Goal: Task Accomplishment & Management: Manage account settings

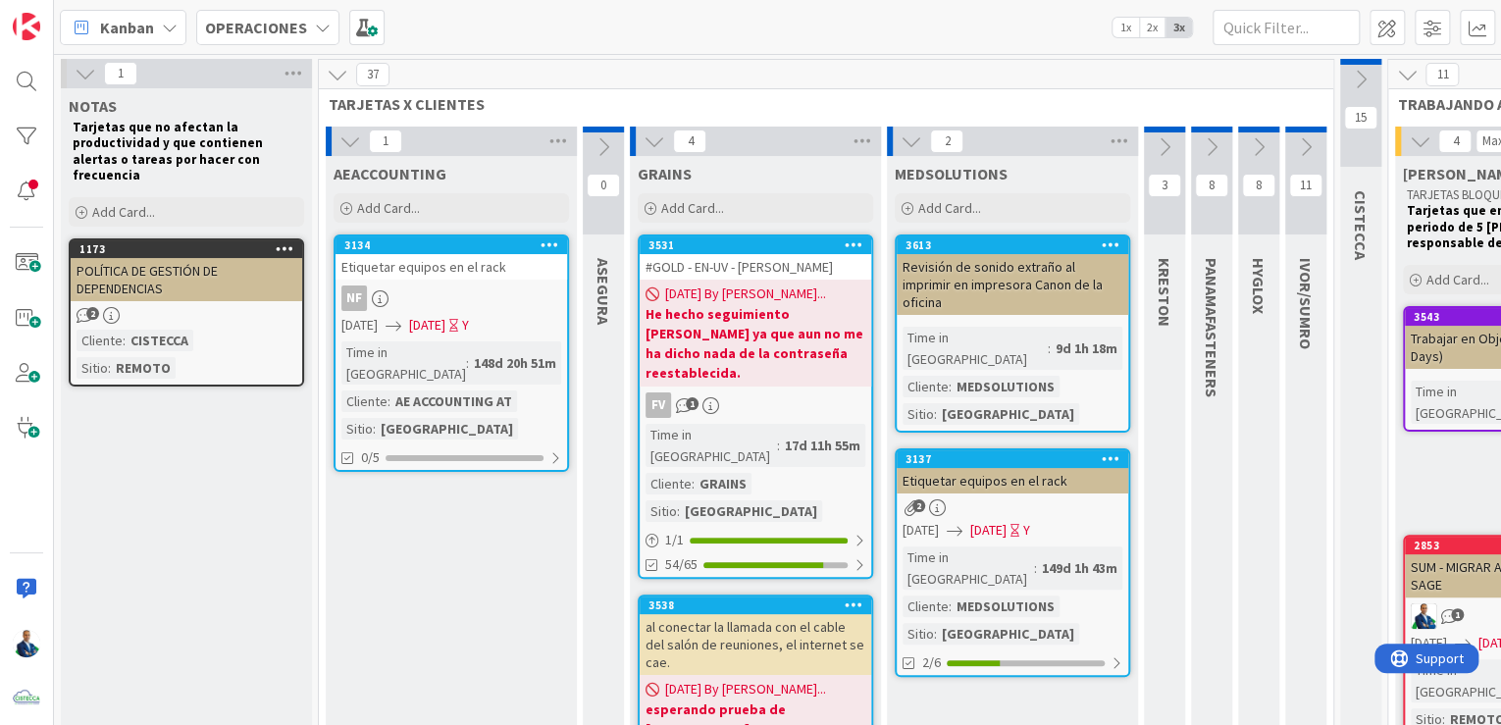
click at [294, 40] on div "OPERACIONES" at bounding box center [267, 27] width 143 height 35
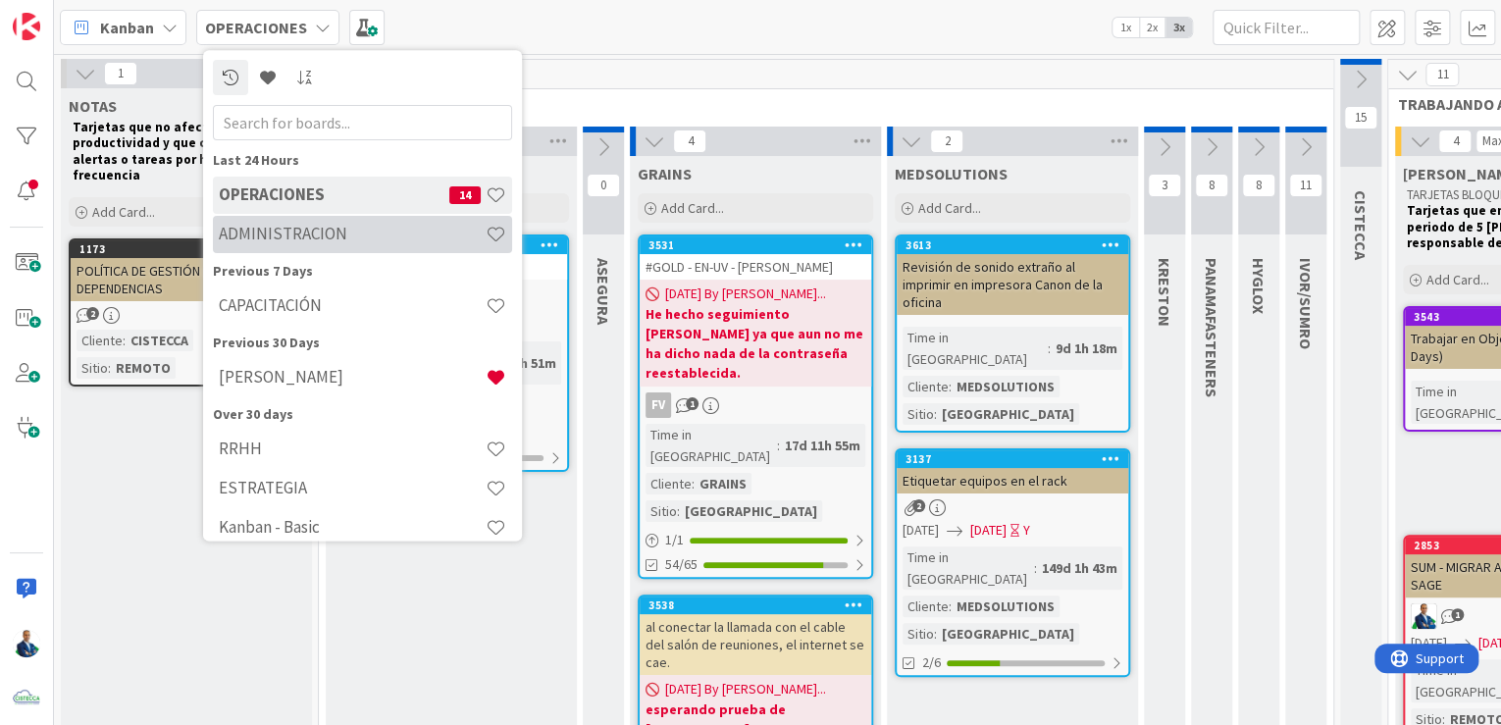
click at [302, 245] on div "ADMINISTRACION" at bounding box center [362, 234] width 299 height 37
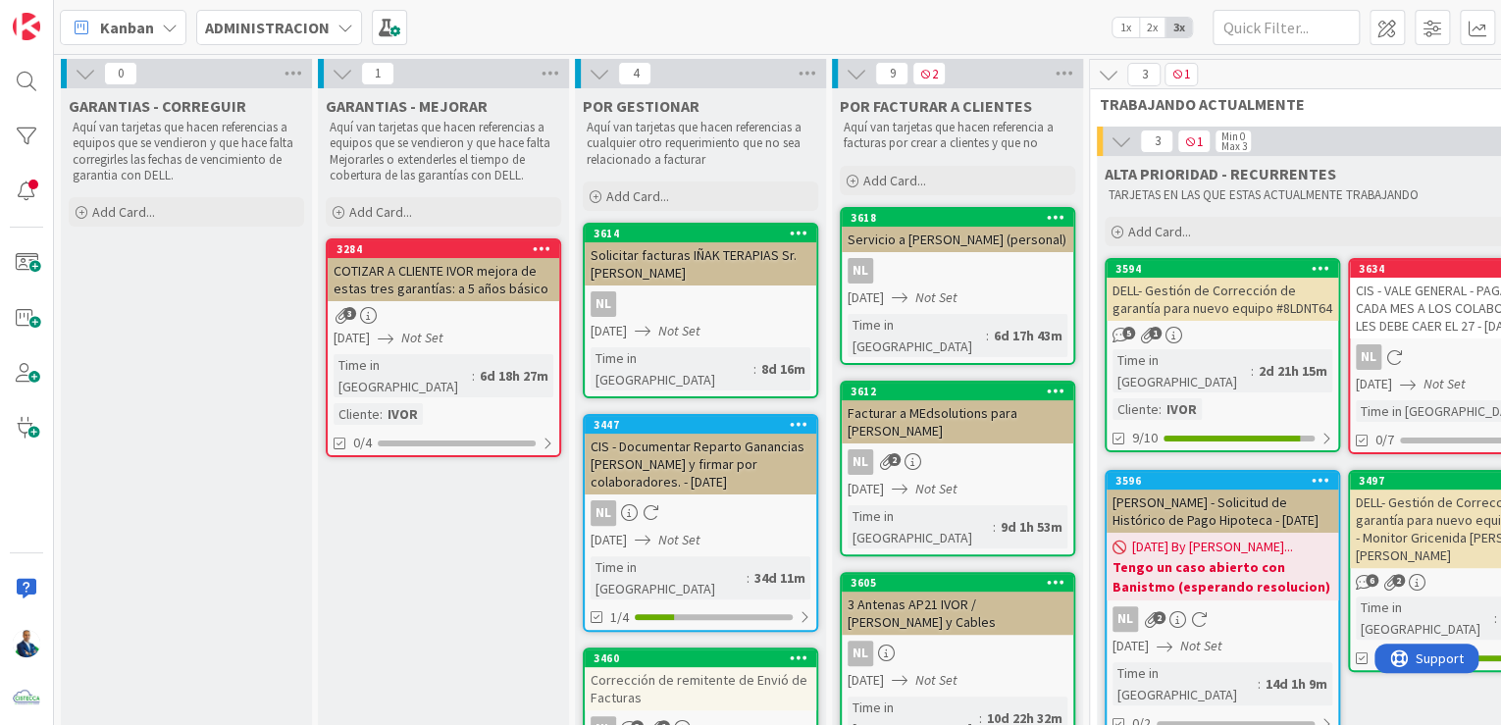
click at [597, 76] on icon at bounding box center [600, 74] width 22 height 22
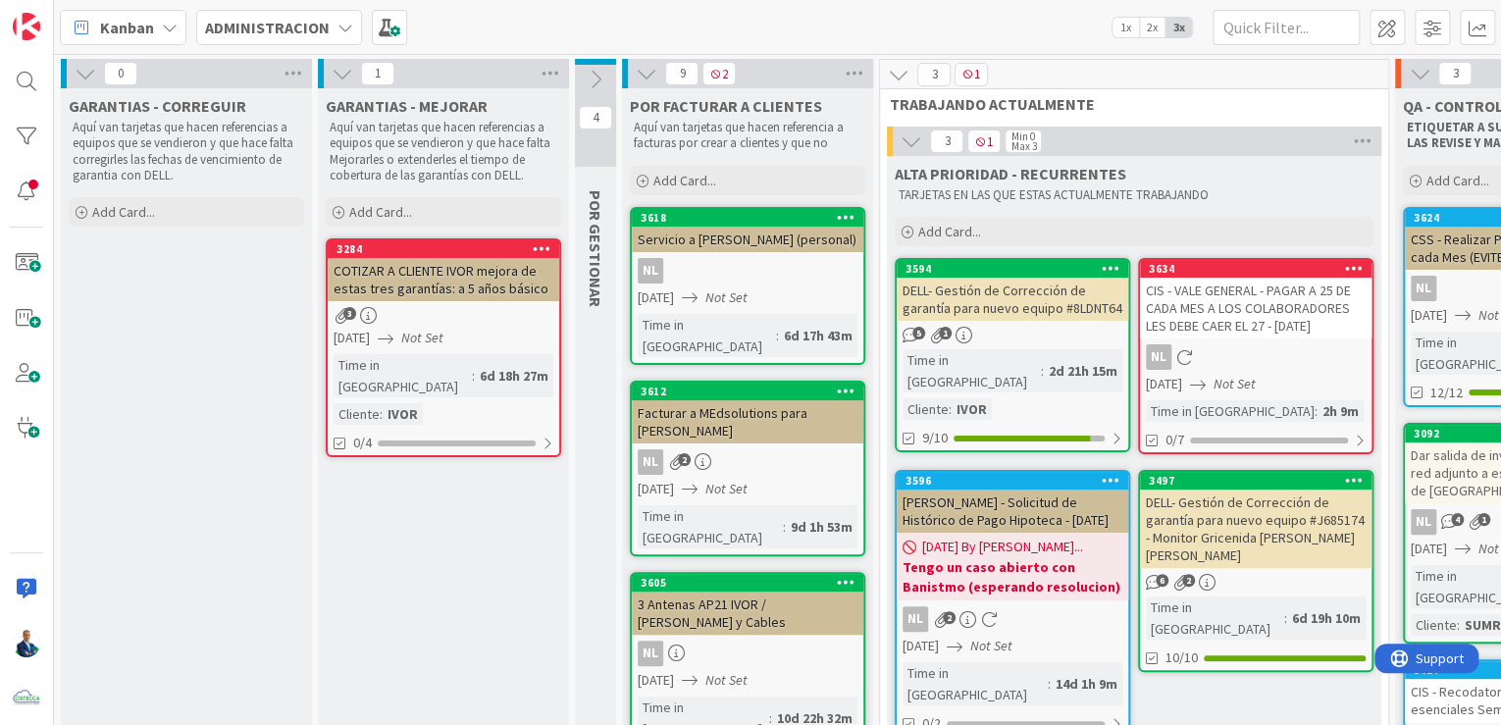
click at [352, 77] on icon at bounding box center [343, 74] width 22 height 22
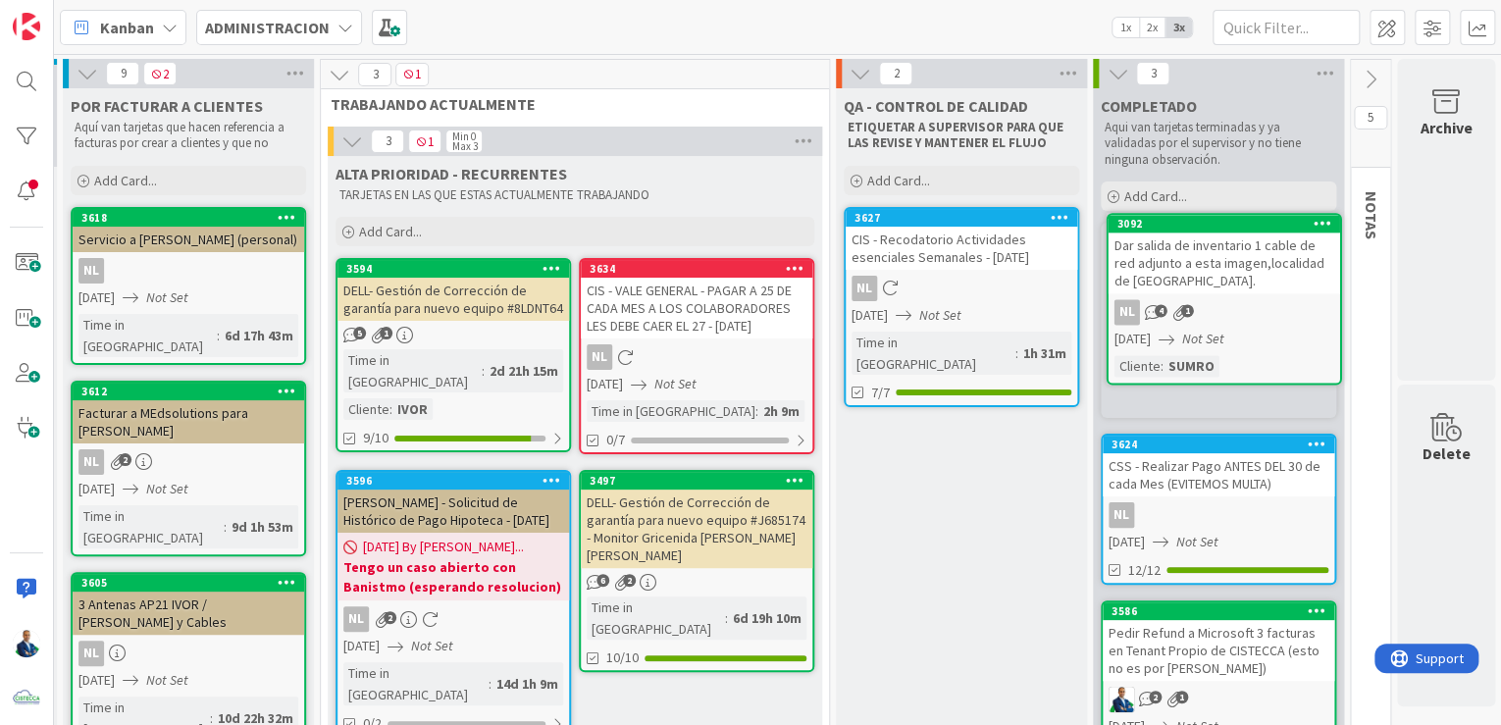
scroll to position [0, 360]
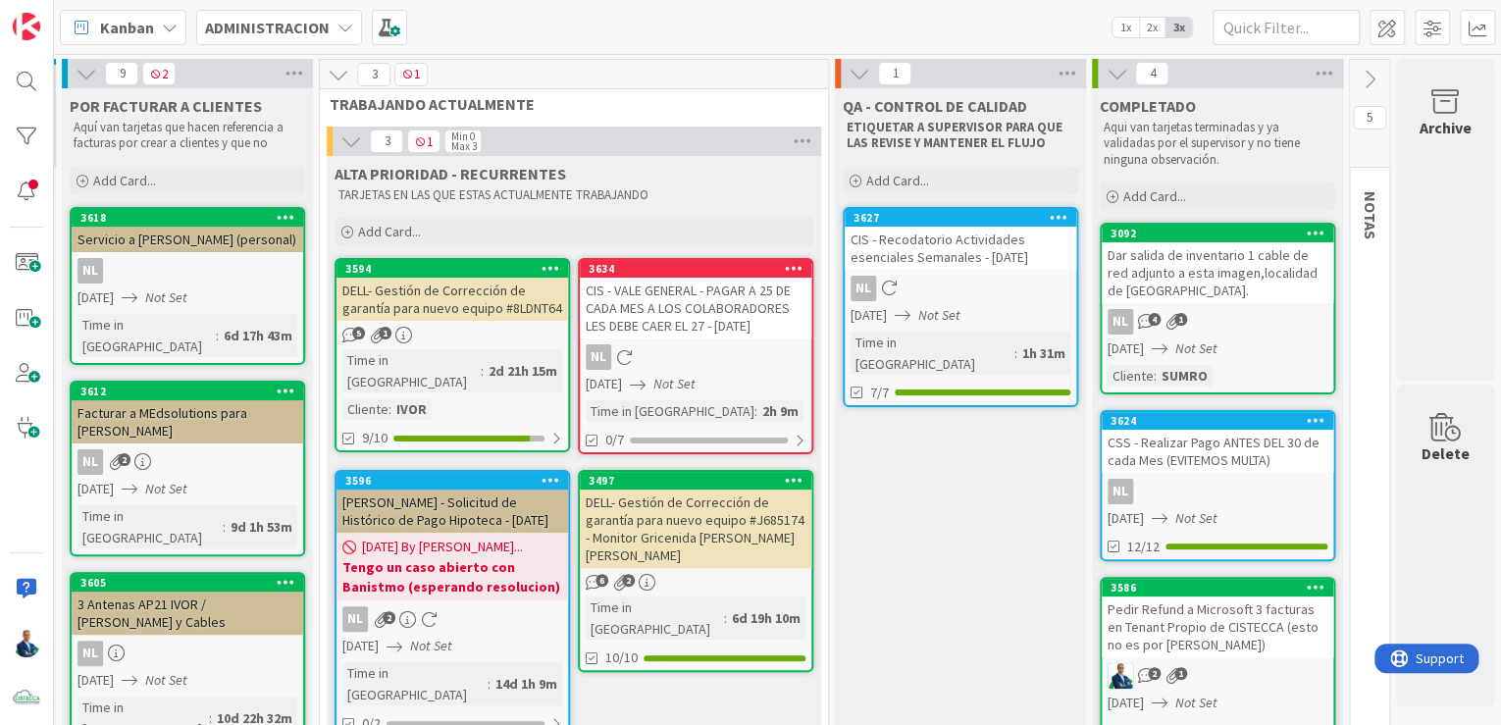
click at [948, 224] on div "3627" at bounding box center [961, 218] width 232 height 18
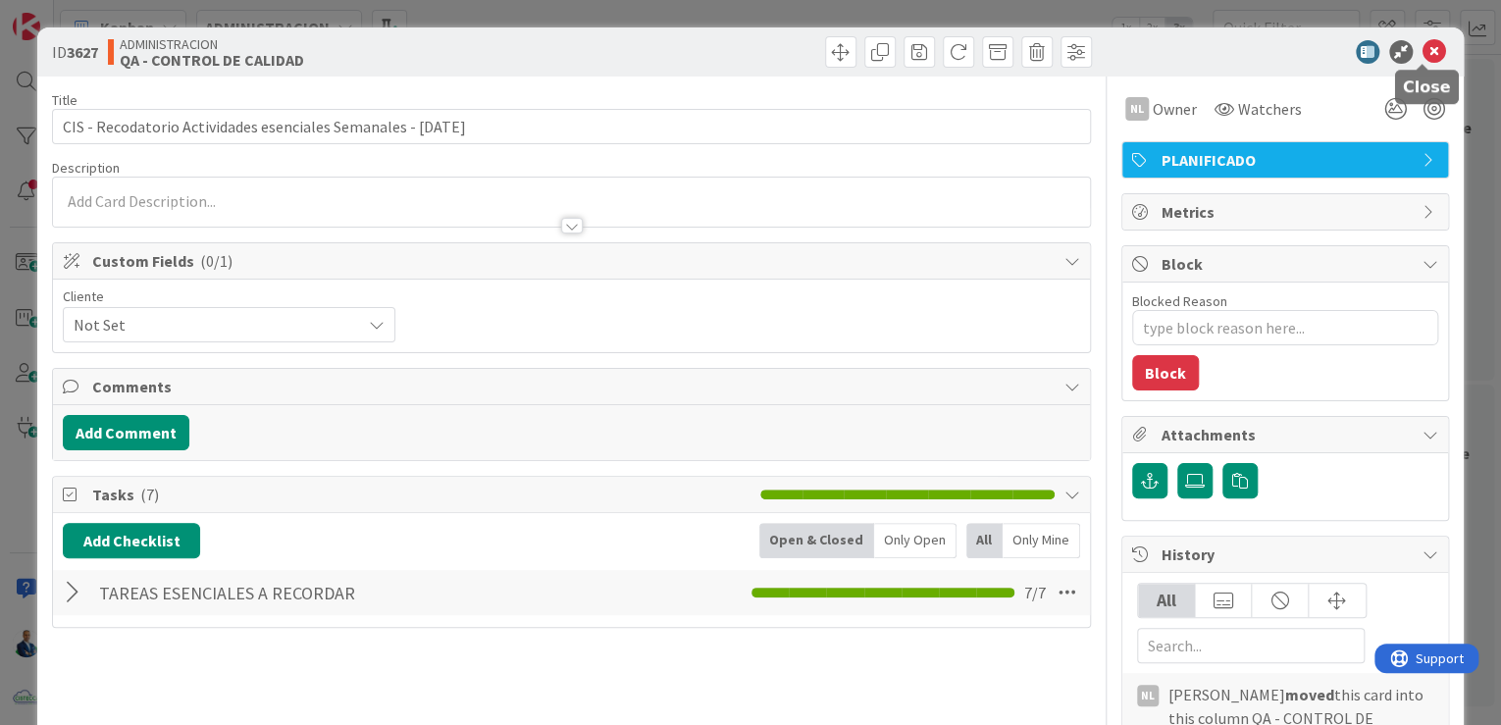
click at [1429, 55] on icon at bounding box center [1435, 52] width 24 height 24
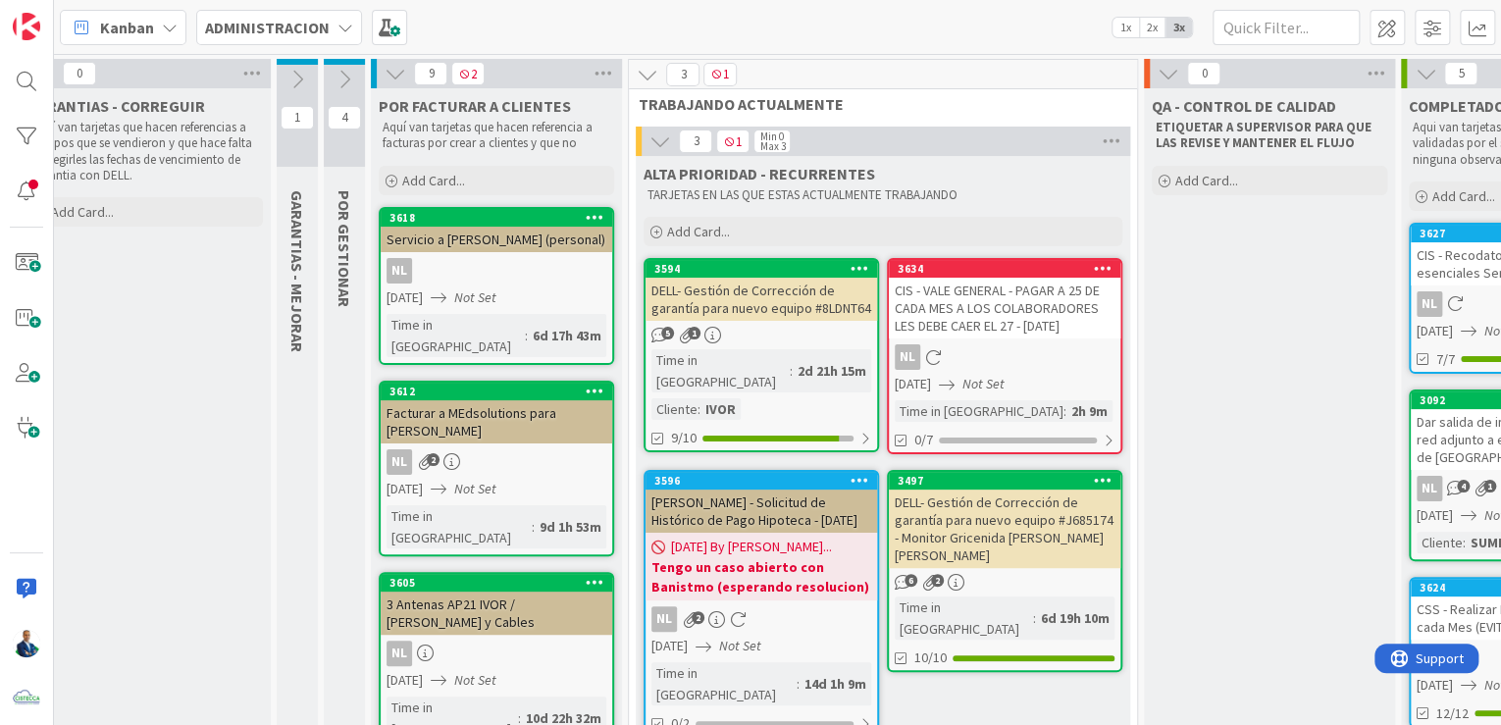
scroll to position [0, 20]
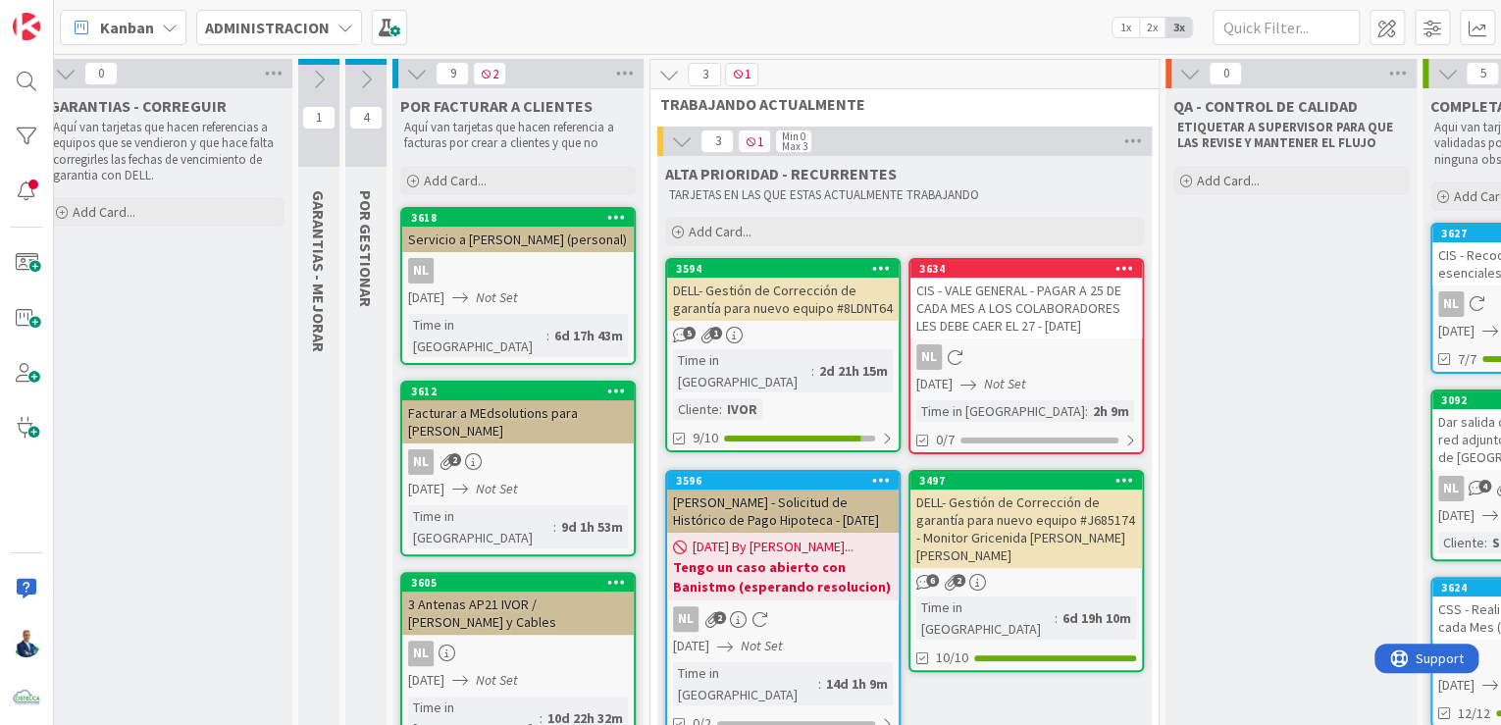
click at [674, 82] on icon at bounding box center [669, 75] width 22 height 22
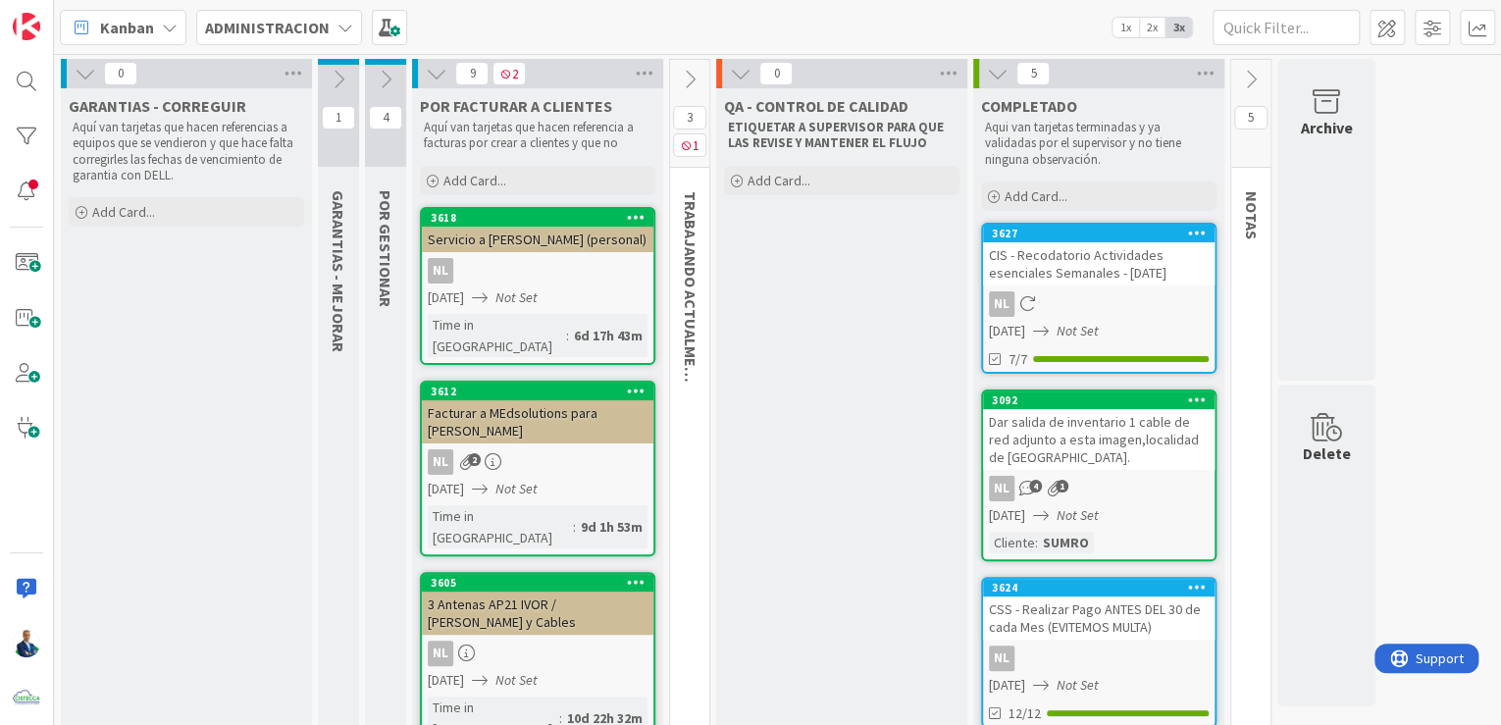
click at [553, 247] on div "Servicio a George Millar (personal)" at bounding box center [538, 240] width 232 height 26
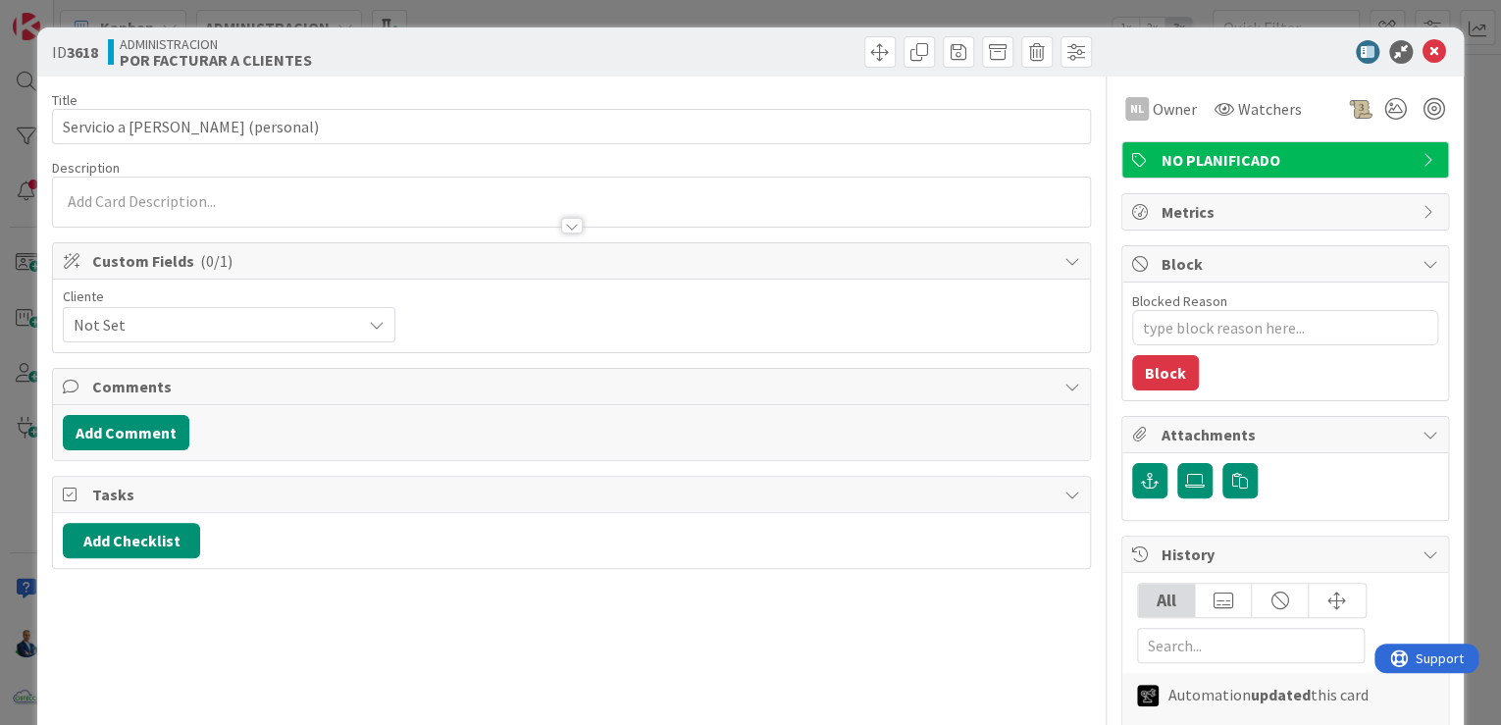
type textarea "x"
click at [160, 420] on button "Add Comment" at bounding box center [126, 432] width 127 height 35
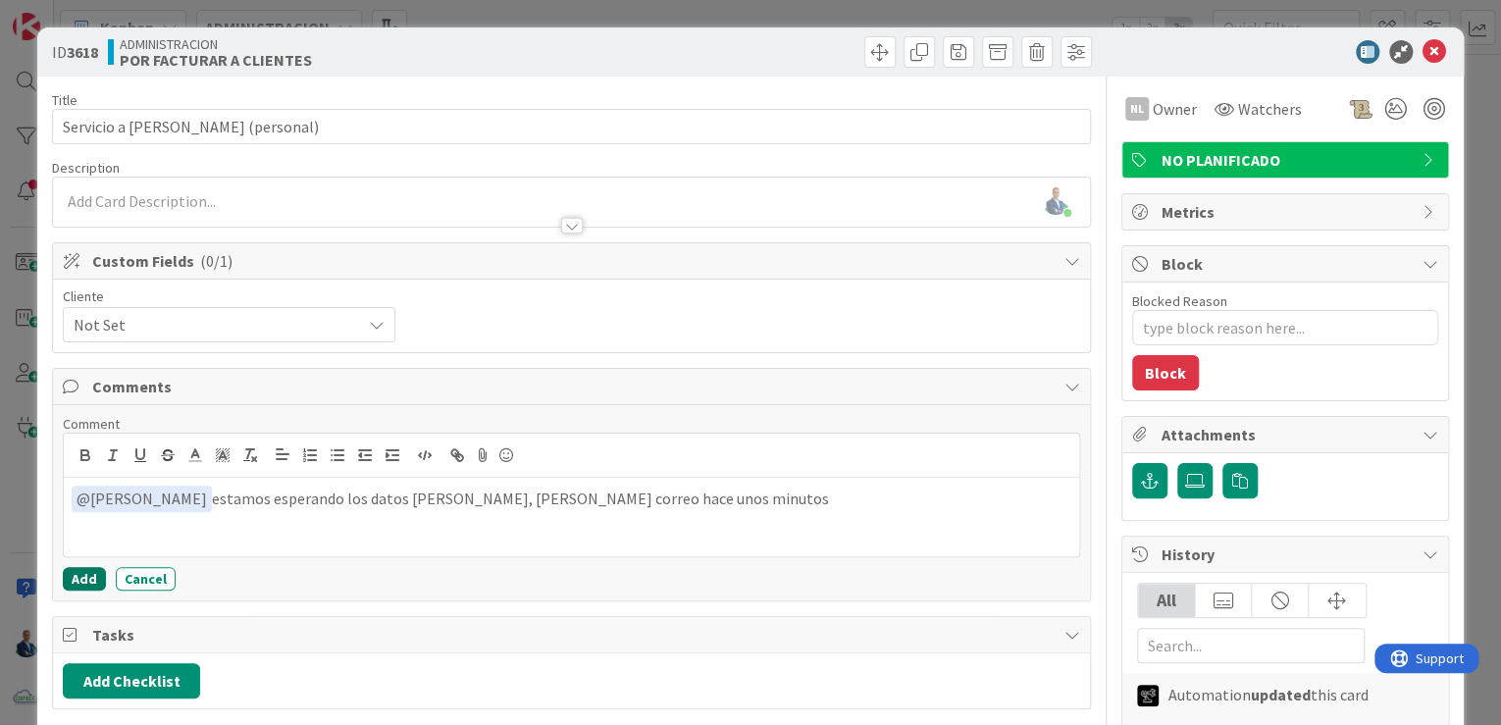
click at [78, 568] on button "Add" at bounding box center [84, 579] width 43 height 24
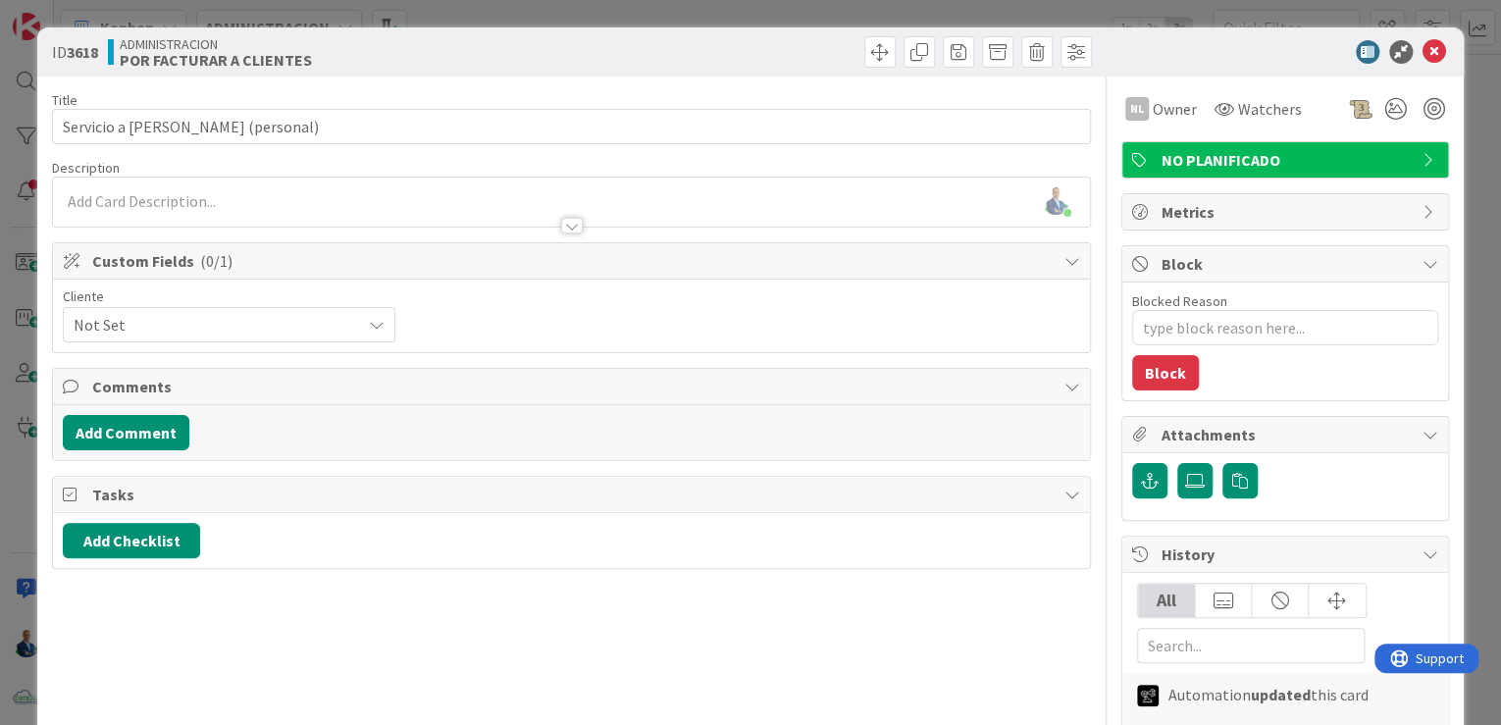
type textarea "x"
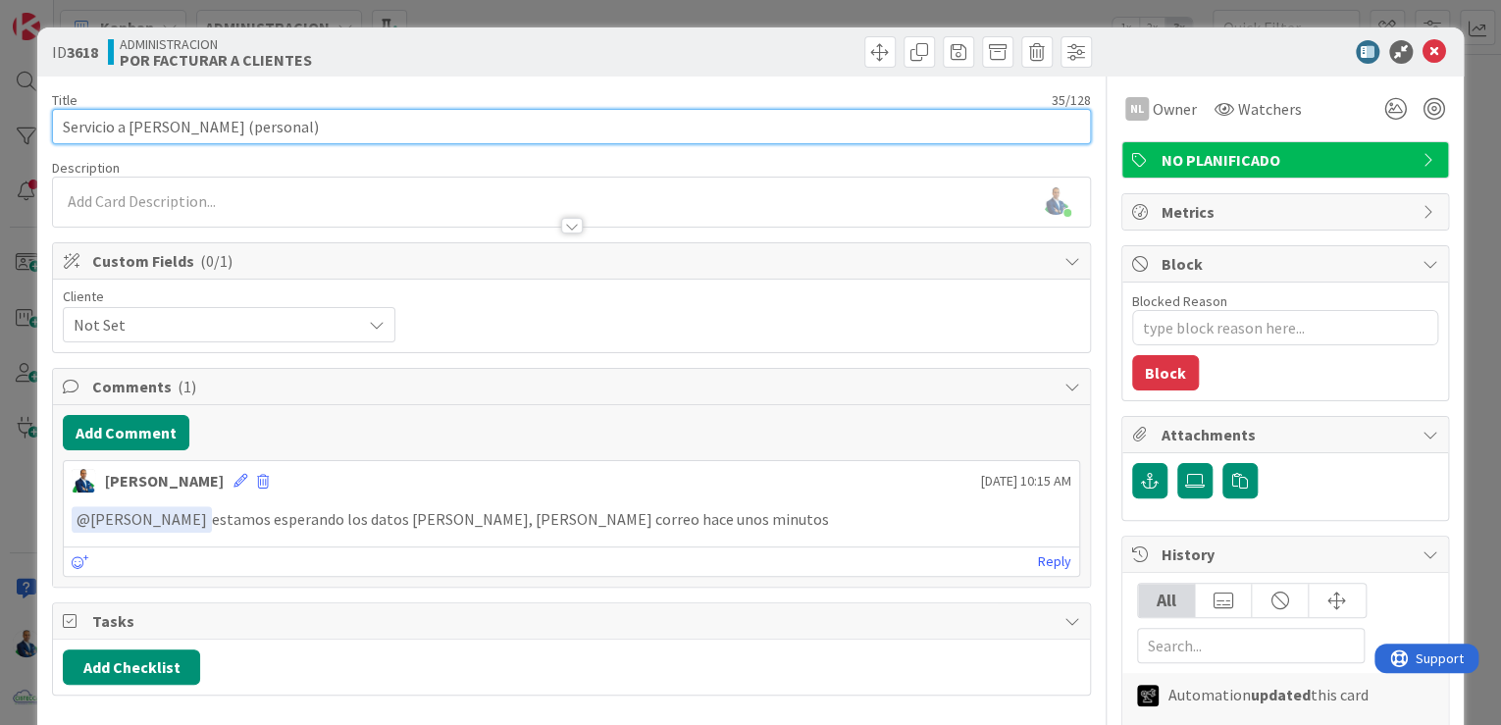
click at [222, 125] on input "Servicio a George Millar (personal)" at bounding box center [571, 126] width 1039 height 35
type input "Servicio a [PERSON_NAME] Servicios (personal)"
type textarea "x"
type input "Servicio a [PERSON_NAME] Servicios (personal)"
drag, startPoint x: 282, startPoint y: 128, endPoint x: 303, endPoint y: 196, distance: 72.0
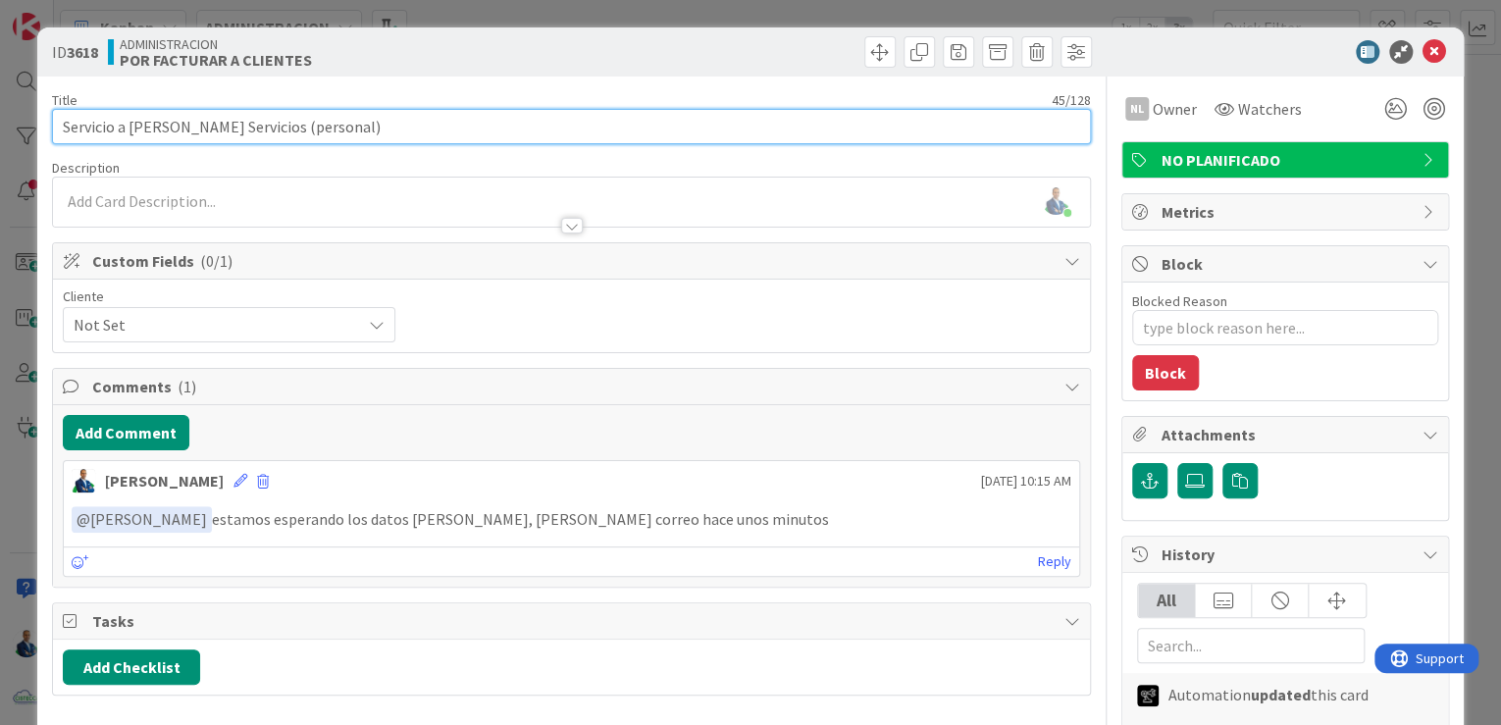
click at [428, 125] on input "Servicio a [PERSON_NAME] Servicios (personal)" at bounding box center [571, 126] width 1039 height 35
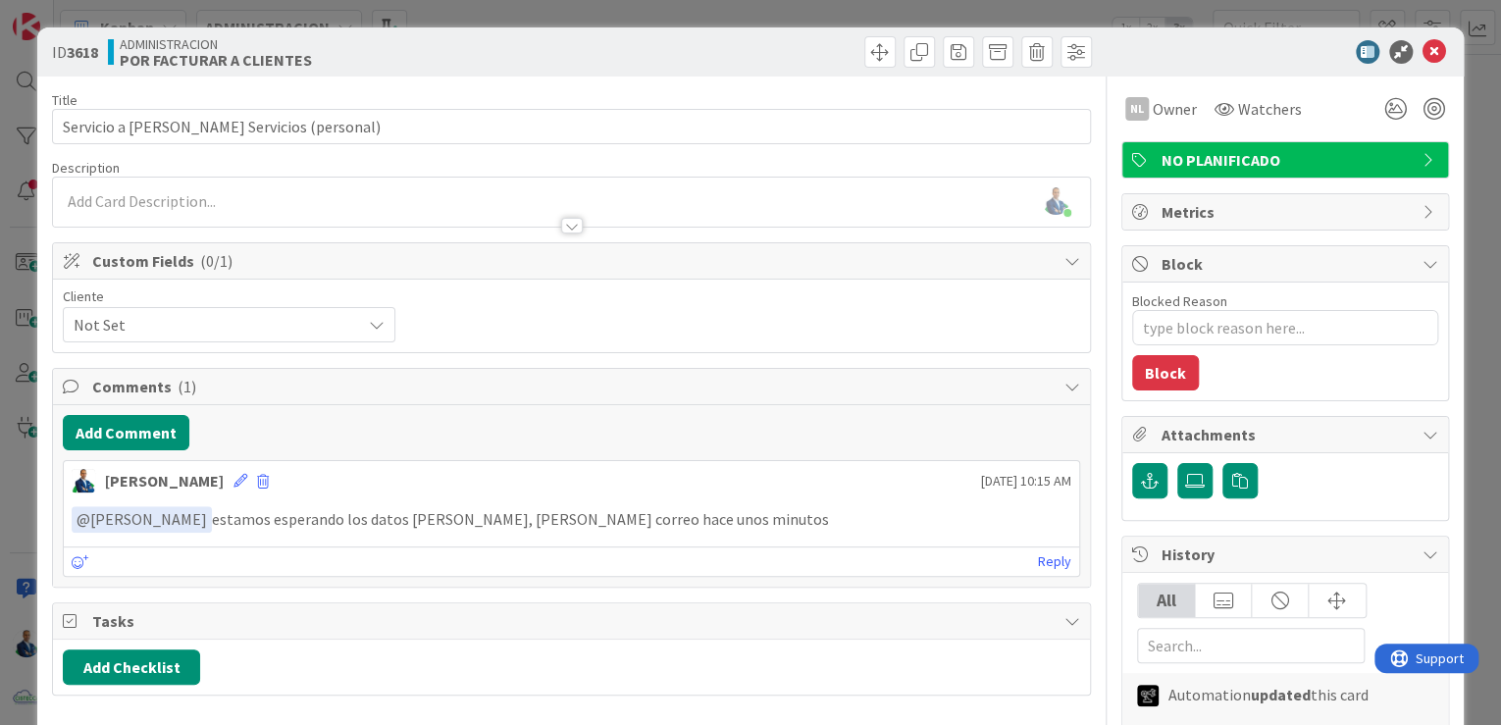
click at [243, 220] on div at bounding box center [571, 216] width 1037 height 21
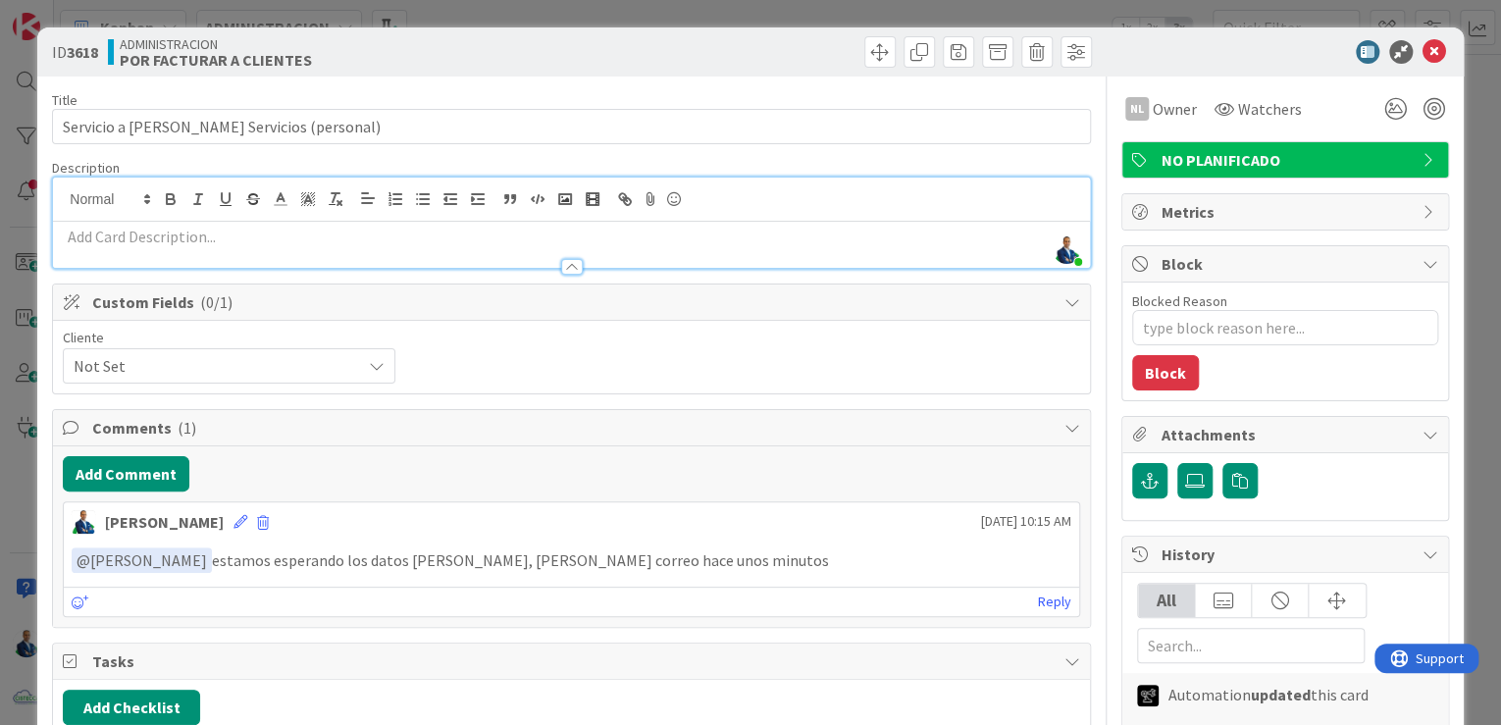
click at [194, 239] on p at bounding box center [572, 237] width 1018 height 23
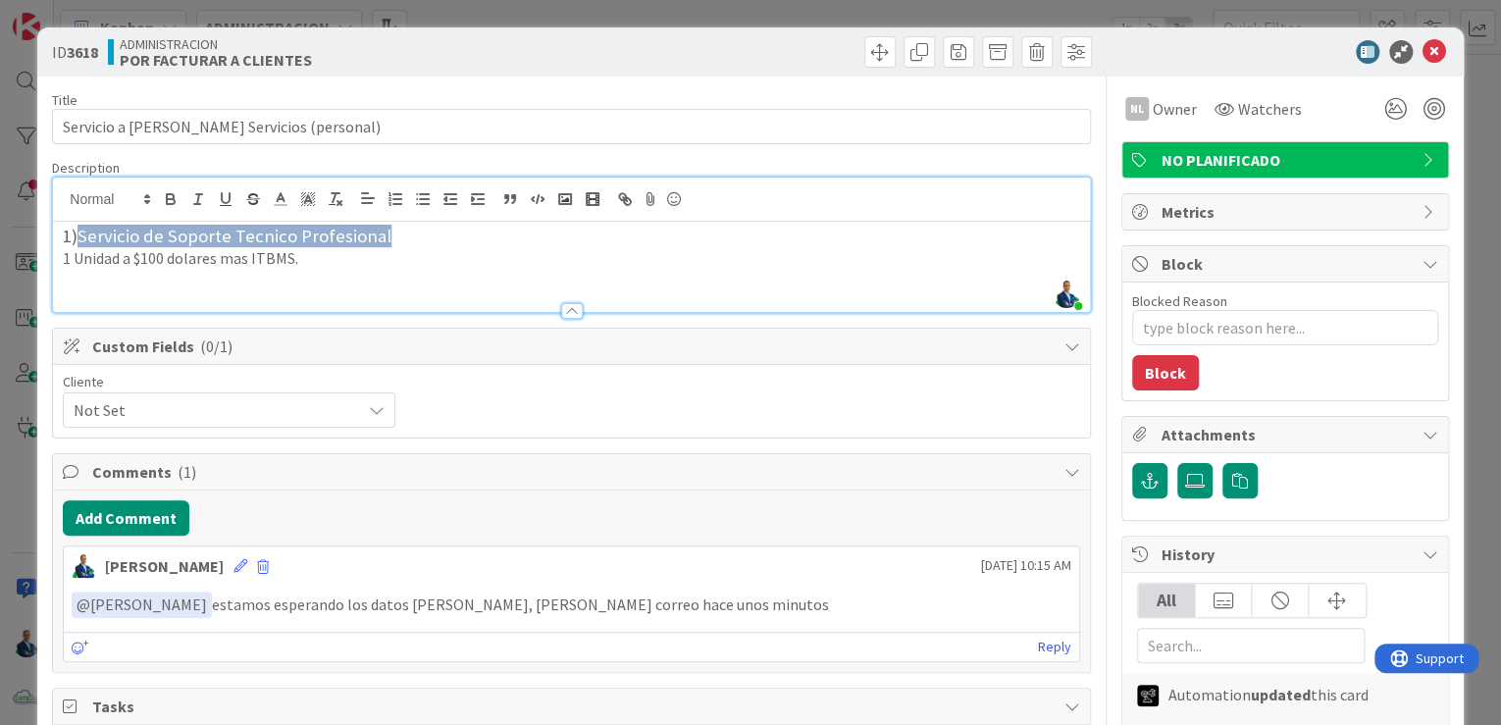
drag, startPoint x: 432, startPoint y: 239, endPoint x: 84, endPoint y: 239, distance: 347.3
click at [84, 239] on h3 "1) Servicio de Soporte Tecnico Profesional" at bounding box center [572, 237] width 1018 height 22
click at [78, 237] on h3 "1) Servicio de Soporte Tecnico Profesional" at bounding box center [572, 237] width 1018 height 22
drag, startPoint x: 677, startPoint y: 234, endPoint x: 71, endPoint y: 239, distance: 606.4
click at [71, 239] on h3 "Producto a elegir del inventari: Servicio de Soporte Tecnico Profesional" at bounding box center [572, 237] width 1018 height 22
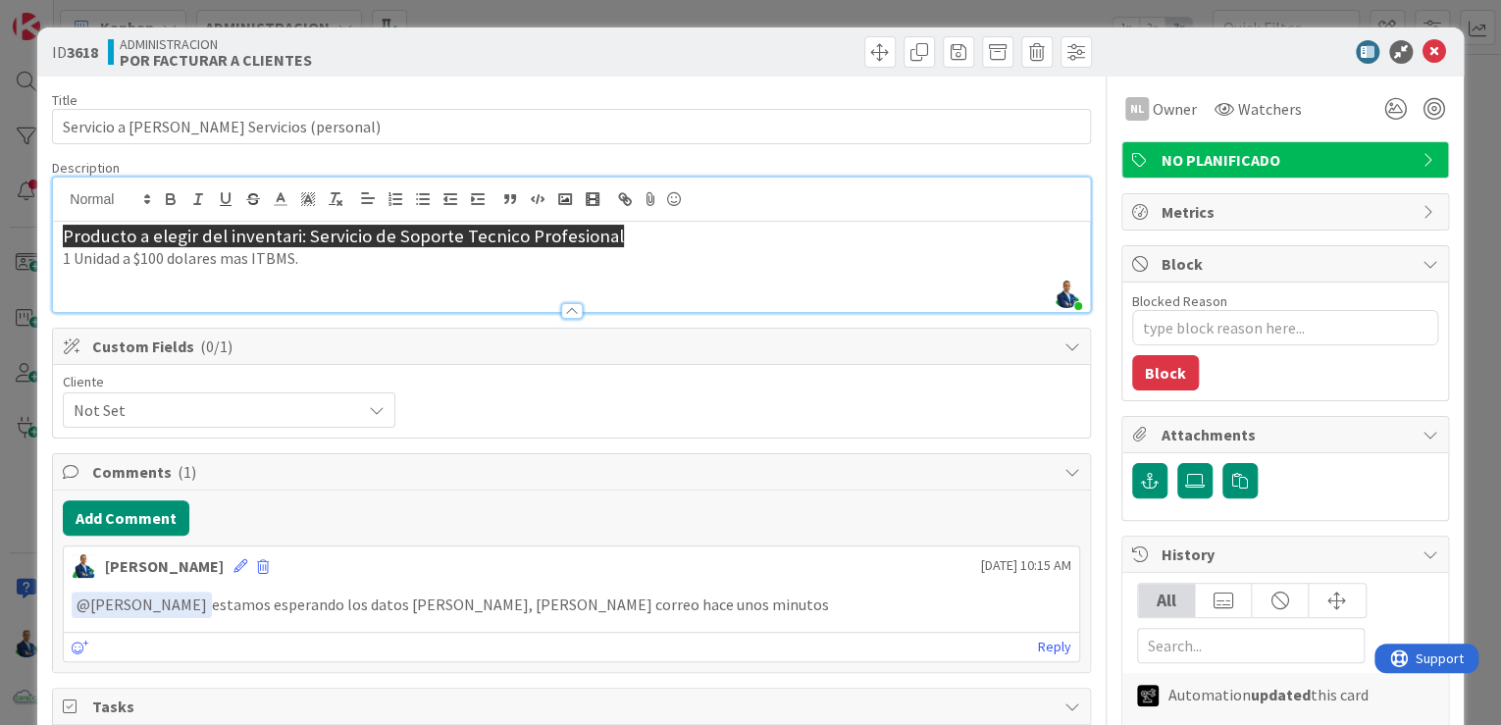
click at [165, 247] on p "1 Unidad a $100 dolares mas ITBMS." at bounding box center [572, 258] width 1018 height 23
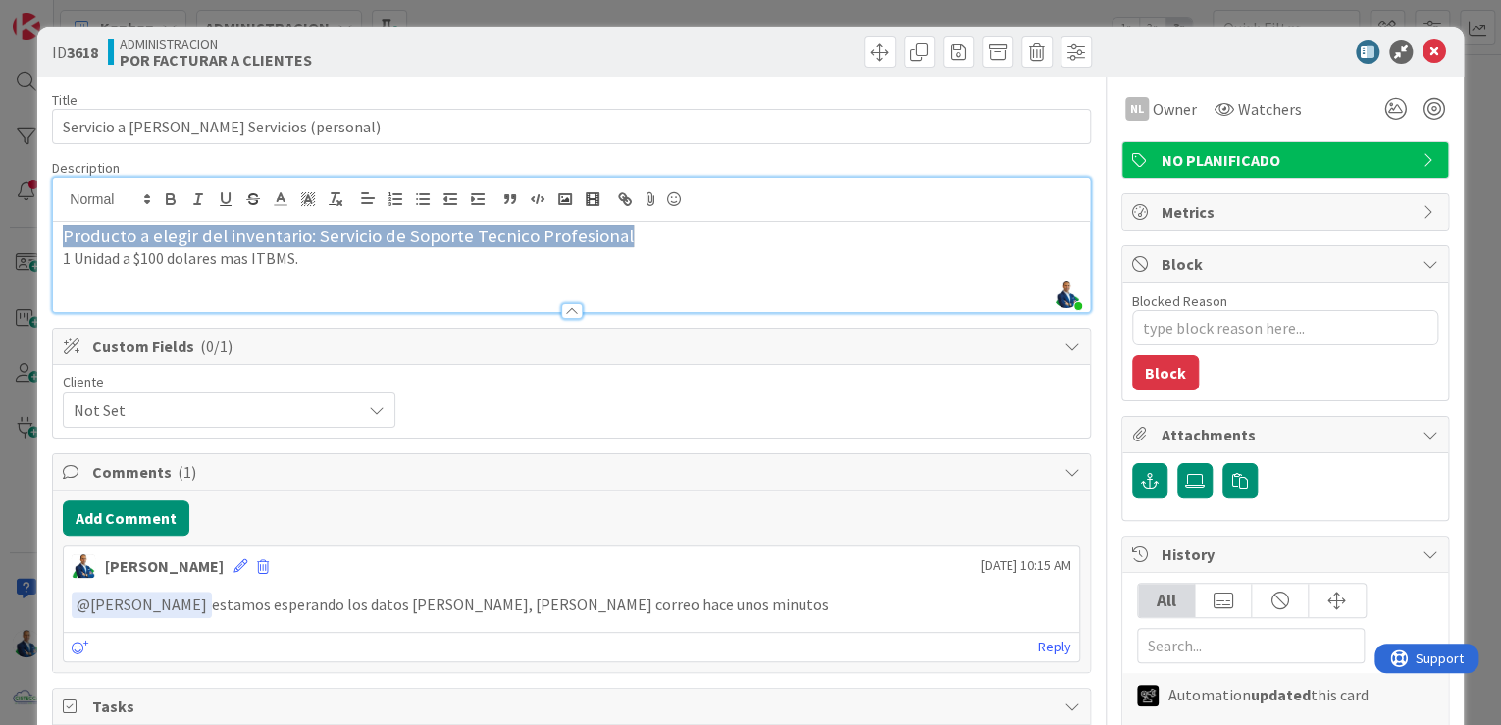
drag, startPoint x: 641, startPoint y: 240, endPoint x: 39, endPoint y: 232, distance: 601.5
click at [8, 235] on div "ID 3618 ADMINISTRACION POR FACTURAR A CLIENTES Title 45 / 128 Servicio a George…" at bounding box center [750, 362] width 1501 height 725
click at [304, 196] on icon at bounding box center [308, 199] width 18 height 18
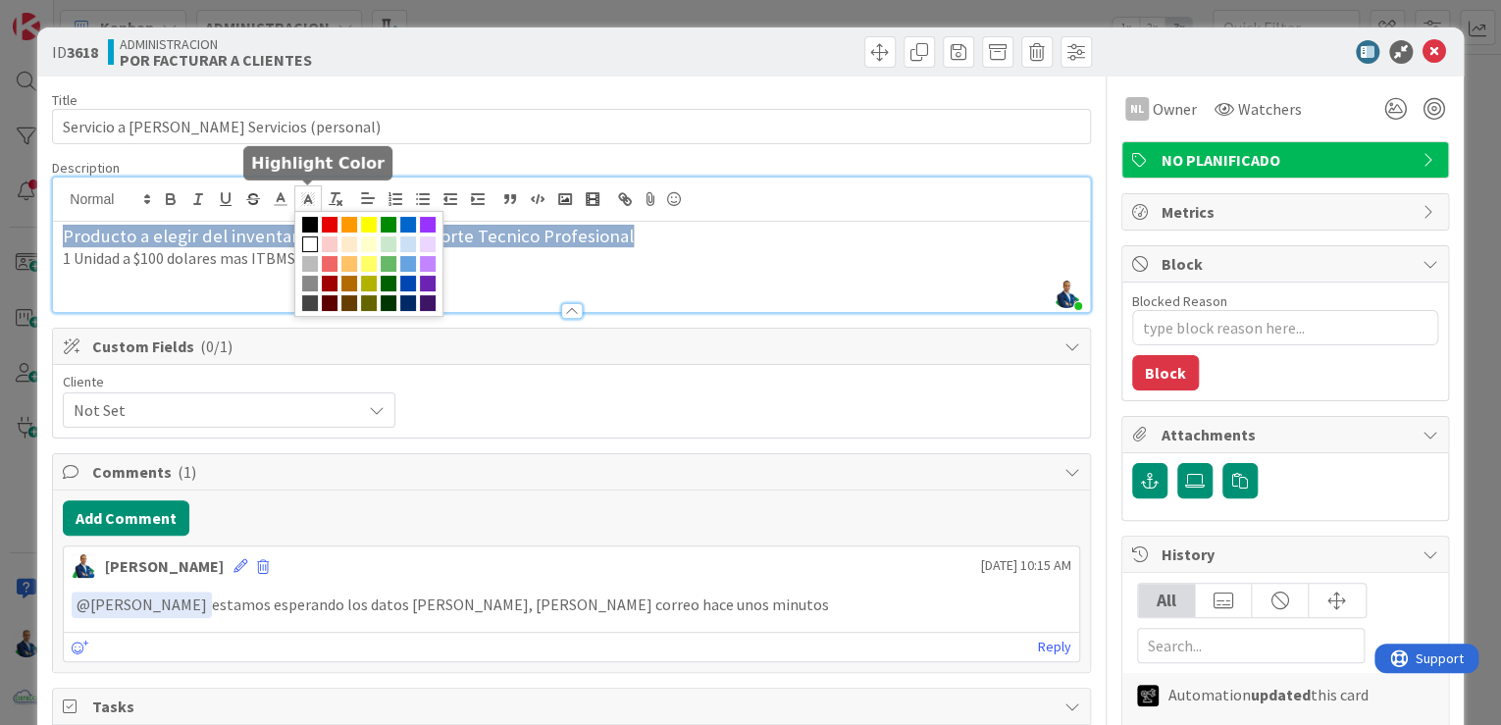
click at [307, 236] on span at bounding box center [310, 244] width 16 height 16
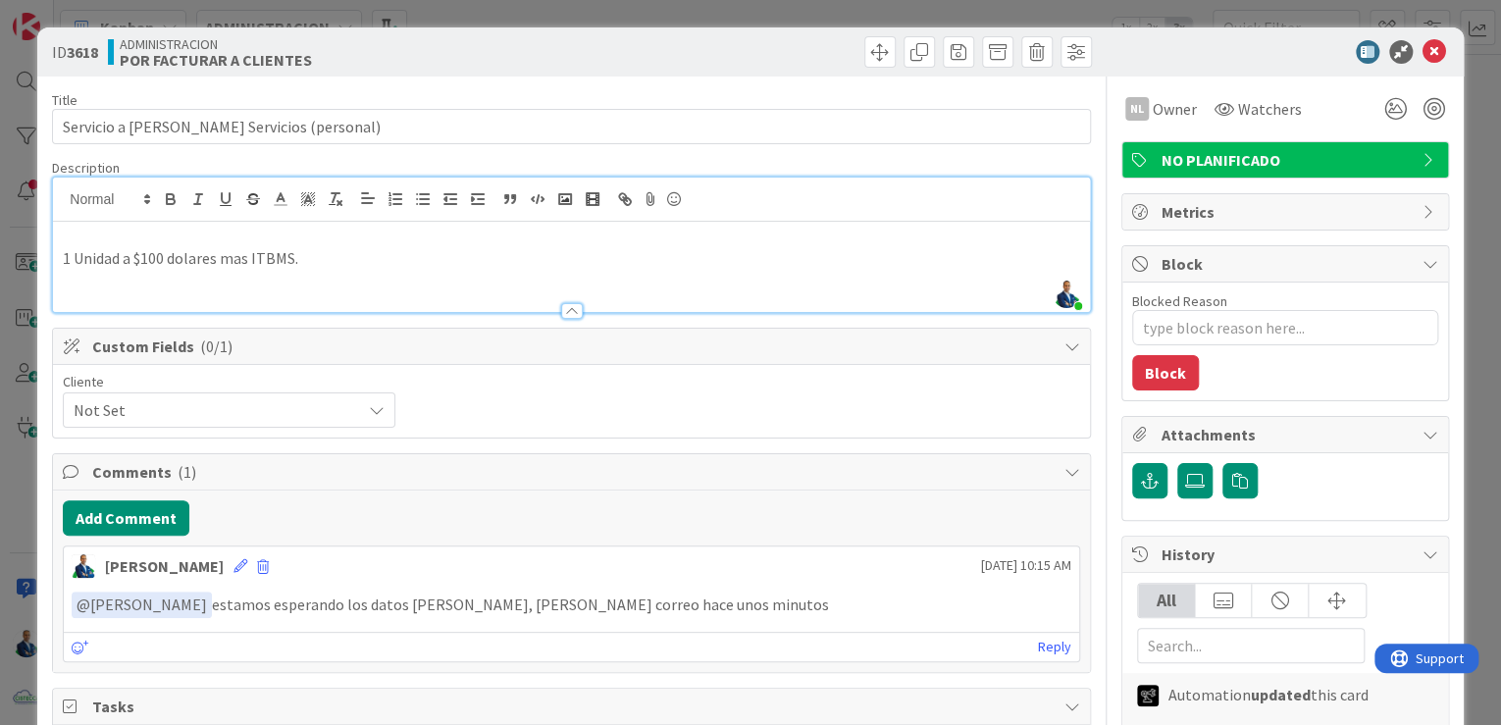
click at [400, 310] on div at bounding box center [571, 301] width 1037 height 21
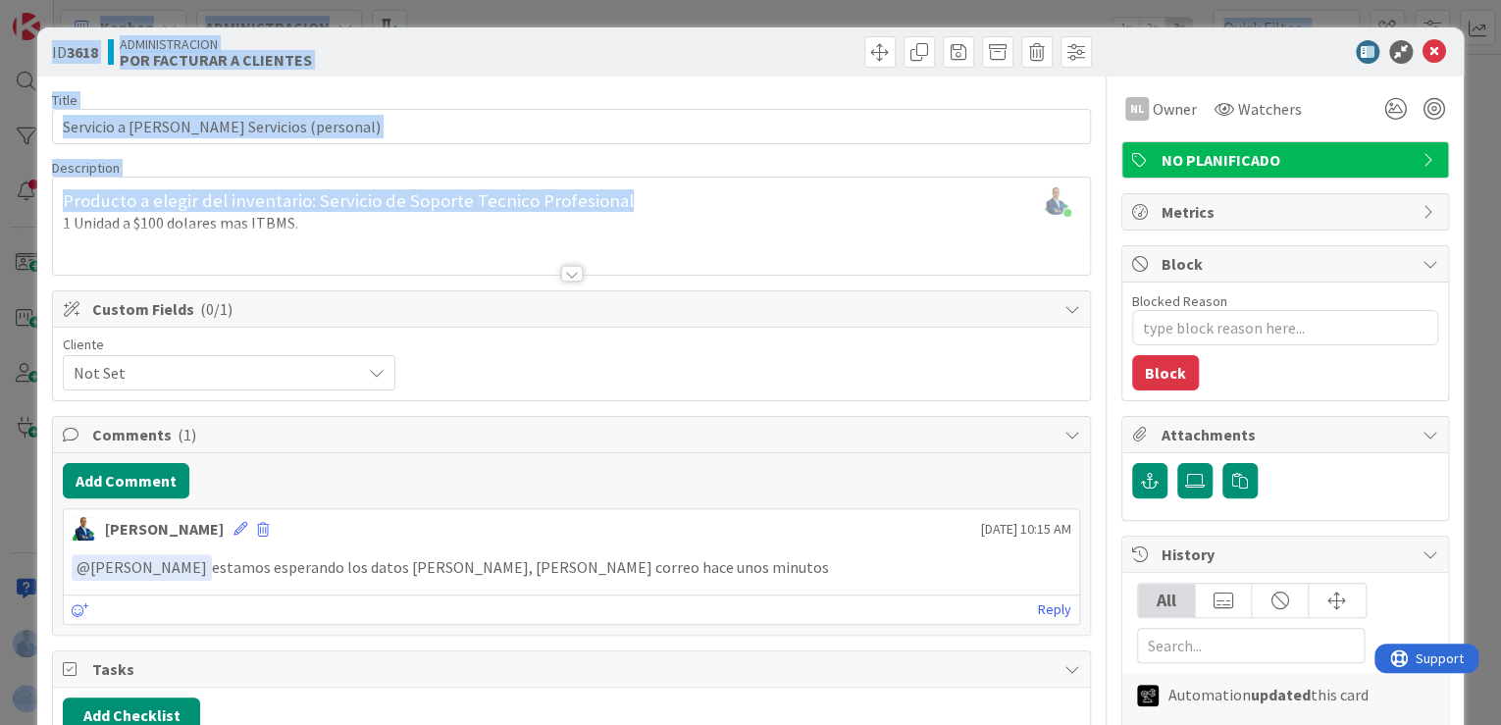
drag, startPoint x: 655, startPoint y: 198, endPoint x: -137, endPoint y: 188, distance: 792.9
click at [0, 188] on html "Kanban ADMINISTRACION 1x 2x 3x 0 GARANTIAS - CORREGUIR Aquí van tarjetas que ha…" at bounding box center [750, 362] width 1501 height 725
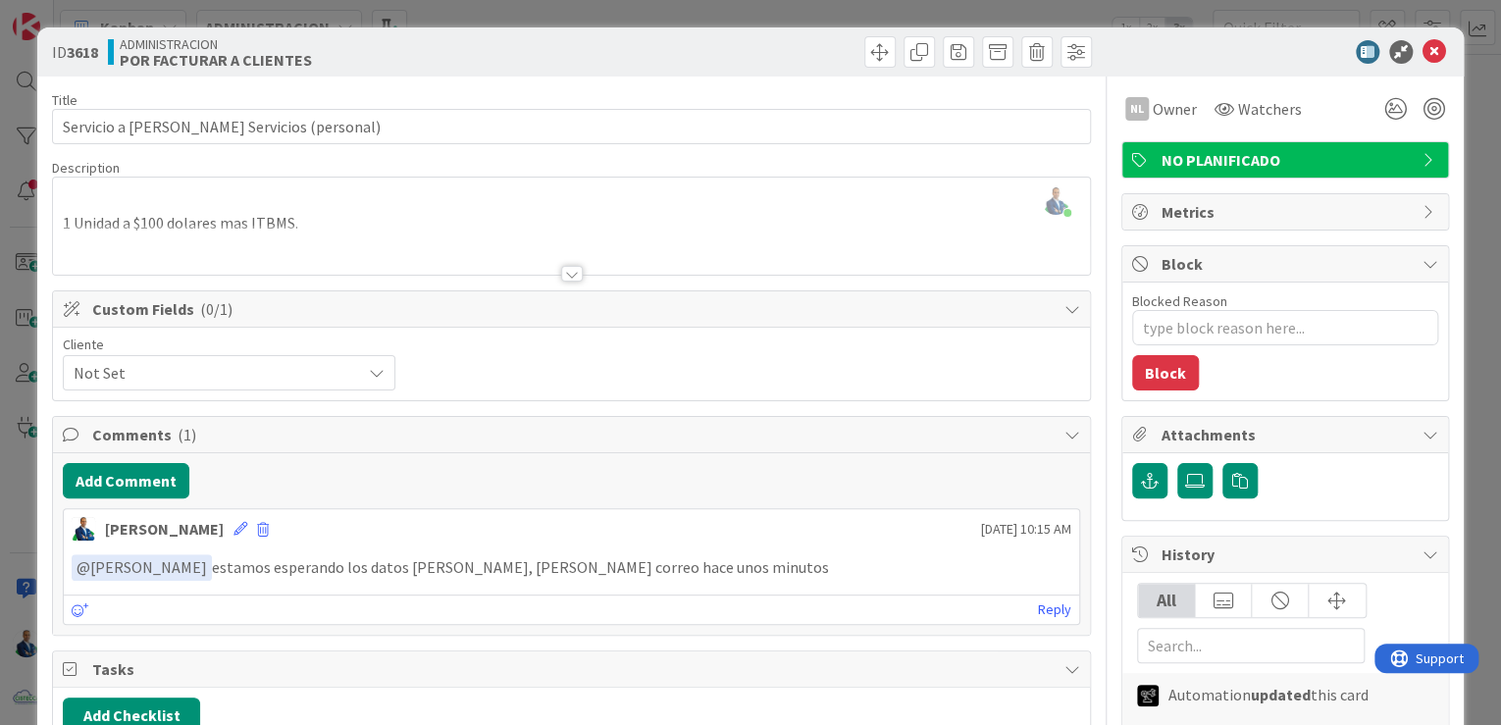
click at [287, 237] on div at bounding box center [571, 250] width 1037 height 50
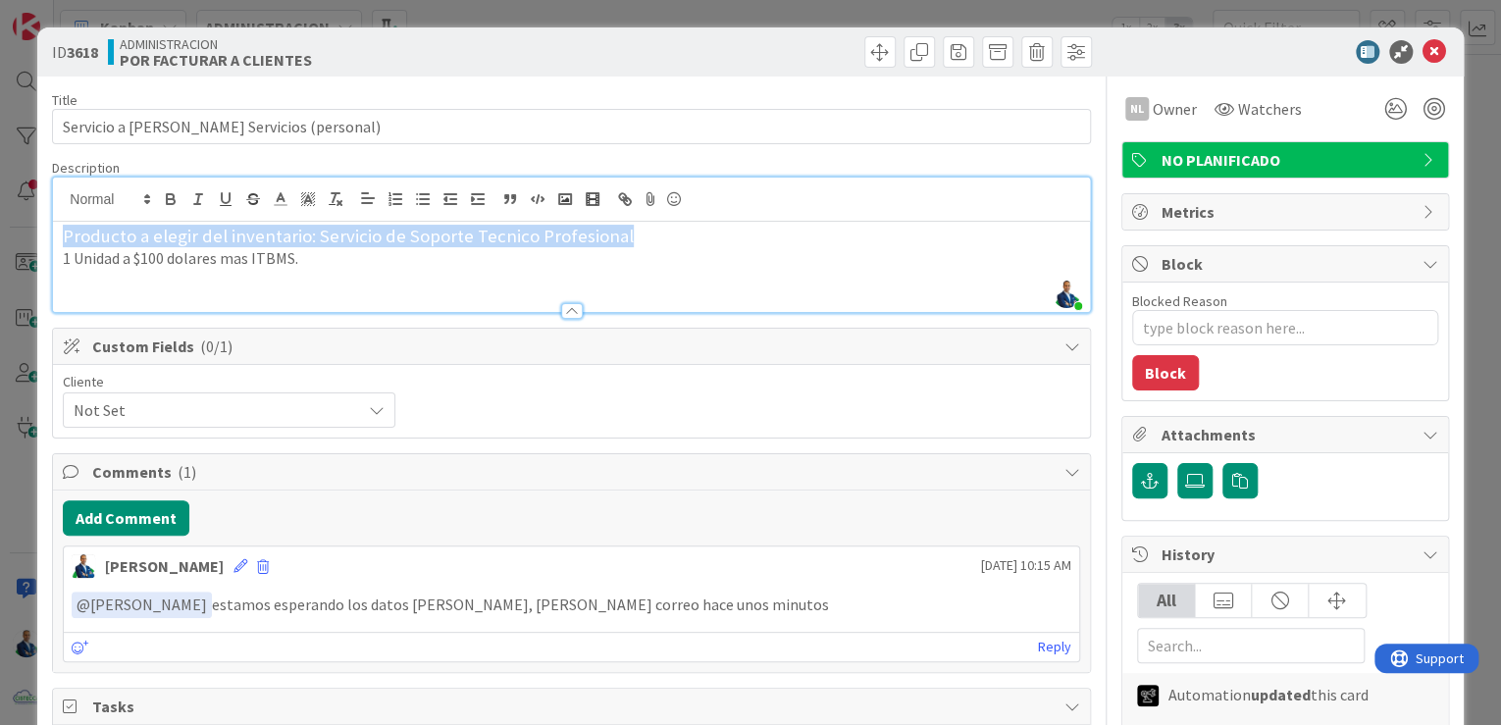
drag, startPoint x: 646, startPoint y: 228, endPoint x: -2, endPoint y: 220, distance: 647.6
click at [0, 220] on html "Kanban ADMINISTRACION 1x 2x 3x 0 GARANTIAS - CORREGUIR Aquí van tarjetas que ha…" at bounding box center [750, 362] width 1501 height 725
click at [283, 199] on line at bounding box center [281, 199] width 5 height 0
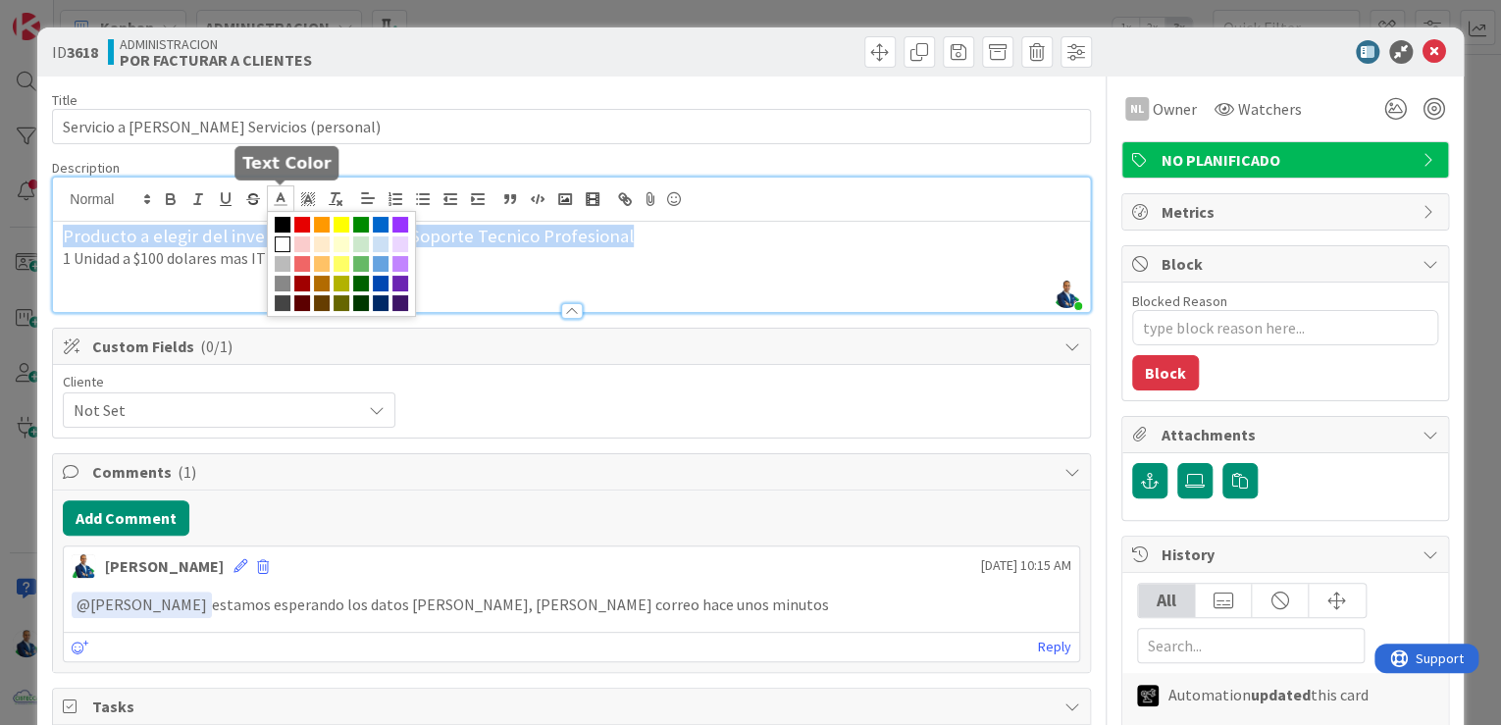
click at [282, 221] on span at bounding box center [283, 225] width 16 height 16
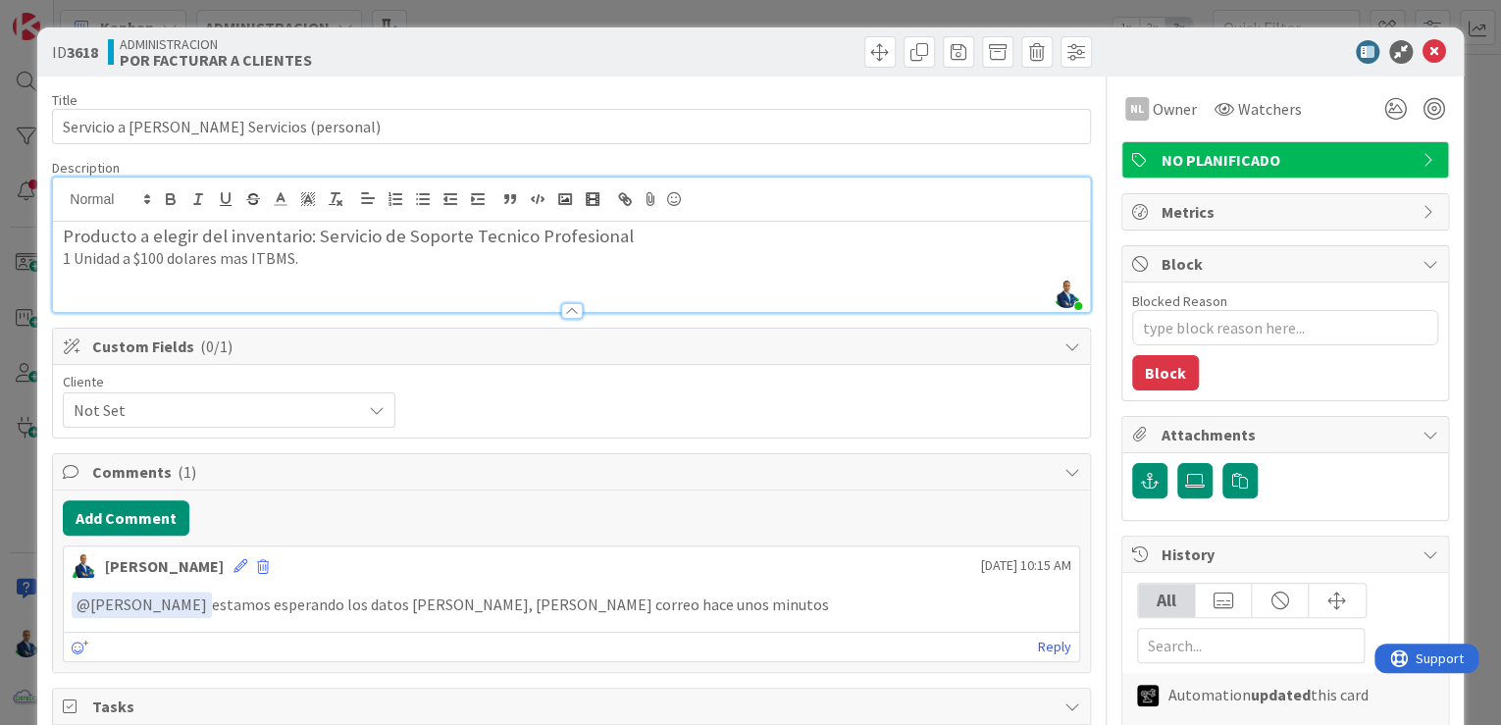
click at [312, 278] on p at bounding box center [572, 281] width 1018 height 23
drag, startPoint x: 190, startPoint y: 261, endPoint x: 542, endPoint y: 259, distance: 351.3
click at [568, 259] on p "1 Unidad a $100 dolares mas ITBMS." at bounding box center [572, 258] width 1018 height 23
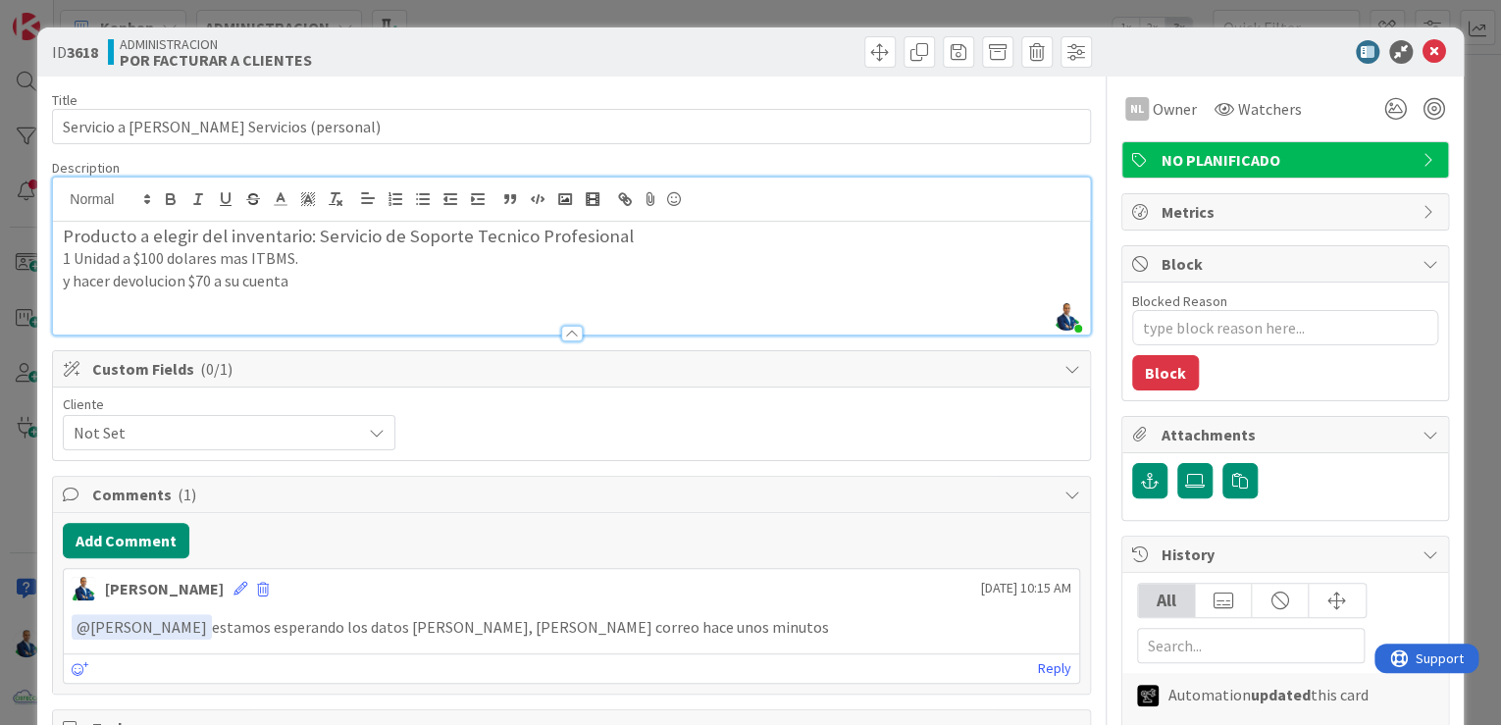
click at [310, 305] on p at bounding box center [572, 303] width 1018 height 23
click at [342, 290] on p "y hacer devolucion $70 a su cuenta" at bounding box center [572, 281] width 1018 height 23
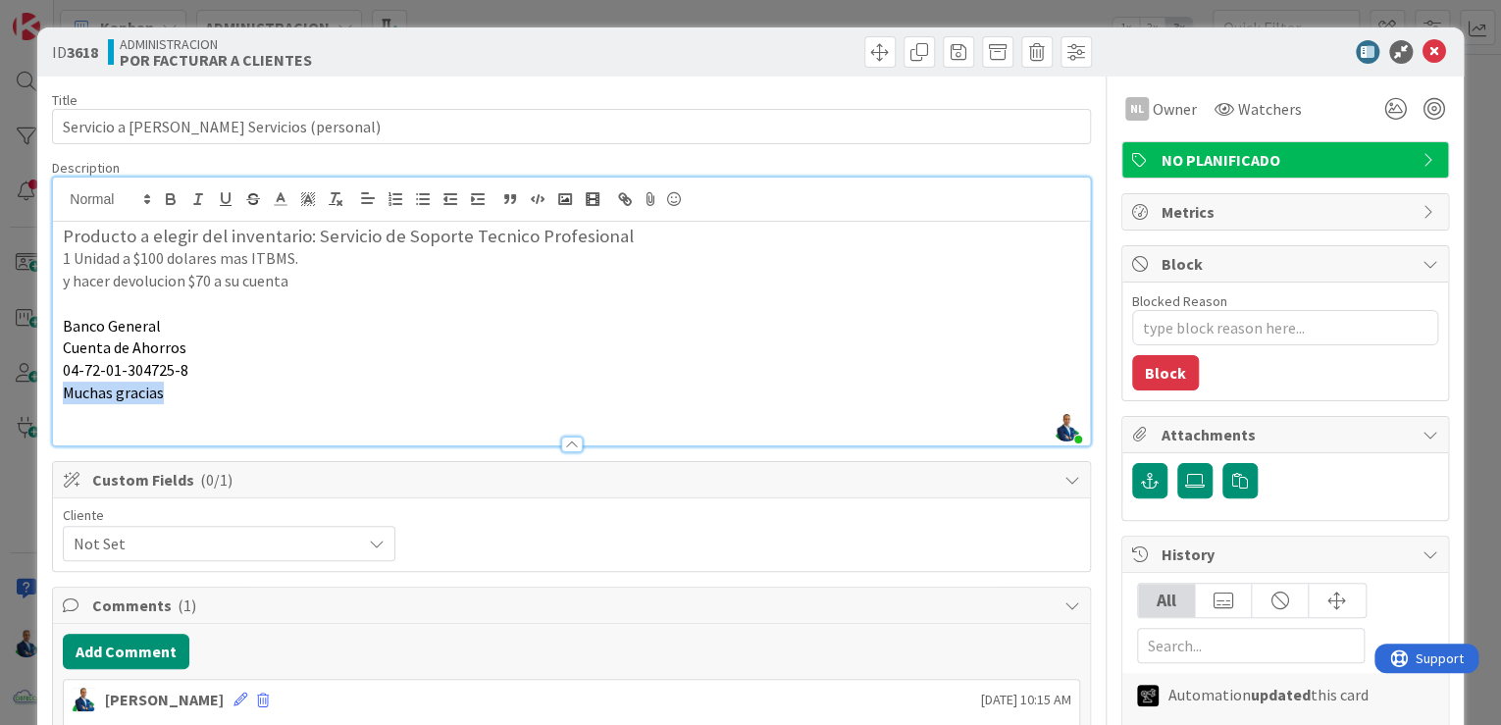
drag, startPoint x: 183, startPoint y: 399, endPoint x: 66, endPoint y: 399, distance: 117.7
click at [66, 399] on p "Muchas gracias" at bounding box center [572, 393] width 1018 height 23
click at [102, 307] on p at bounding box center [572, 303] width 1018 height 23
drag, startPoint x: 154, startPoint y: 283, endPoint x: 583, endPoint y: 263, distance: 429.2
click at [583, 263] on p "1 Unidad a $100 dolares mas ITBMS." at bounding box center [572, 258] width 1018 height 23
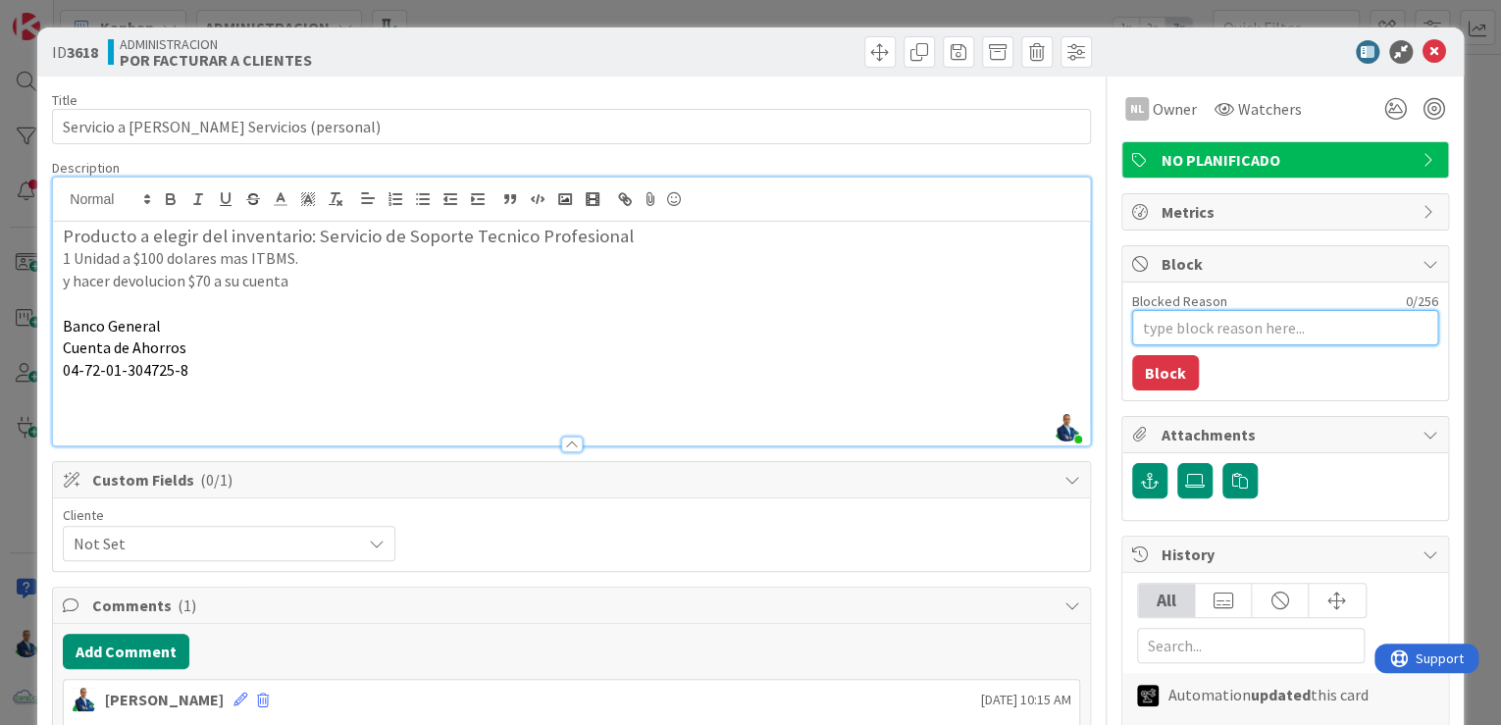
click at [1256, 341] on textarea "Blocked Reason" at bounding box center [1285, 327] width 306 height 35
type textarea "x"
type textarea "E"
type textarea "x"
type textarea "Es"
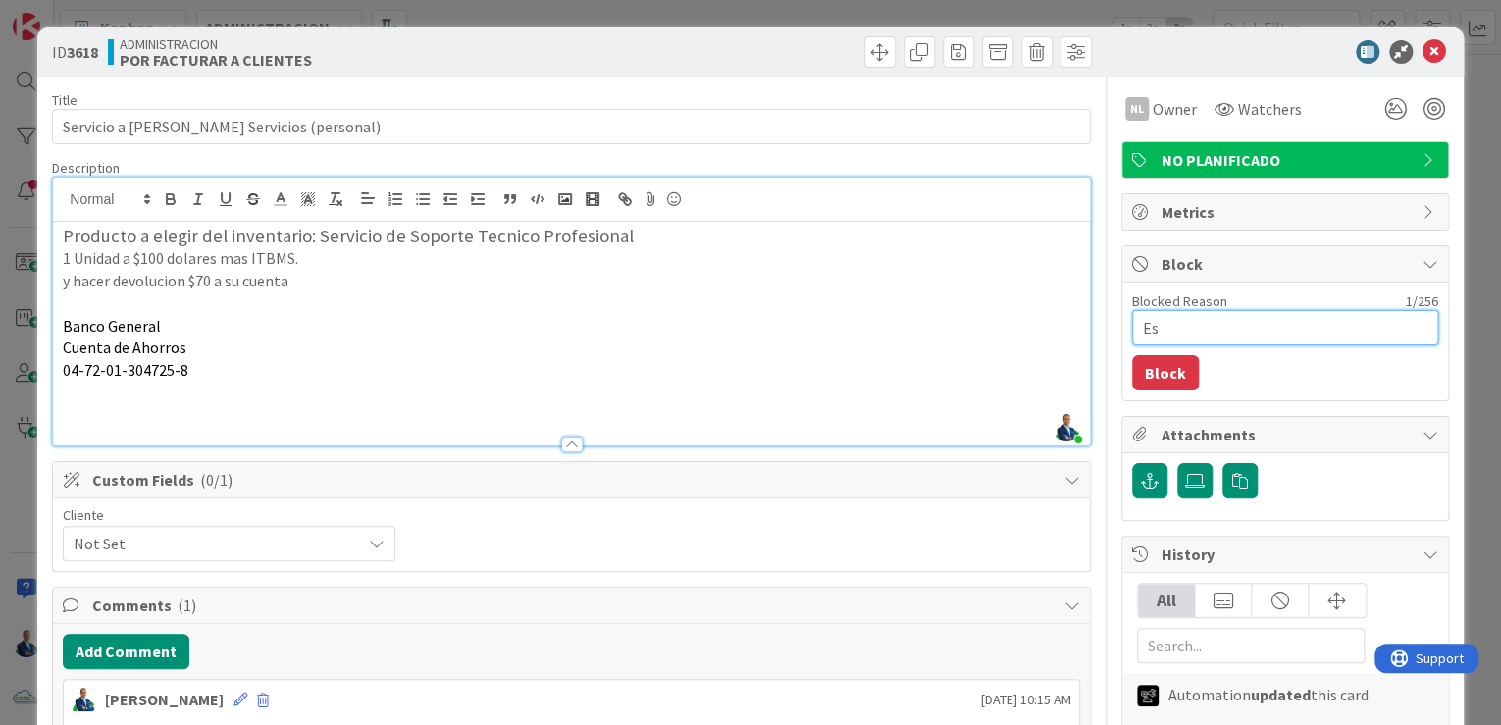
type textarea "x"
type textarea "Esp"
type textarea "x"
type textarea "Espe"
type textarea "x"
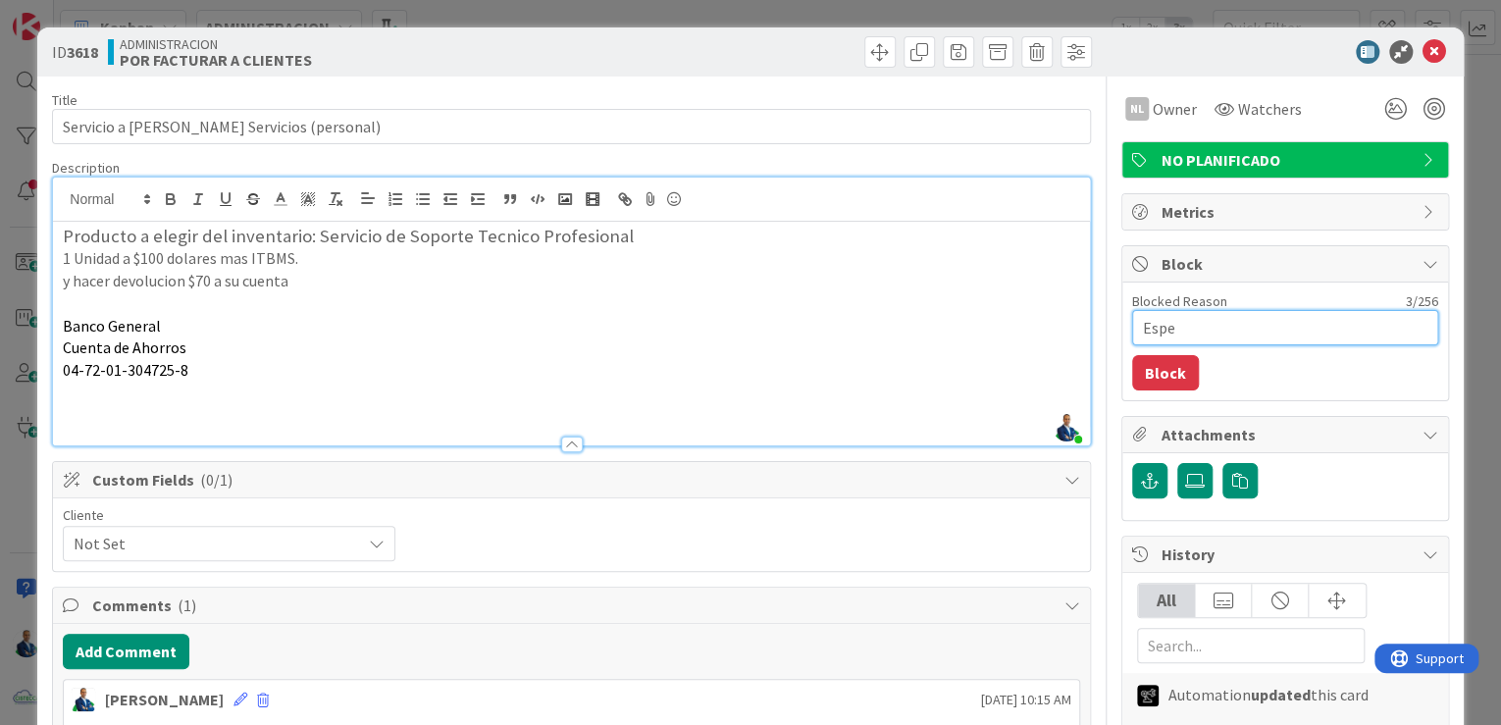
type textarea "Esper"
type textarea "x"
type textarea "Espera"
type textarea "x"
type textarea "Esperan"
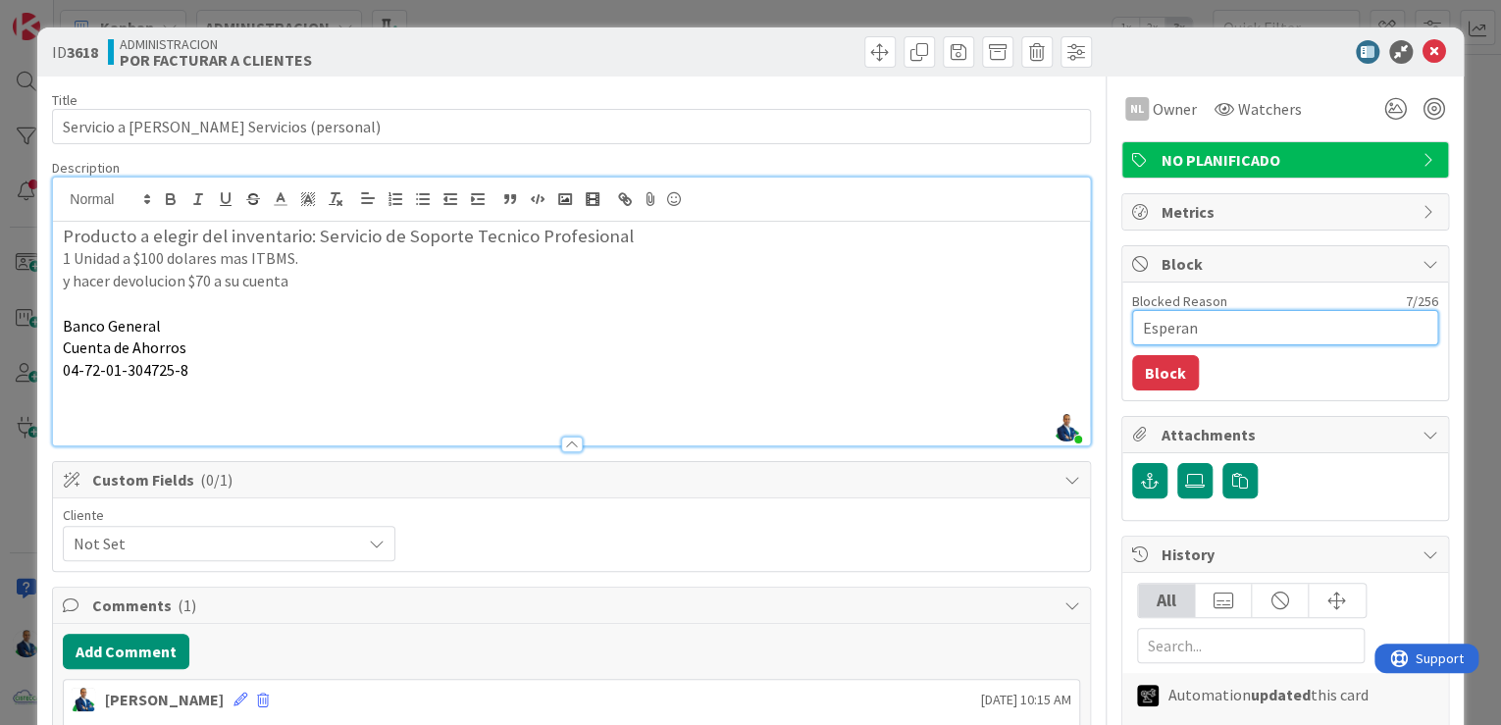
type textarea "x"
type textarea "Esperand"
type textarea "x"
type textarea "Esperando"
type textarea "x"
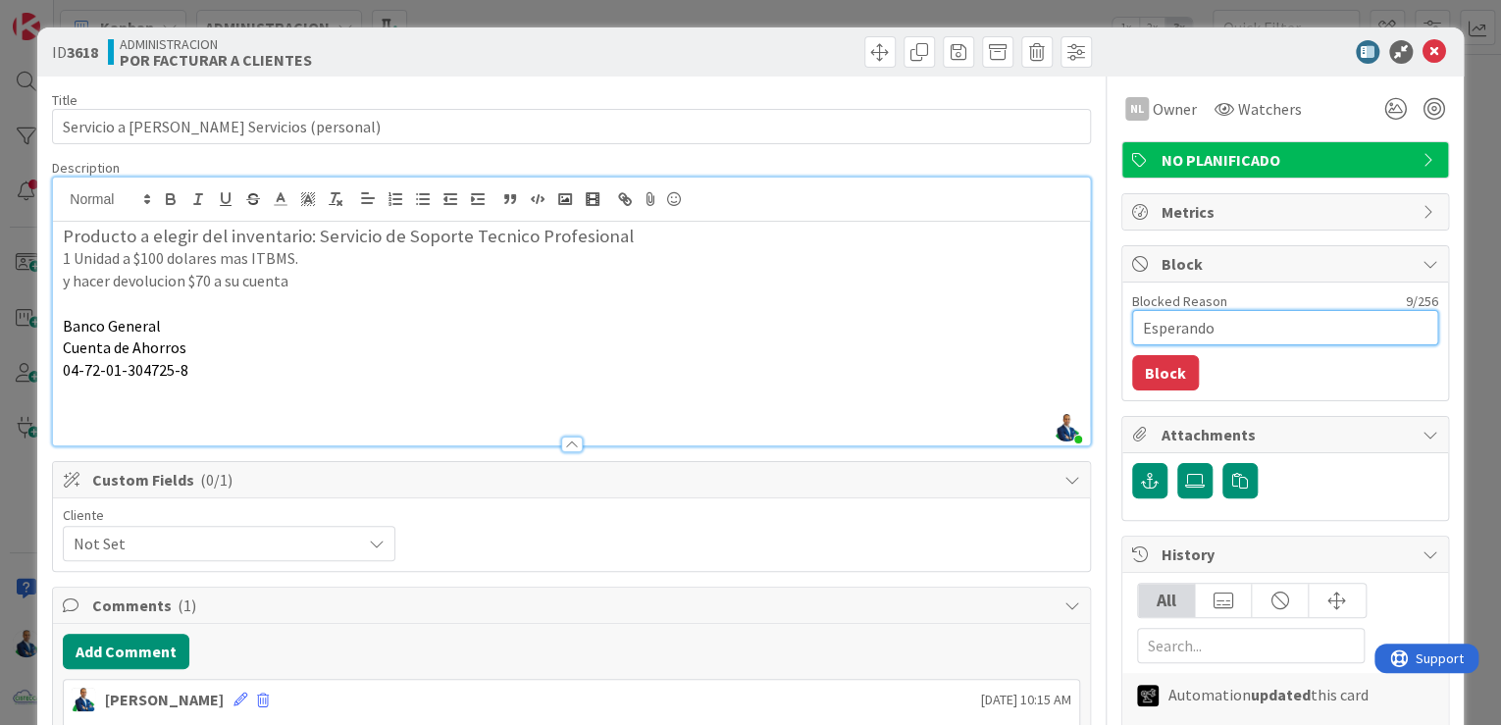
type textarea "Esperando"
type textarea "x"
type textarea "Esperando d"
type textarea "x"
type textarea "Esperando da"
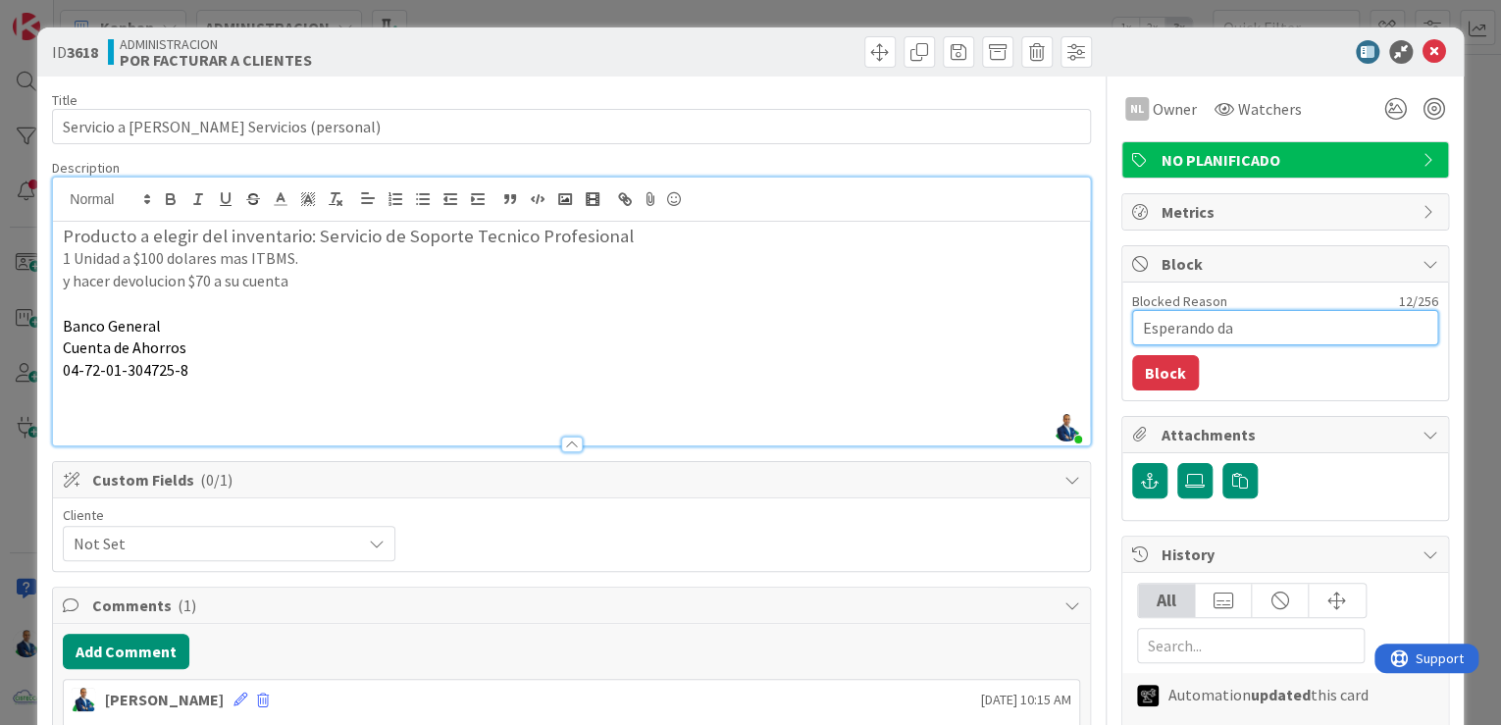
type textarea "x"
type textarea "Esperando dat"
type textarea "x"
type textarea "Esperando dato"
type textarea "x"
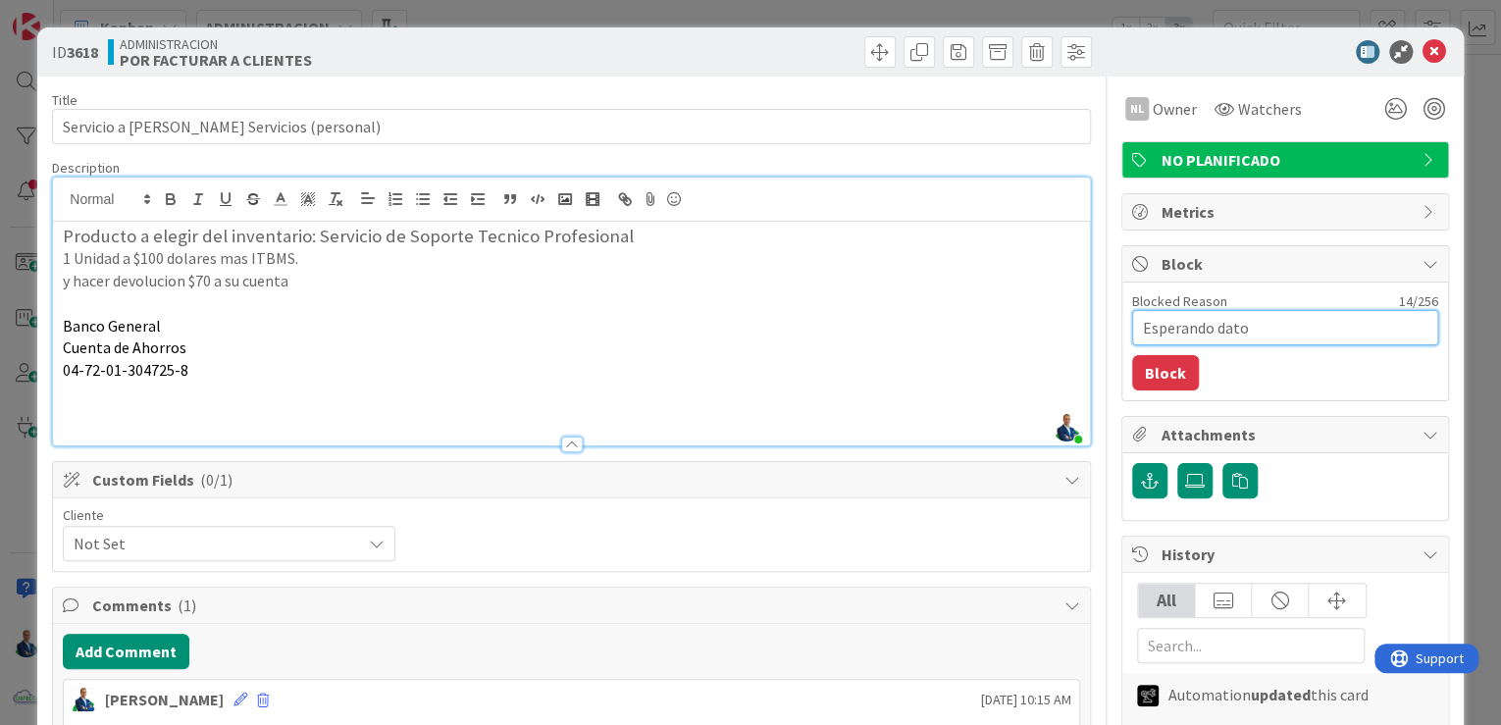
type textarea "Esperando datos"
type textarea "x"
type textarea "Esperando datos"
type textarea "x"
type textarea "Esperando datos d"
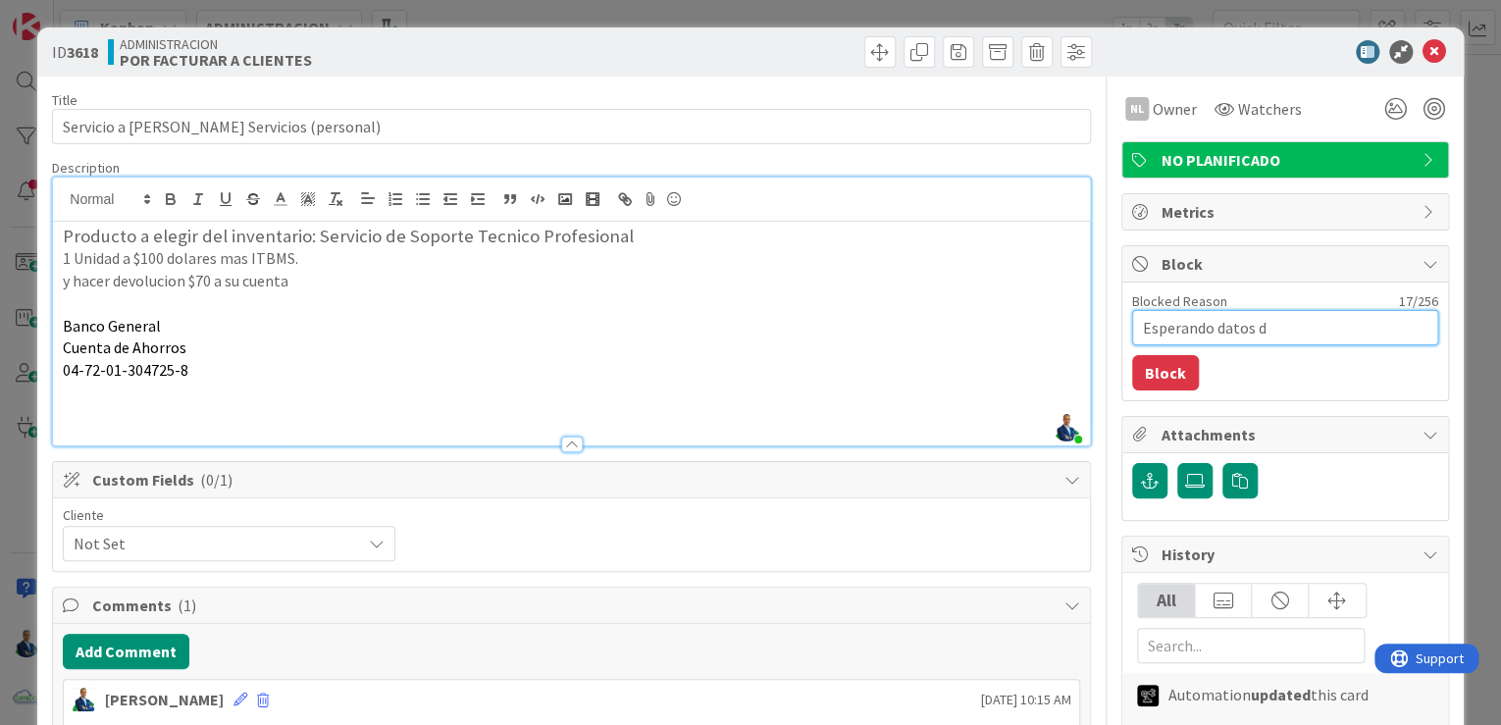
type textarea "x"
type textarea "Esperando datos de"
type textarea "x"
type textarea "Esperando datos de"
type textarea "x"
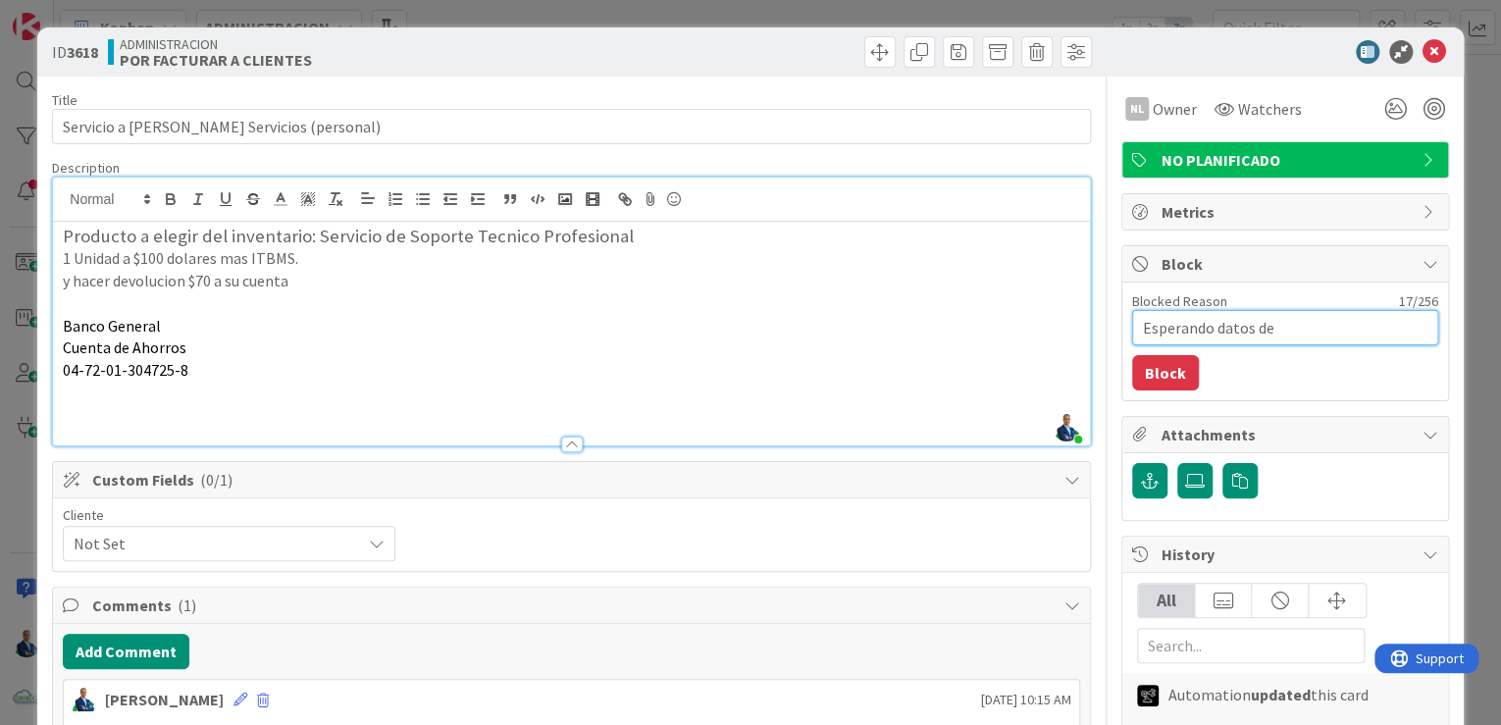
type textarea "Esperando datos de G"
type textarea "x"
type textarea "Esperando datos de GE"
type textarea "x"
type textarea "Esperando datos de G"
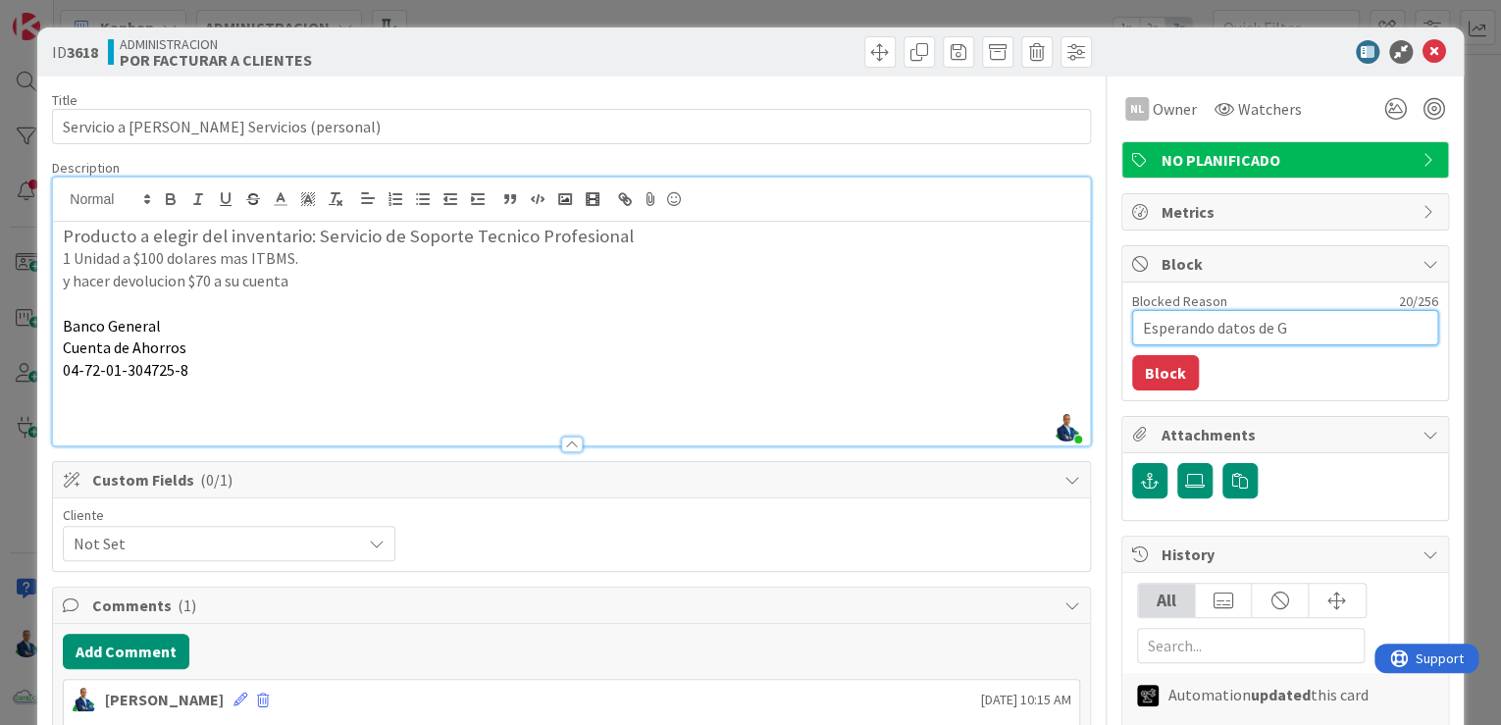
type textarea "x"
type textarea "Esperando datos de"
type textarea "x"
type textarea "Esperando datos"
type textarea "x"
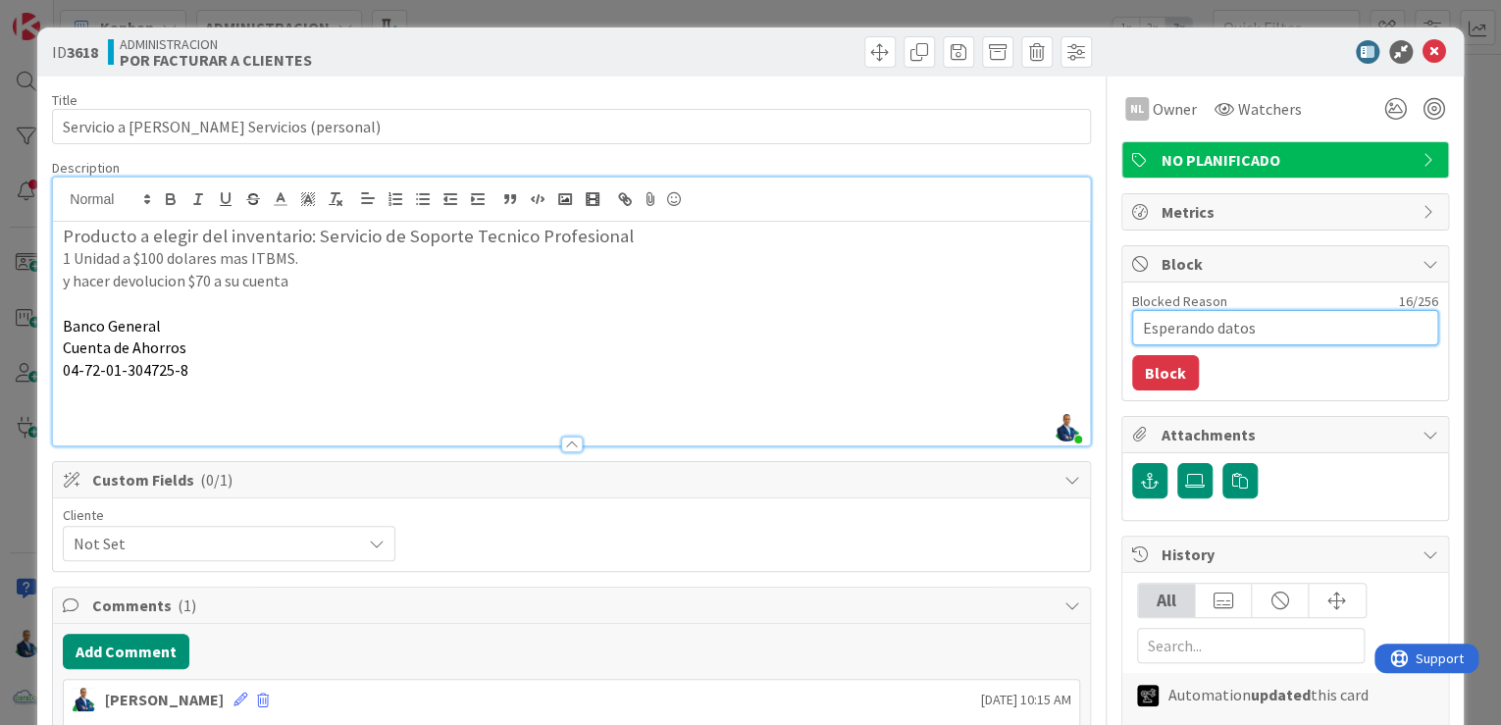
type textarea "Esperando datos d"
type textarea "x"
type textarea "Esperando datos de"
type textarea "x"
type textarea "Esperando datos de"
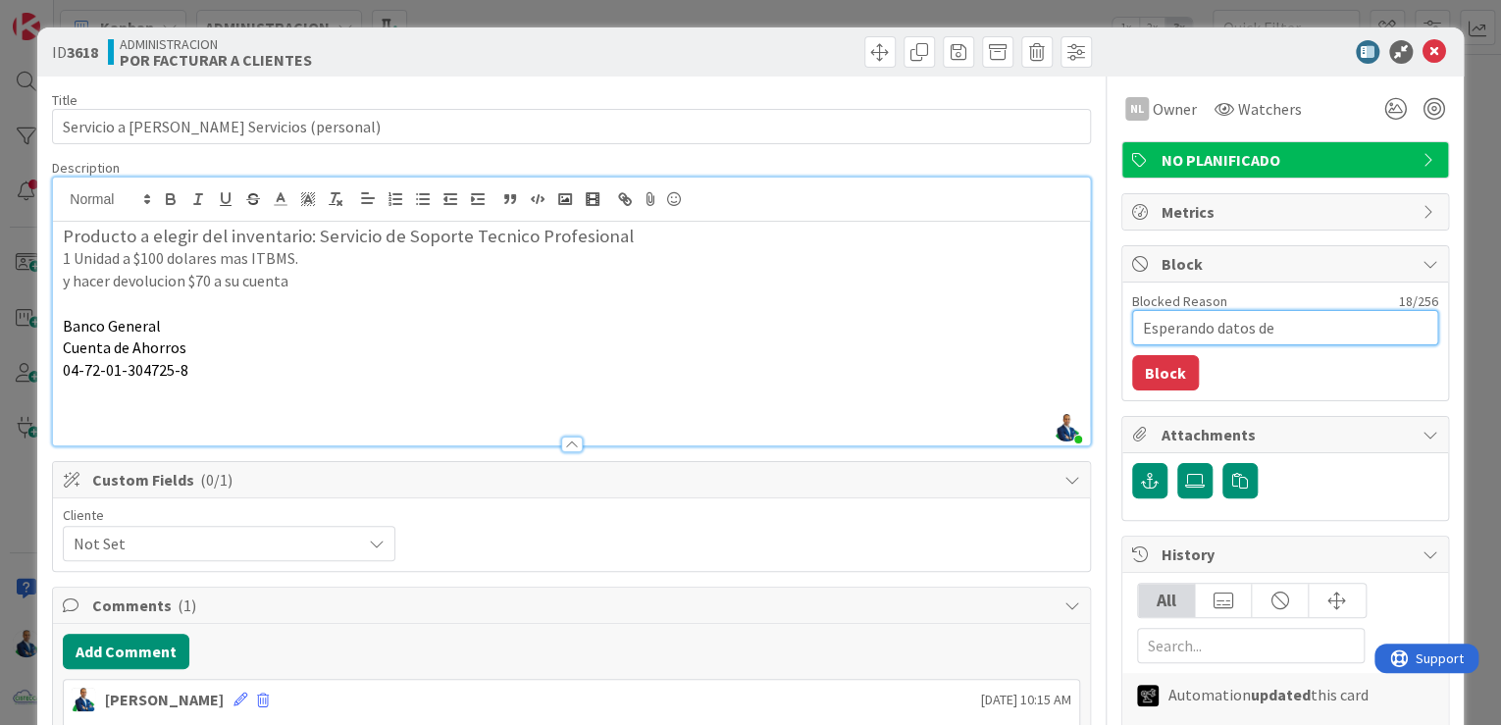
type textarea "x"
type textarea "Esperando datos de G"
type textarea "x"
type textarea "Esperando datos de Ge"
type textarea "x"
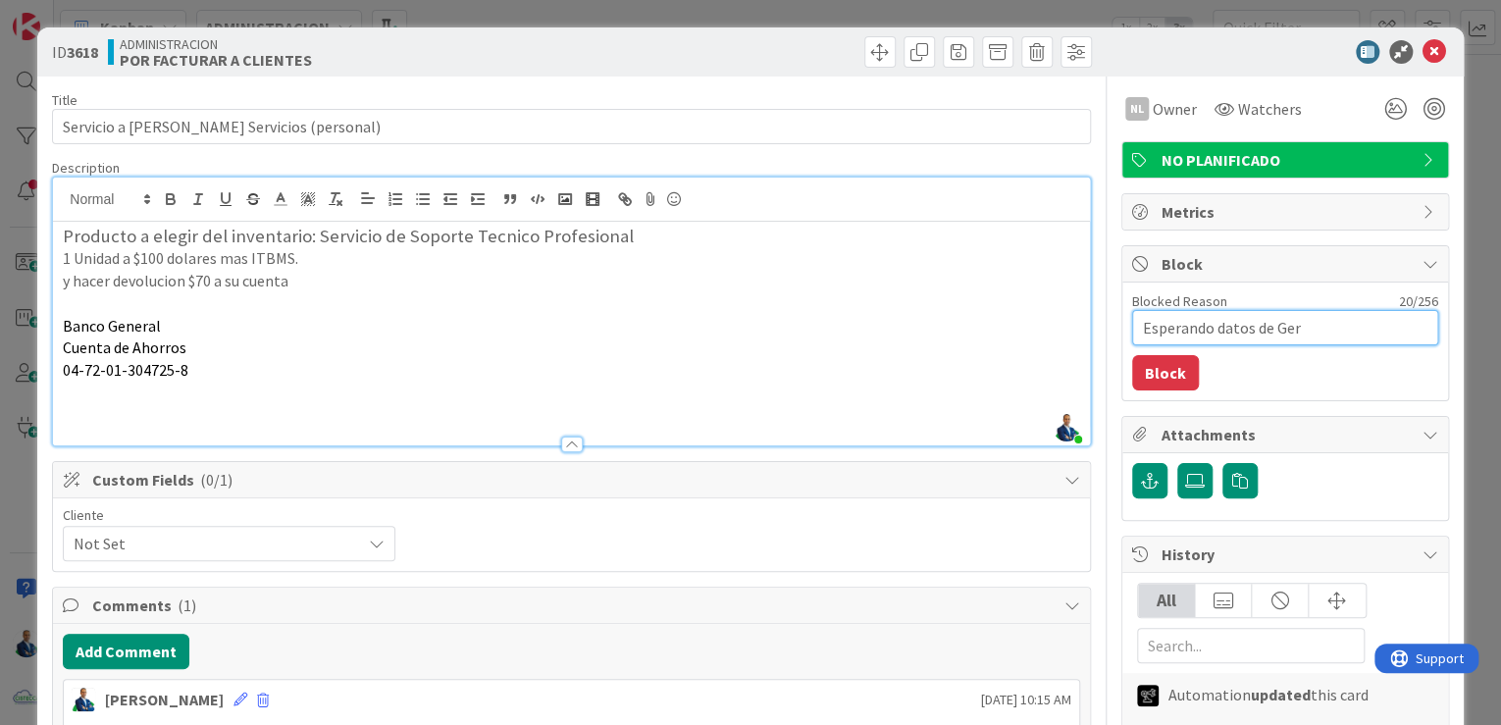
type textarea "Esperando datos de Gero"
type textarea "x"
type textarea "Esperando datos de Gerog"
type textarea "x"
type textarea "Esperando datos de Gero"
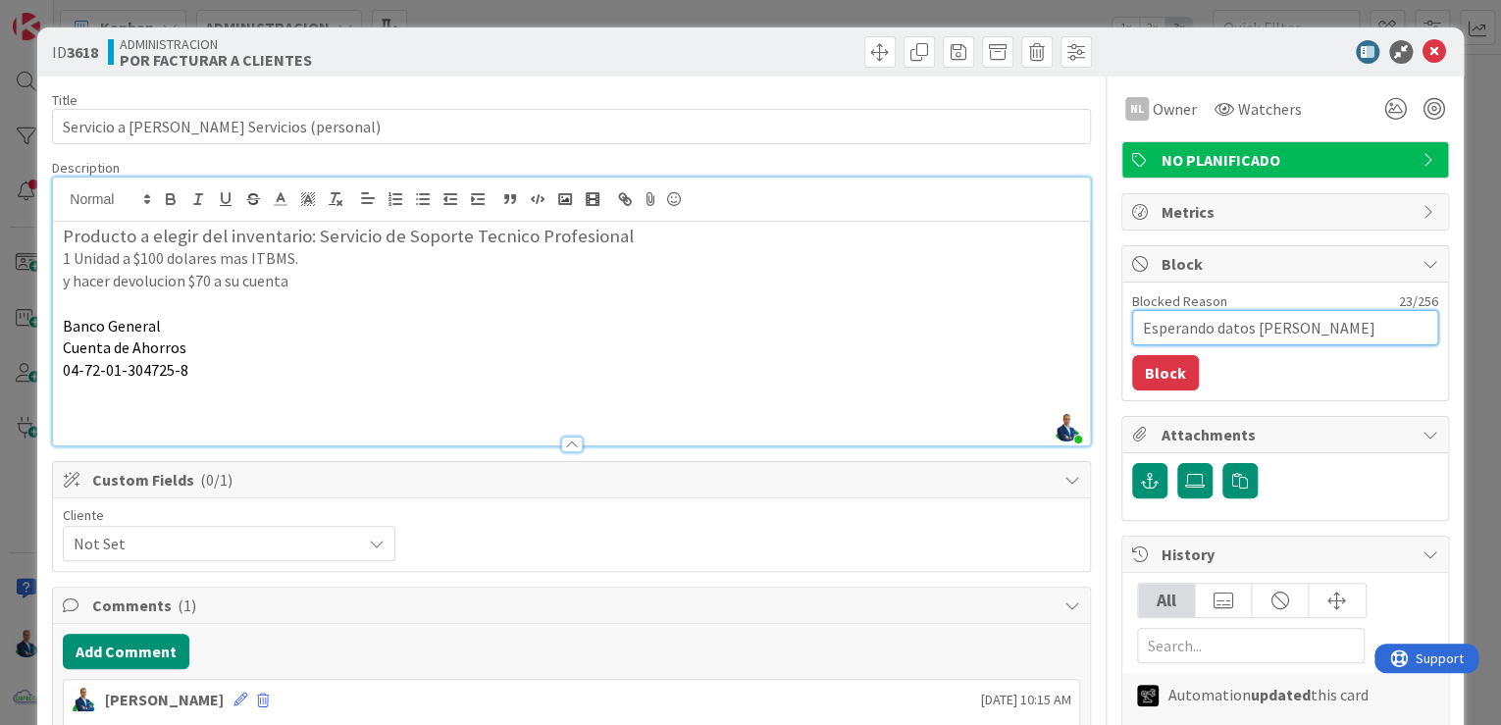
type textarea "x"
type textarea "Esperando datos de Ger"
type textarea "x"
type textarea "Esperando datos de Ge"
type textarea "x"
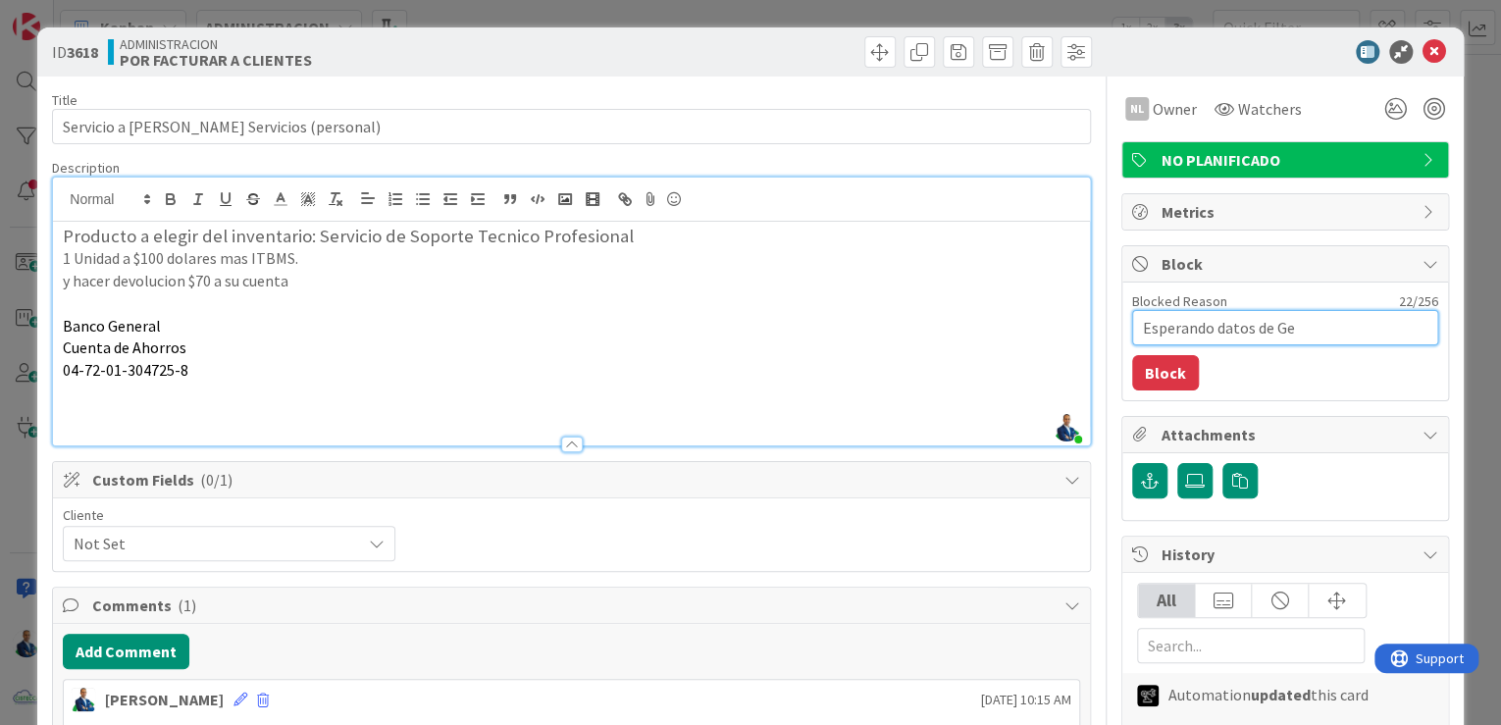
type textarea "Esperando datos de Geo"
type textarea "x"
type textarea "Esperando datos de Geor"
type textarea "x"
type textarea "Esperando datos de Georg"
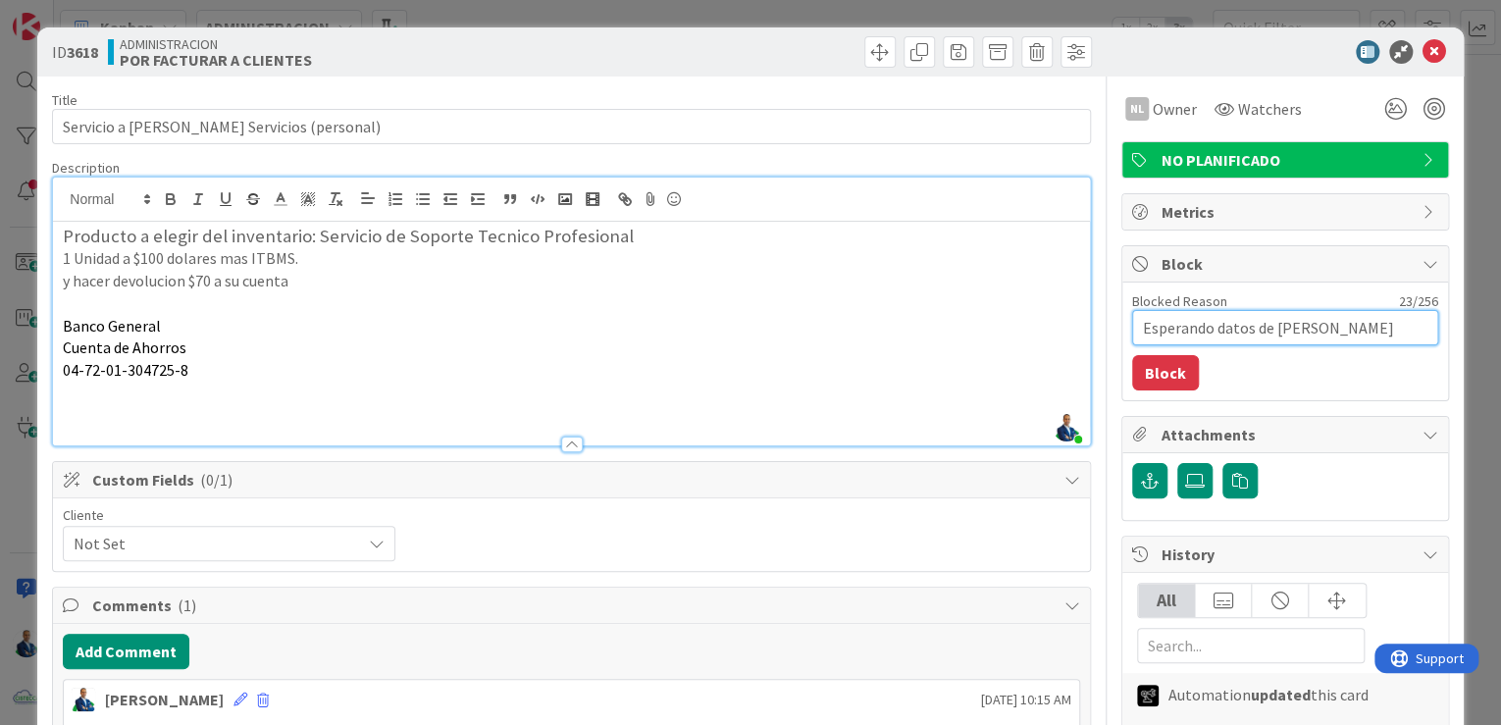
type textarea "x"
type textarea "Esperando datos de George"
type textarea "x"
type textarea "Esperando datos de George"
type textarea "x"
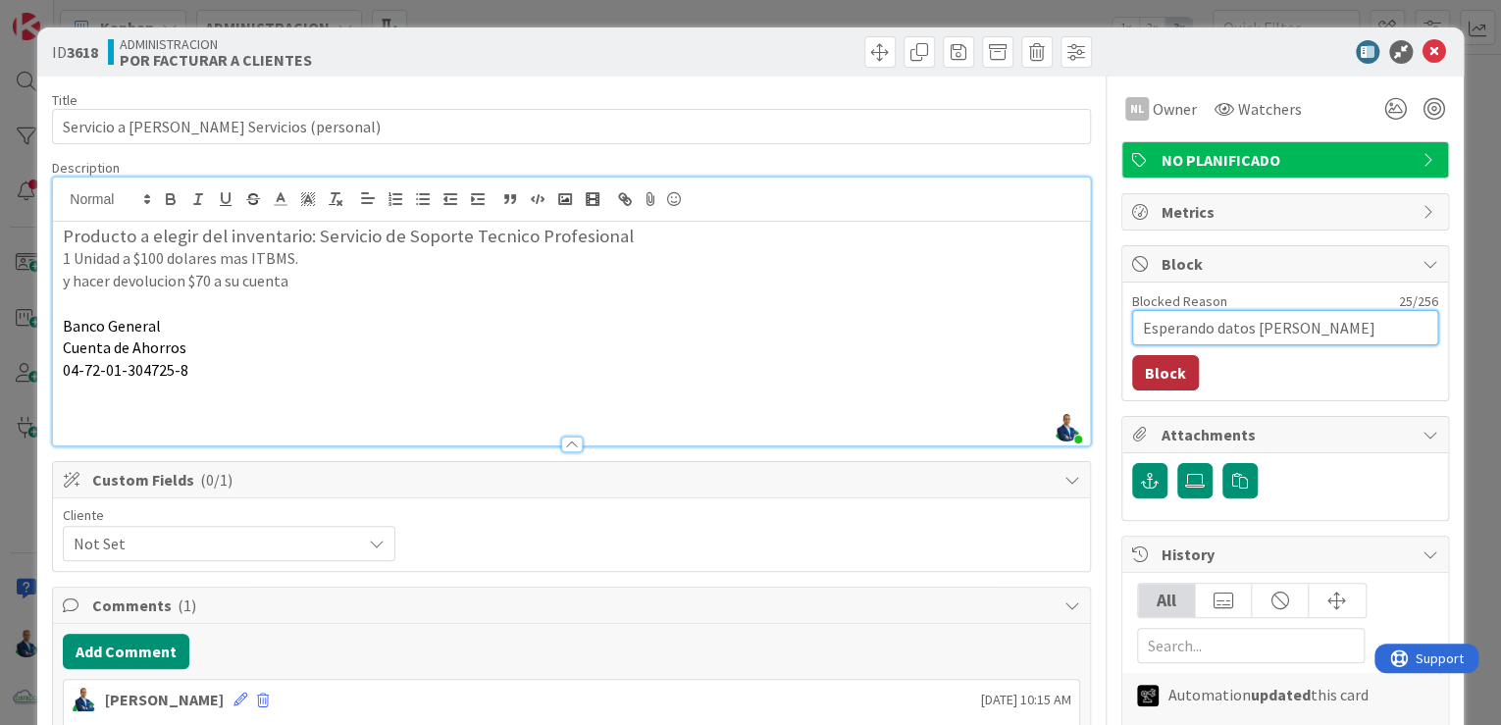
type textarea "Esperando datos de George"
click at [1156, 371] on button "Block" at bounding box center [1165, 372] width 67 height 35
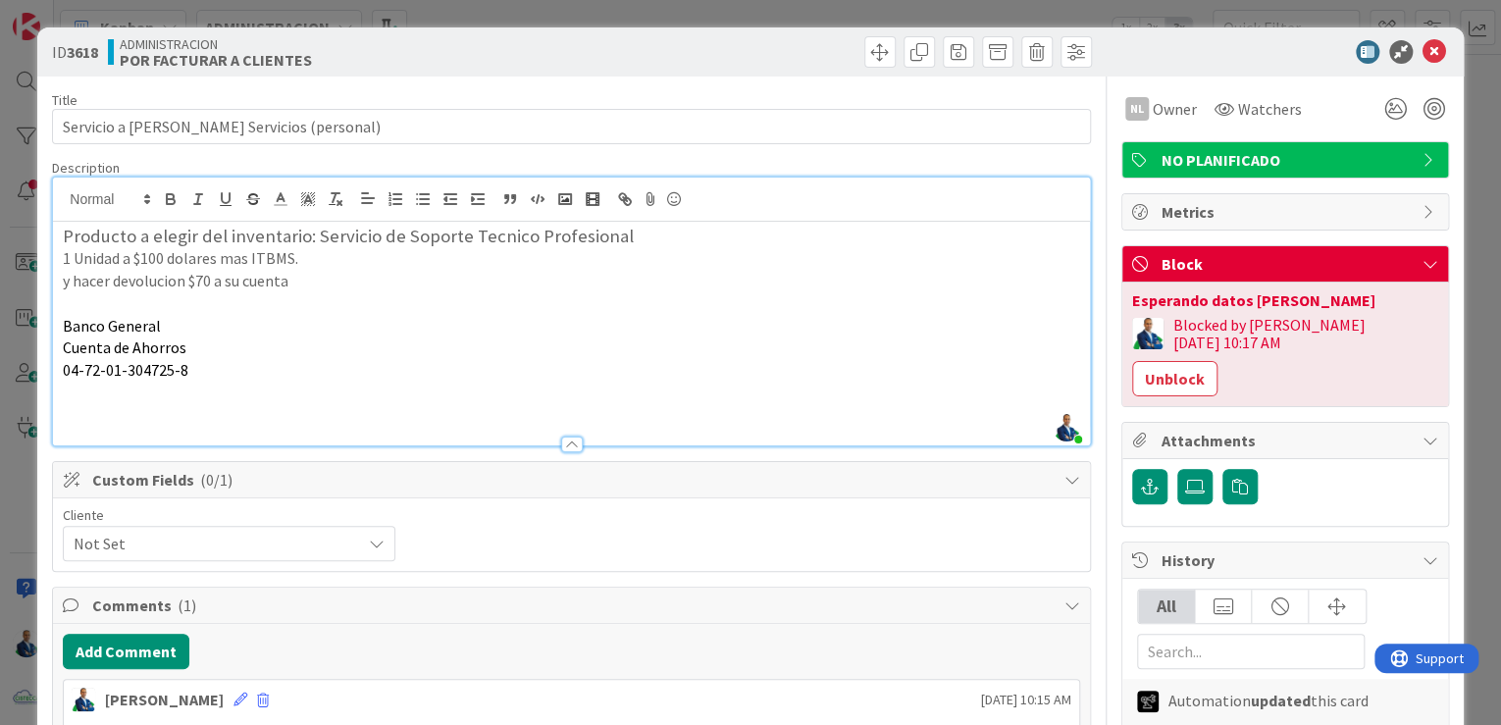
click at [1468, 289] on div "ID 3618 ADMINISTRACION POR FACTURAR A CLIENTES Title 45 / 128 Servicio a George…" at bounding box center [750, 362] width 1501 height 725
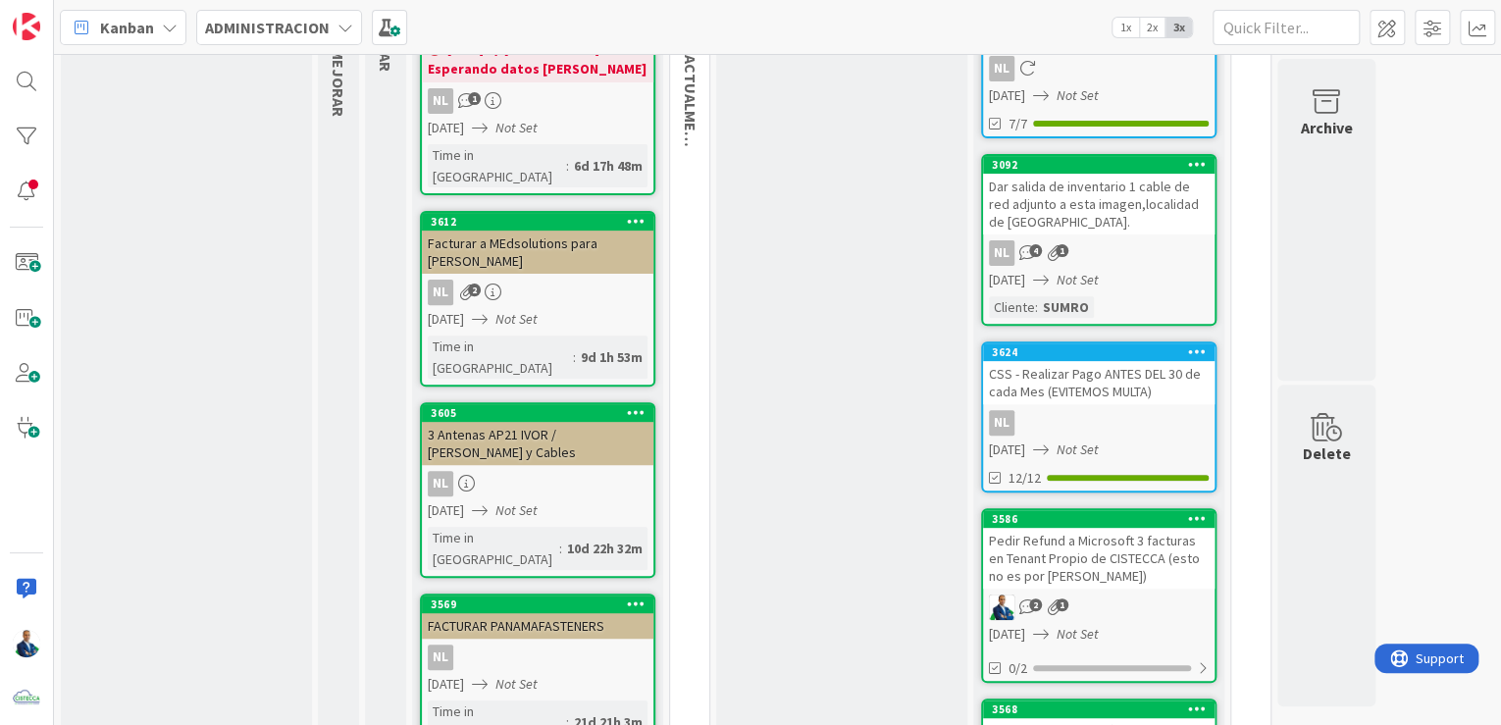
scroll to position [157, 0]
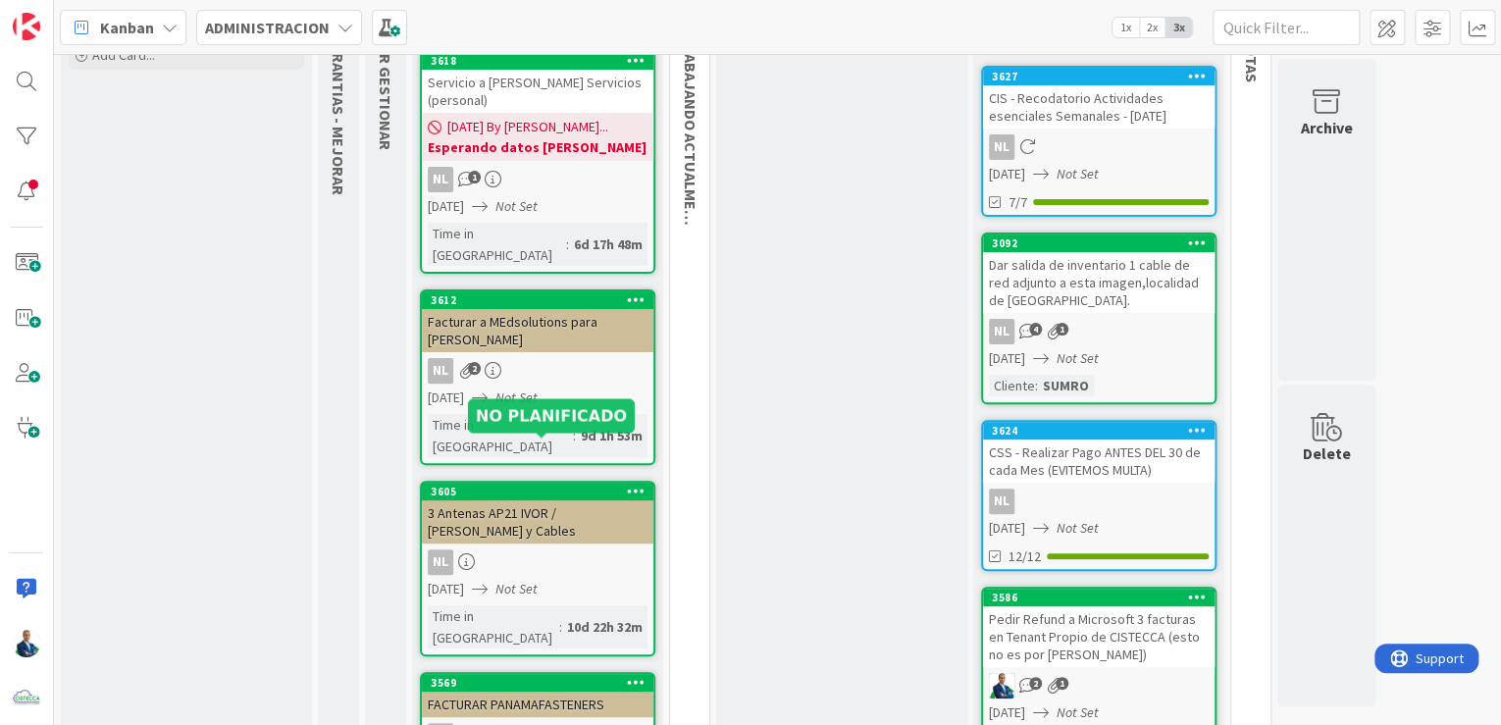
click at [532, 500] on div "3 Antenas AP21 IVOR / POE y Cables" at bounding box center [538, 521] width 232 height 43
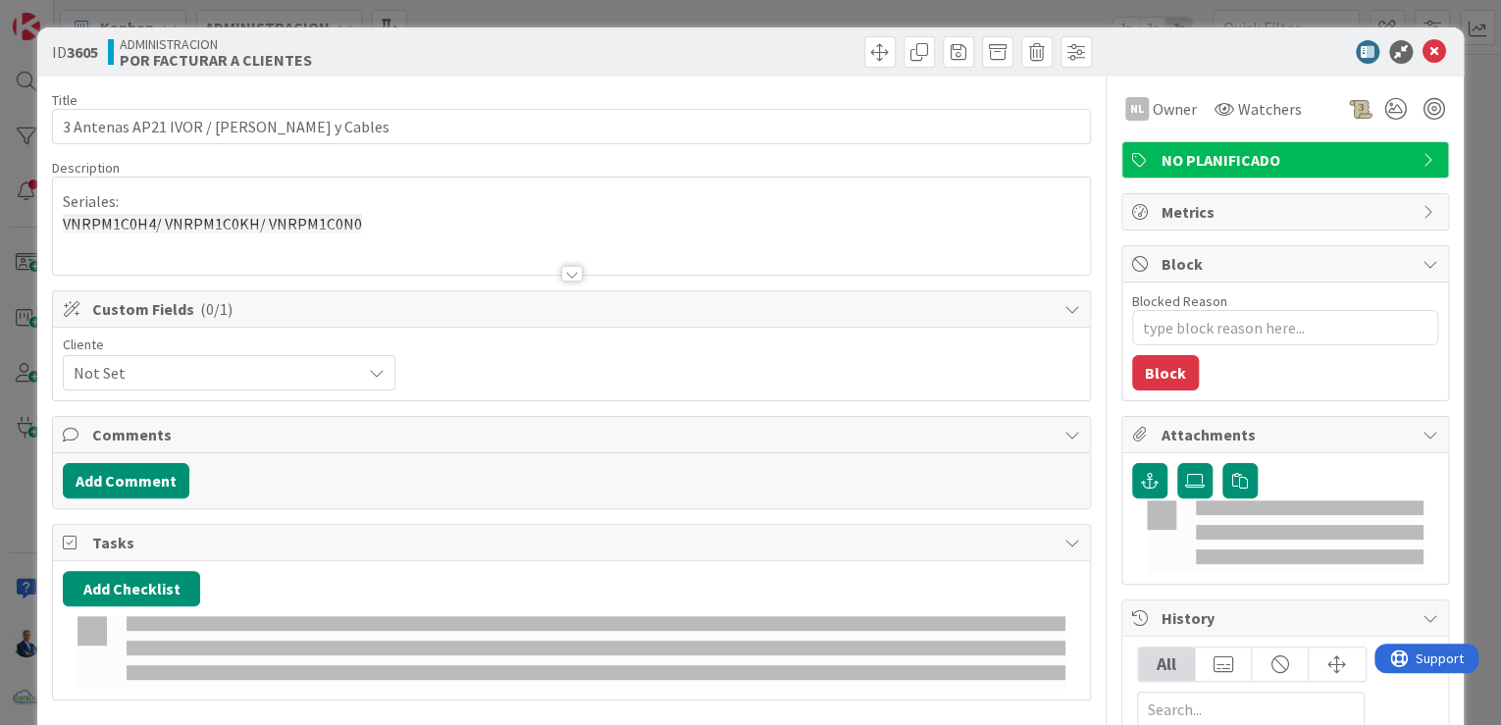
type textarea "x"
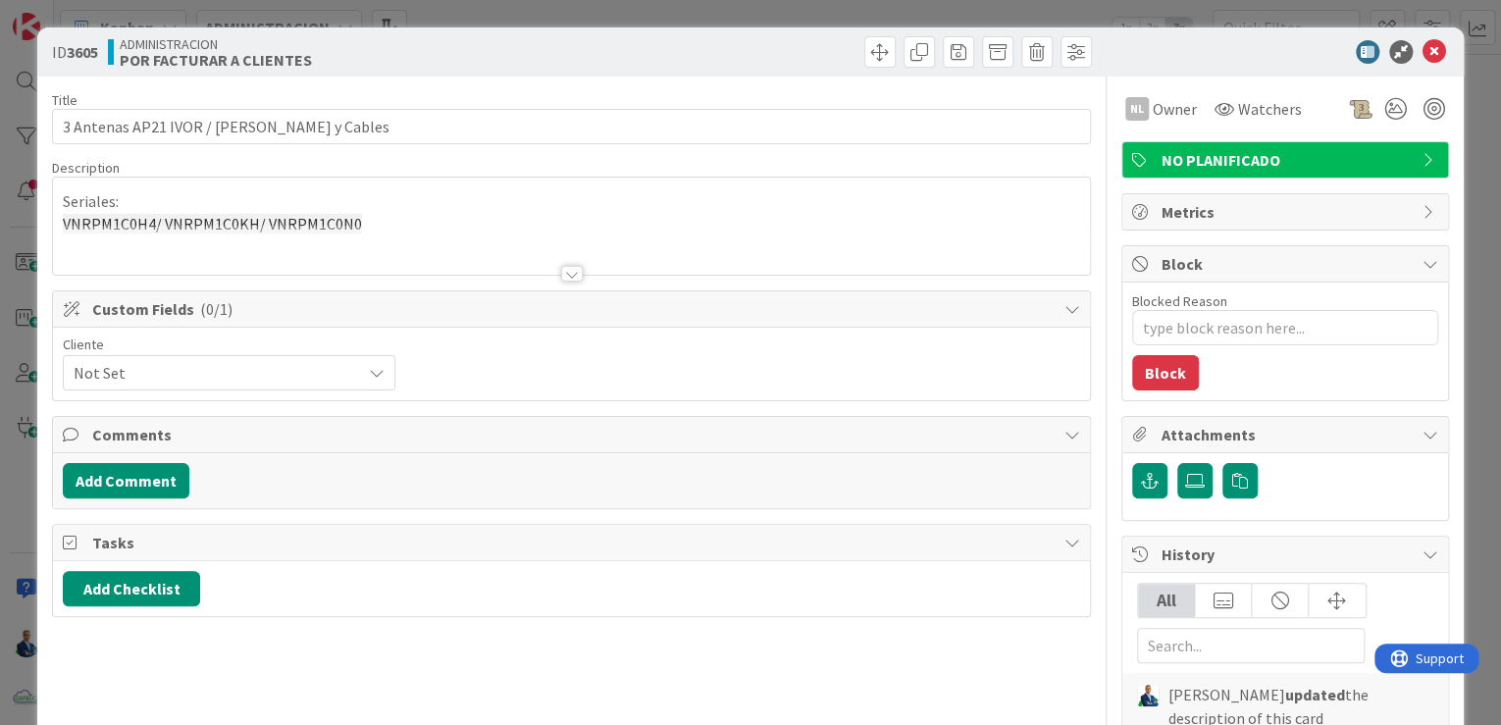
click at [155, 220] on div "Seriales: VNRPM1C0H4/ VNRPM1C0KH/ VNRPM1C0N0" at bounding box center [571, 230] width 1037 height 88
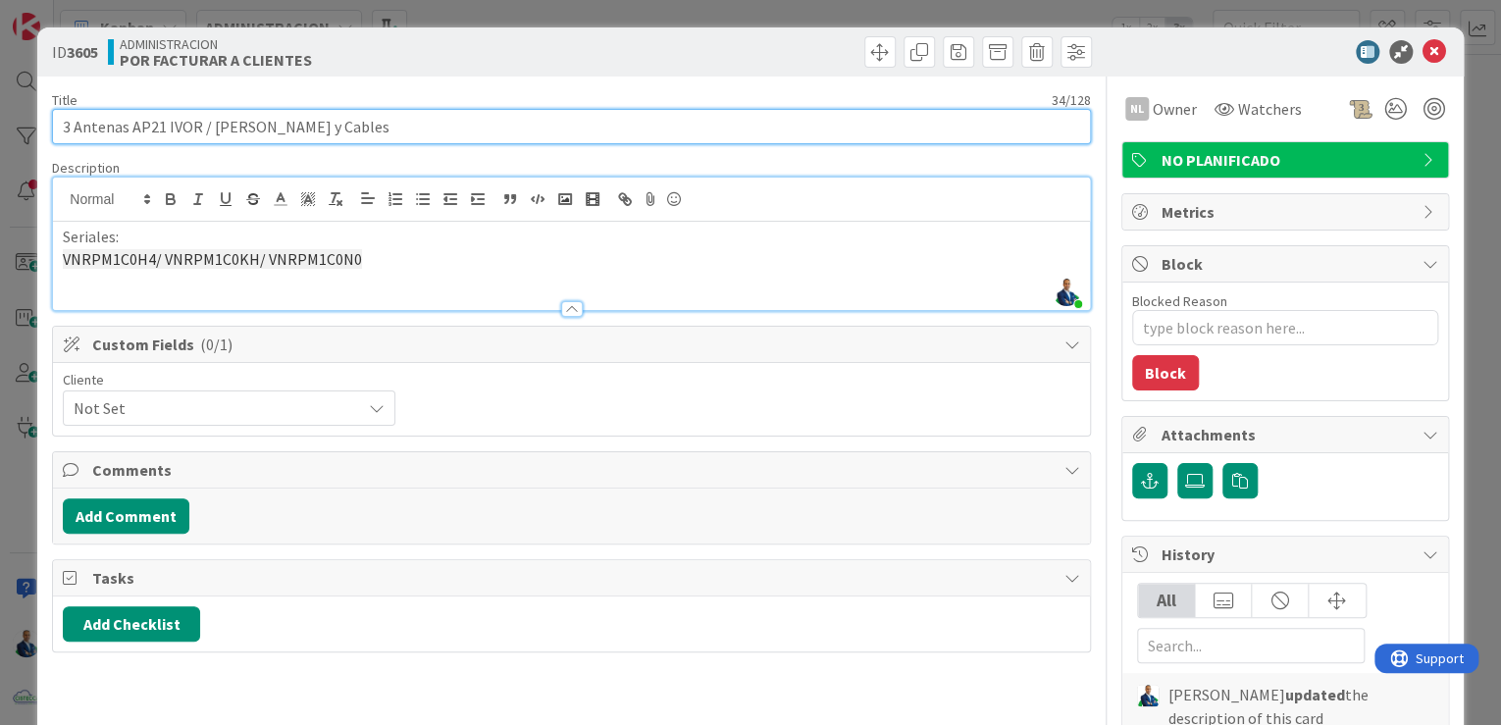
click at [183, 118] on input "3 Antenas AP21 IVOR / POE y Cables" at bounding box center [571, 126] width 1039 height 35
click at [134, 130] on input "3 Antenas AP21 IVOR / POE y Cables" at bounding box center [571, 126] width 1039 height 35
click at [211, 126] on input "3 Antenas AP21 IVOR / POE y Cables" at bounding box center [571, 126] width 1039 height 35
type input "3 Antenas AP21 IVOR / 3 POE y Cables"
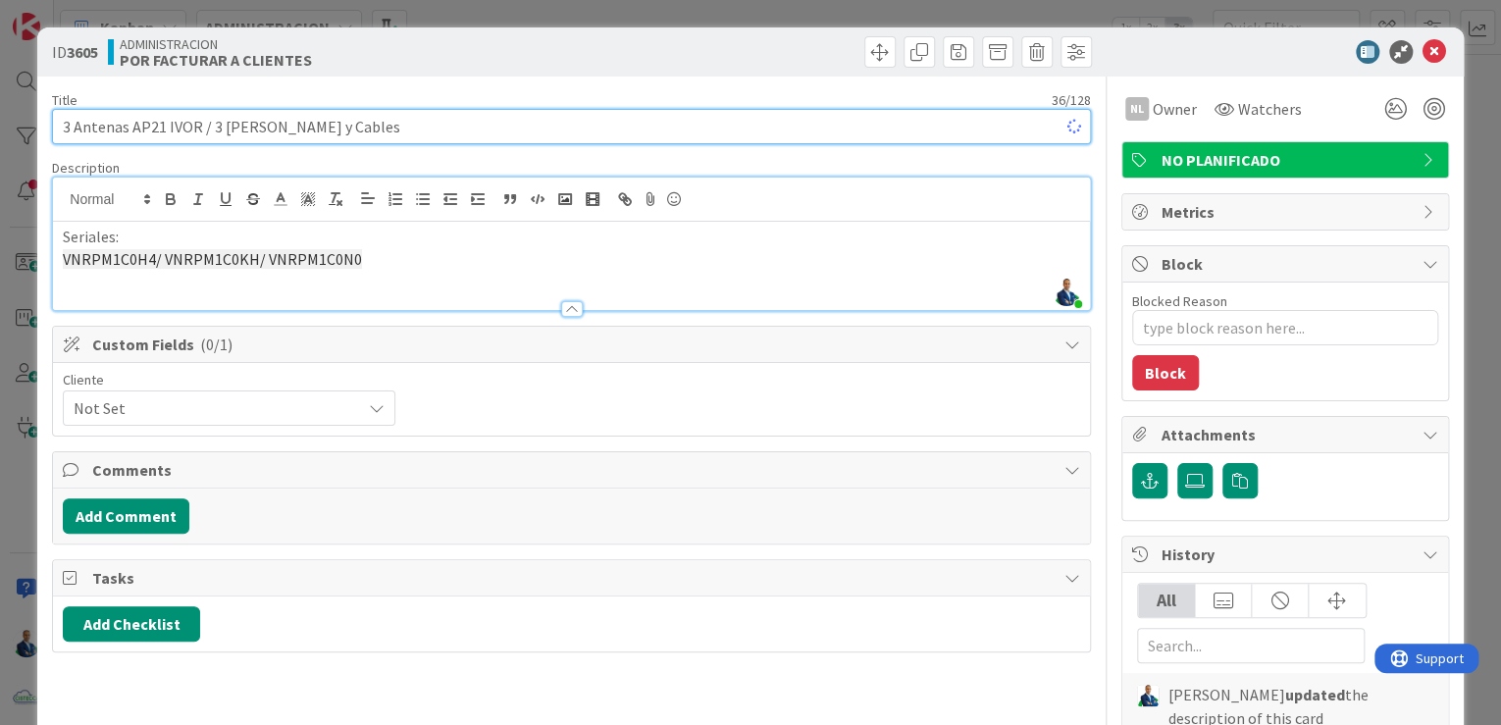
type textarea "x"
click at [228, 126] on input "3 Antenas AP21 IVOR / 3 POE y Cables" at bounding box center [571, 126] width 1039 height 35
click at [224, 126] on input "3 Antenas AP21 IVOR / 3 POE y Cables" at bounding box center [571, 126] width 1039 height 35
click at [269, 126] on input "3 Antenas AP21 IVOR / 3 POE y Cables" at bounding box center [571, 126] width 1039 height 35
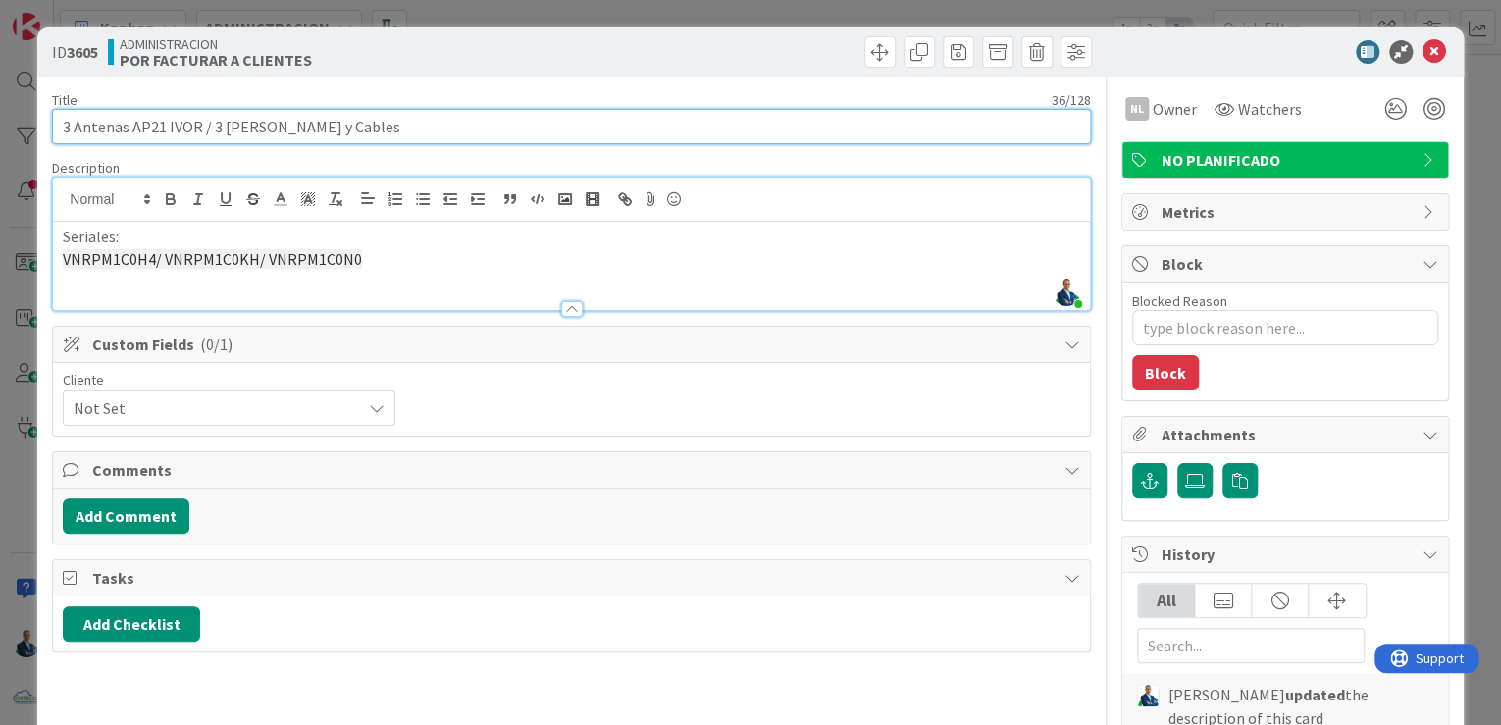
click at [262, 126] on input "3 Antenas AP21 IVOR / 3 POE y Cables" at bounding box center [571, 126] width 1039 height 35
type input "3 Antenas AP21 IVOR / 3 POE y 6Cables"
type textarea "x"
type input "3 Antenas AP21 IVOR / 3 POE y 6 Cables"
type textarea "x"
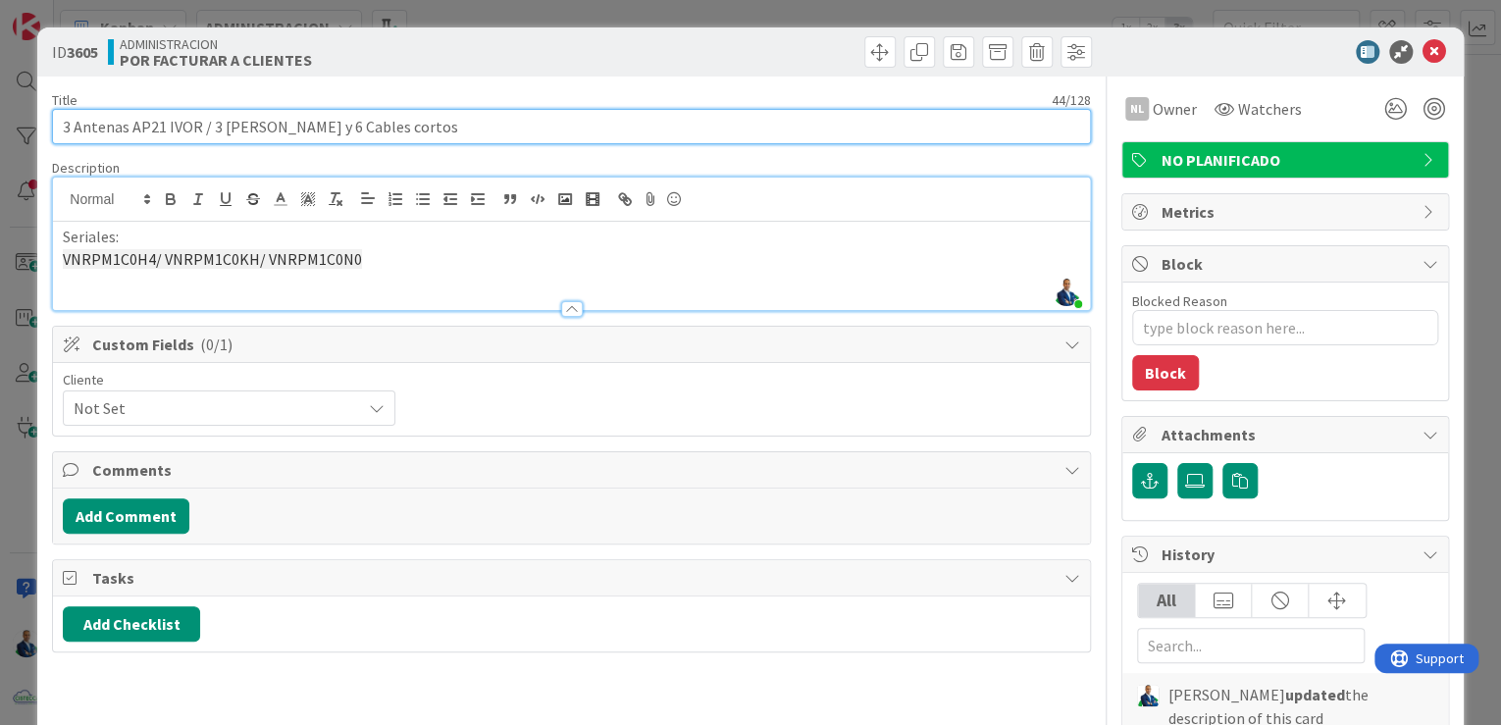
type input "3 Antenas AP21 IVOR / 3 POE y 6 Cables cortos"
type textarea "x"
type input "3 Antenas AP21 IVOR / 3 POE y 6 Cables cortos de red"
type textarea "x"
type input "3 Antenas AP21 IVOR / 3 POE y 6 Cables cortos de red"
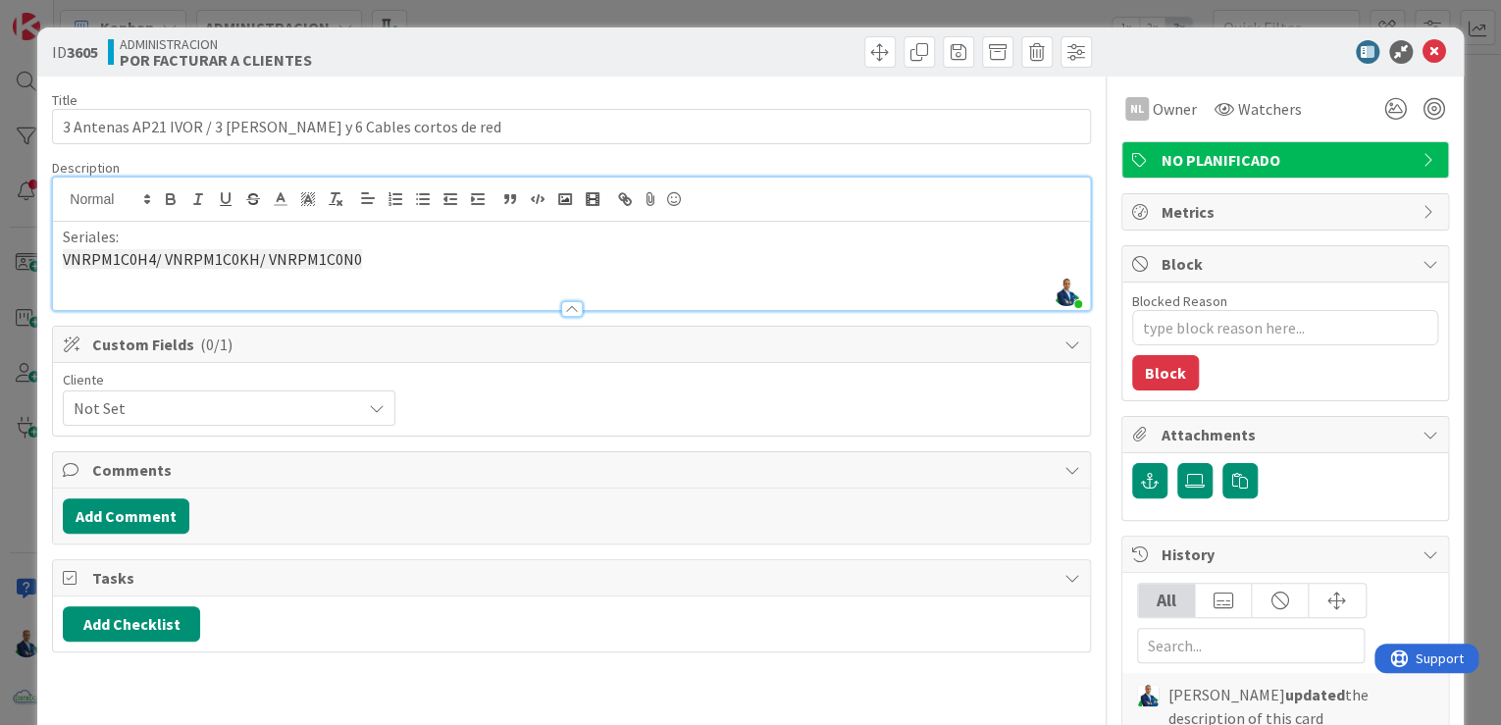
click at [476, 267] on p "VNRPM1C0H4/ VNRPM1C0KH/ VNRPM1C0N0" at bounding box center [572, 259] width 1018 height 23
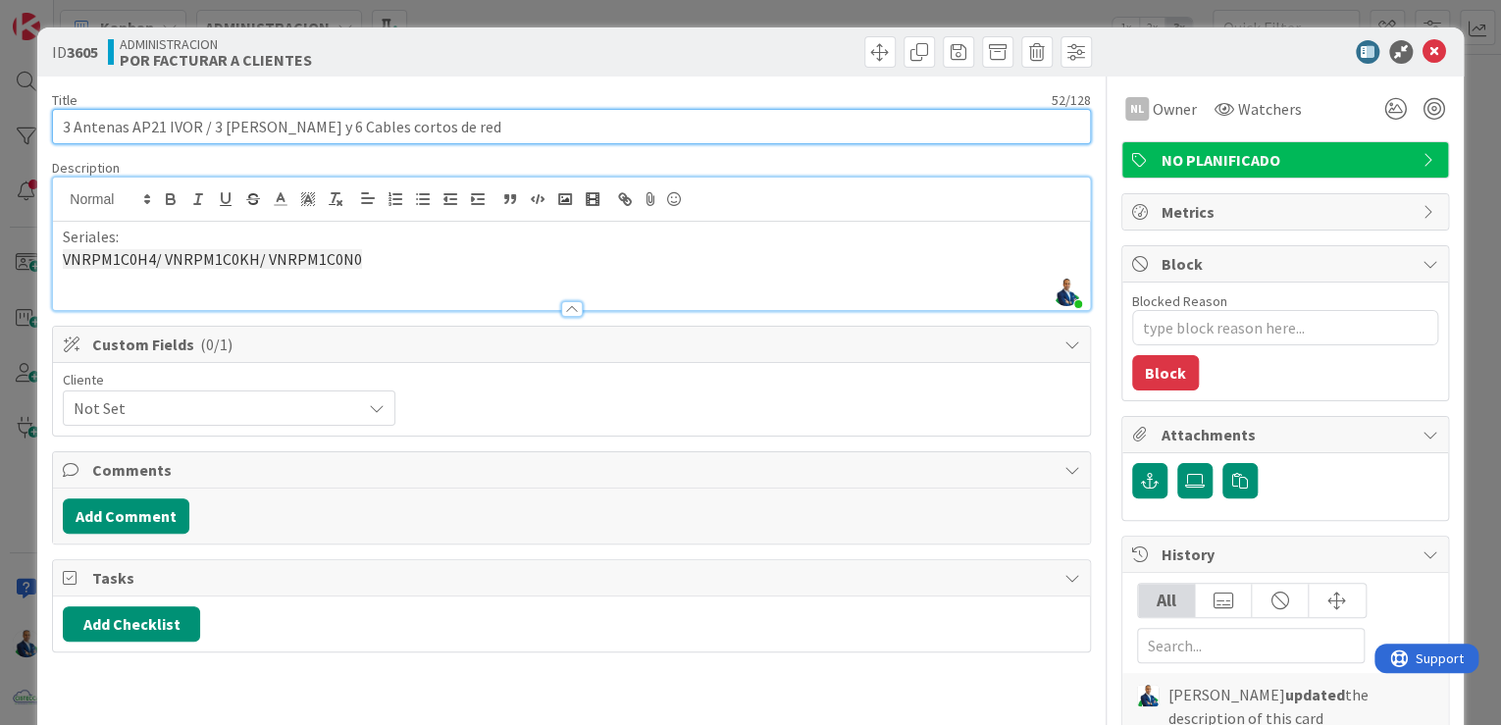
drag, startPoint x: 424, startPoint y: 129, endPoint x: 390, endPoint y: 129, distance: 34.3
click at [392, 129] on input "3 Antenas AP21 IVOR / 3 POE y 6 Cables cortos de red" at bounding box center [571, 126] width 1039 height 35
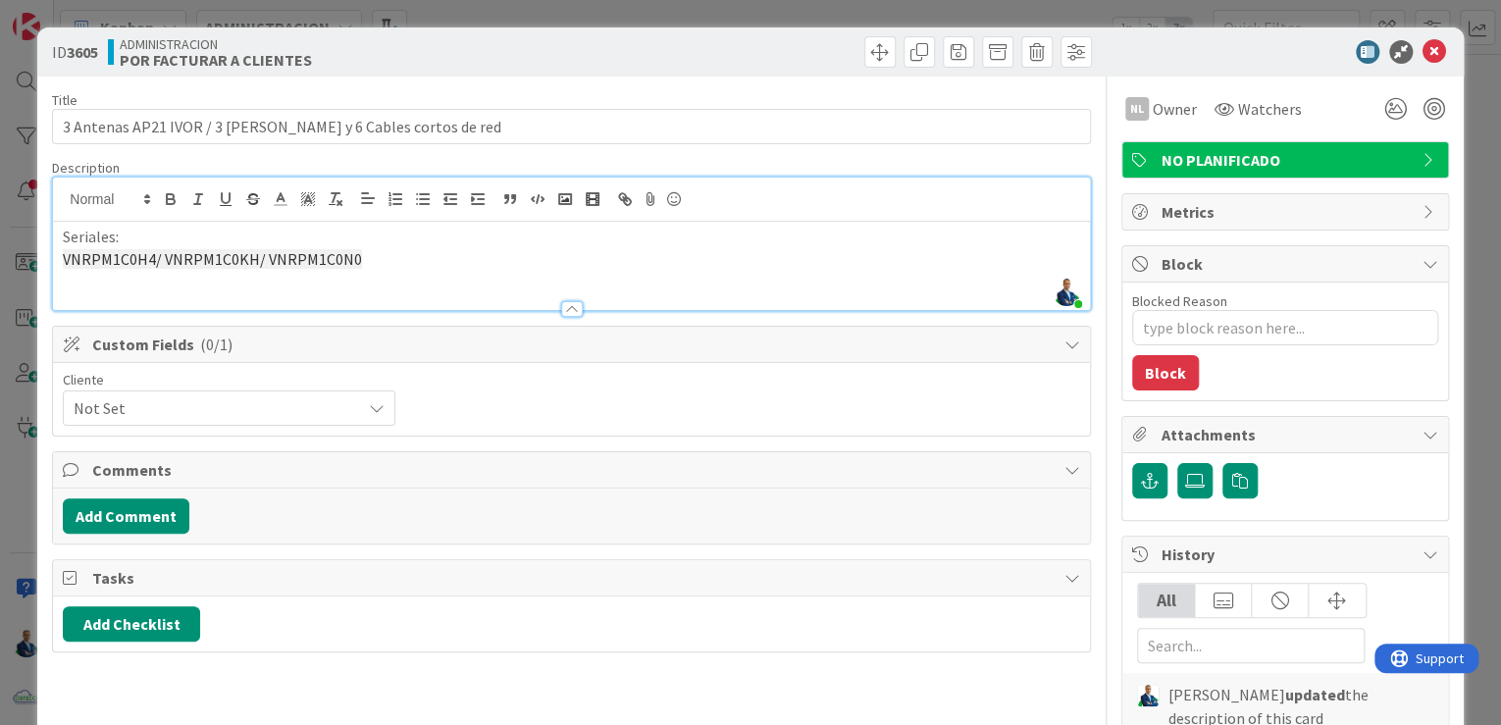
click at [520, 271] on div "Seriales: VNRPM1C0H4/ VNRPM1C0KH/ VNRPM1C0N0" at bounding box center [571, 266] width 1037 height 88
click at [350, 269] on p "VNRPM1C0H4/ VNRPM1C0KH/ VNRPM1C0N0" at bounding box center [572, 259] width 1018 height 23
click at [324, 262] on span "VNRPM1C0H4/ VNRPM1C0KH/ VNRPM1C0N0" at bounding box center [212, 259] width 299 height 20
click at [115, 232] on p "Seriales:" at bounding box center [572, 237] width 1018 height 23
drag, startPoint x: 329, startPoint y: 267, endPoint x: 343, endPoint y: 267, distance: 14.7
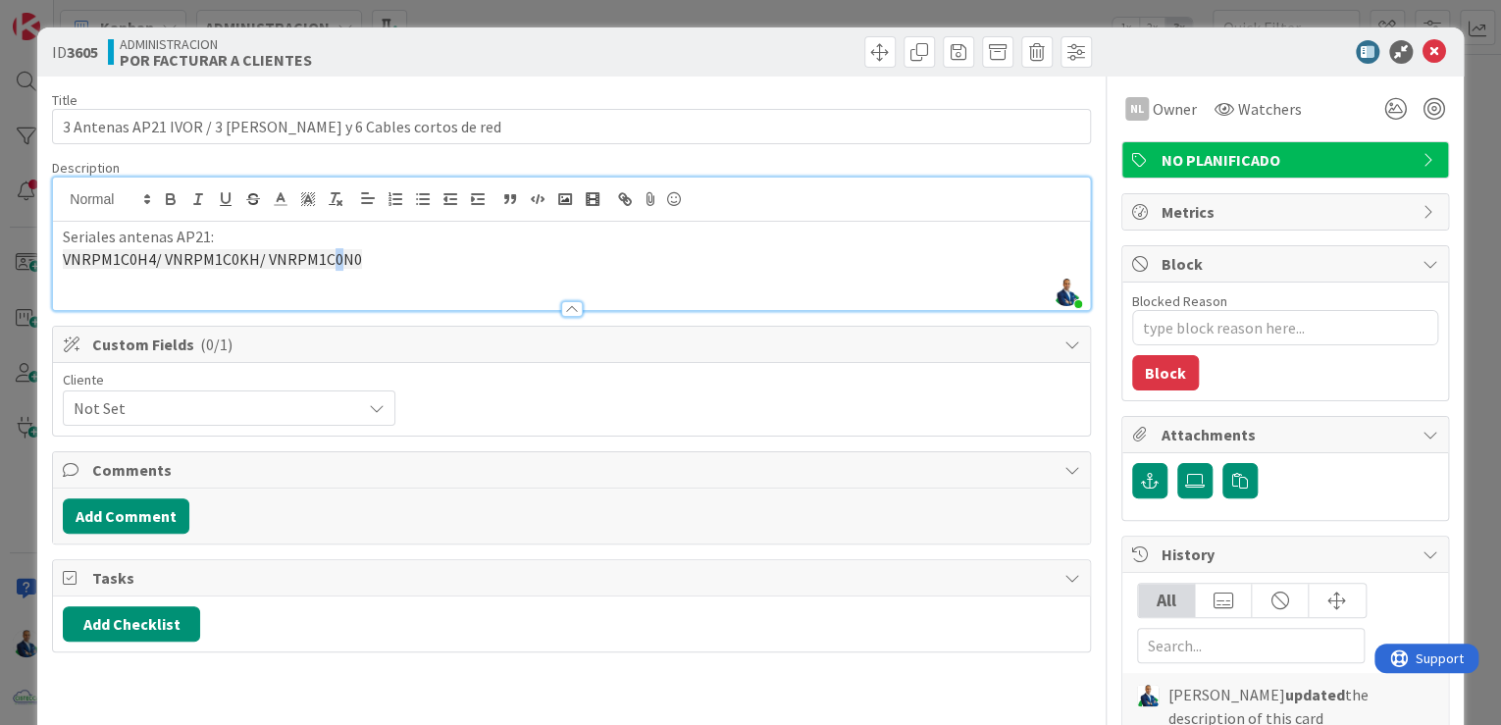
click at [334, 267] on span "VNRPM1C0H4/ VNRPM1C0KH/ VNRPM1C0N0" at bounding box center [212, 259] width 299 height 20
click at [399, 264] on p "VNRPM1C0H4/ VNRPM1C0KH/ VNRPM1C0N0" at bounding box center [572, 259] width 1018 height 23
click at [1478, 232] on div "ID 3605 ADMINISTRACION POR FACTURAR A CLIENTES Title 52 / 128 3 Antenas AP21 IV…" at bounding box center [750, 362] width 1501 height 725
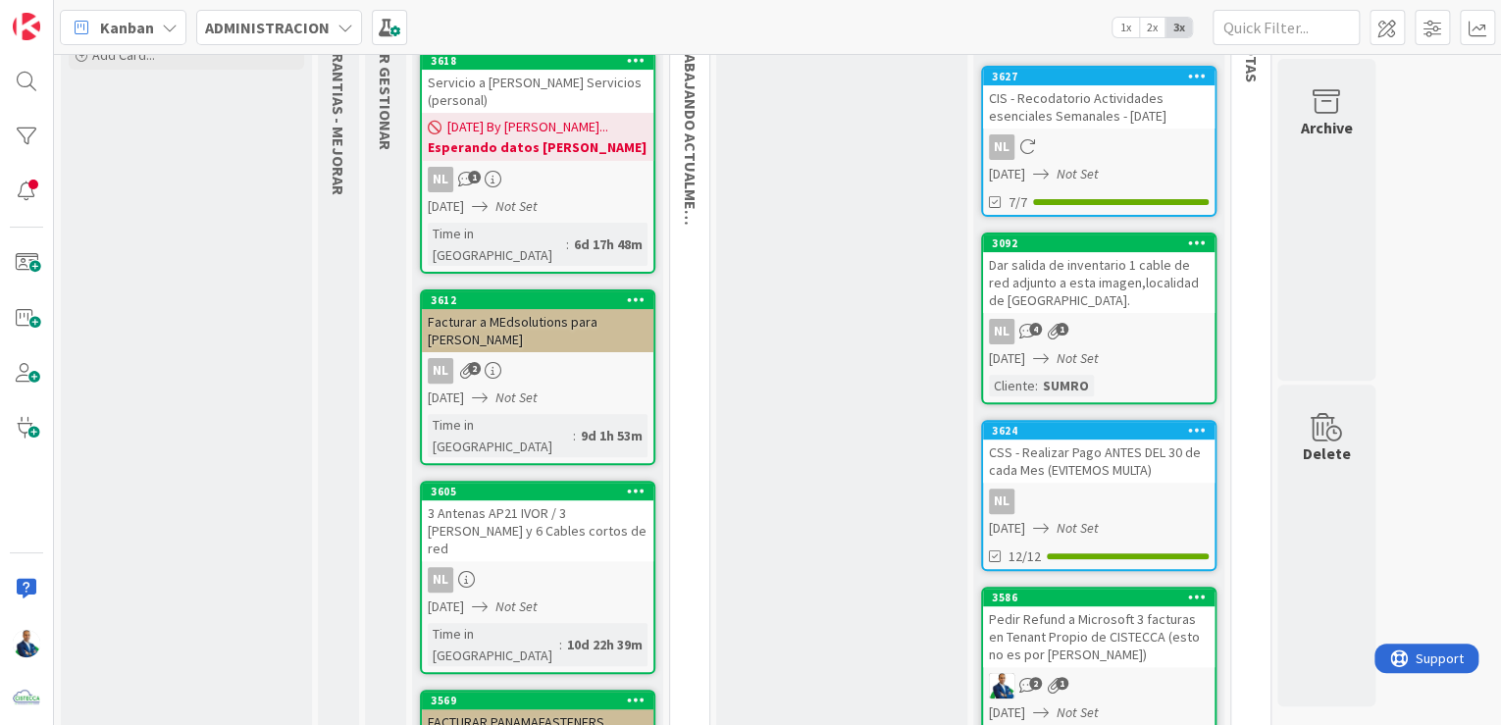
click at [522, 358] on div "NL 2" at bounding box center [538, 371] width 232 height 26
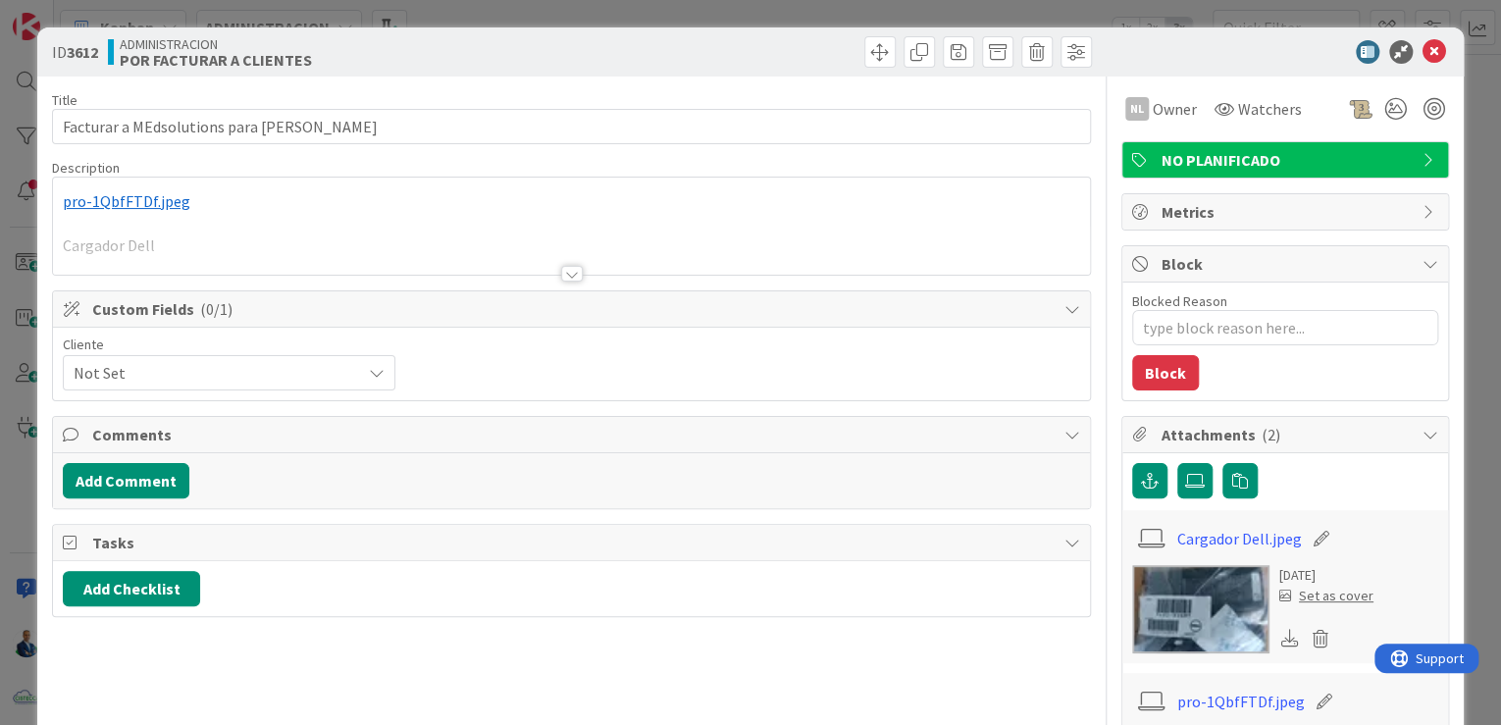
click at [1463, 255] on div "ID 3612 ADMINISTRACION POR FACTURAR A CLIENTES Title 44 / 128 Facturar a MEdsol…" at bounding box center [750, 362] width 1501 height 725
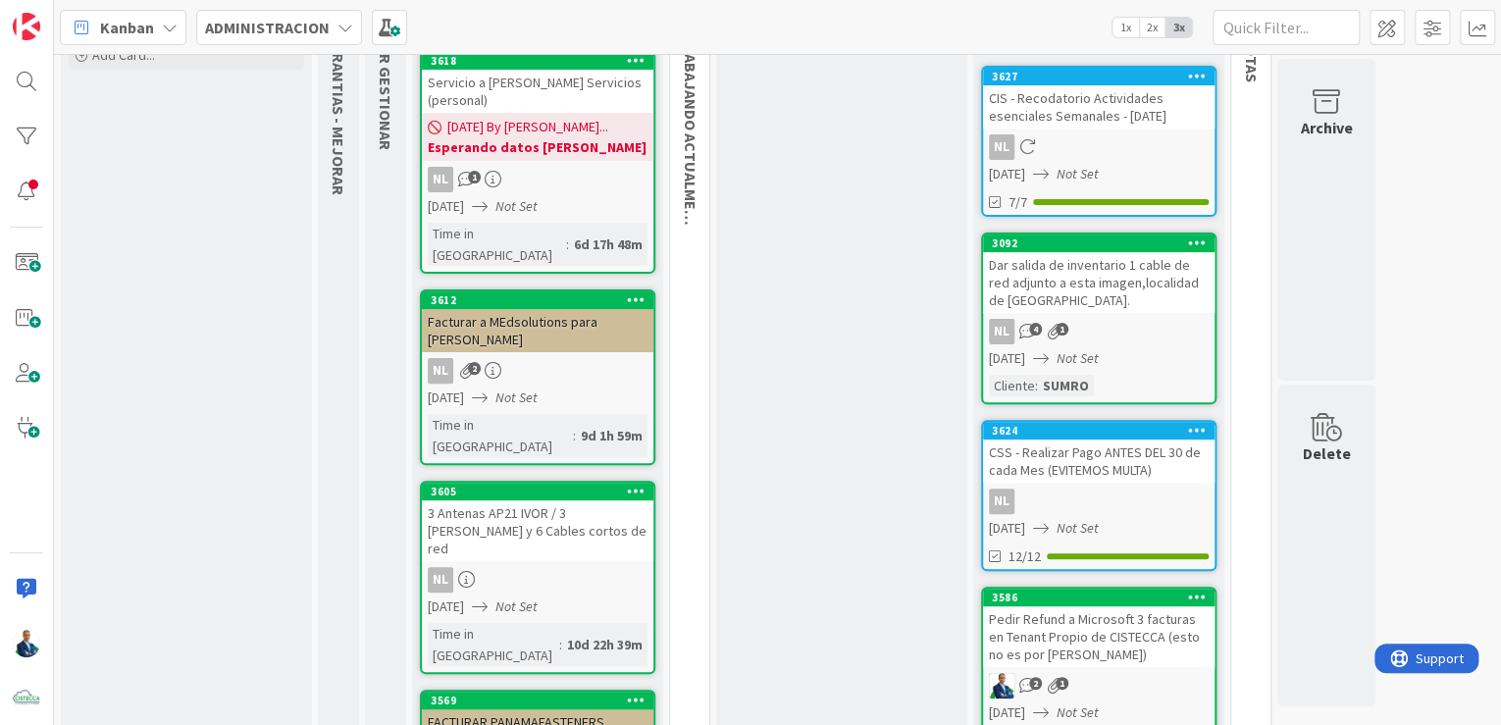
click at [526, 500] on div "3 Antenas AP21 IVOR / 3 POE y 6 Cables cortos de red" at bounding box center [538, 530] width 232 height 61
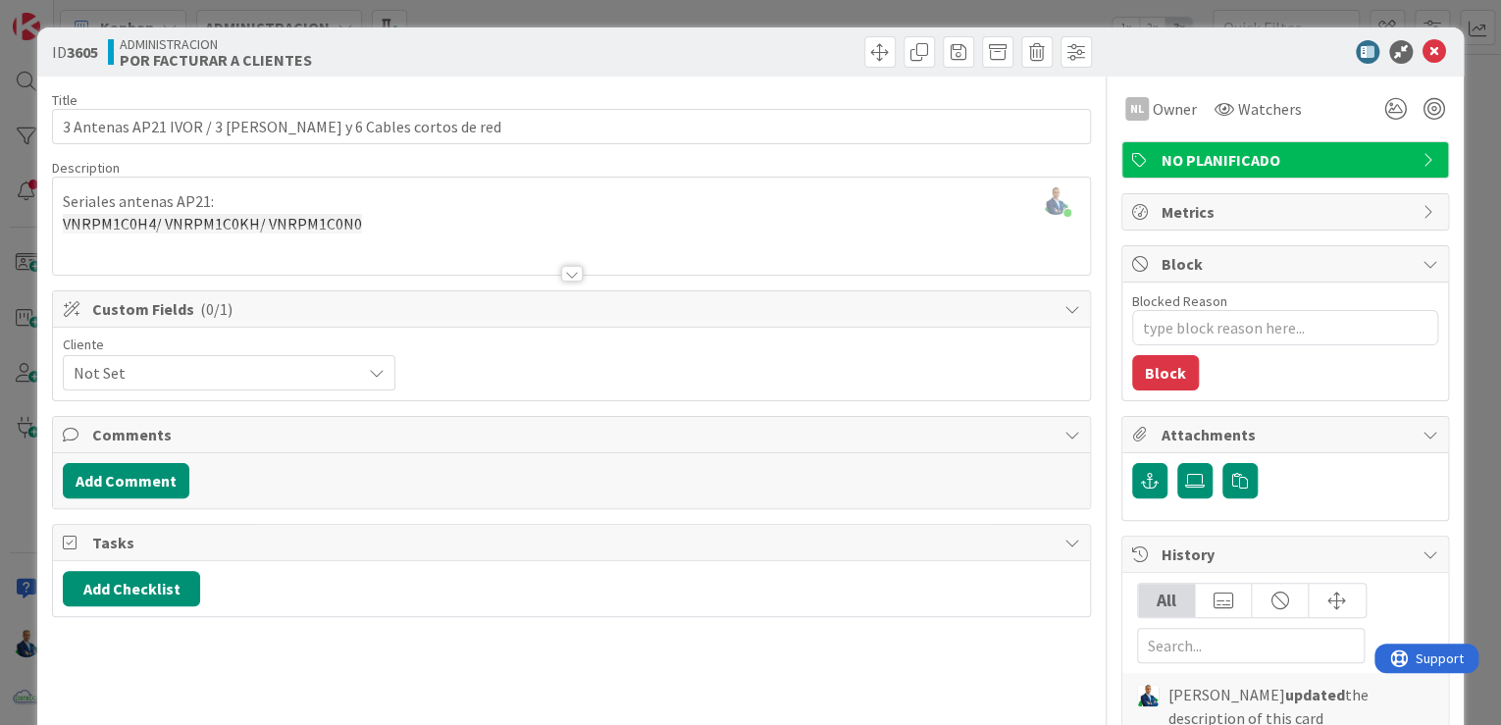
click at [1476, 191] on div "ID 3605 ADMINISTRACION POR FACTURAR A CLIENTES Title 52 / 128 3 Antenas AP21 IV…" at bounding box center [750, 362] width 1501 height 725
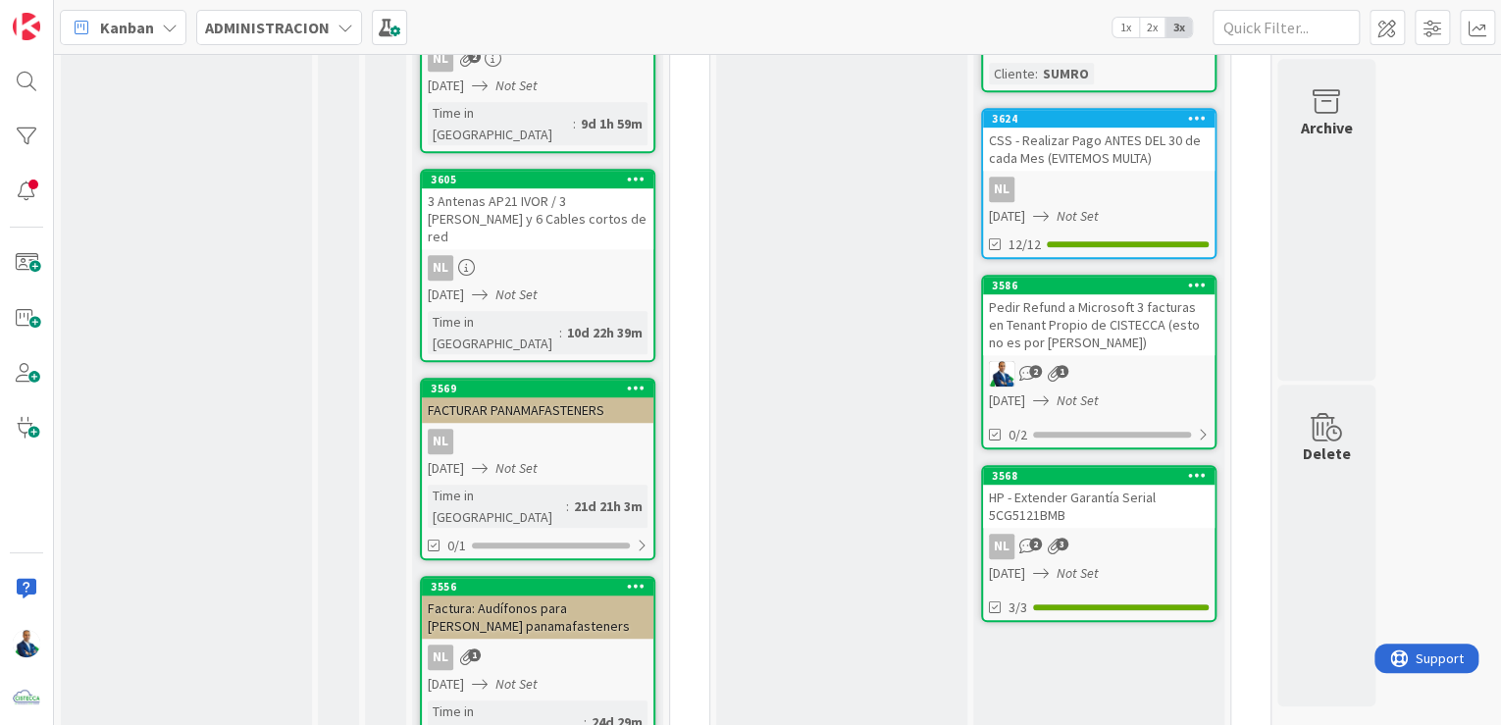
scroll to position [471, 0]
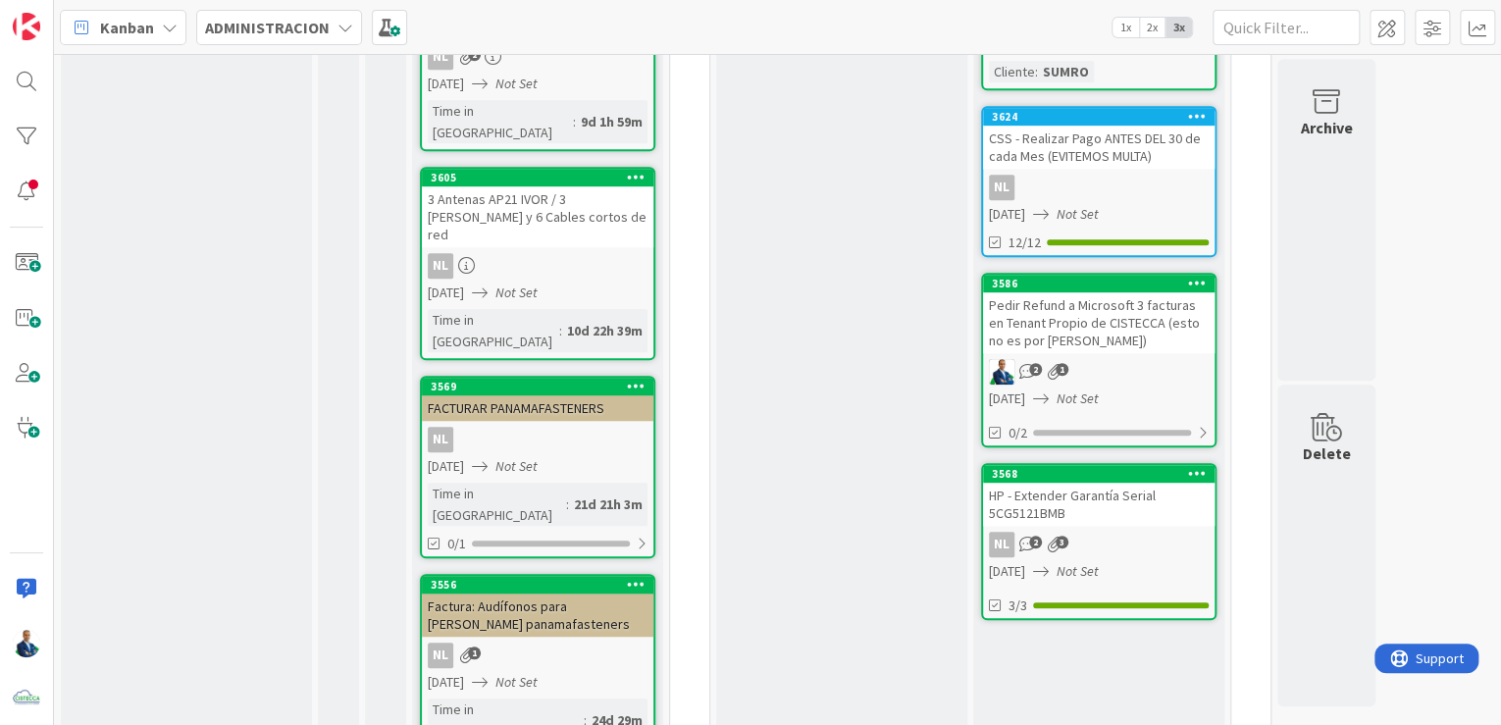
click at [534, 395] on div "FACTURAR PANAMAFASTENERS" at bounding box center [538, 408] width 232 height 26
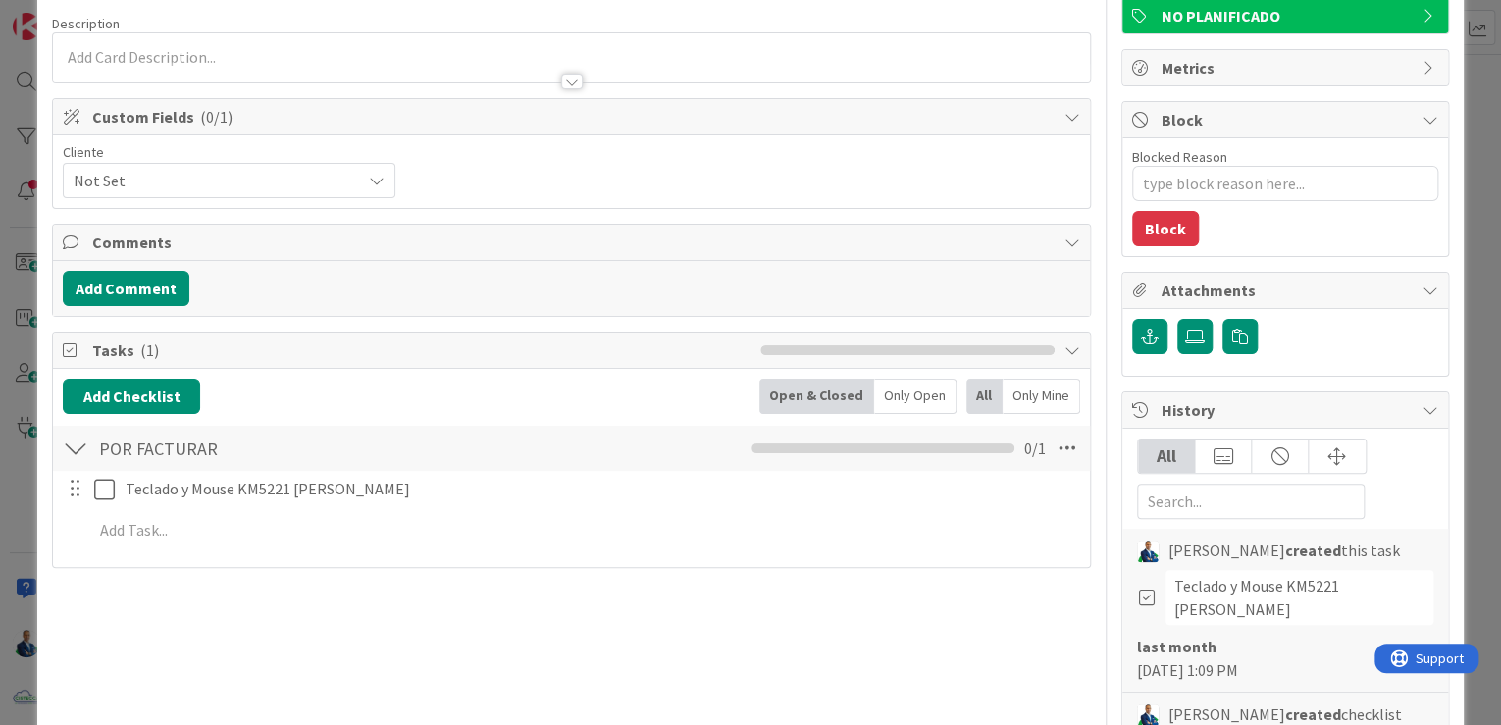
scroll to position [157, 0]
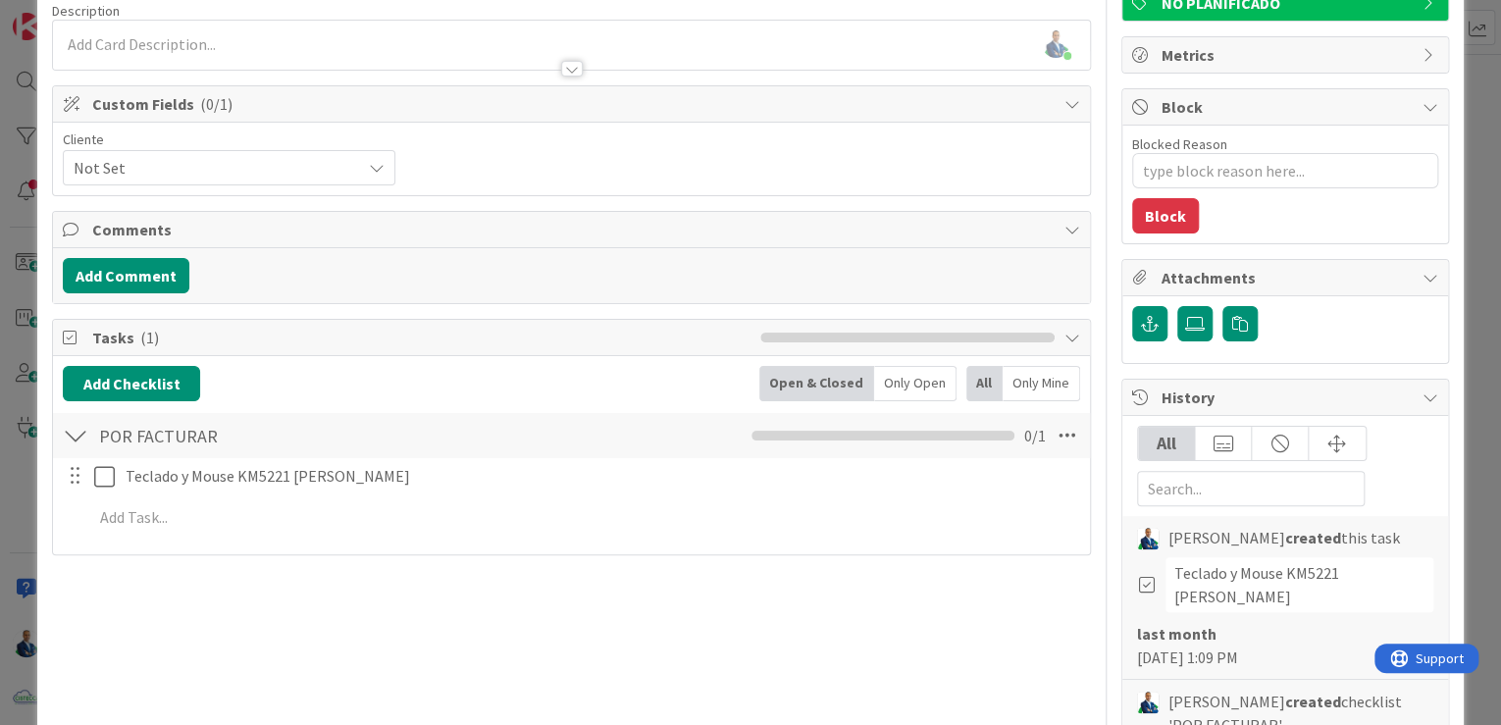
click at [1468, 313] on div "ID 3569 ADMINISTRACION POR FACTURAR A CLIENTES Title 24 / 128 FACTURAR PANAMAFA…" at bounding box center [750, 362] width 1501 height 725
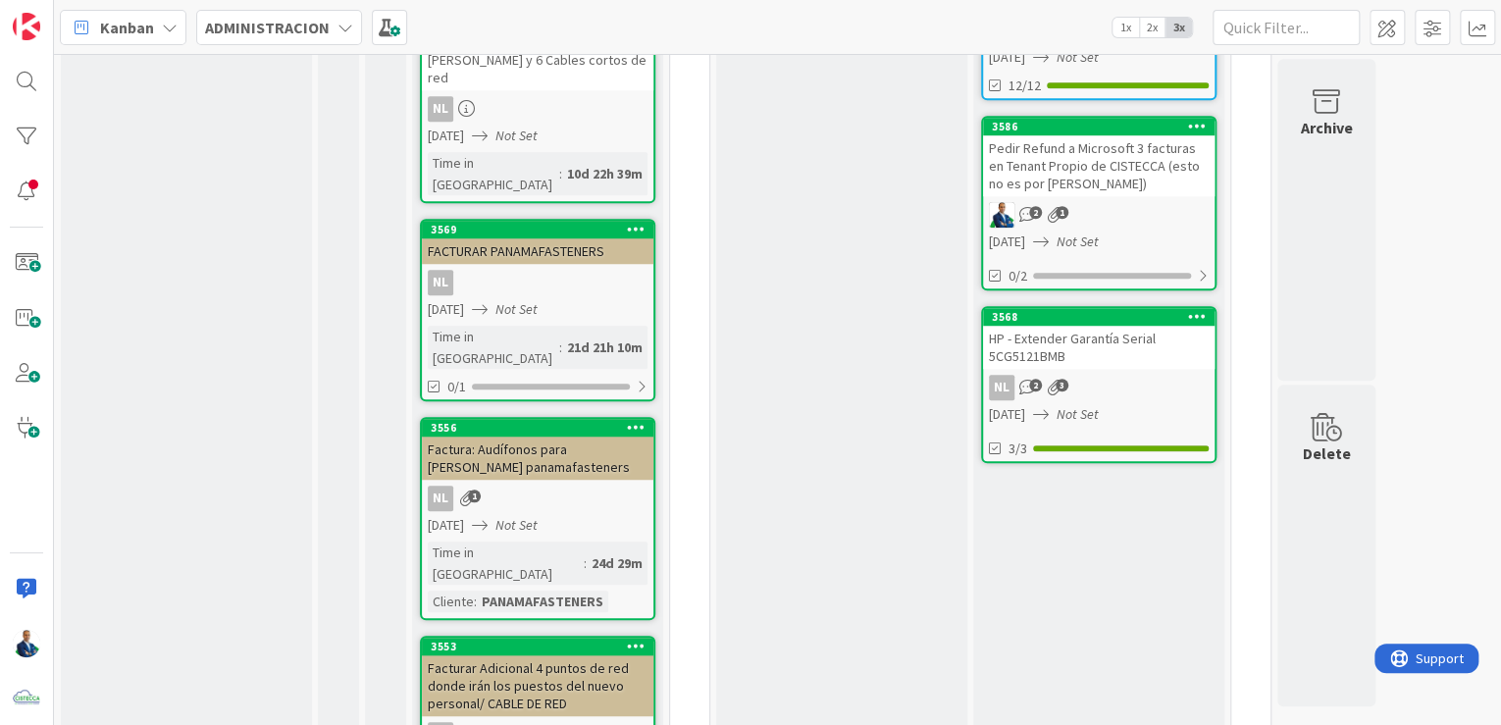
click at [538, 516] on icon "Not Set" at bounding box center [517, 525] width 42 height 18
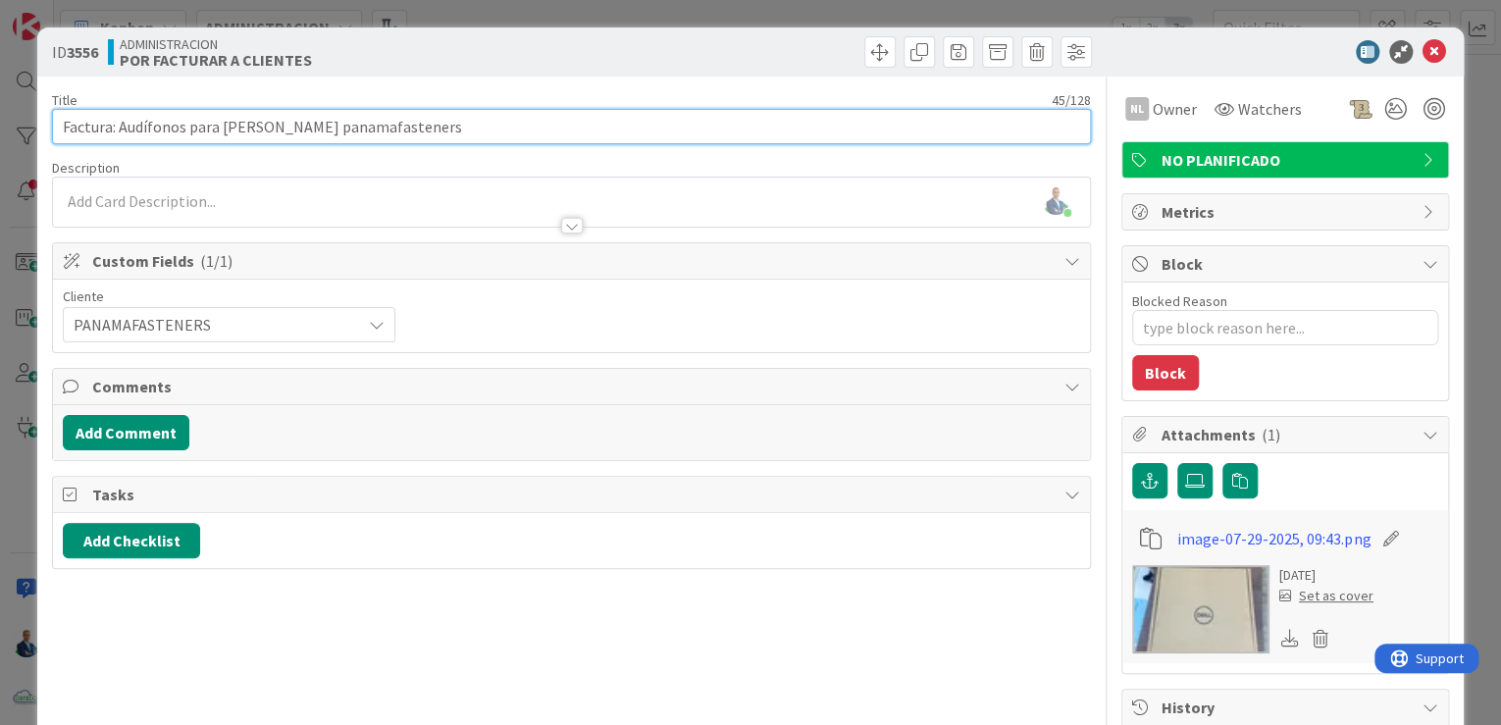
drag, startPoint x: 118, startPoint y: 126, endPoint x: 252, endPoint y: 126, distance: 134.4
click at [252, 126] on input "Factura: Audífonos para Sulin panamafasteners" at bounding box center [571, 126] width 1039 height 35
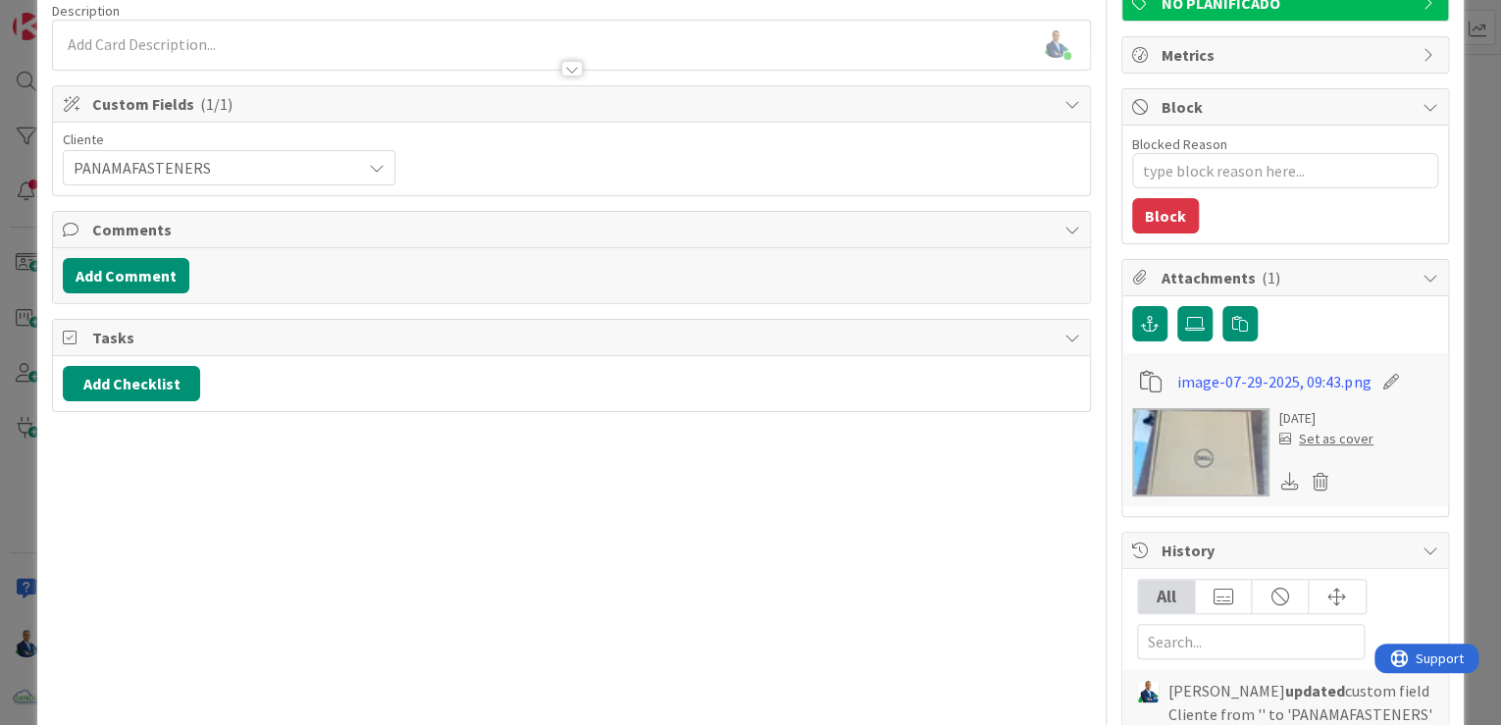
click at [1196, 432] on img at bounding box center [1200, 452] width 137 height 88
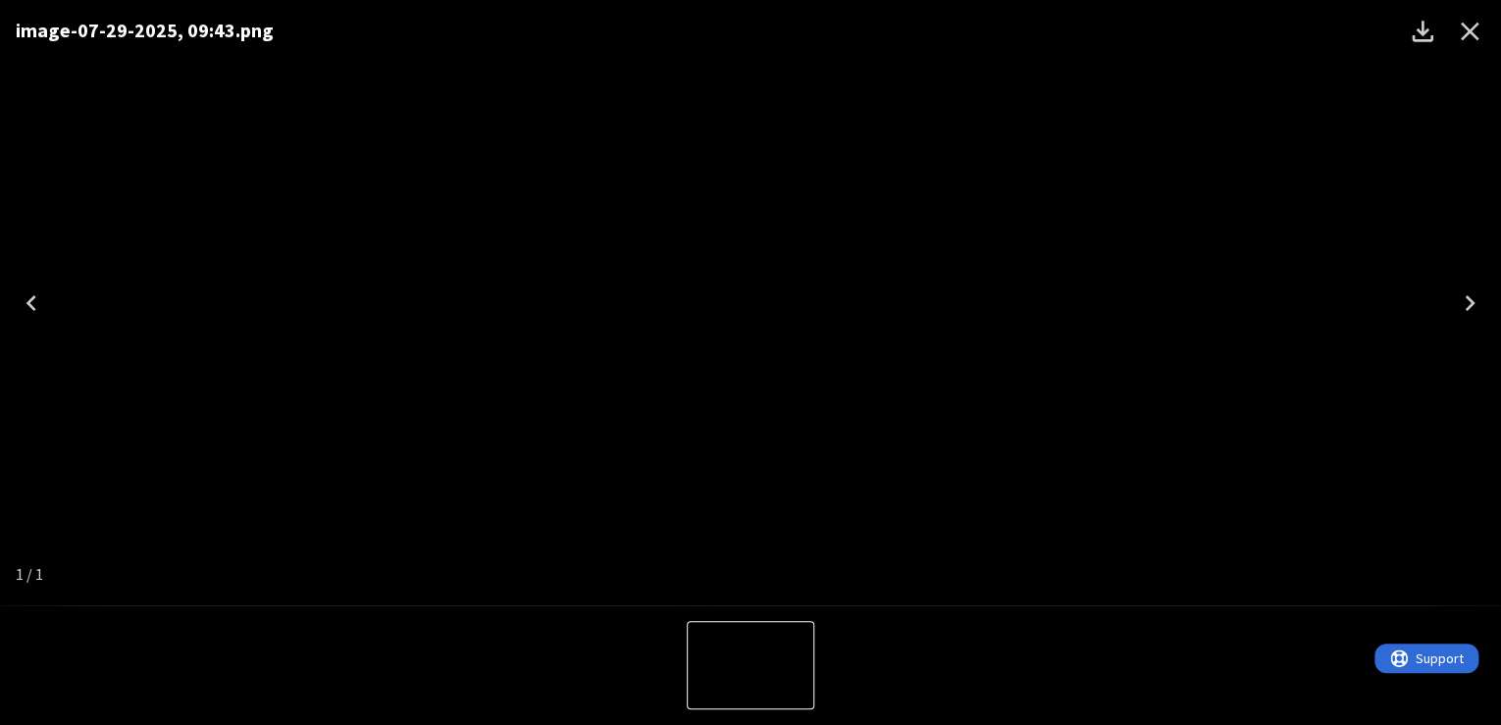
click at [1465, 33] on icon "Close" at bounding box center [1470, 32] width 19 height 19
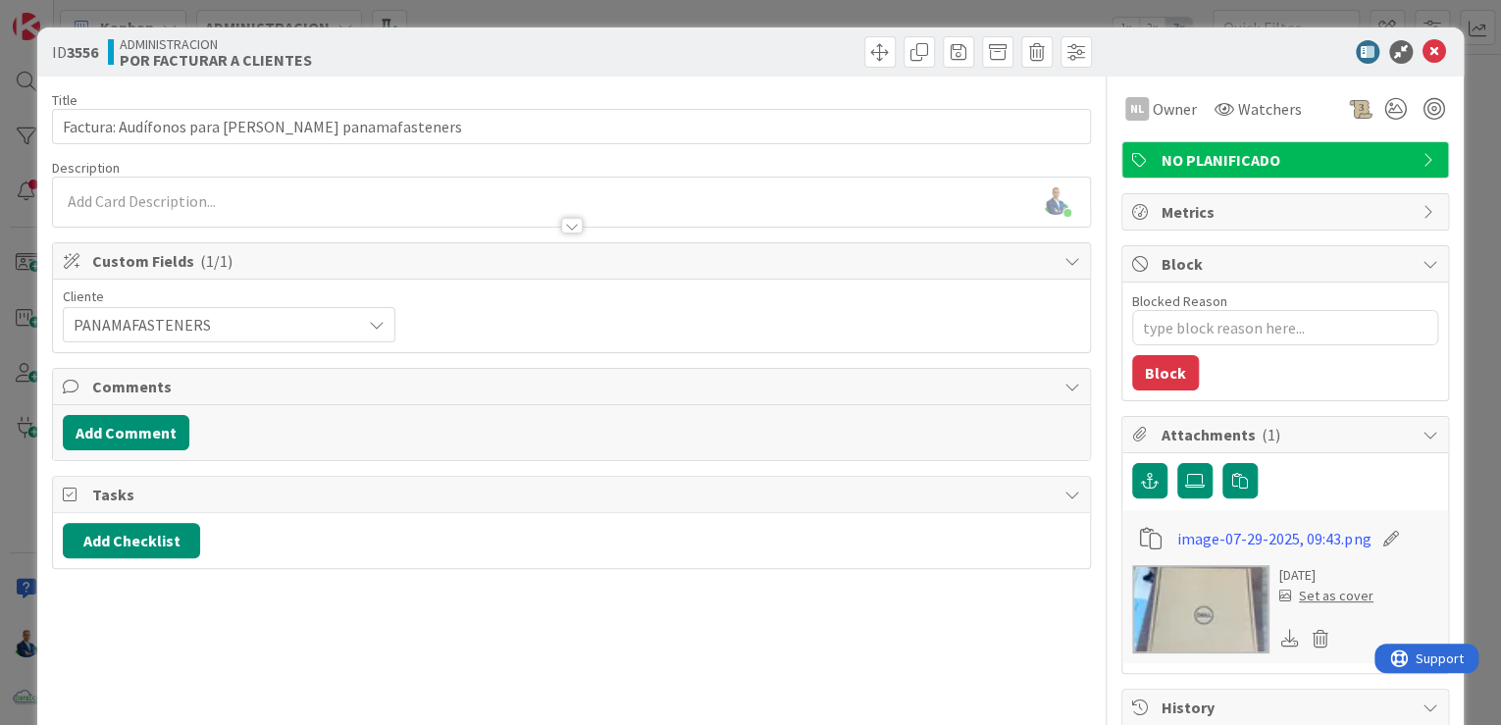
scroll to position [0, 0]
click at [1468, 152] on div "ID 3556 ADMINISTRACION POR FACTURAR A CLIENTES Title 45 / 128 Factura: Audífono…" at bounding box center [750, 362] width 1501 height 725
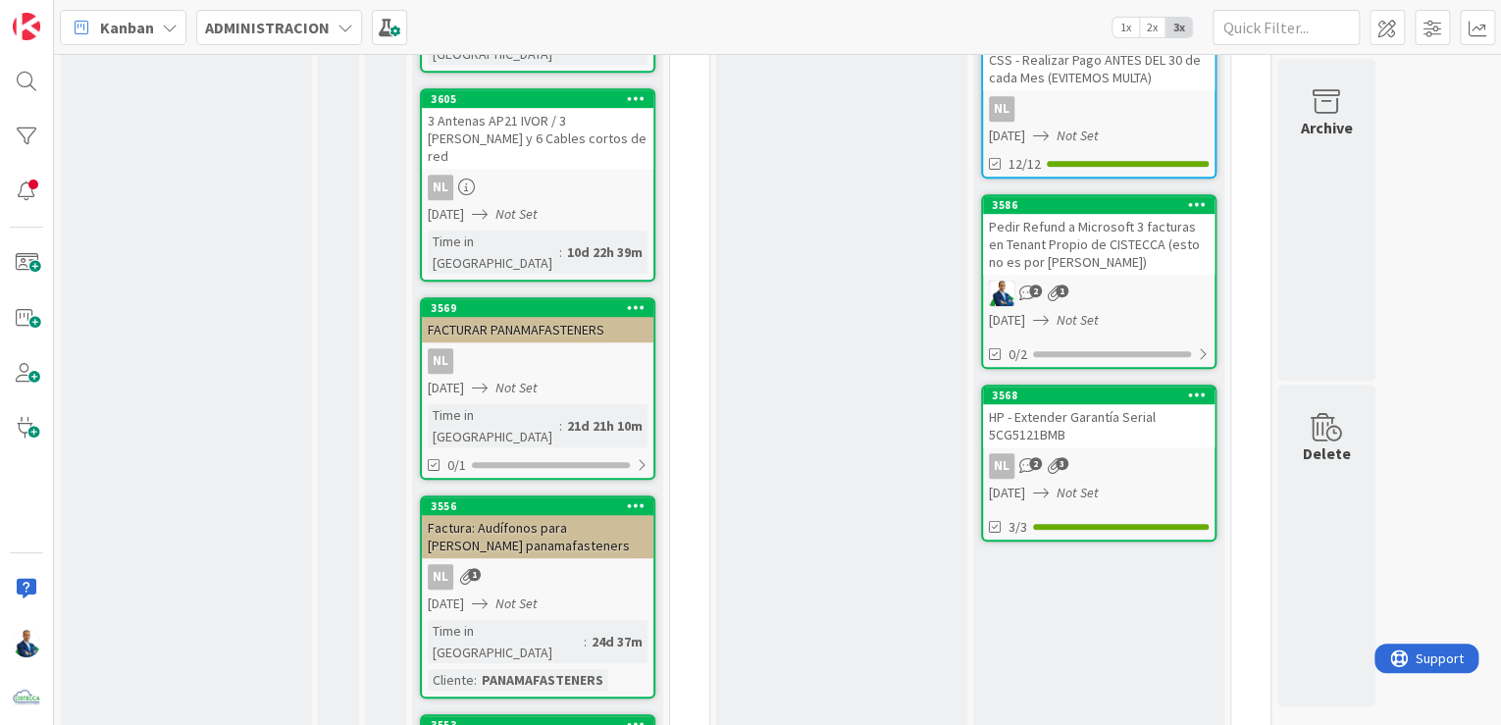
click at [532, 317] on div "FACTURAR PANAMAFASTENERS" at bounding box center [538, 330] width 232 height 26
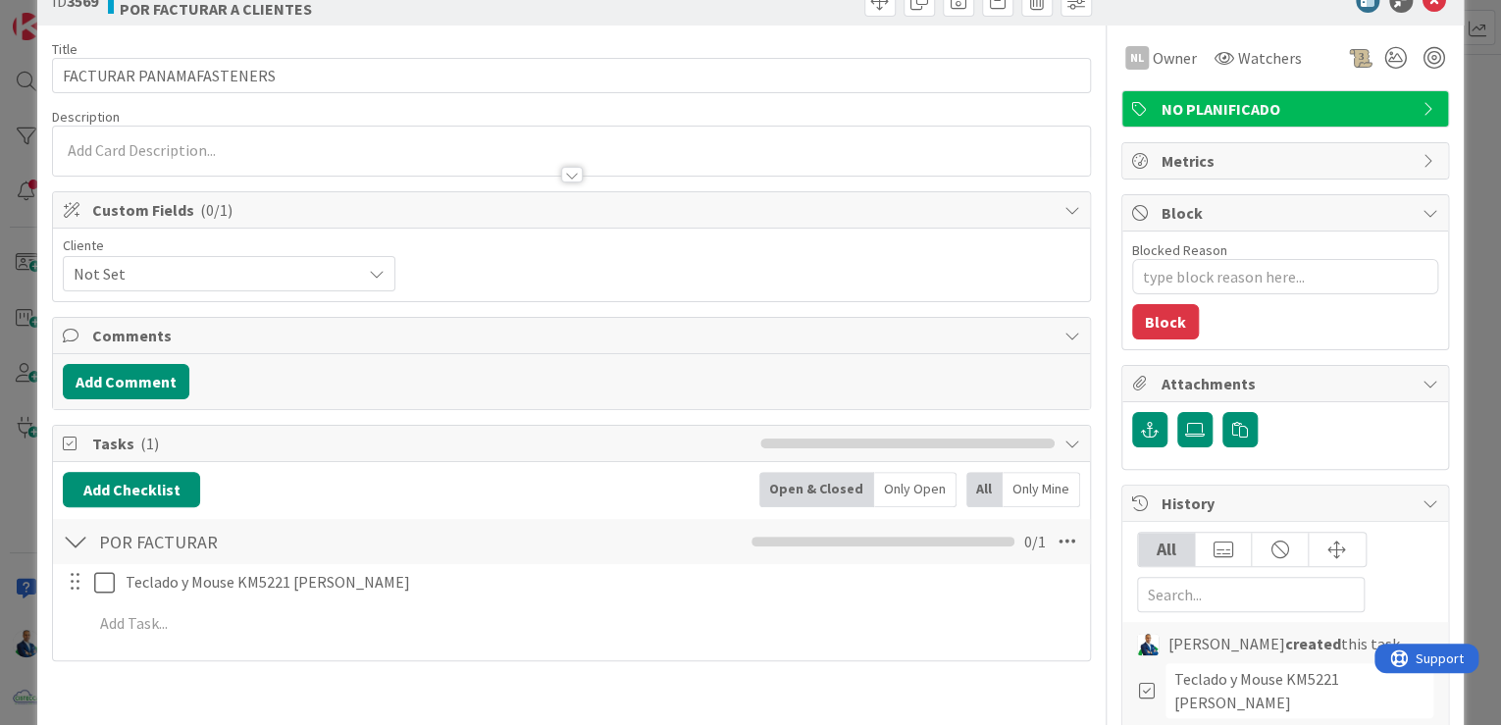
scroll to position [78, 0]
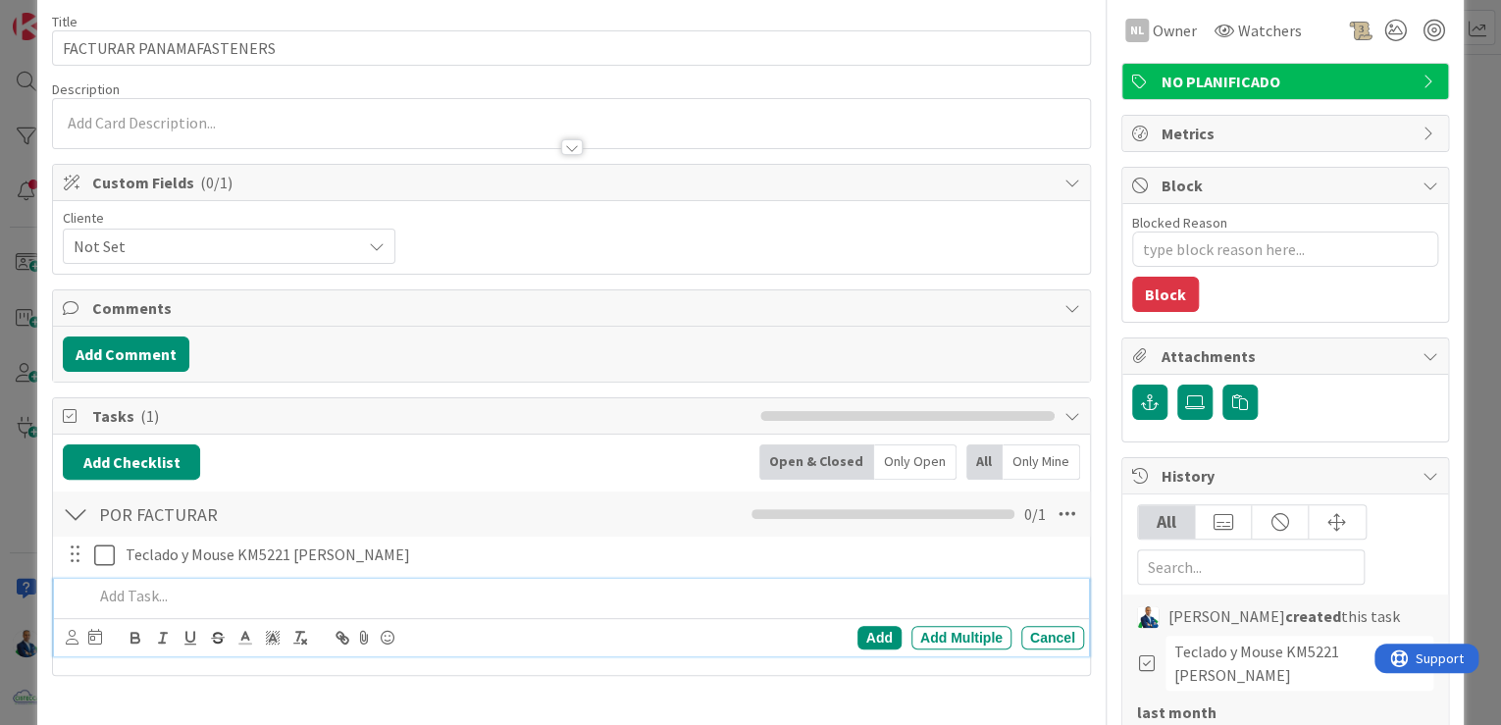
type textarea "x"
click at [173, 587] on p at bounding box center [584, 596] width 983 height 23
click at [244, 590] on p "Audifonos Sulin" at bounding box center [584, 596] width 983 height 23
click at [360, 586] on p "Audifonos DELL Sulin Suarez" at bounding box center [584, 596] width 983 height 23
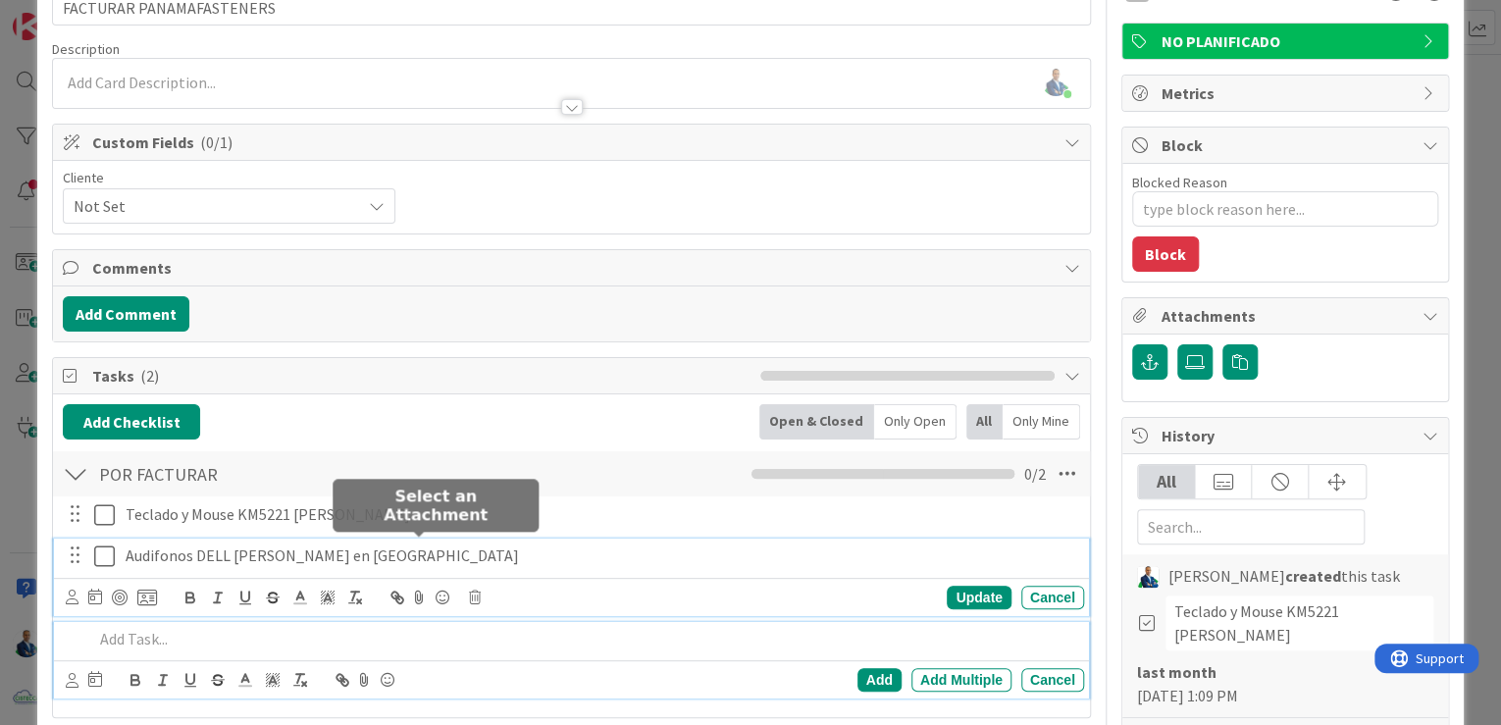
scroll to position [161, 0]
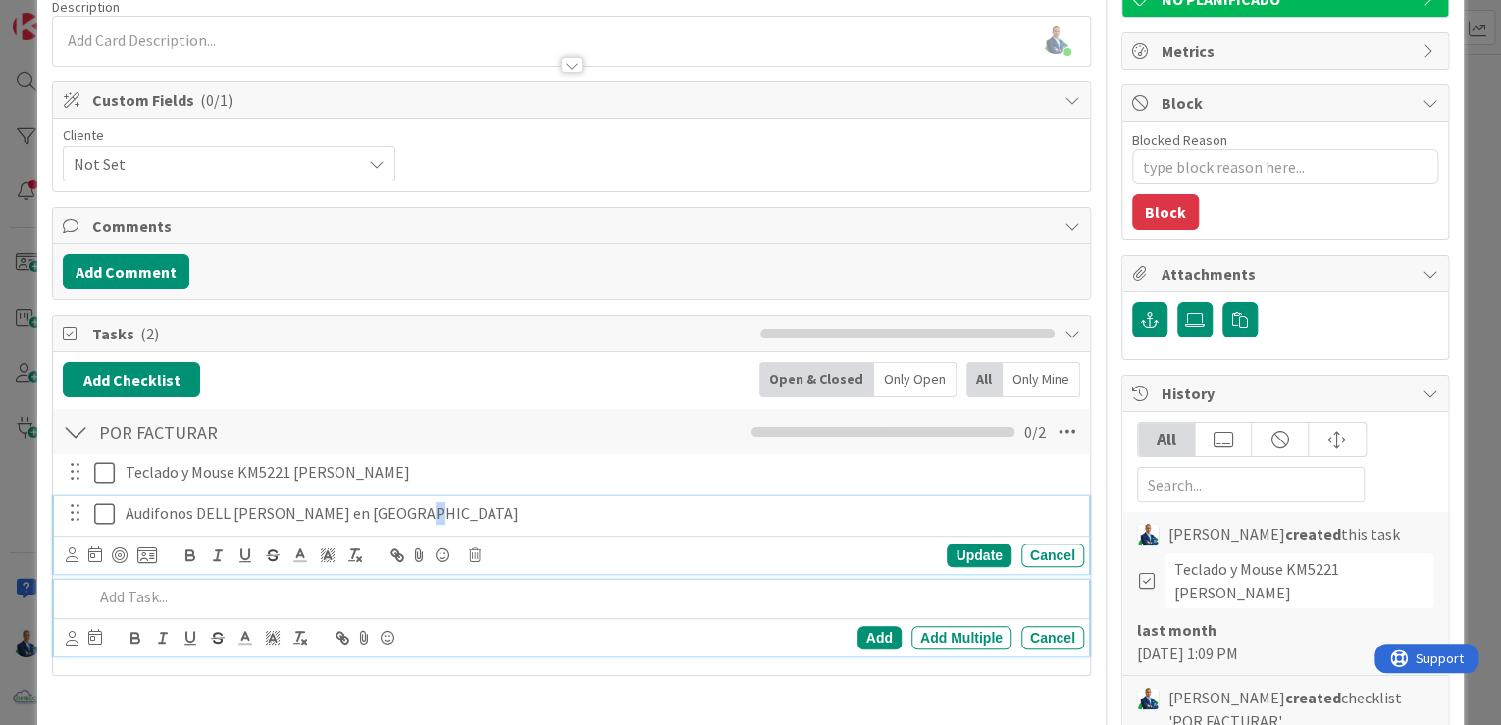
drag, startPoint x: 408, startPoint y: 549, endPoint x: 404, endPoint y: 505, distance: 44.3
click at [404, 505] on p "Audifonos DELL Sulin Suarez en TOR CANAL" at bounding box center [601, 513] width 951 height 23
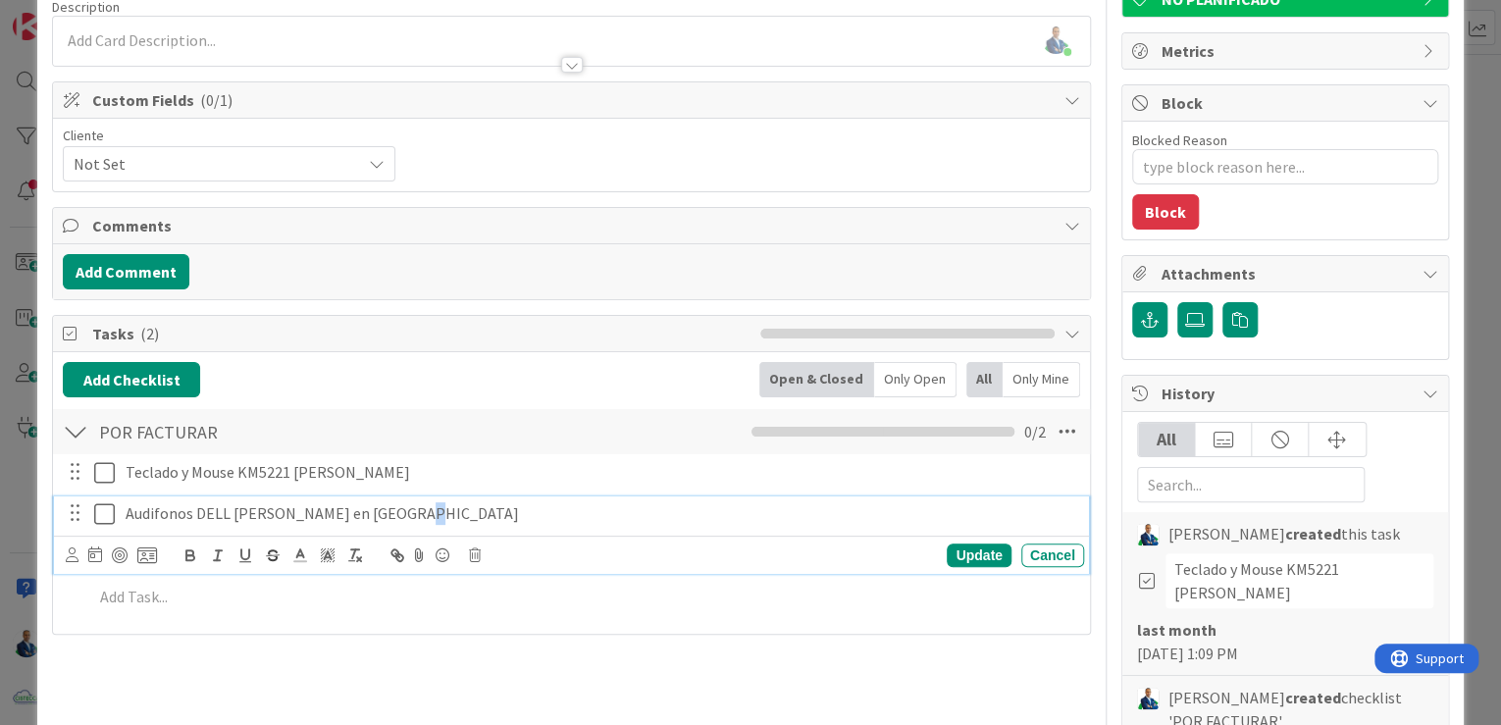
click at [424, 505] on p "Audifonos DELL Sulin Suarez en TOR CANAL" at bounding box center [601, 513] width 951 height 23
click at [356, 510] on p "Audifonos DELL Sulin Suarez en TOR CANAL" at bounding box center [601, 513] width 951 height 23
click at [947, 544] on div "Update" at bounding box center [979, 556] width 64 height 24
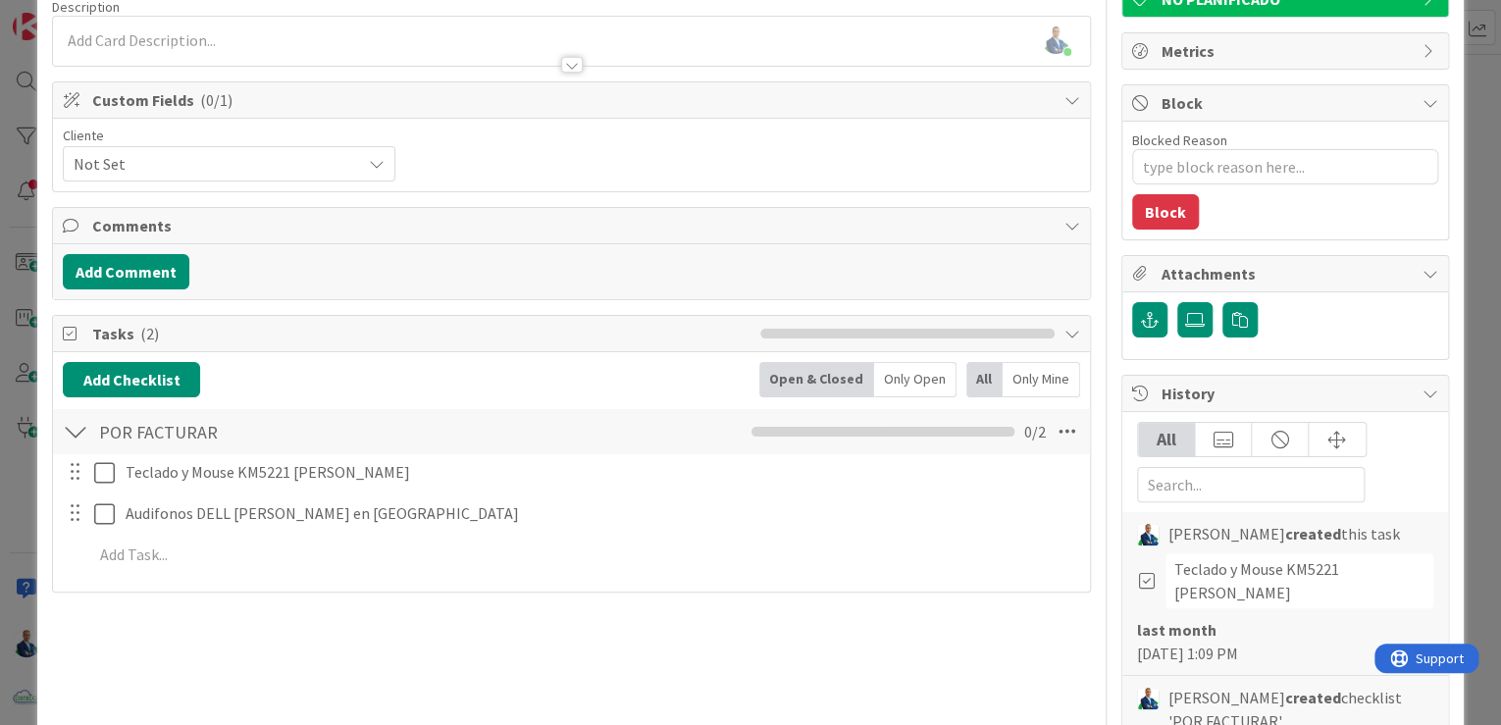
click at [1476, 317] on div "ID 3569 ADMINISTRACION POR FACTURAR A CLIENTES Title 24 / 128 FACTURAR PANAMAFA…" at bounding box center [750, 362] width 1501 height 725
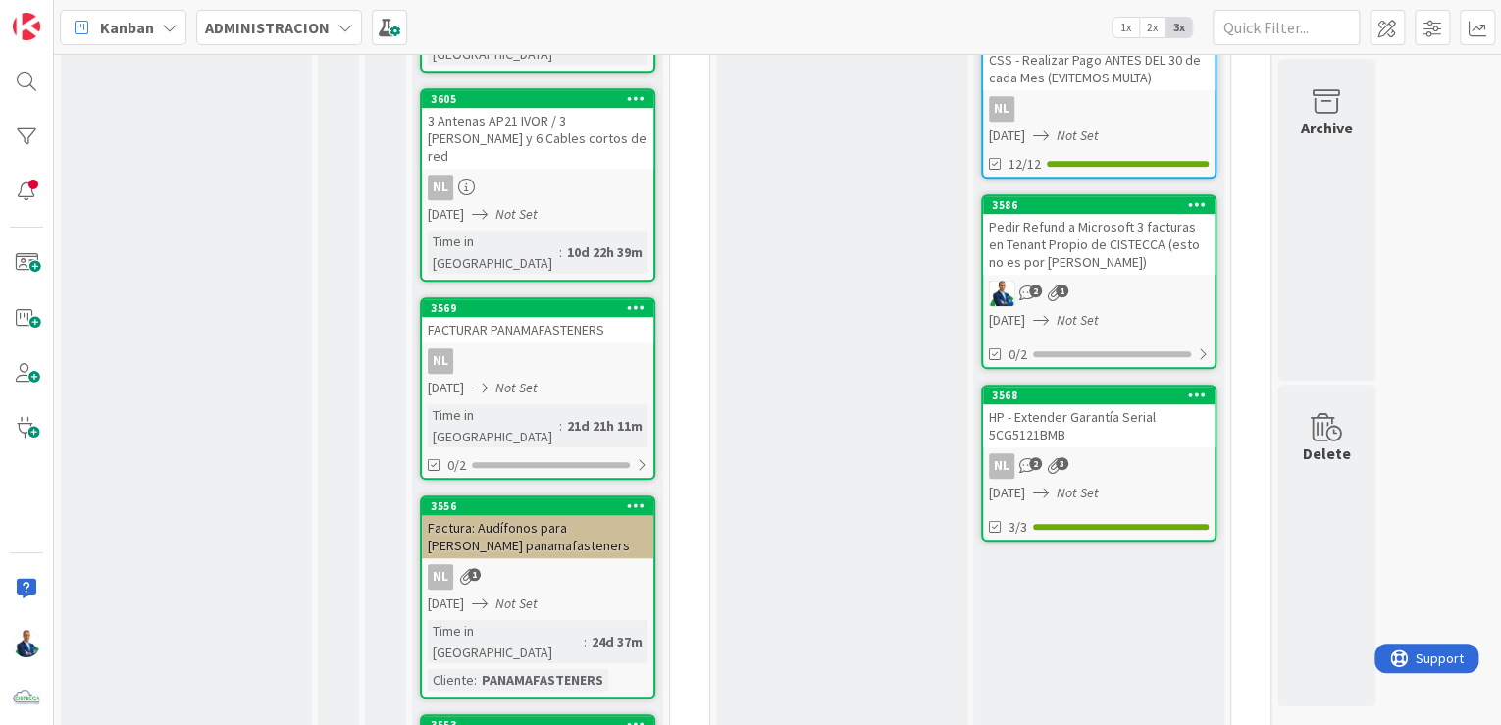
click at [502, 515] on div "Factura: Audífonos para Sulin panamafasteners" at bounding box center [538, 536] width 232 height 43
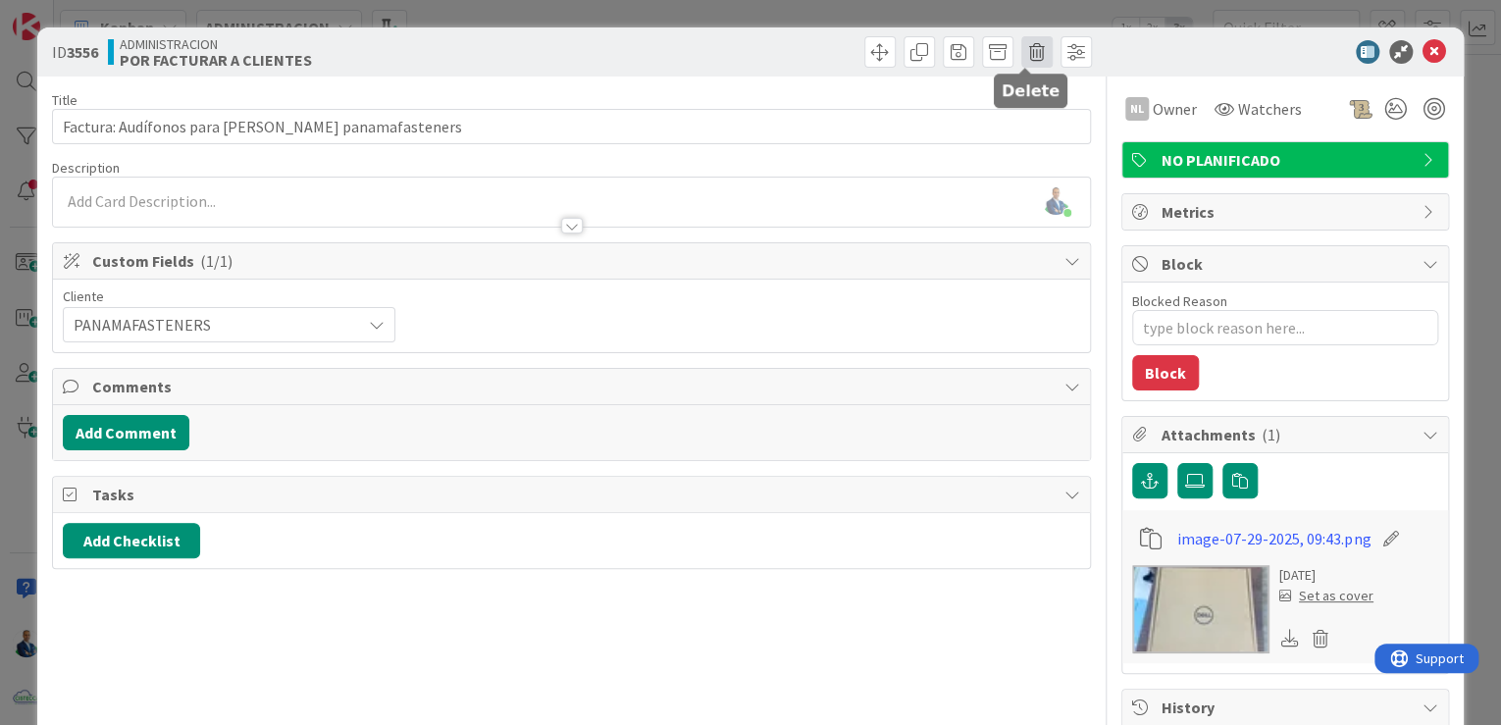
click at [1032, 51] on span at bounding box center [1036, 51] width 31 height 31
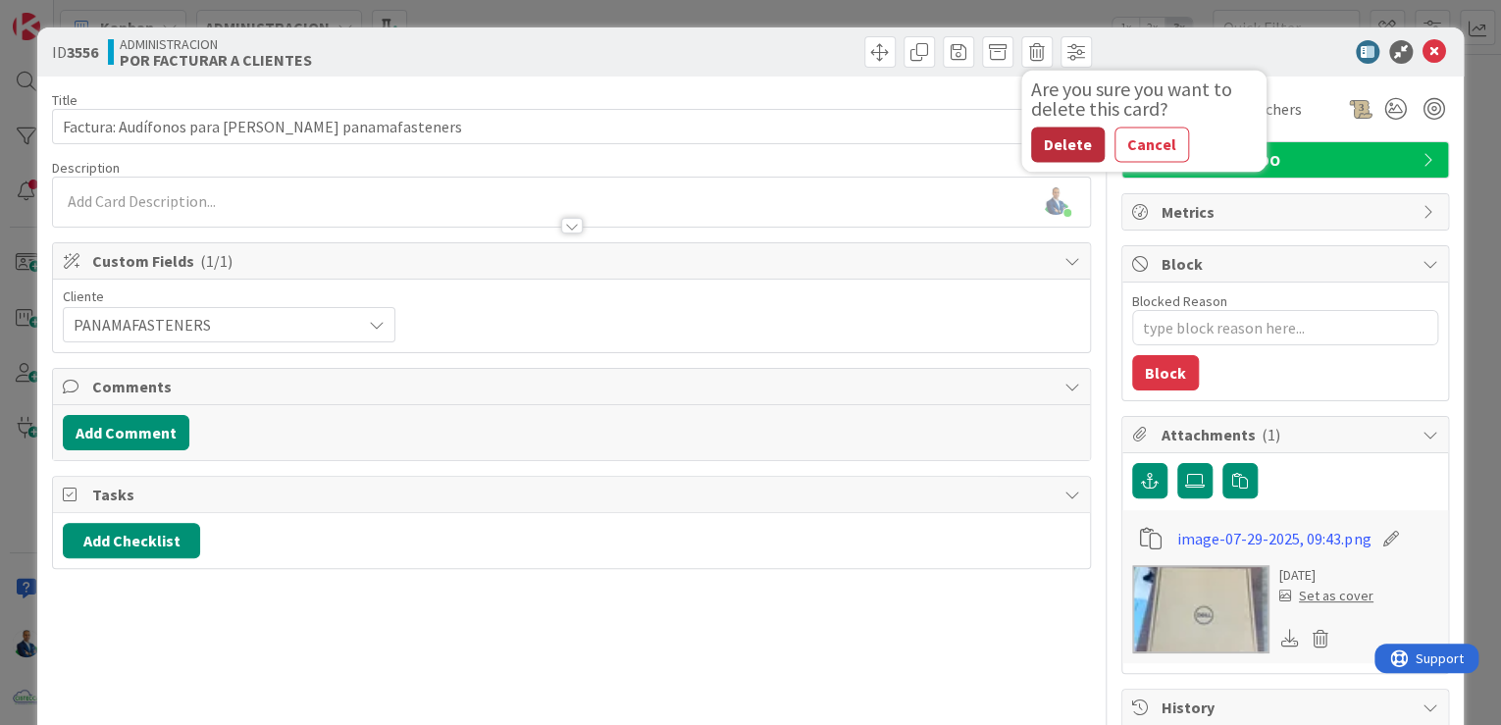
click at [1043, 137] on button "Delete" at bounding box center [1068, 144] width 74 height 35
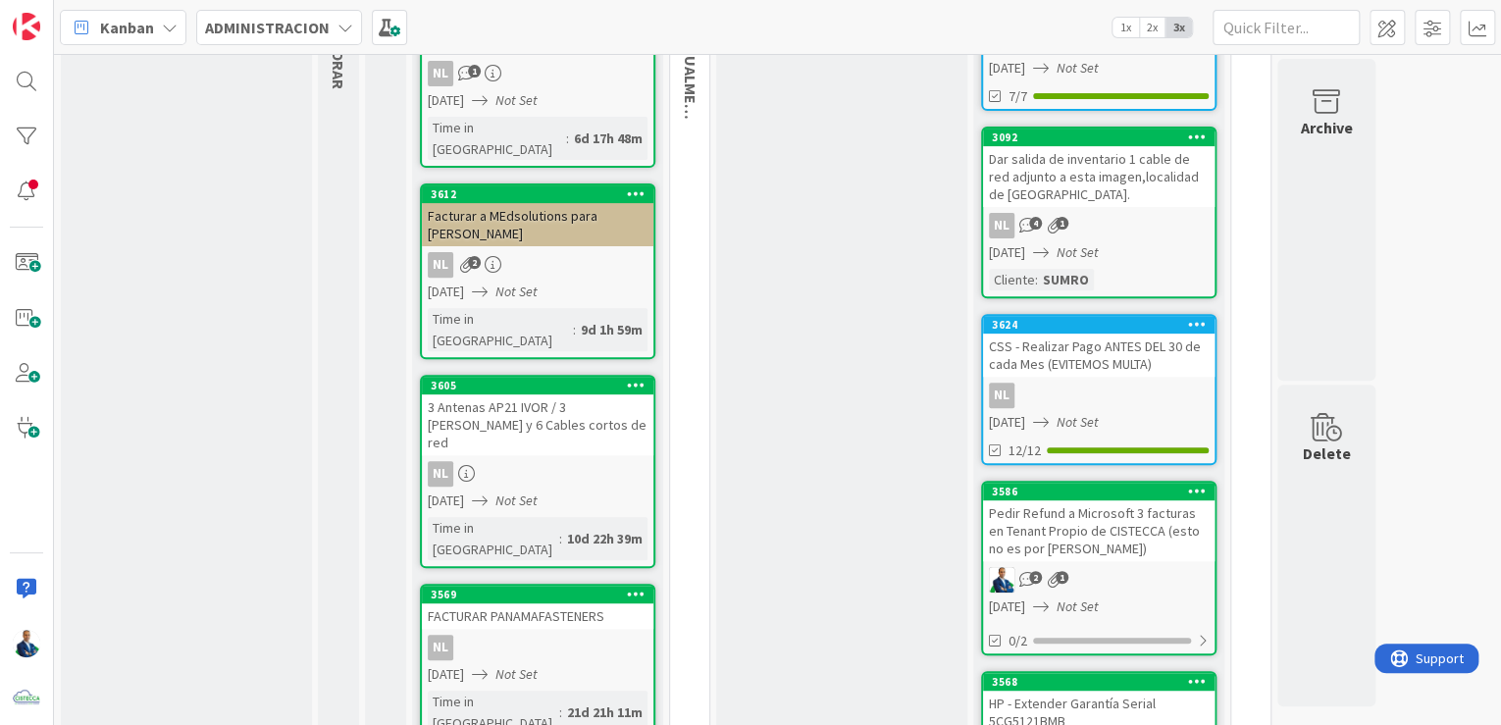
scroll to position [235, 0]
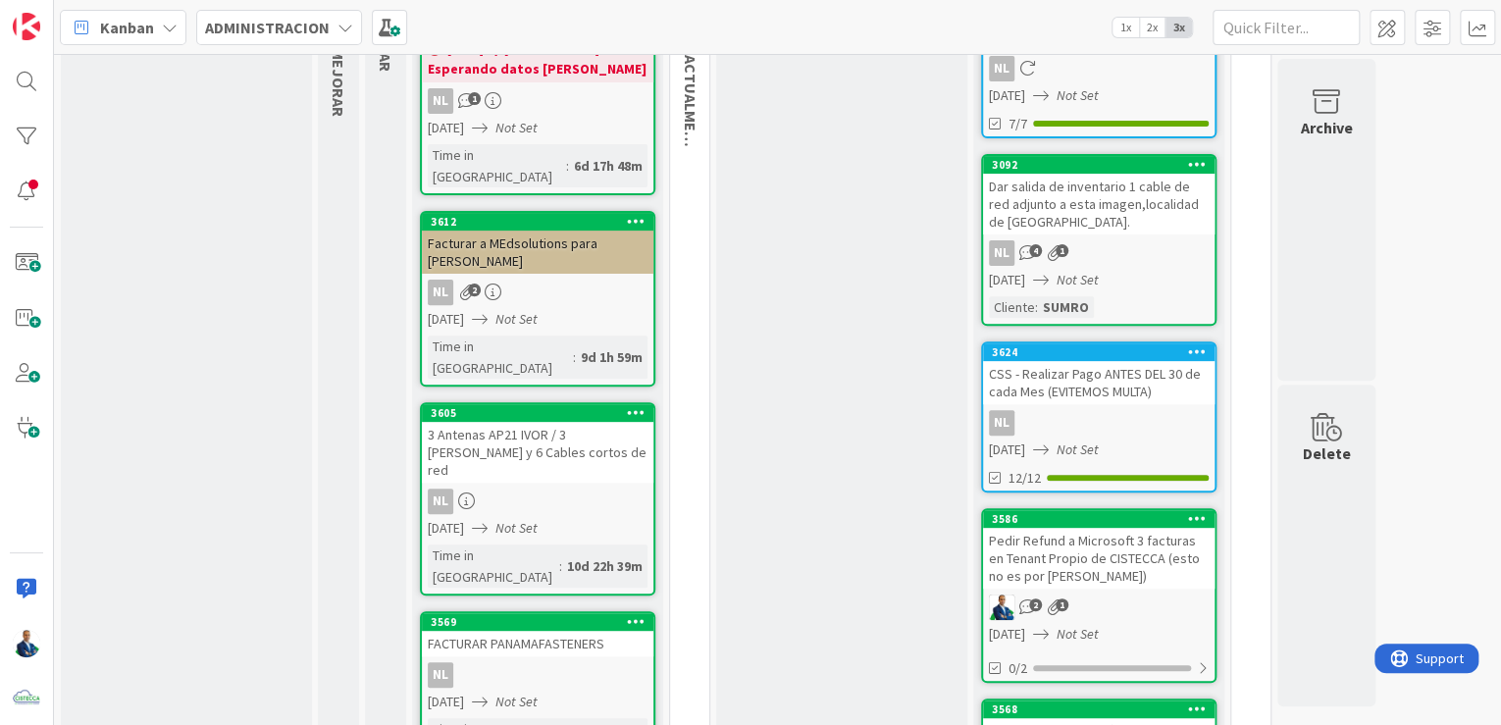
click at [538, 422] on div "3 Antenas AP21 IVOR / 3 POE y 6 Cables cortos de red" at bounding box center [538, 452] width 232 height 61
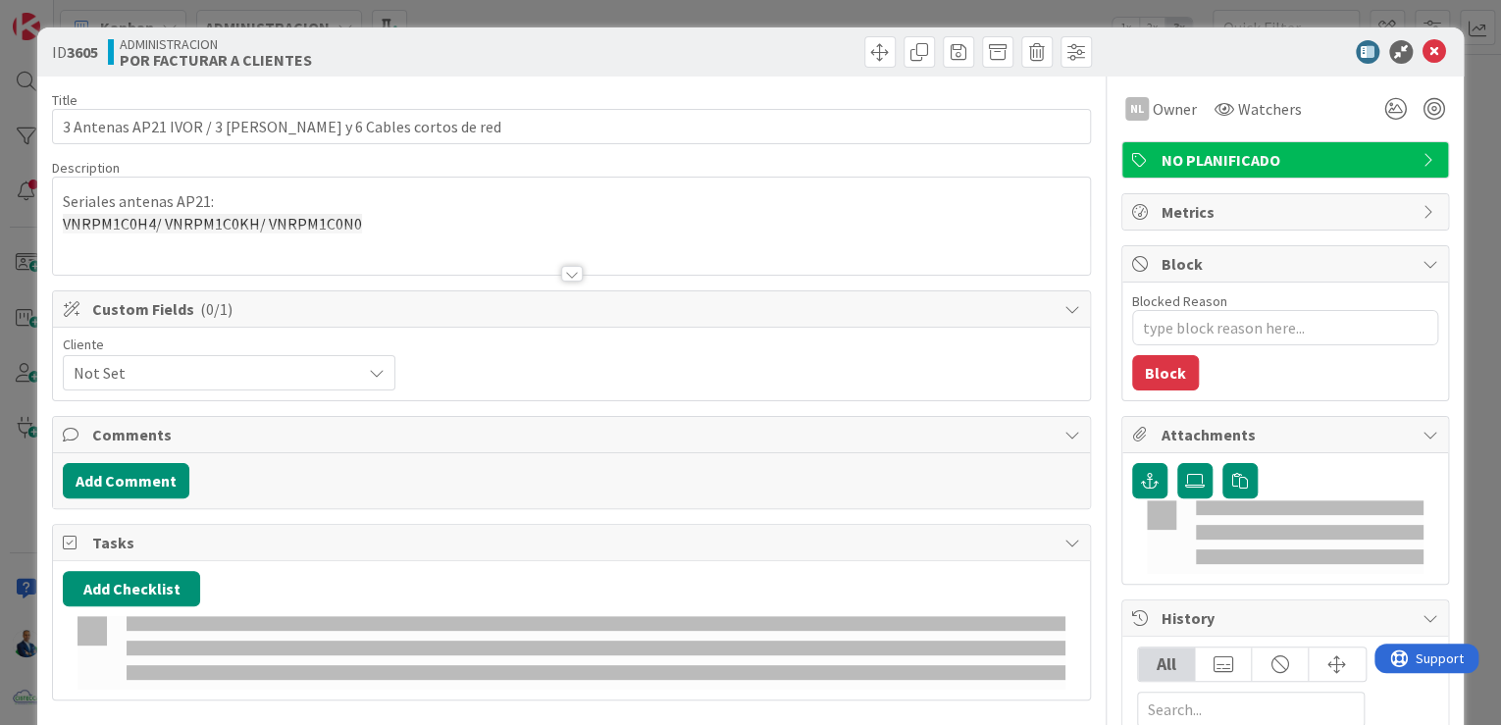
type textarea "x"
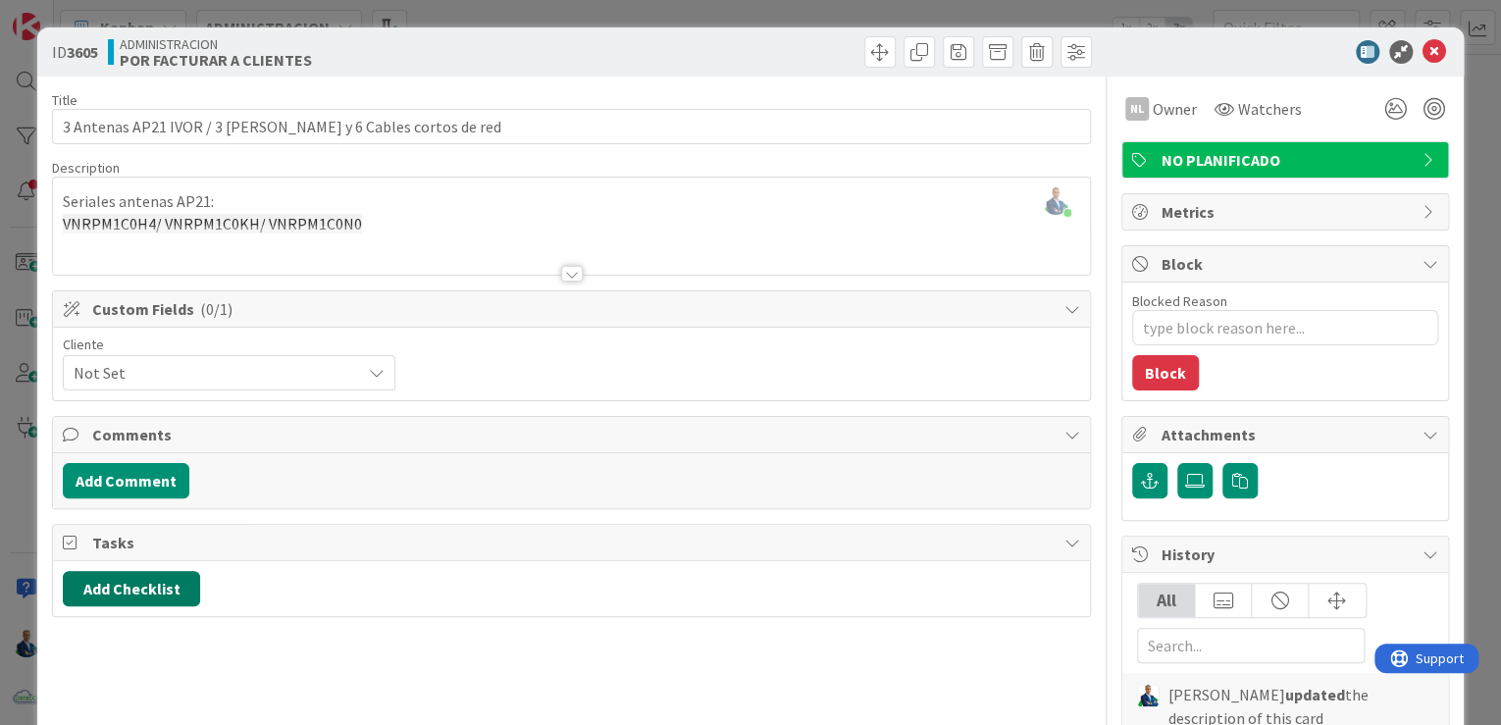
click at [184, 588] on button "Add Checklist" at bounding box center [131, 588] width 137 height 35
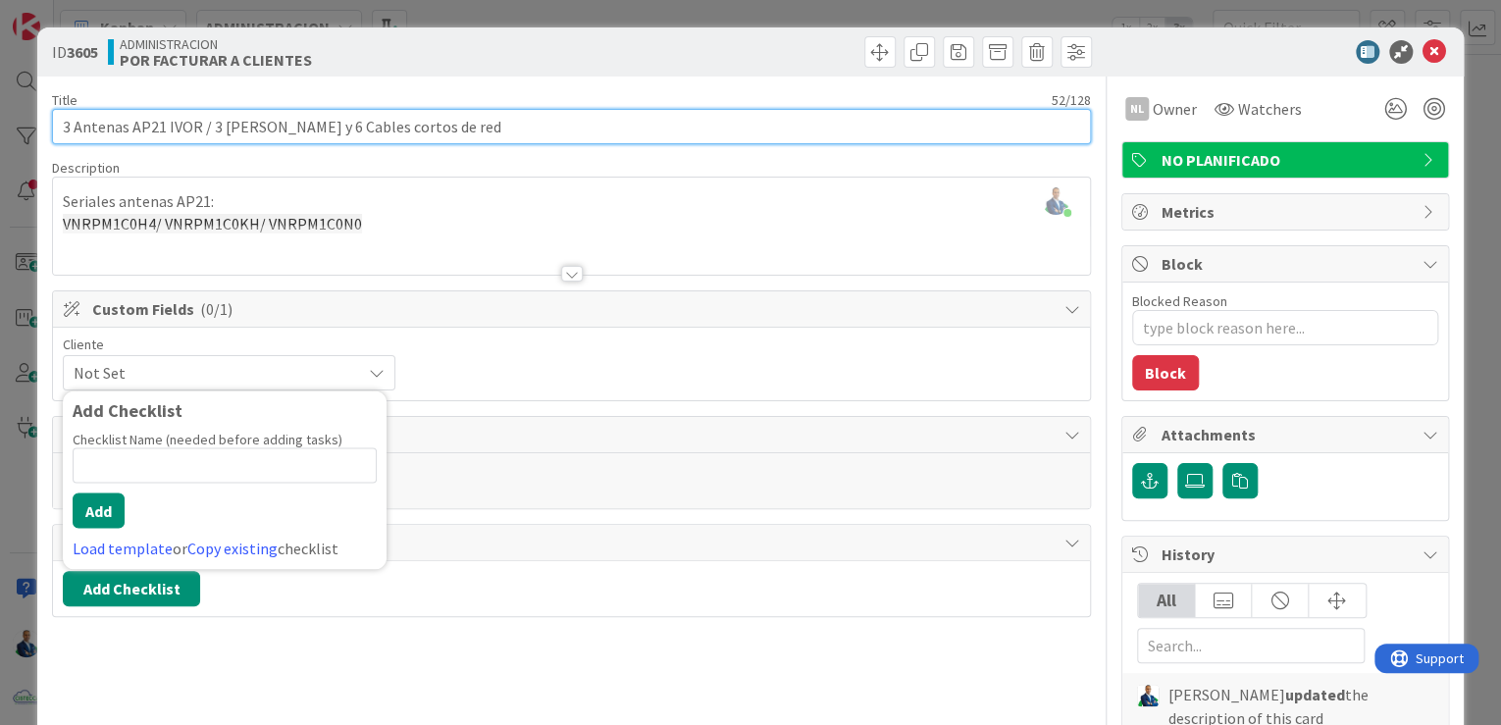
click at [60, 118] on input "3 Antenas AP21 IVOR / 3 POE y 6 Cables cortos de red" at bounding box center [571, 126] width 1039 height 35
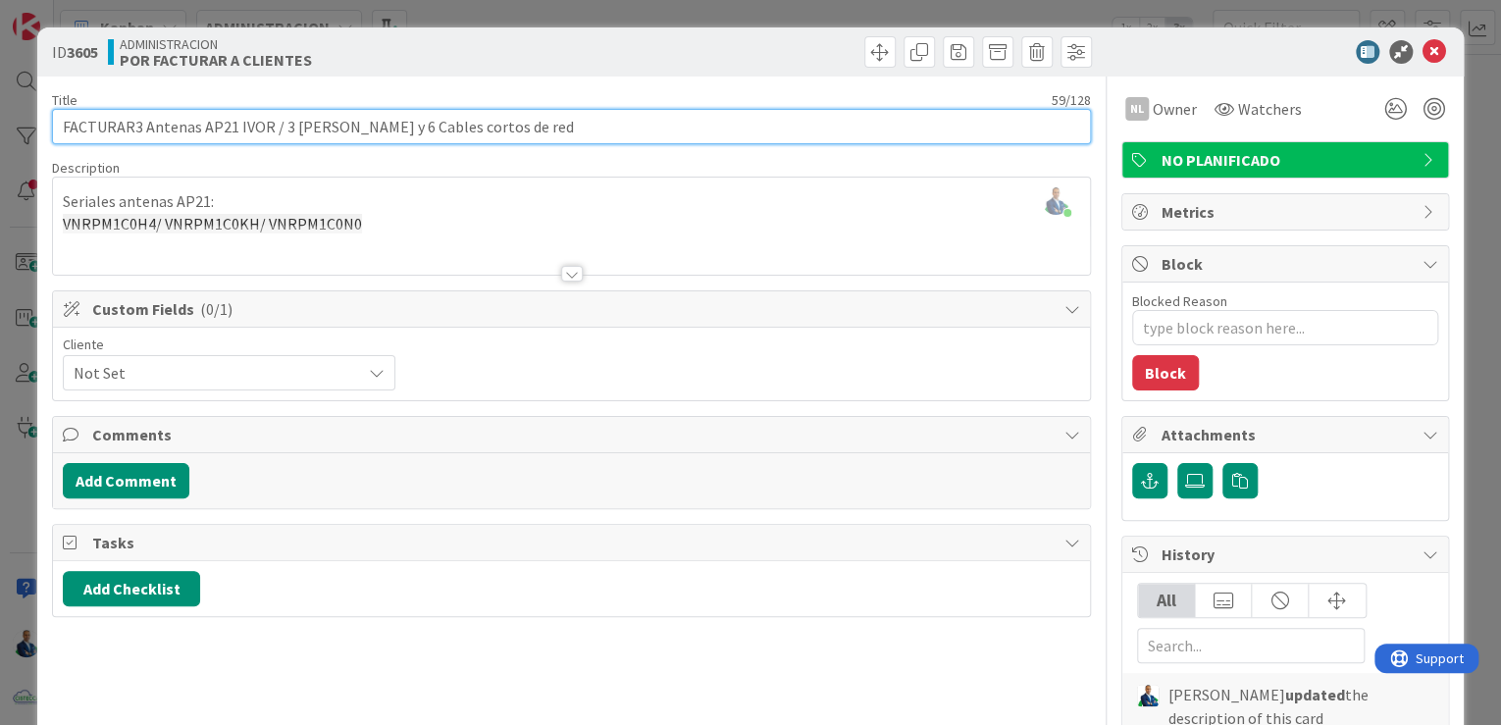
type input "FACTURAR 3 Antenas AP21 IVOR / 3 POE y 6 Cables cortos de red"
type textarea "x"
type input "FACTURAR I3 Antenas AP21 IVOR / 3 POE y 6 Cables cortos de red"
type textarea "x"
type input "FACTURAR IVOR 3 Antenas AP21 IVOR / 3 POE y 6 Cables cortos de red"
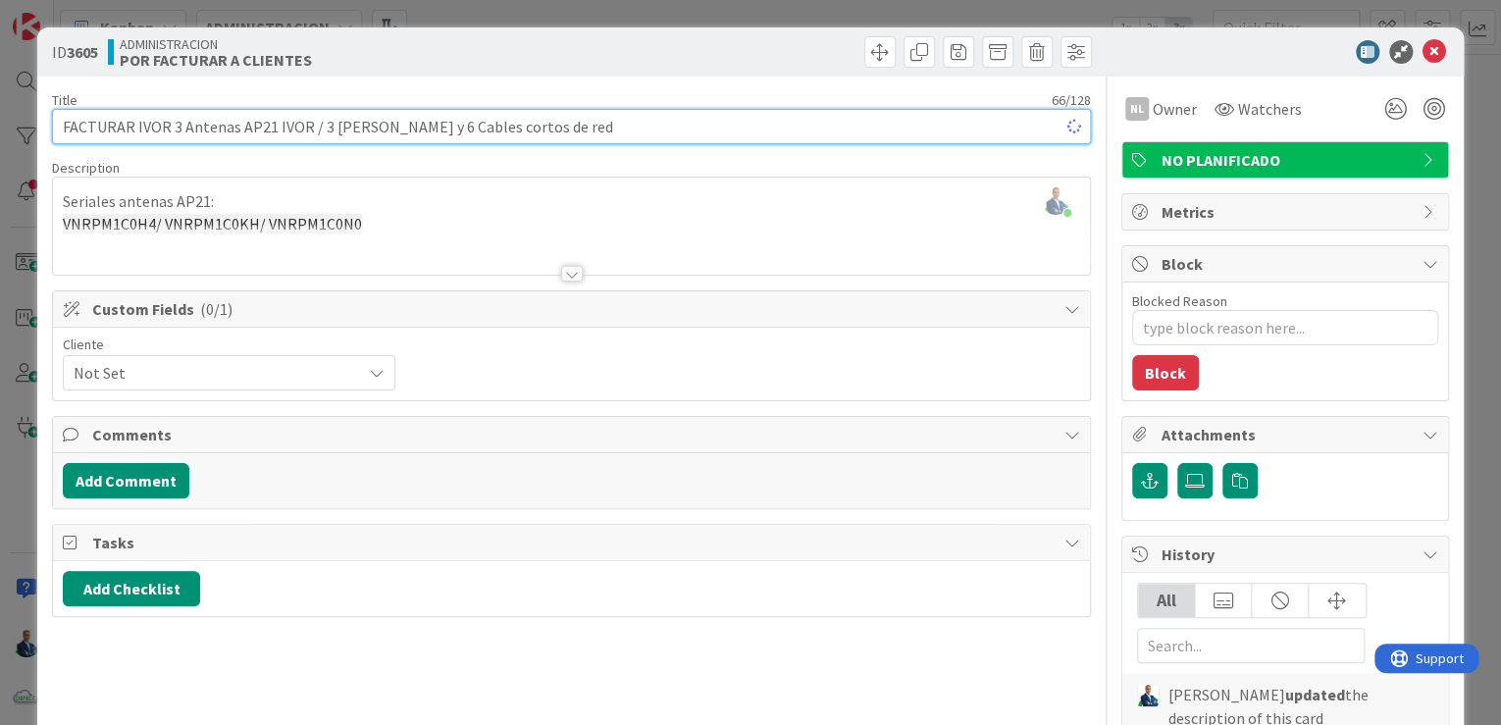
type textarea "x"
type input "FACTURAR IVOR Y RODAM3 Antenas AP21 IVOR / 3 POE y 6 Cables cortos de red"
type textarea "x"
type input "FACTURAR IVOR Y RODAMI3 Antenas AP21 IVOR / 3 POE y 6 Cables cortos de red"
type textarea "x"
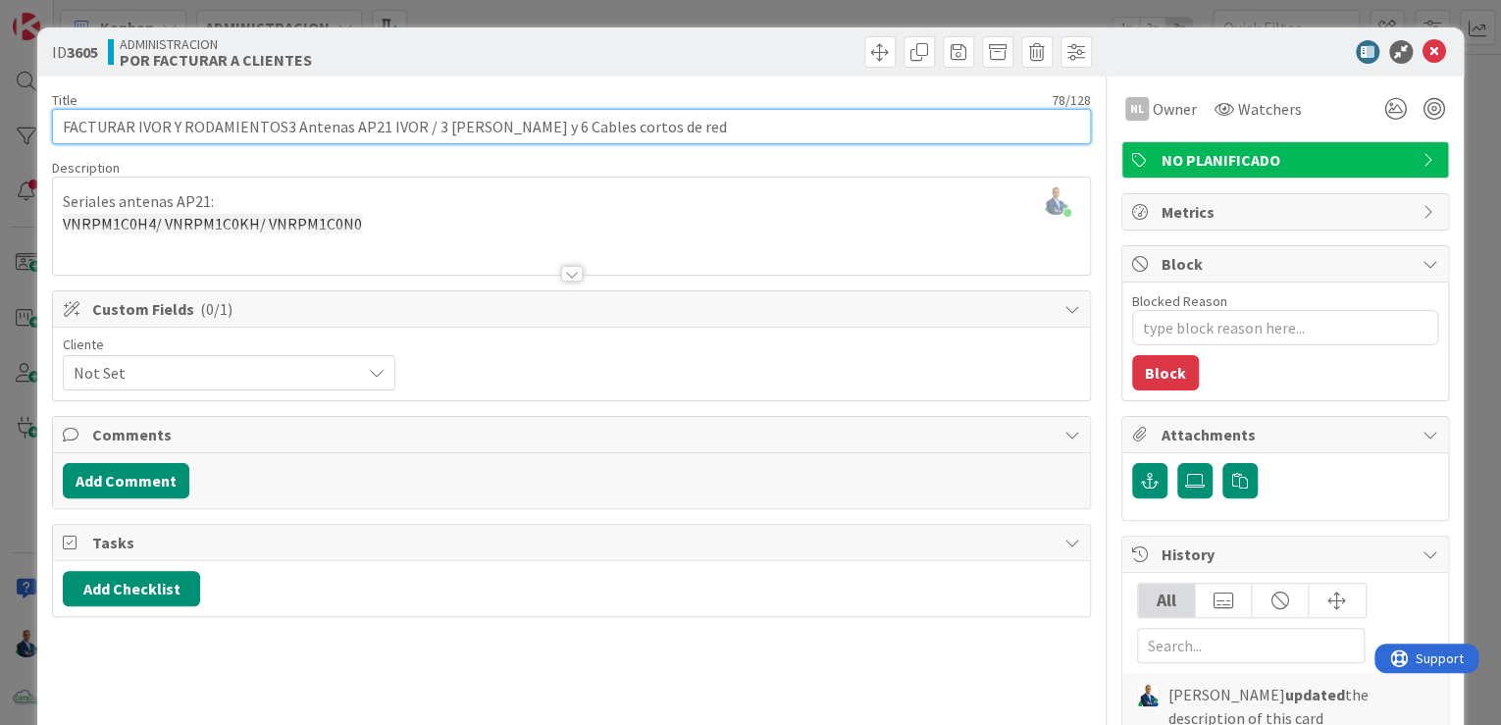
type input "FACTURAR IVOR Y RODAMIENTOS 3 Antenas AP21 IVOR / 3 POE y 6 Cables cortos de red"
type textarea "x"
type input "FACTURAR IVOR Y SUMINISTROS Y RODAMIENTOS 3 Antenas AP21 IVOR / 3 POE y 6 Cable…"
type textarea "x"
type input "FACTURAR IVOR Y SUMINISTROS Y RODAMIENTOS SU3 Antenas AP21 IVOR / 3 POE y 6 Cab…"
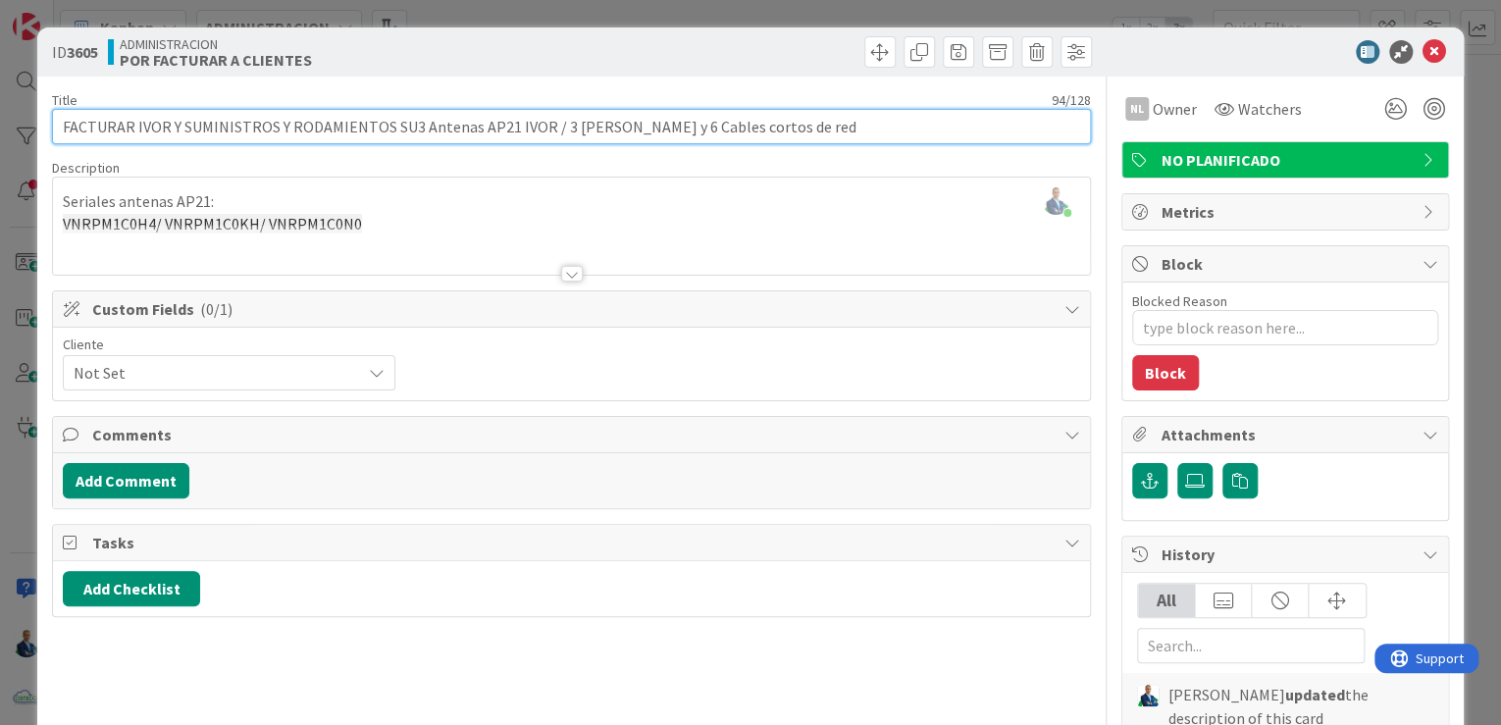
type textarea "x"
type input "FACTURAR IVOR Y SUMINISTROS Y RODAMIENTOS SUMRO 3 Antenas AP21 IVOR / 3 POE y 6…"
type textarea "x"
type input "FACTURAR IVOR Y SUMINISTROS Y RODAMIENTOS SUMRO 3 Antenas AP21 IVOR / 3 POE y 6…"
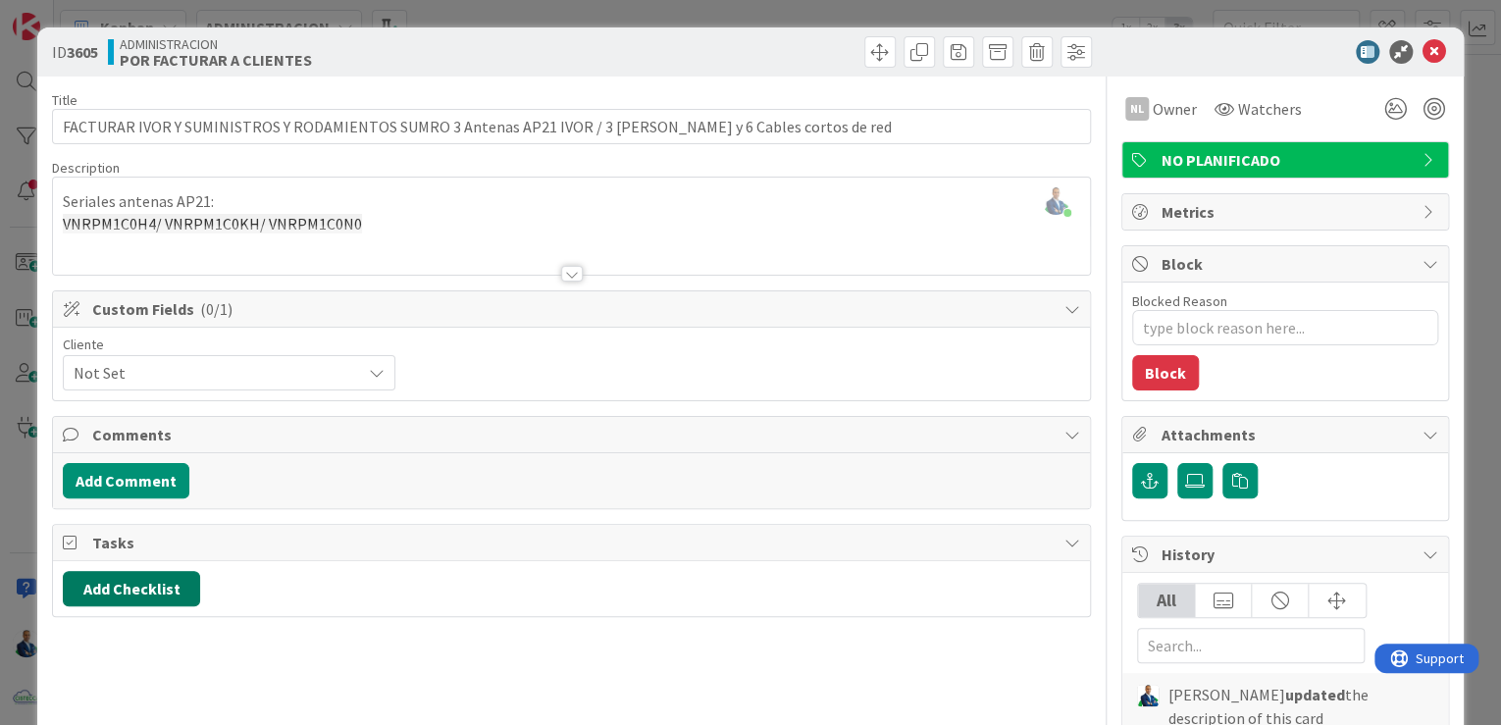
click at [172, 584] on button "Add Checklist" at bounding box center [131, 588] width 137 height 35
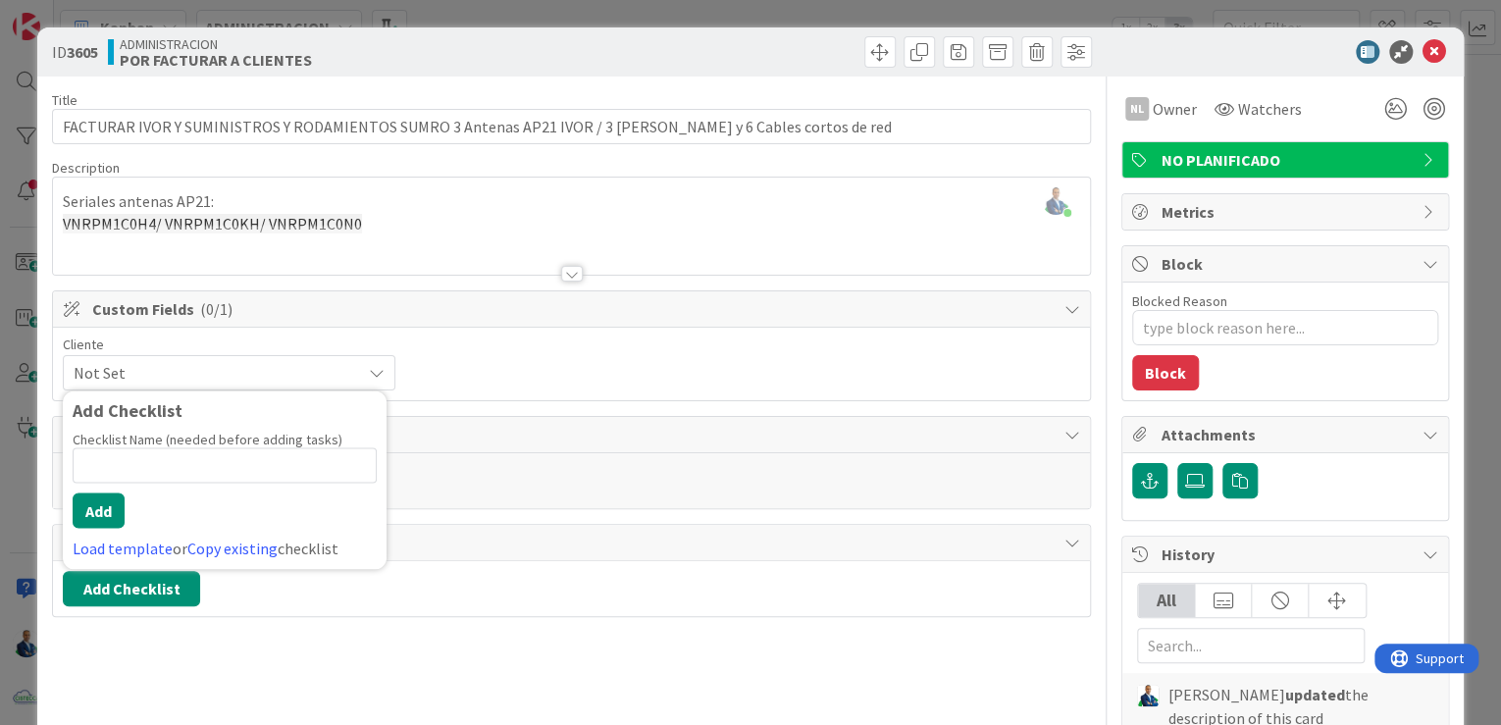
click at [172, 450] on input at bounding box center [225, 464] width 304 height 35
type input "i"
type input "FACTURAR A IVOR"
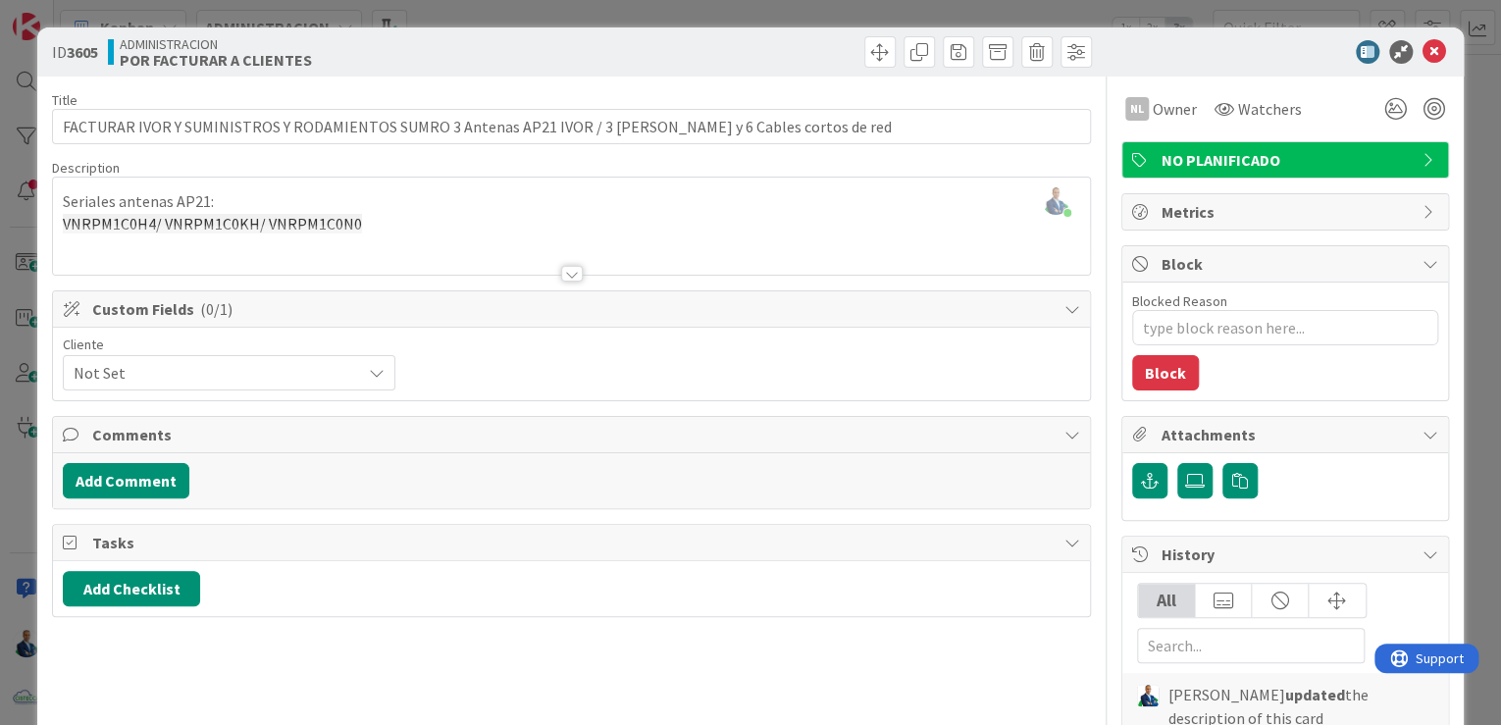
type textarea "x"
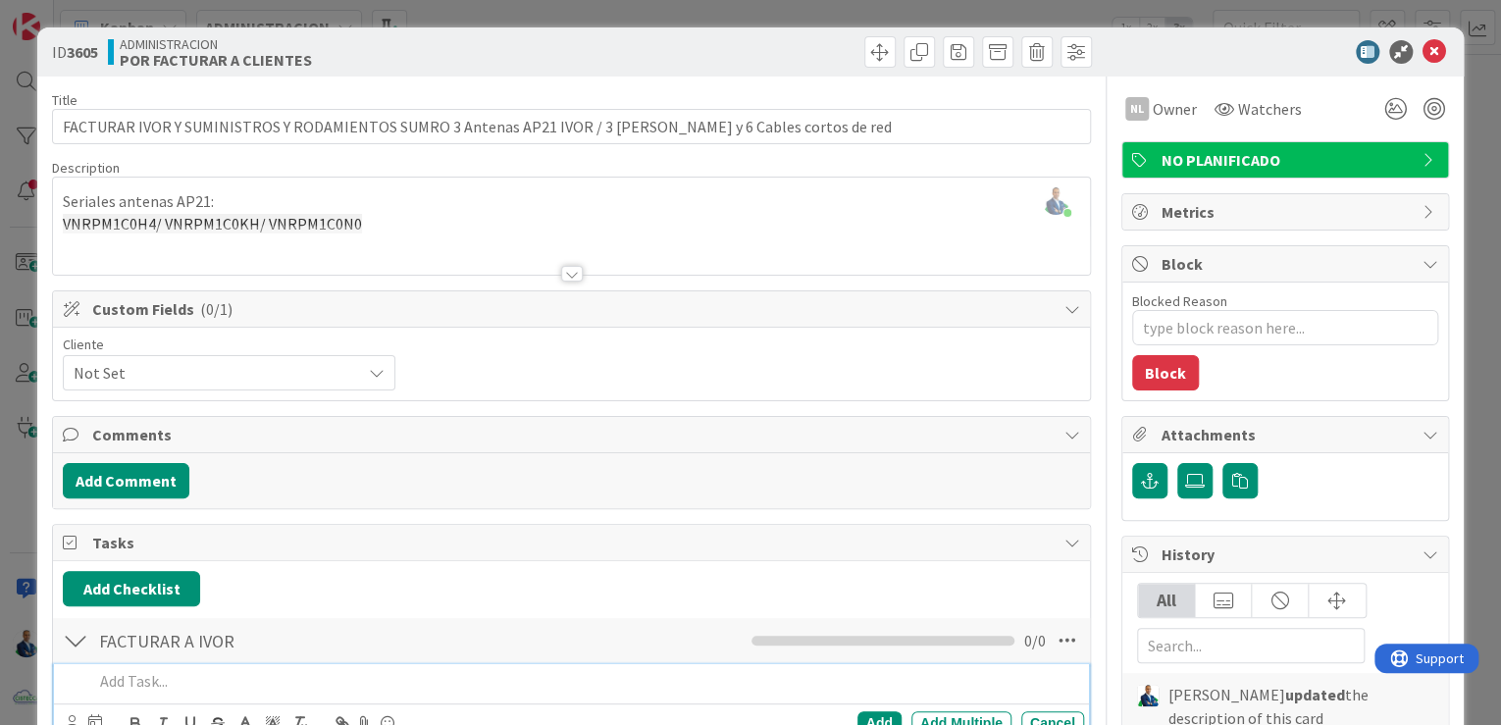
scroll to position [157, 0]
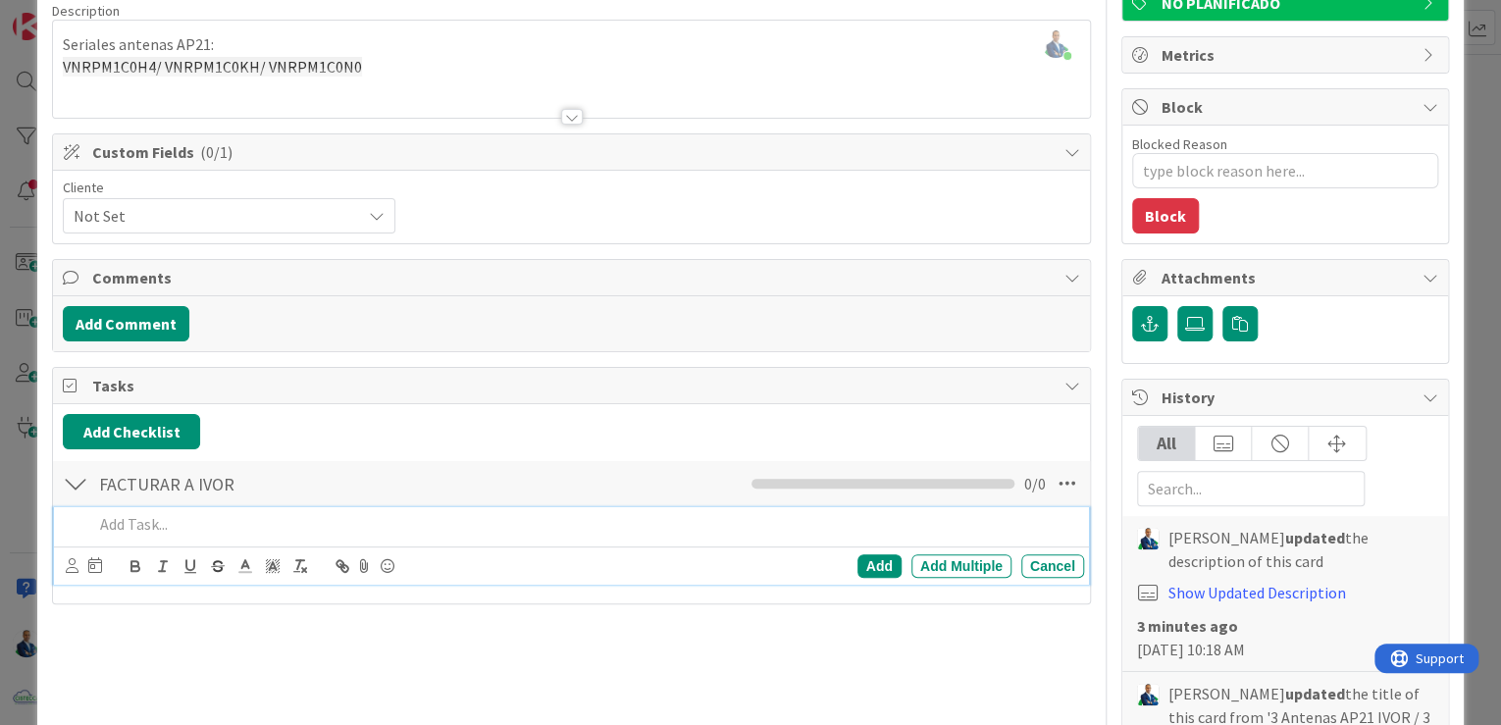
click at [140, 409] on div "Add Checklist Back FACTURAR A IVOR Checklist Name 15 / 64 FACTURAR A IVOR 0 / 0…" at bounding box center [571, 503] width 1037 height 199
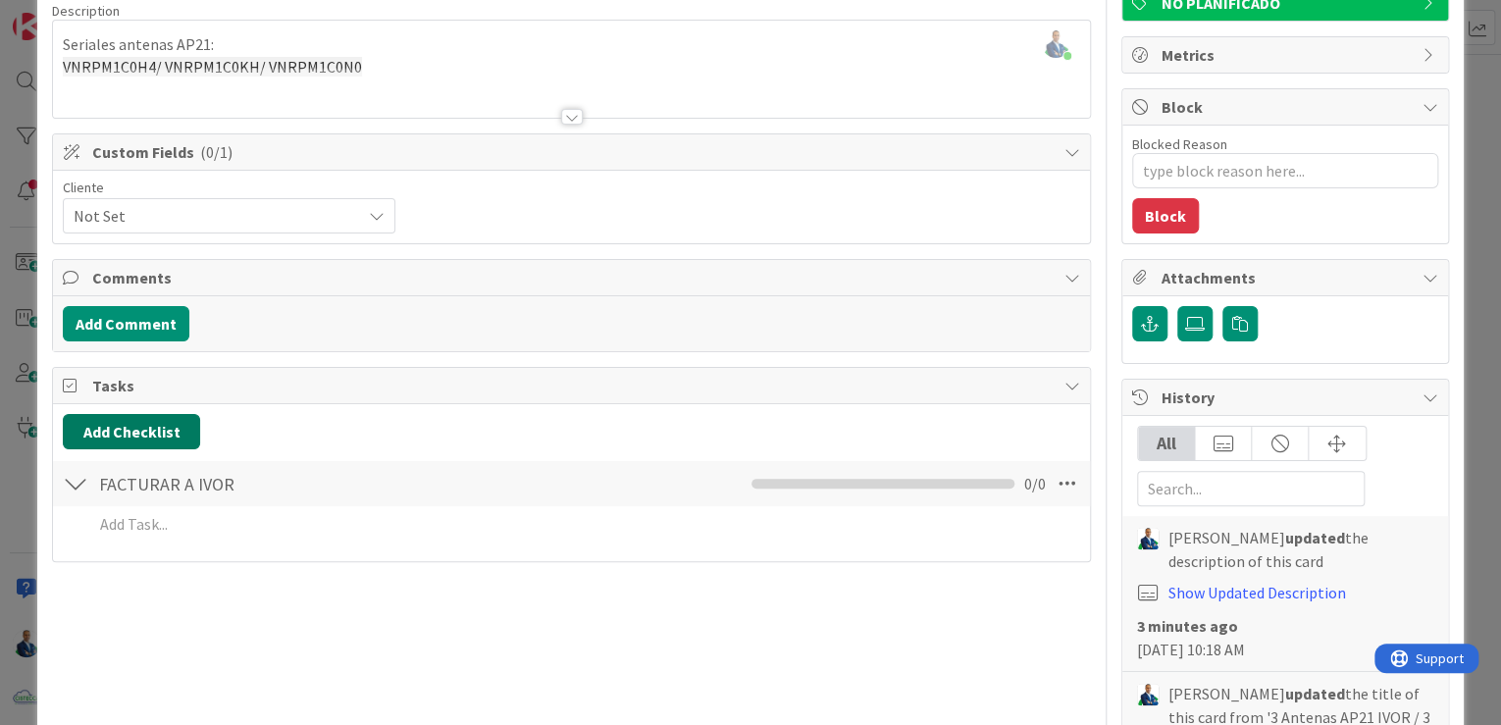
click at [149, 432] on button "Add Checklist" at bounding box center [131, 431] width 137 height 35
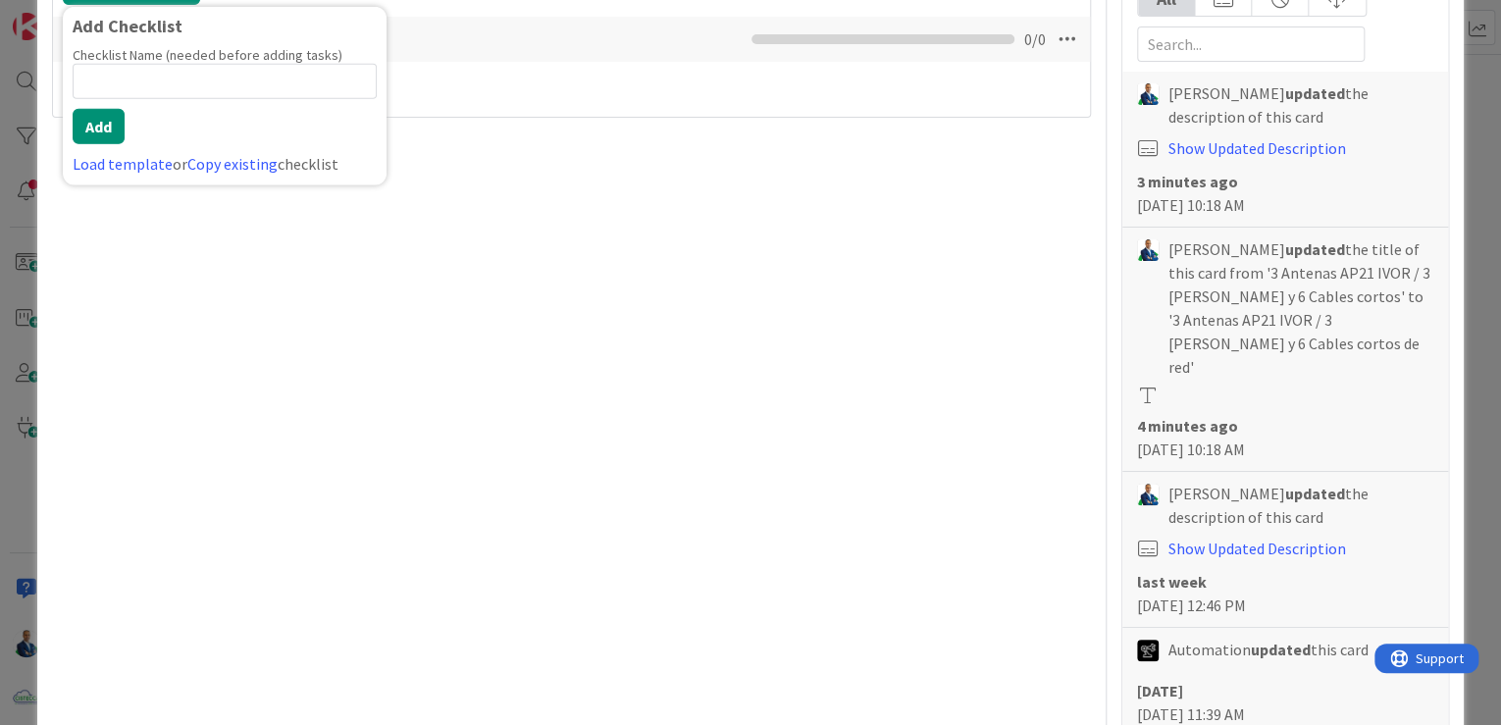
scroll to position [493, 0]
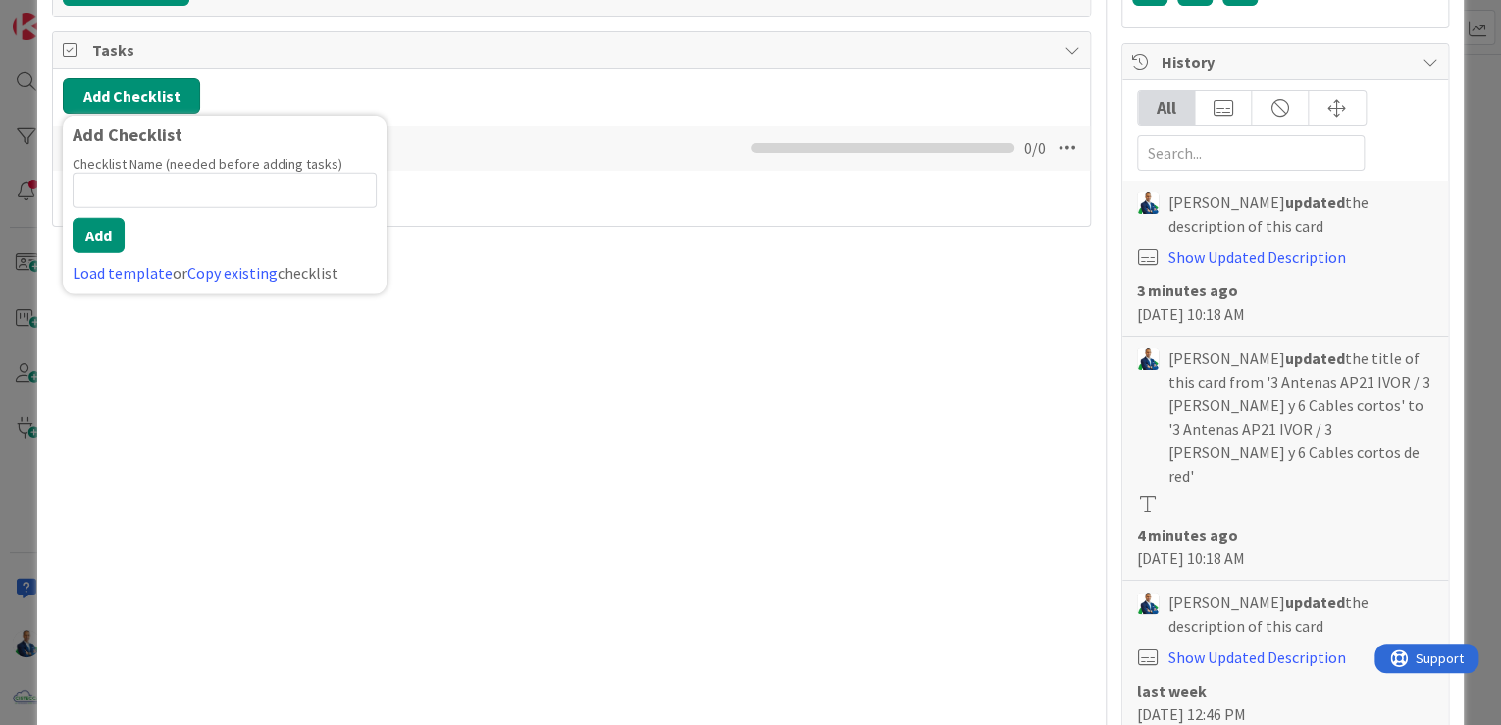
click at [131, 100] on button "Add Checklist" at bounding box center [131, 95] width 137 height 35
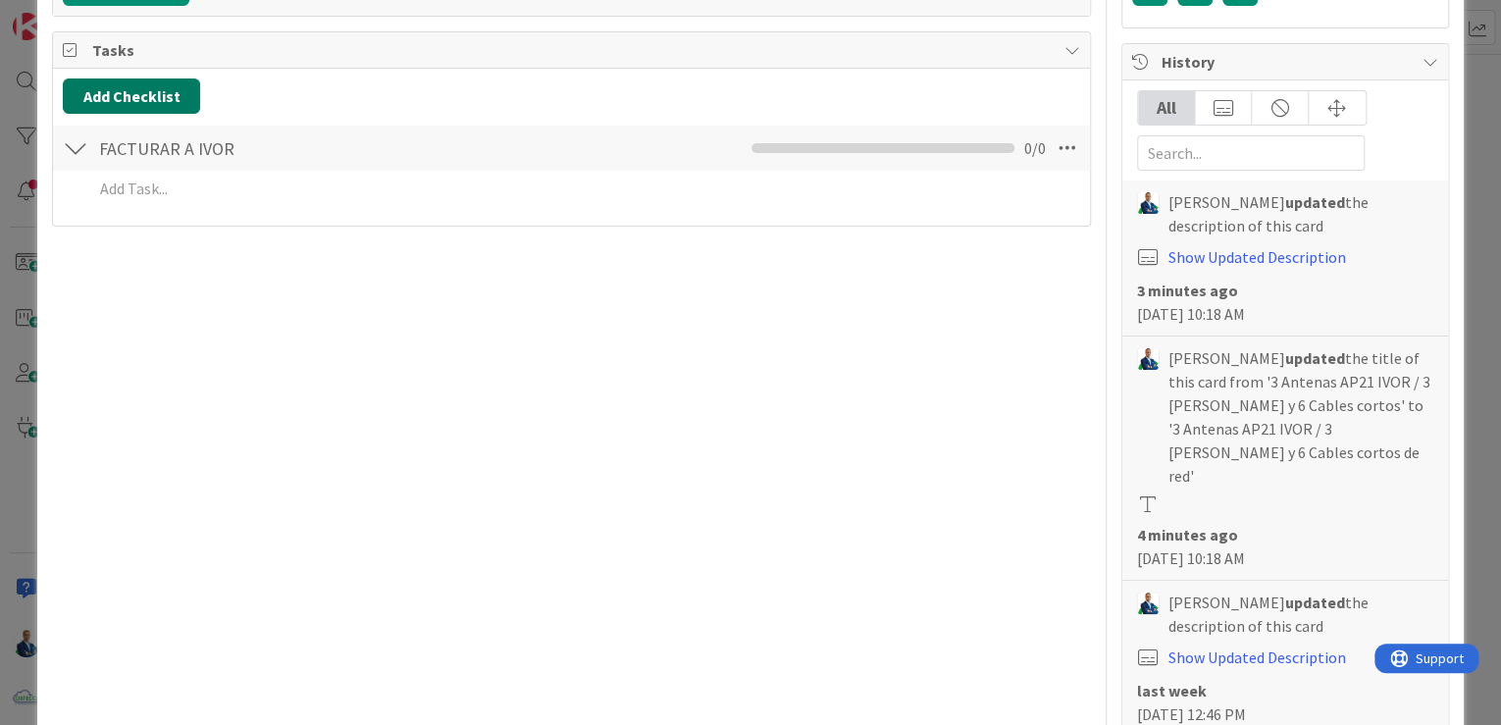
click at [131, 100] on button "Add Checklist" at bounding box center [131, 95] width 137 height 35
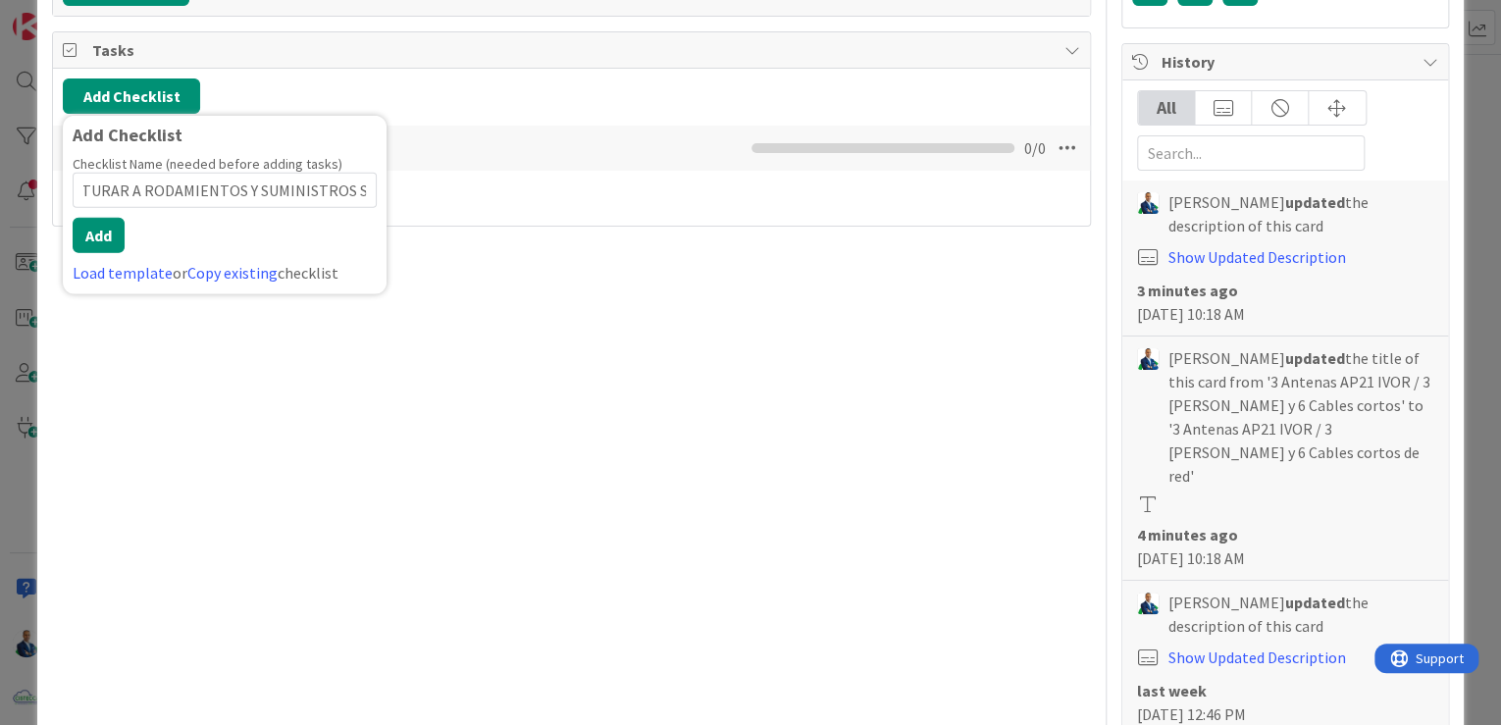
scroll to position [0, 57]
type input "FACTURAR A RODAMIENTOS Y SUMINISTROS SUMRO"
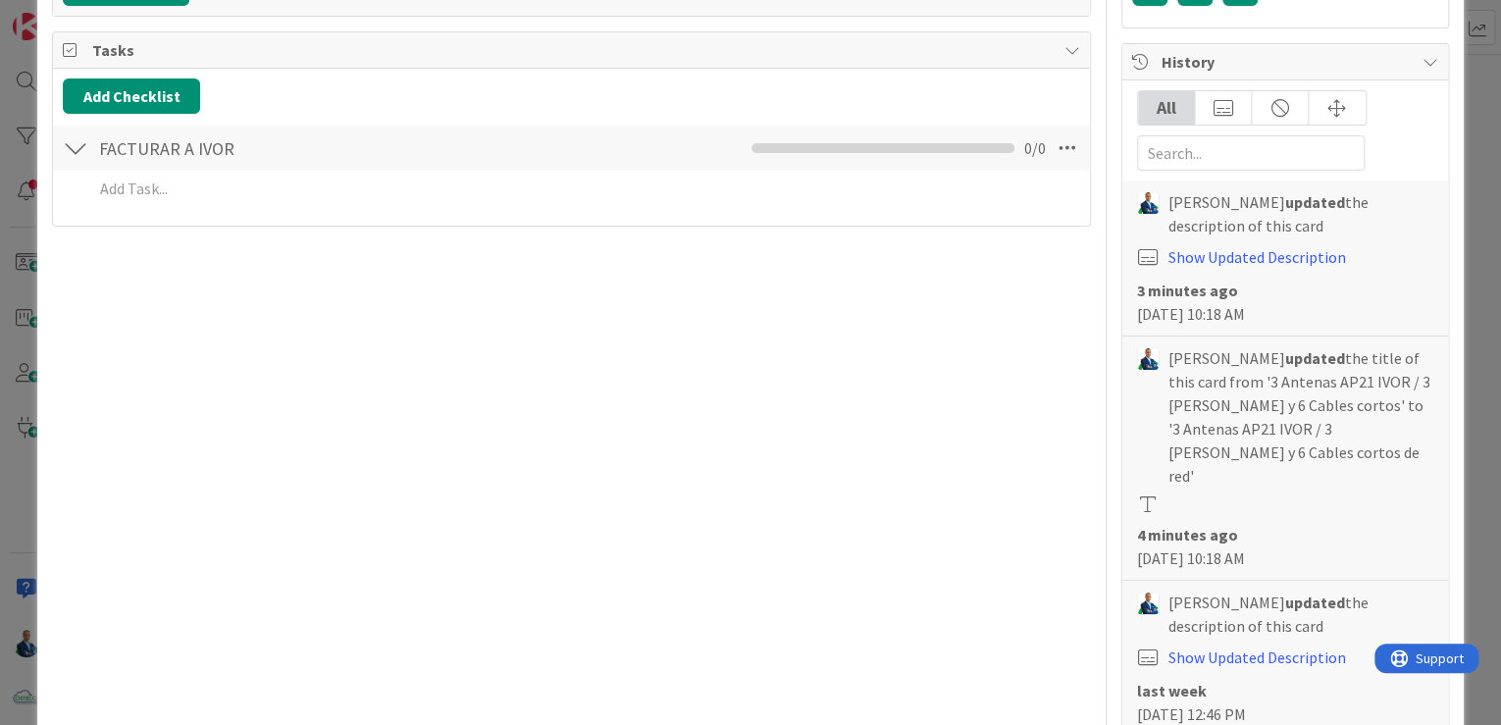
type textarea "x"
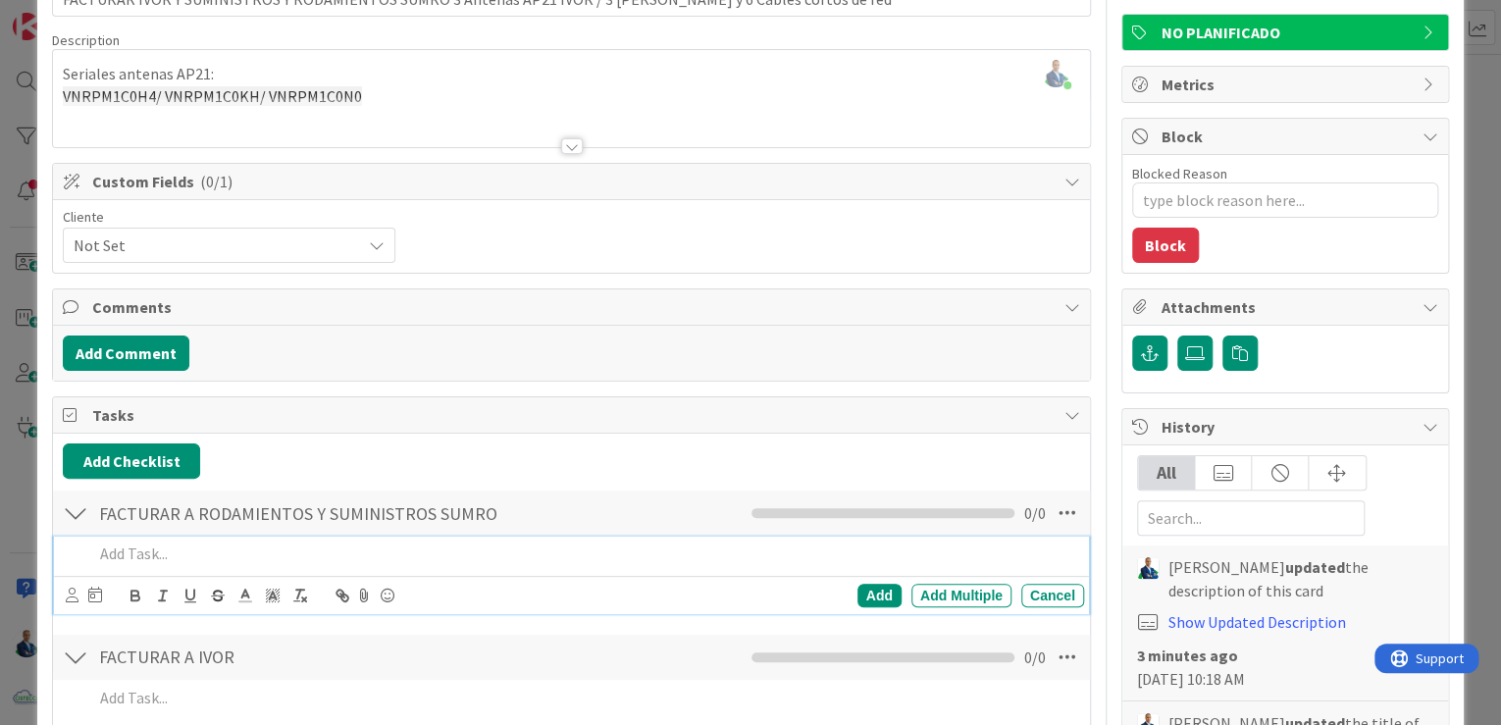
scroll to position [100, 0]
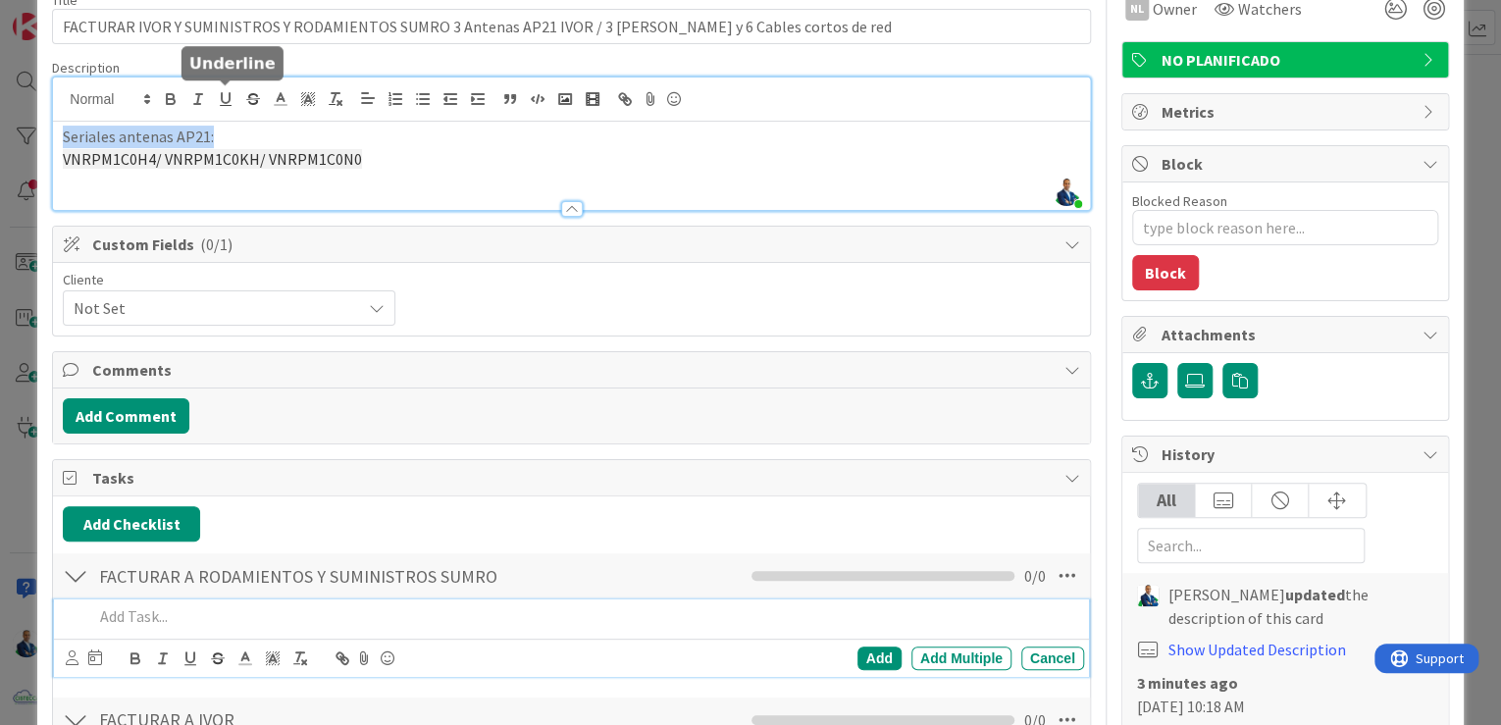
drag, startPoint x: 63, startPoint y: 104, endPoint x: 229, endPoint y: 116, distance: 166.2
click at [229, 116] on div "Gabriel Adrian just joined Seriales antenas AP21: VNRPM1C0H4/ VNRPM1C0KH/ VNRPM…" at bounding box center [571, 144] width 1037 height 132
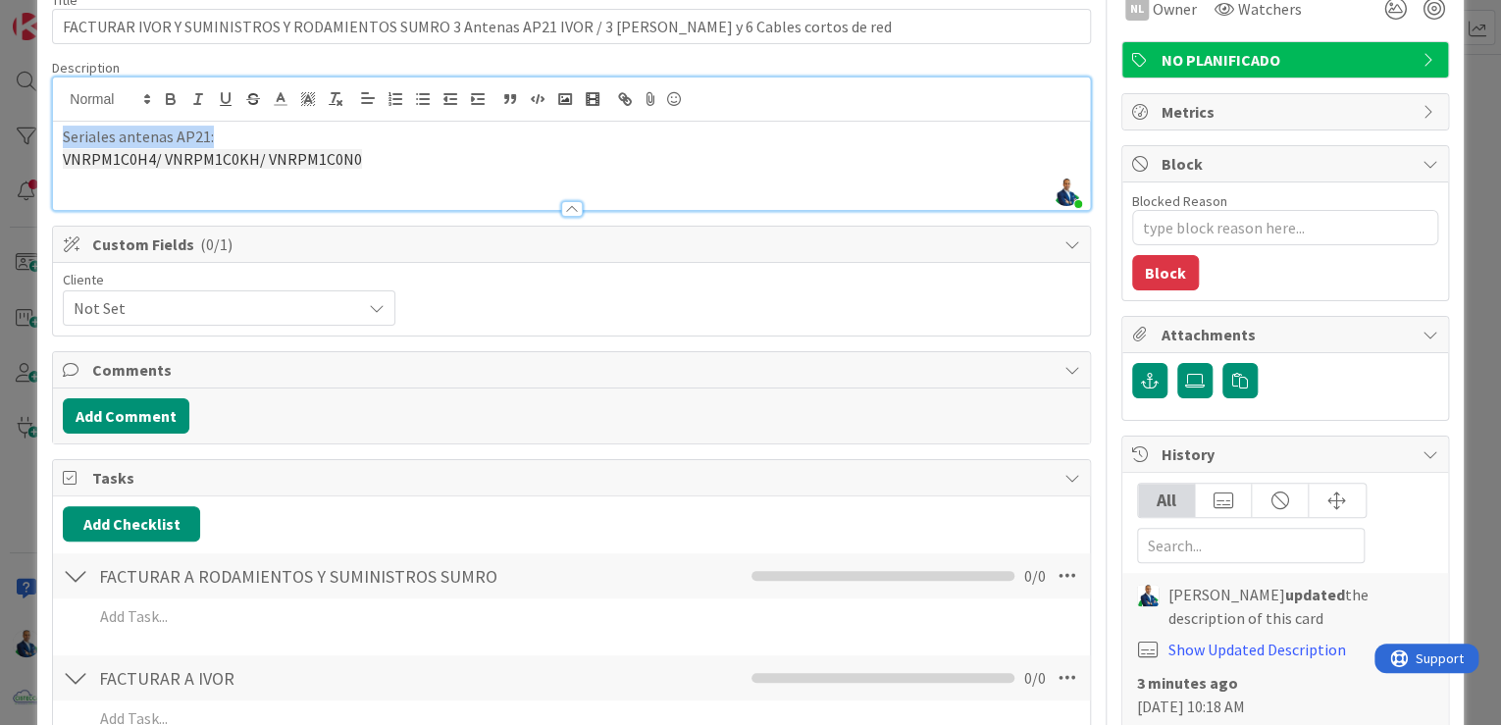
copy p "Seriales antenas AP21:"
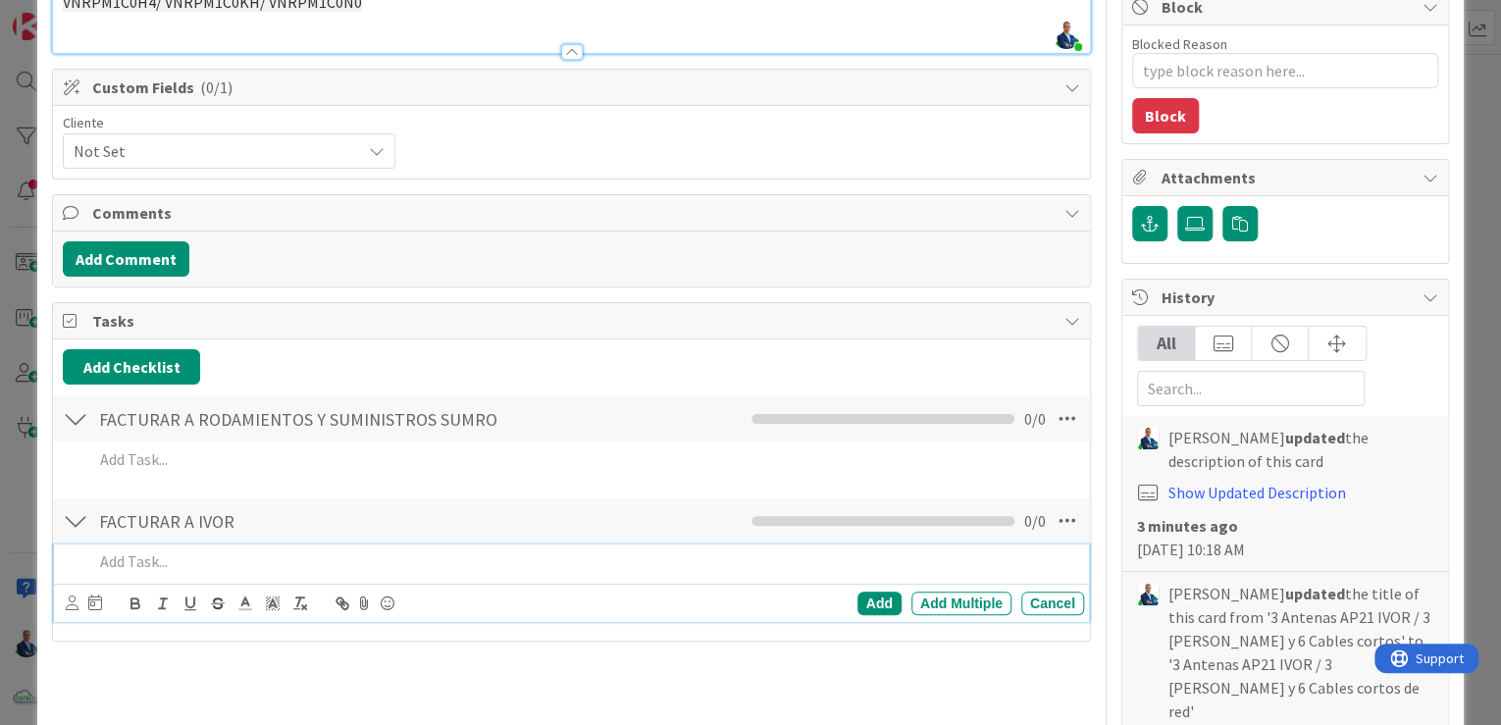
click at [219, 559] on p at bounding box center [584, 561] width 983 height 23
paste div
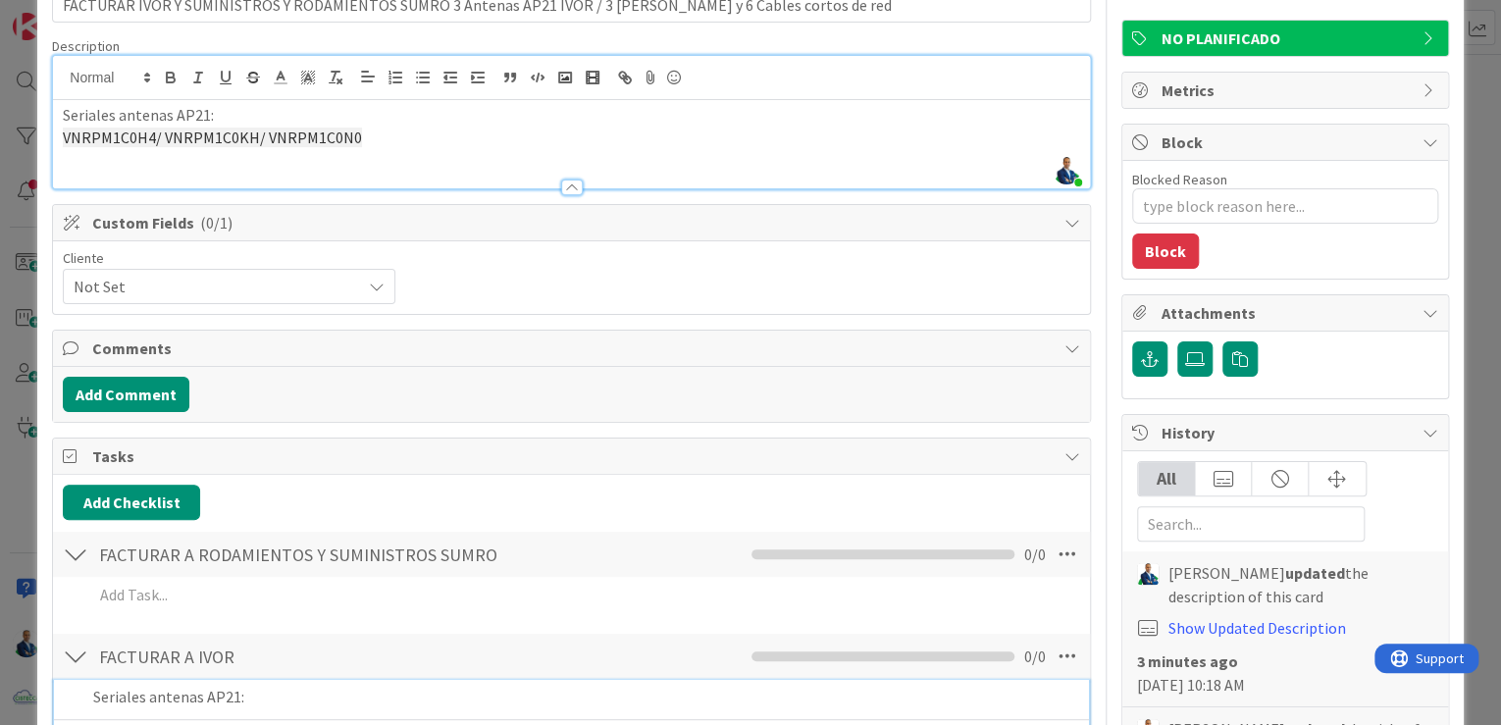
scroll to position [100, 0]
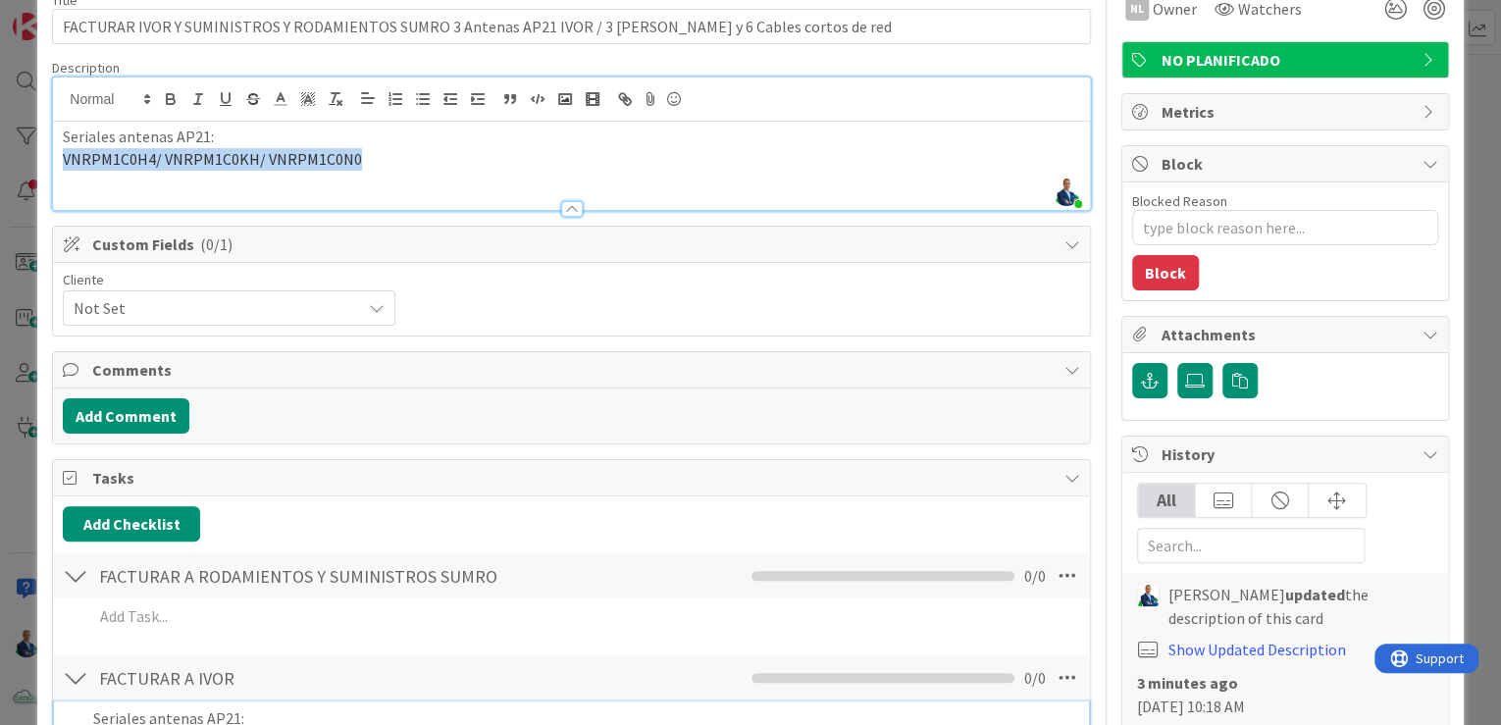
drag, startPoint x: 353, startPoint y: 153, endPoint x: 58, endPoint y: 153, distance: 295.3
click at [58, 153] on div "Seriales antenas AP21: VNRPM1C0H4/ VNRPM1C0KH/ VNRPM1C0N0" at bounding box center [571, 166] width 1037 height 88
copy span "VNRPM1C0H4/ VNRPM1C0KH/ VNRPM1C0N0"
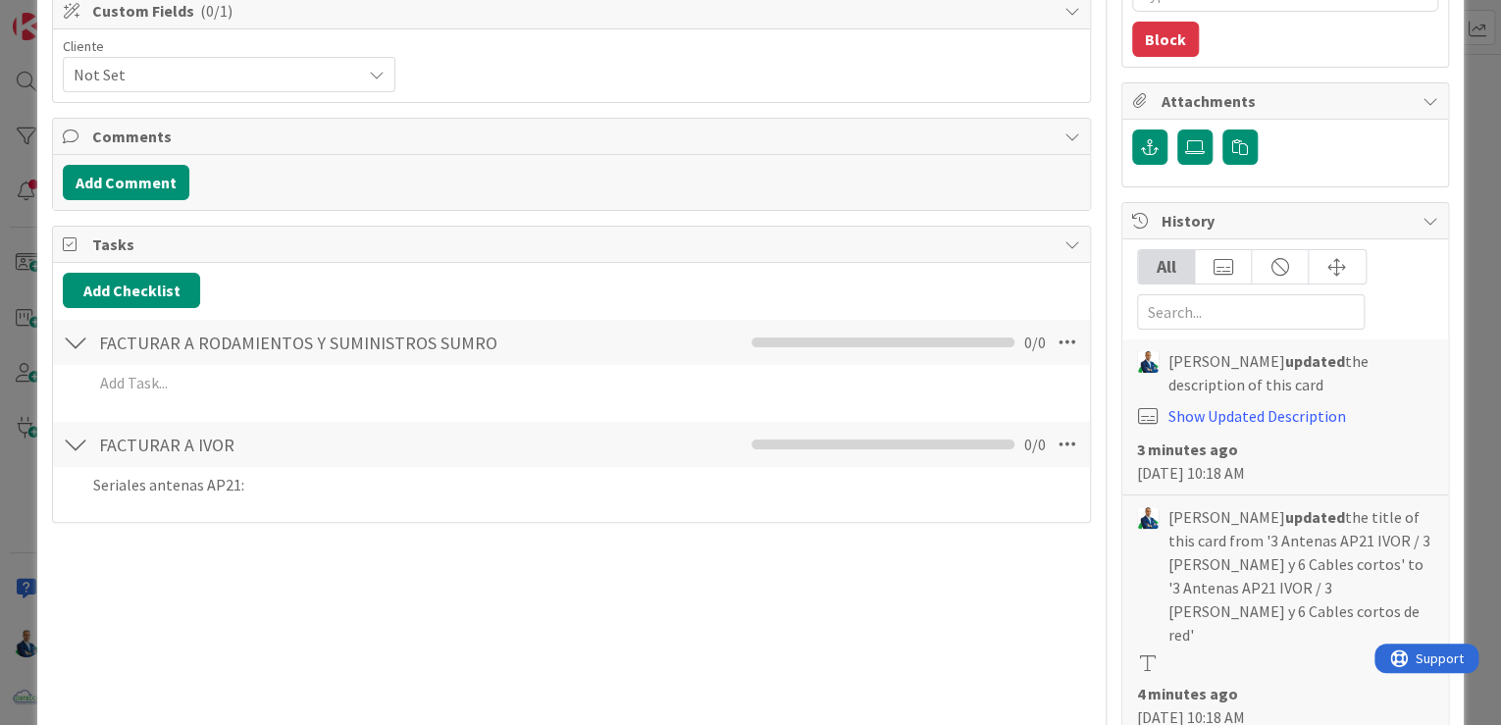
scroll to position [336, 0]
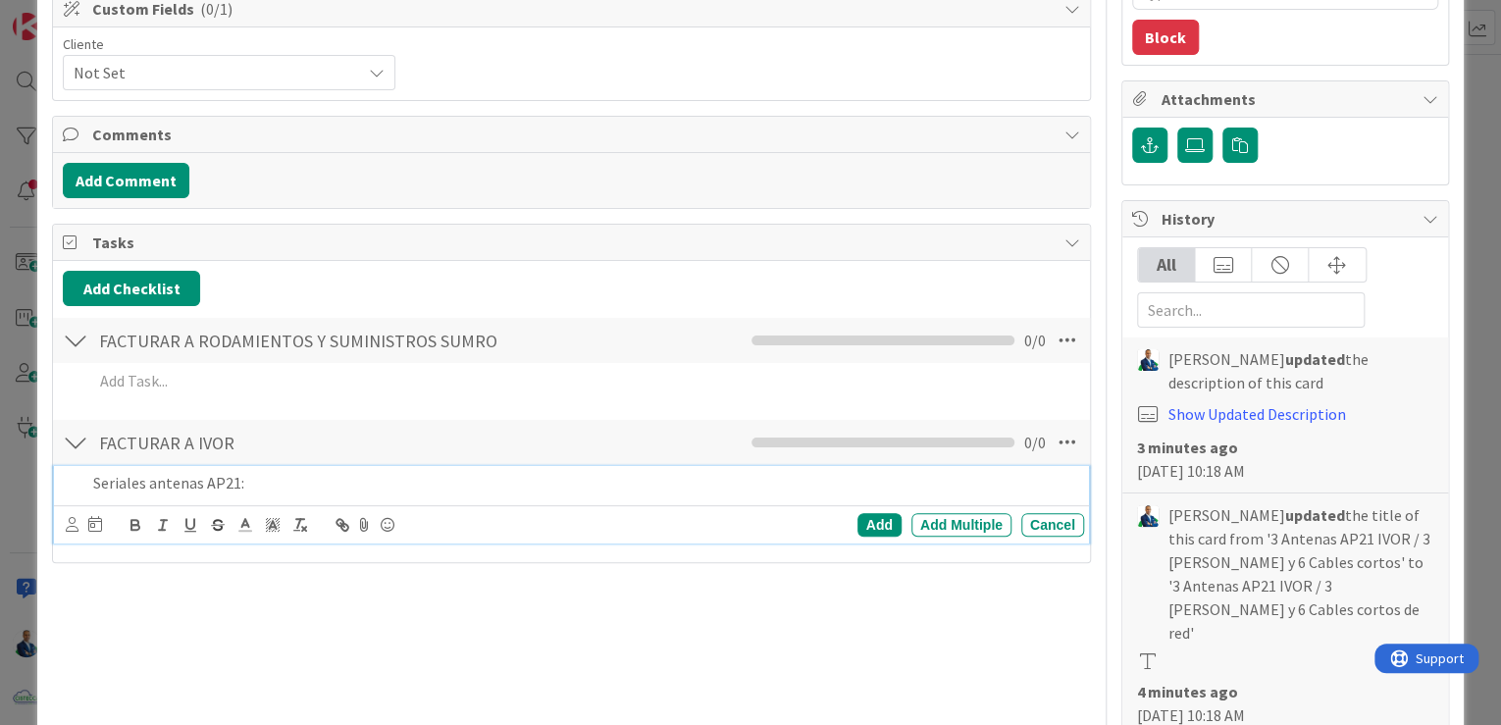
click at [344, 486] on p "Seriales antenas AP21:" at bounding box center [584, 483] width 983 height 23
click at [863, 525] on div "Add" at bounding box center [880, 525] width 44 height 24
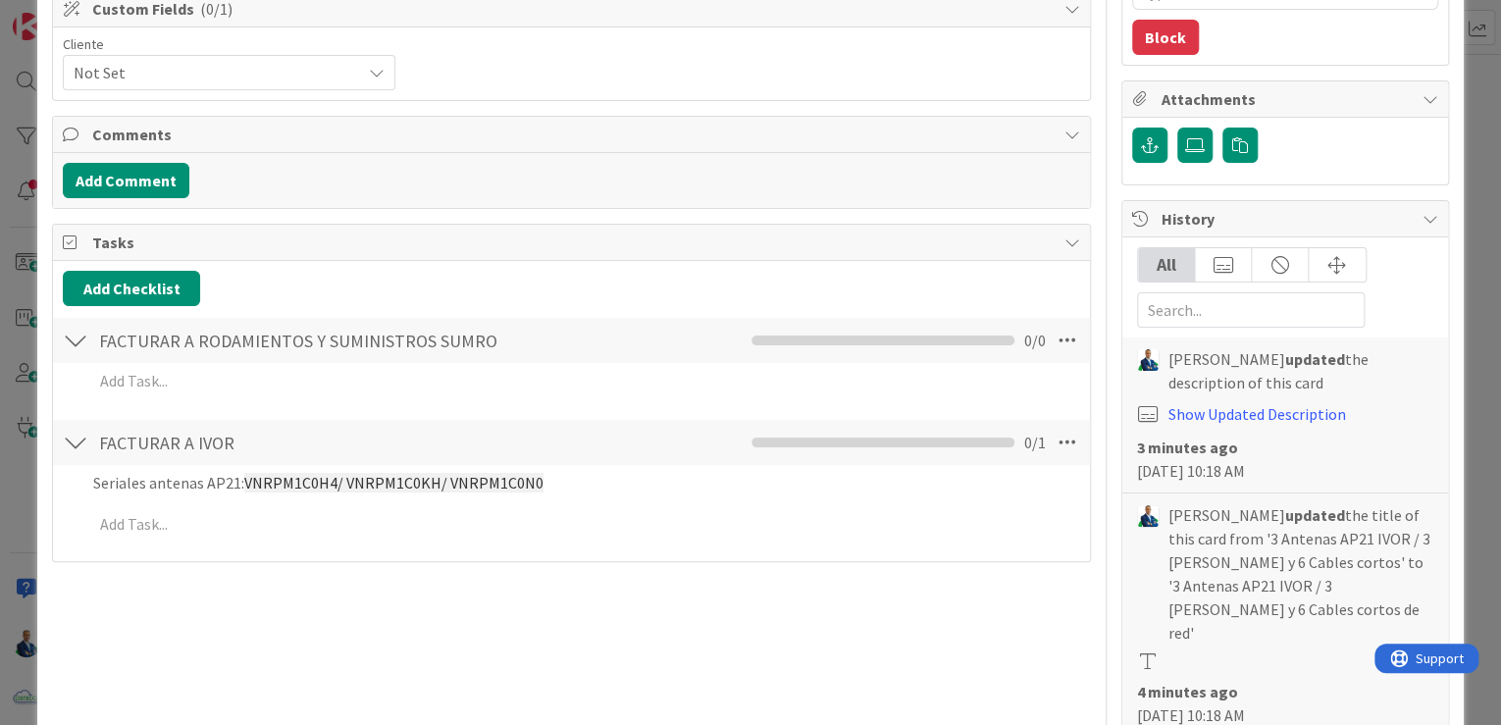
type textarea "x"
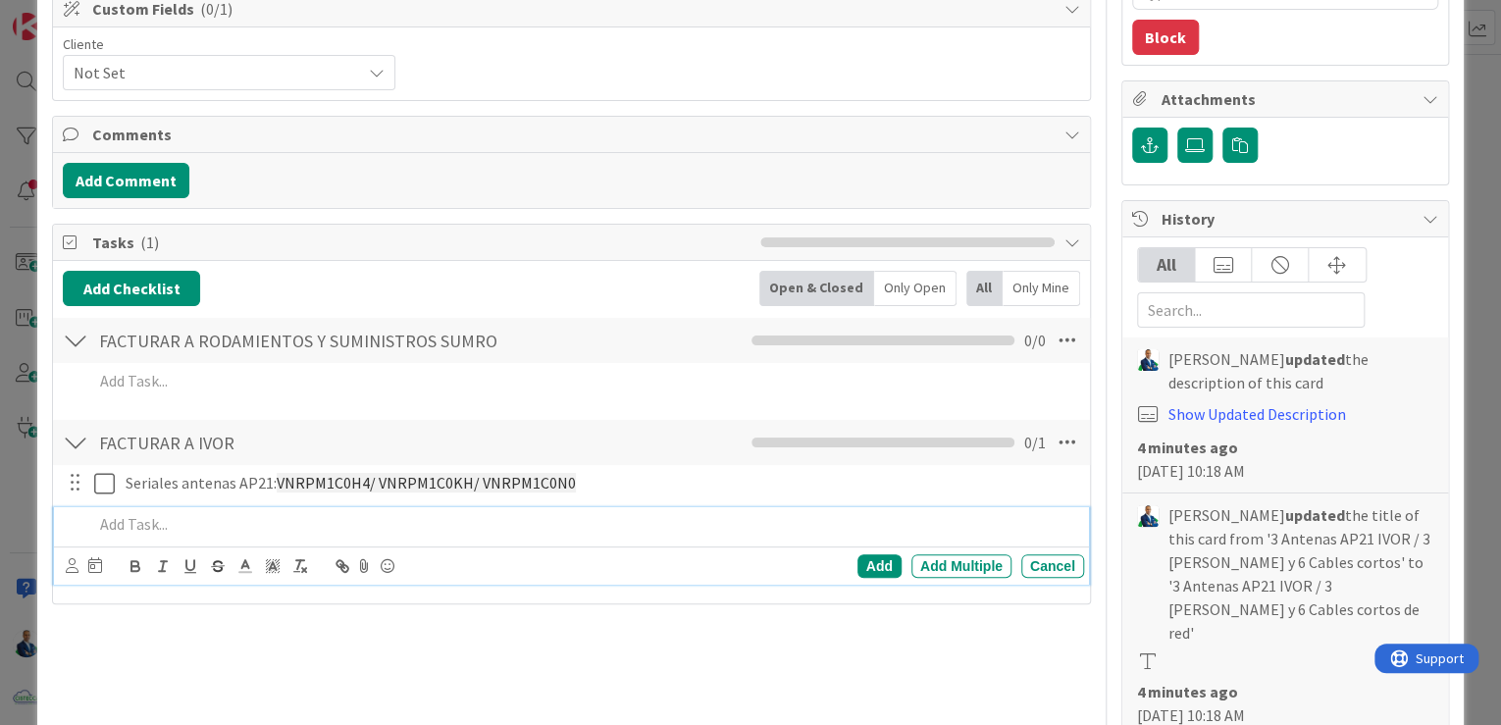
click at [247, 513] on p at bounding box center [584, 524] width 983 height 23
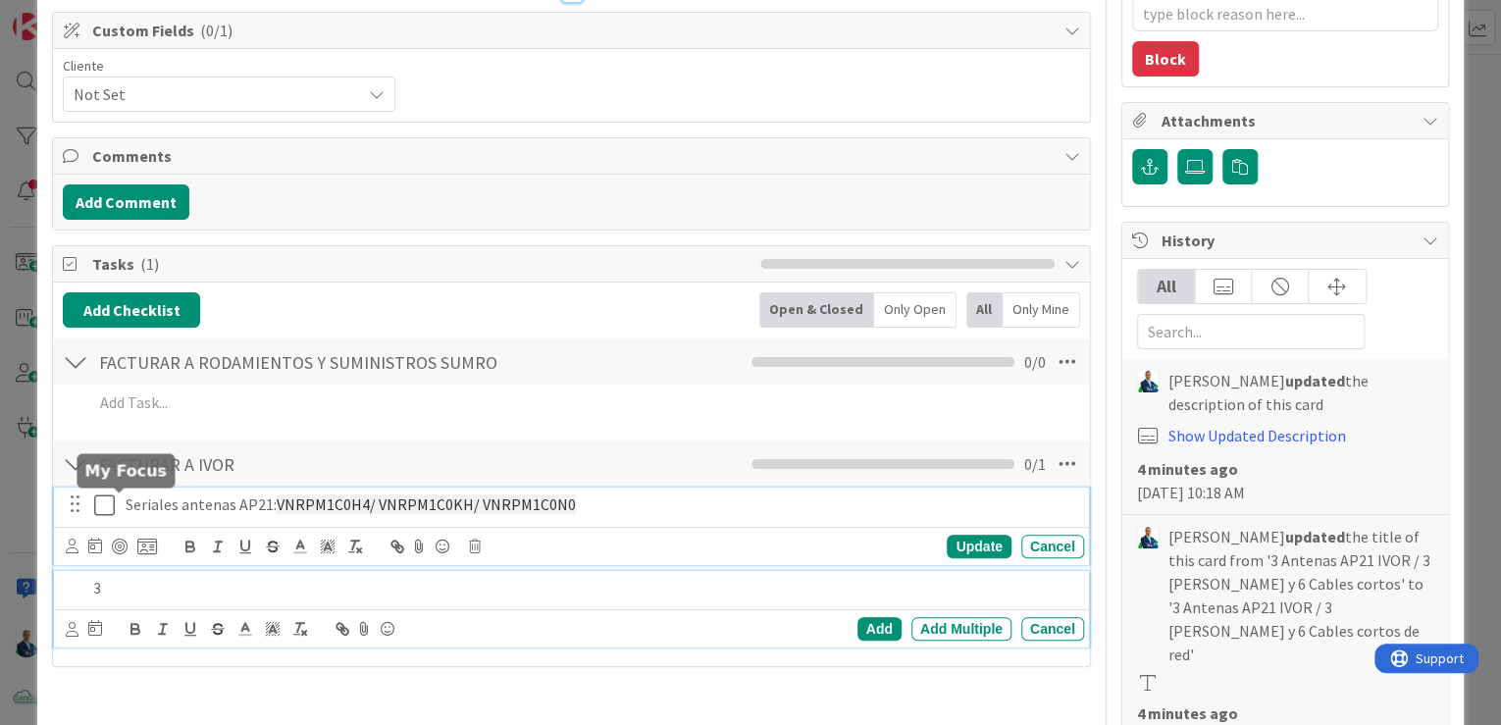
scroll to position [355, 0]
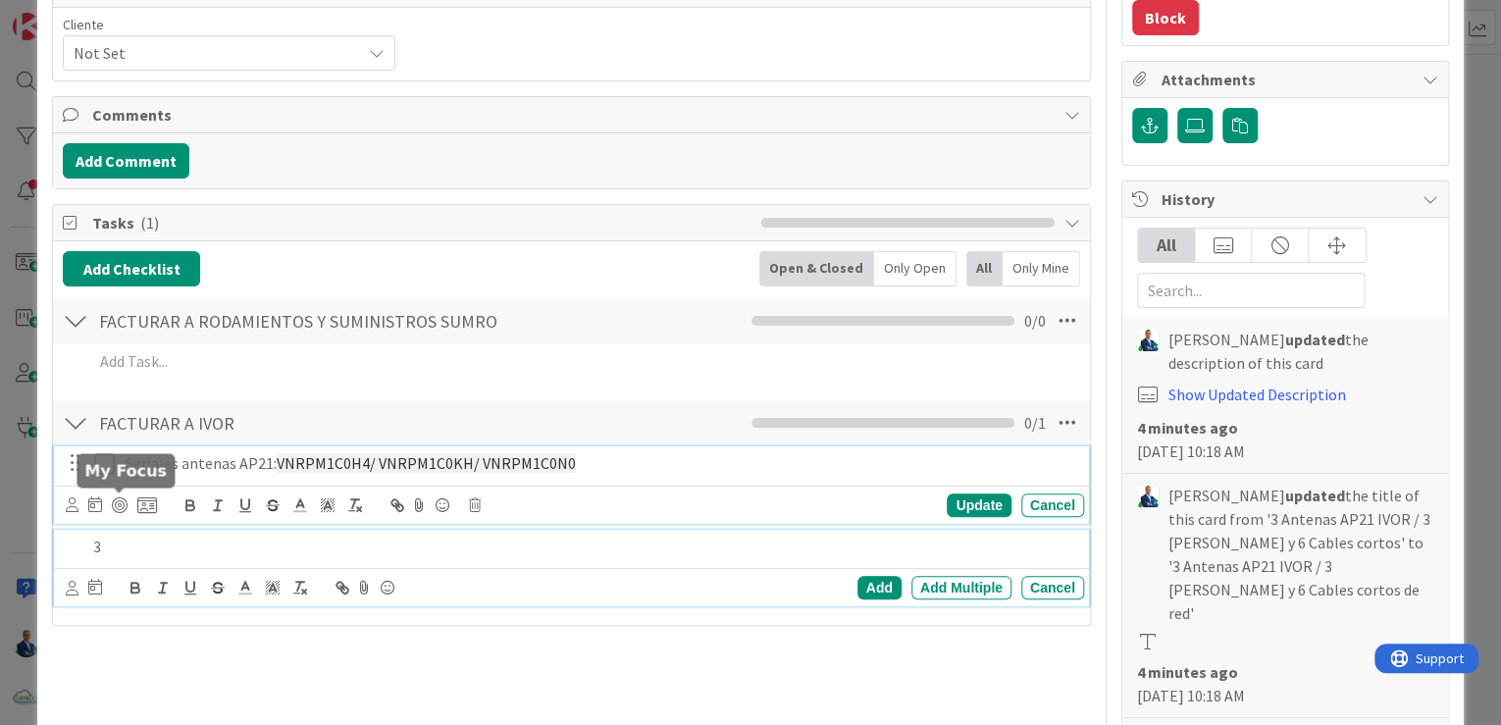
click at [118, 503] on div "Seriales antenas AP21: VNRPM1C0H4/ VNRPM1C0KH/ VNRPM1C0N0 Update Cancel" at bounding box center [571, 485] width 1035 height 78
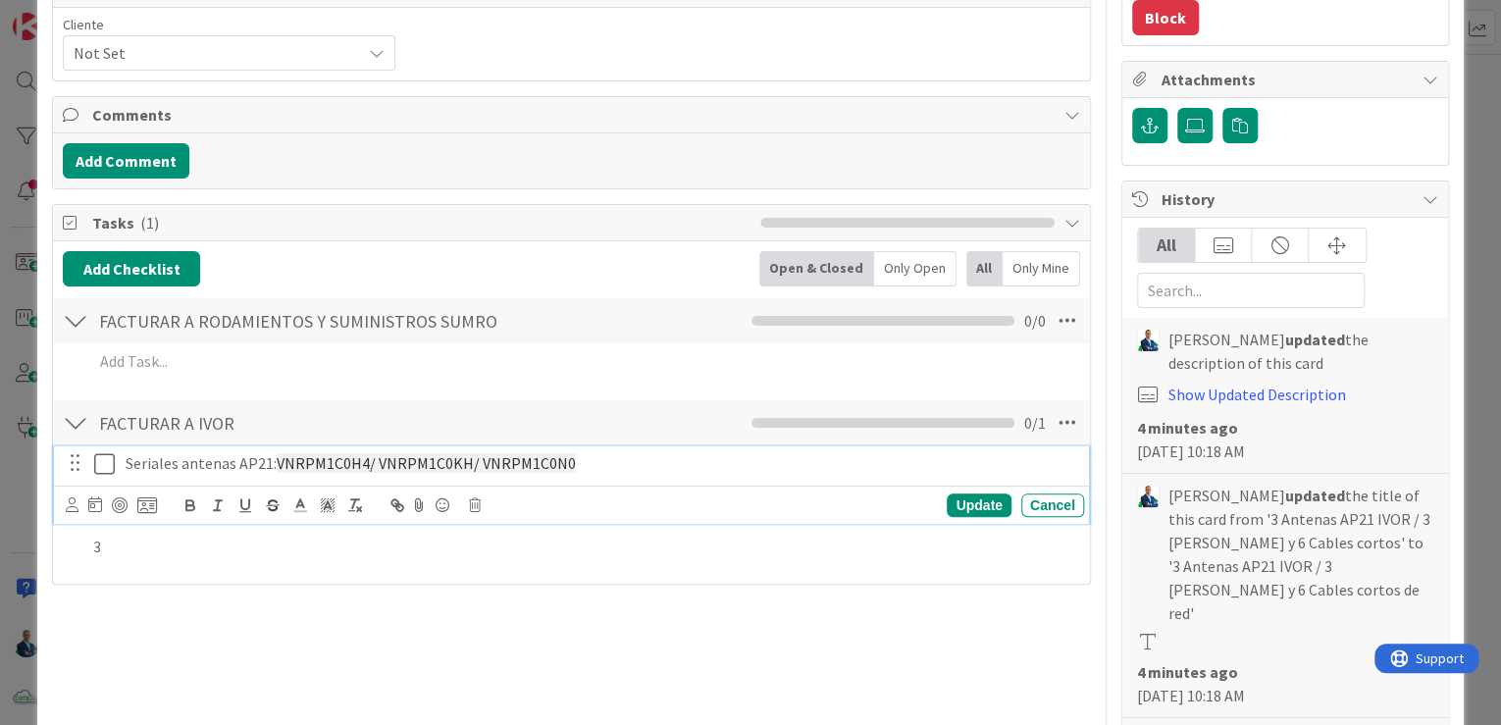
click at [149, 456] on p "Seriales antenas AP21: VNRPM1C0H4/ VNRPM1C0KH/ VNRPM1C0N0" at bounding box center [601, 463] width 951 height 23
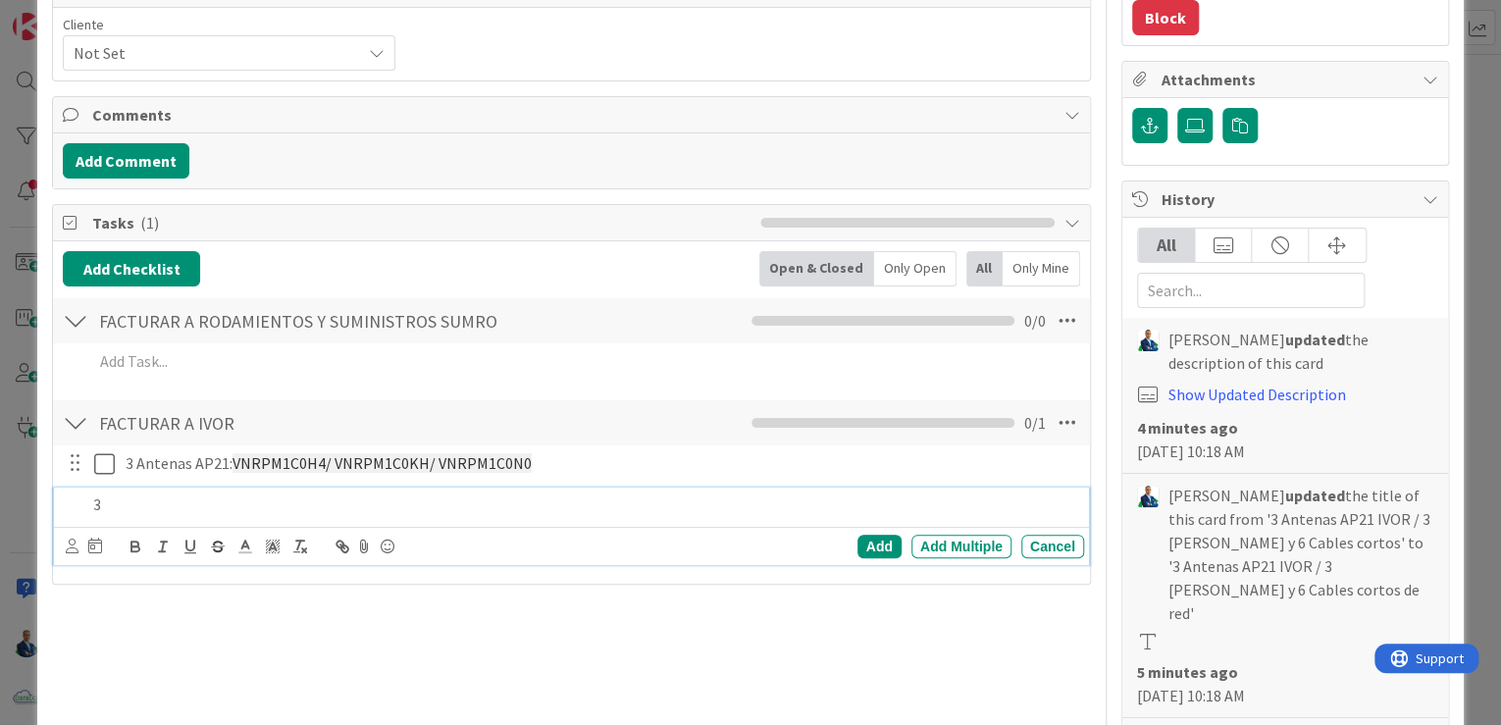
click at [150, 488] on div "3" at bounding box center [584, 505] width 999 height 34
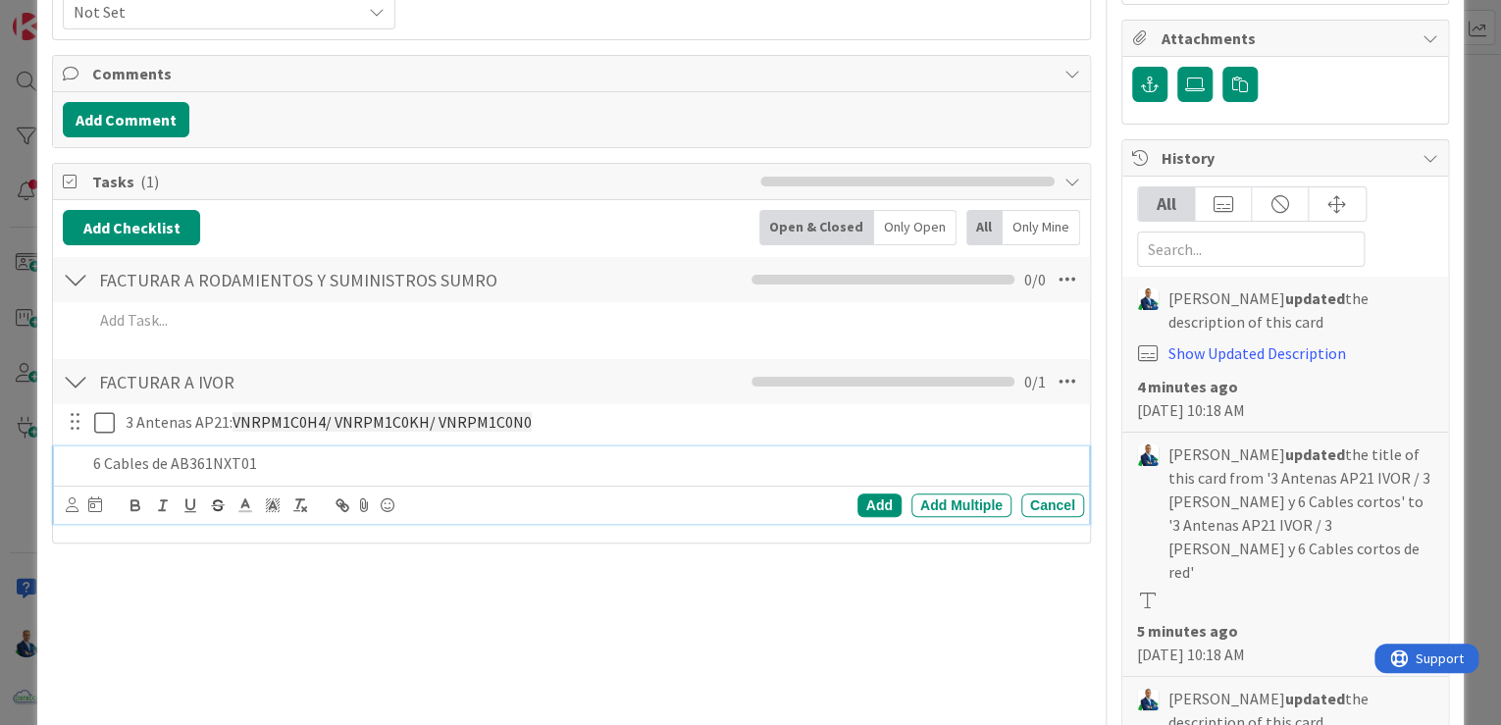
type textarea "x"
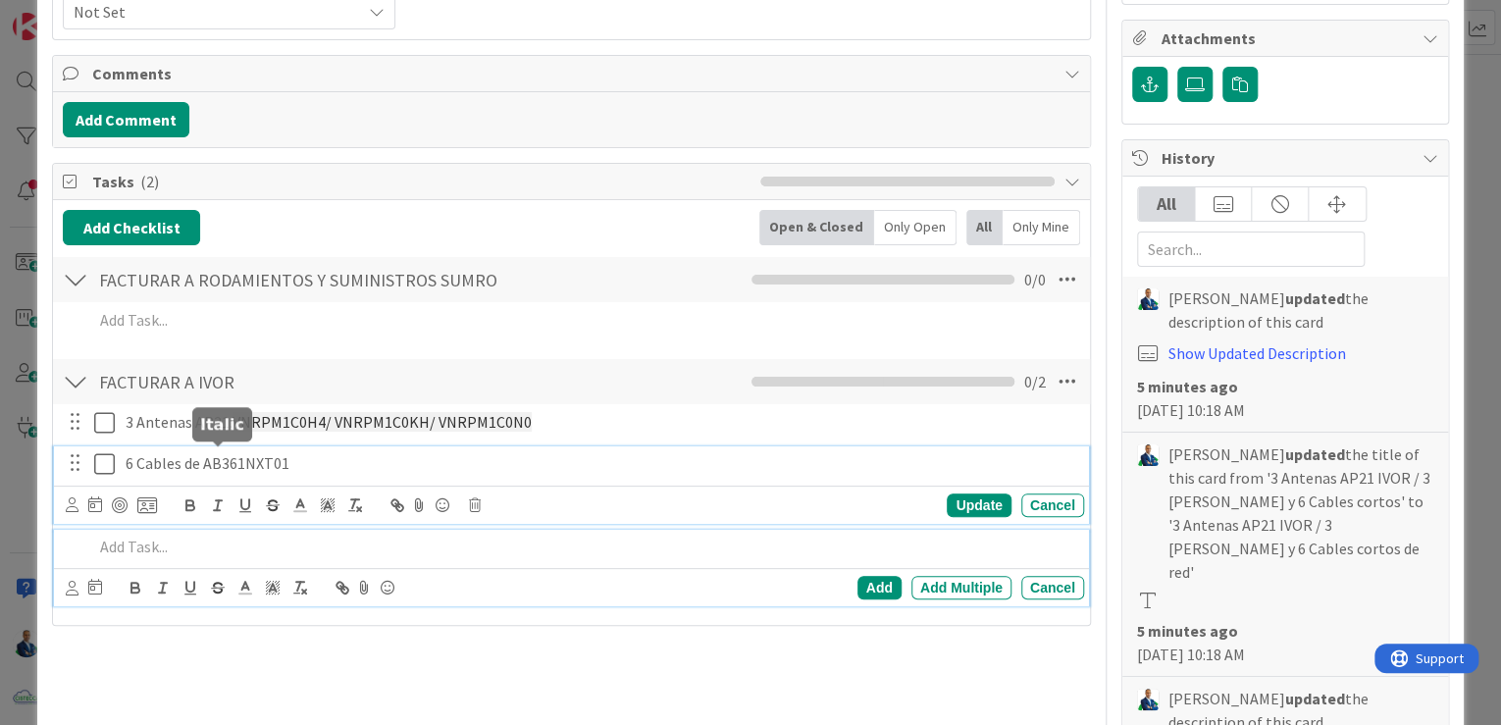
click at [204, 457] on div "6 Cables de AB361NXT01 Update Cancel" at bounding box center [571, 485] width 1035 height 78
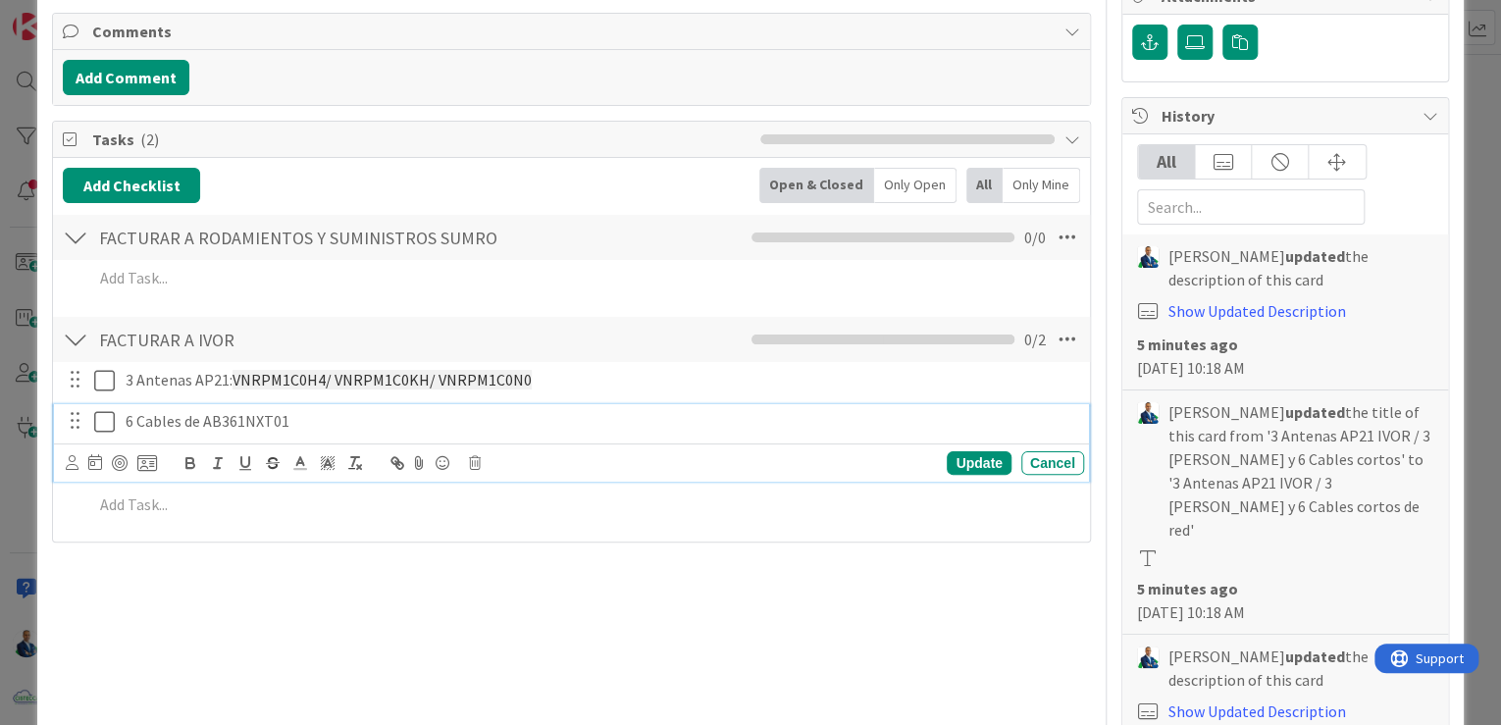
click at [193, 417] on p "6 Cables de AB361NXT01" at bounding box center [601, 421] width 951 height 23
click at [201, 416] on p "6 Cables de AB361NXT01" at bounding box center [601, 421] width 951 height 23
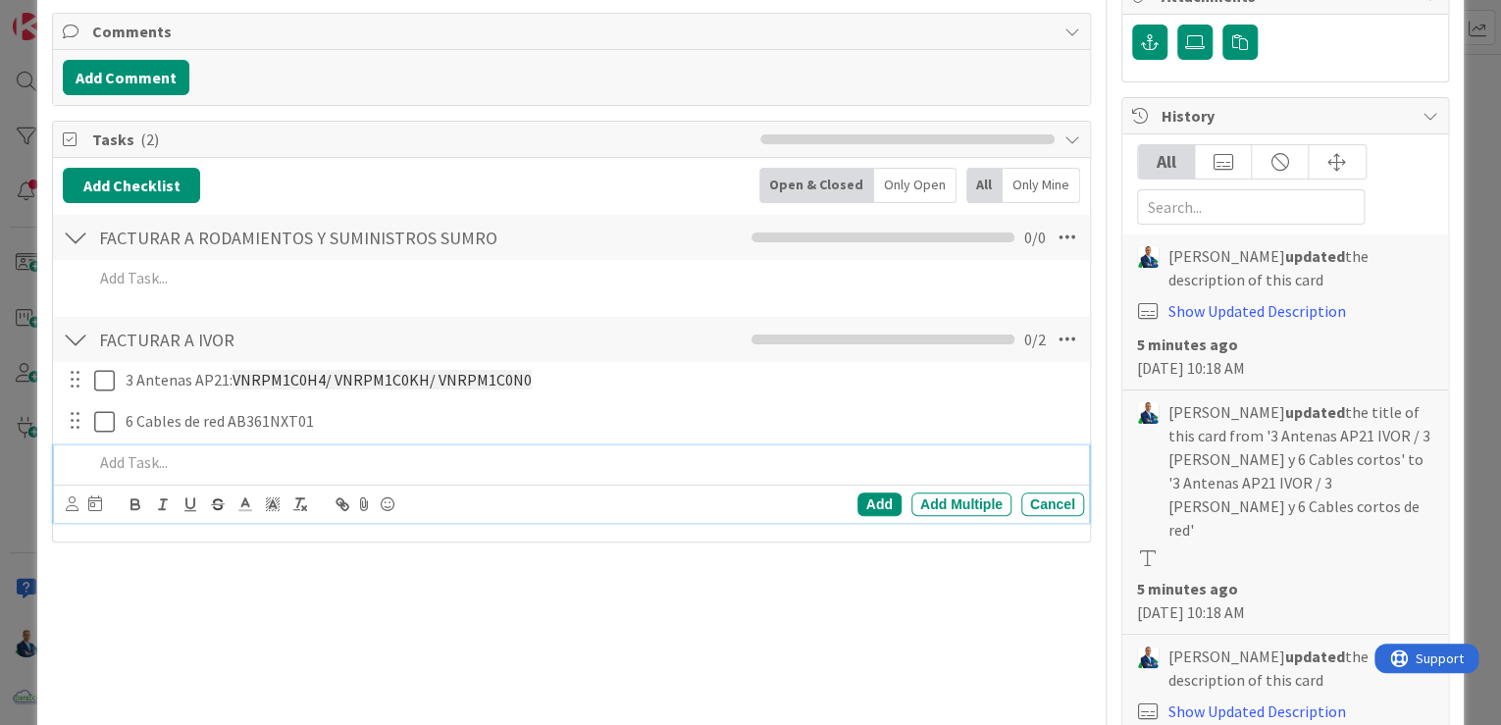
click at [196, 452] on p at bounding box center [584, 462] width 983 height 23
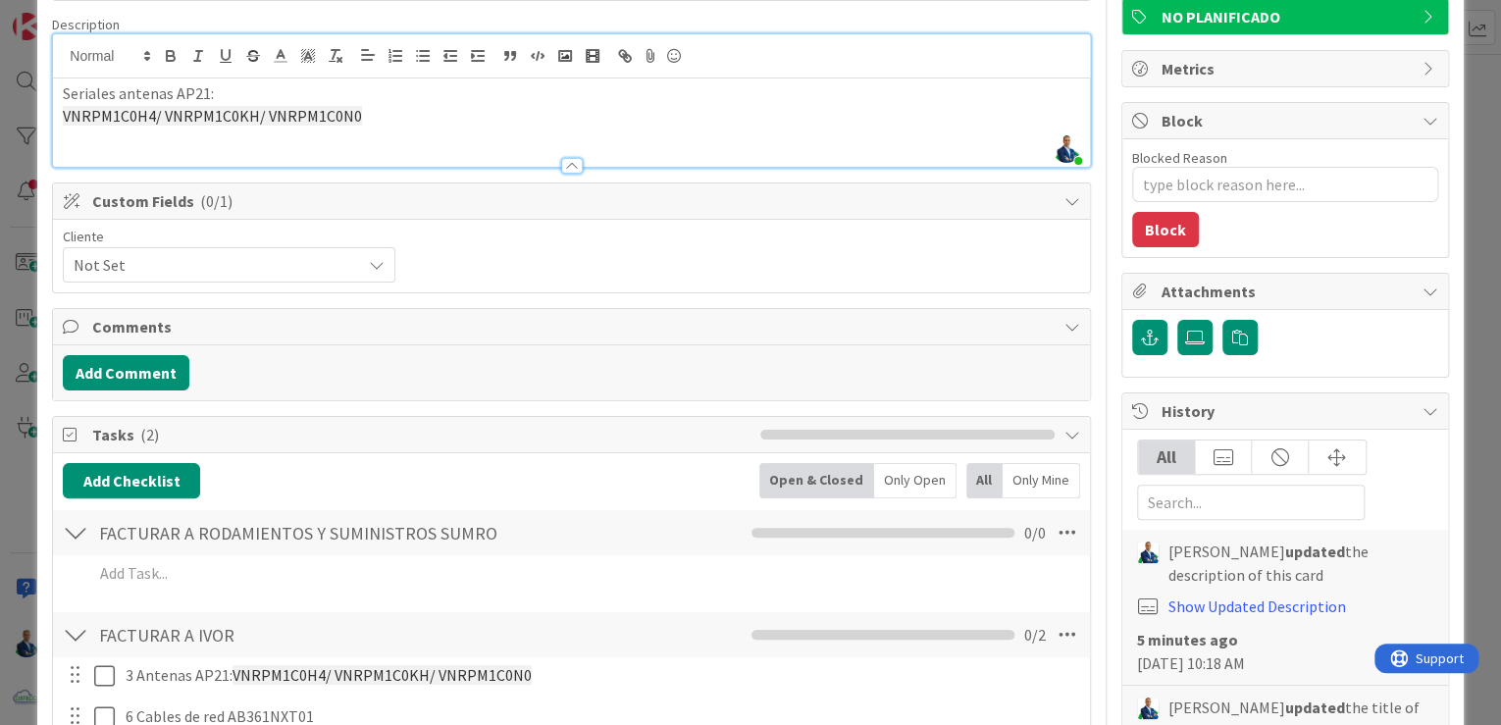
scroll to position [282, 0]
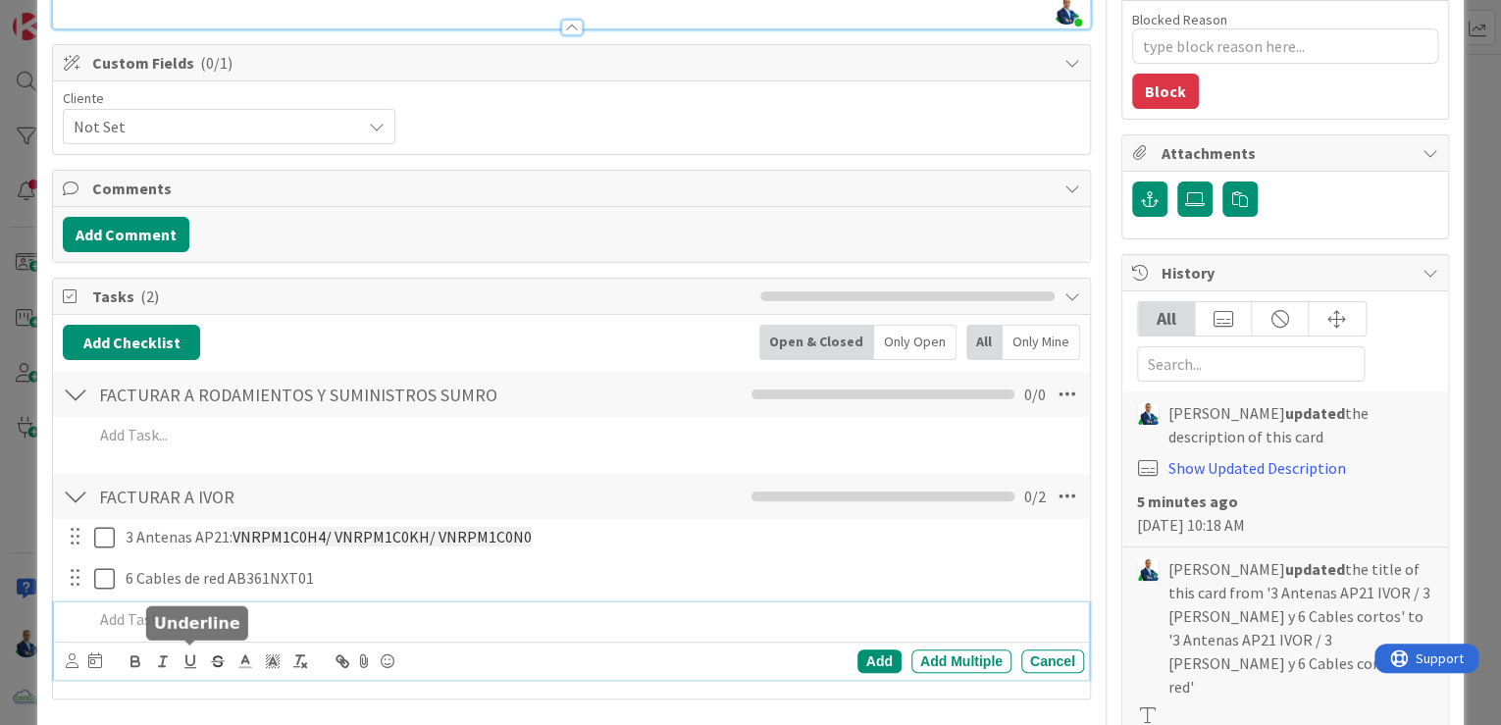
click at [204, 620] on p at bounding box center [584, 619] width 983 height 23
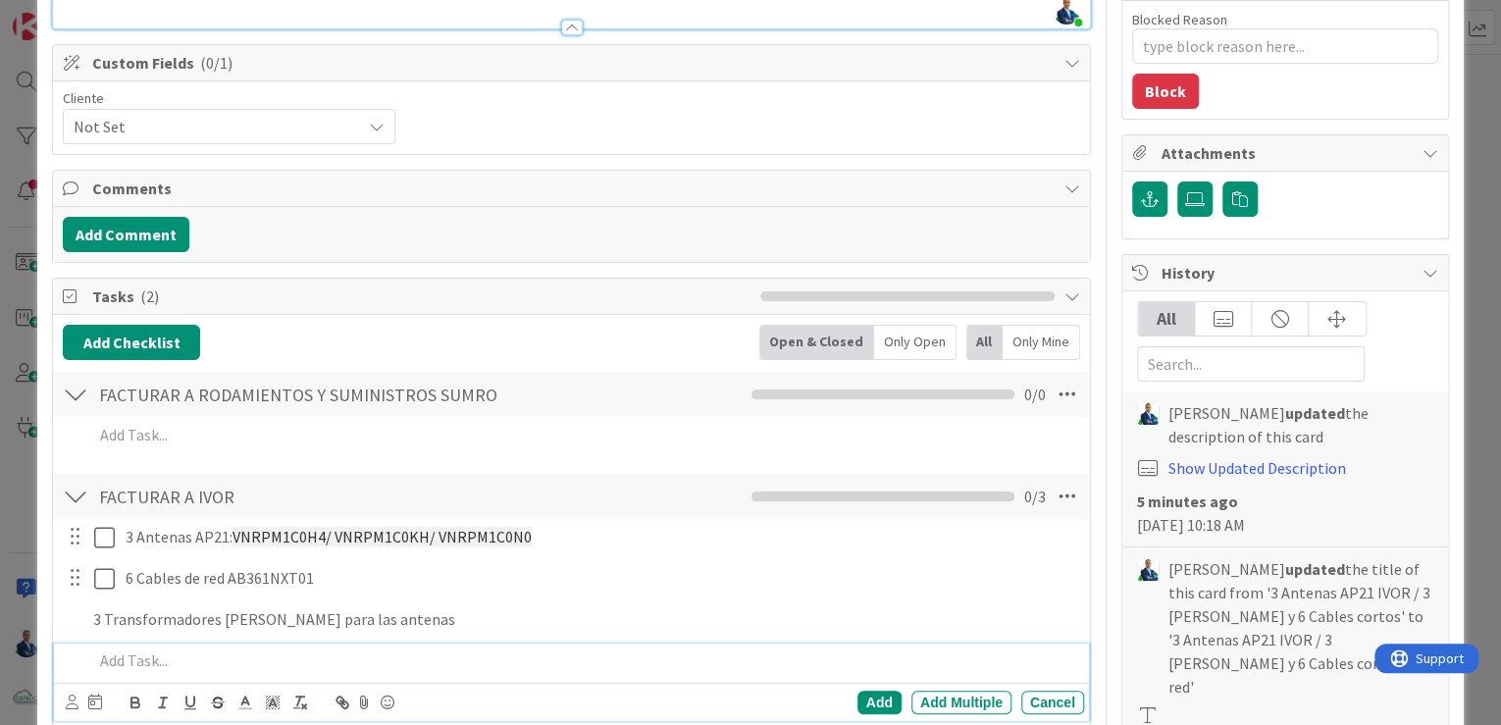
scroll to position [322, 0]
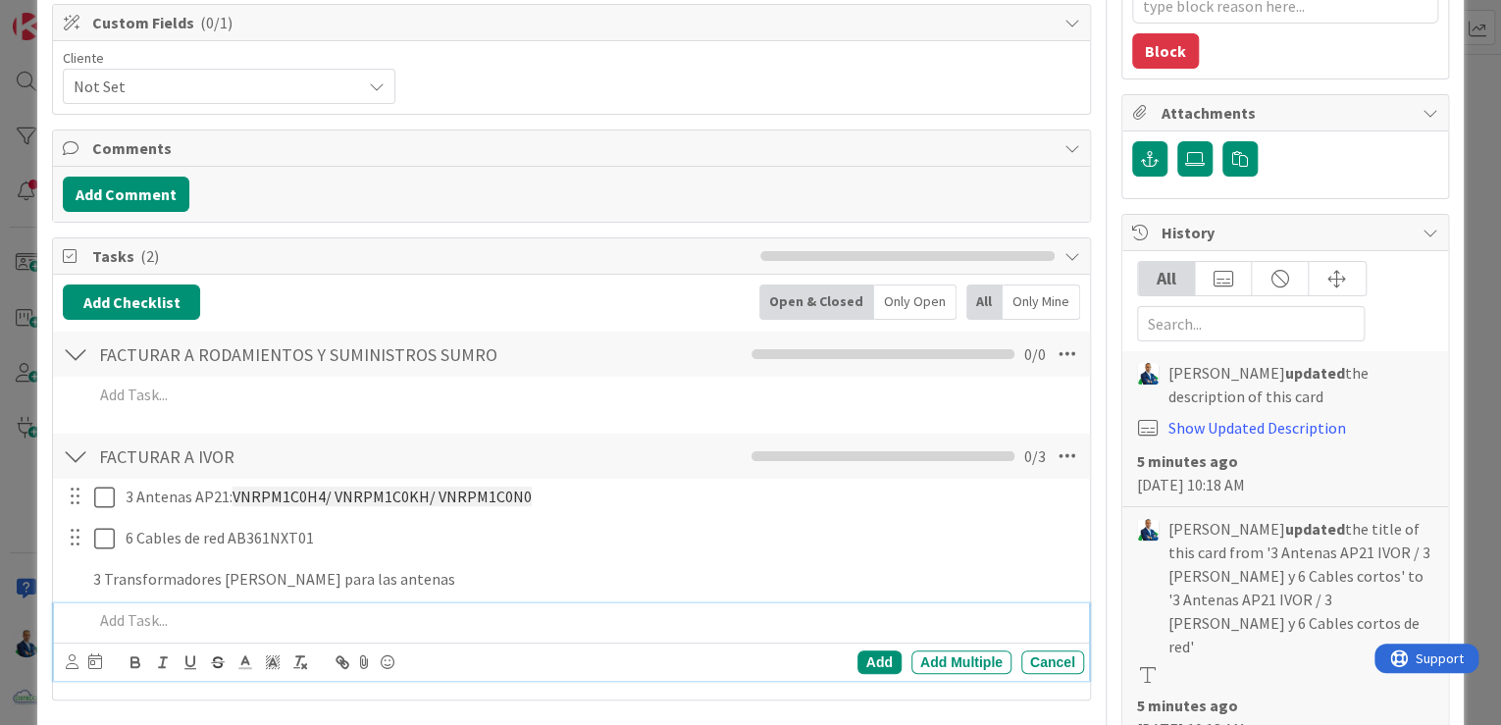
type textarea "x"
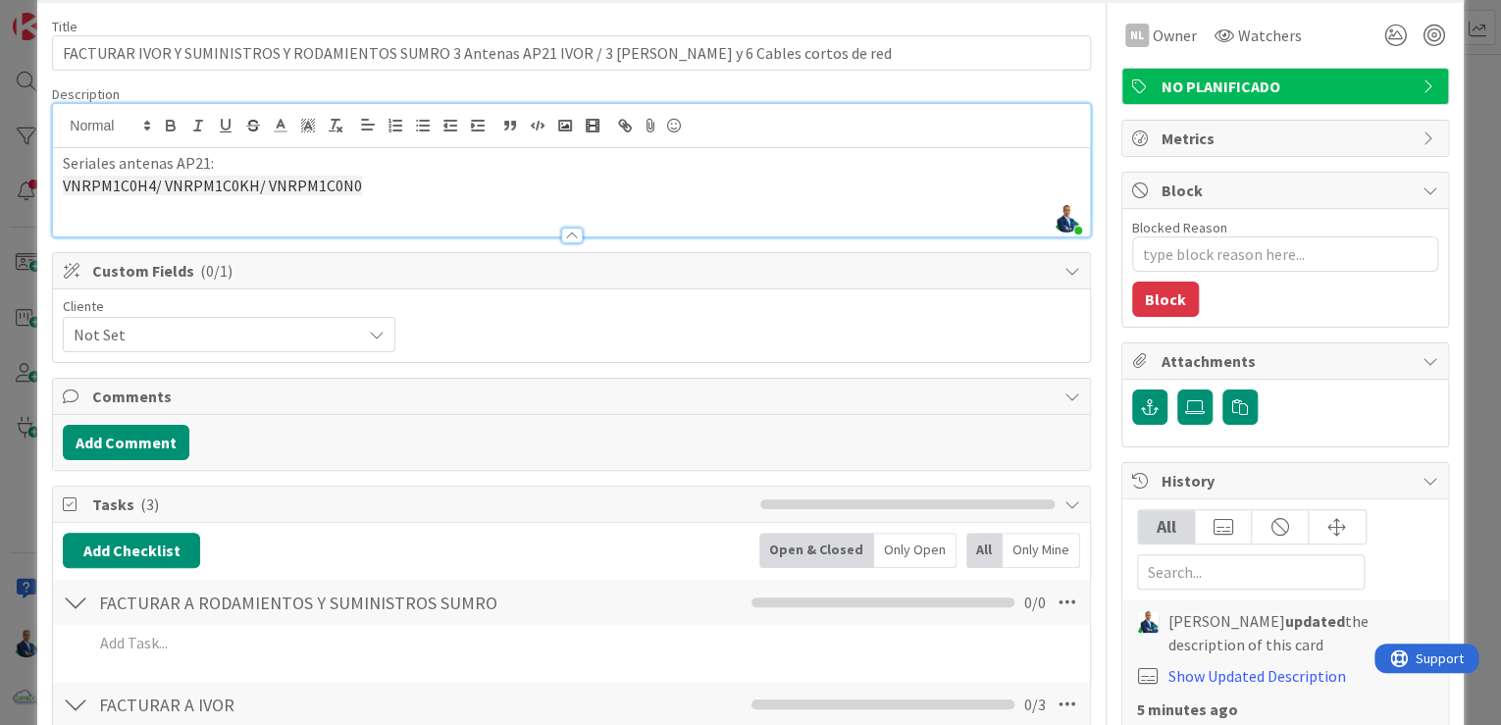
scroll to position [0, 0]
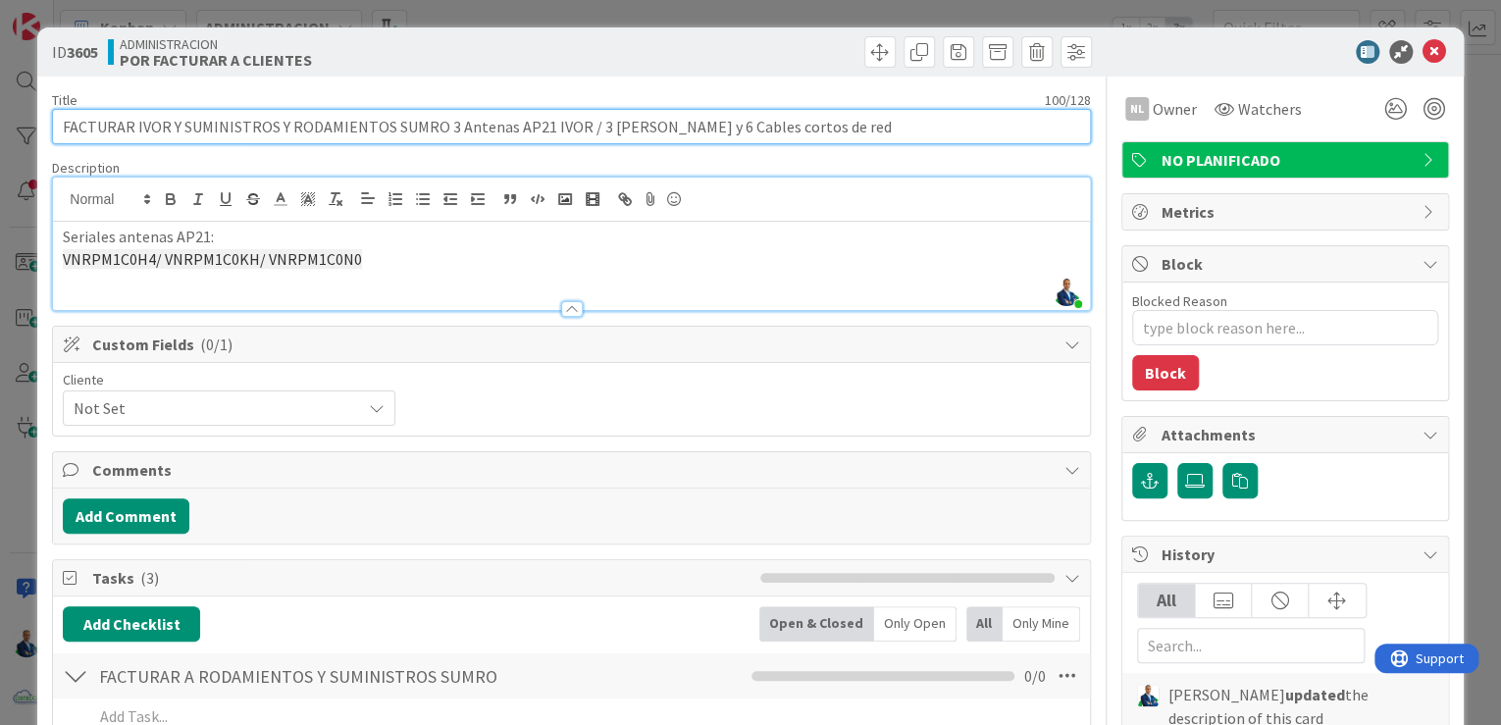
drag, startPoint x: 442, startPoint y: 130, endPoint x: 891, endPoint y: 132, distance: 449.4
click at [891, 132] on input "FACTURAR IVOR Y SUMINISTROS Y RODAMIENTOS SUMRO 3 Antenas AP21 IVOR / 3 POE y 6…" at bounding box center [571, 126] width 1039 height 35
type input "FACTURAR IVOR Y SUMINISTROS Y RODAMIENTOS SUMRO"
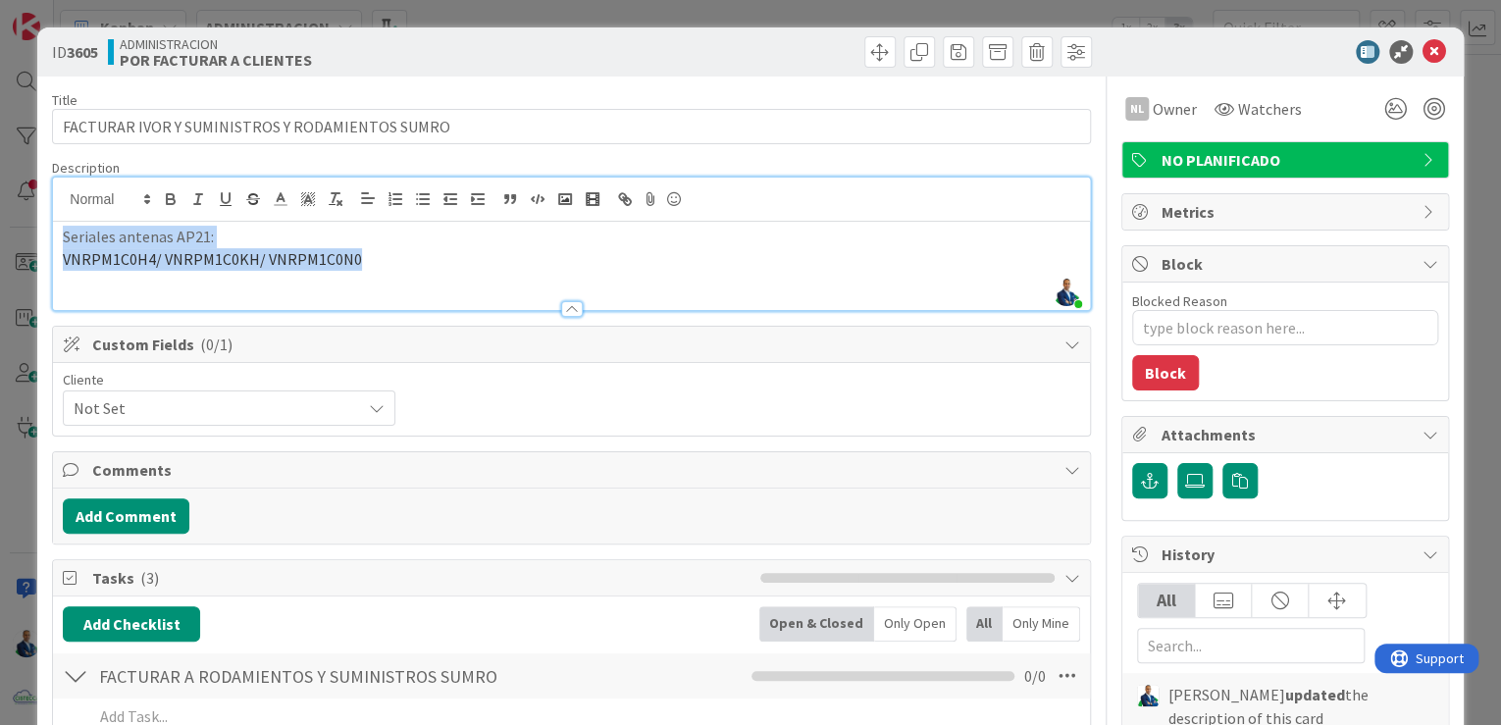
drag, startPoint x: 246, startPoint y: 235, endPoint x: -44, endPoint y: 209, distance: 291.6
click at [0, 209] on html "Kanban ADMINISTRACION 1x 2x 3x 0 GARANTIAS - CORREGUIR Aquí van tarjetas que ha…" at bounding box center [750, 362] width 1501 height 725
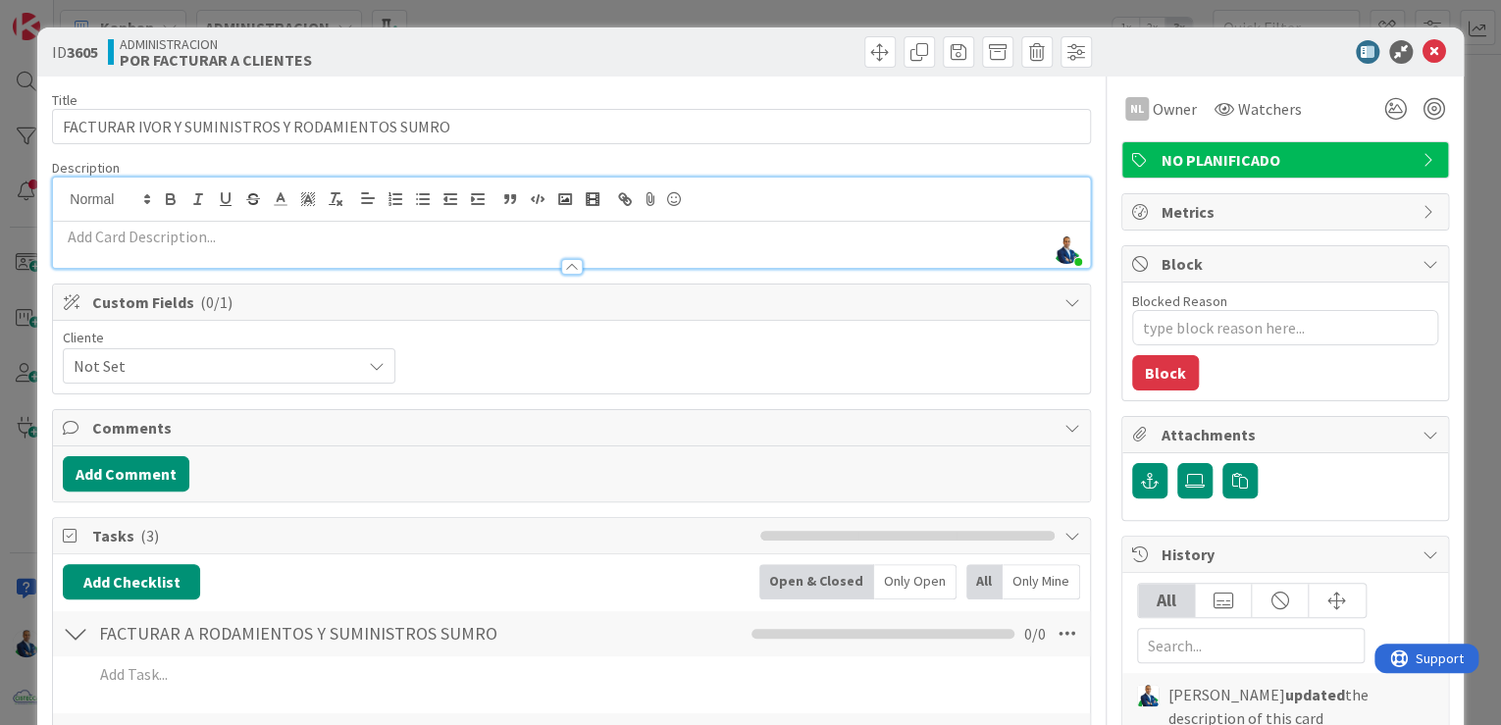
click at [346, 349] on div "Not Set" at bounding box center [229, 365] width 333 height 35
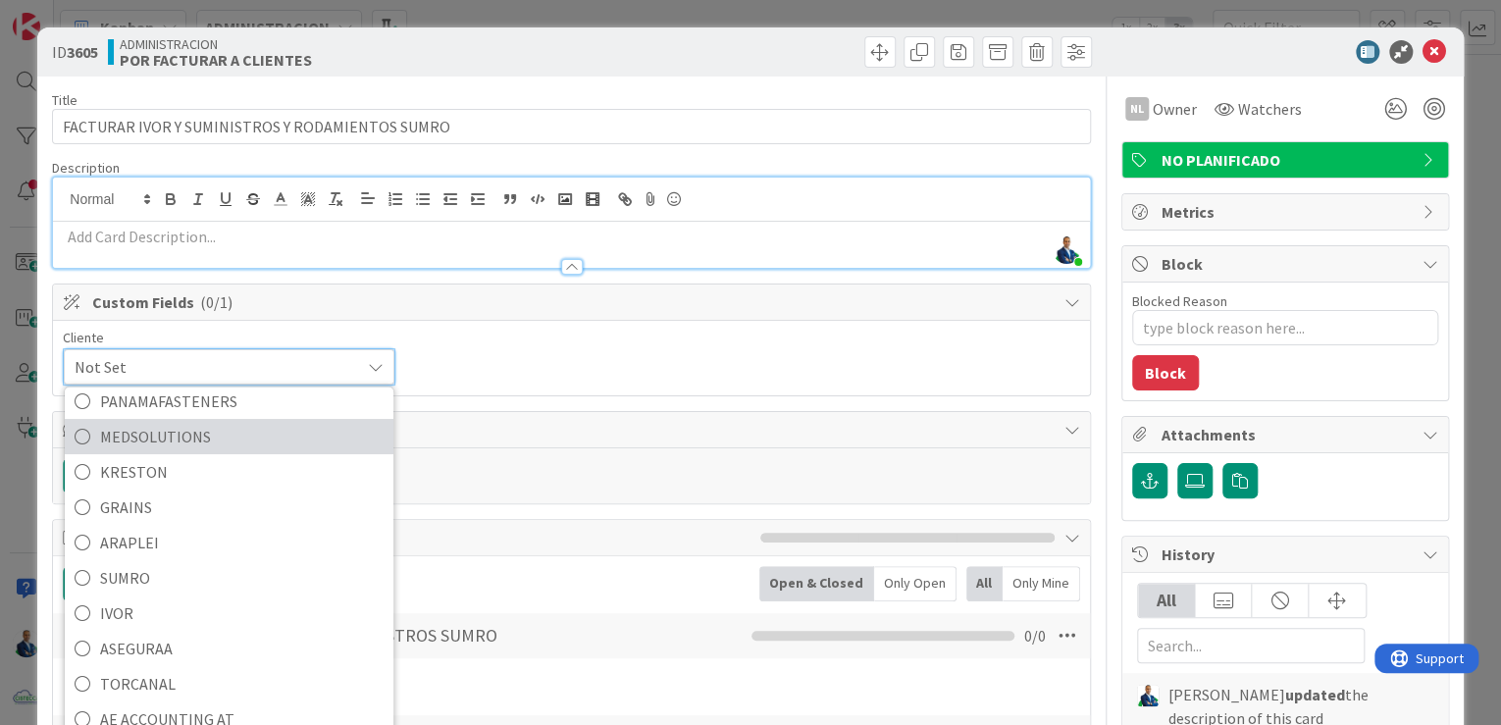
scroll to position [83, 0]
click at [772, 160] on div "Description" at bounding box center [571, 168] width 1039 height 18
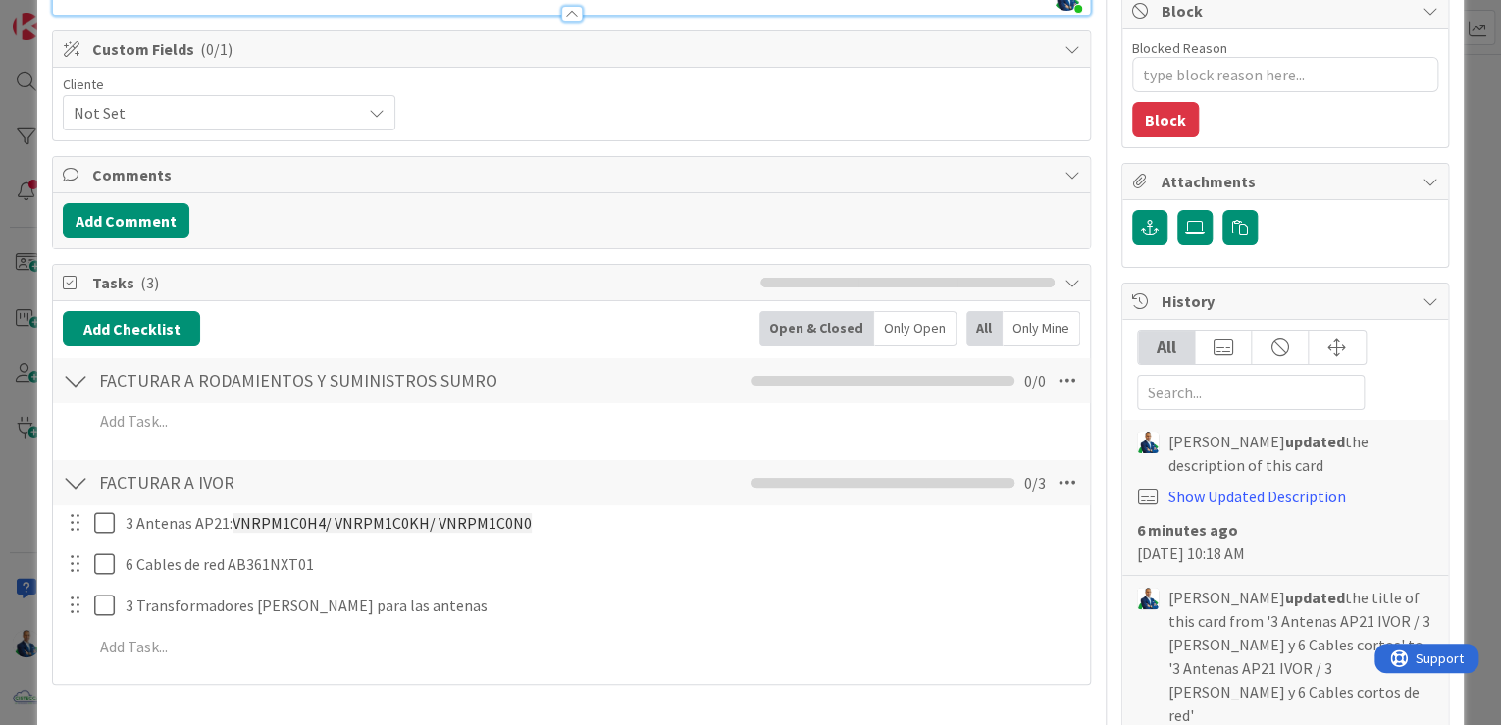
scroll to position [392, 0]
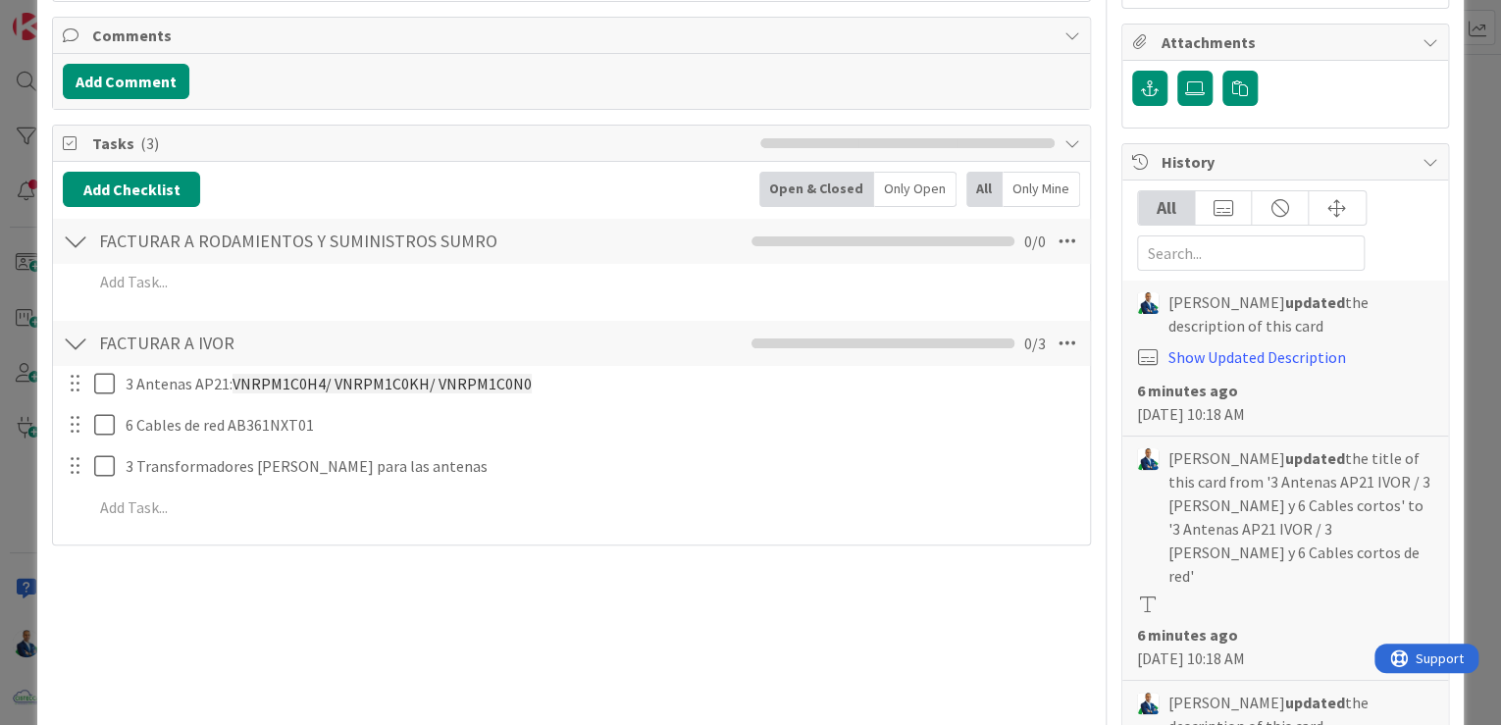
drag, startPoint x: 1476, startPoint y: 247, endPoint x: 1127, endPoint y: 231, distance: 348.7
click at [1476, 247] on div "ID 3605 ADMINISTRACION POR FACTURAR A CLIENTES Title 47 / 128 FACTURAR IVOR Y S…" at bounding box center [750, 362] width 1501 height 725
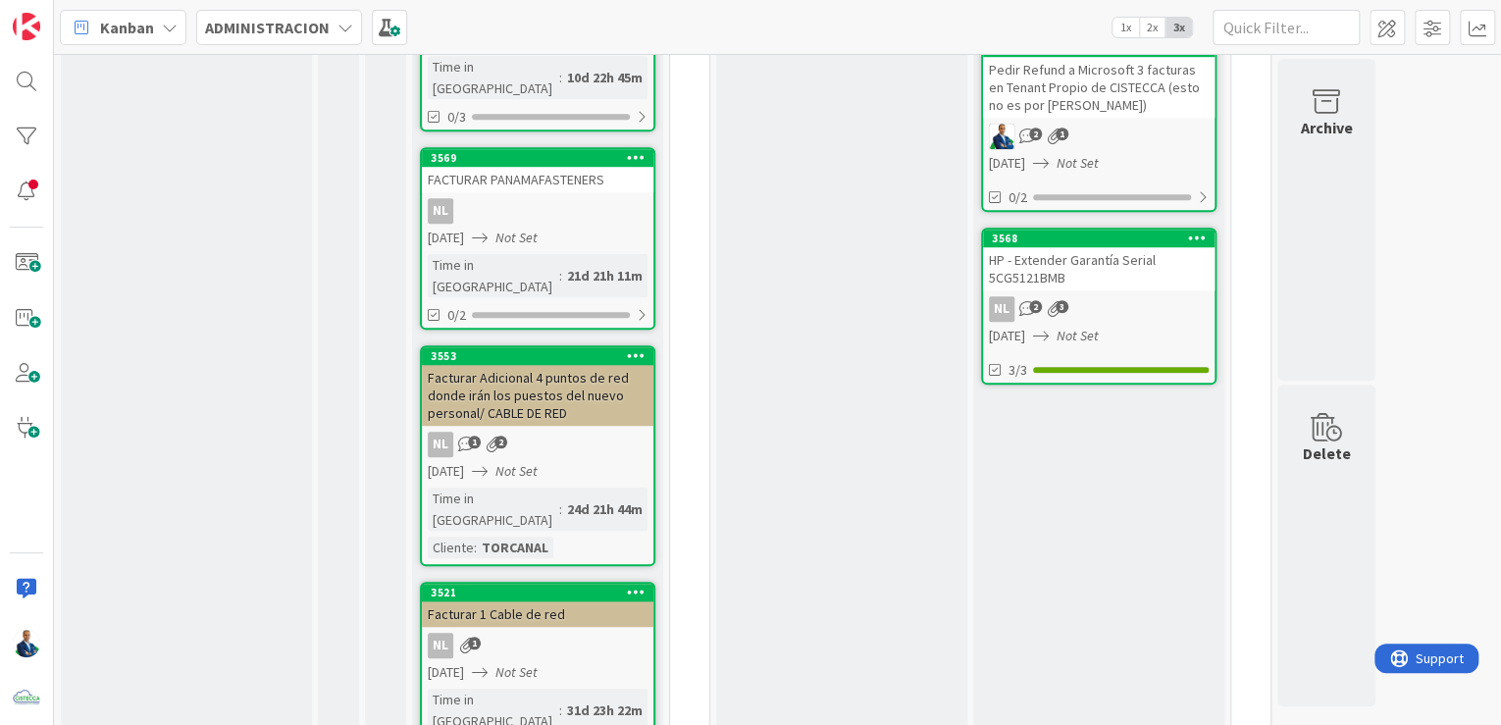
scroll to position [785, 0]
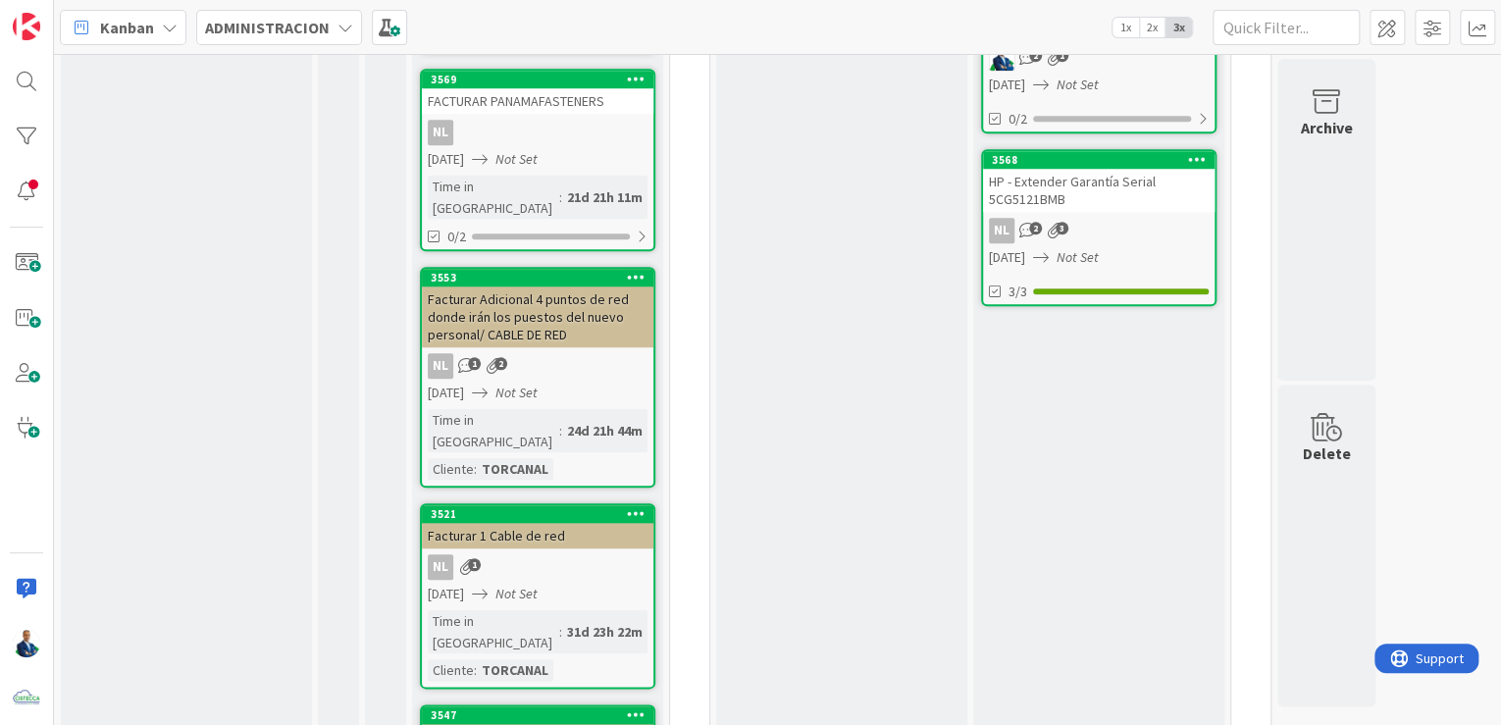
click at [547, 523] on div "Facturar 1 Cable de red" at bounding box center [538, 536] width 232 height 26
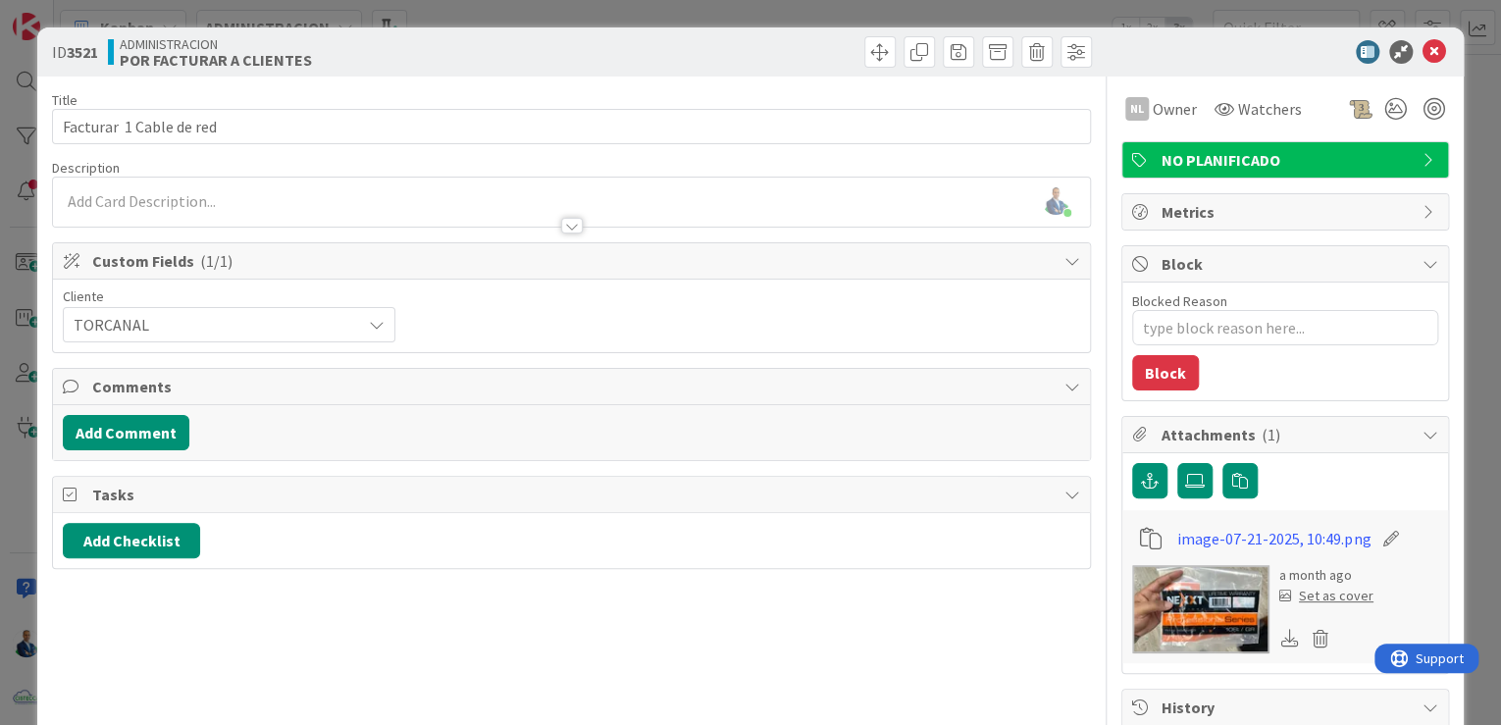
click at [1464, 198] on div "ID 3521 ADMINISTRACION POR FACTURAR A CLIENTES Title 25 / 128 Facturar 1 Cable …" at bounding box center [750, 362] width 1501 height 725
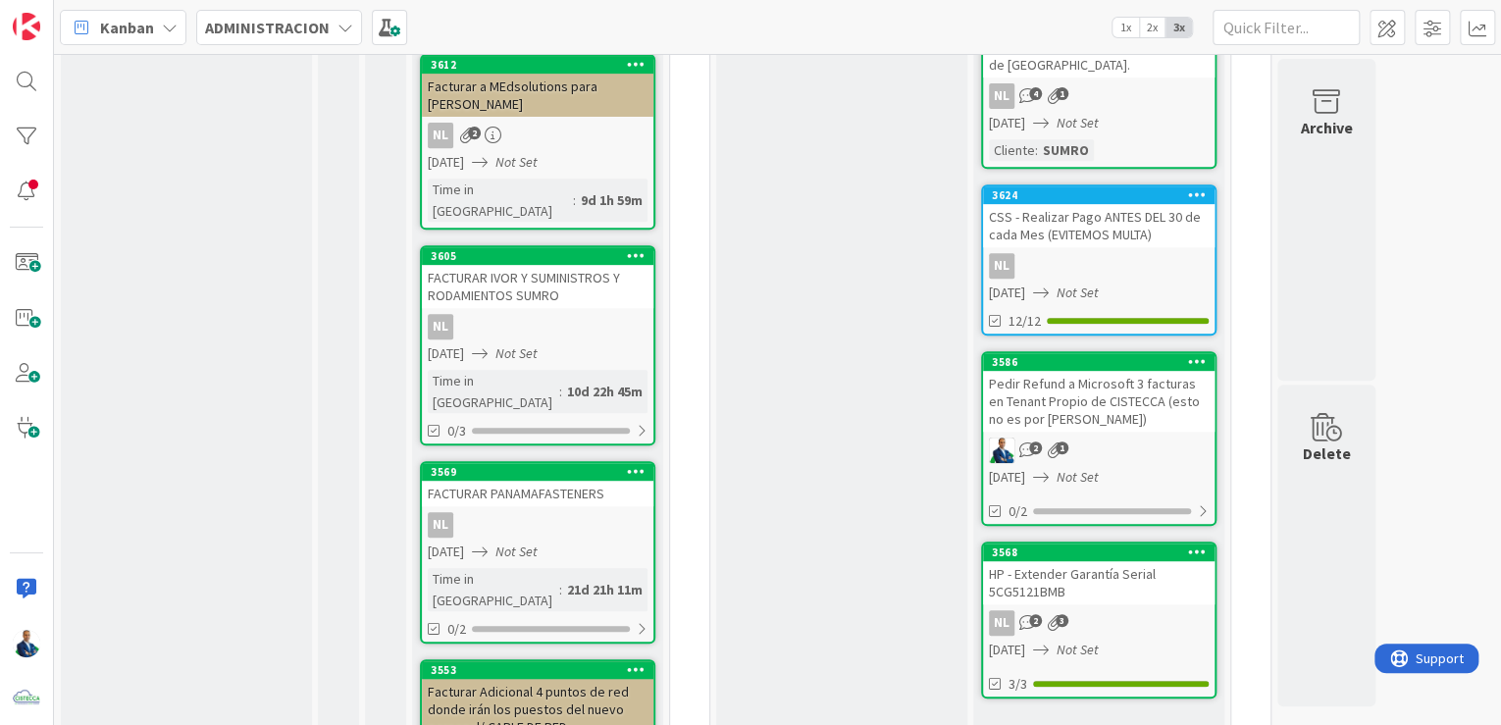
scroll to position [392, 0]
click at [534, 265] on div "FACTURAR IVOR Y SUMINISTROS Y RODAMIENTOS SUMRO" at bounding box center [538, 286] width 232 height 43
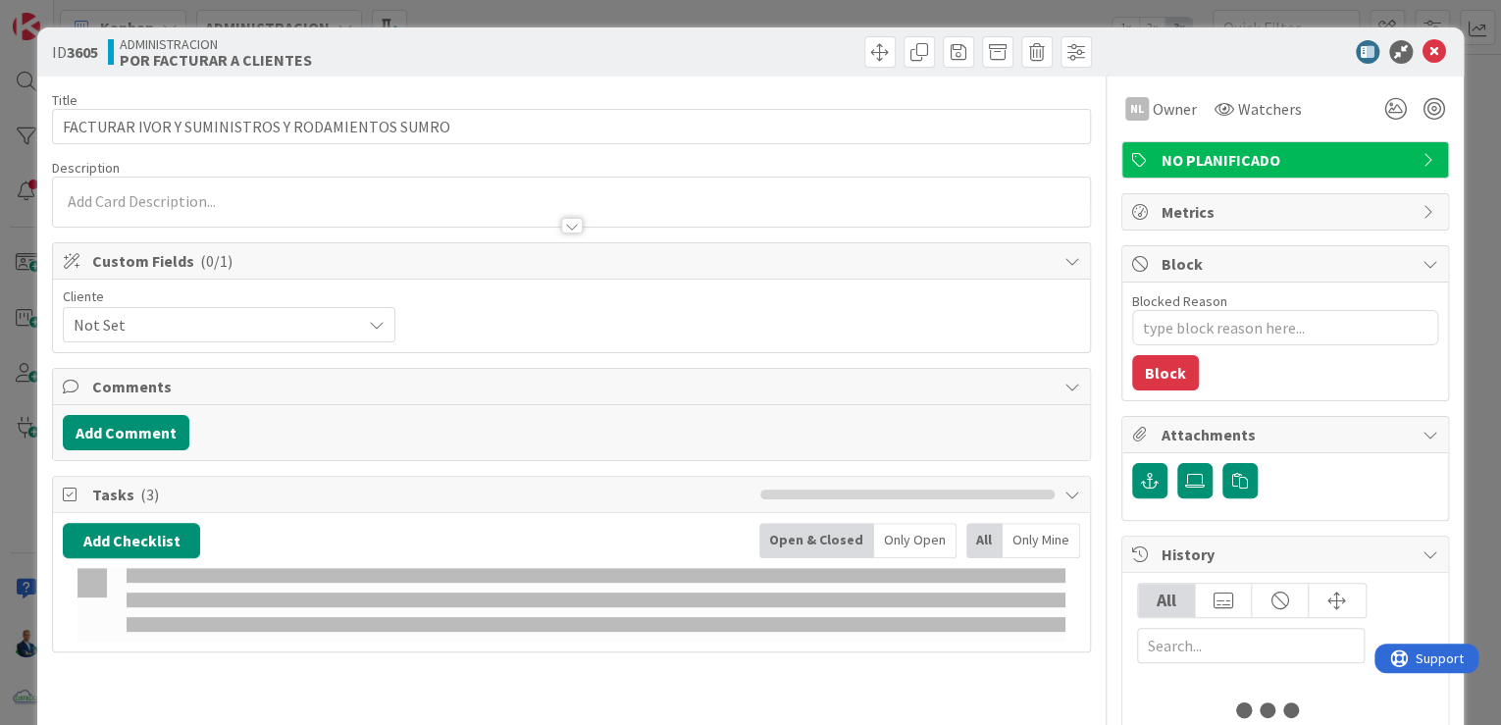
type textarea "x"
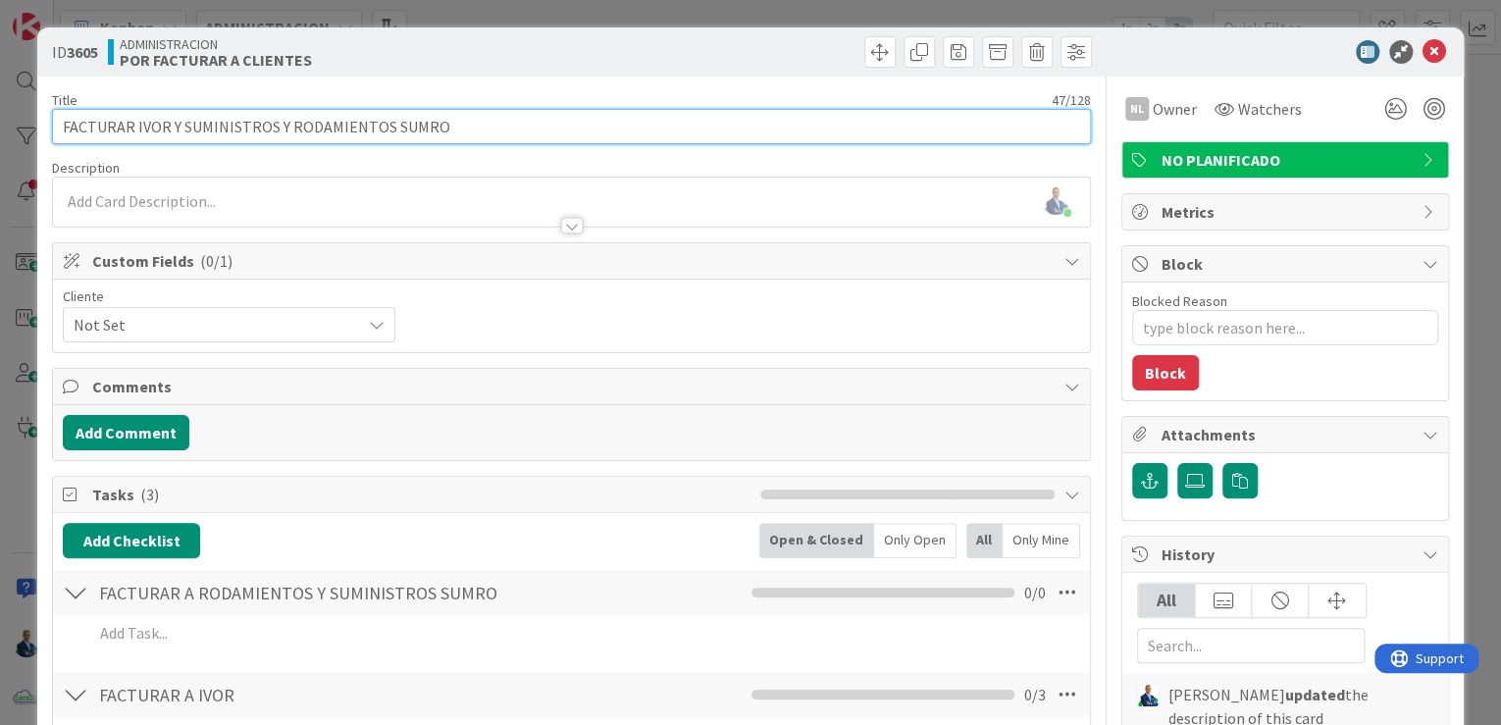
click at [174, 126] on input "FACTURAR IVOR Y SUMINISTROS Y RODAMIENTOS SUMRO" at bounding box center [571, 126] width 1039 height 35
type input "FACTURAR IVOR - SUMINISTROS Y RODAMIENTOS SUMRO"
type textarea "x"
click at [134, 123] on input "FACTURAR IVOR - SUMINISTROS Y RODAMIENTOS SUMRO" at bounding box center [571, 126] width 1039 height 35
type input "FACTURAR - IVOR - SUMINISTROS Y RODAMIENTOS SUMRO"
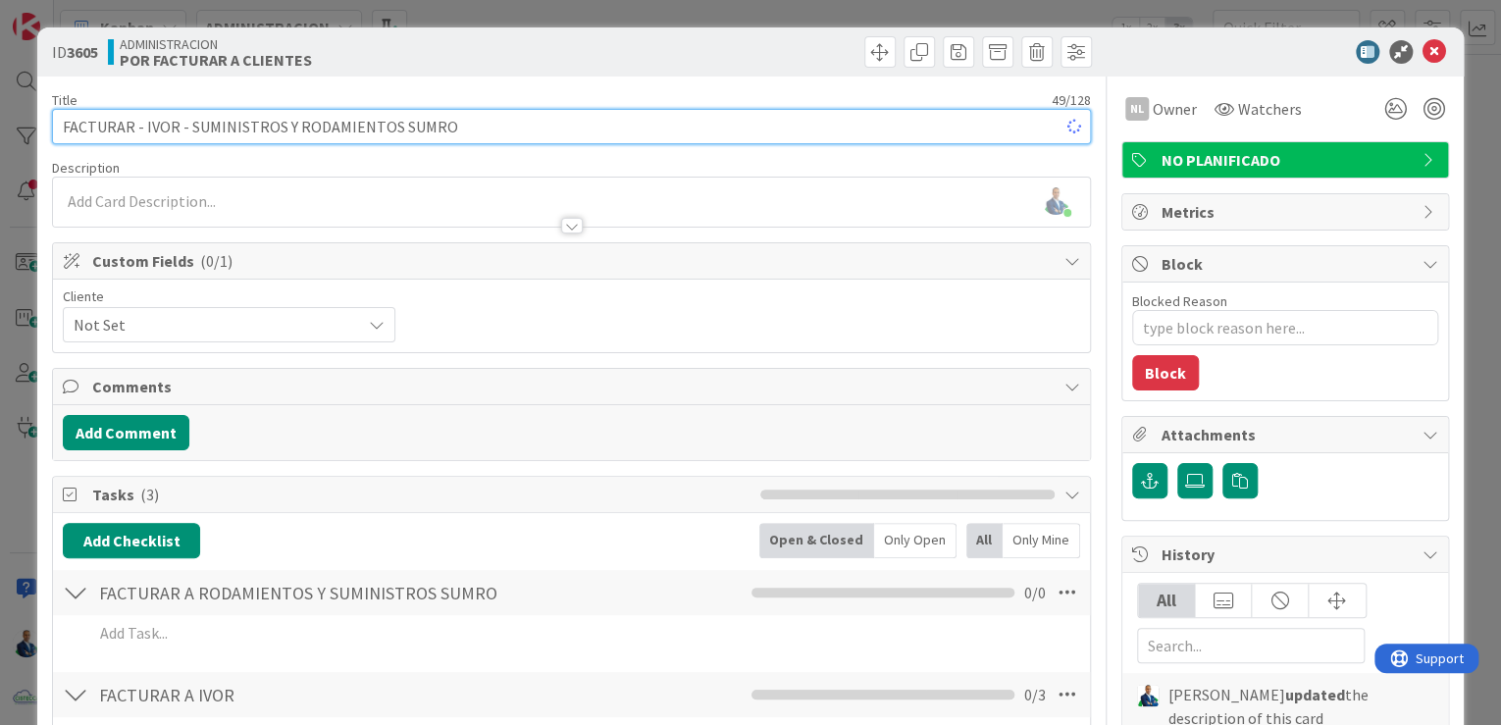
type textarea "x"
click at [639, 135] on input "FACTURAR - IVOR - SUMINISTROS Y RODAMIENTOS SUMRO" at bounding box center [571, 126] width 1039 height 35
type input "FACTURAR - IVOR - SUMINISTROS Y RODAMIENTOS SUMRO"
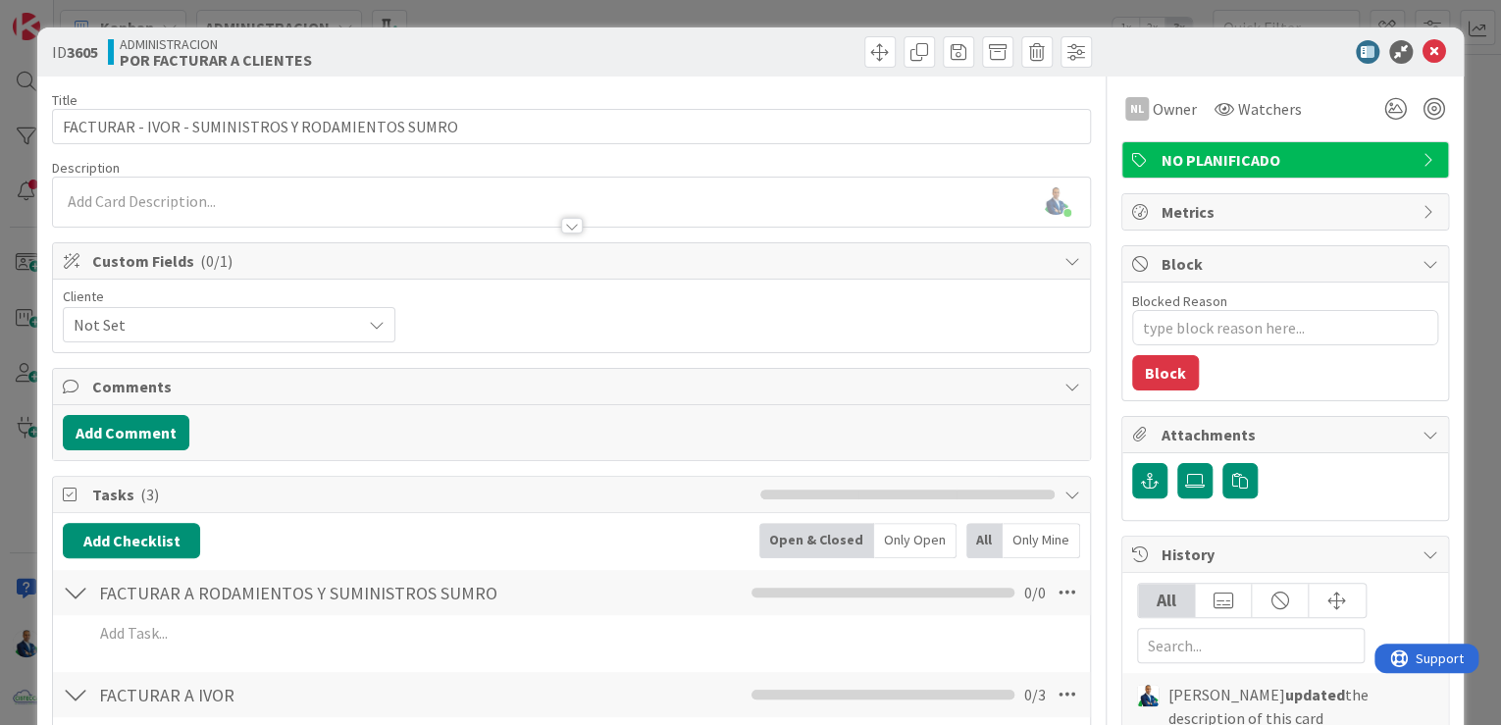
click at [1470, 182] on div "ID 3605 ADMINISTRACION POR FACTURAR A CLIENTES Title 49 / 128 FACTURAR - IVOR -…" at bounding box center [750, 362] width 1501 height 725
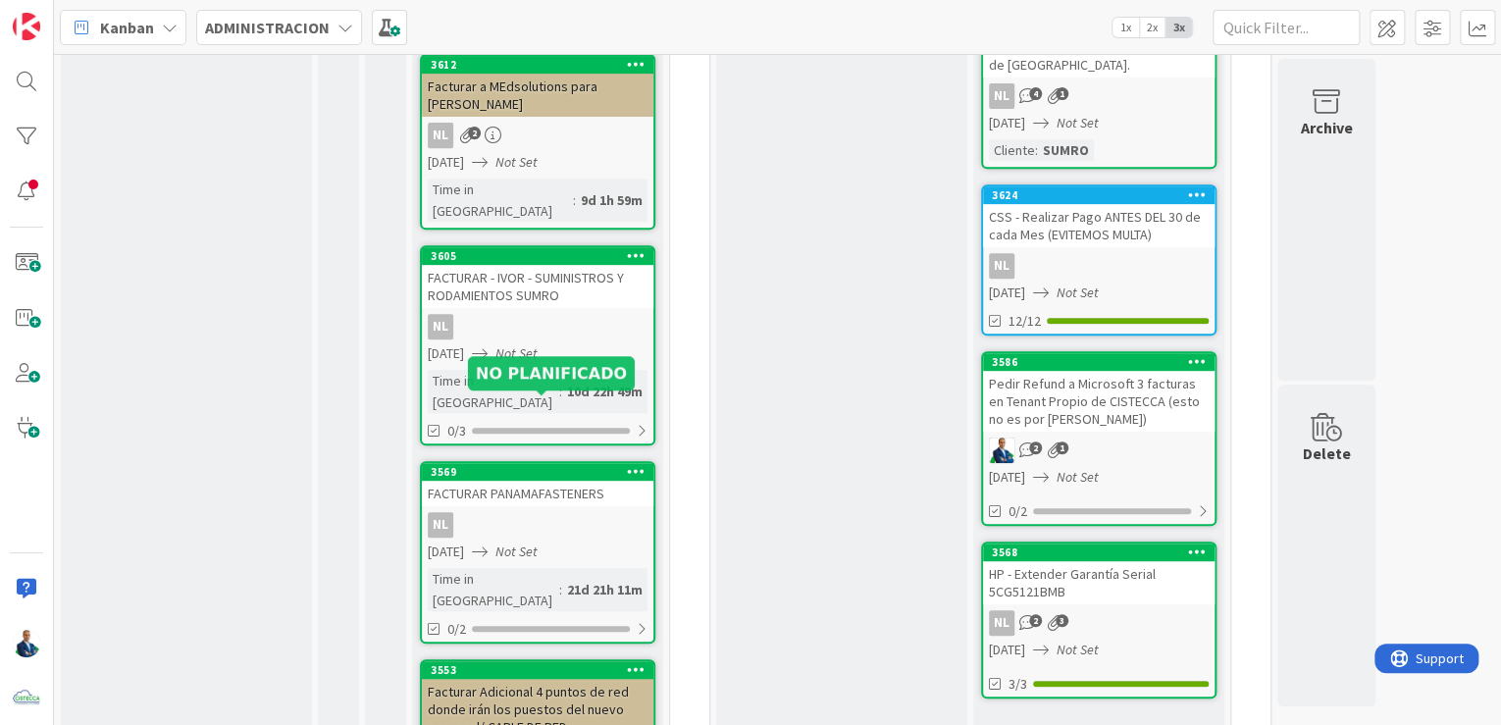
click at [544, 465] on div "3569" at bounding box center [542, 472] width 223 height 14
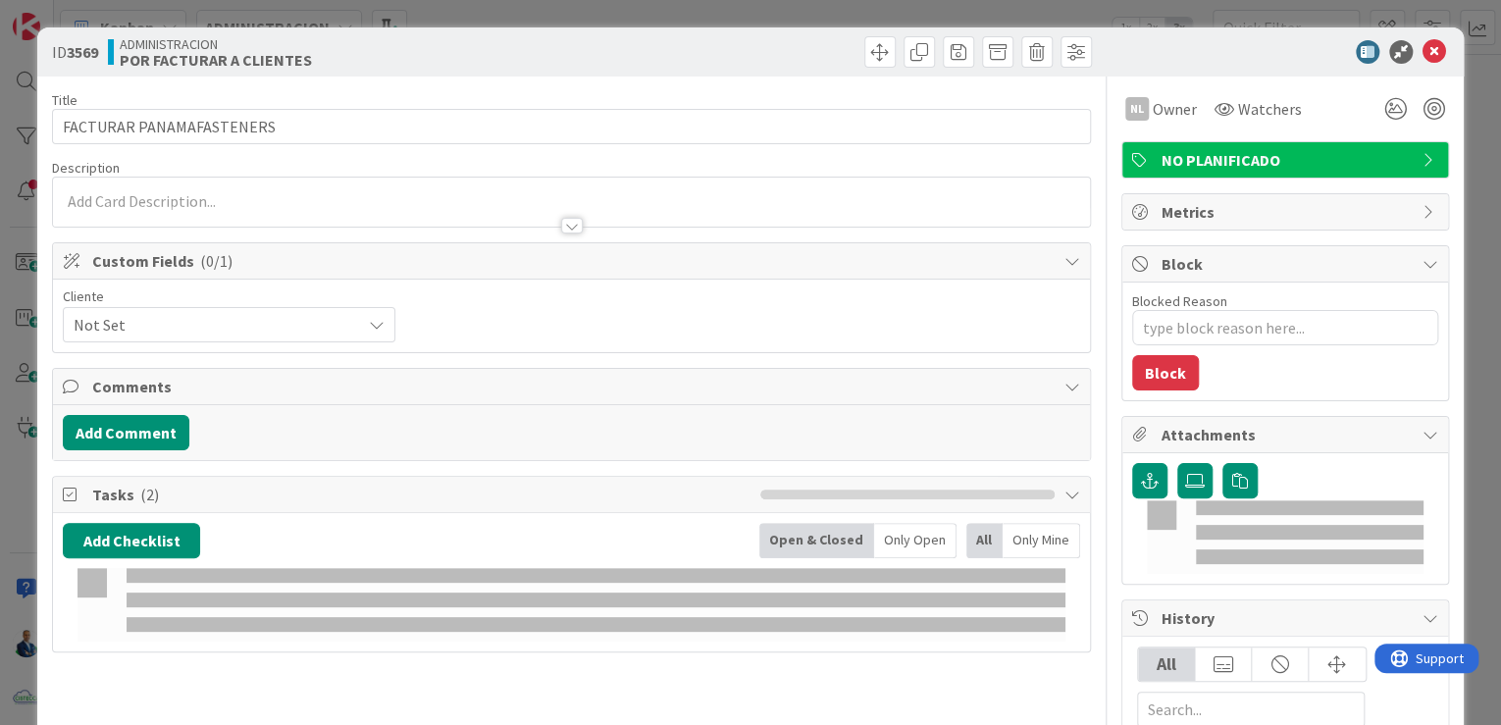
type textarea "x"
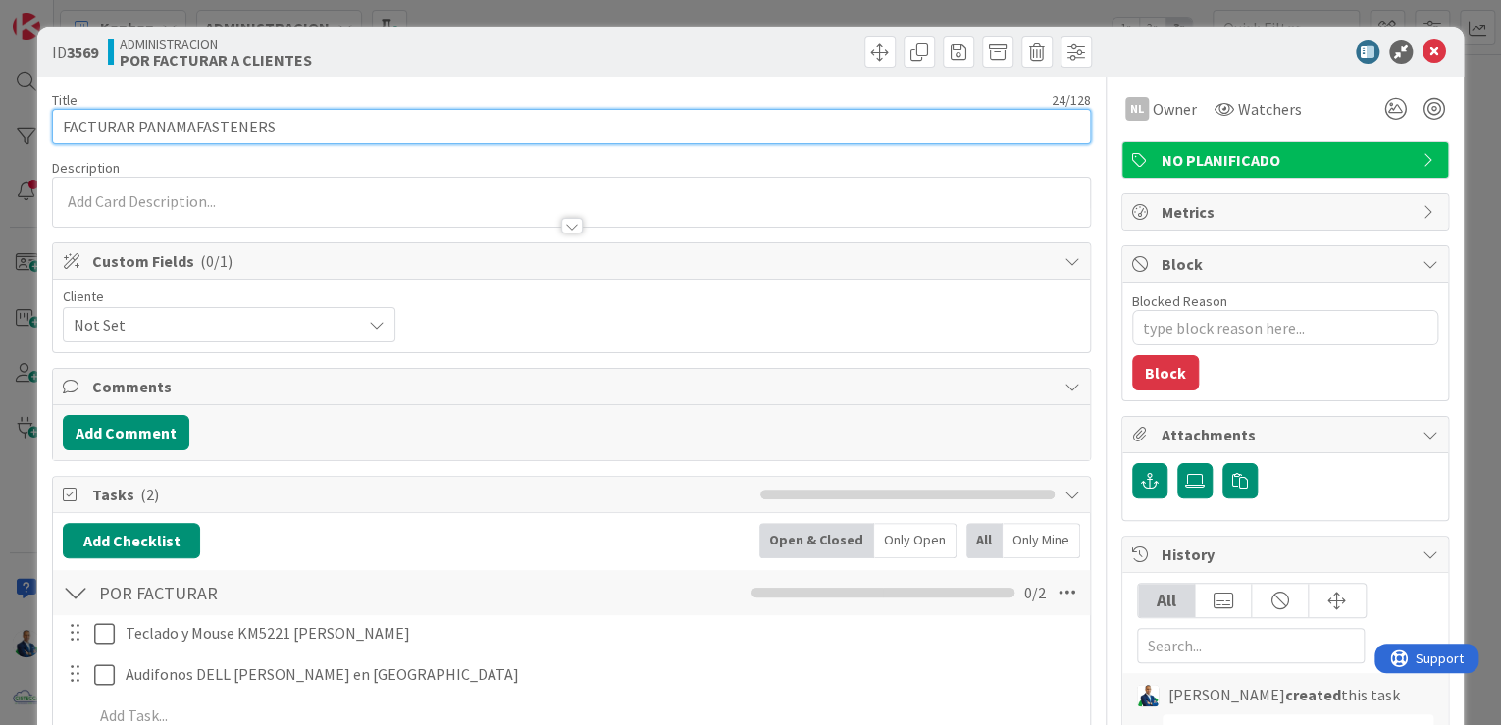
click at [469, 139] on input "FACTURAR PANAMAFASTENERS" at bounding box center [571, 126] width 1039 height 35
type input "FACTURAR PANAMAFASTENERS - TOR CANAL"
type textarea "x"
click at [132, 126] on input "FACTURAR PANAMAFASTENERS - TOR CANAL" at bounding box center [571, 126] width 1039 height 35
type input "FACTURAR - PANAMAFASTENERS - TOR CANAL"
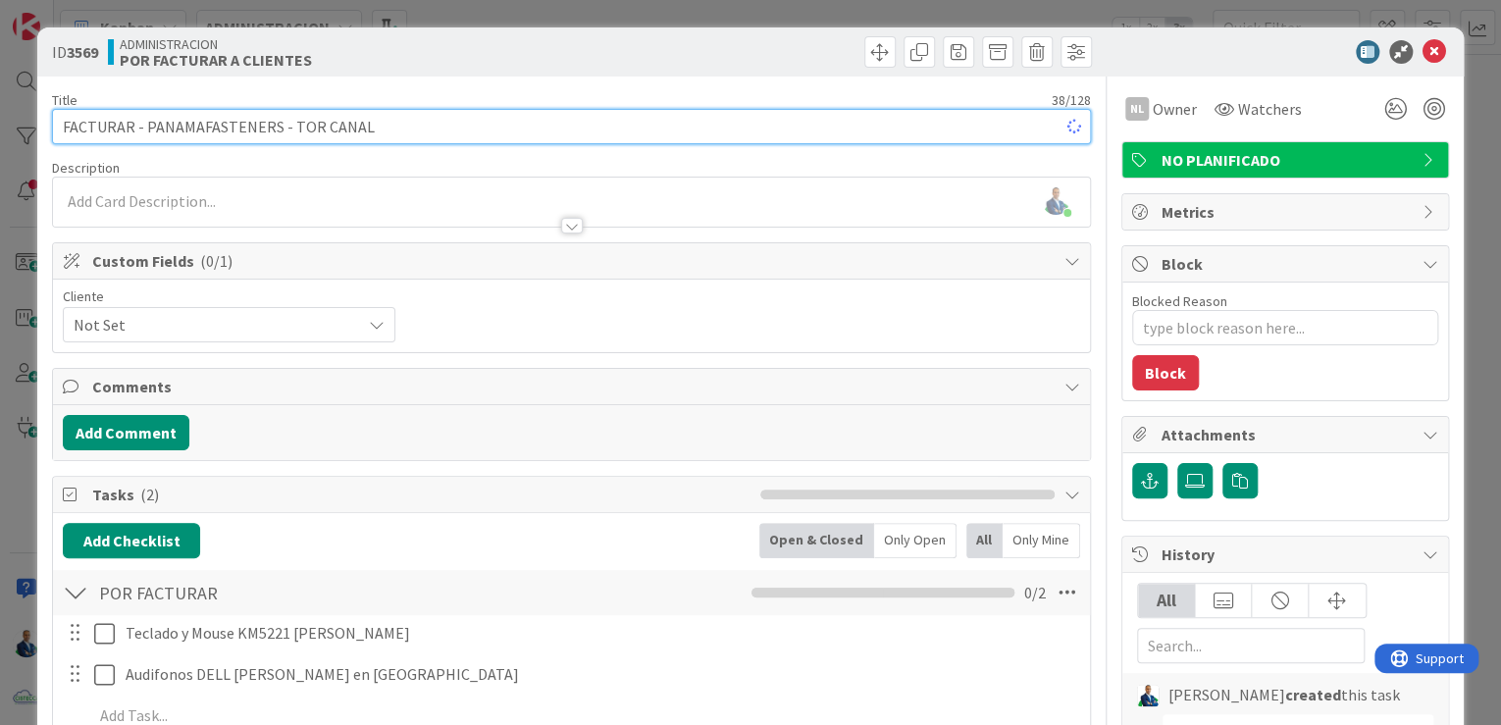
type textarea "x"
type input "FACTURAR - PANAMAFASTENERS - TOR CANAL"
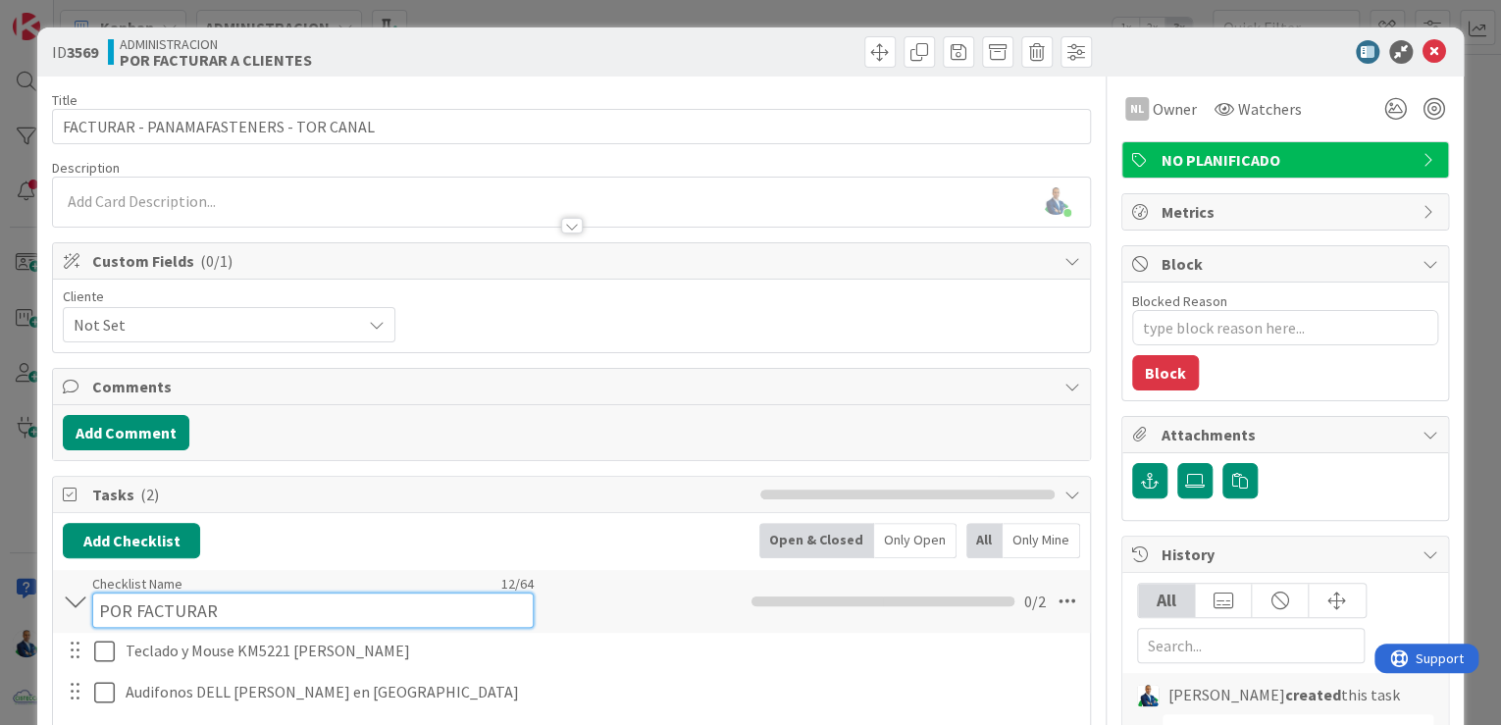
click at [278, 589] on div "Checklist Name 12 / 64 POR FACTURAR" at bounding box center [313, 601] width 442 height 53
click at [116, 610] on input "POR FACTURAR" at bounding box center [313, 610] width 442 height 35
click at [116, 611] on input "POR FACTURAR" at bounding box center [313, 610] width 442 height 35
type input "FACTURAR PANAMAFASTENERS"
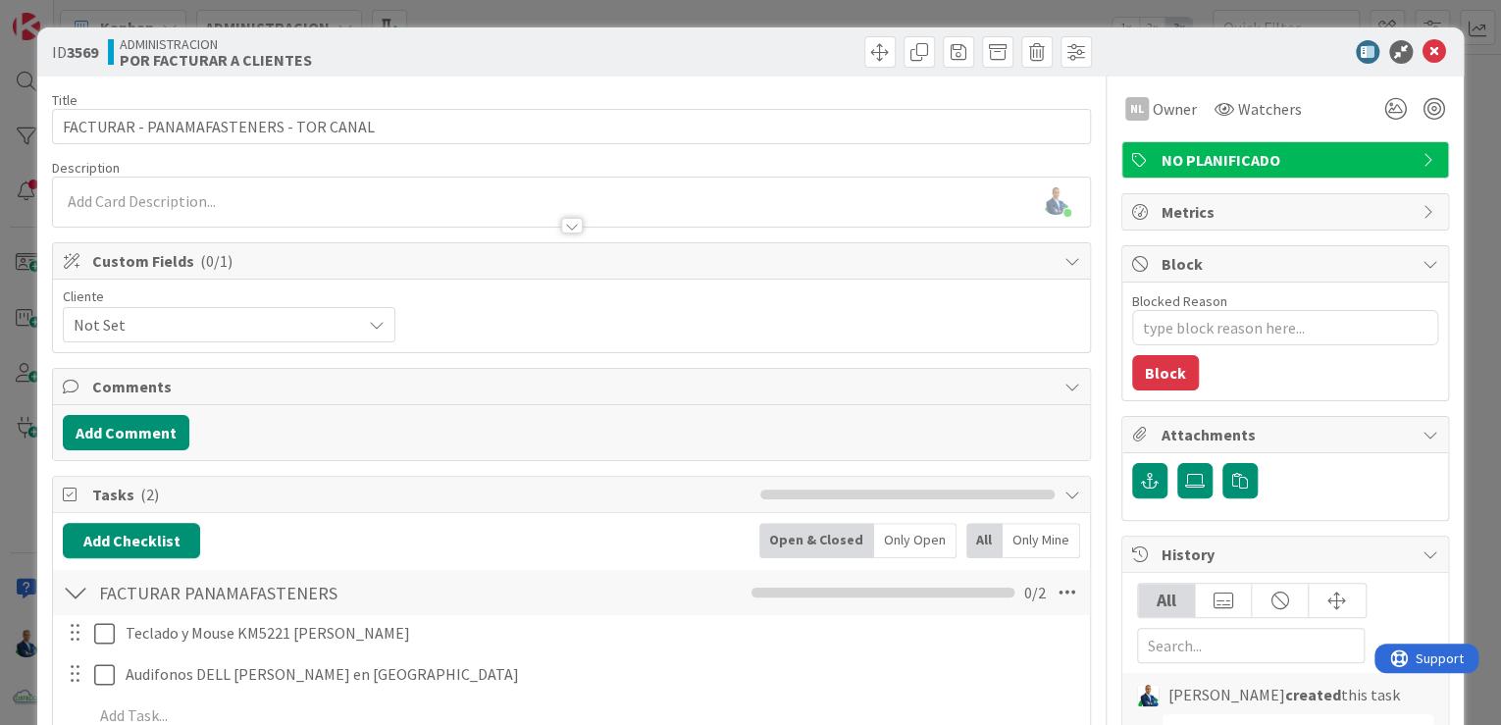
scroll to position [235, 0]
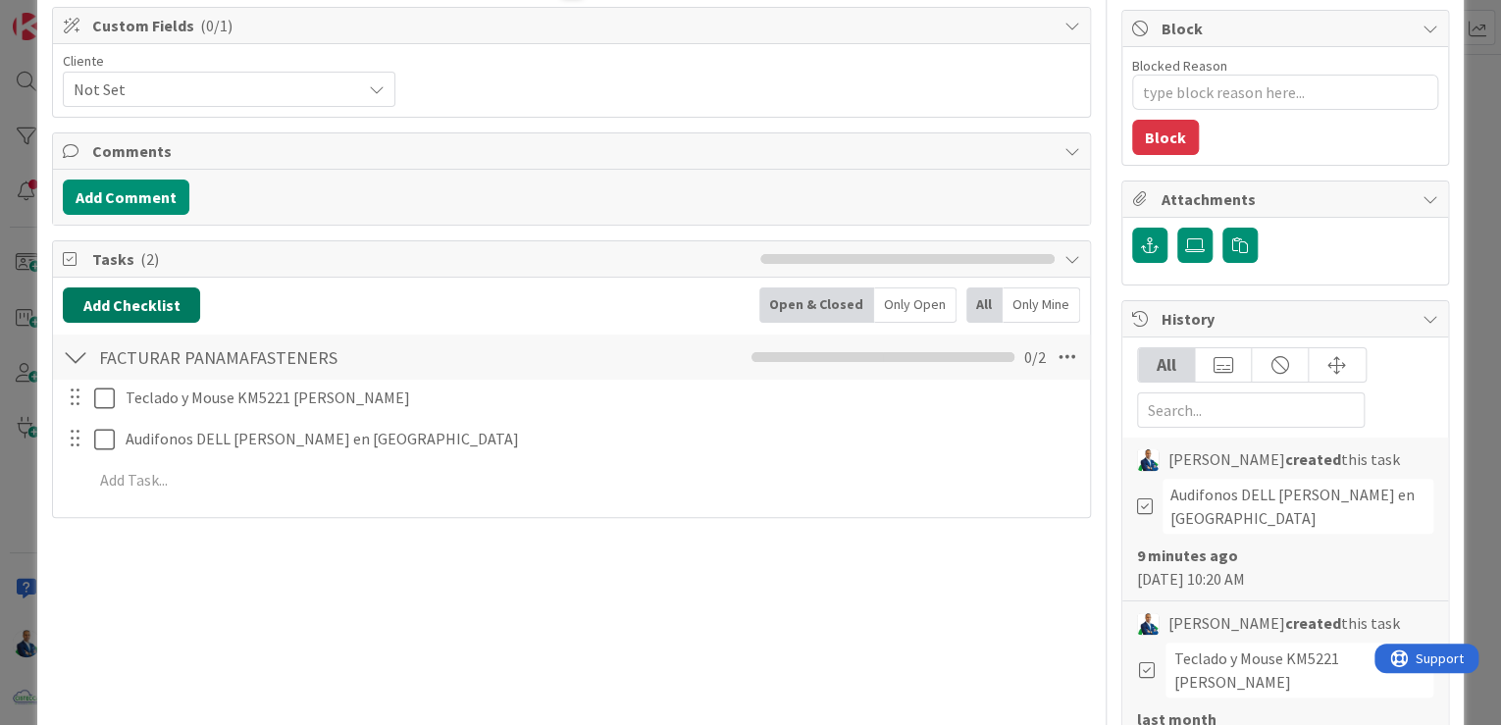
click at [139, 312] on button "Add Checklist" at bounding box center [131, 304] width 137 height 35
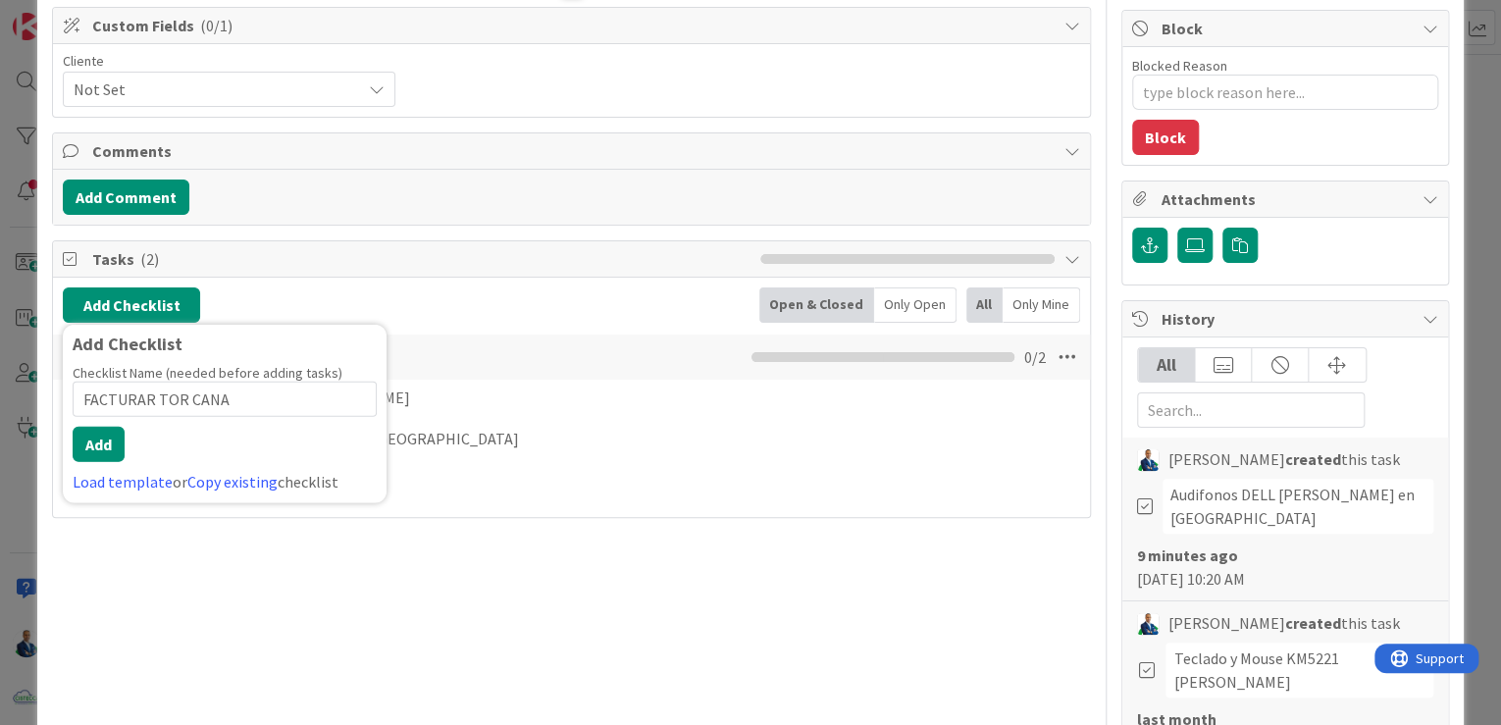
type input "FACTURAR TOR CANAL"
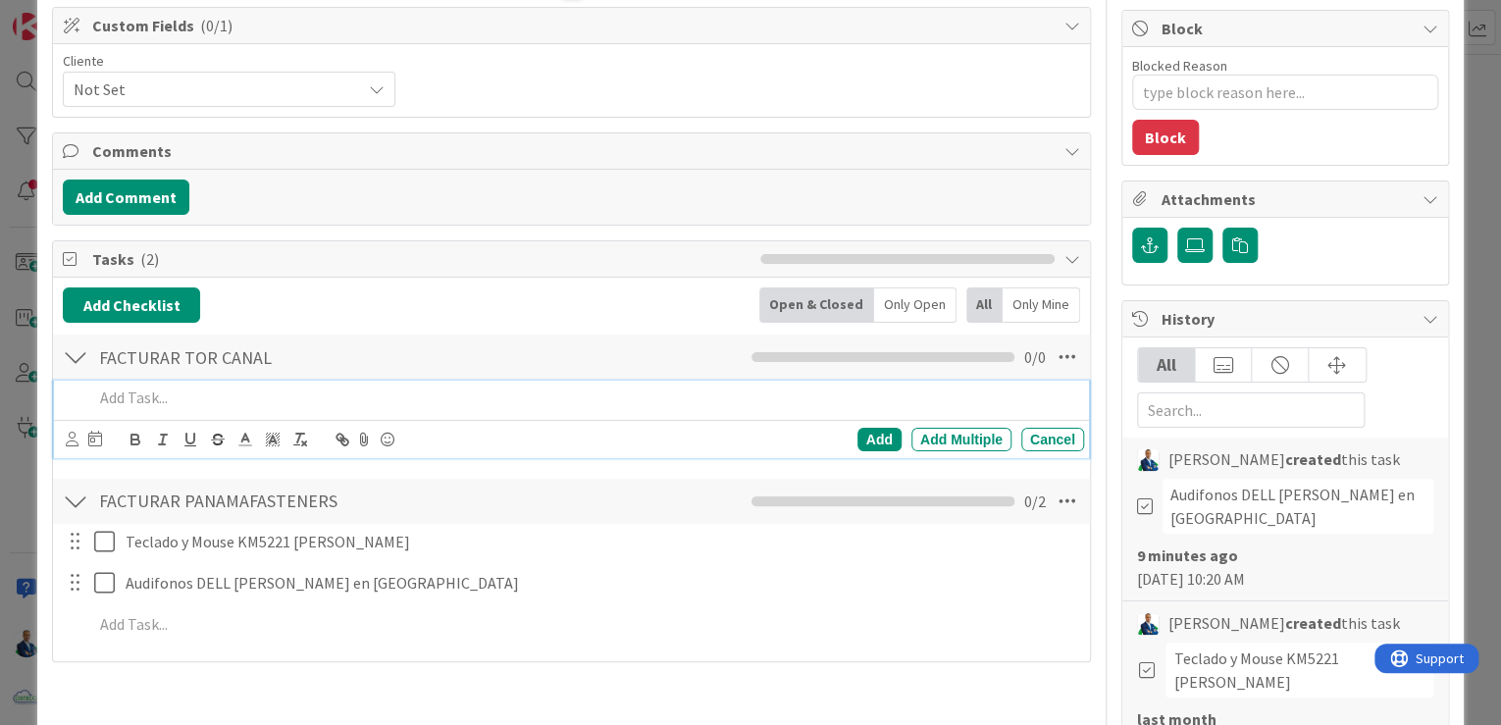
click at [1471, 255] on div "ID 3569 ADMINISTRACION POR FACTURAR A CLIENTES Title 38 / 128 FACTURAR - PANAMA…" at bounding box center [750, 362] width 1501 height 725
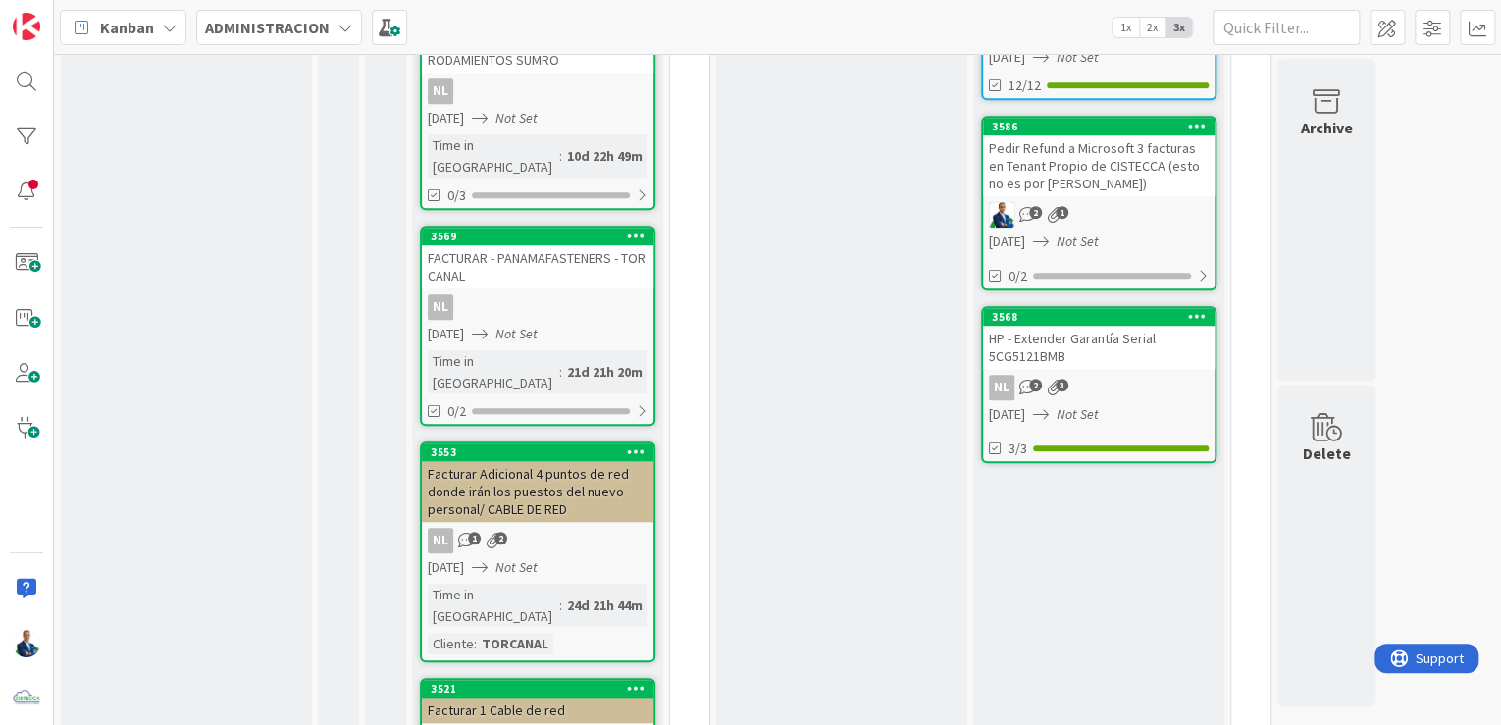
scroll to position [706, 0]
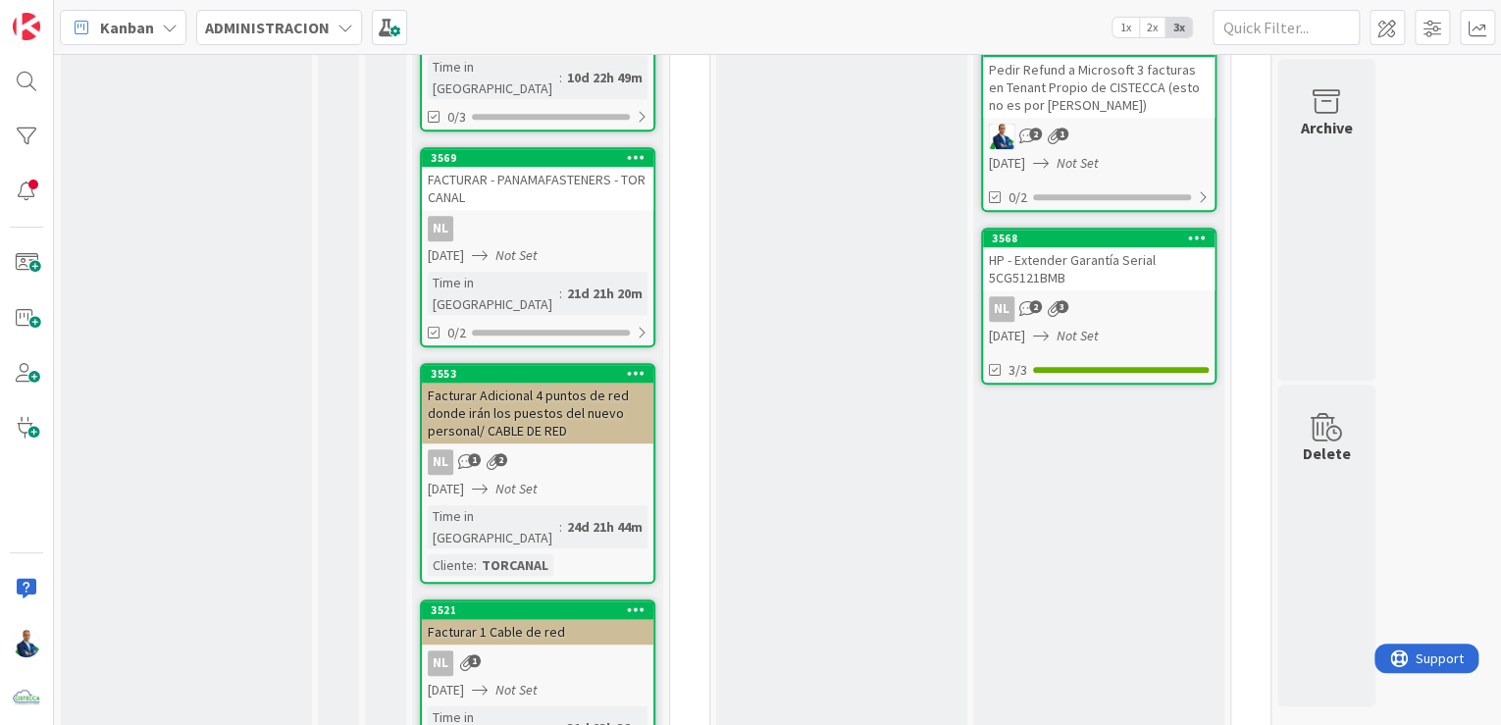
click at [546, 619] on div "Facturar 1 Cable de red" at bounding box center [538, 632] width 232 height 26
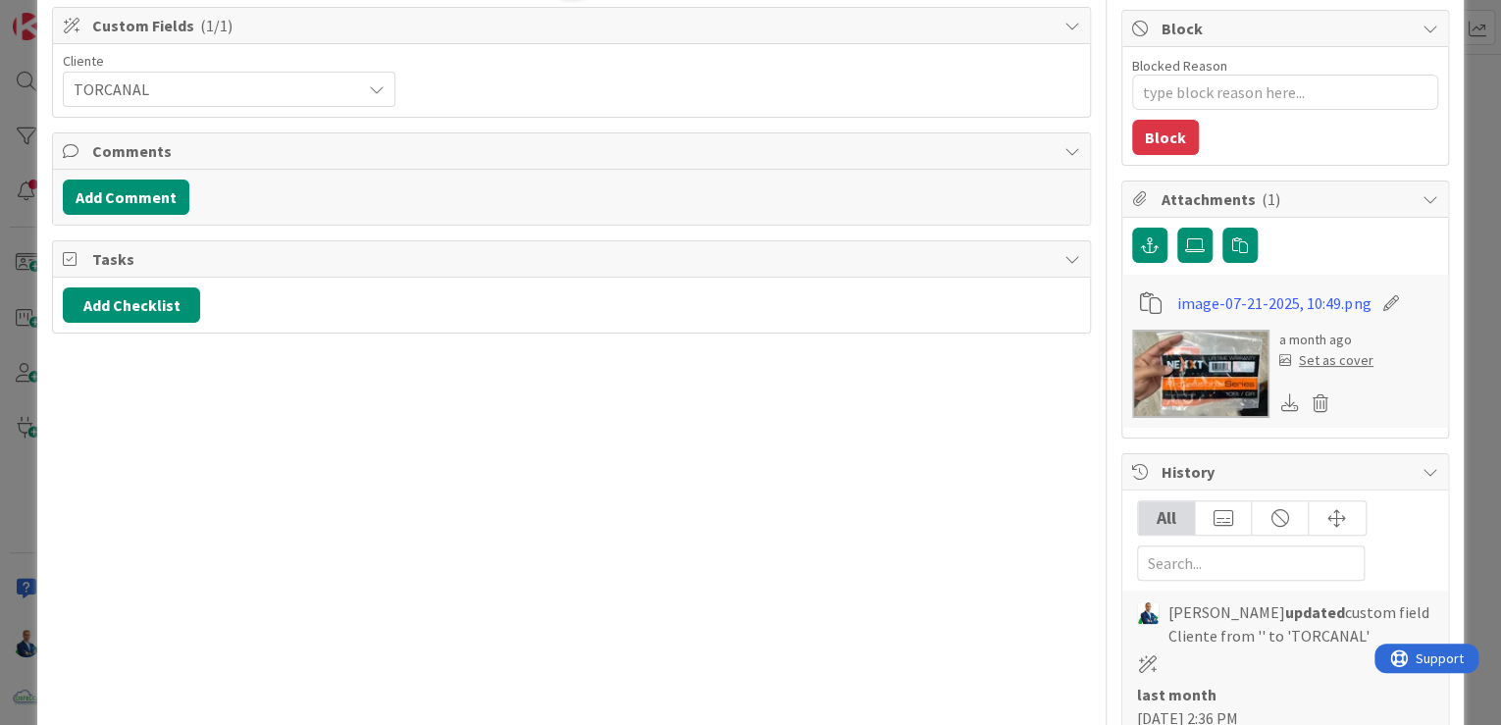
click at [1199, 361] on img at bounding box center [1200, 374] width 137 height 88
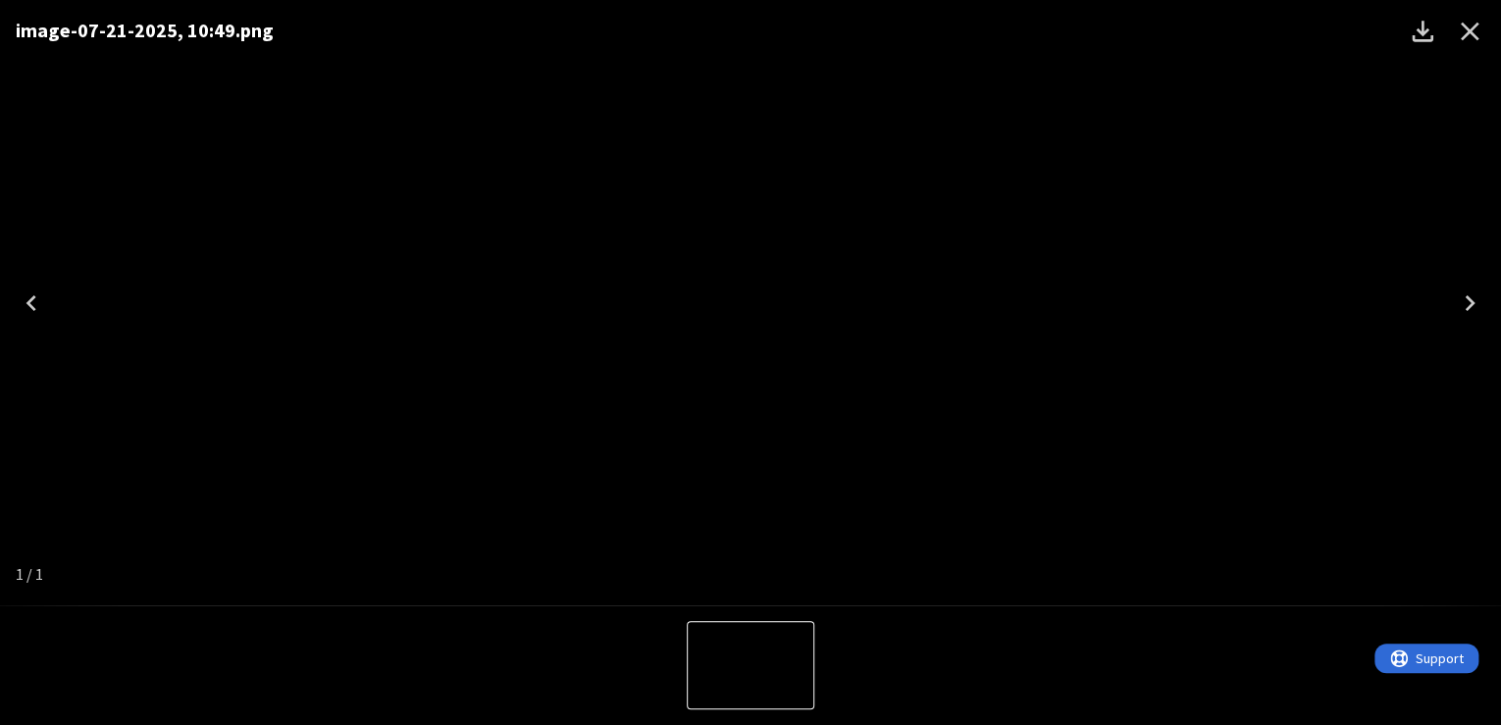
click at [1466, 35] on icon "Close" at bounding box center [1470, 32] width 19 height 19
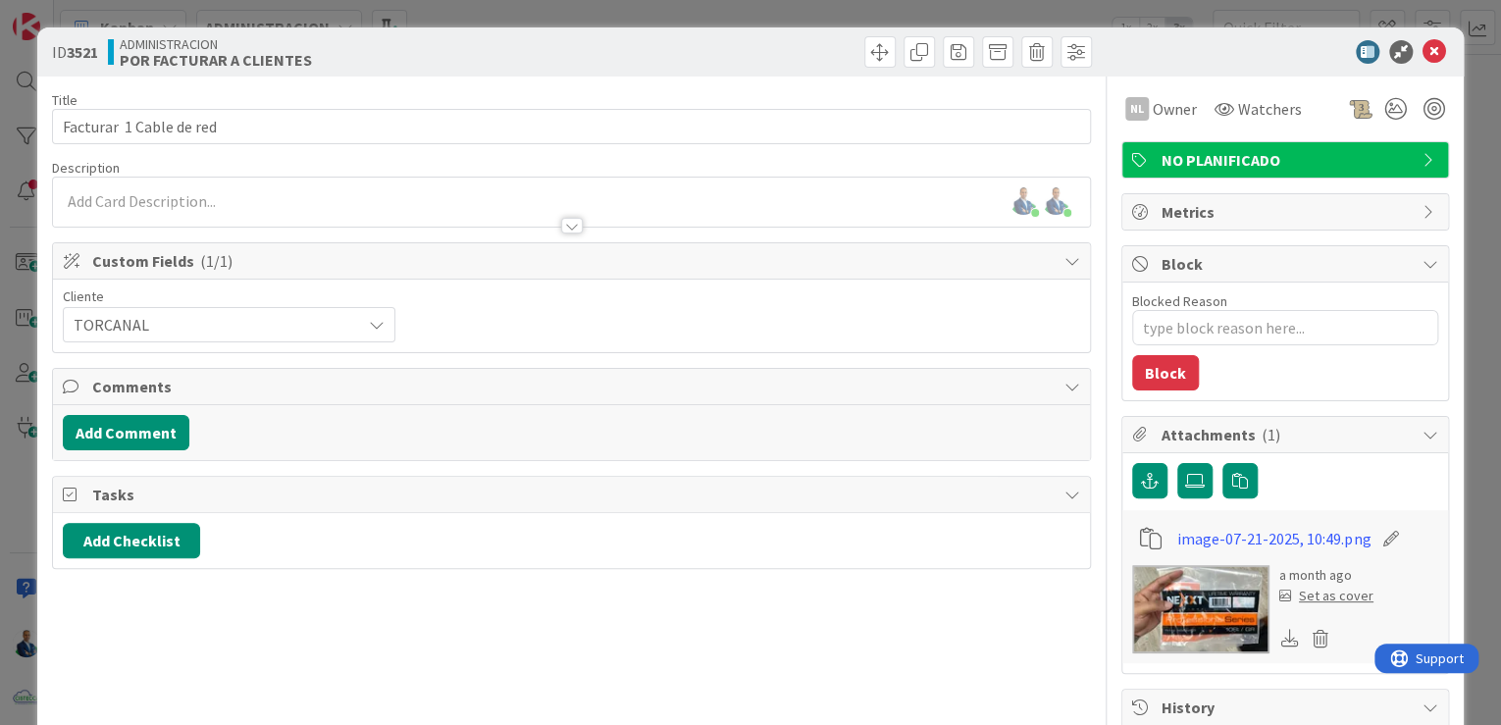
click at [1461, 216] on div "ID 3521 ADMINISTRACION POR FACTURAR A CLIENTES Title 25 / 128 Facturar 1 Cable …" at bounding box center [750, 362] width 1501 height 725
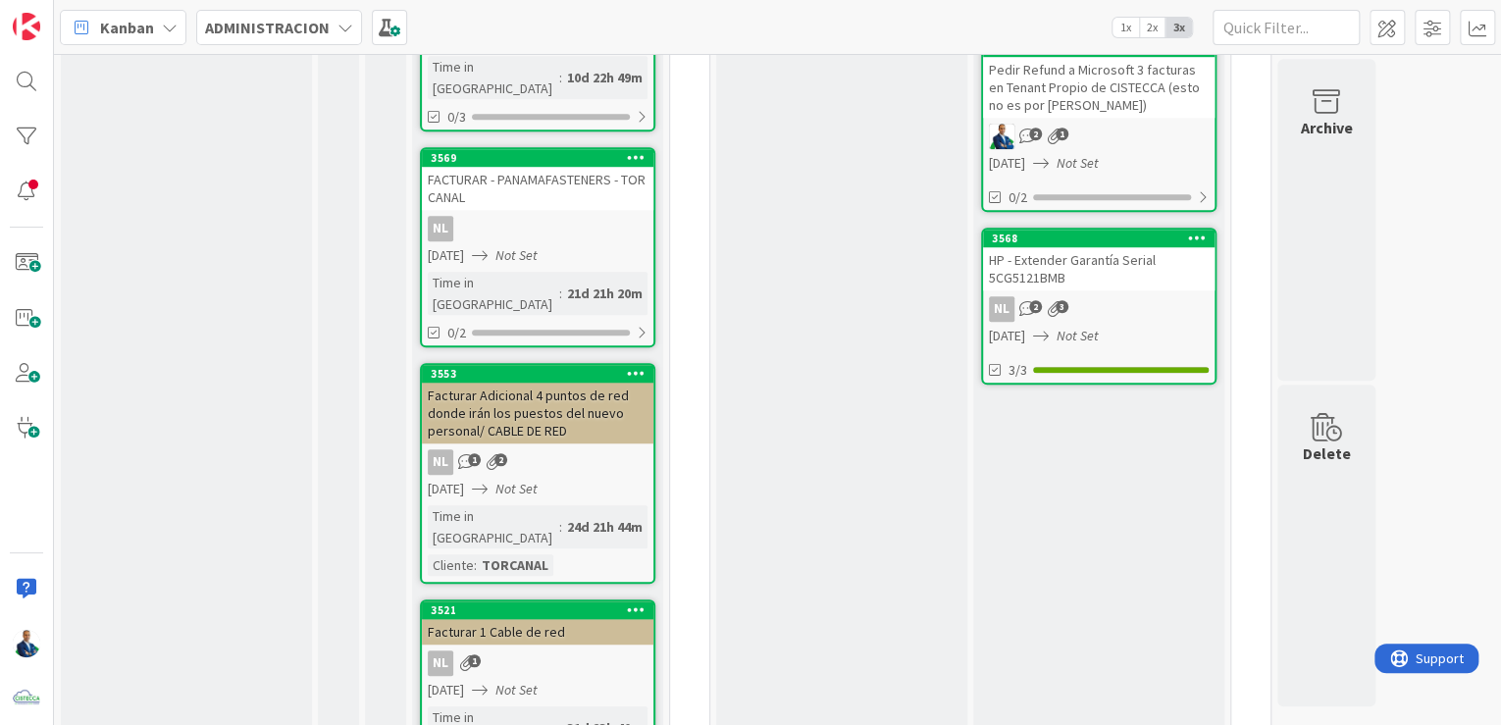
click at [542, 167] on div "FACTURAR - PANAMAFASTENERS - TOR CANAL" at bounding box center [538, 188] width 232 height 43
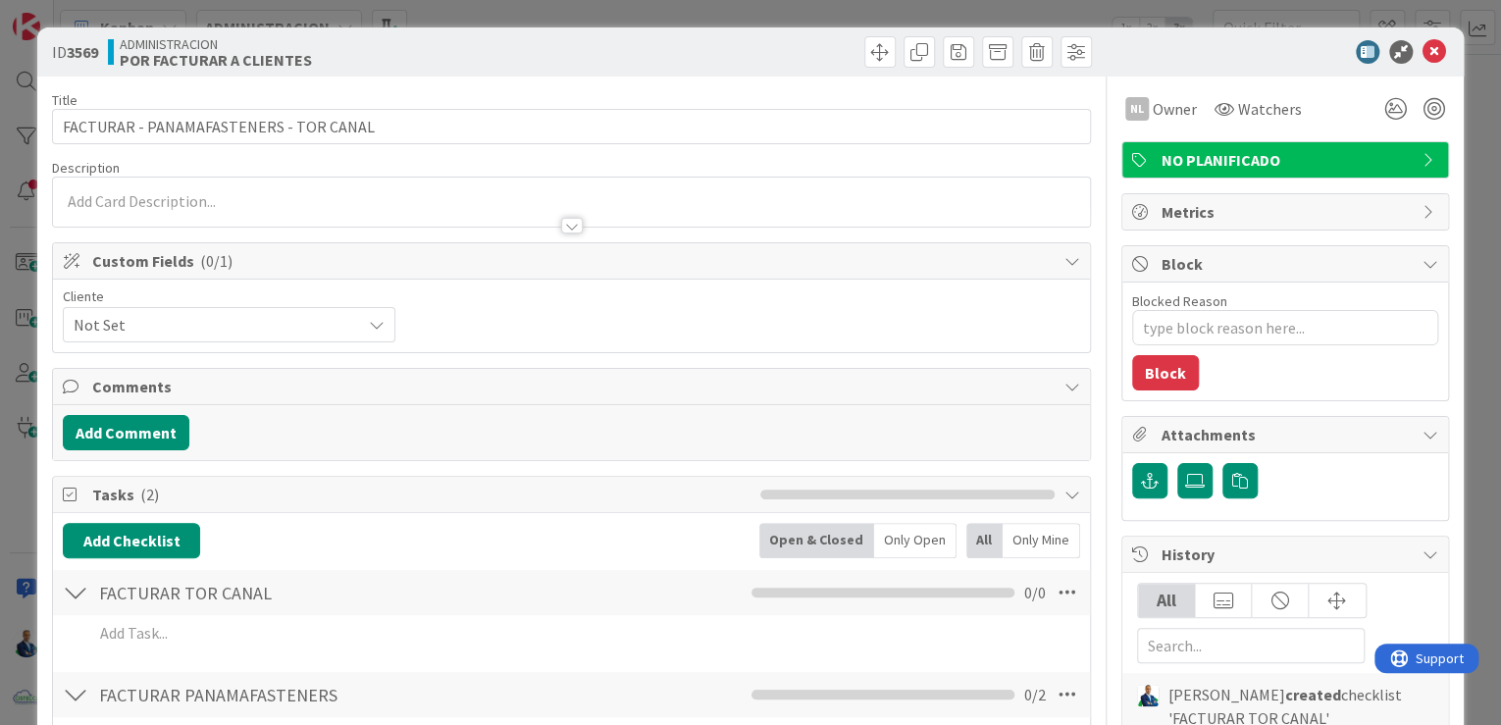
type textarea "x"
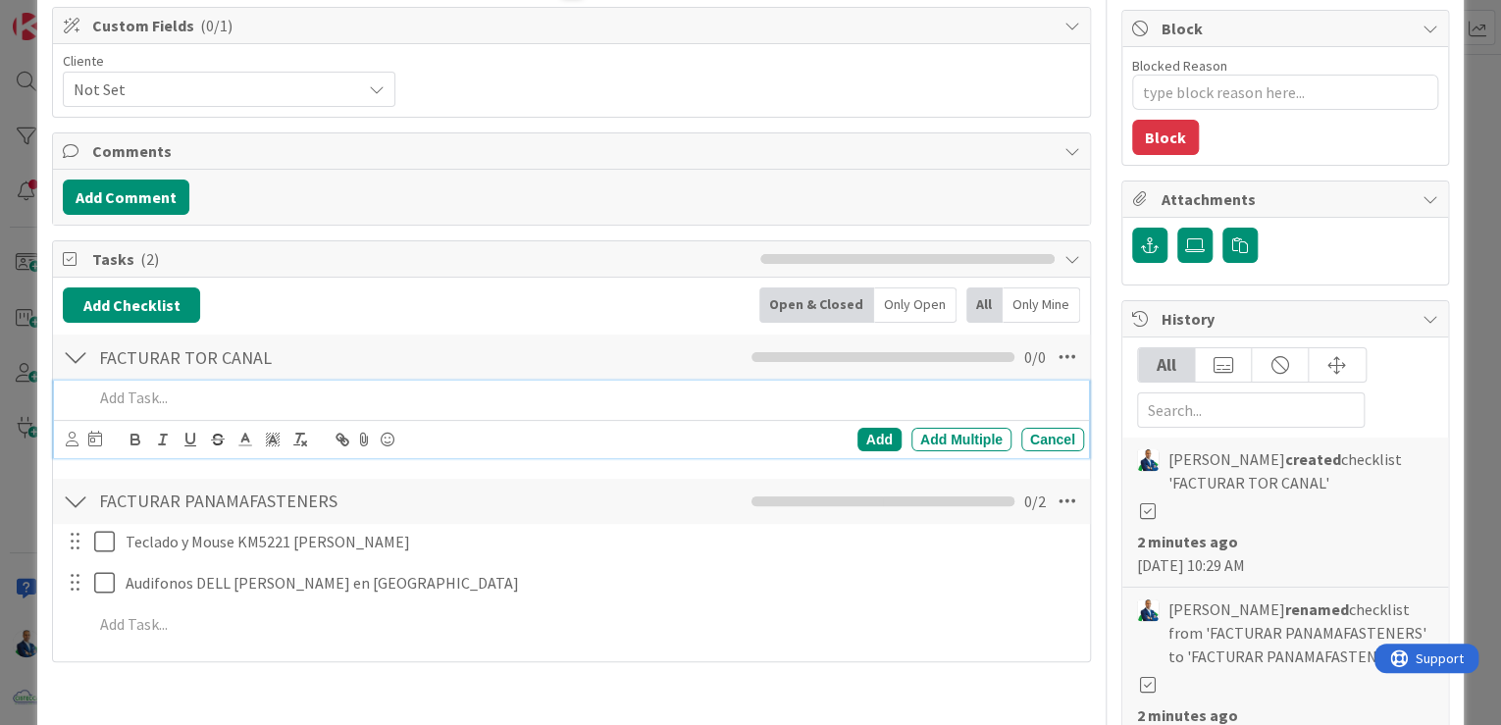
click at [192, 402] on p at bounding box center [584, 398] width 983 height 23
click at [301, 381] on div "1 Cable de red" at bounding box center [584, 398] width 999 height 34
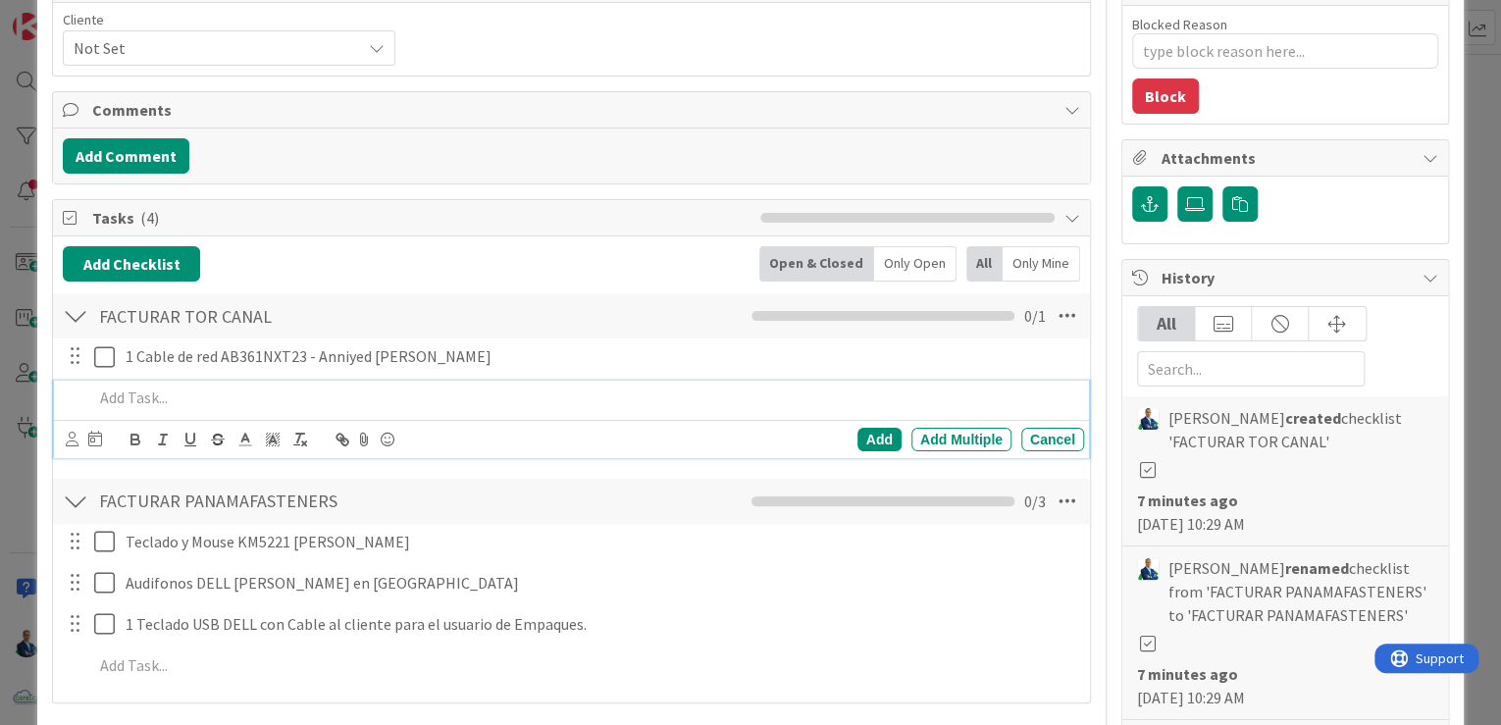
type textarea "x"
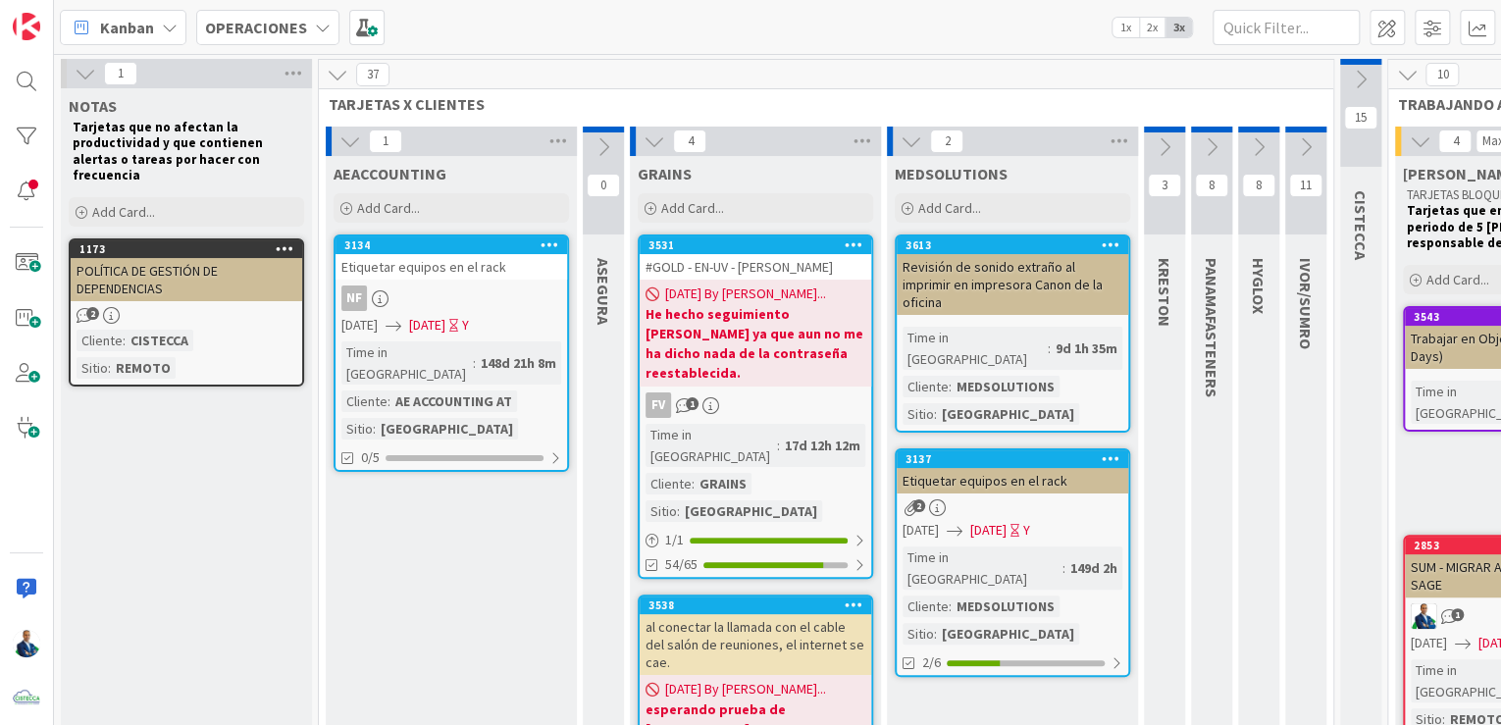
click at [288, 32] on b "OPERACIONES" at bounding box center [256, 28] width 102 height 20
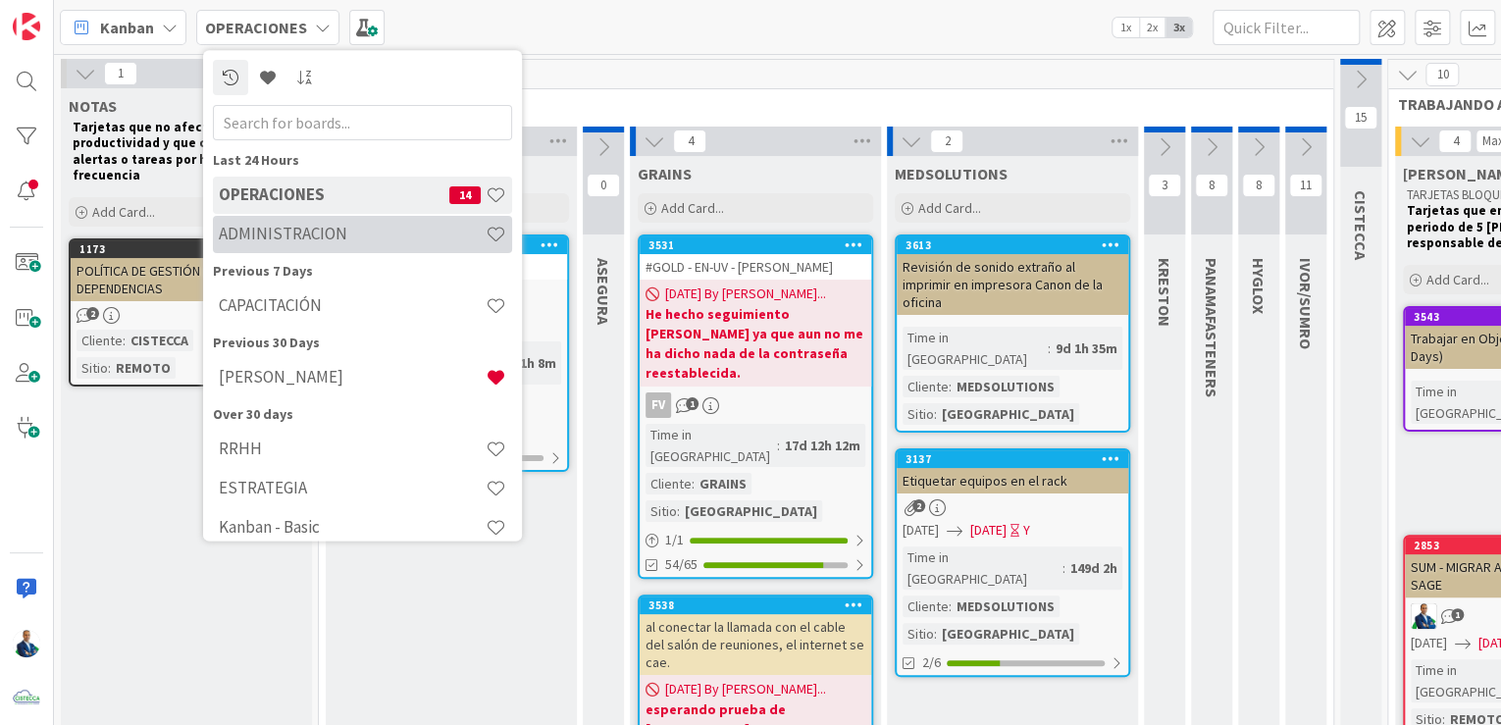
click at [317, 237] on h4 "ADMINISTRACION" at bounding box center [352, 235] width 267 height 20
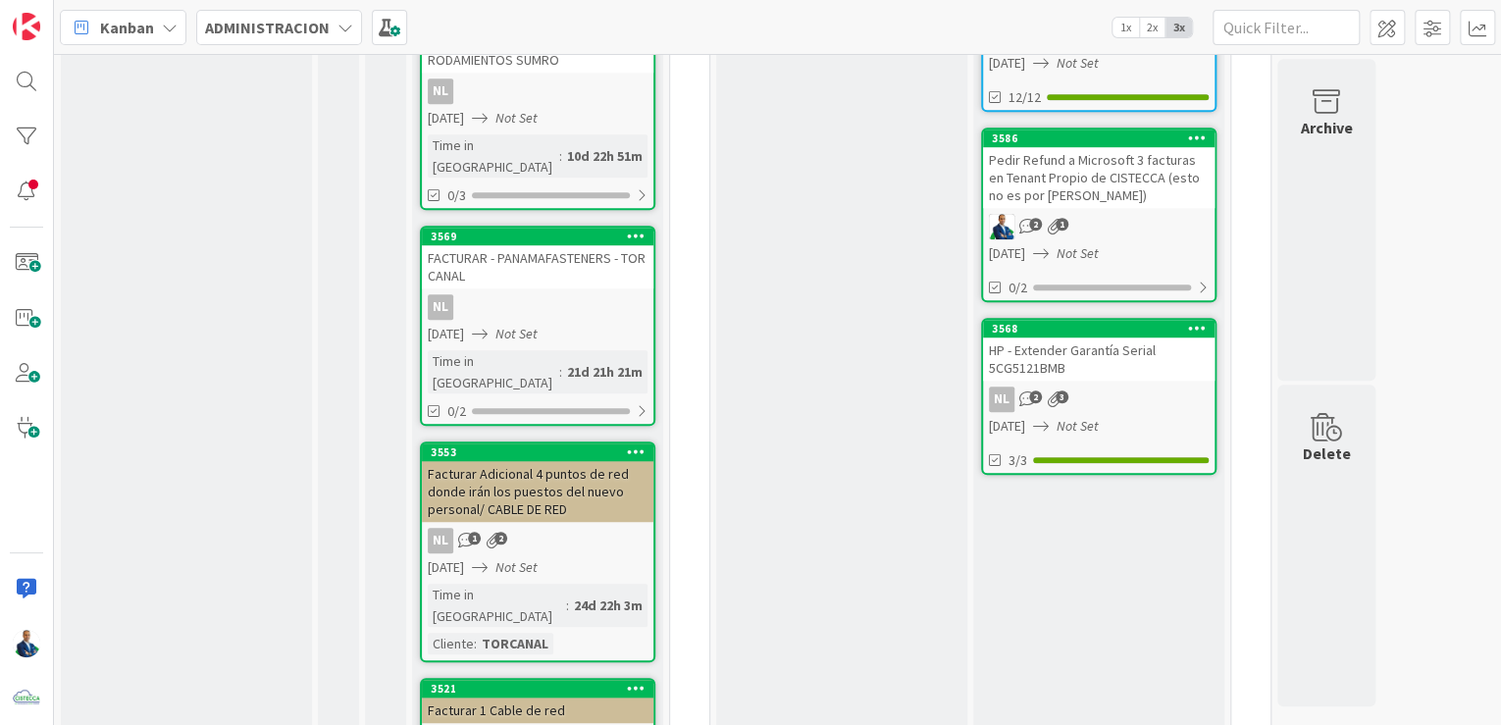
scroll to position [785, 0]
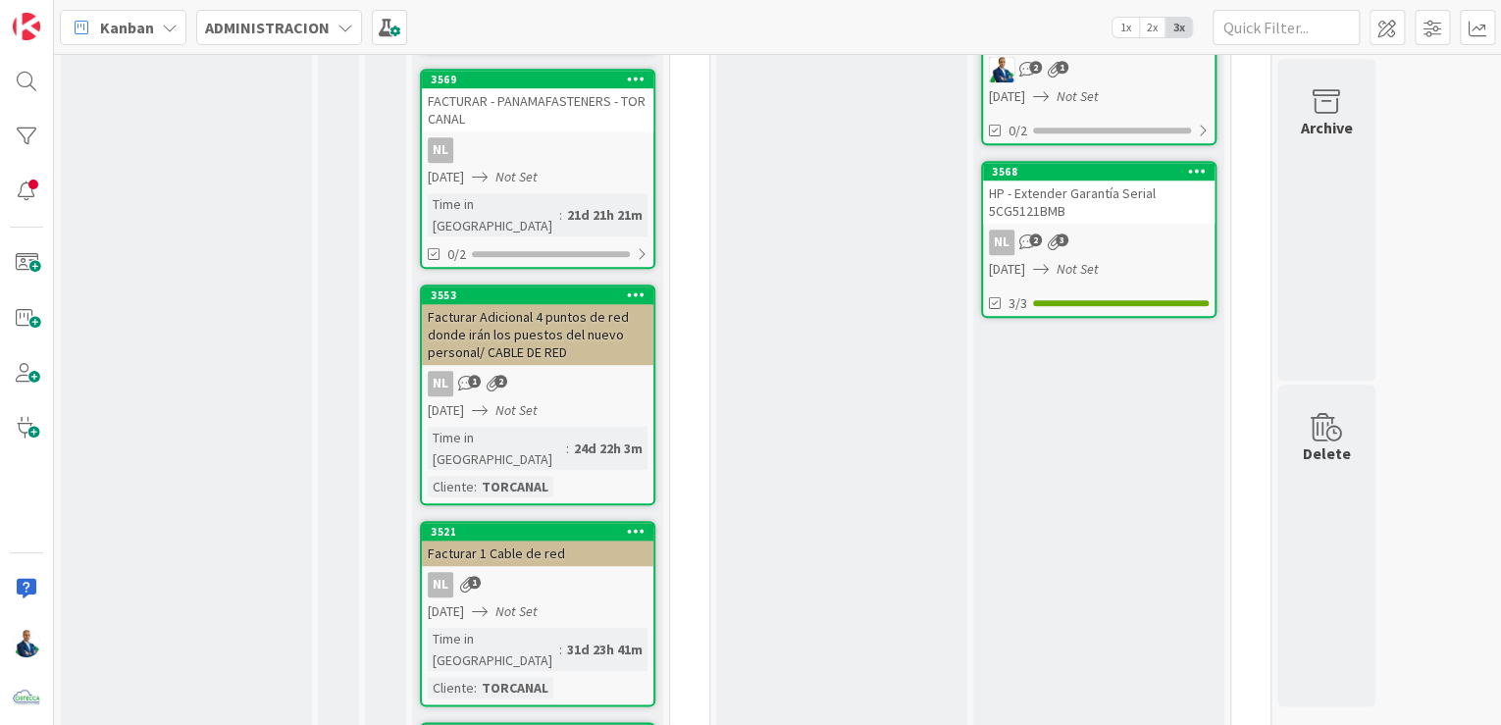
click at [538, 602] on icon "Not Set" at bounding box center [517, 611] width 42 height 18
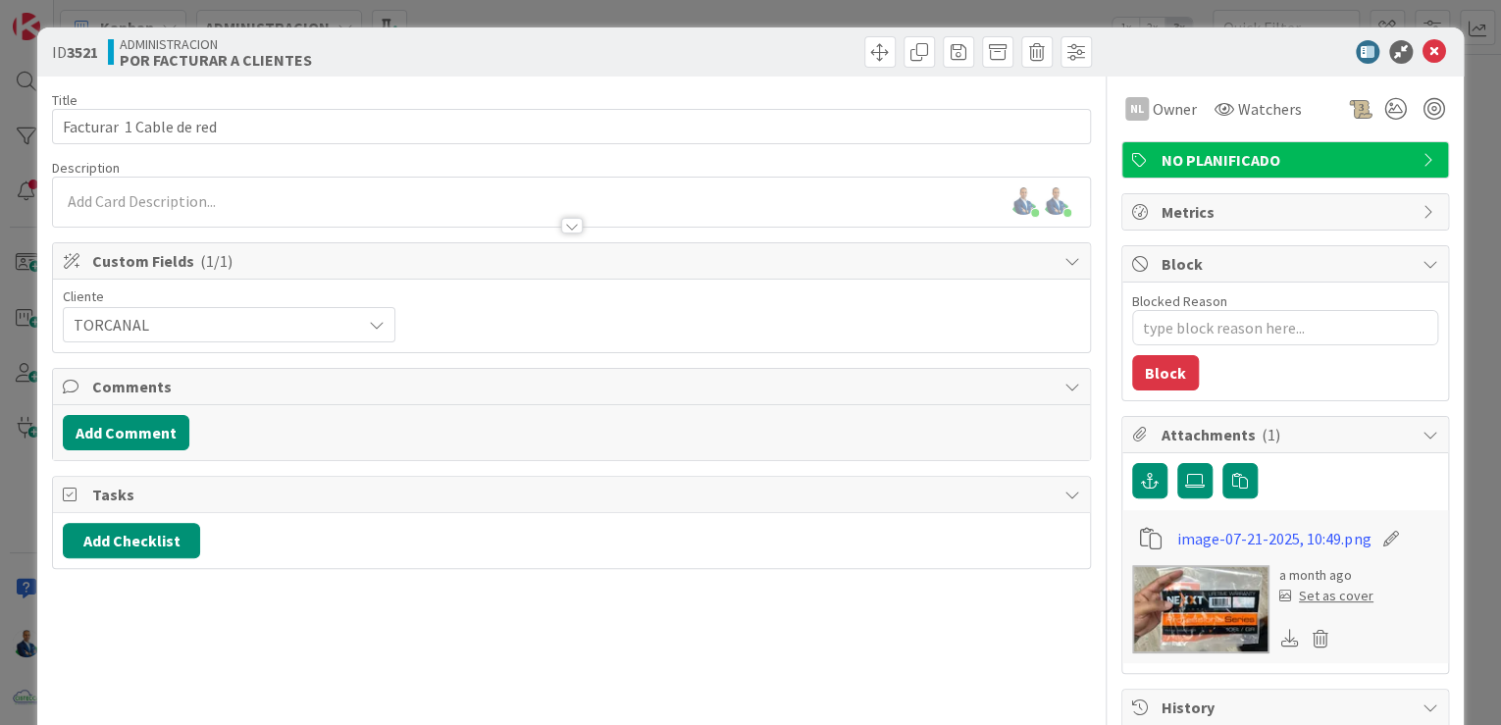
click at [1484, 73] on div "ID 3521 ADMINISTRACION POR FACTURAR A CLIENTES Title 25 / 128 Facturar 1 Cable …" at bounding box center [750, 362] width 1501 height 725
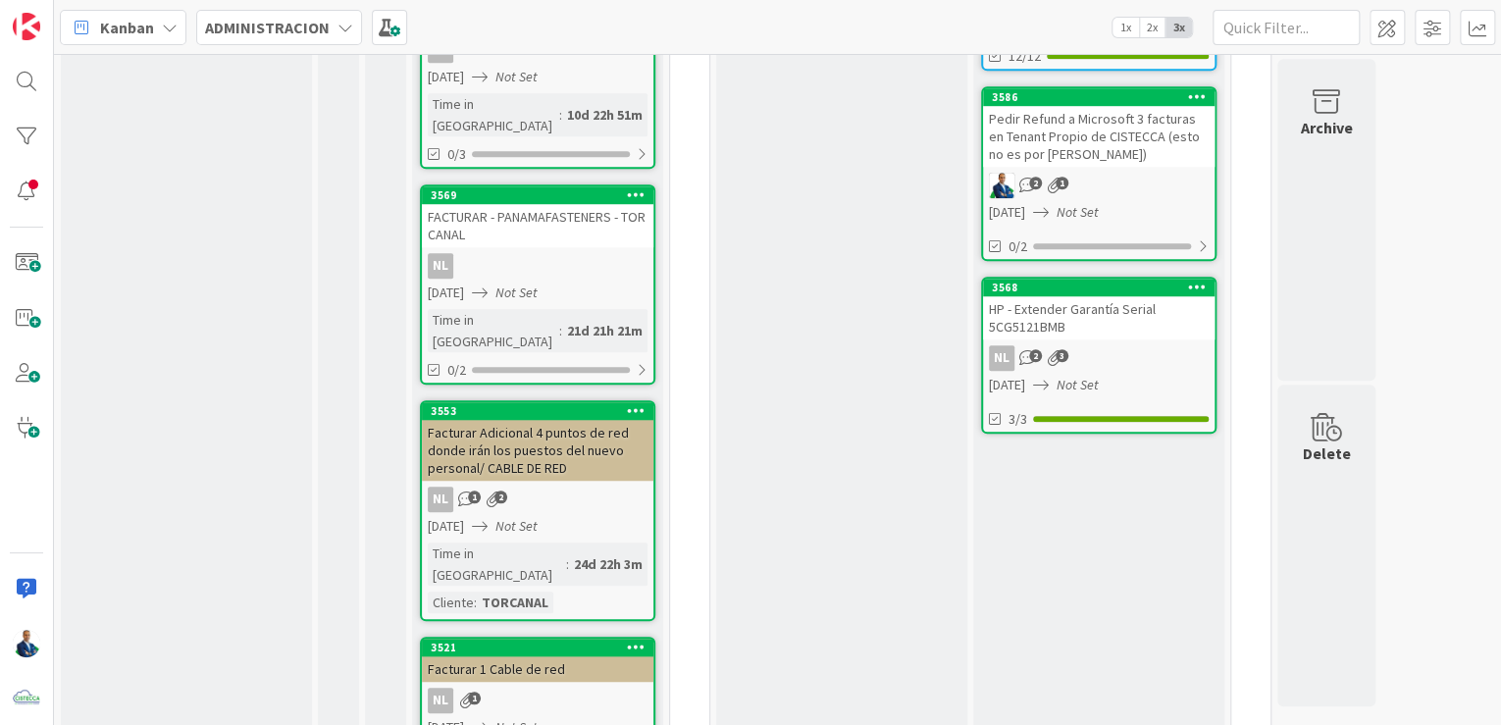
scroll to position [706, 0]
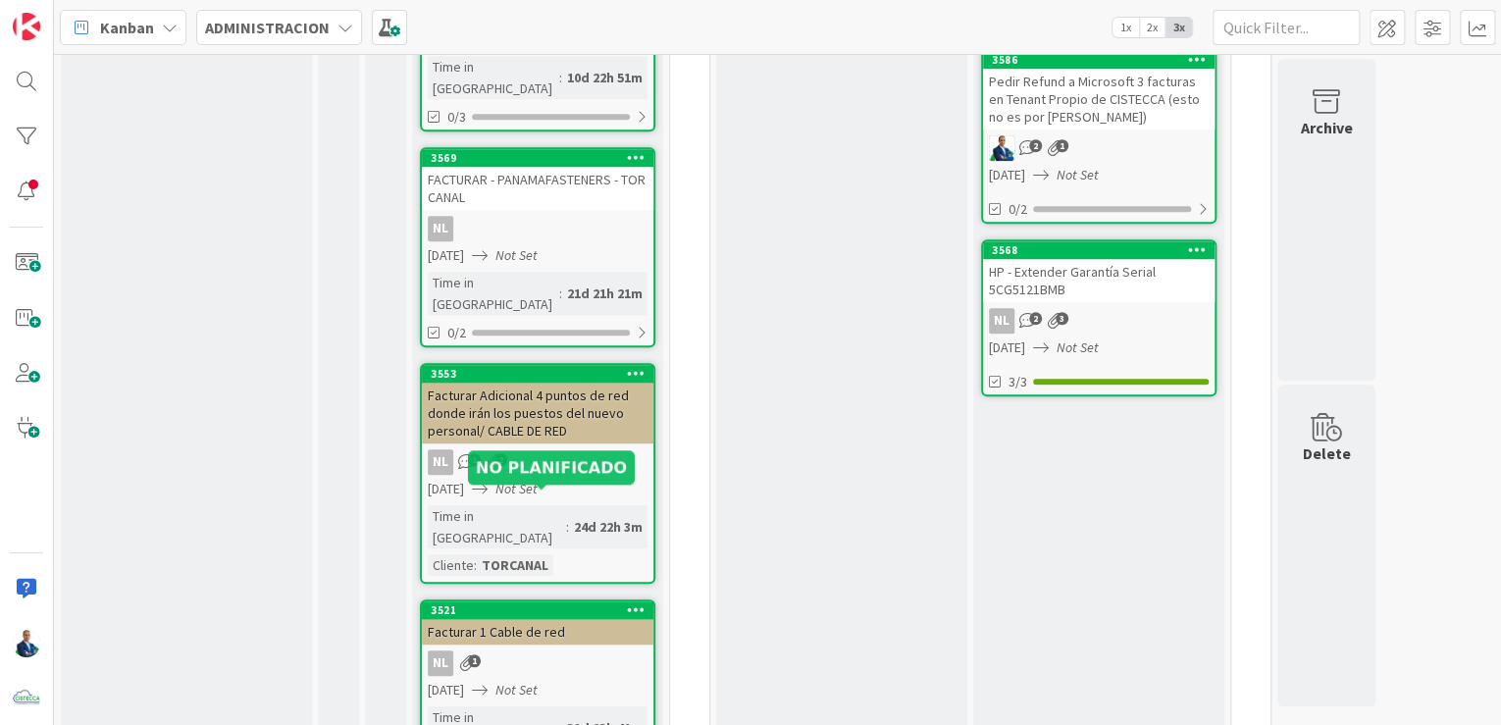
click at [546, 603] on div "3521" at bounding box center [542, 610] width 223 height 14
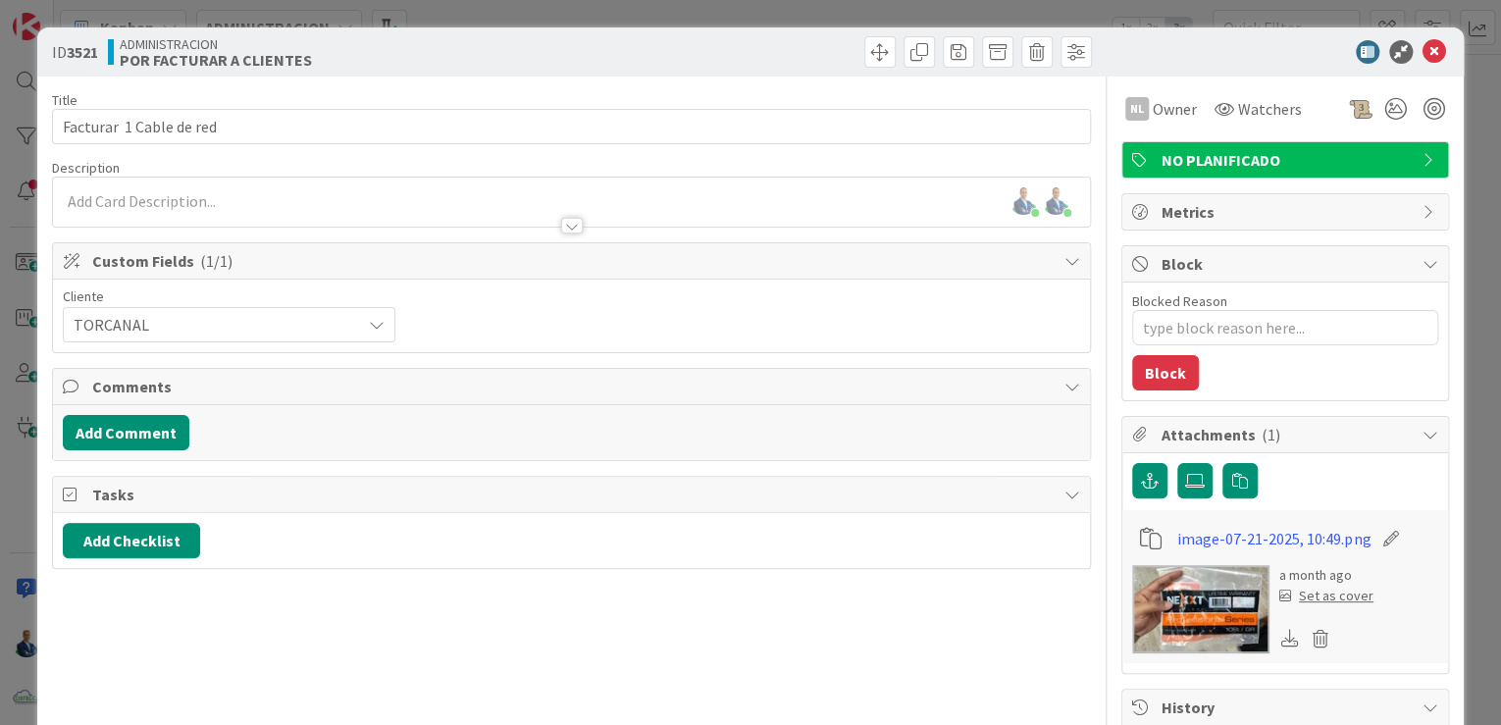
drag, startPoint x: 1459, startPoint y: 126, endPoint x: 1391, endPoint y: 147, distance: 71.1
click at [1459, 126] on div "ID 3521 ADMINISTRACION POR FACTURAR A CLIENTES Title 25 / 128 Facturar 1 Cable …" at bounding box center [750, 362] width 1501 height 725
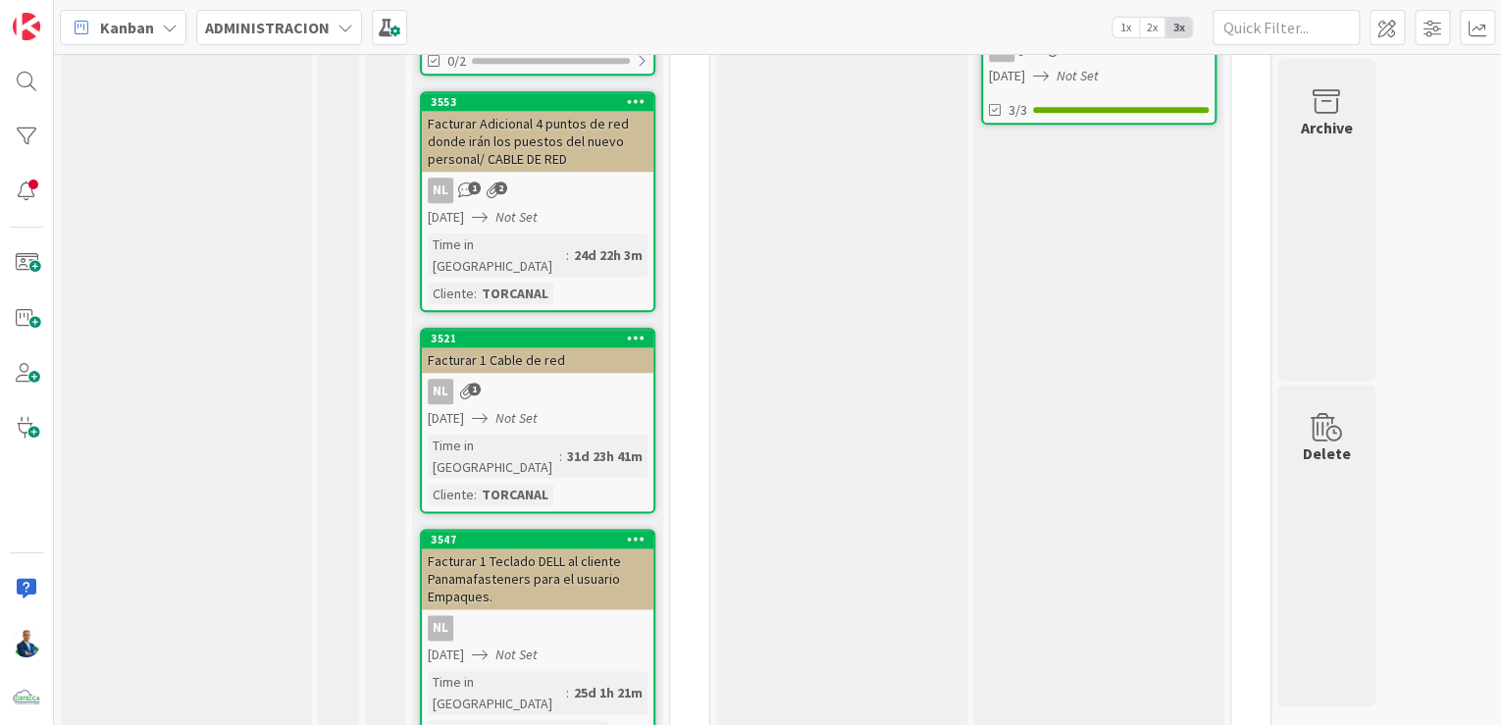
scroll to position [942, 0]
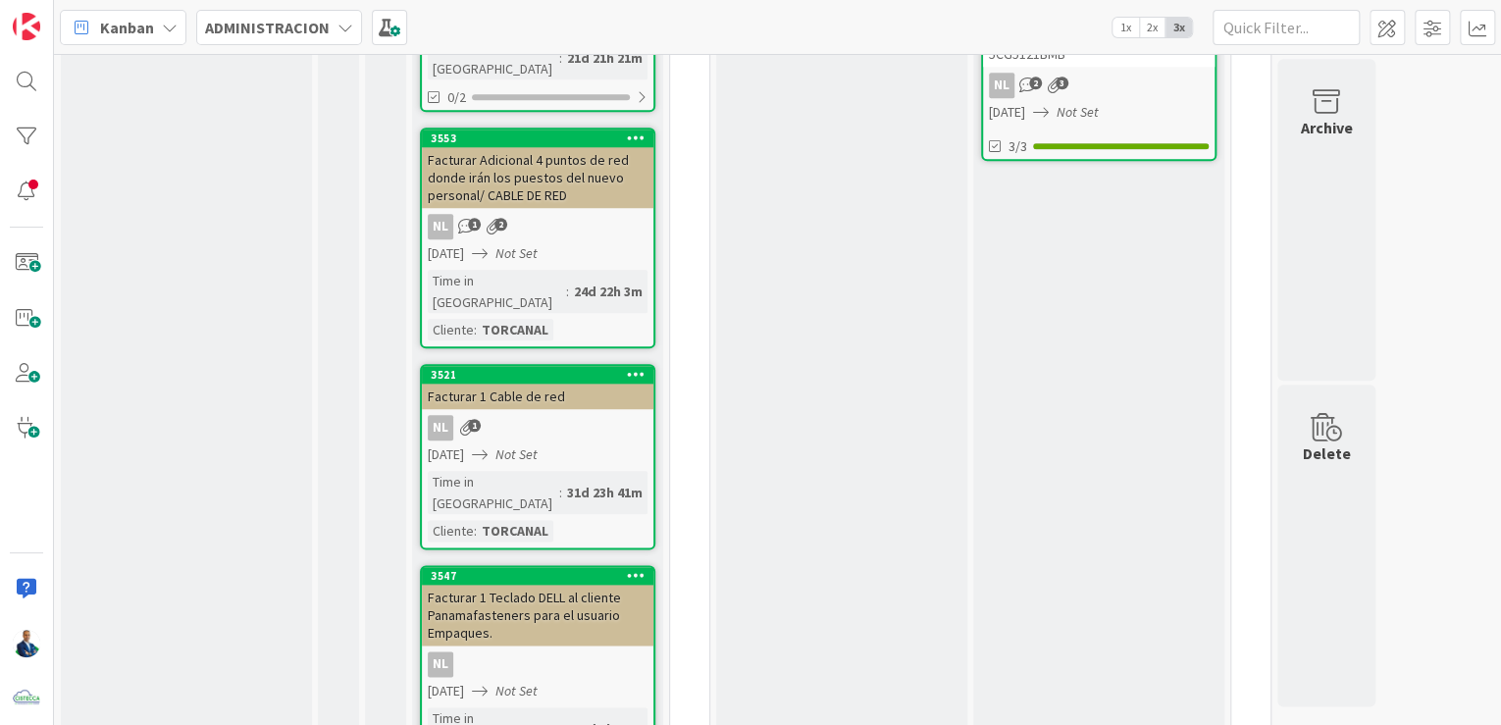
click at [526, 415] on div "NL 1" at bounding box center [538, 428] width 232 height 26
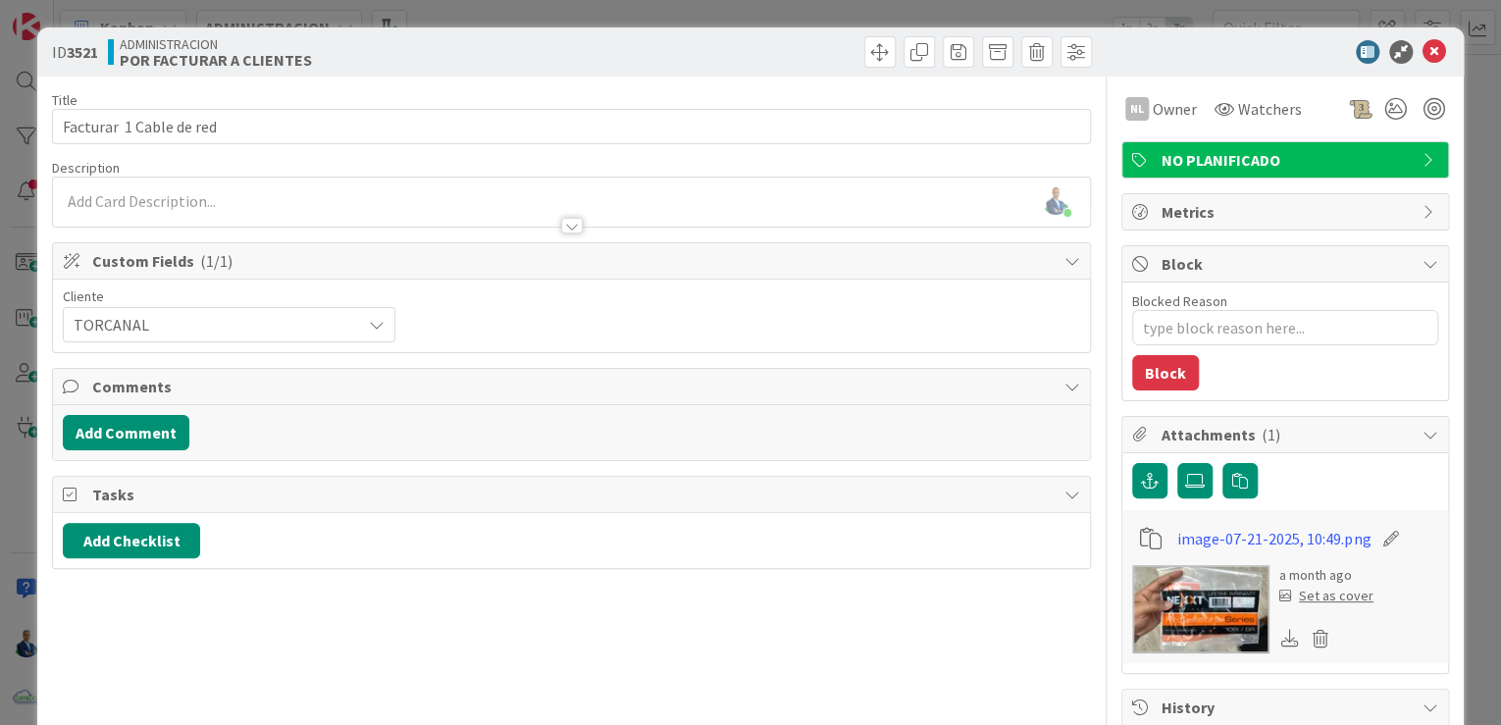
click at [1205, 619] on img at bounding box center [1200, 609] width 137 height 88
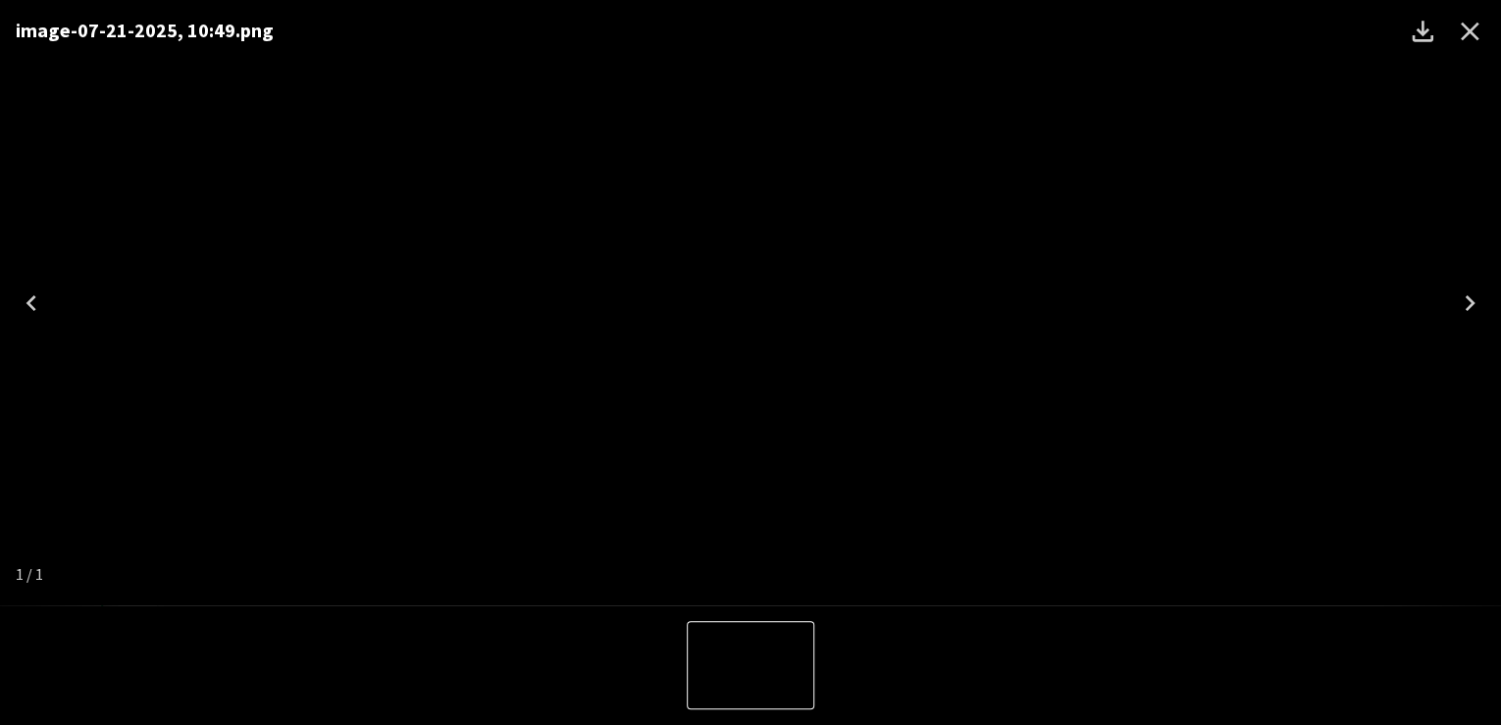
click at [1319, 175] on div "image-07-21-2025, 10:49.png" at bounding box center [750, 302] width 1501 height 605
click at [1461, 32] on icon "Close" at bounding box center [1469, 31] width 31 height 31
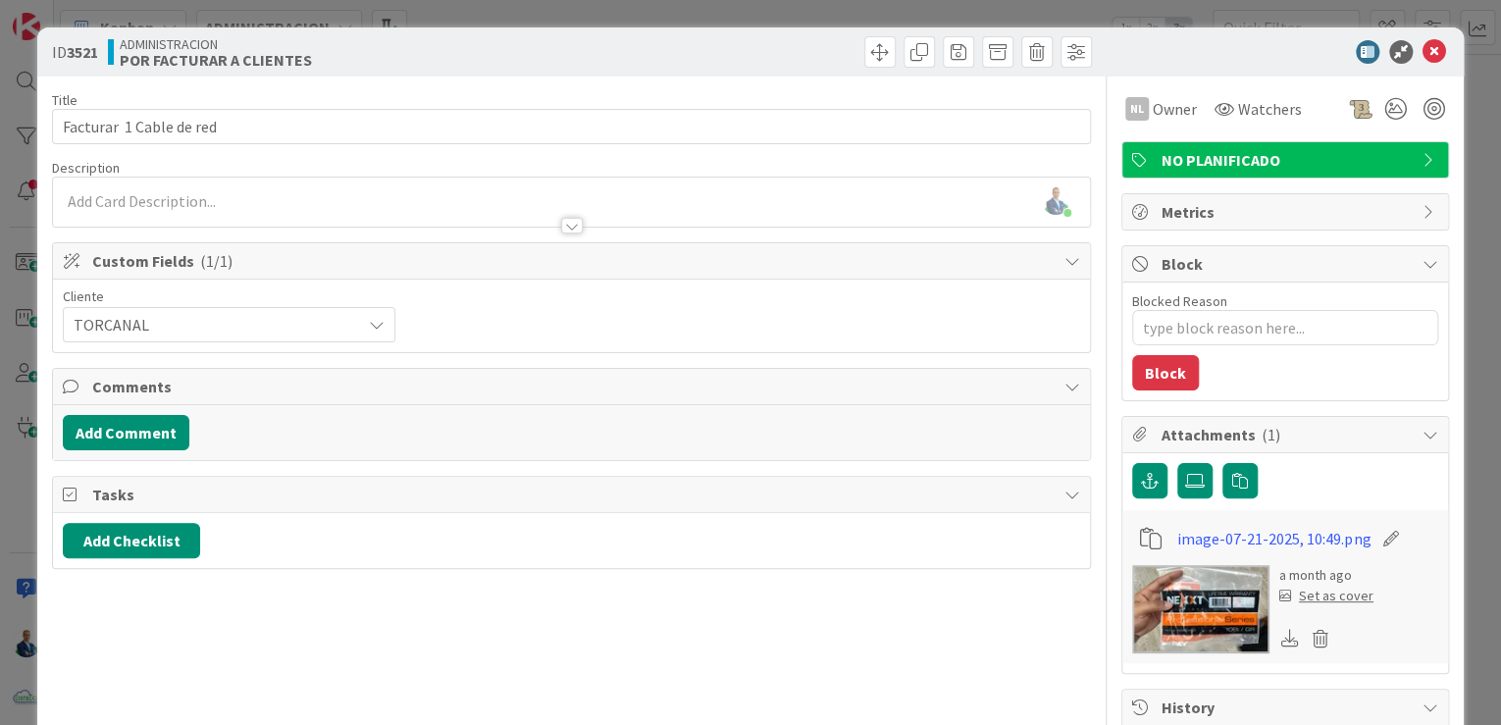
click at [1186, 579] on img at bounding box center [1200, 609] width 137 height 88
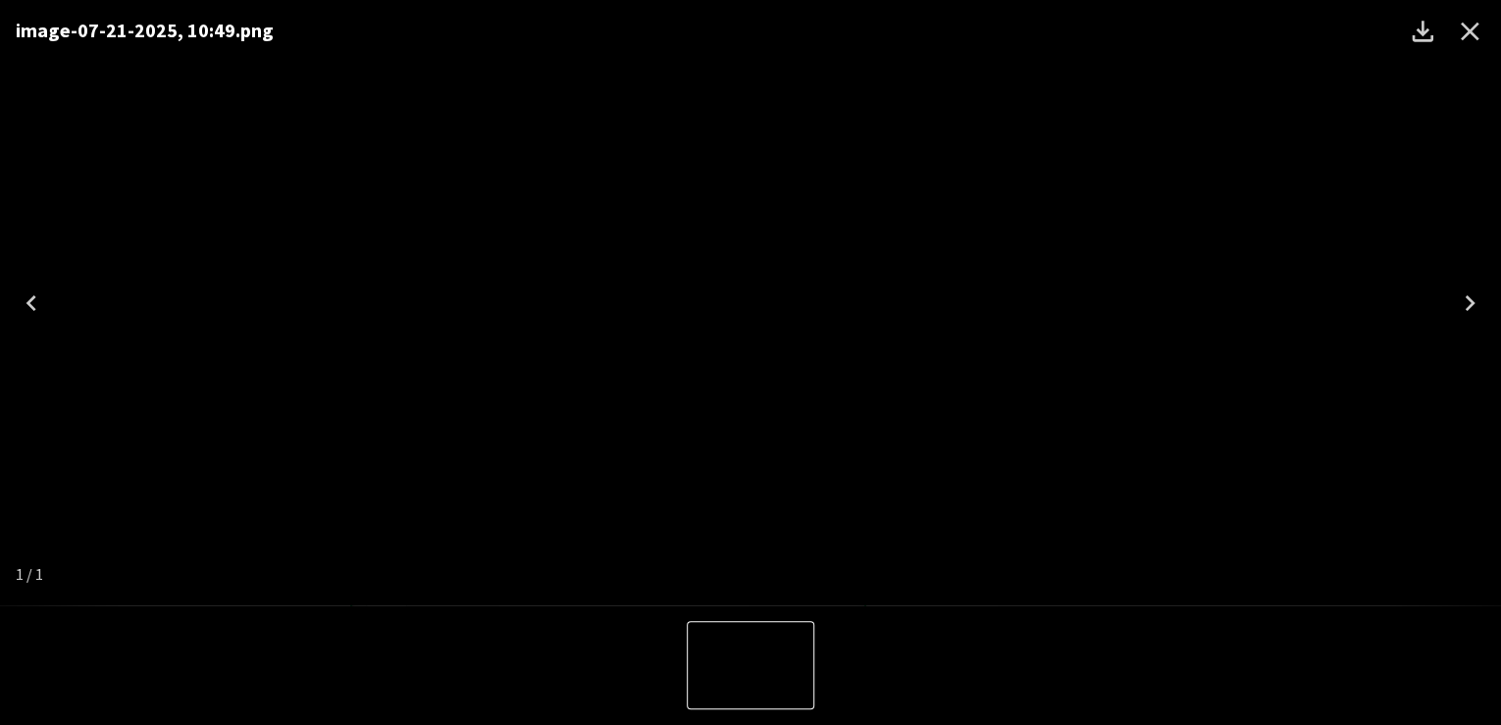
click at [1276, 175] on div "image-07-21-2025, 10:49.png" at bounding box center [750, 302] width 1501 height 605
click at [1466, 28] on icon "Close" at bounding box center [1470, 32] width 19 height 19
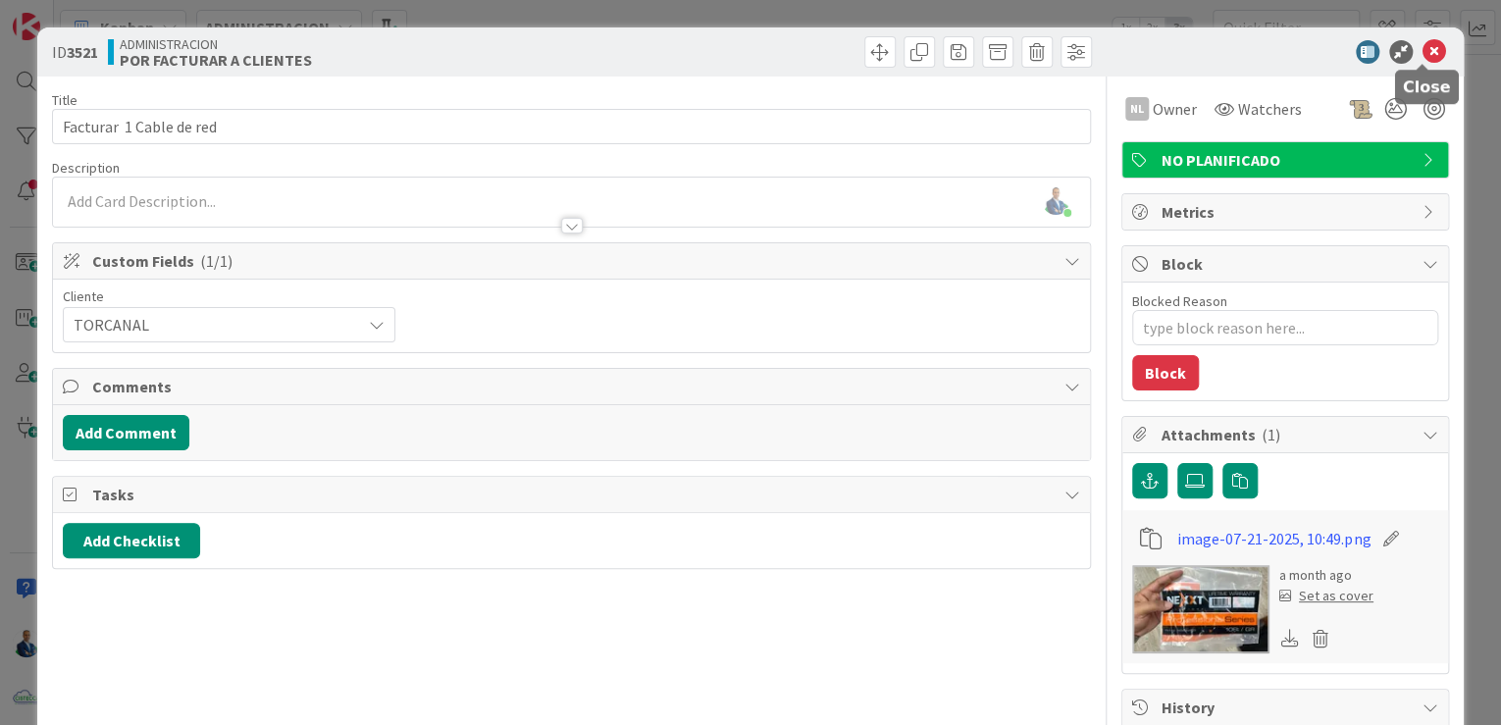
click at [1423, 51] on icon at bounding box center [1435, 52] width 24 height 24
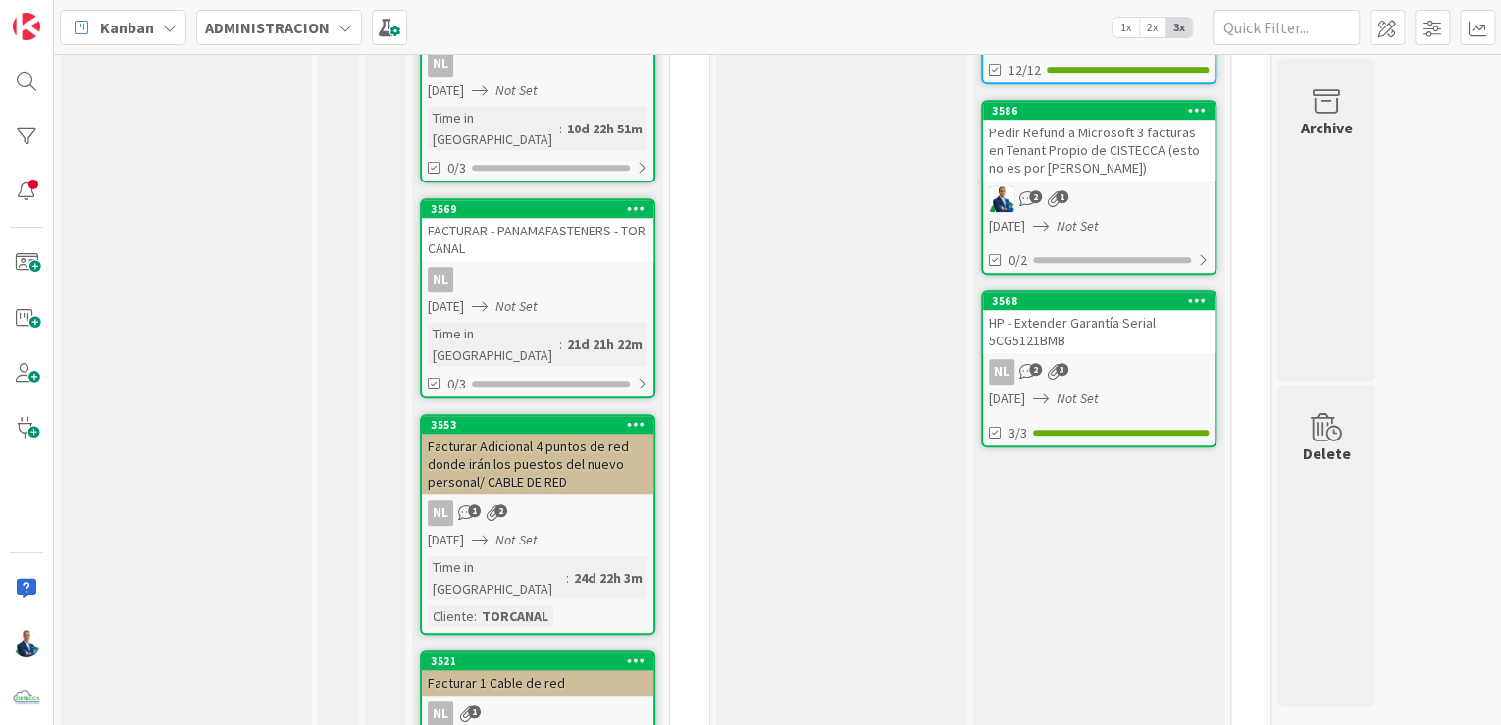
scroll to position [628, 0]
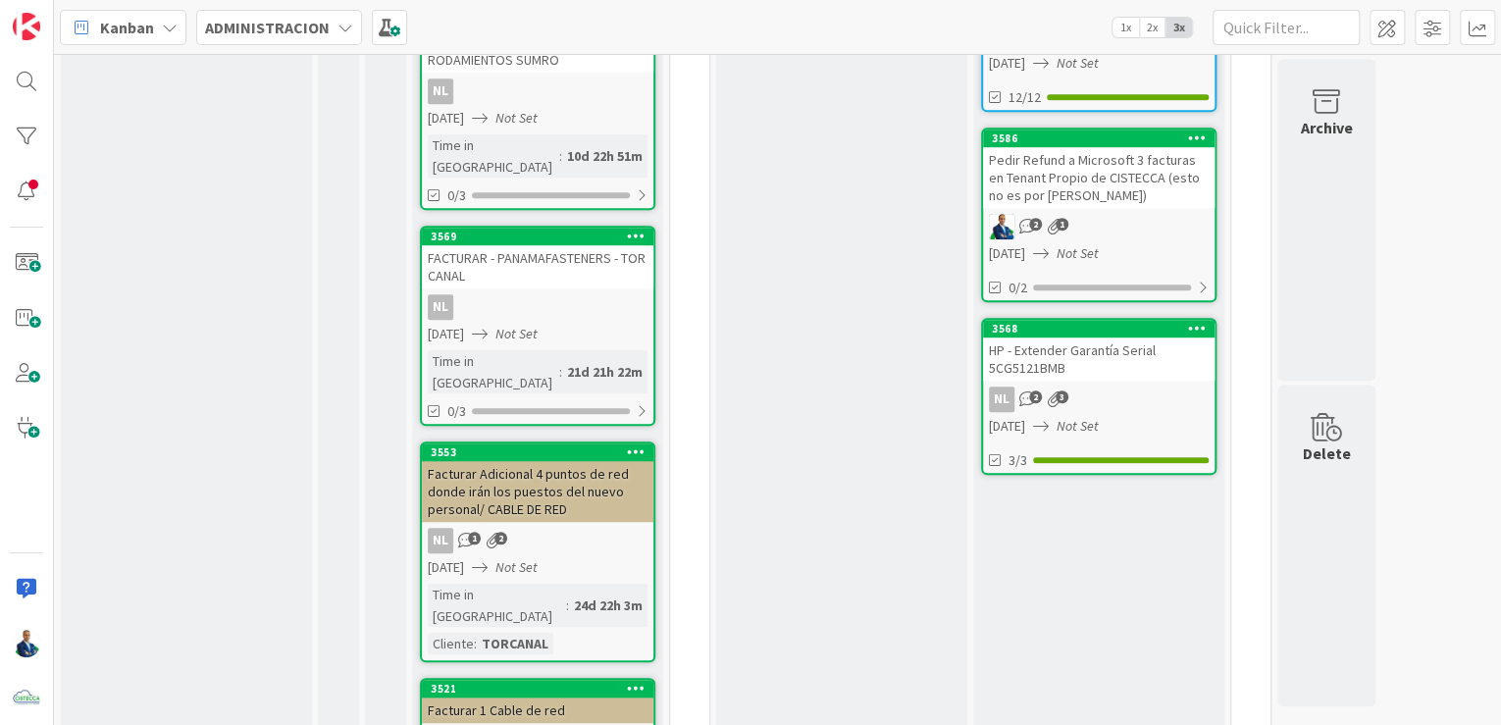
click at [561, 155] on div "POR FACTURAR A CLIENTES Aquí van tarjetas que hacen referencia a facturas por c…" at bounding box center [537, 669] width 251 height 2418
click at [544, 245] on div "FACTURAR - PANAMAFASTENERS - TOR CANAL" at bounding box center [538, 266] width 232 height 43
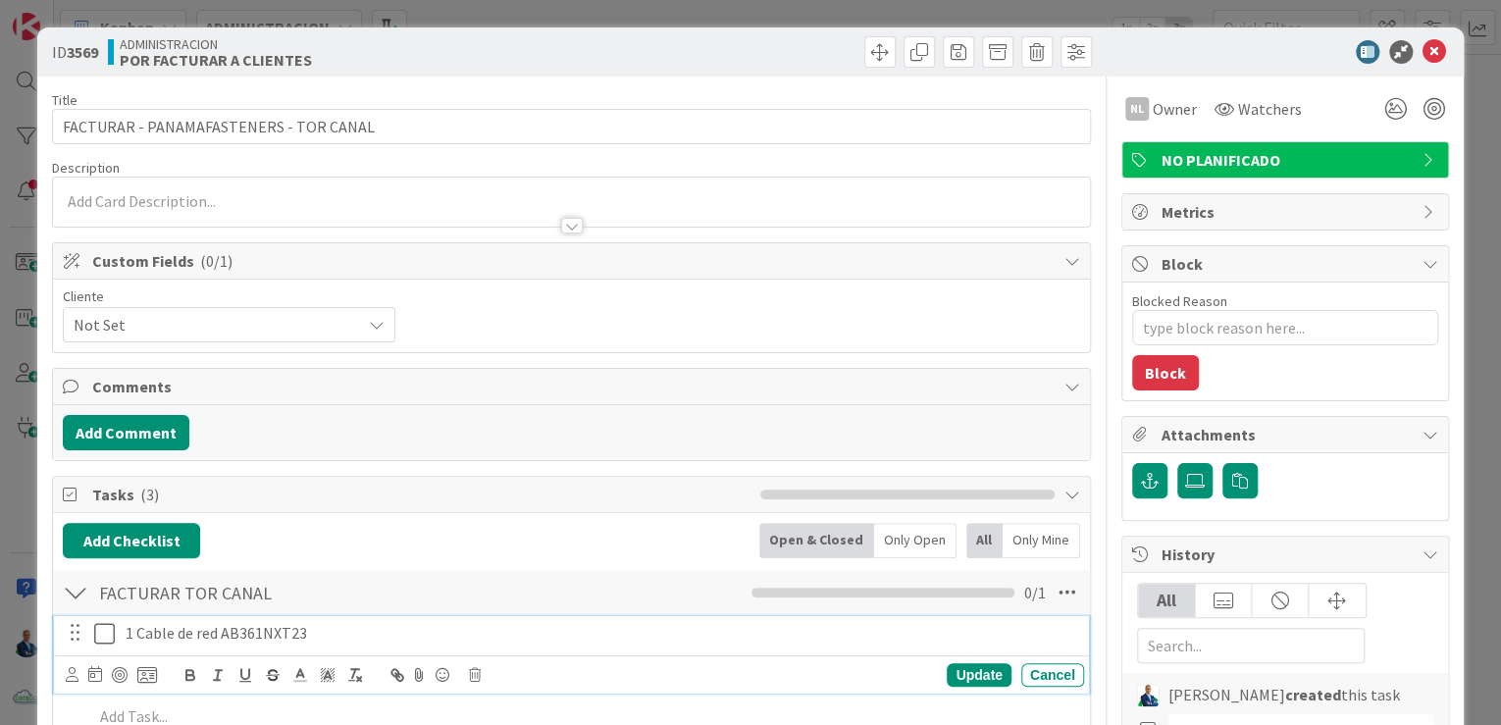
type textarea "x"
click at [379, 640] on p "1 Cable de red AB361NXT23" at bounding box center [601, 633] width 951 height 23
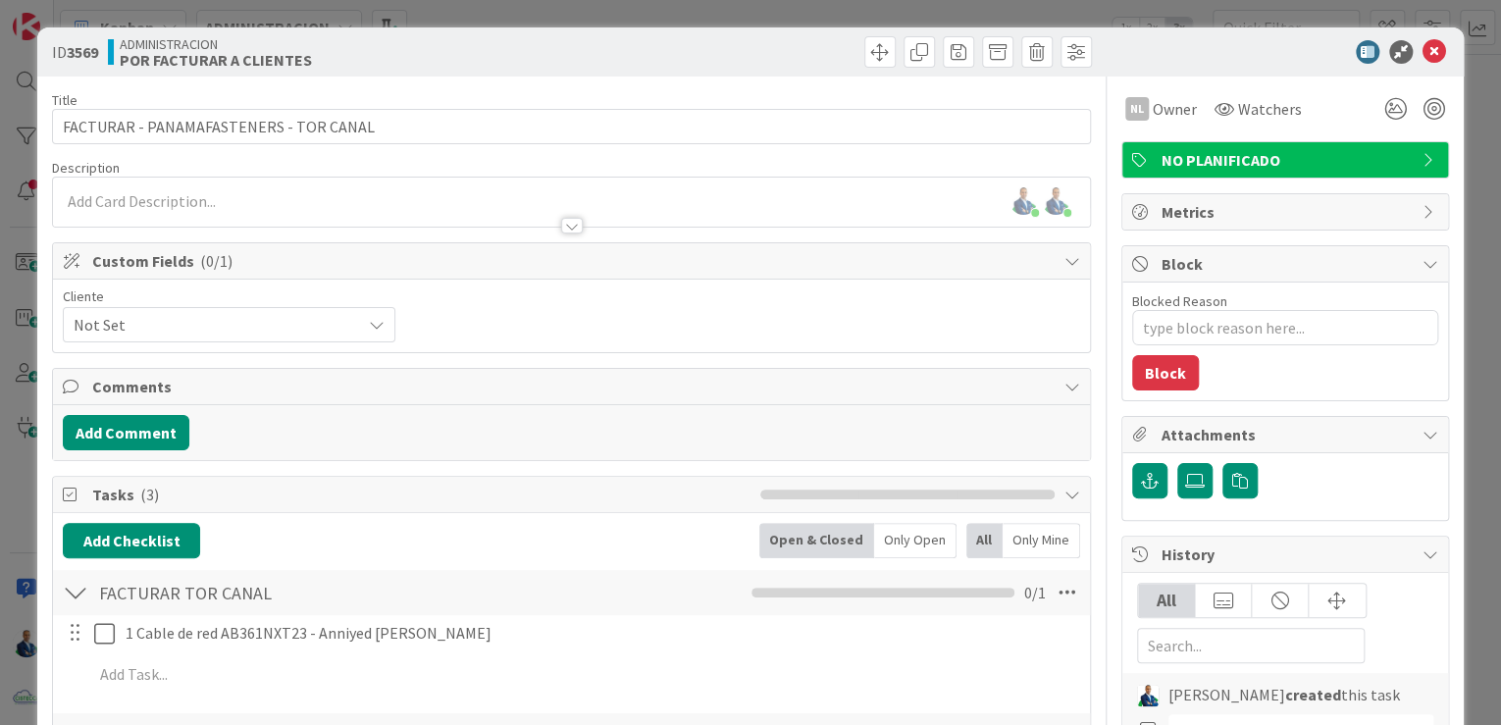
click at [1471, 179] on div "ID 3569 ADMINISTRACION POR FACTURAR A CLIENTES Title 38 / 128 FACTURAR - PANAMA…" at bounding box center [750, 362] width 1501 height 725
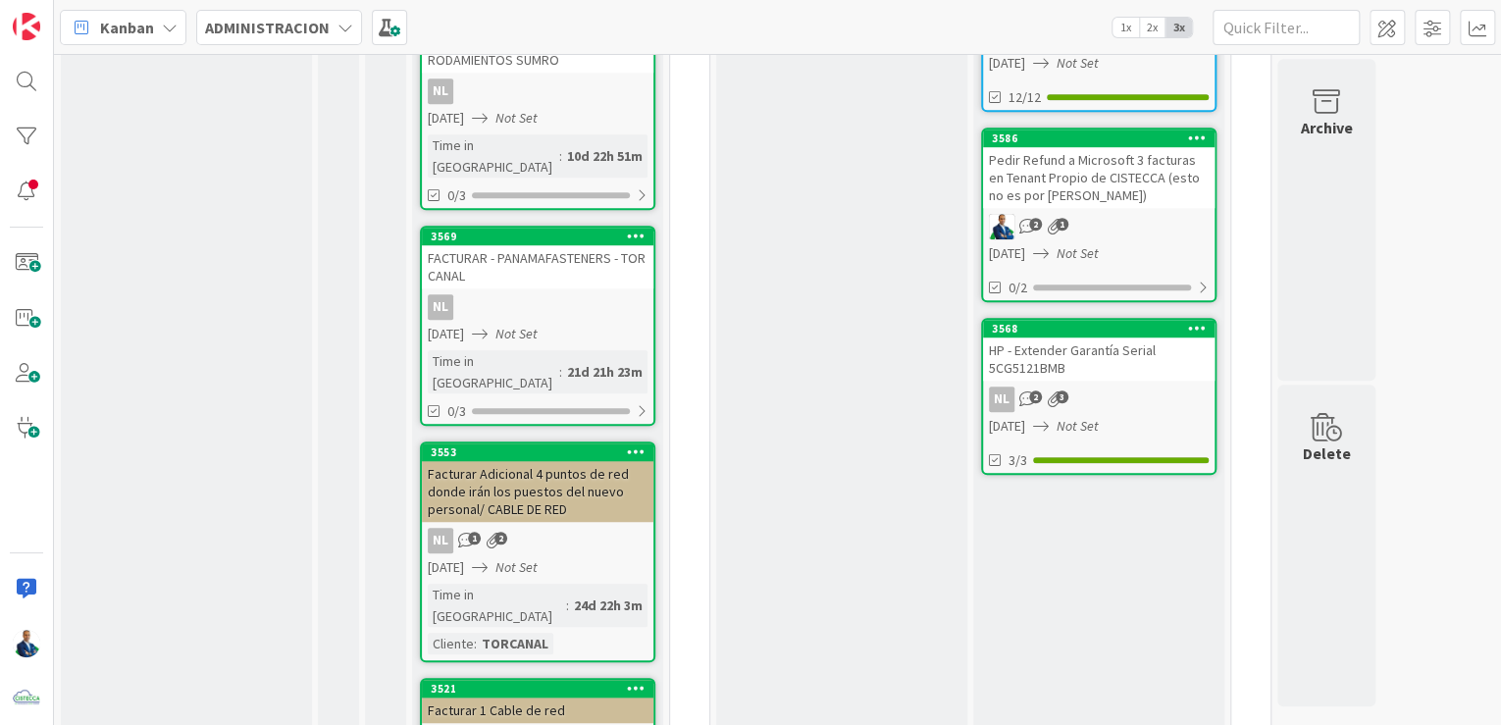
scroll to position [706, 0]
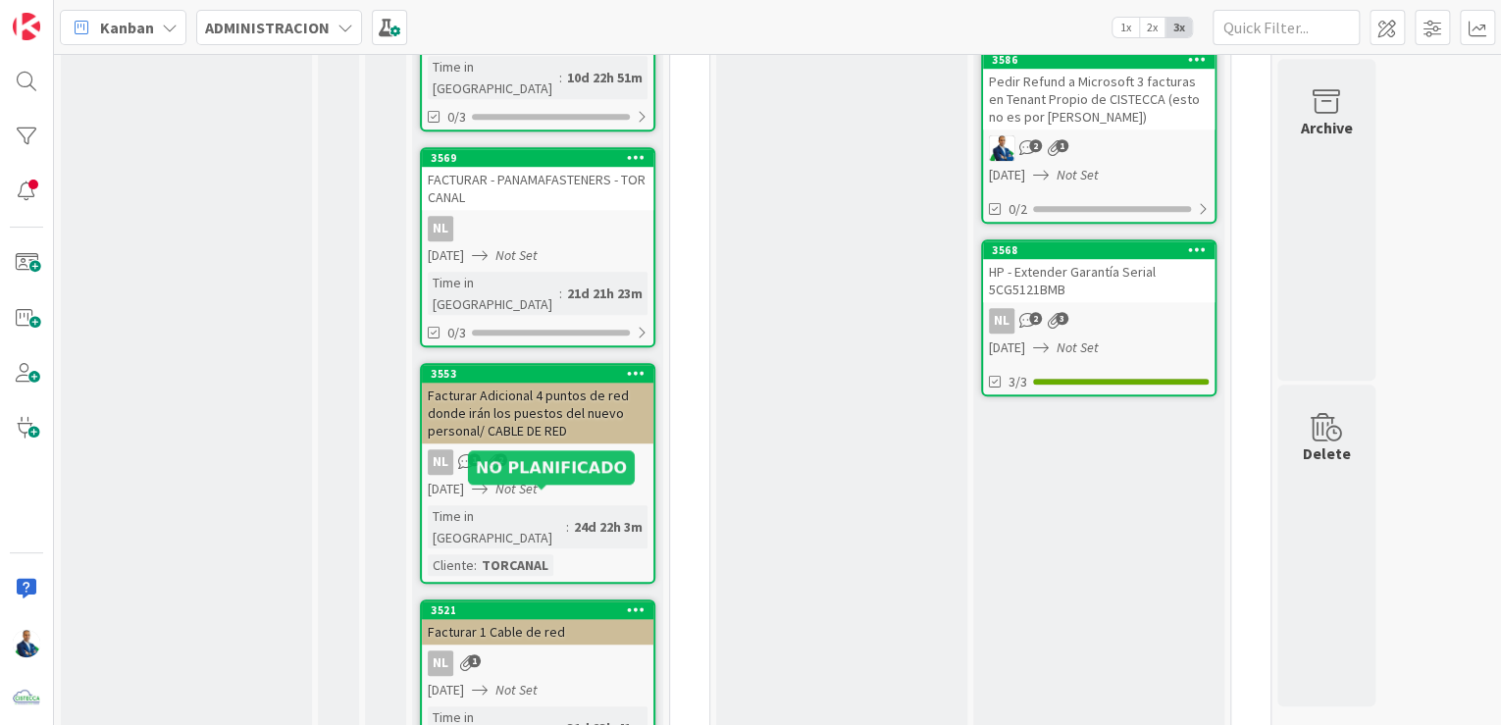
click at [546, 619] on div "Facturar 1 Cable de red" at bounding box center [538, 632] width 232 height 26
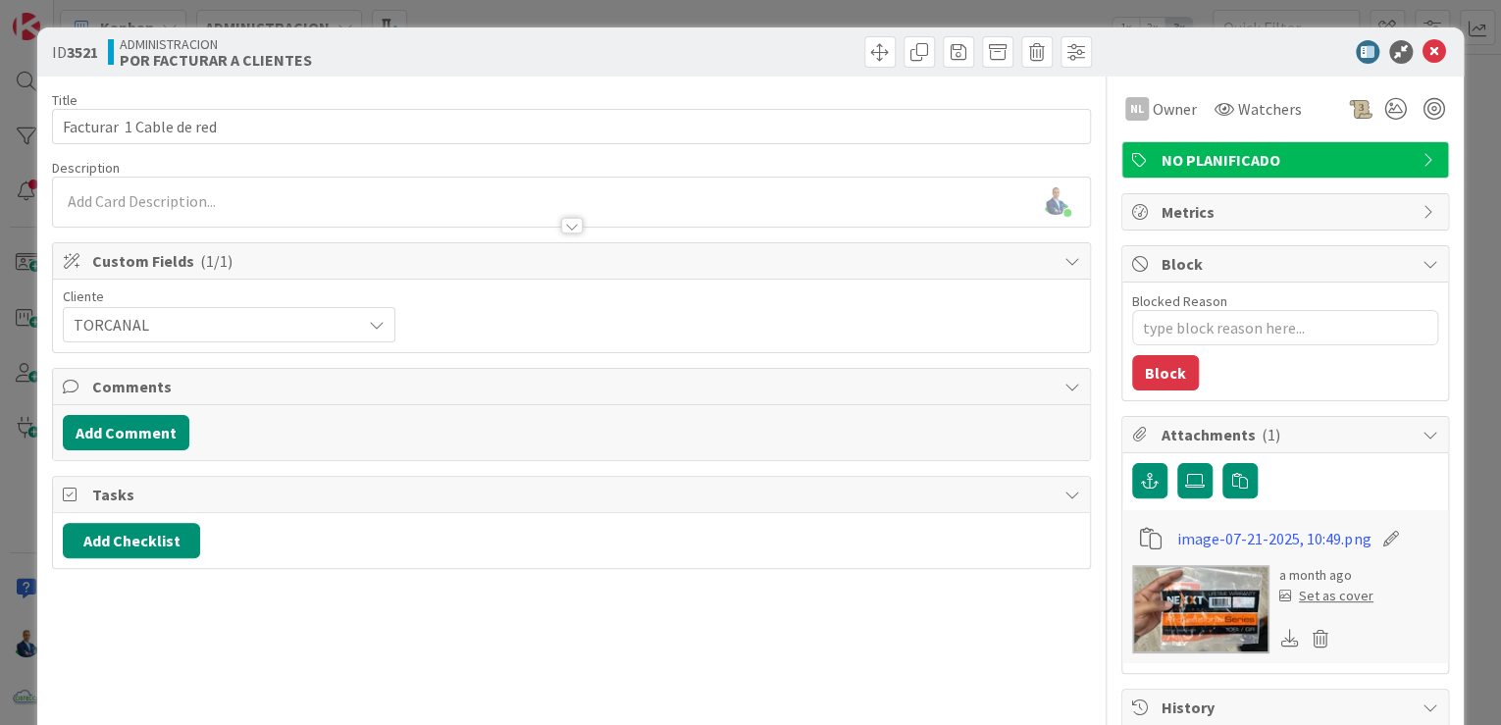
click at [1196, 598] on img at bounding box center [1200, 609] width 137 height 88
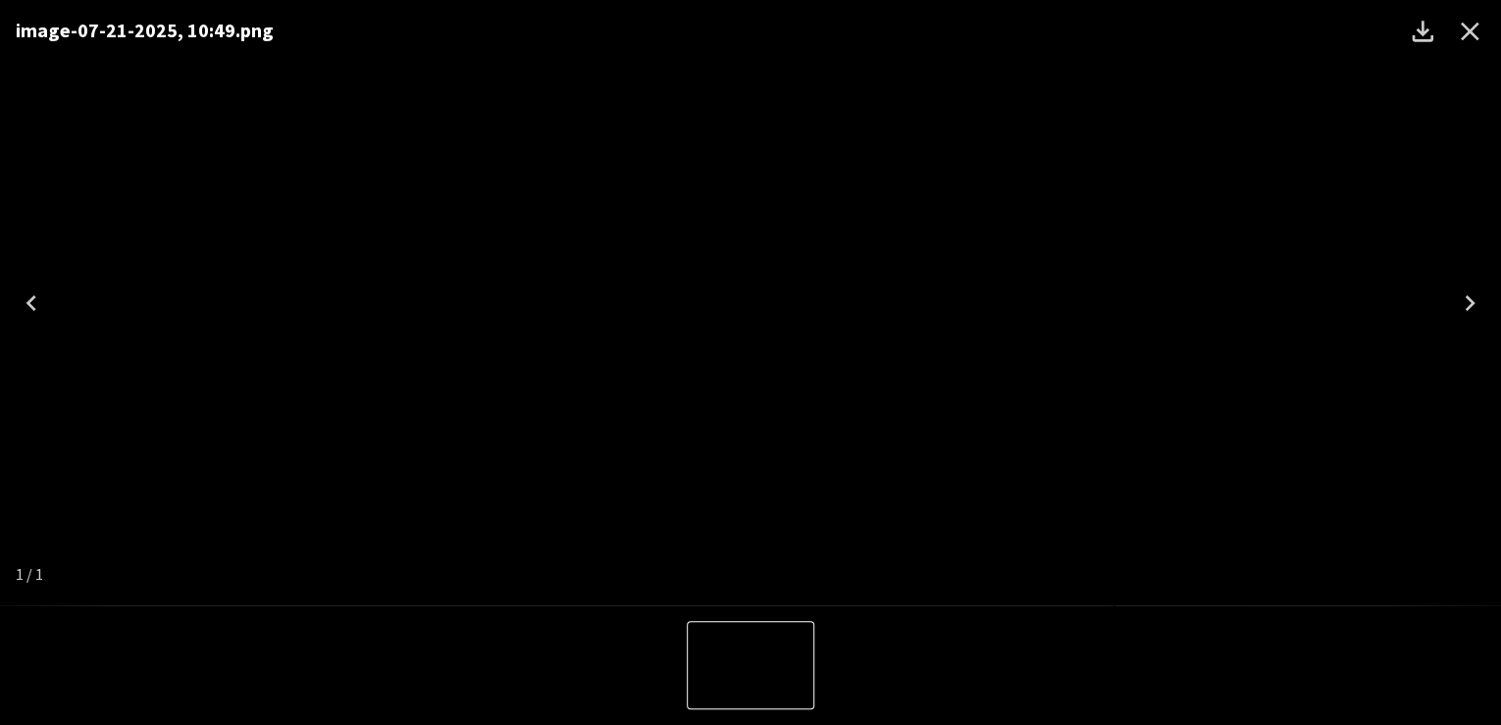
click at [1471, 35] on icon "Close" at bounding box center [1469, 31] width 31 height 31
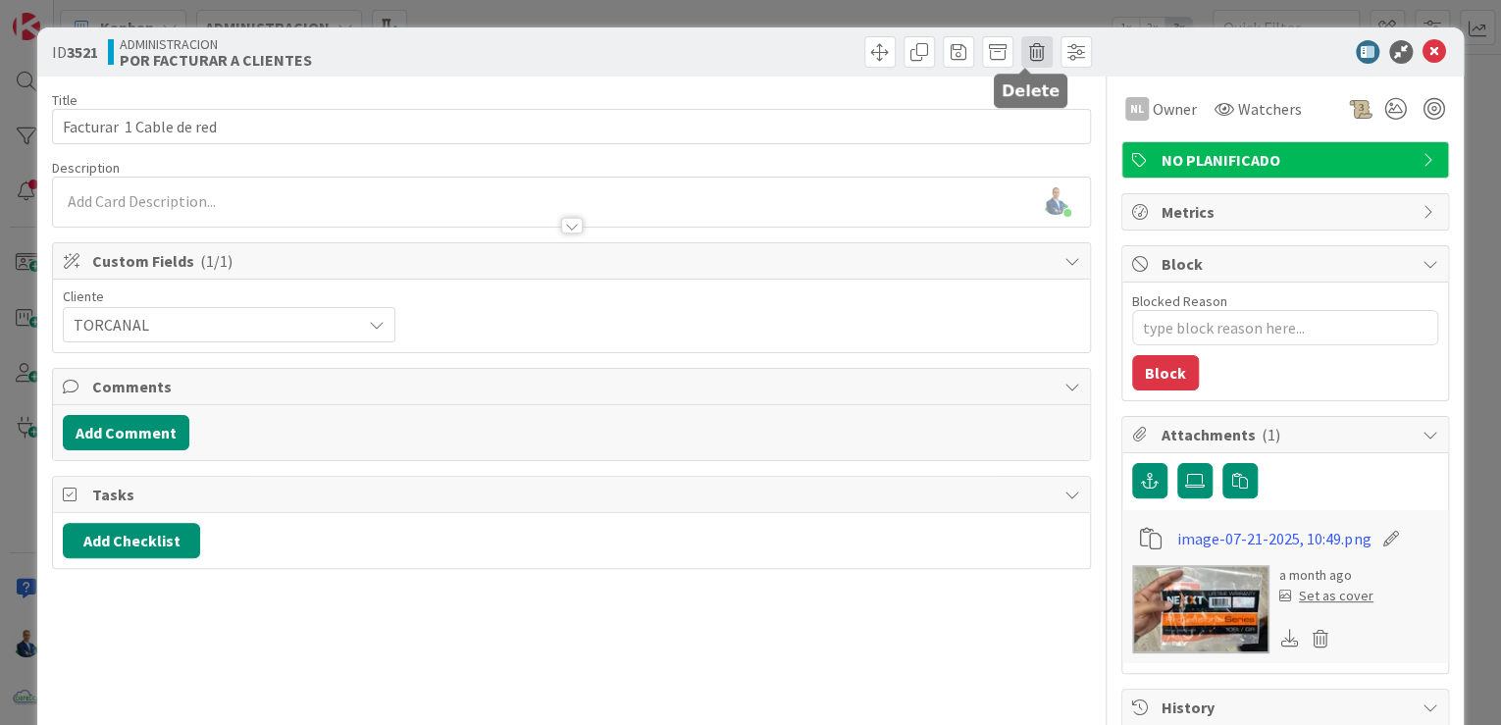
click at [1028, 54] on span at bounding box center [1036, 51] width 31 height 31
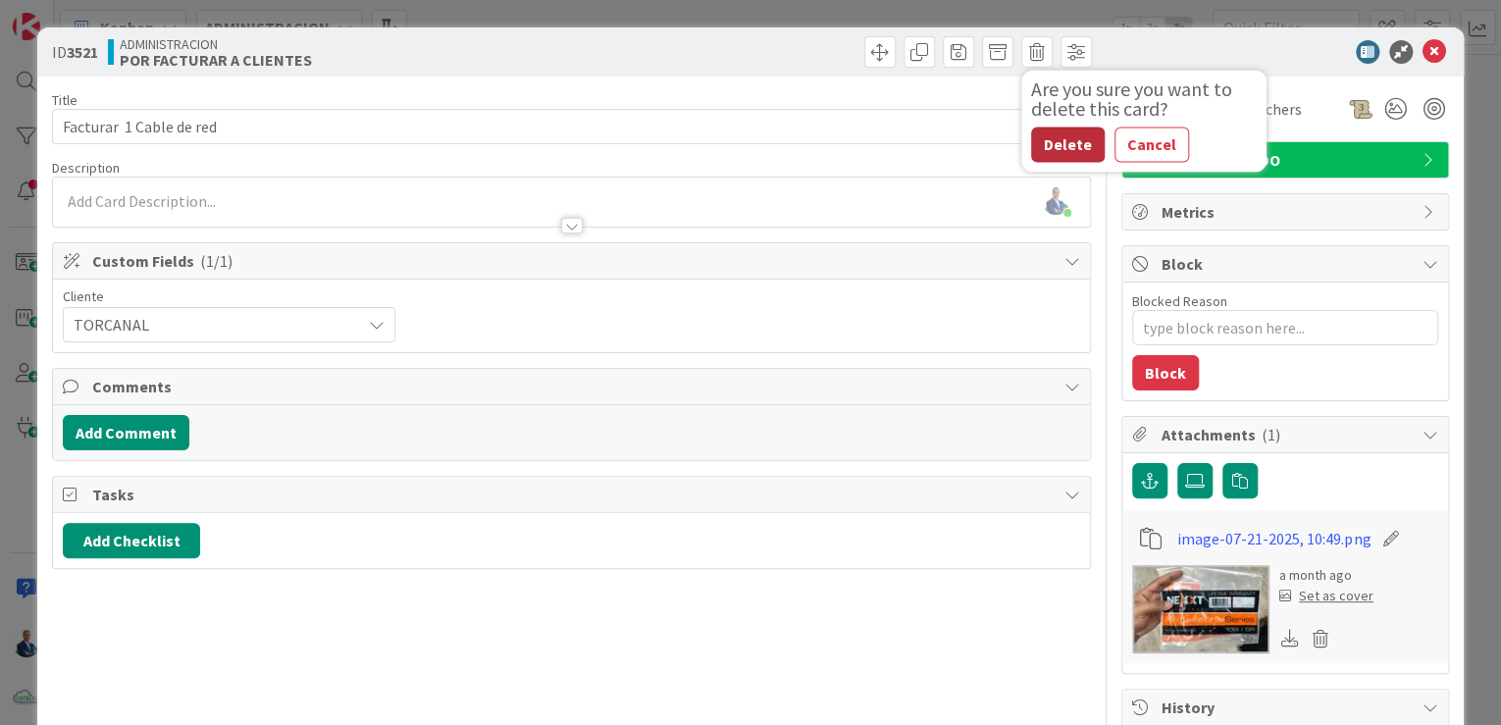
click at [1045, 150] on button "Delete" at bounding box center [1068, 144] width 74 height 35
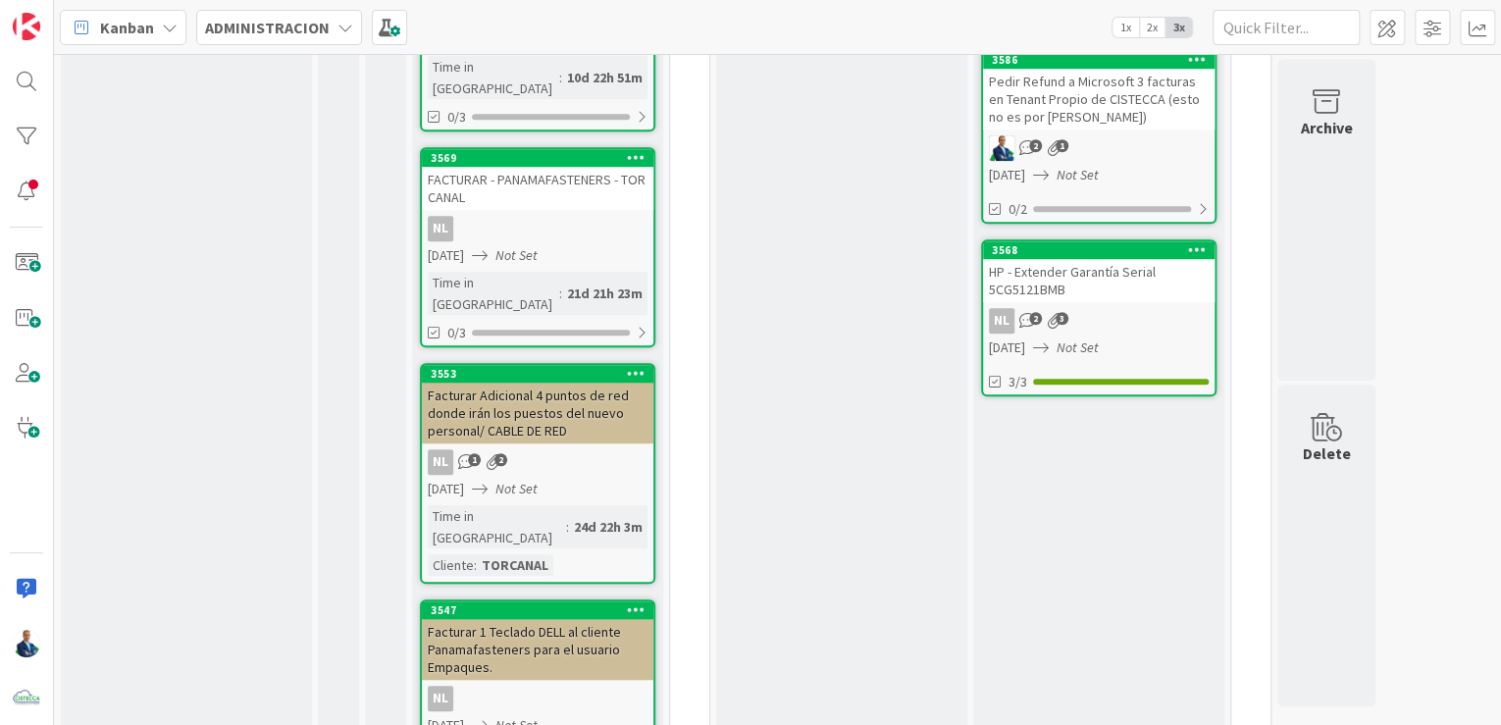
click at [561, 383] on div "Facturar Adicional 4 puntos de red donde irán los puestos del nuevo personal/ C…" at bounding box center [538, 413] width 232 height 61
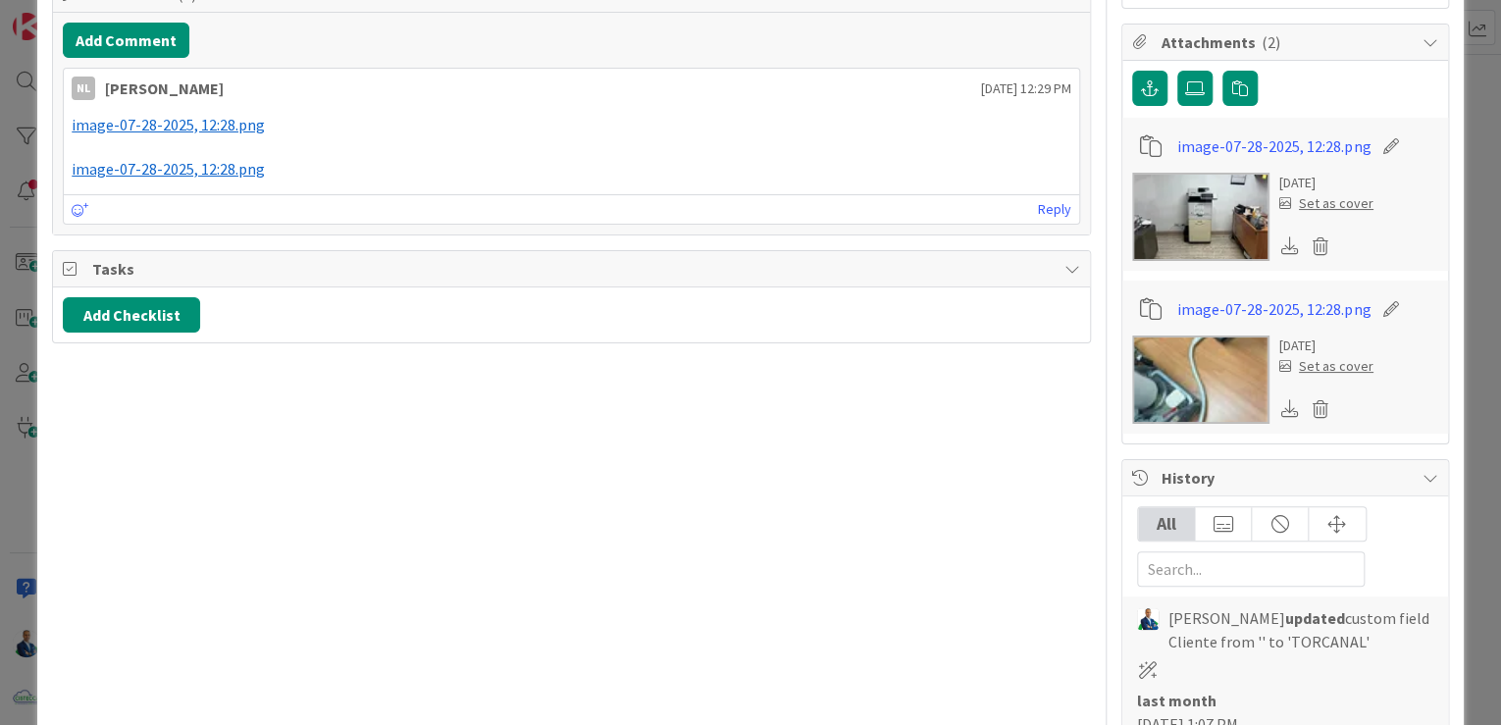
scroll to position [157, 0]
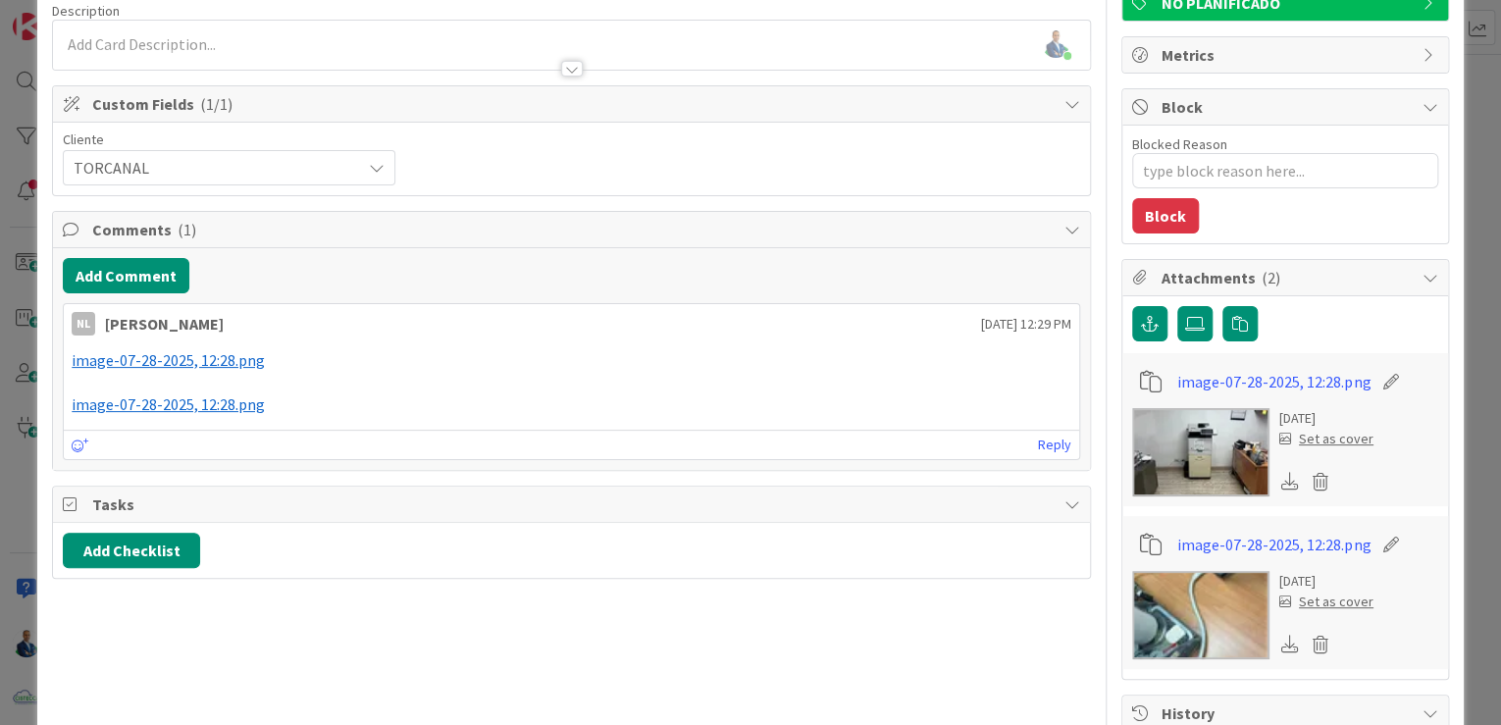
click at [220, 353] on span "image-07-28-2025, 12:28.png" at bounding box center [168, 360] width 193 height 20
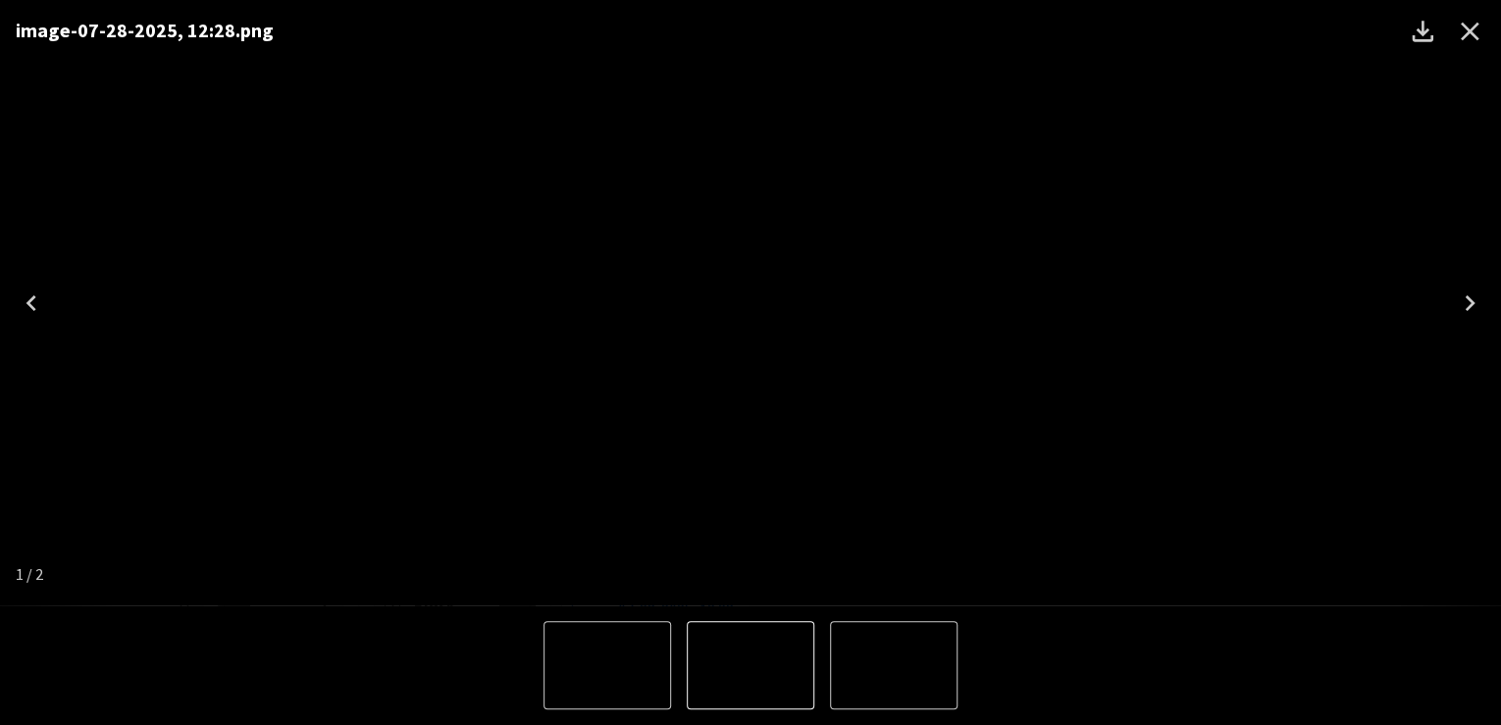
click at [1475, 27] on icon "Close" at bounding box center [1469, 31] width 31 height 31
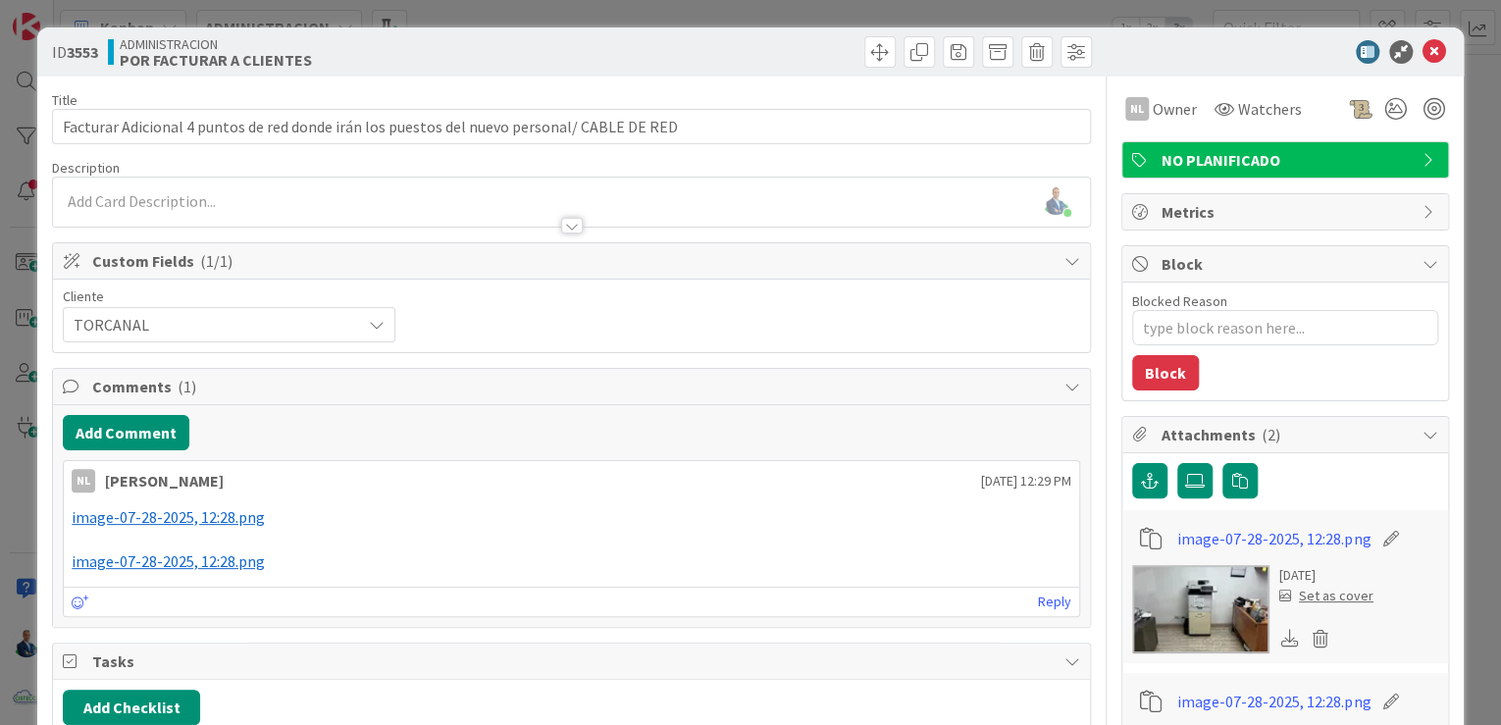
scroll to position [78, 0]
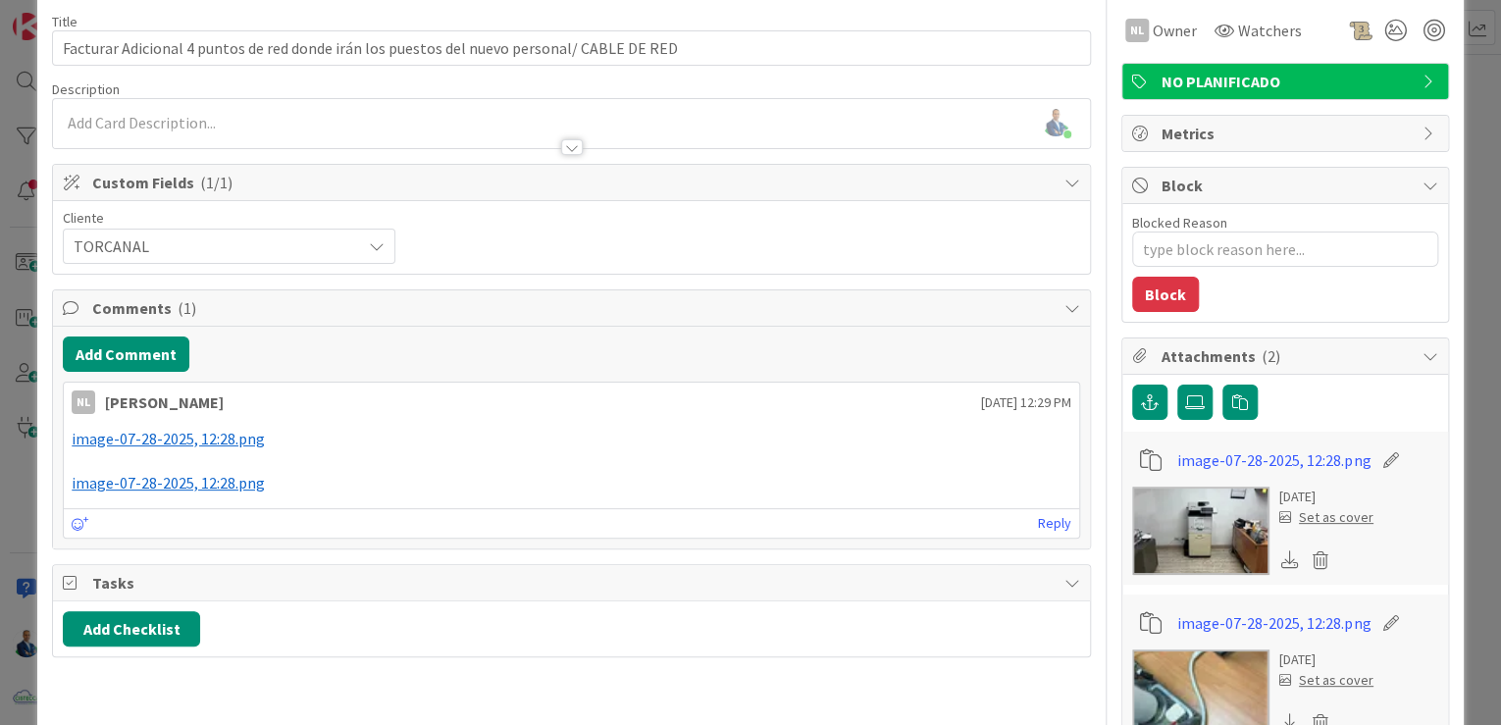
click at [1467, 205] on div "ID 3553 ADMINISTRACION POR FACTURAR A CLIENTES Title 90 / 128 Facturar Adiciona…" at bounding box center [750, 362] width 1501 height 725
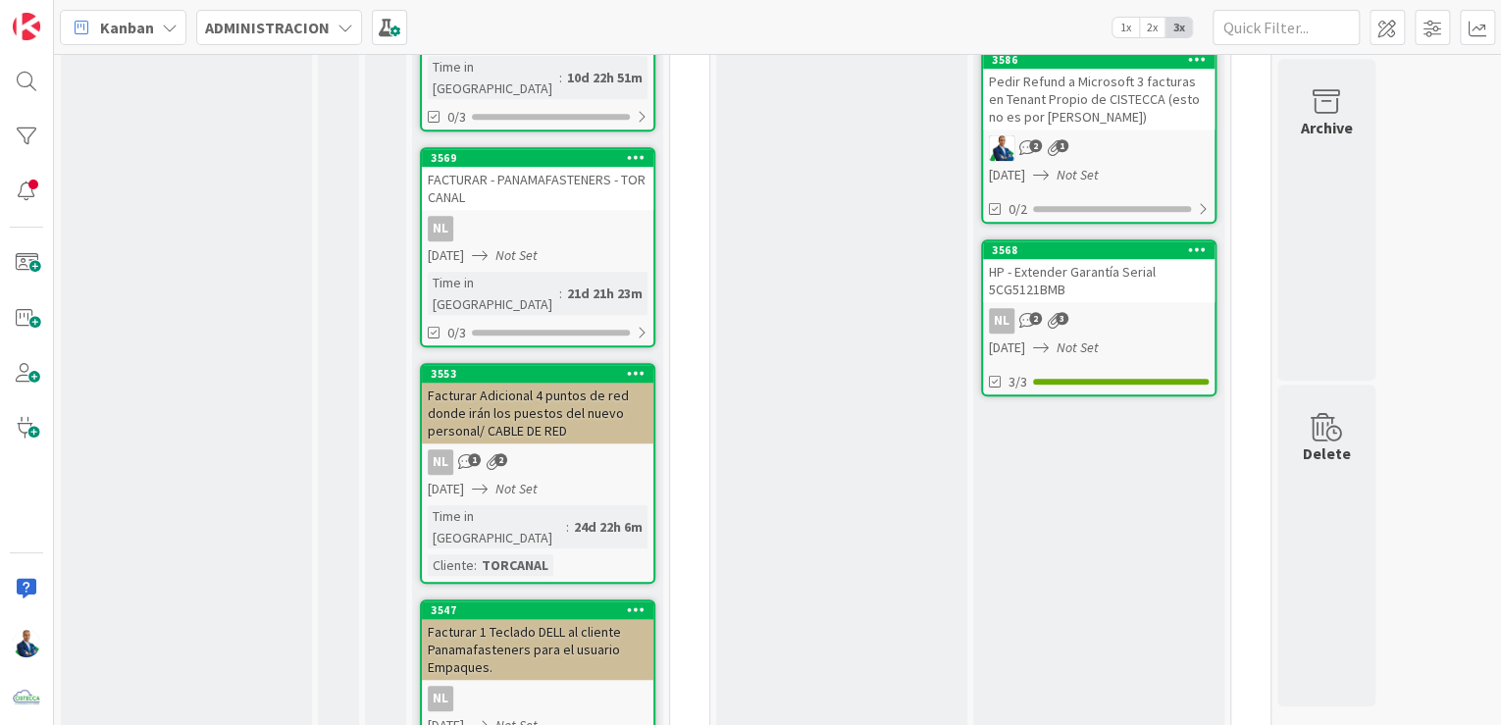
click at [512, 383] on div "Facturar Adicional 4 puntos de red donde irán los puestos del nuevo personal/ C…" at bounding box center [538, 413] width 232 height 61
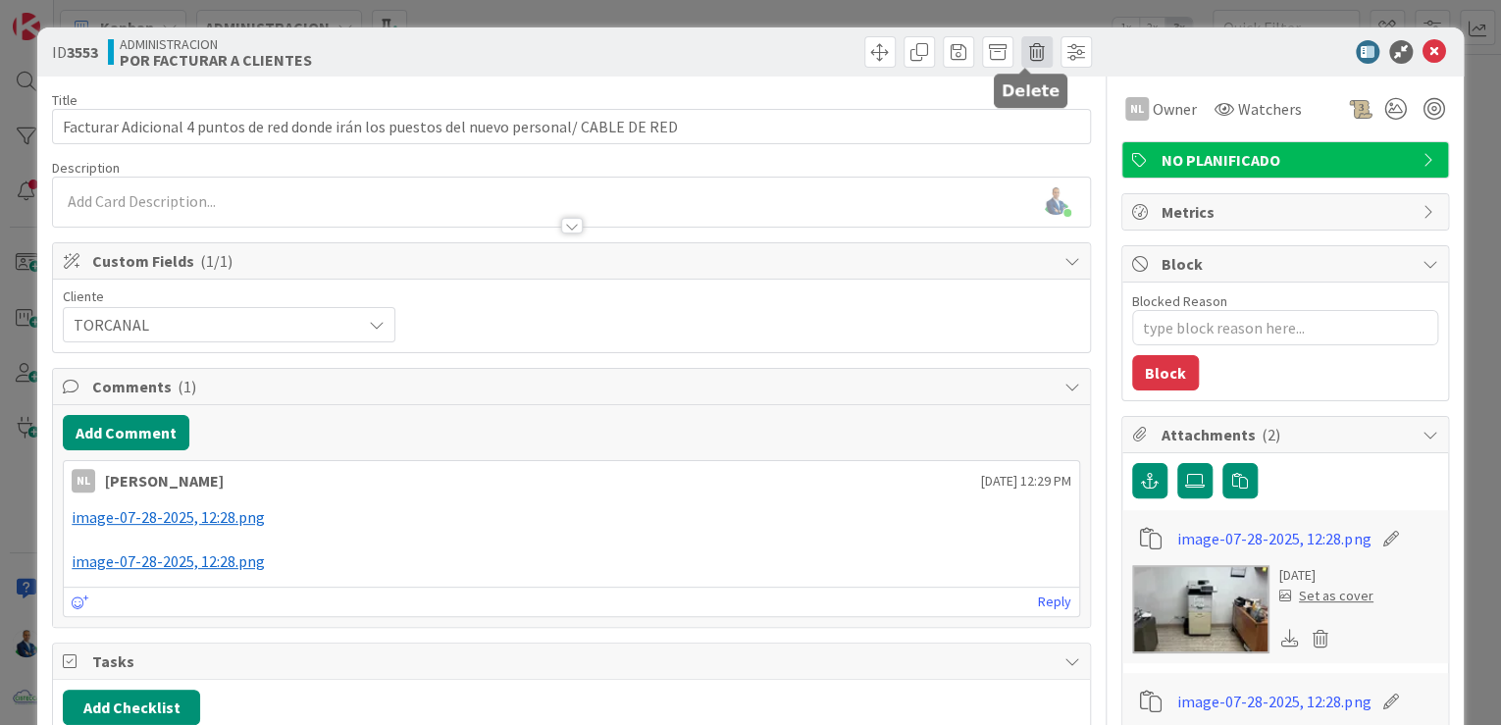
click at [1038, 55] on span at bounding box center [1036, 51] width 31 height 31
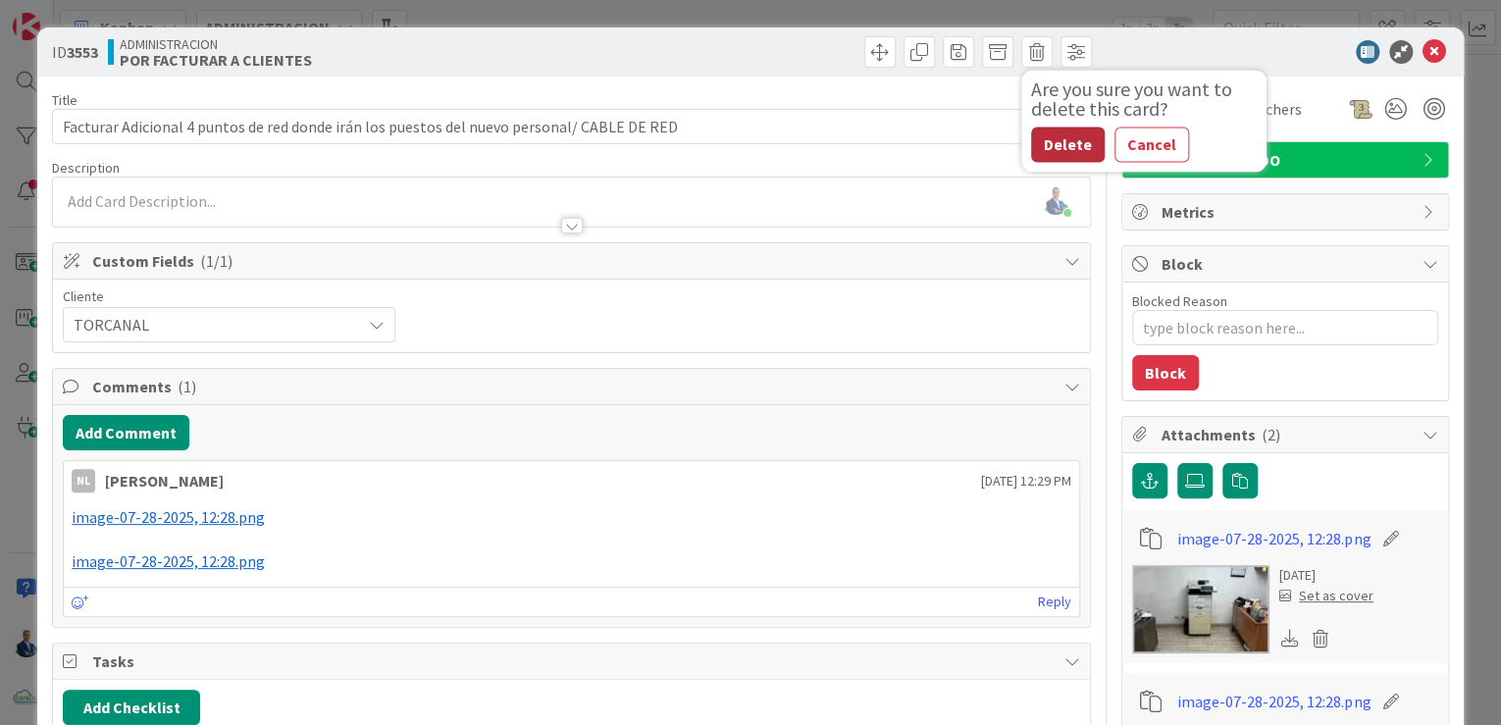
click at [1040, 150] on button "Delete" at bounding box center [1068, 144] width 74 height 35
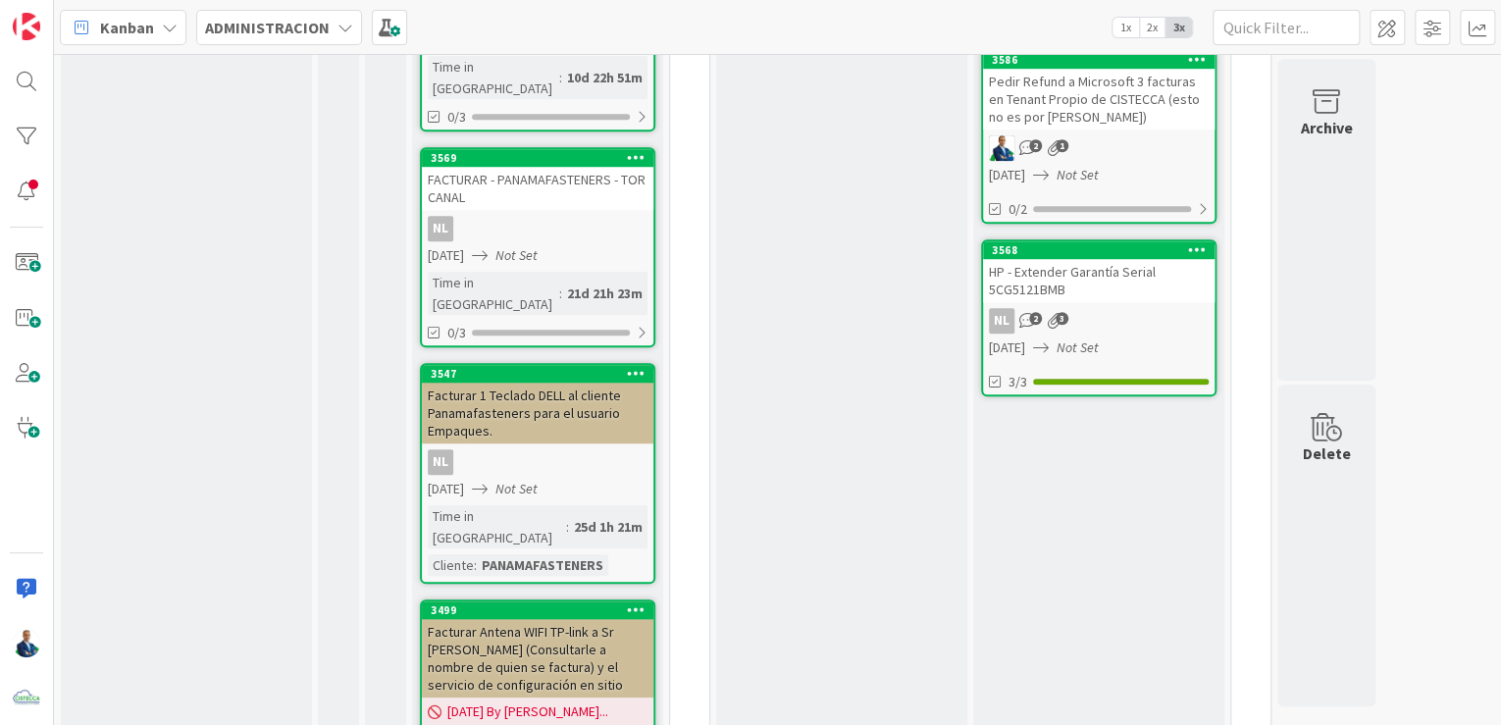
click at [488, 383] on div "Facturar 1 Teclado DELL al cliente Panamafasteners para el usuario Empaques." at bounding box center [538, 413] width 232 height 61
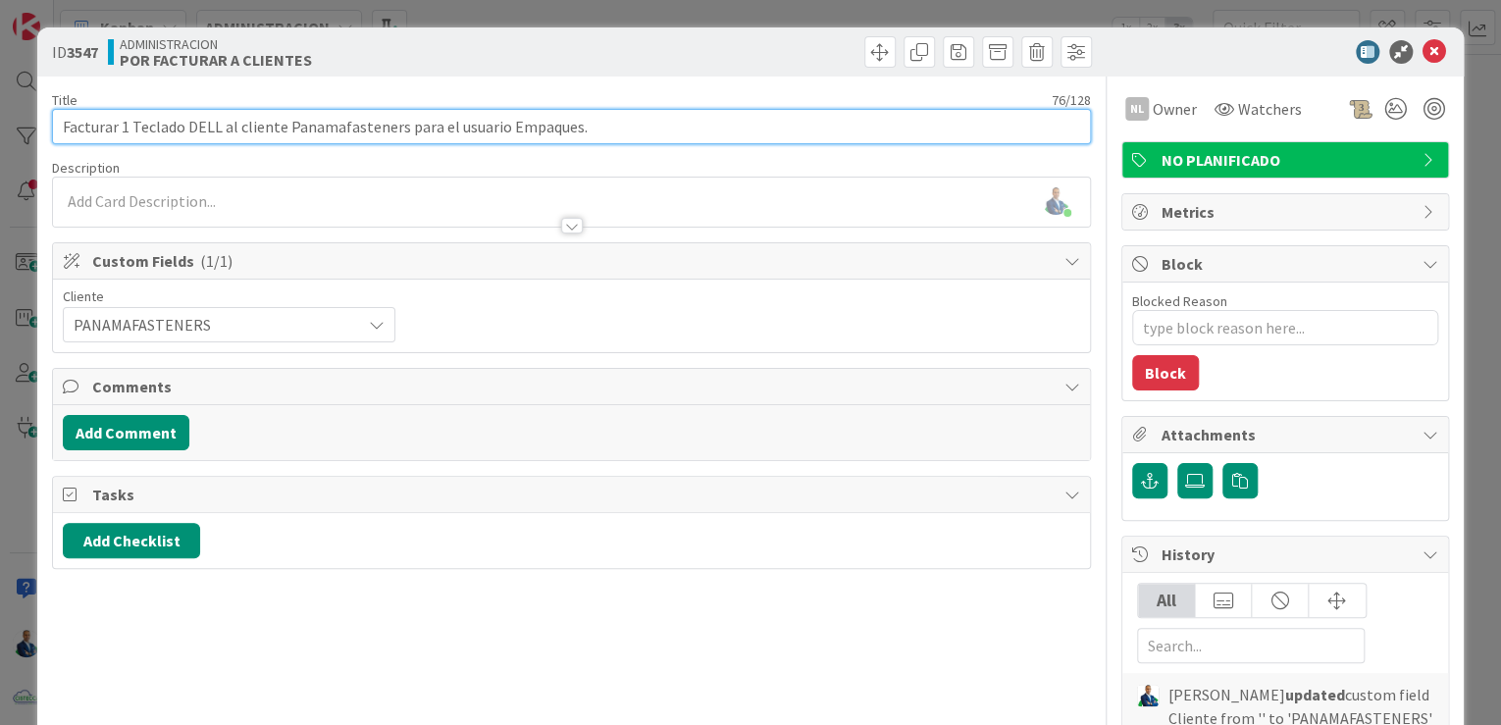
drag, startPoint x: 63, startPoint y: 130, endPoint x: 762, endPoint y: 131, distance: 699.6
click at [762, 131] on input "Facturar 1 Teclado DELL al cliente Panamafasteners para el usuario Empaques." at bounding box center [571, 126] width 1039 height 35
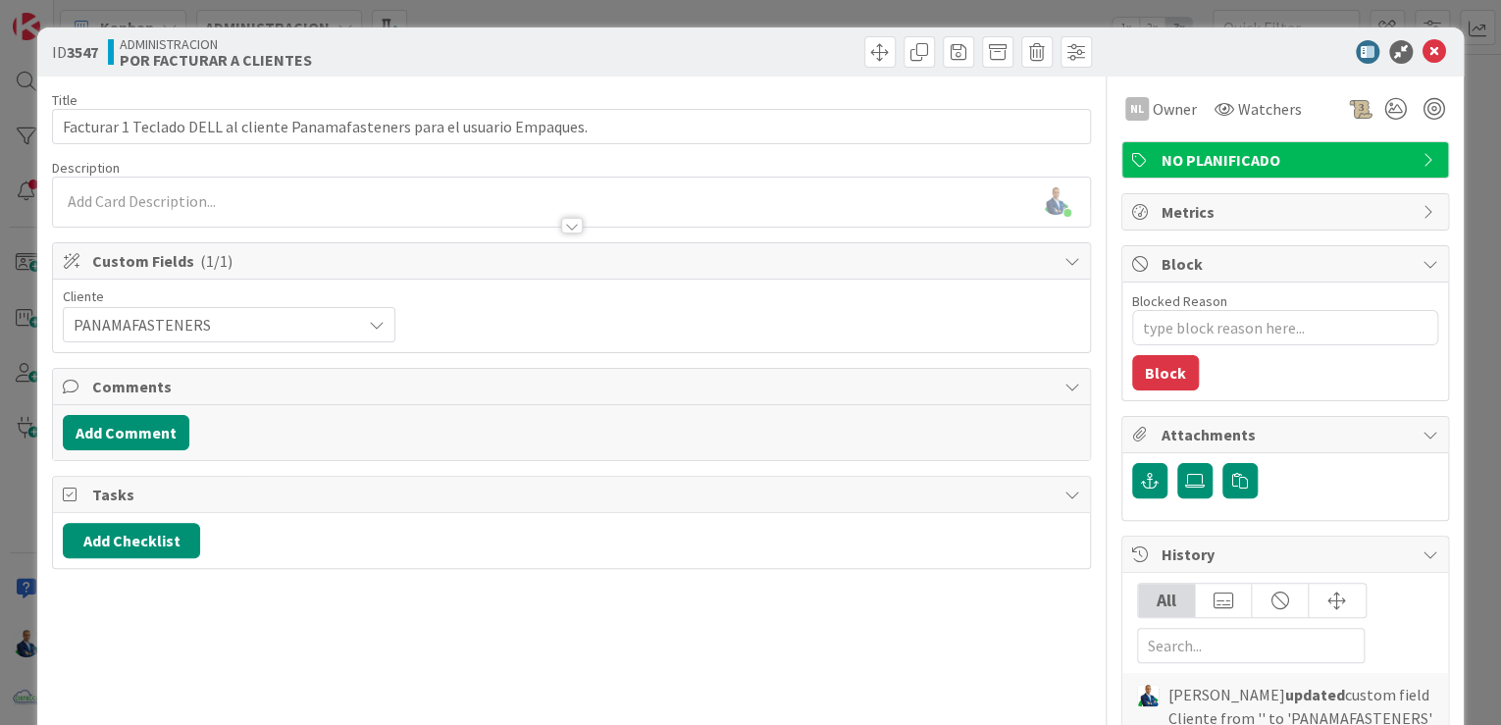
click at [1472, 287] on div "ID 3547 ADMINISTRACION POR FACTURAR A CLIENTES Title 76 / 128 Facturar 1 Teclad…" at bounding box center [750, 362] width 1501 height 725
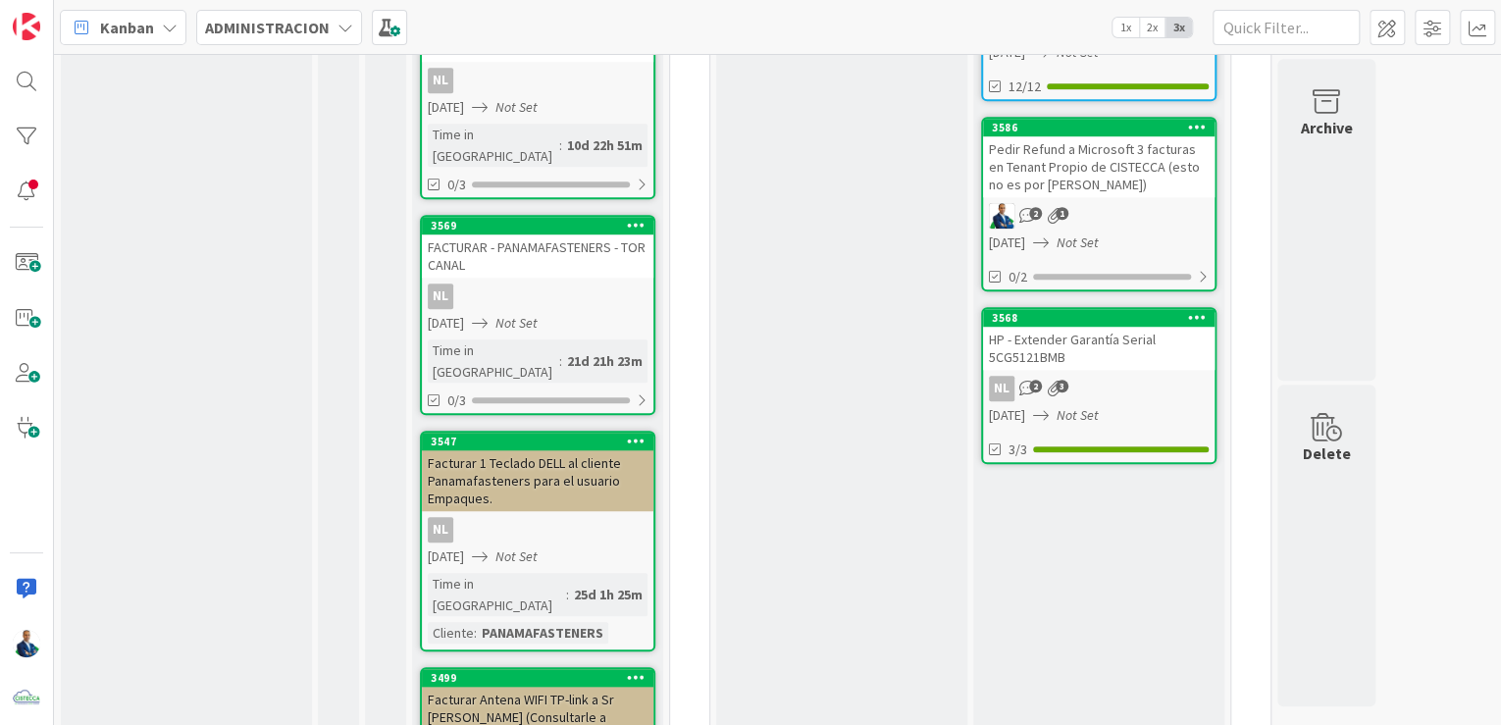
scroll to position [549, 0]
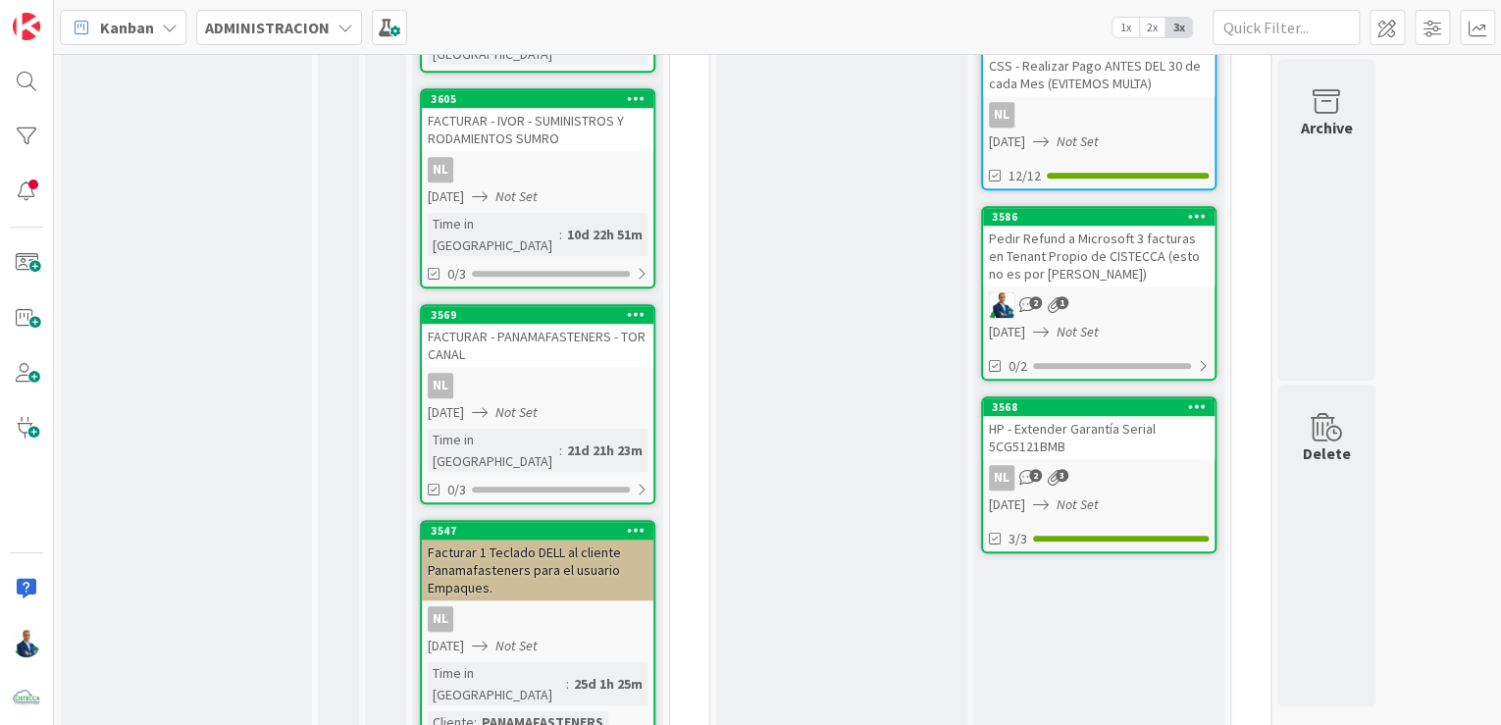
click at [536, 324] on div "FACTURAR - PANAMAFASTENERS - TOR CANAL" at bounding box center [538, 345] width 232 height 43
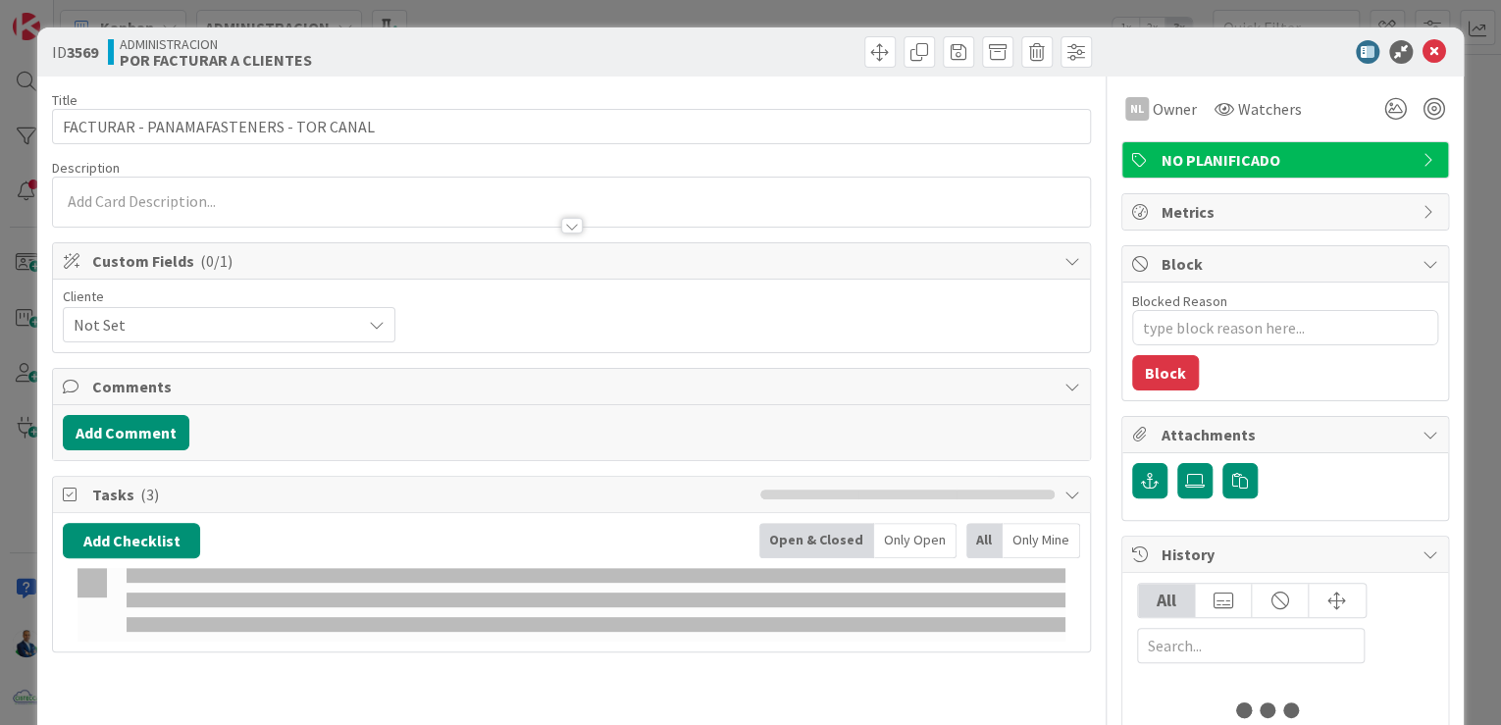
type textarea "x"
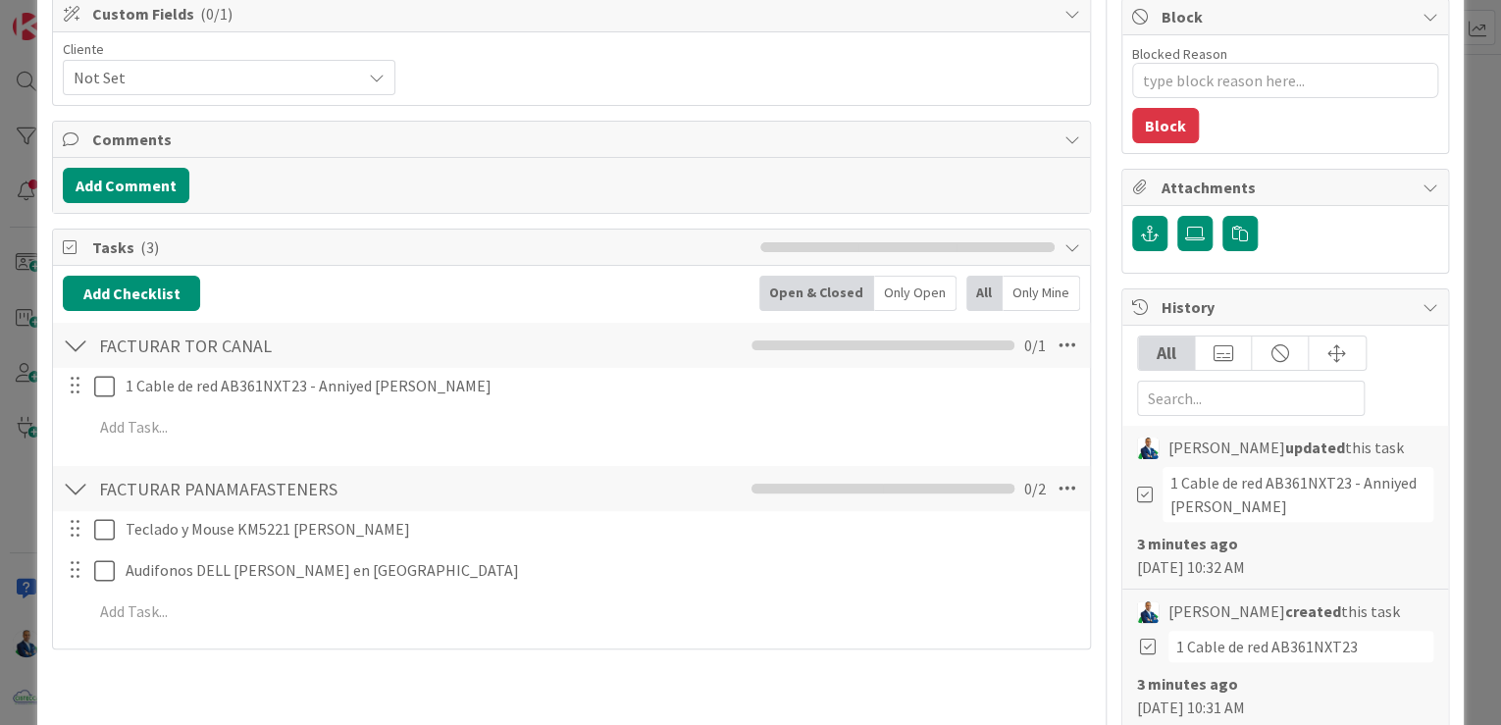
scroll to position [314, 0]
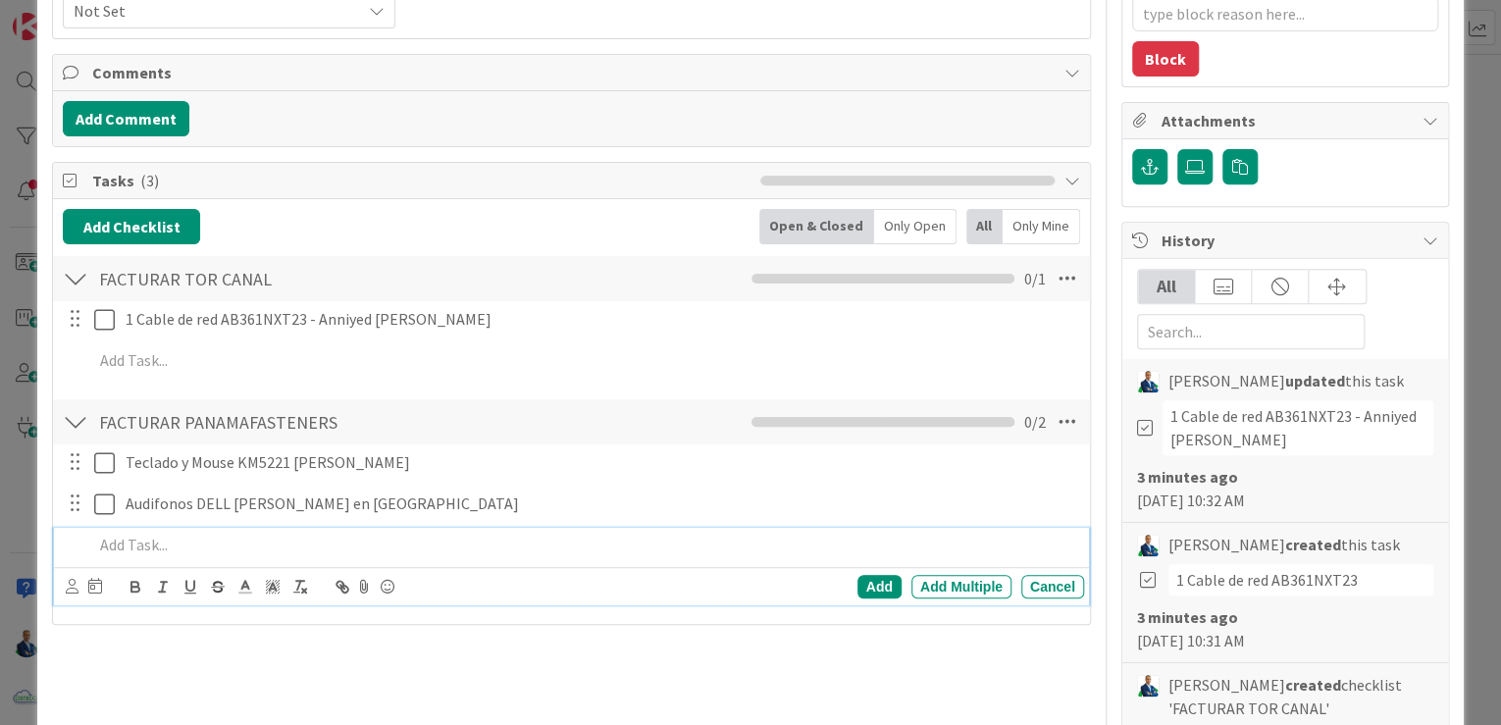
click at [170, 547] on p at bounding box center [584, 545] width 983 height 23
drag, startPoint x: 153, startPoint y: 545, endPoint x: 41, endPoint y: 540, distance: 112.0
click at [41, 540] on div "ID 3569 ADMINISTRACION POR FACTURAR A CLIENTES Title 38 / 128 FACTURAR - PANAMA…" at bounding box center [750, 598] width 1427 height 1770
click at [200, 538] on p "1 Teclado DELL al cliente Panamafasteners para el usuario Empaques." at bounding box center [584, 545] width 983 height 23
click at [346, 542] on p "1 Teclado USB DELL con Cable al cliente Panamafasteners para el usuario Empaque…" at bounding box center [584, 545] width 983 height 23
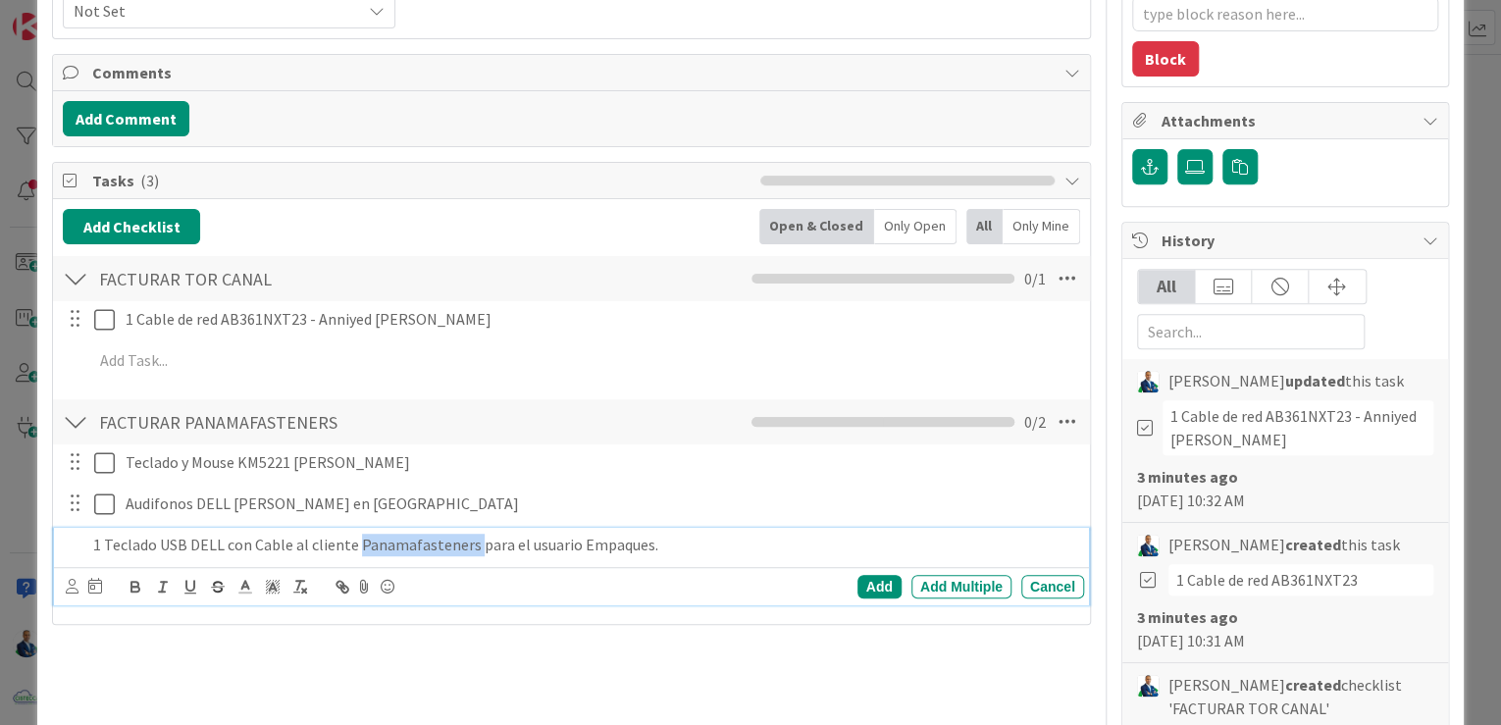
drag, startPoint x: 353, startPoint y: 542, endPoint x: 471, endPoint y: 538, distance: 117.8
click at [471, 538] on p "1 Teclado USB DELL con Cable al cliente Panamafasteners para el usuario Empaque…" at bounding box center [584, 545] width 983 height 23
click at [458, 545] on p "1 Teclado USB DELL con Cable al cliente para el usuario Empaques." at bounding box center [584, 545] width 983 height 23
click at [694, 544] on p "1 Teclado USB DELL con Cable al cliente para el usuario de Empaques." at bounding box center [584, 545] width 983 height 23
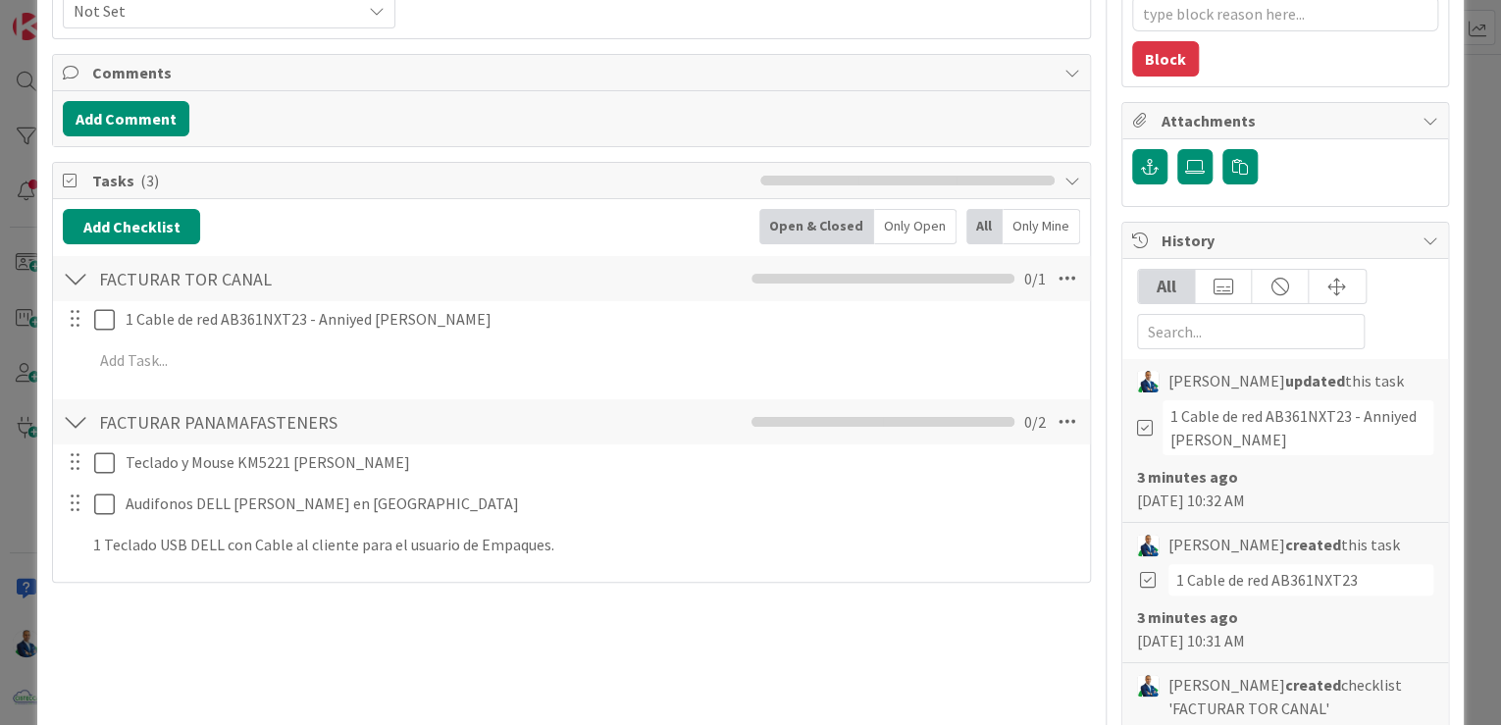
click at [860, 587] on div "Title 38 / 128 FACTURAR - PANAMAFASTENERS - TOR CANAL Description Gabriel Adria…" at bounding box center [571, 616] width 1039 height 1706
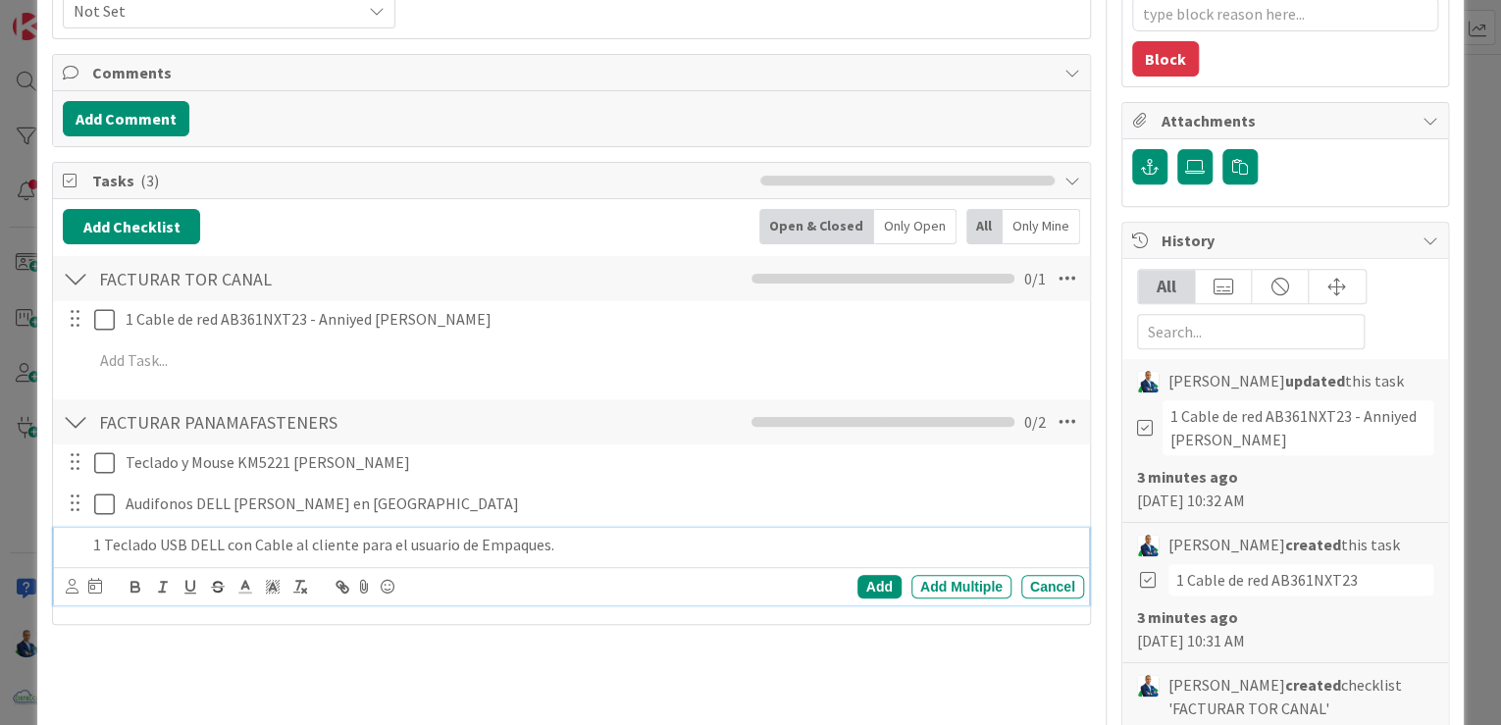
click at [658, 535] on p "1 Teclado USB DELL con Cable al cliente para el usuario de Empaques." at bounding box center [584, 545] width 983 height 23
click at [879, 577] on div "Add" at bounding box center [880, 587] width 44 height 24
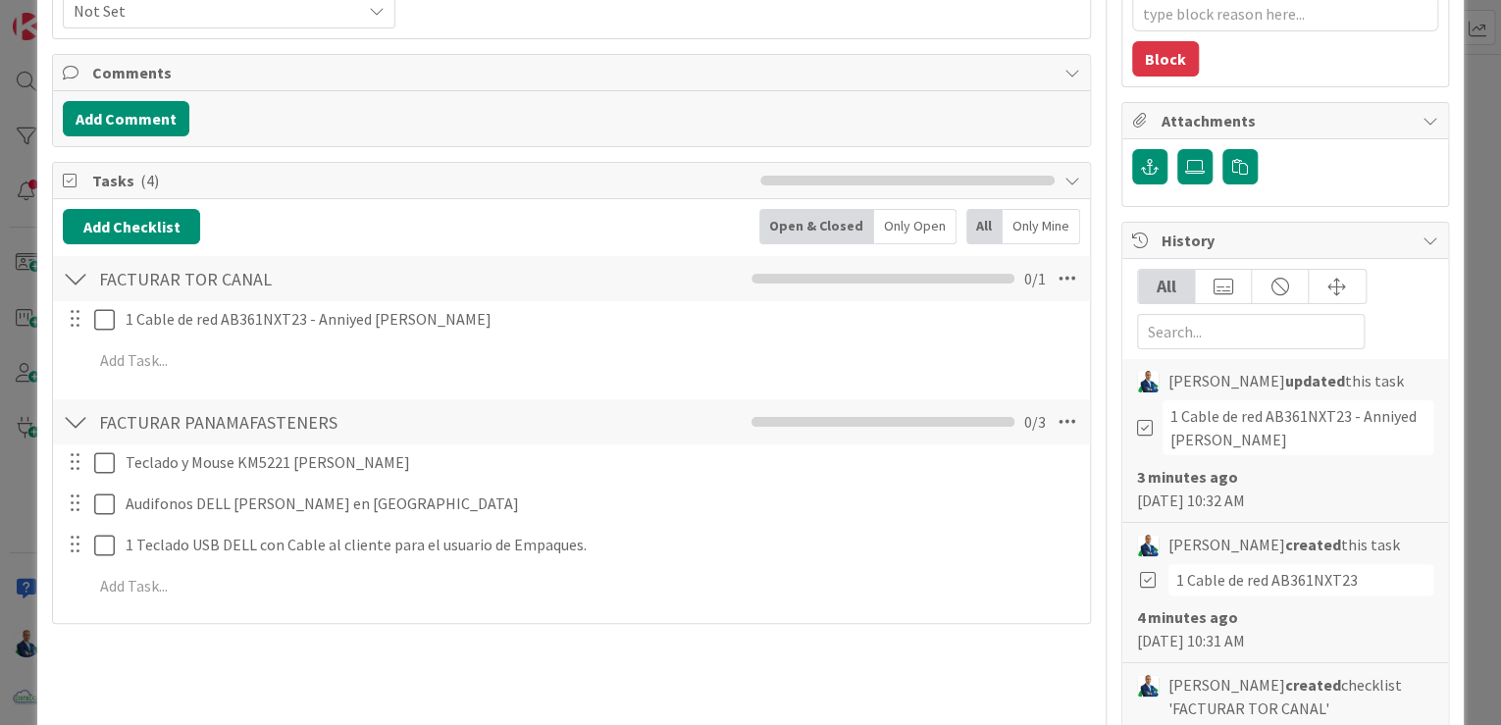
click at [1470, 194] on div "ID 3569 ADMINISTRACION POR FACTURAR A CLIENTES Title 38 / 128 FACTURAR - PANAMA…" at bounding box center [750, 362] width 1501 height 725
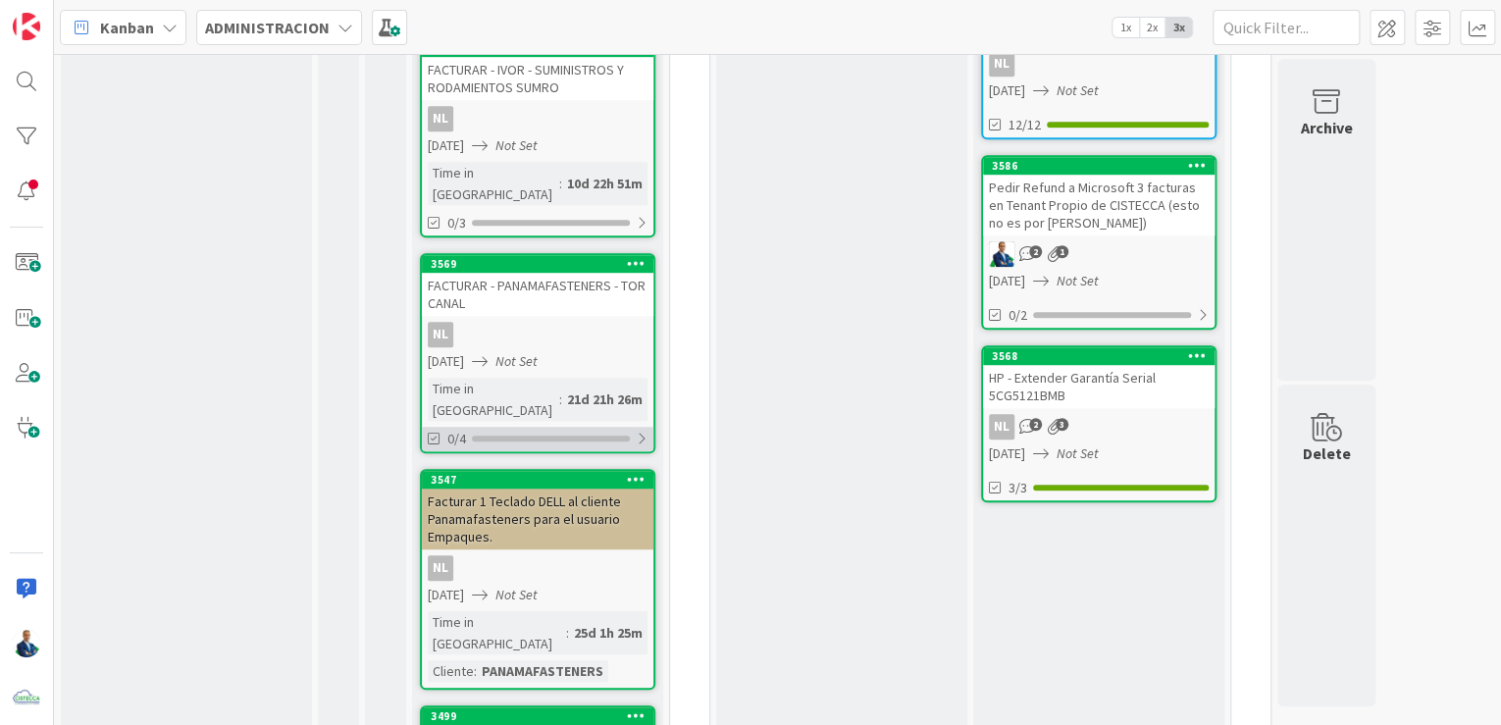
scroll to position [706, 0]
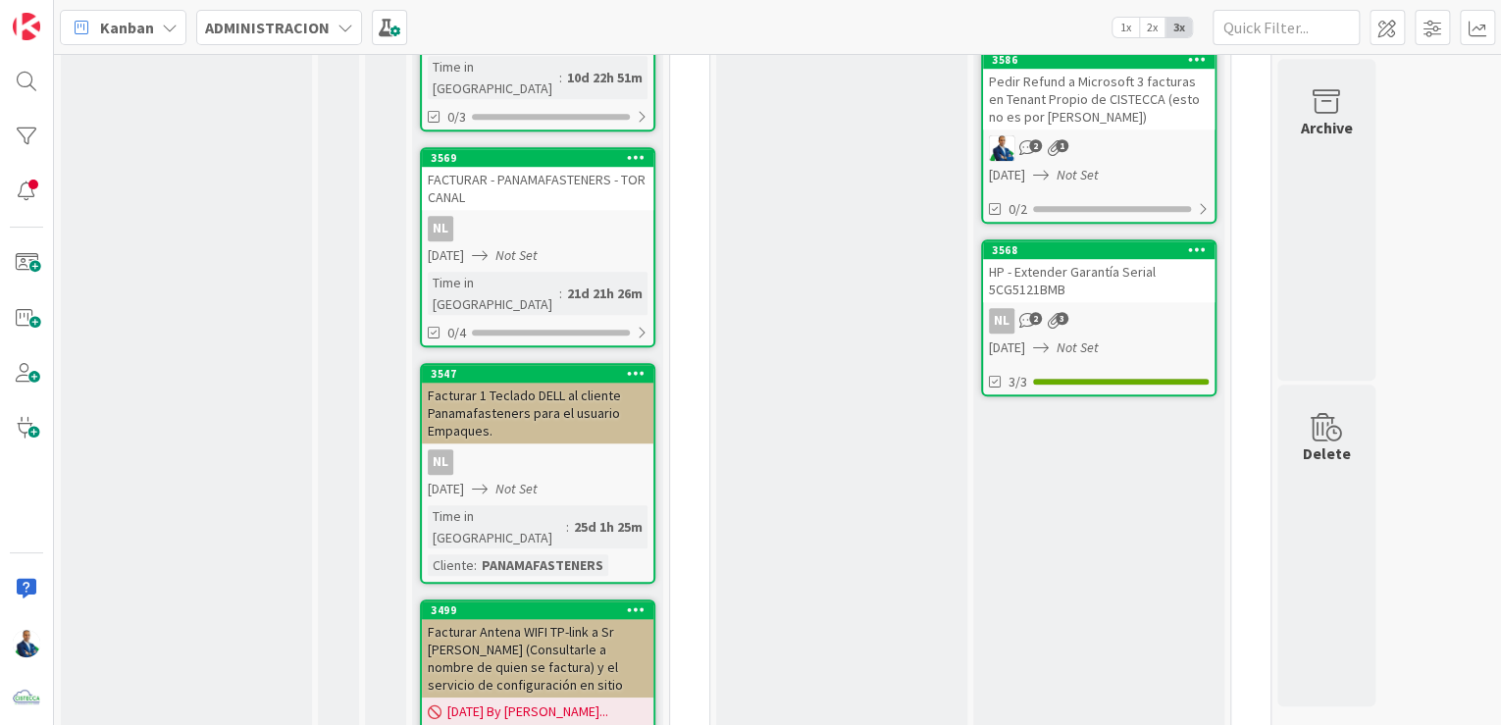
click at [636, 366] on icon at bounding box center [636, 373] width 19 height 14
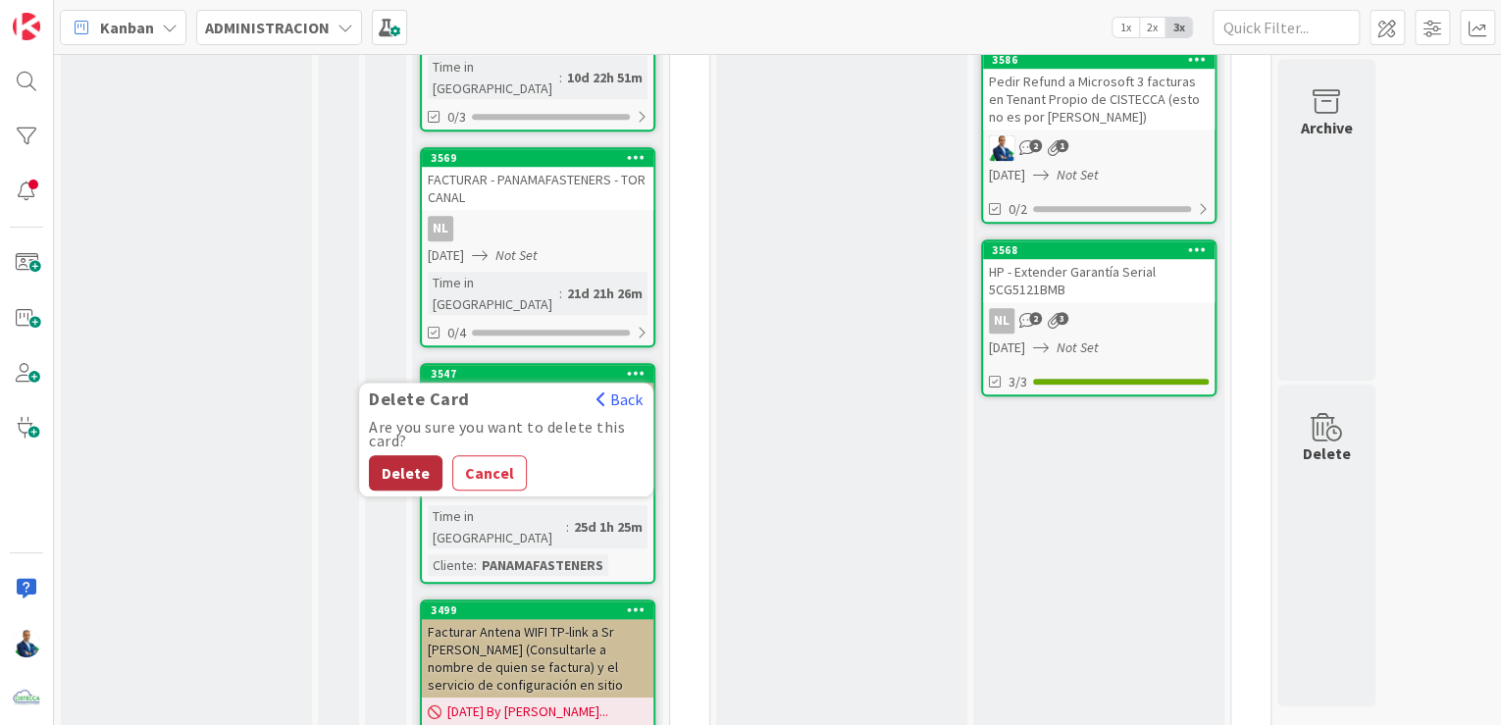
click at [405, 455] on button "Delete" at bounding box center [406, 472] width 74 height 35
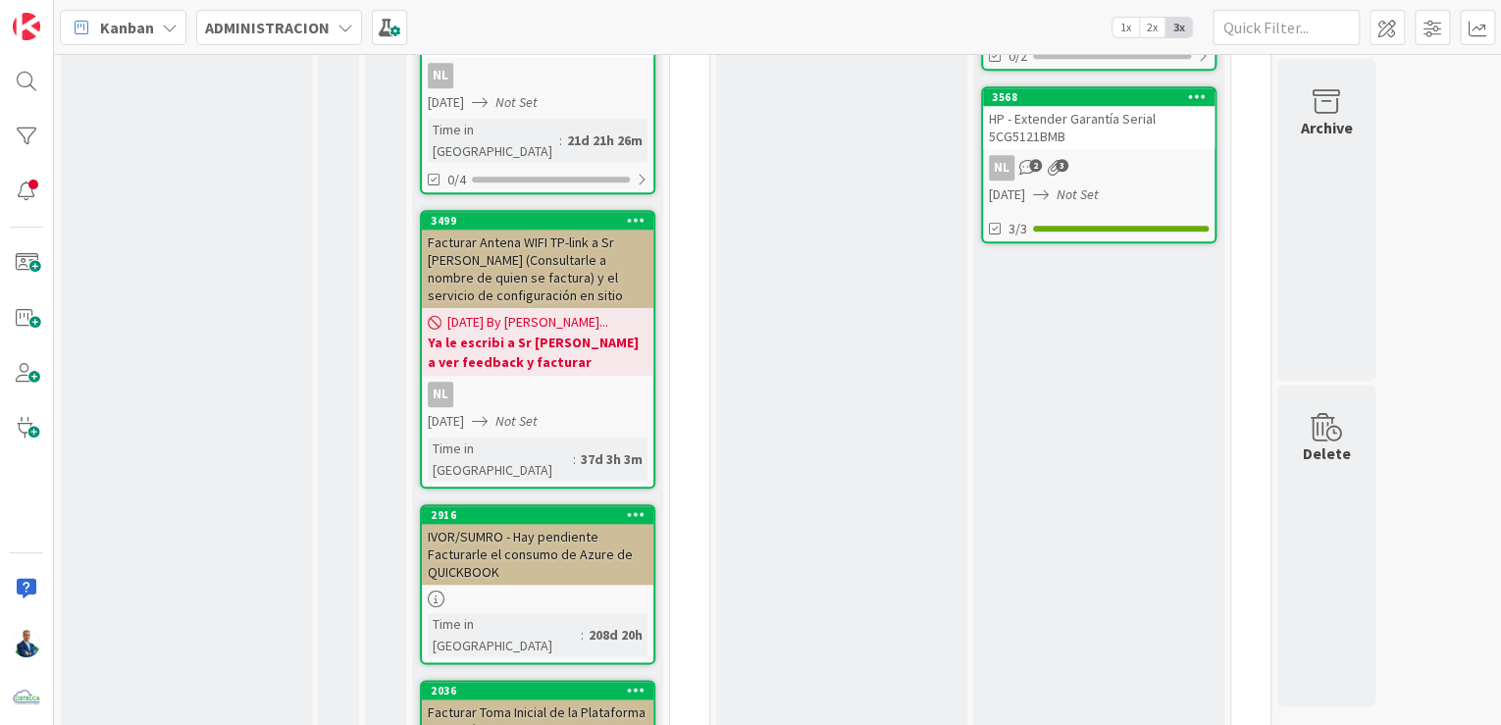
scroll to position [863, 0]
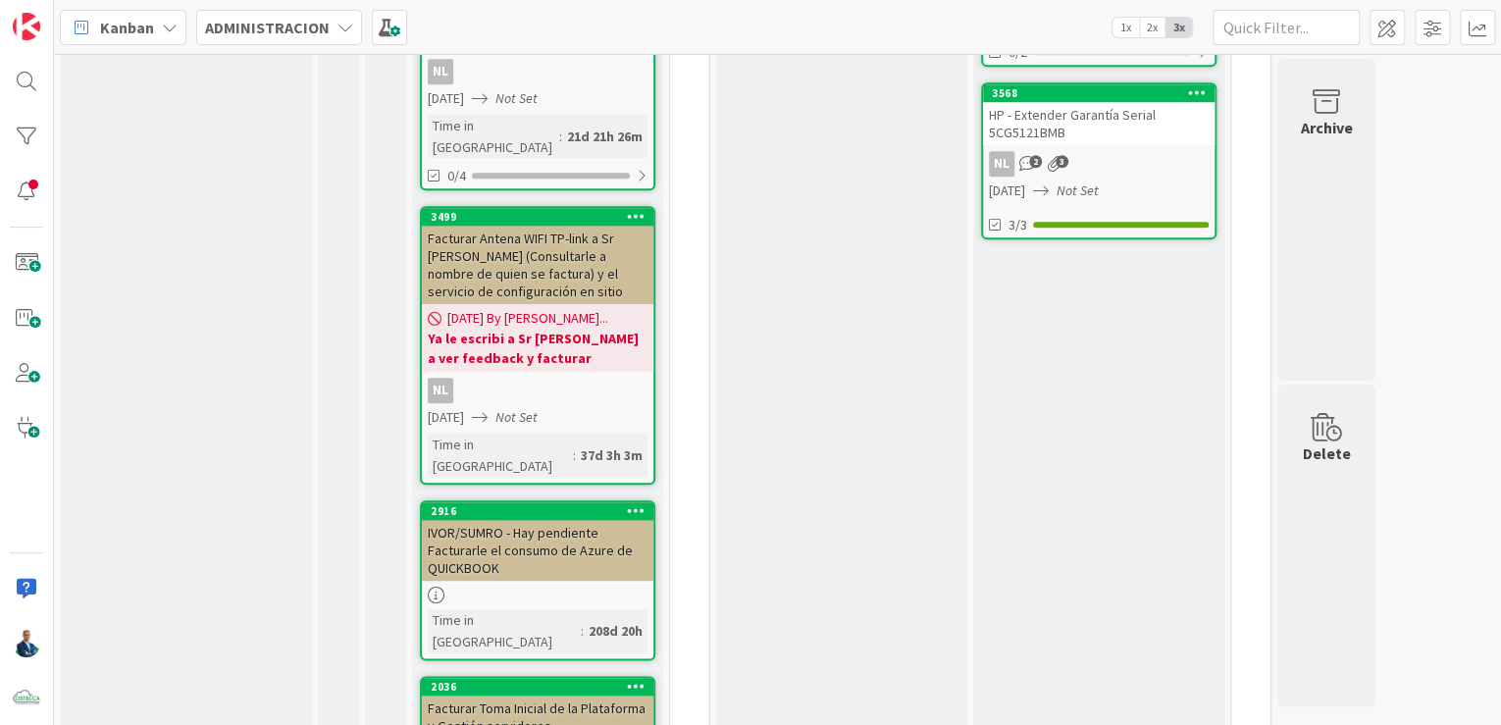
click at [571, 520] on div "IVOR/SUMRO - Hay pendiente Facturarle el consumo de Azure de QUICKBOOK" at bounding box center [538, 550] width 232 height 61
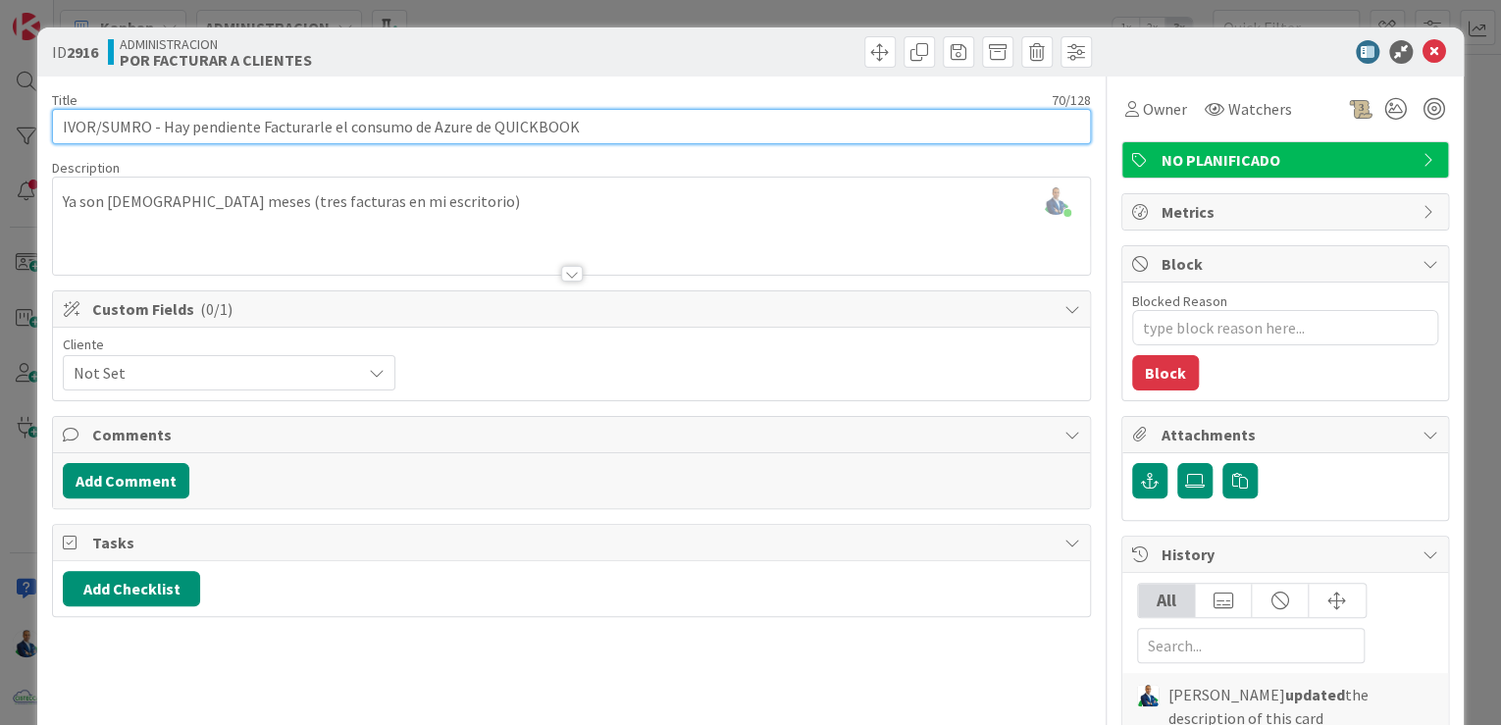
drag, startPoint x: 259, startPoint y: 123, endPoint x: 772, endPoint y: 134, distance: 513.3
click at [772, 134] on input "IVOR/SUMRO - Hay pendiente Facturarle el consumo de Azure de QUICKBOOK" at bounding box center [571, 126] width 1039 height 35
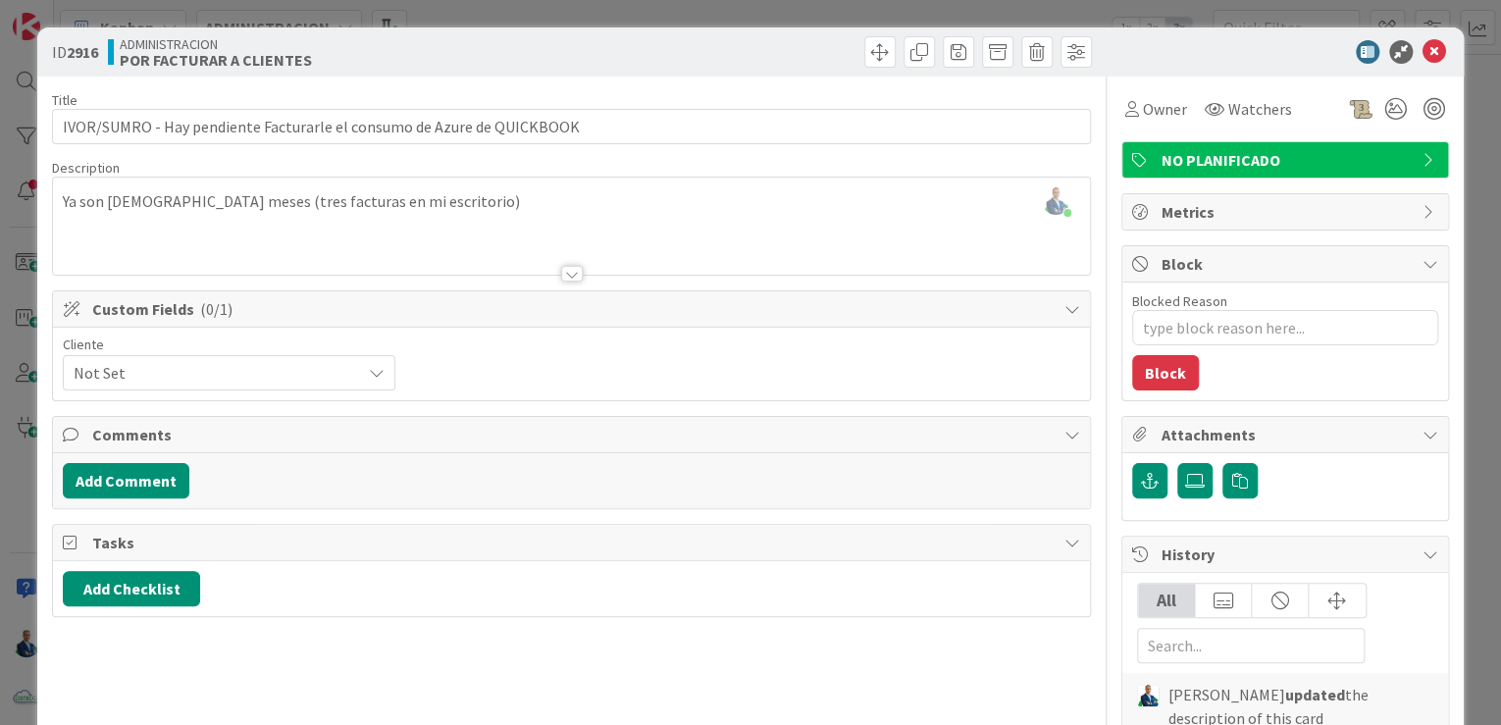
click at [1471, 149] on div "ID 2916 ADMINISTRACION POR FACTURAR A CLIENTES Title 70 / 128 IVOR/SUMRO - Hay …" at bounding box center [750, 362] width 1501 height 725
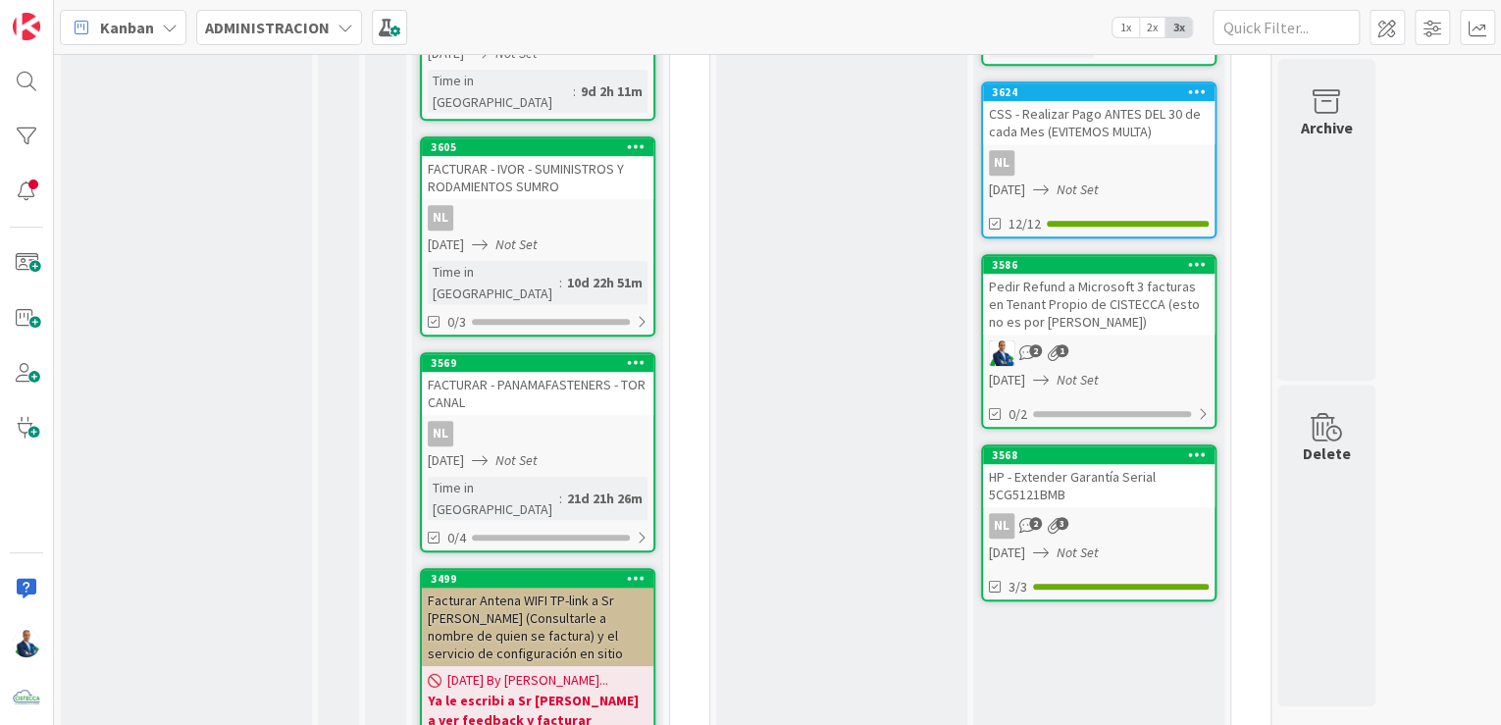
scroll to position [471, 0]
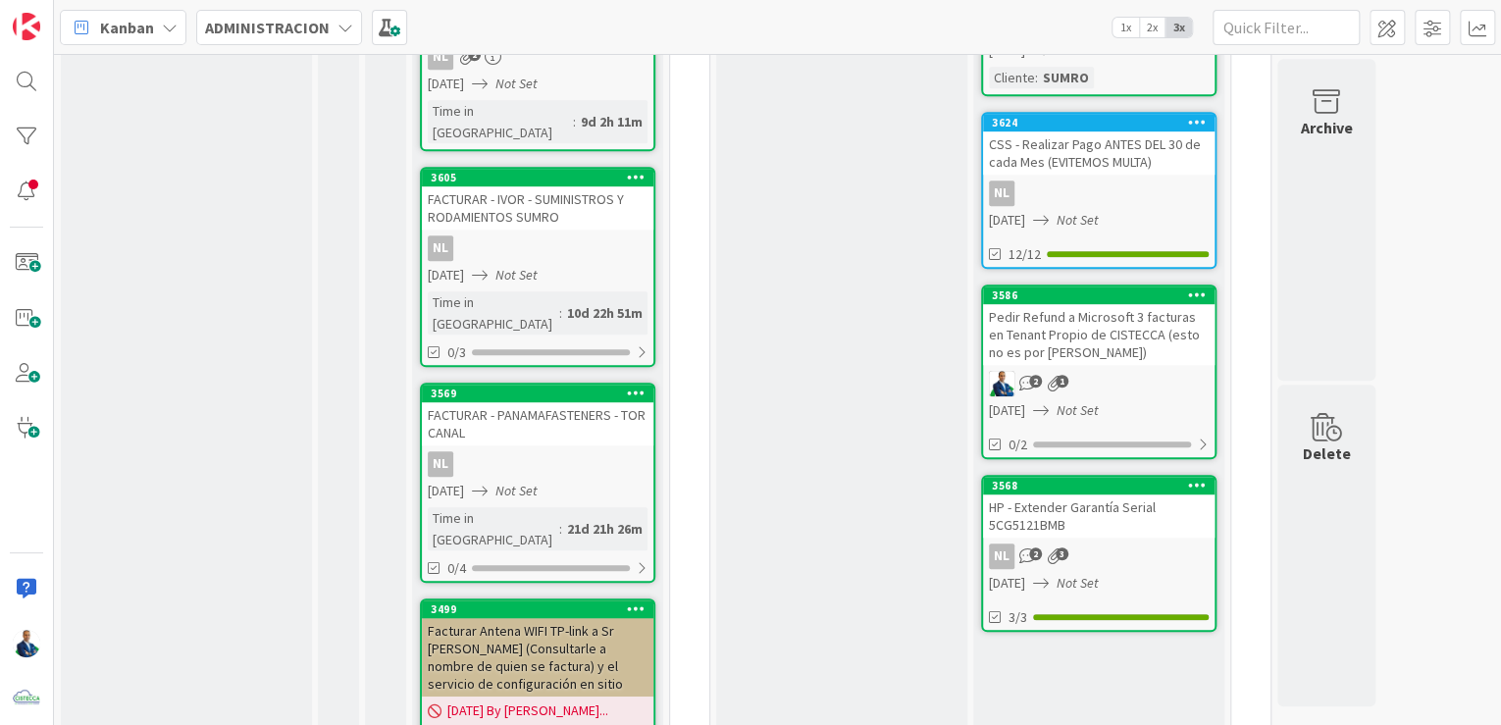
click at [548, 186] on div "FACTURAR - IVOR - SUMINISTROS Y RODAMIENTOS SUMRO" at bounding box center [538, 207] width 232 height 43
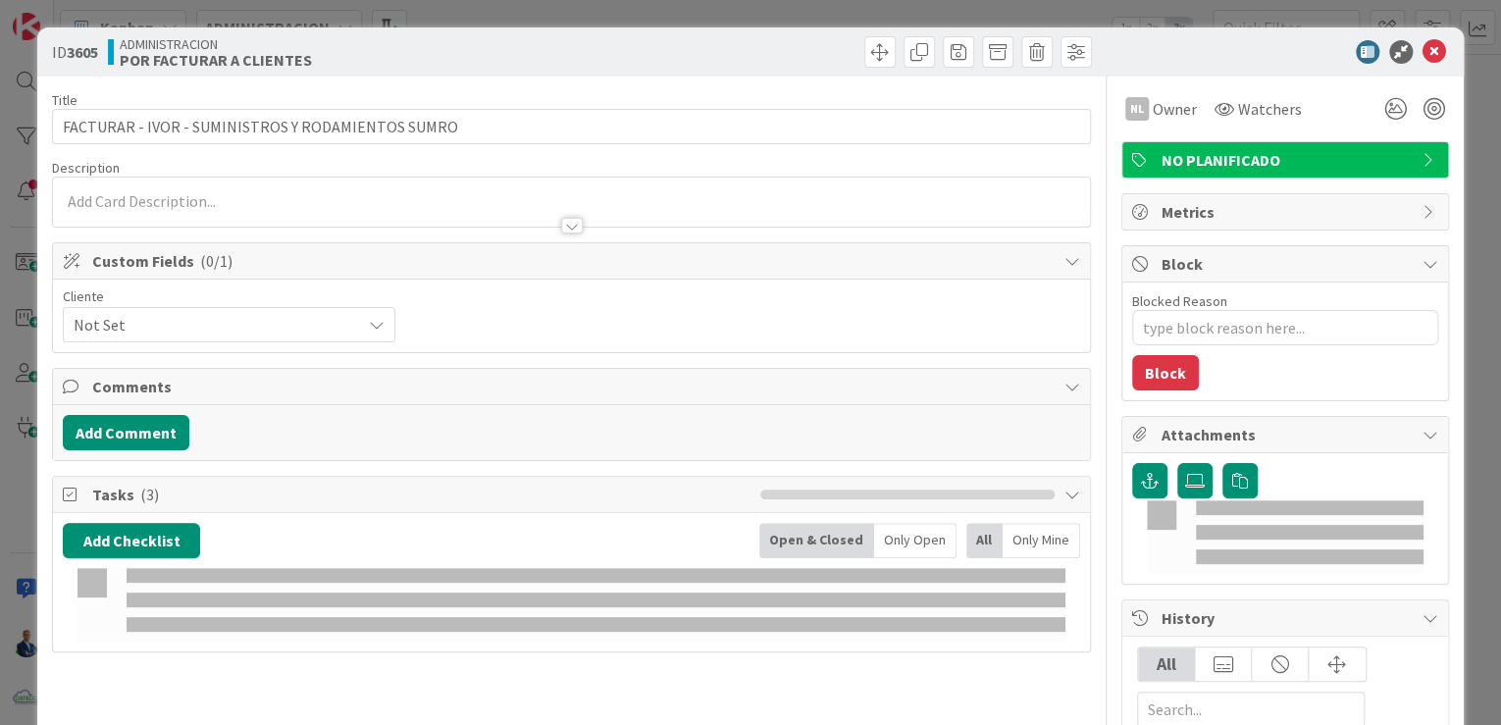
type textarea "x"
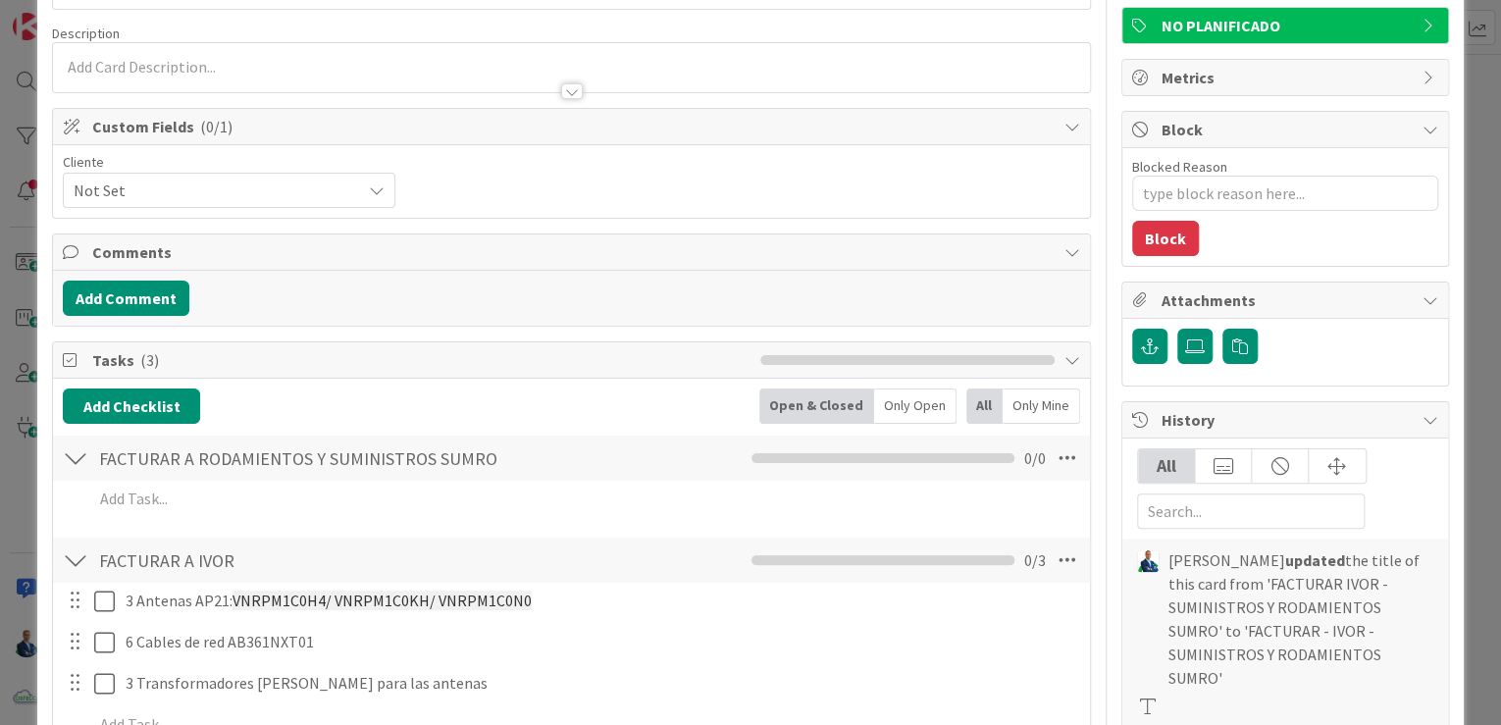
scroll to position [314, 0]
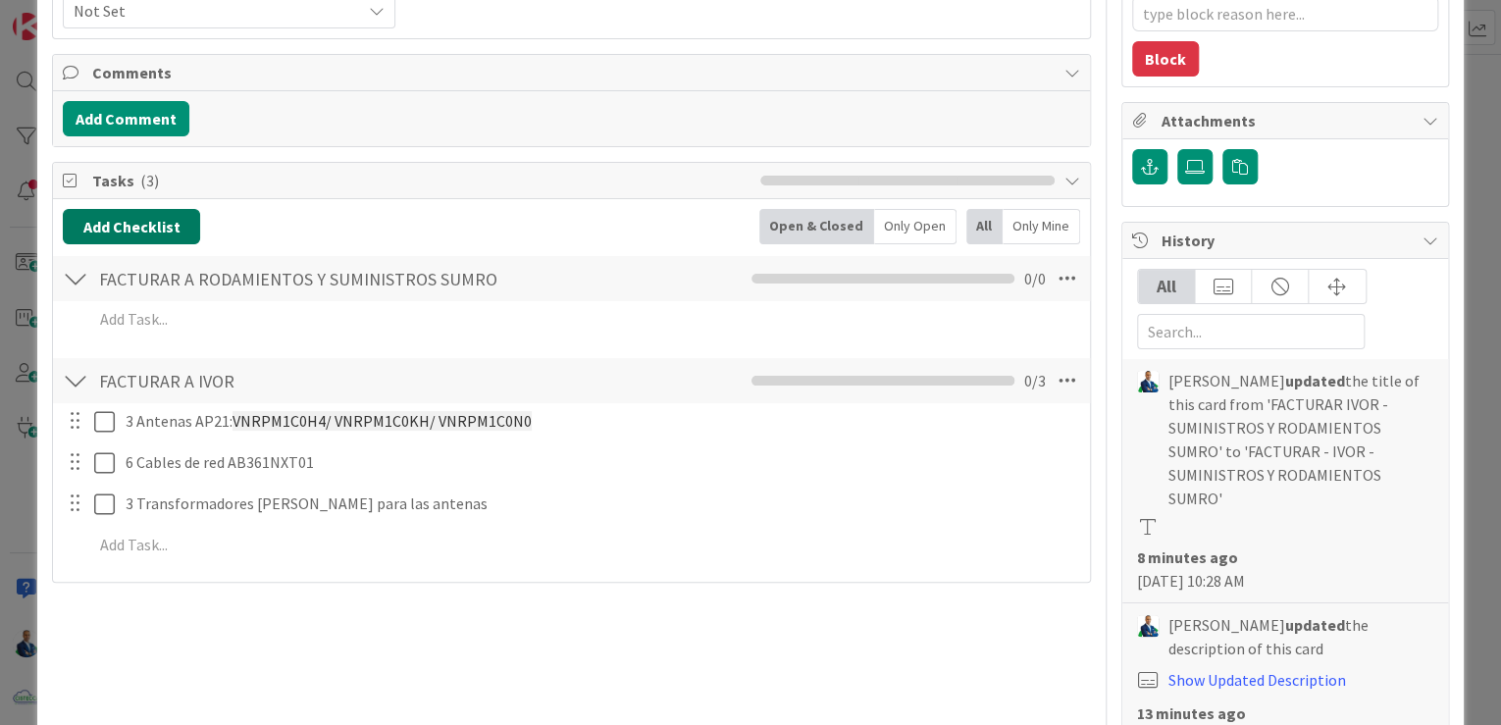
click at [165, 221] on button "Add Checklist" at bounding box center [131, 226] width 137 height 35
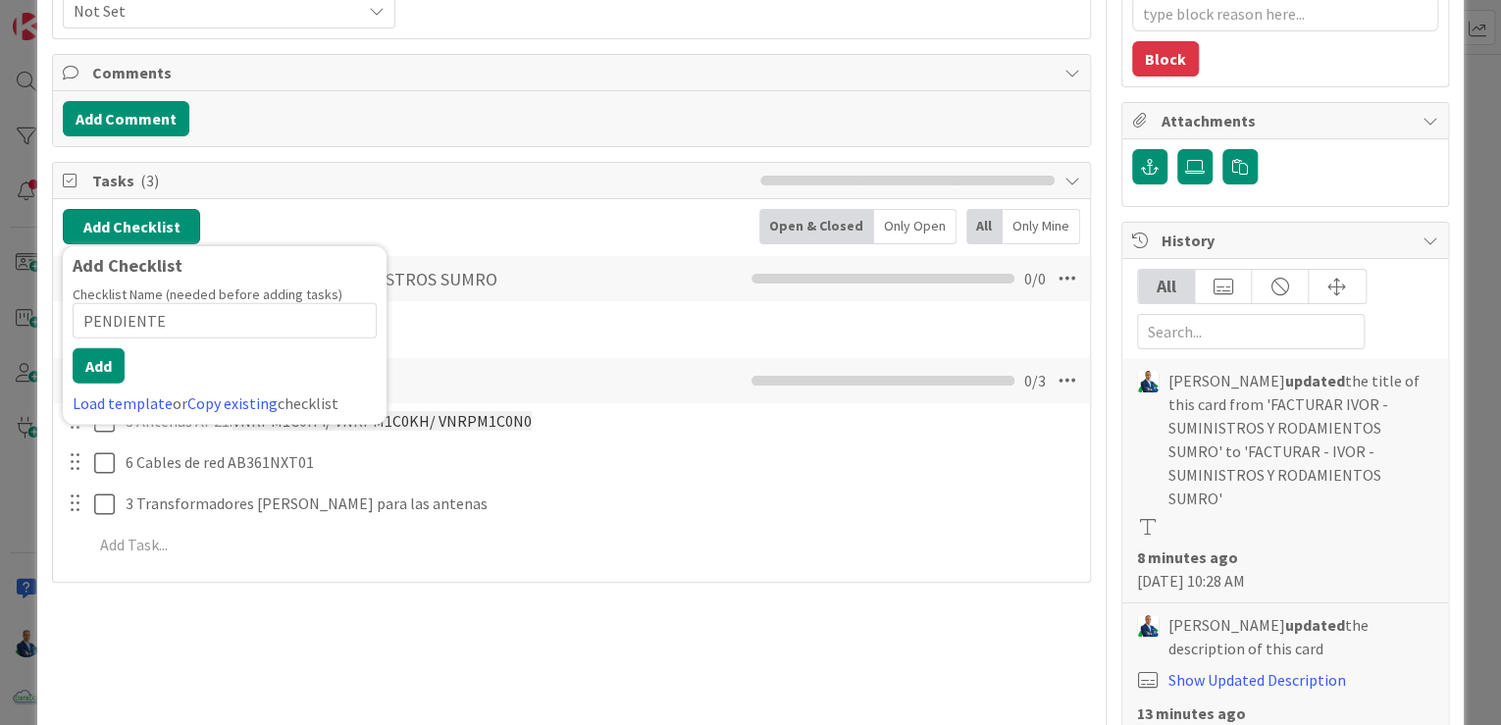
type input "PENDIENTE"
type input "NO FACTURAR TODAVIA"
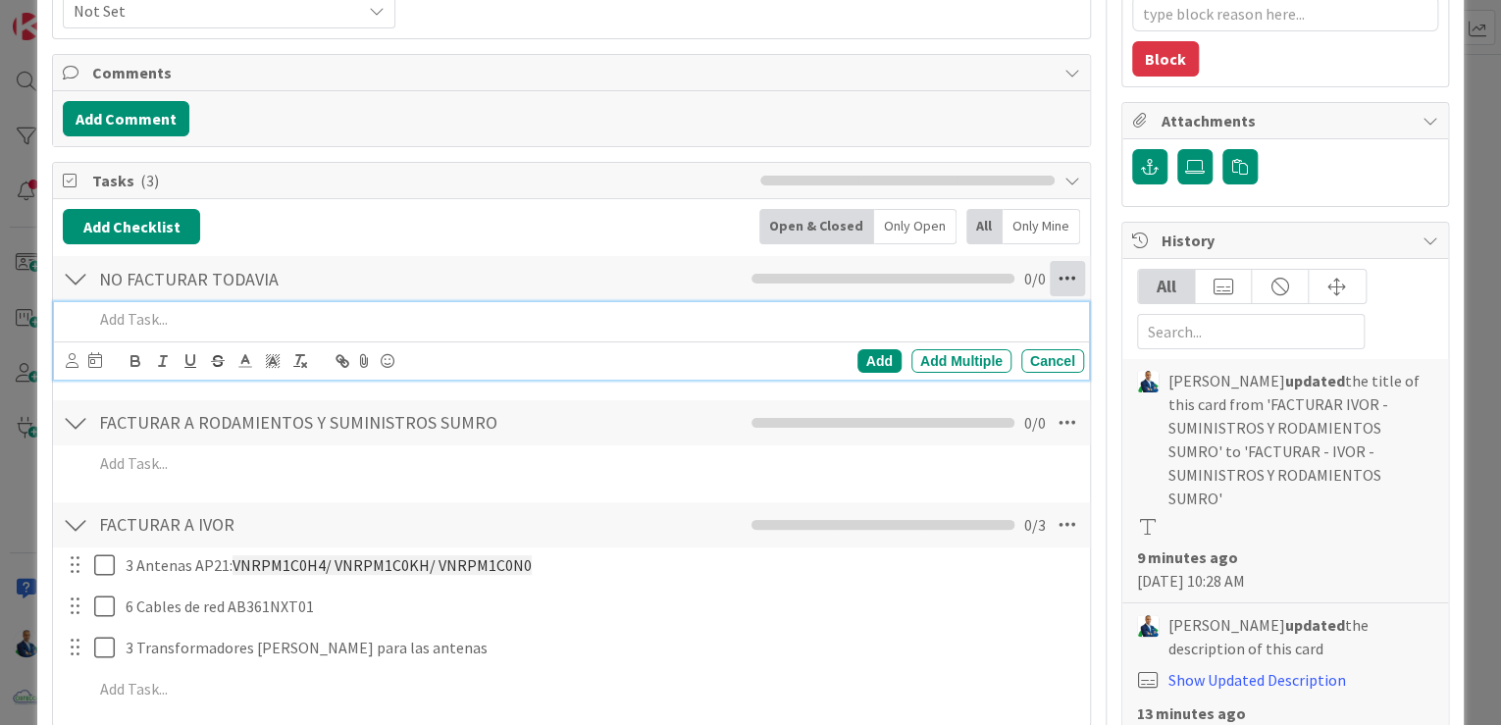
click at [1060, 271] on icon at bounding box center [1067, 278] width 35 height 35
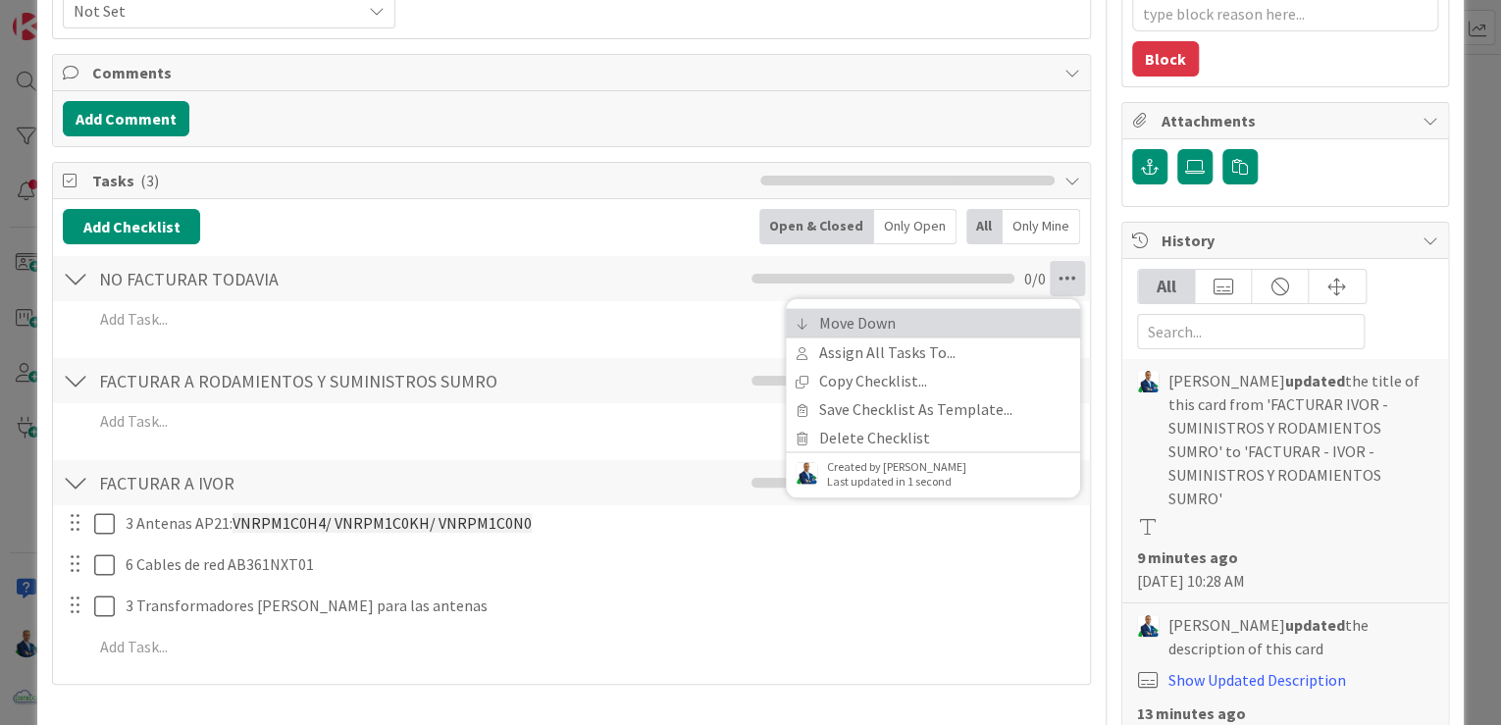
click at [894, 327] on link "Move Down" at bounding box center [933, 322] width 294 height 28
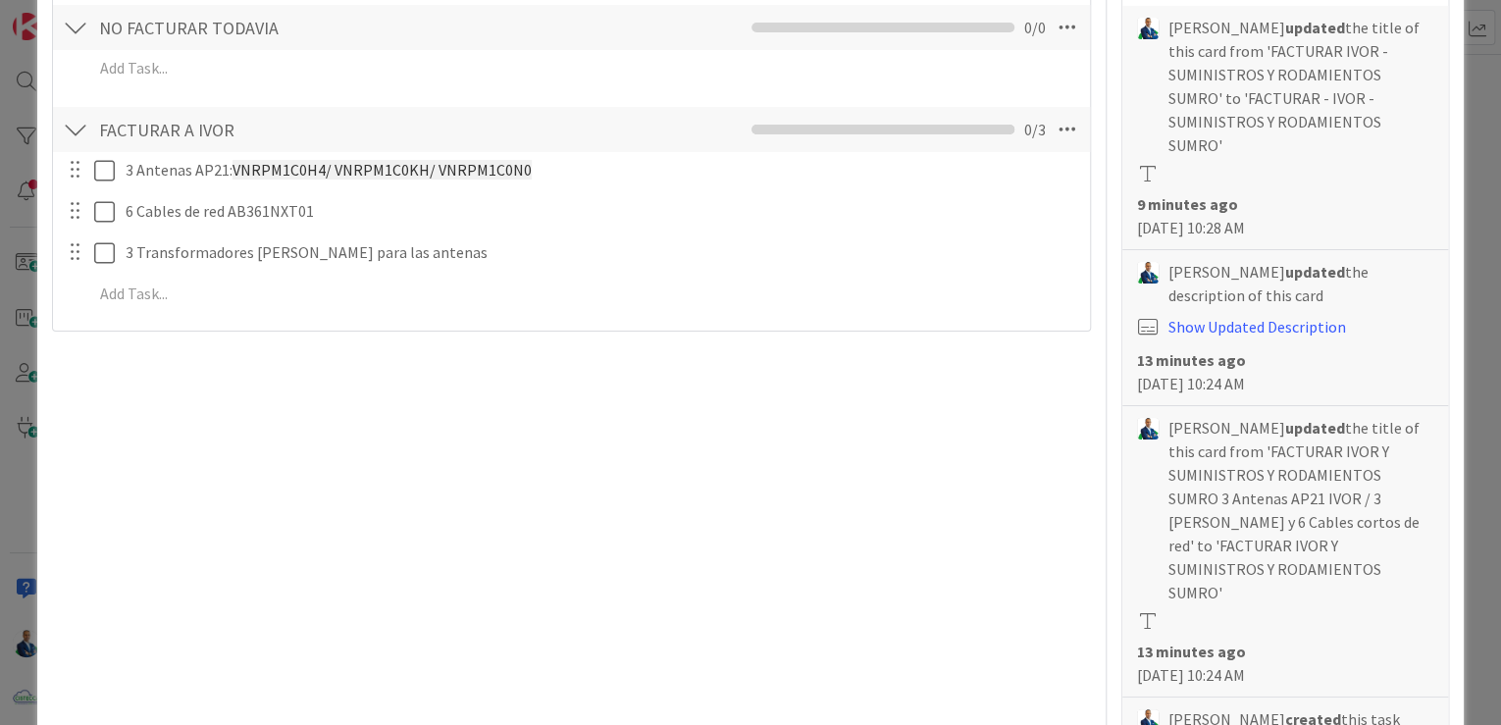
scroll to position [432, 0]
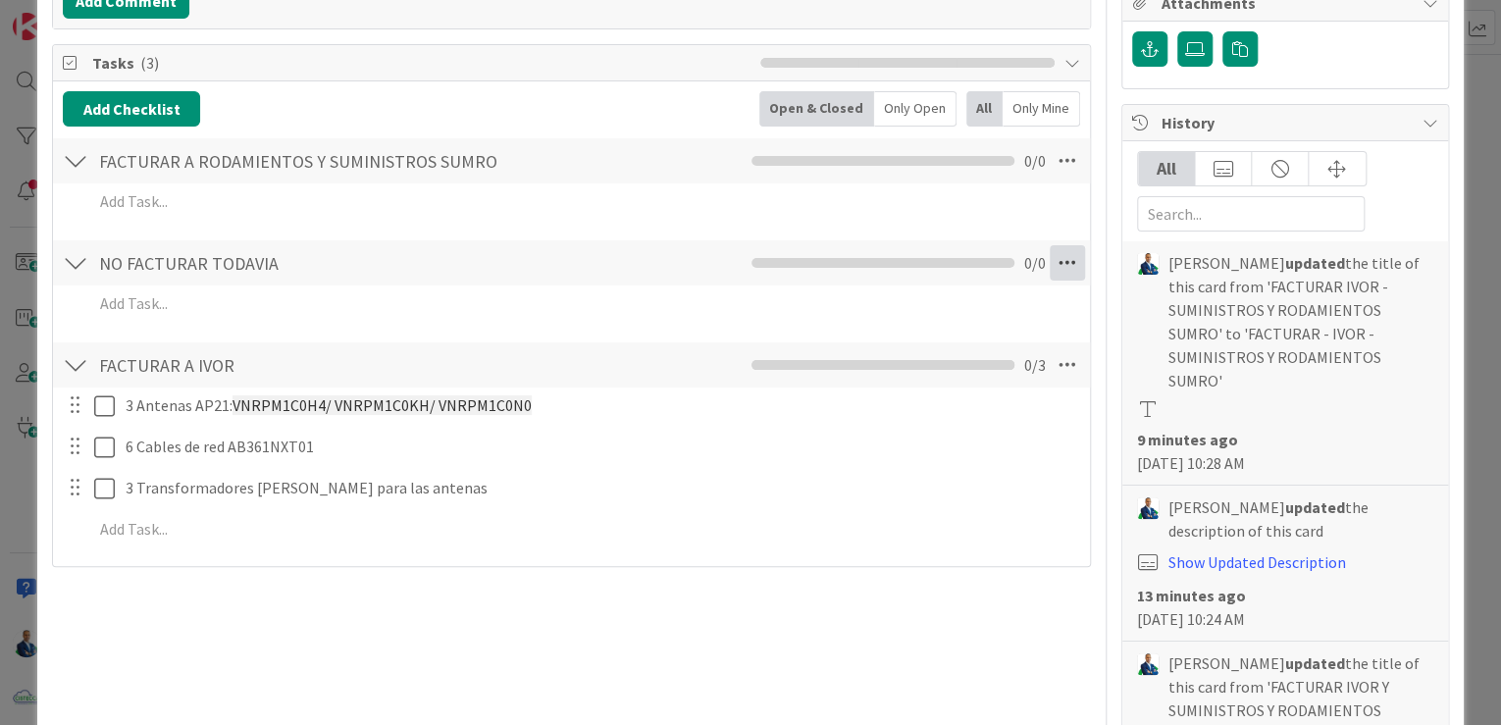
click at [1060, 265] on icon at bounding box center [1067, 262] width 35 height 35
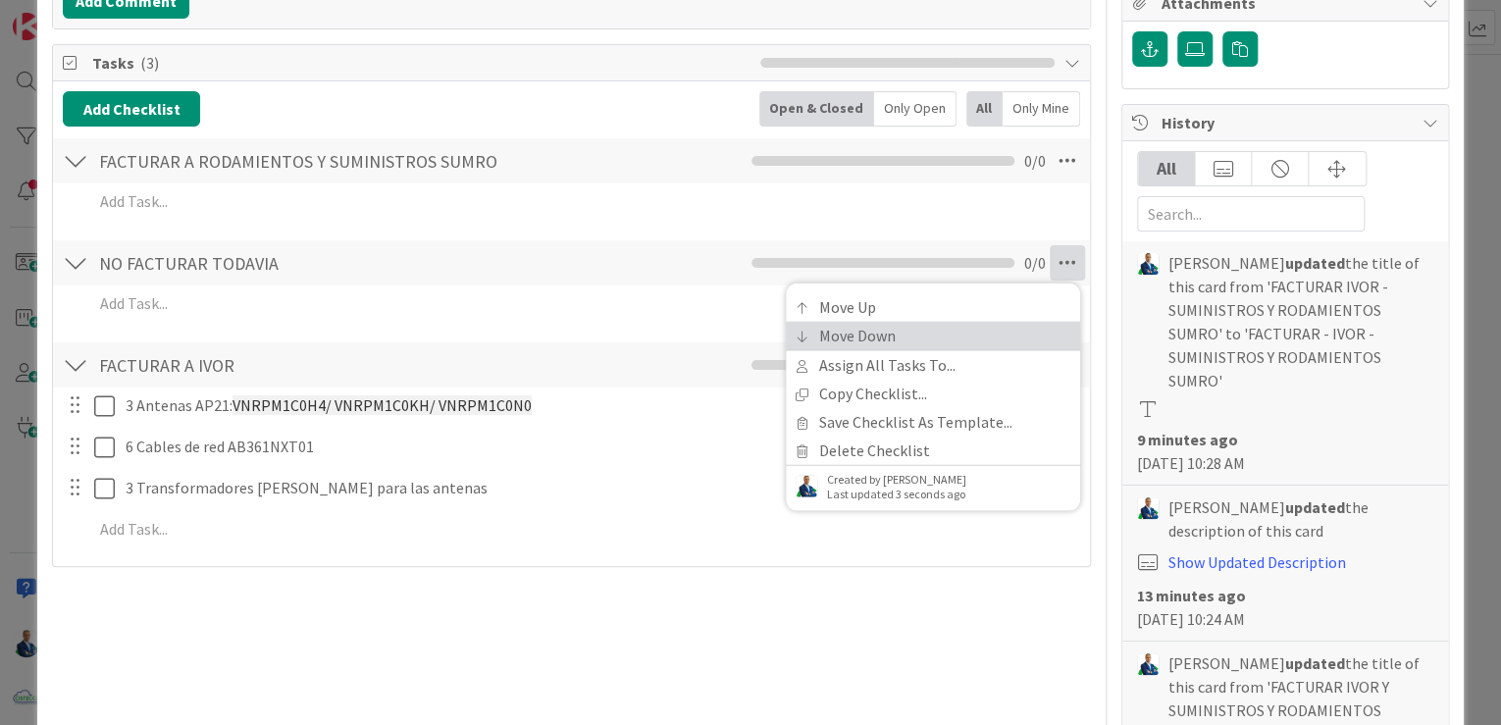
click at [961, 341] on link "Move Down" at bounding box center [933, 335] width 294 height 28
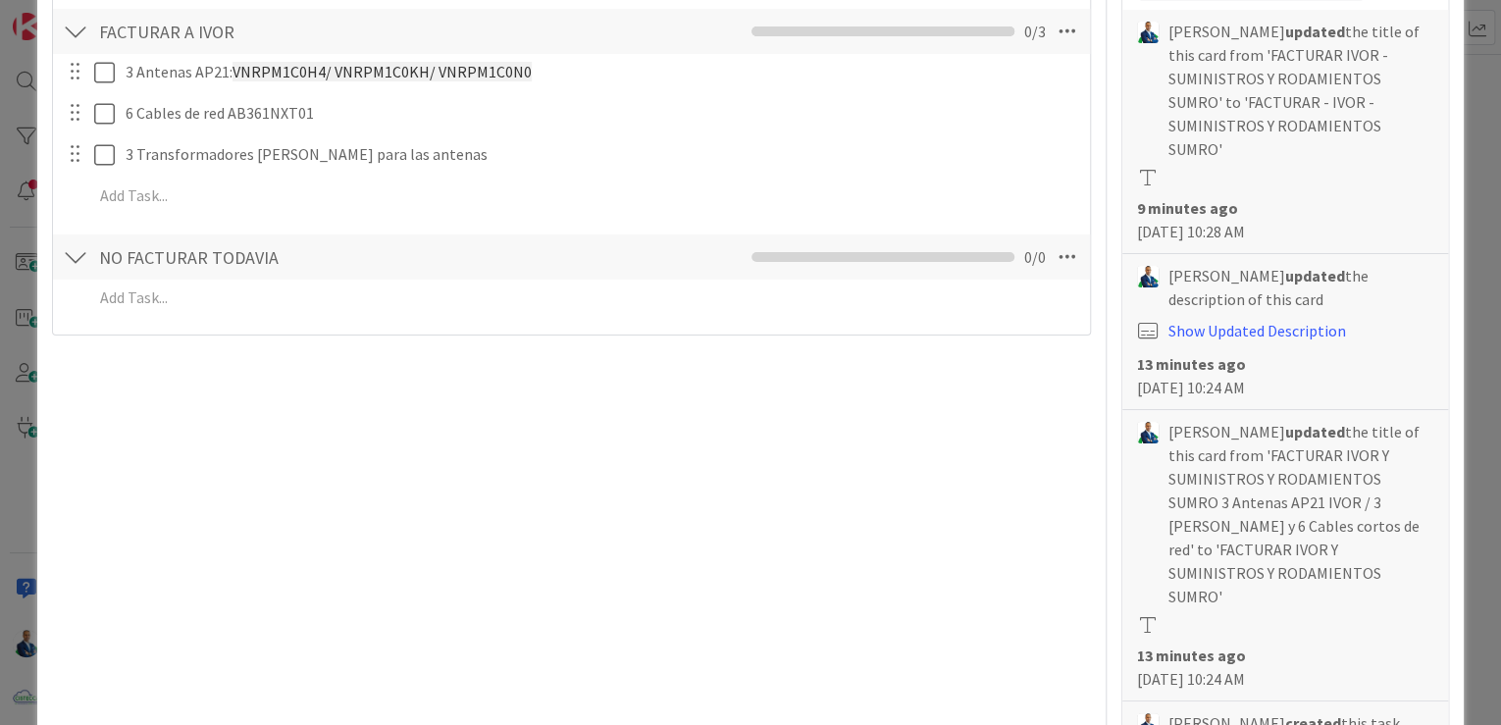
scroll to position [657, 0]
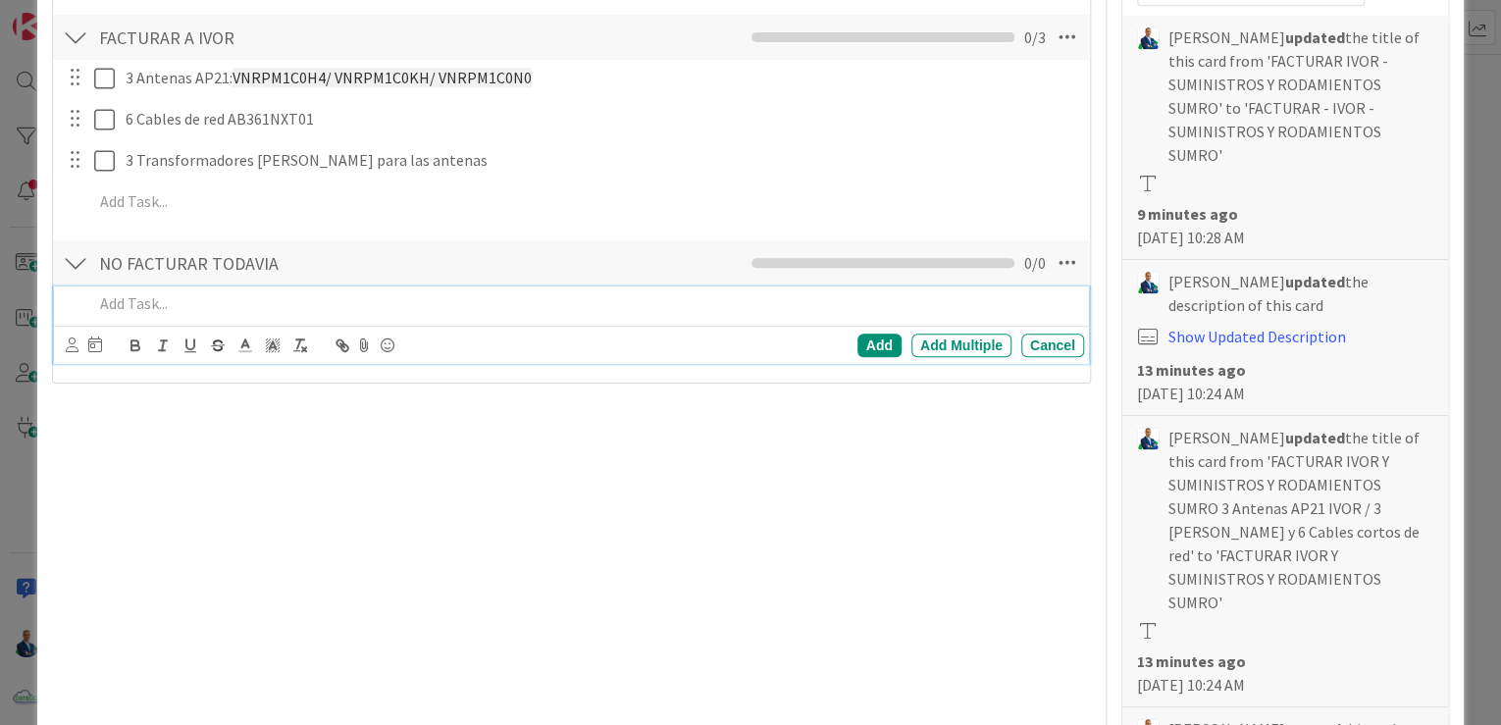
click at [314, 309] on p at bounding box center [584, 303] width 983 height 23
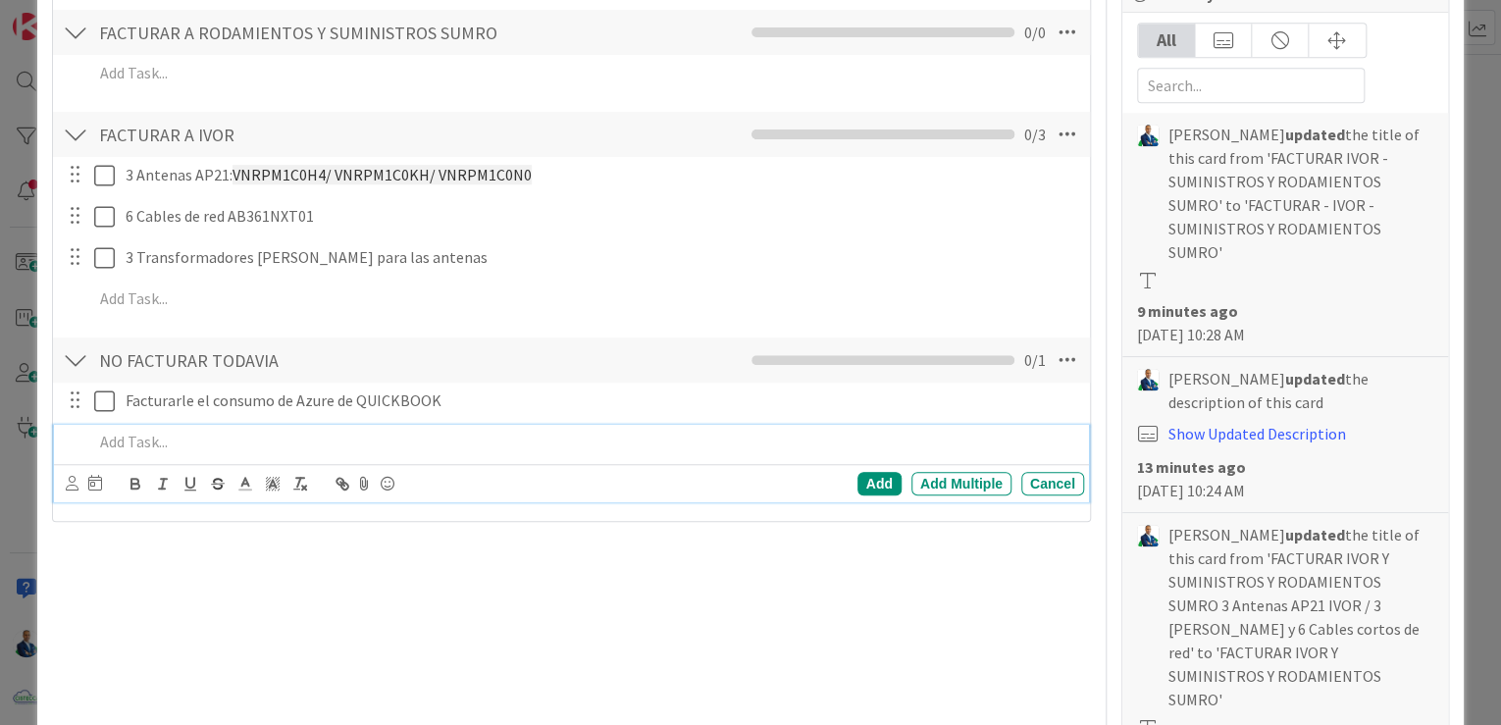
scroll to position [542, 0]
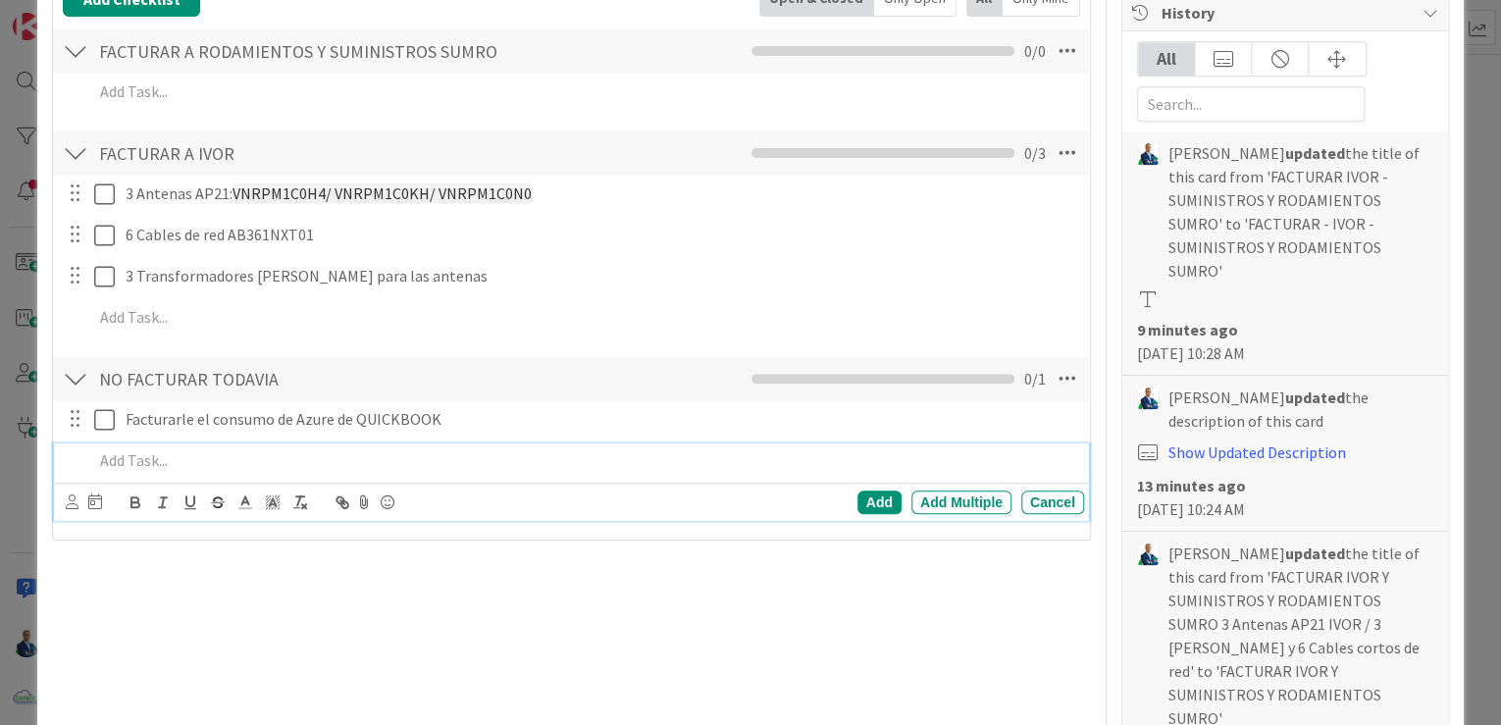
click at [1475, 241] on div "ID 3605 ADMINISTRACION POR FACTURAR A CLIENTES Title 49 / 128 FACTURAR - IVOR -…" at bounding box center [750, 362] width 1501 height 725
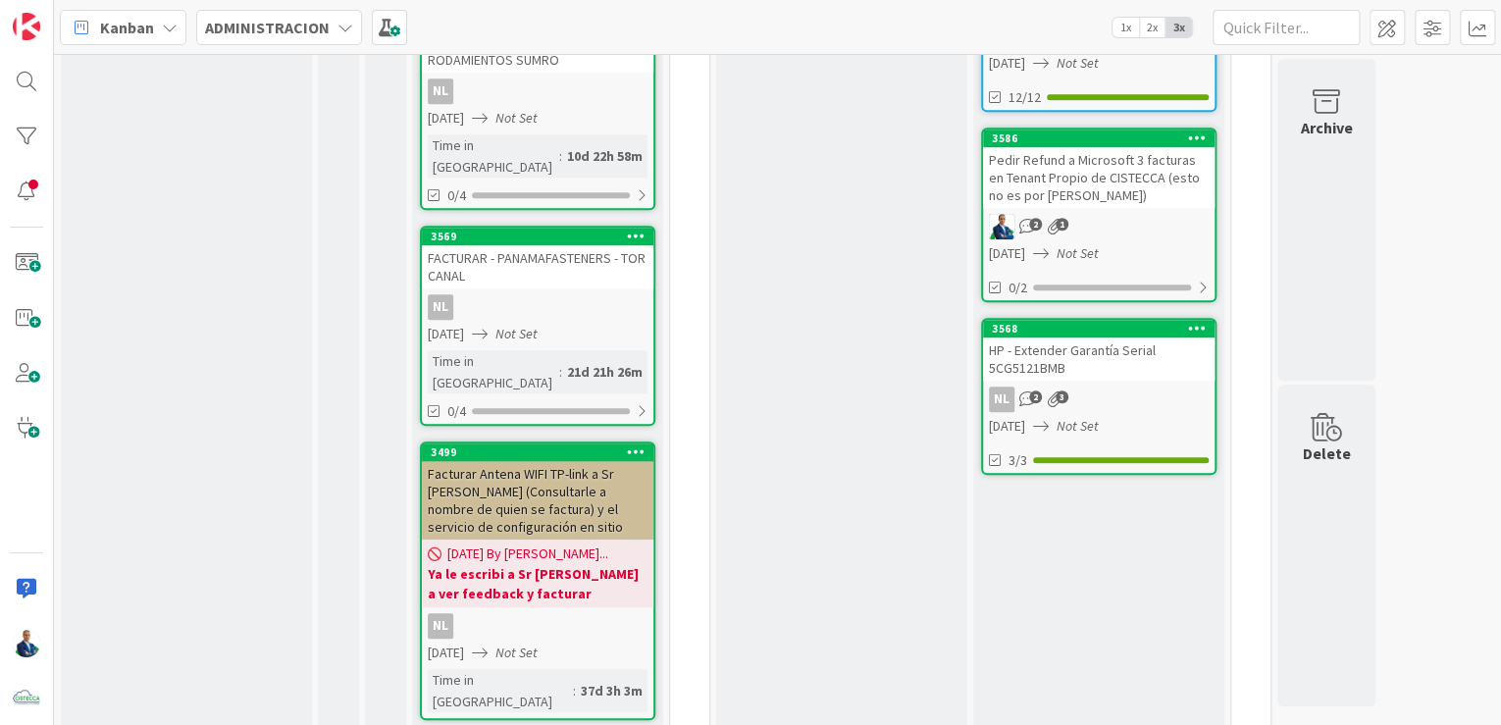
scroll to position [863, 0]
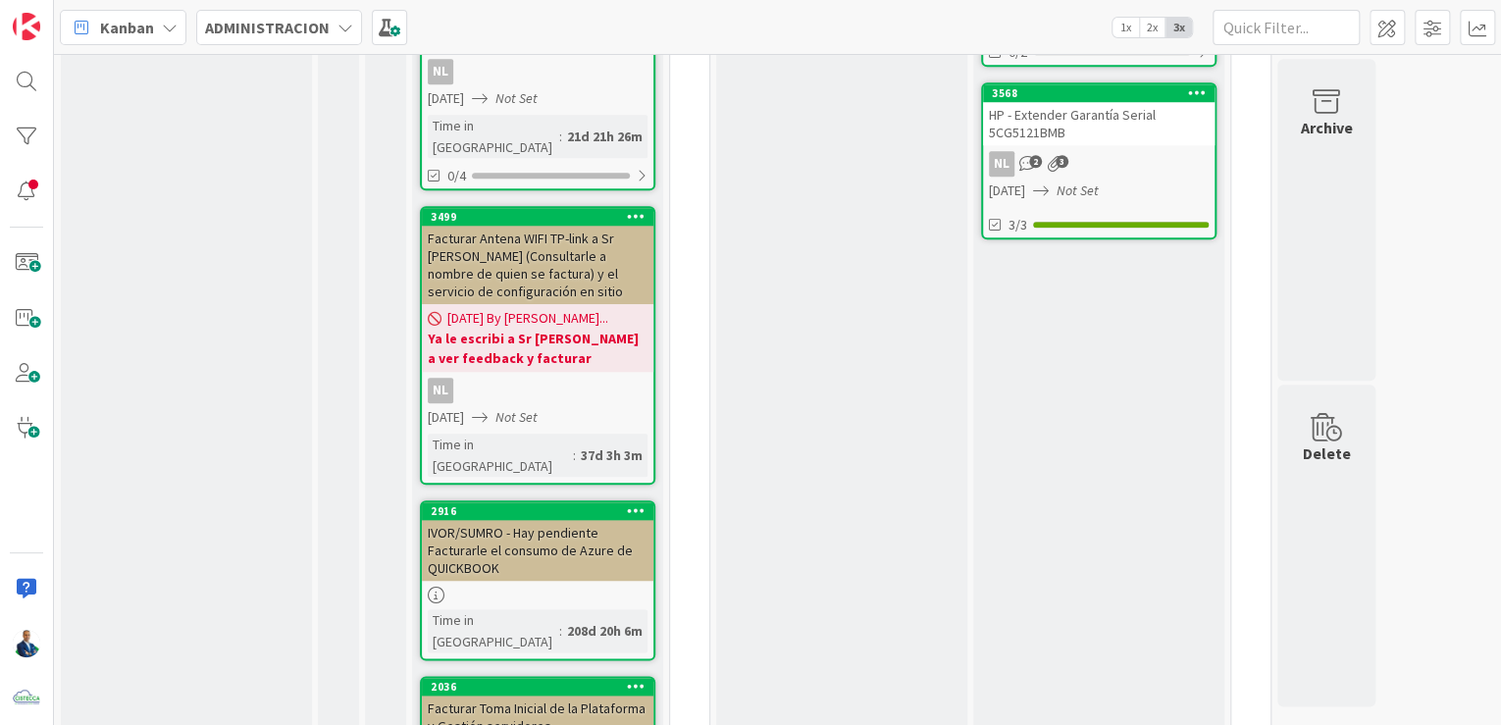
click at [642, 503] on icon at bounding box center [636, 510] width 19 height 14
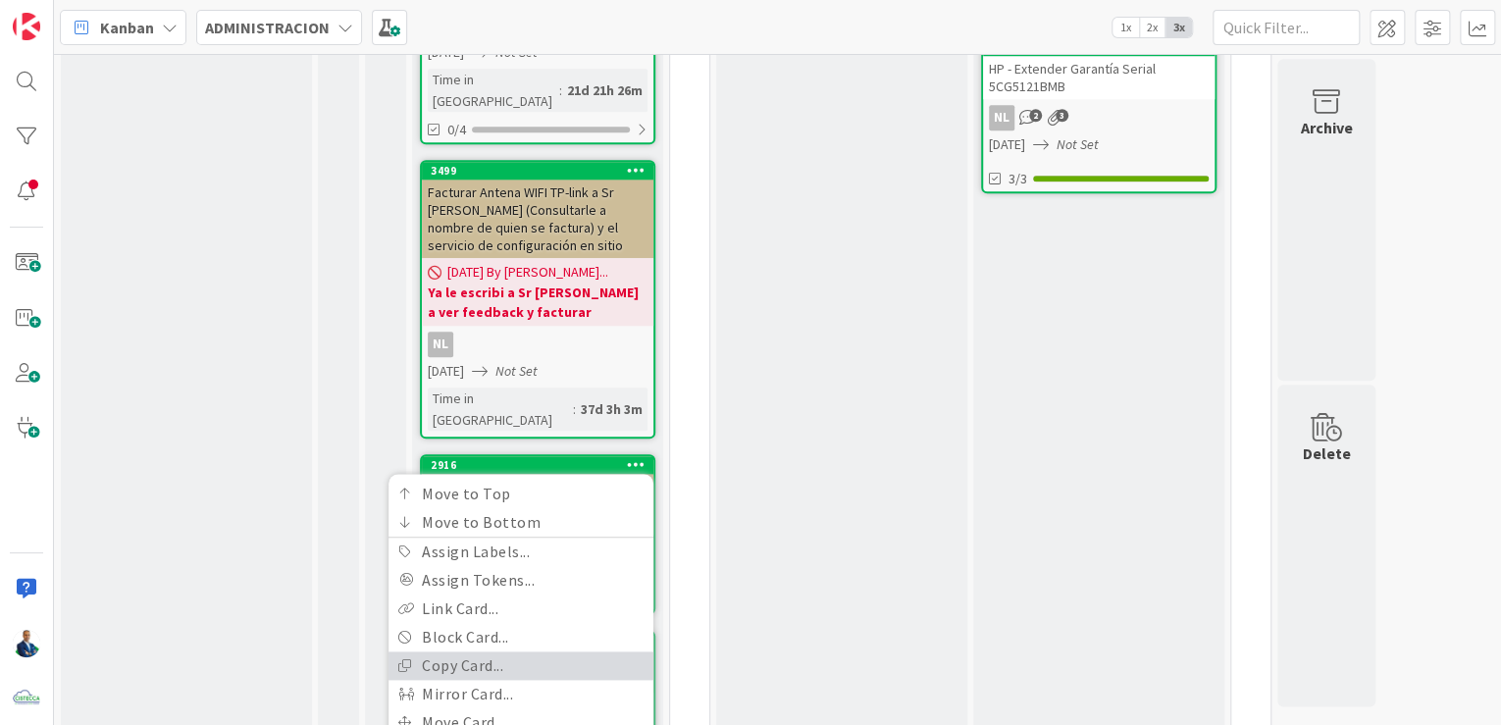
scroll to position [959, 0]
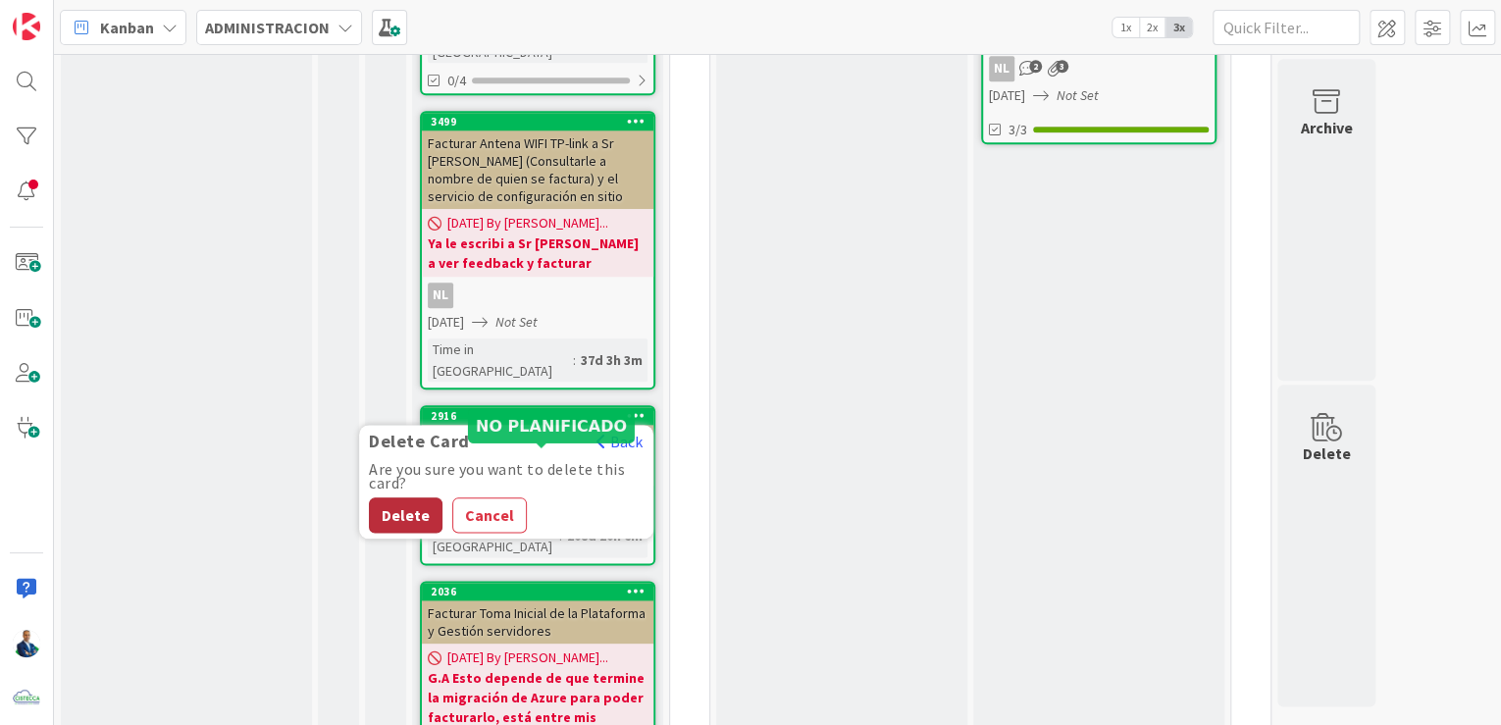
click at [420, 497] on button "Delete" at bounding box center [406, 514] width 74 height 35
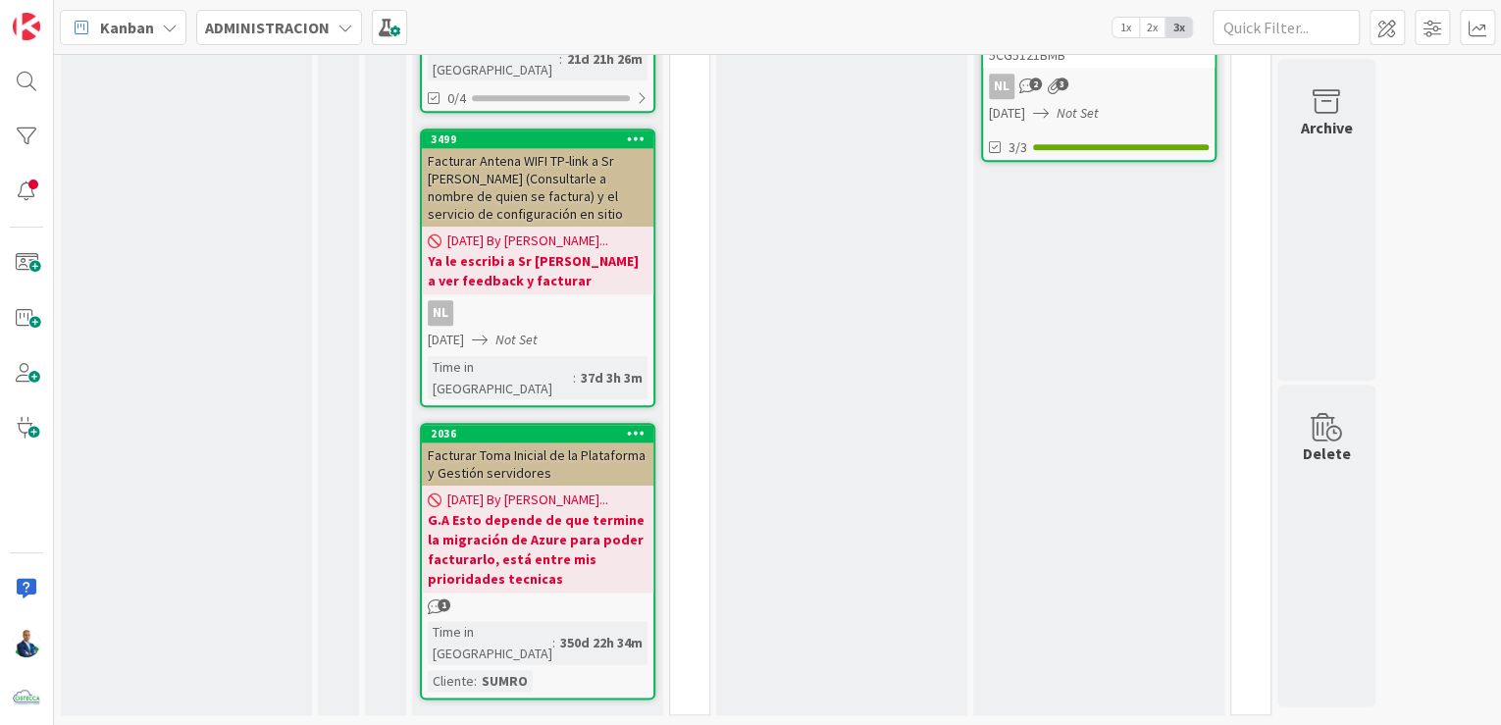
scroll to position [806, 0]
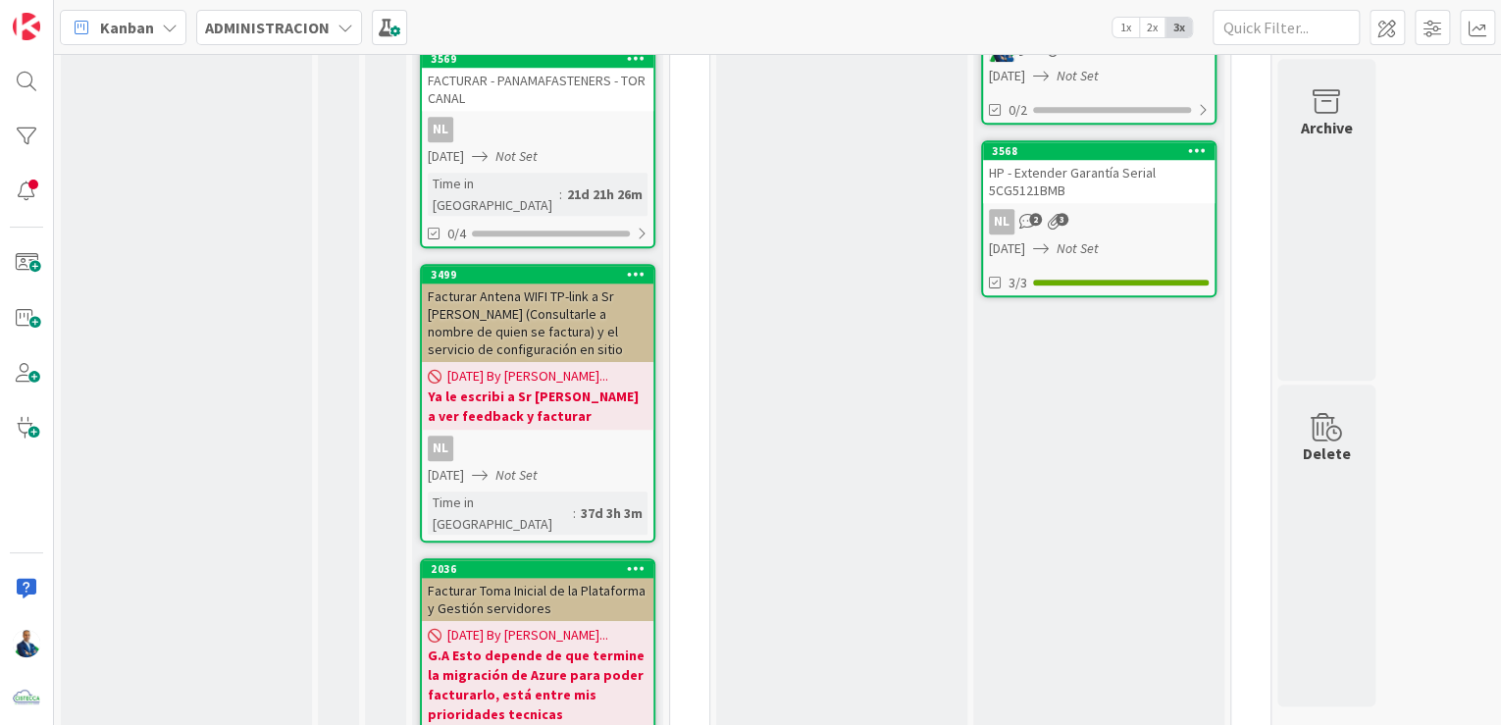
click at [514, 578] on div "Facturar Toma Inicial de la Plataforma y Gestión servidores" at bounding box center [538, 599] width 232 height 43
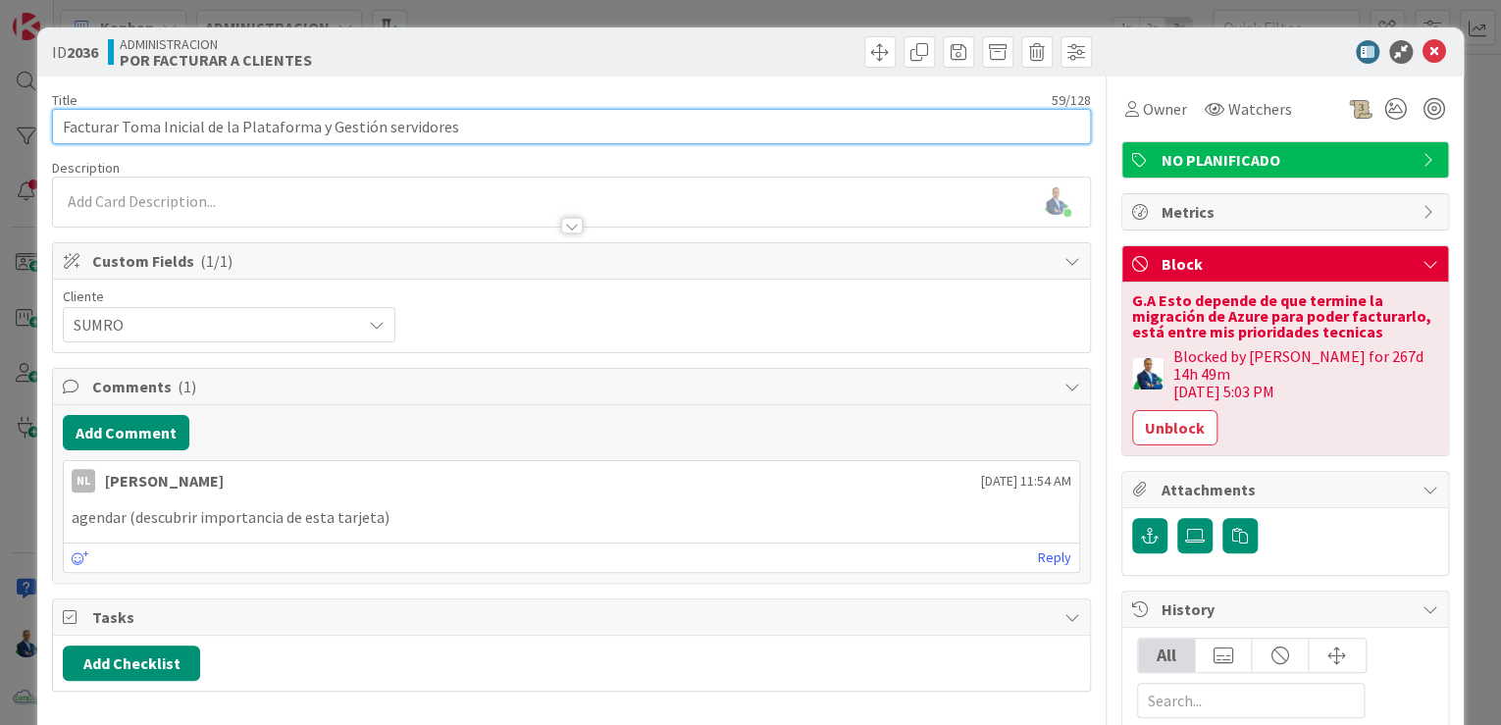
drag, startPoint x: 511, startPoint y: 123, endPoint x: 40, endPoint y: 120, distance: 471.0
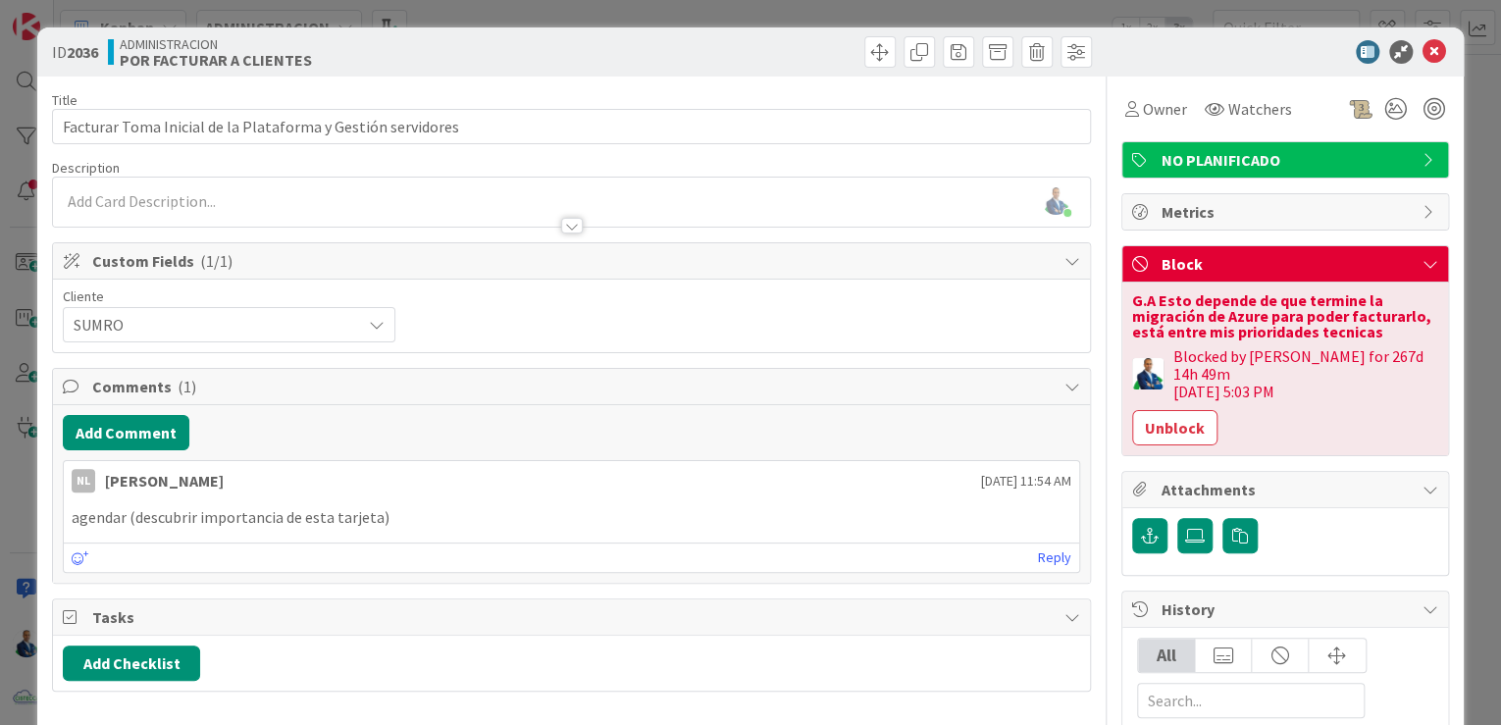
click at [1479, 176] on div "ID 2036 ADMINISTRACION POR FACTURAR A CLIENTES Title 59 / 128 Facturar Toma Ini…" at bounding box center [750, 362] width 1501 height 725
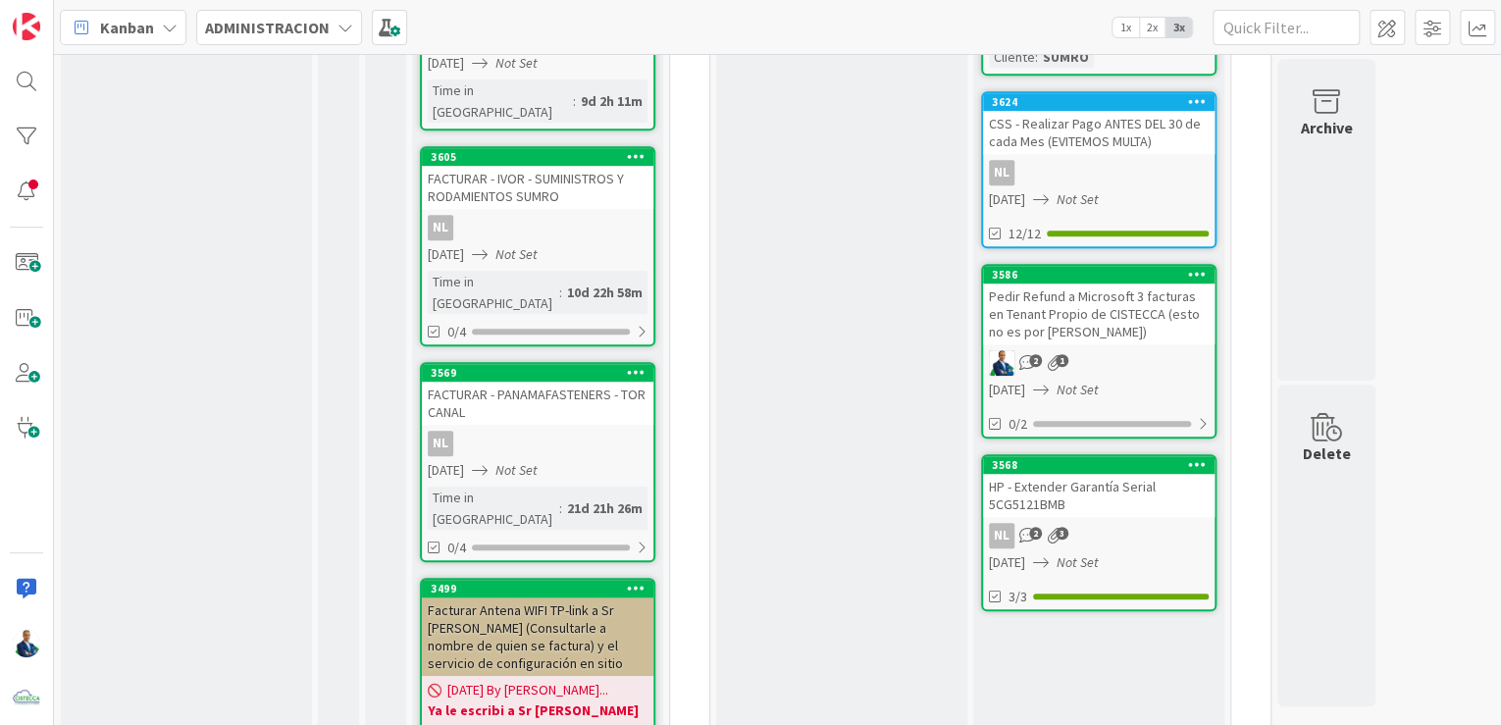
scroll to position [178, 0]
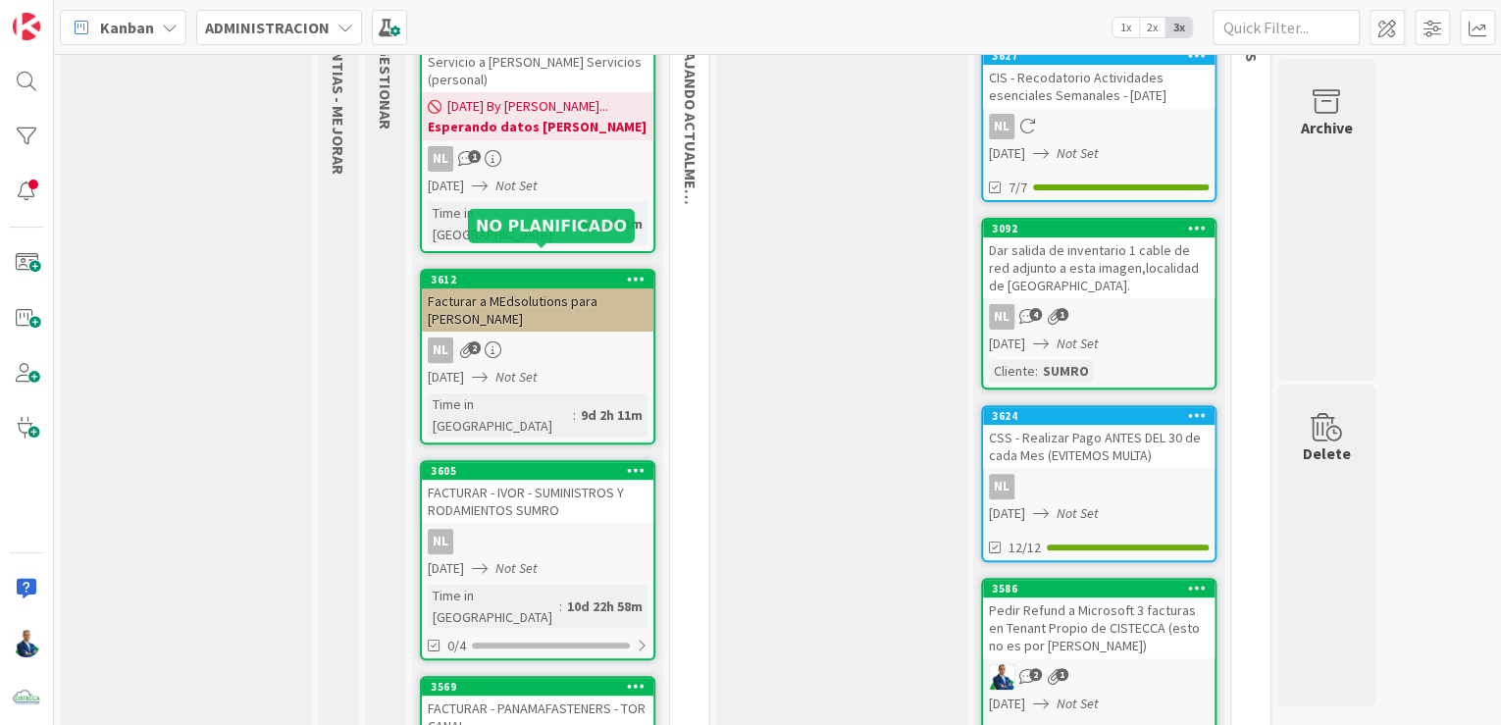
click at [546, 273] on div "3612" at bounding box center [542, 280] width 223 height 14
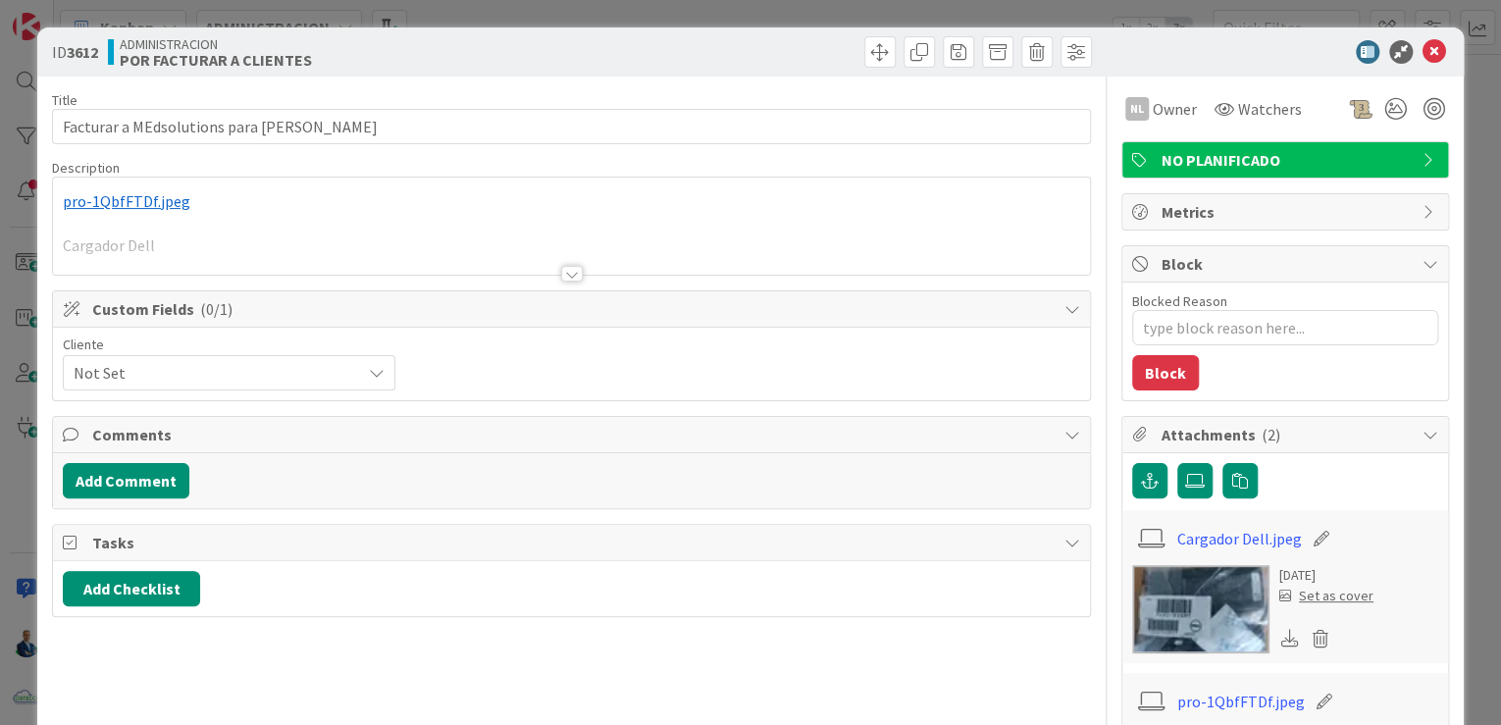
type textarea "x"
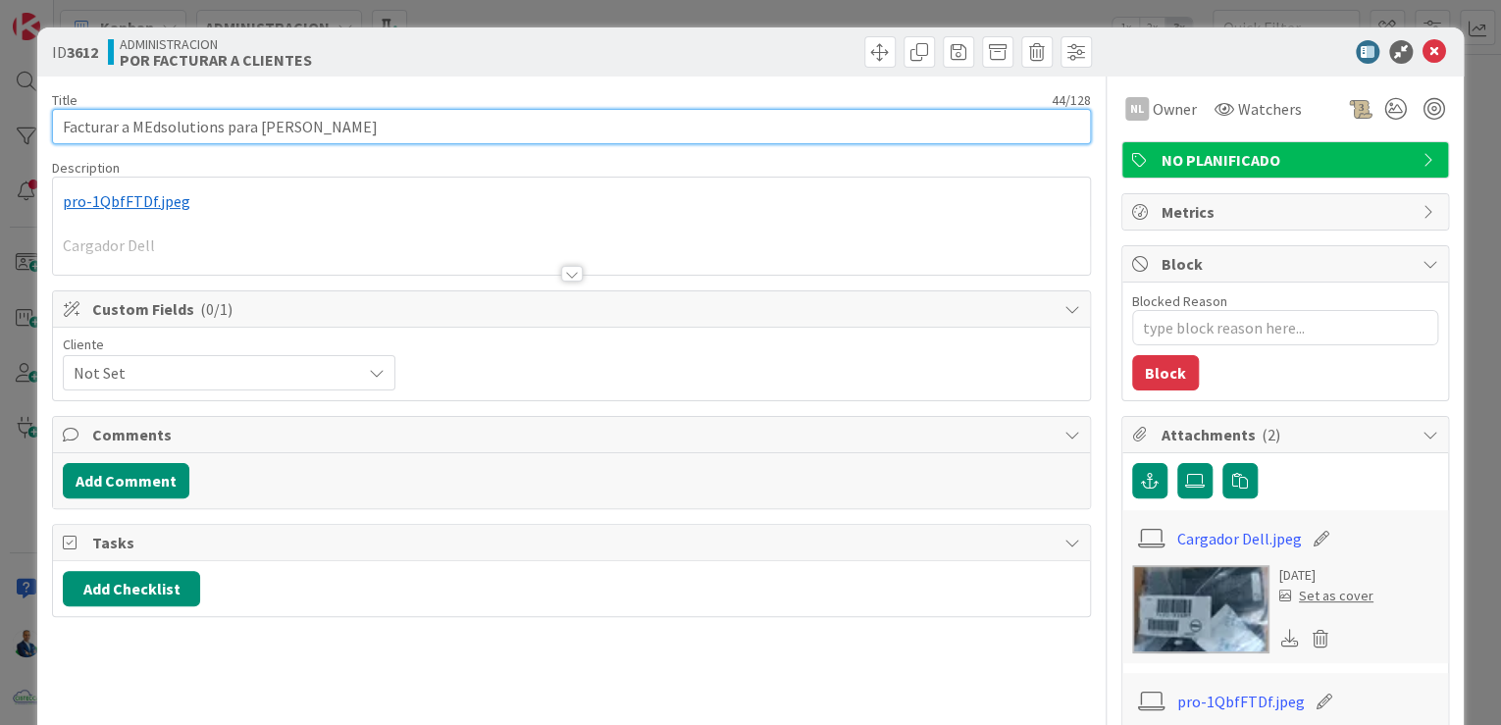
click at [150, 123] on input "Facturar a MEdsolutions para Nicole Batista" at bounding box center [571, 126] width 1039 height 35
type input "Facturar a MEdsolutiondsolutions para Nicole Batista"
type textarea "x"
type input "Facturar a MEdsoludsolutions para Nicole Batista"
type textarea "x"
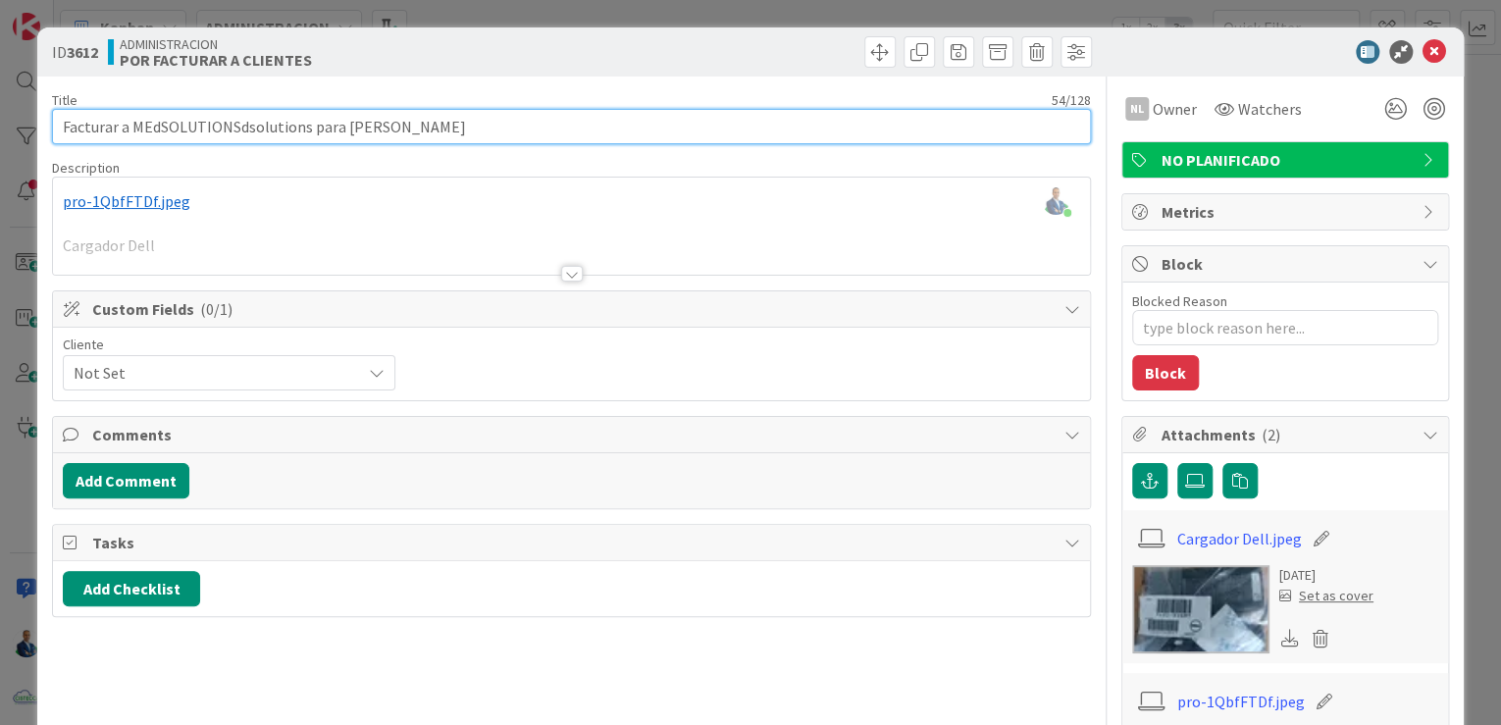
type input "Facturar a MEdSOLUTIONS dsolutions para Nicole Batista"
type textarea "x"
type input "Facturar a MEdSOLUTIONS dsolutions para Nicole Batista"
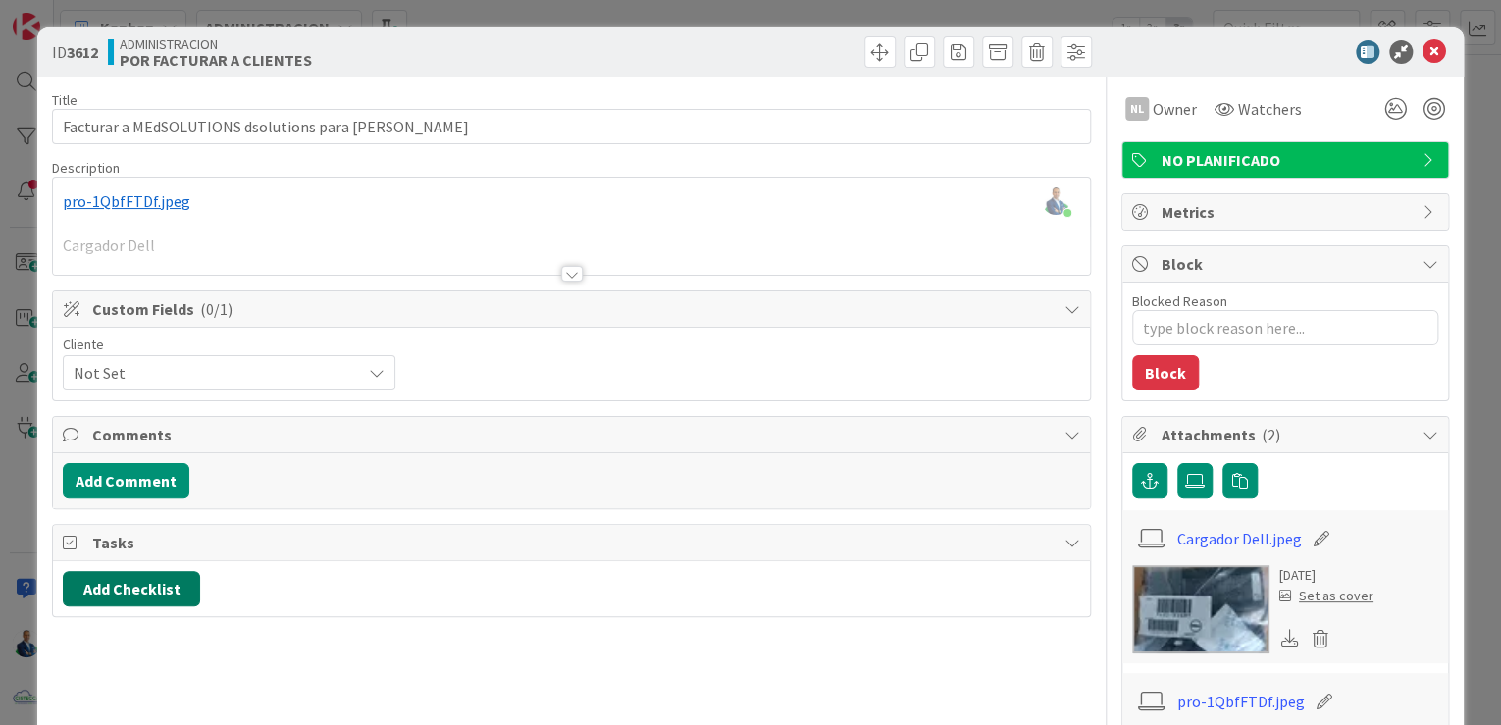
click at [144, 571] on button "Add Checklist" at bounding box center [131, 588] width 137 height 35
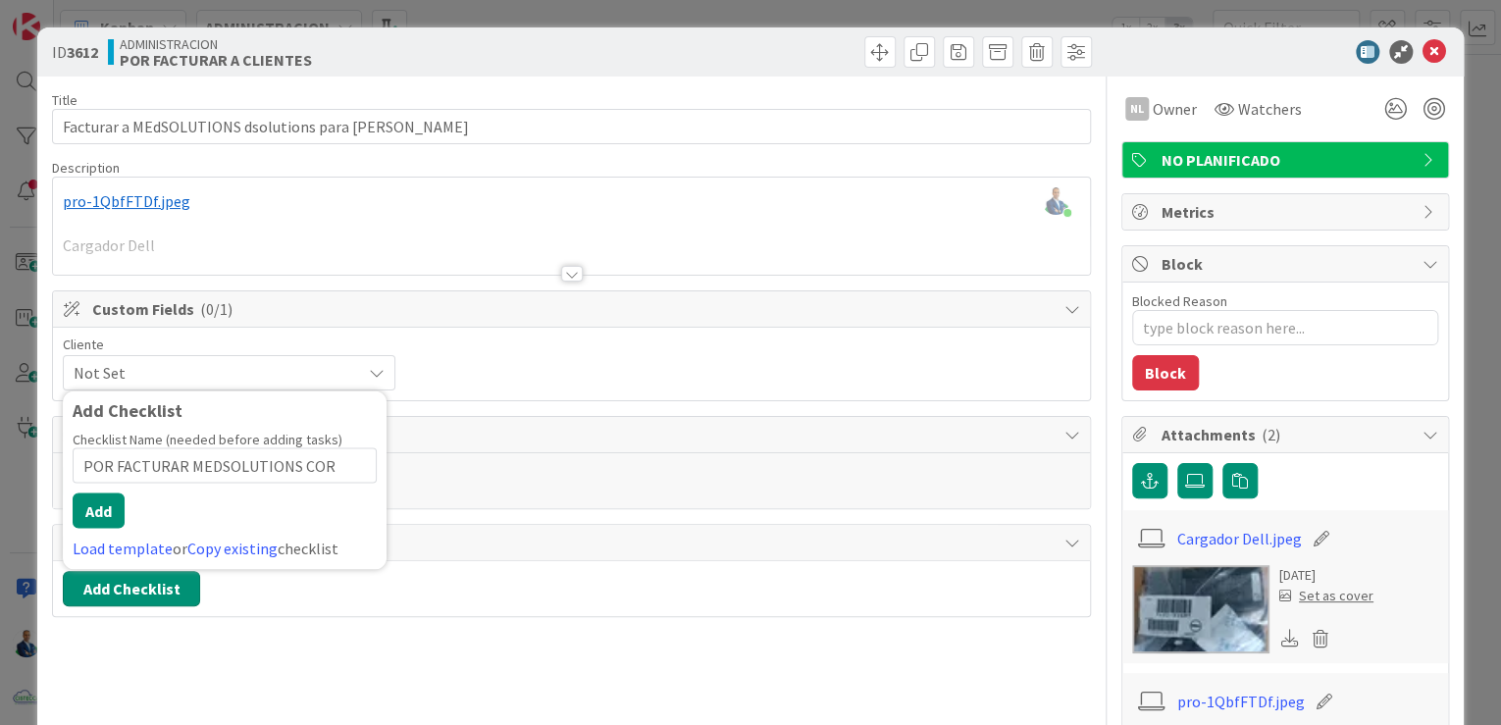
type input "POR FACTURAR MEDSOLUTIONS CORP"
type textarea "x"
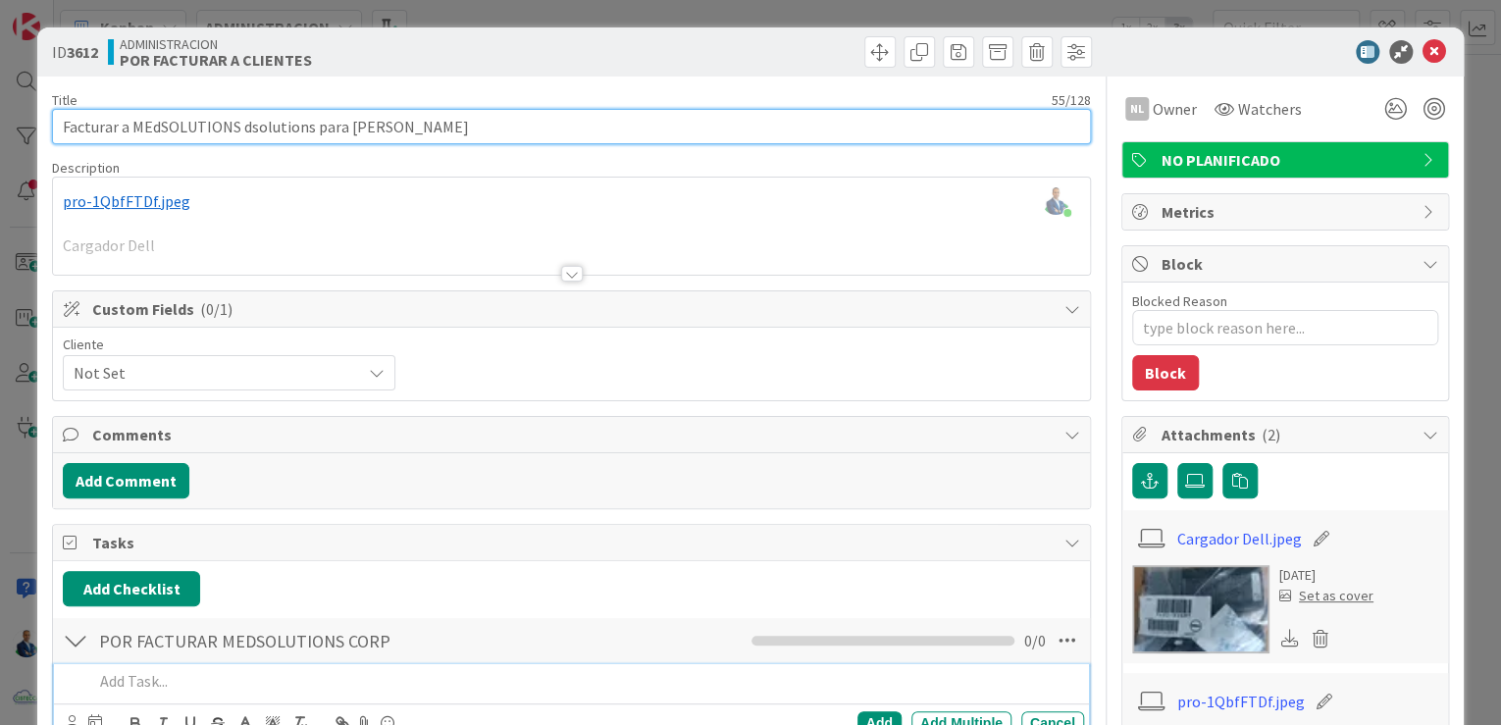
drag, startPoint x: 345, startPoint y: 128, endPoint x: 475, endPoint y: 126, distance: 129.5
click at [476, 122] on input "Facturar a MEdSOLUTIONS dsolutions para Nicole Batista" at bounding box center [571, 126] width 1039 height 35
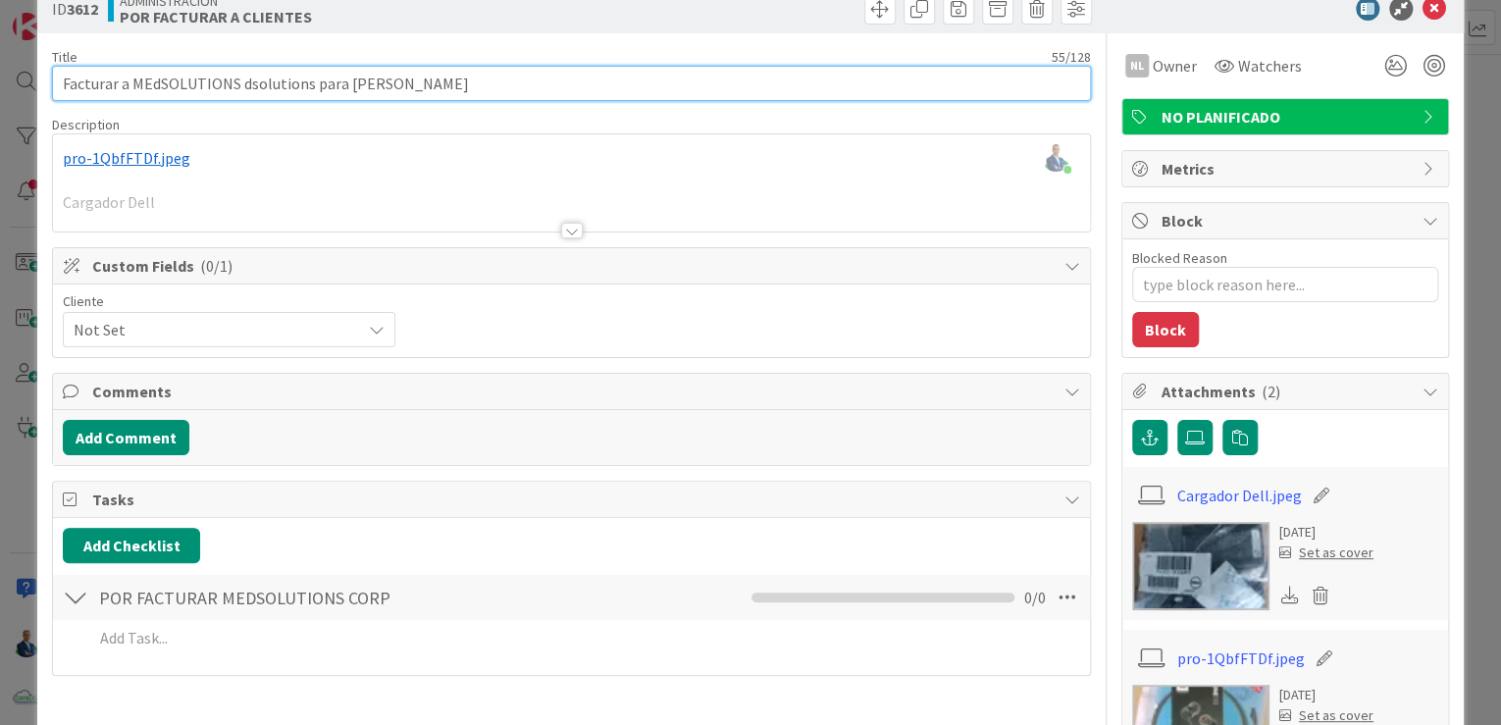
scroll to position [78, 0]
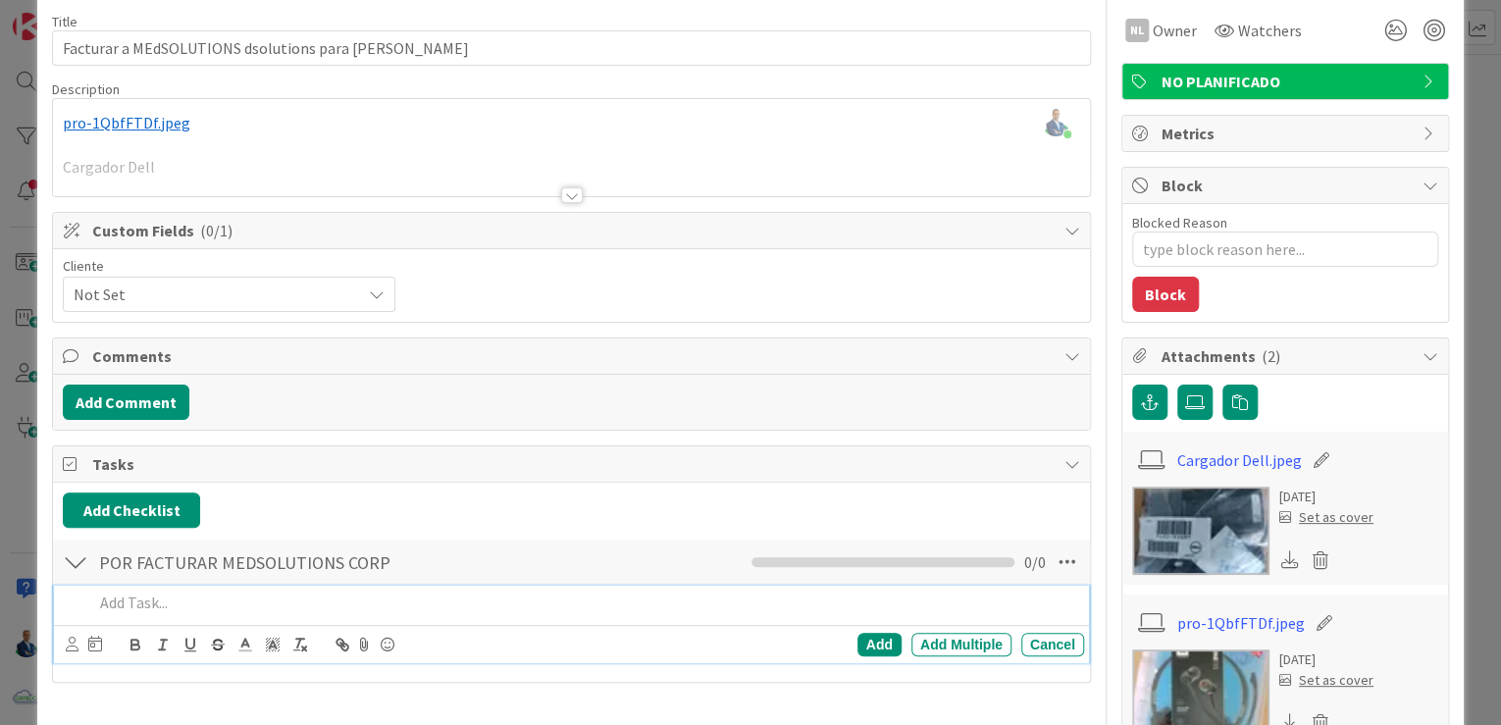
click at [204, 594] on p at bounding box center [584, 603] width 983 height 23
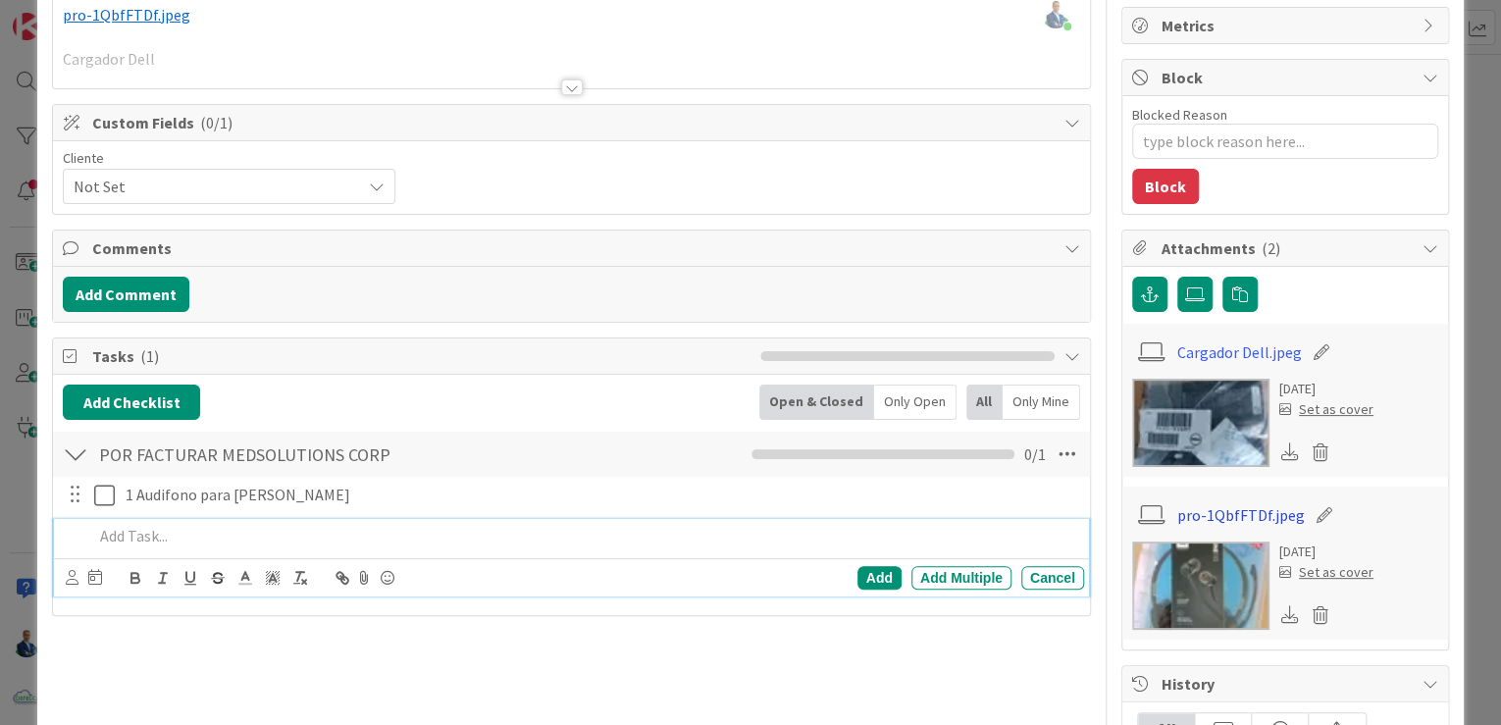
scroll to position [277, 0]
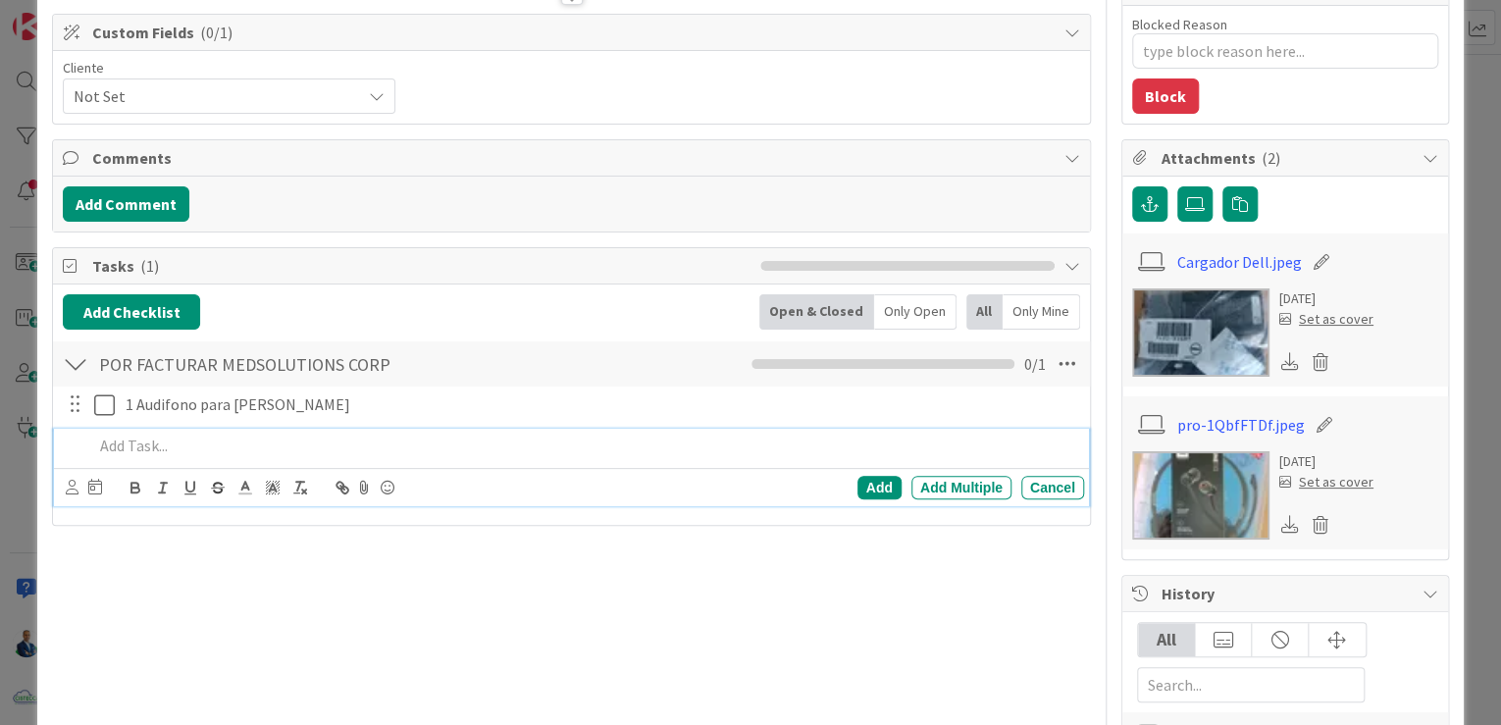
click at [1209, 470] on img at bounding box center [1200, 495] width 137 height 88
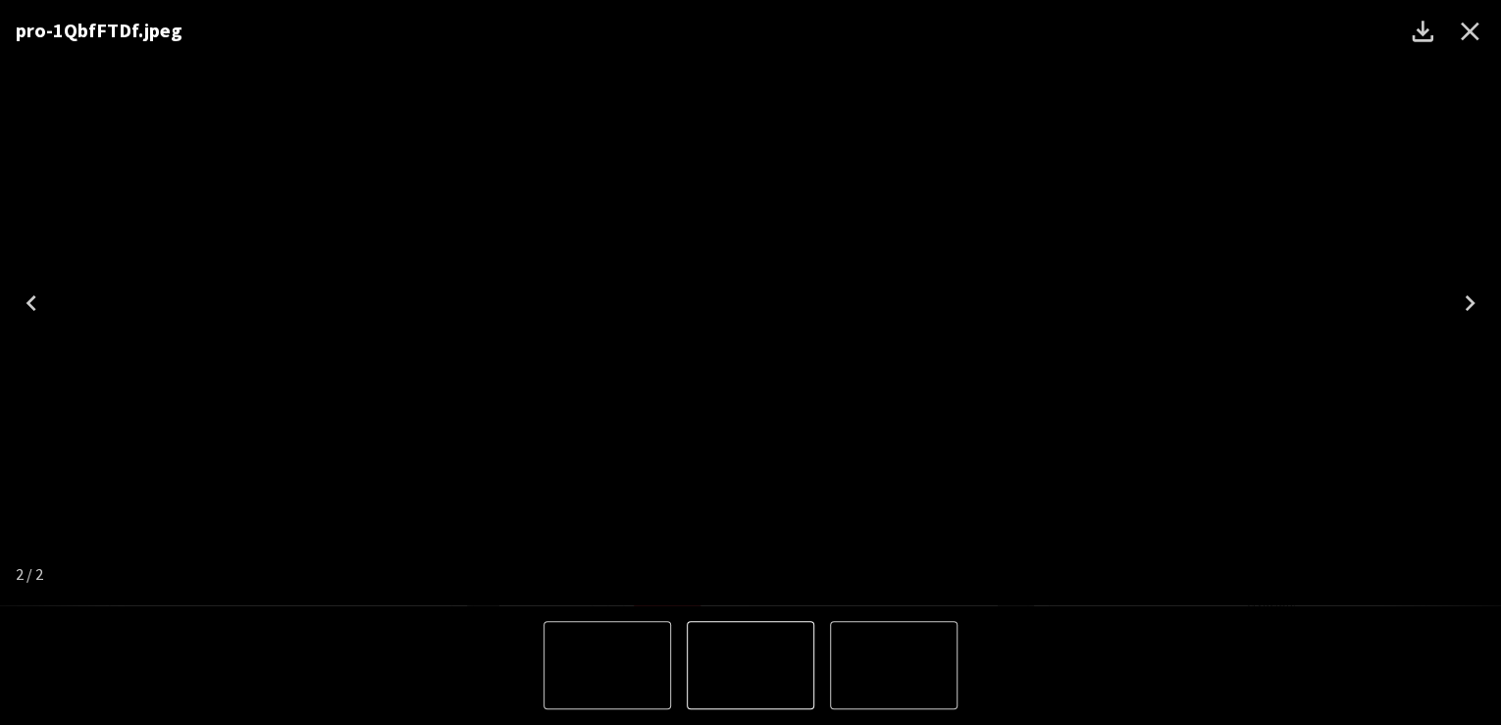
click at [1468, 29] on icon "Close" at bounding box center [1470, 32] width 19 height 19
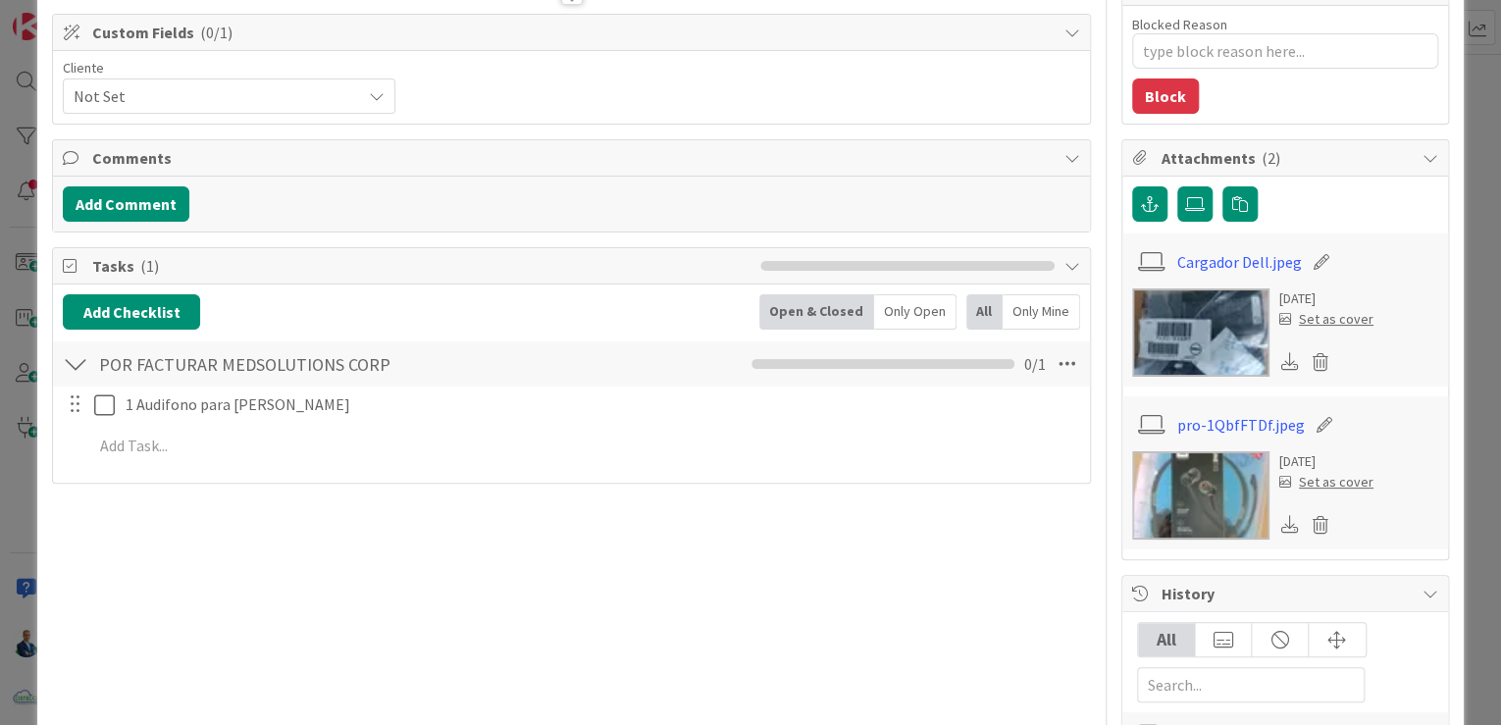
type textarea "x"
click at [201, 401] on p "1 Audifono para Nicole Batista" at bounding box center [601, 404] width 951 height 23
click at [141, 461] on div "1 Audifono Tune 110 para Nicole Batista Update Cancel Add Add Multiple Cancel" at bounding box center [572, 429] width 1018 height 84
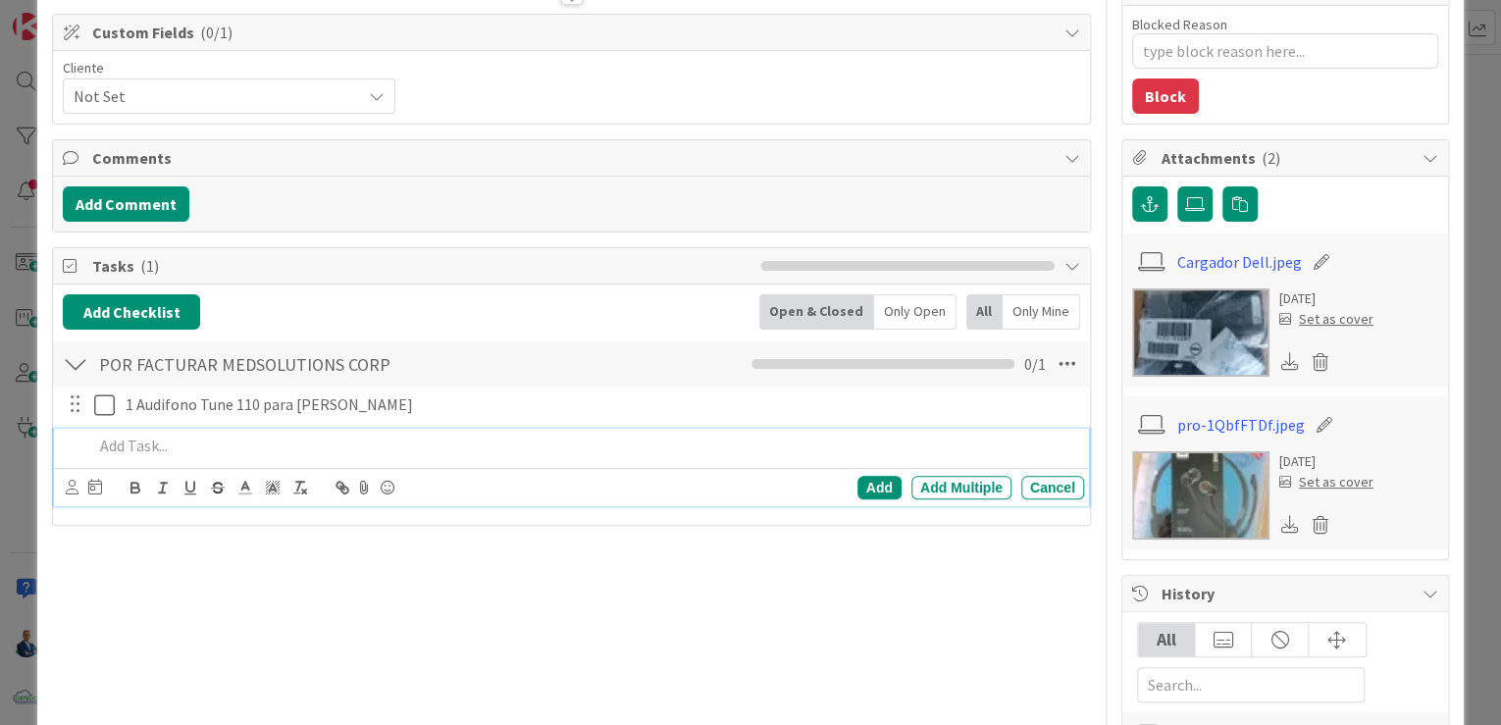
click at [172, 435] on p at bounding box center [584, 446] width 983 height 23
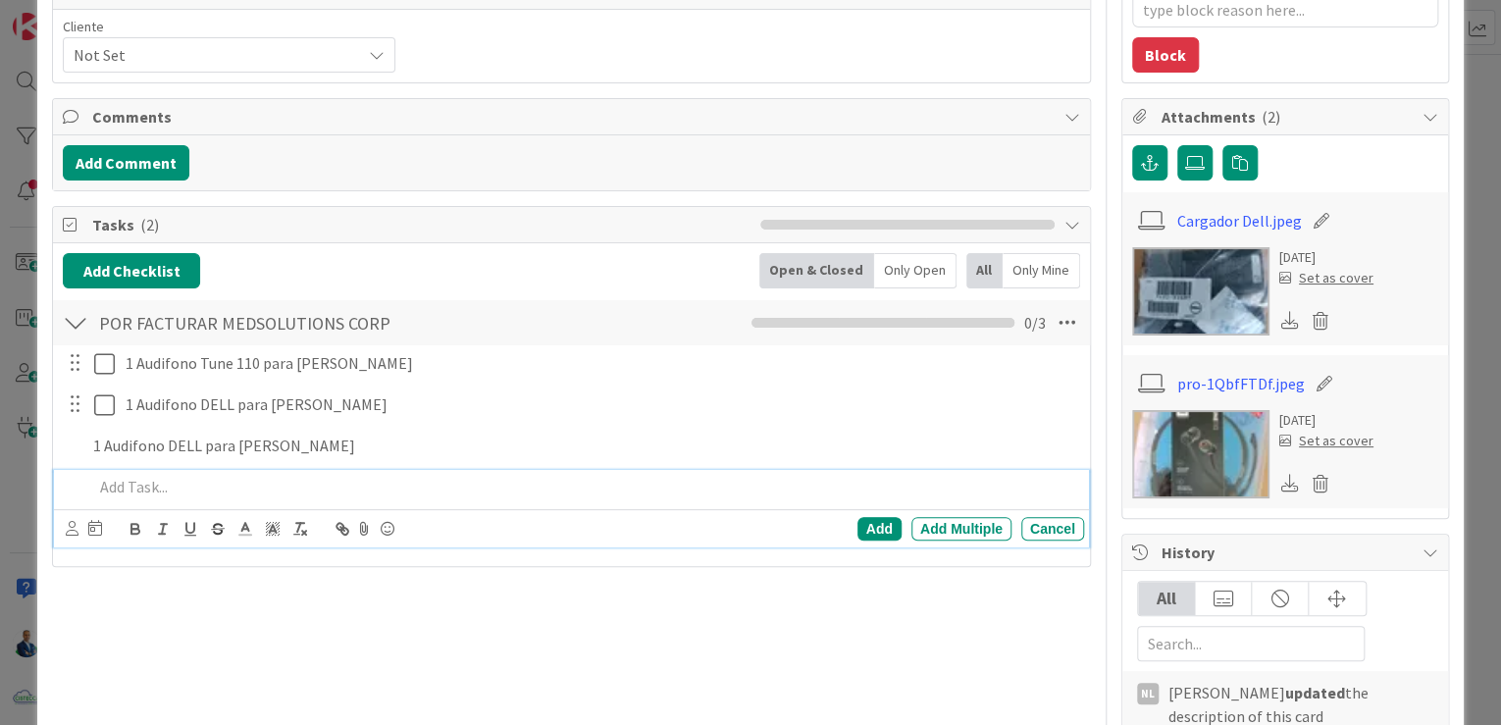
scroll to position [359, 0]
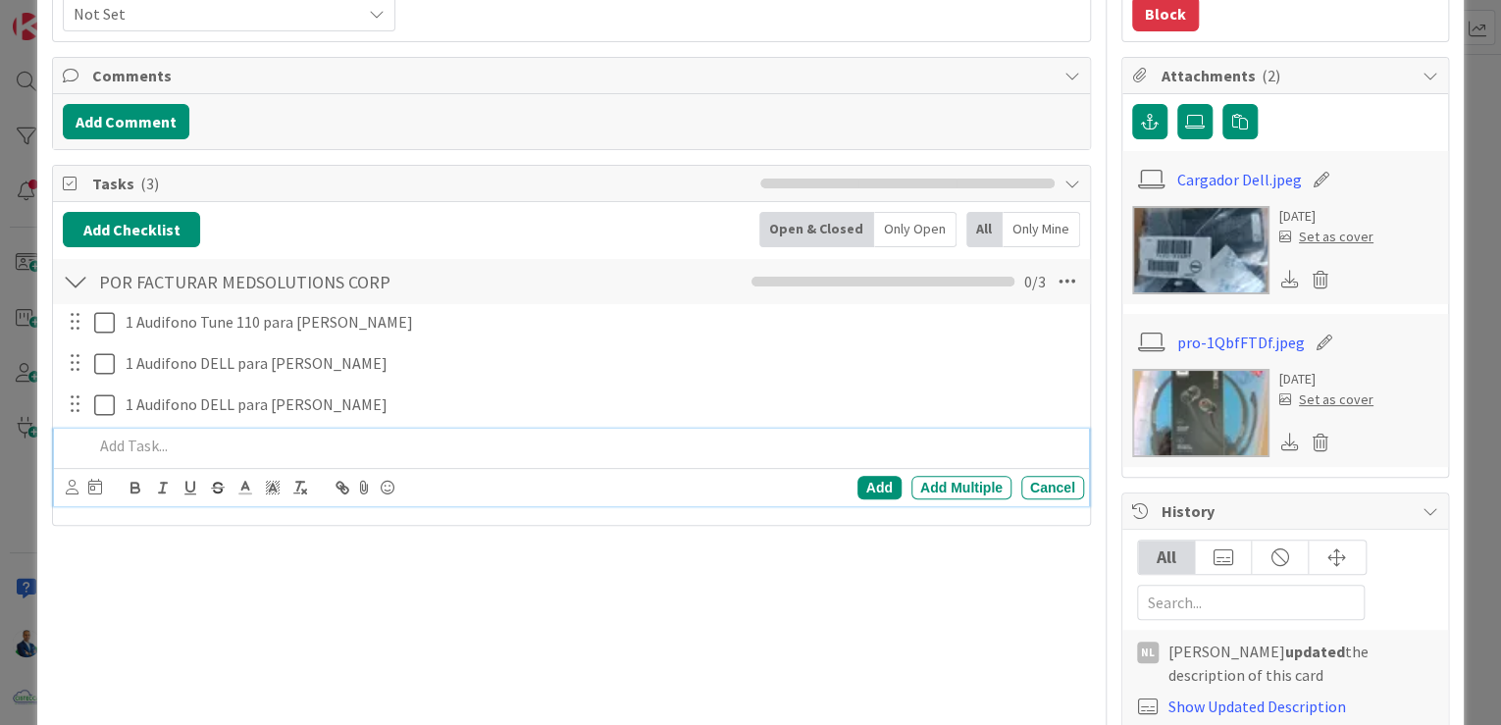
click at [1165, 224] on img at bounding box center [1200, 250] width 137 height 88
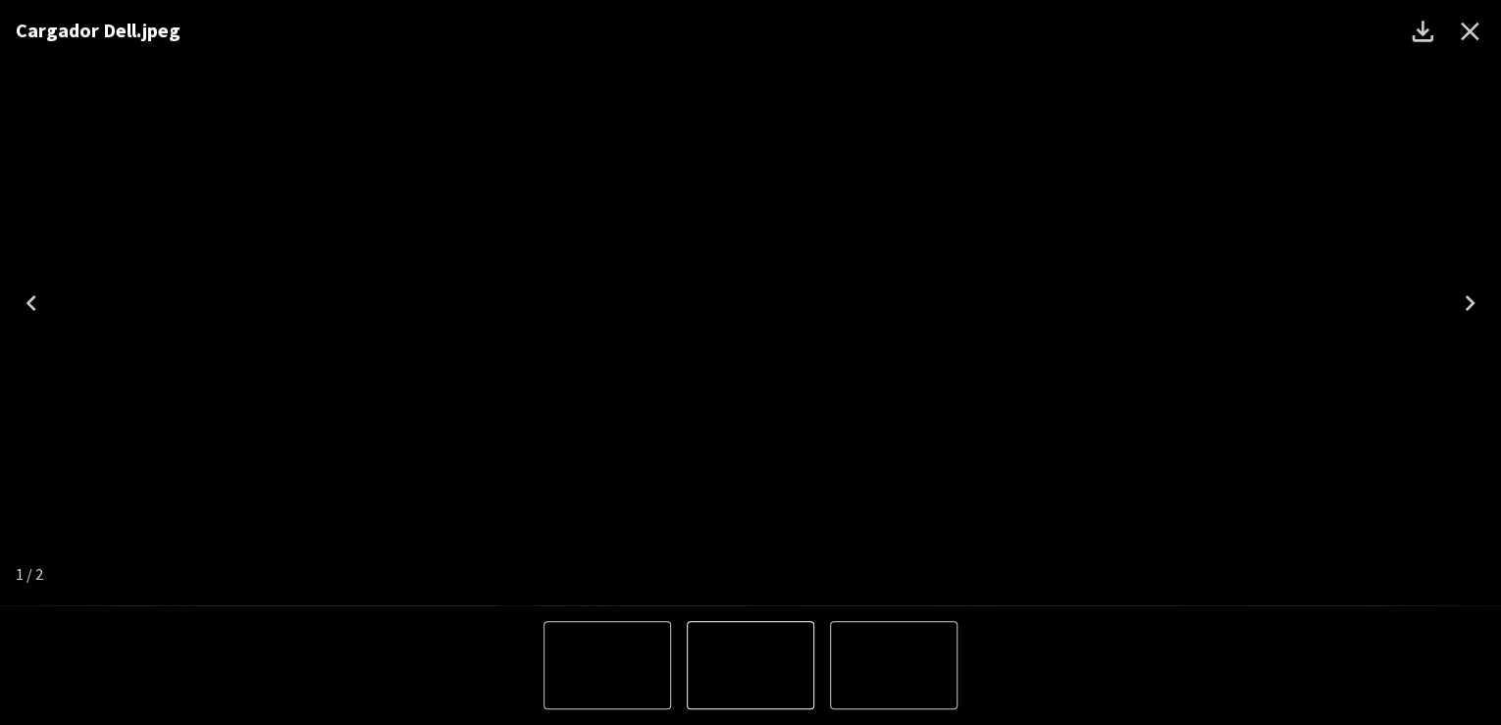
click at [1479, 31] on icon "Close" at bounding box center [1469, 31] width 31 height 31
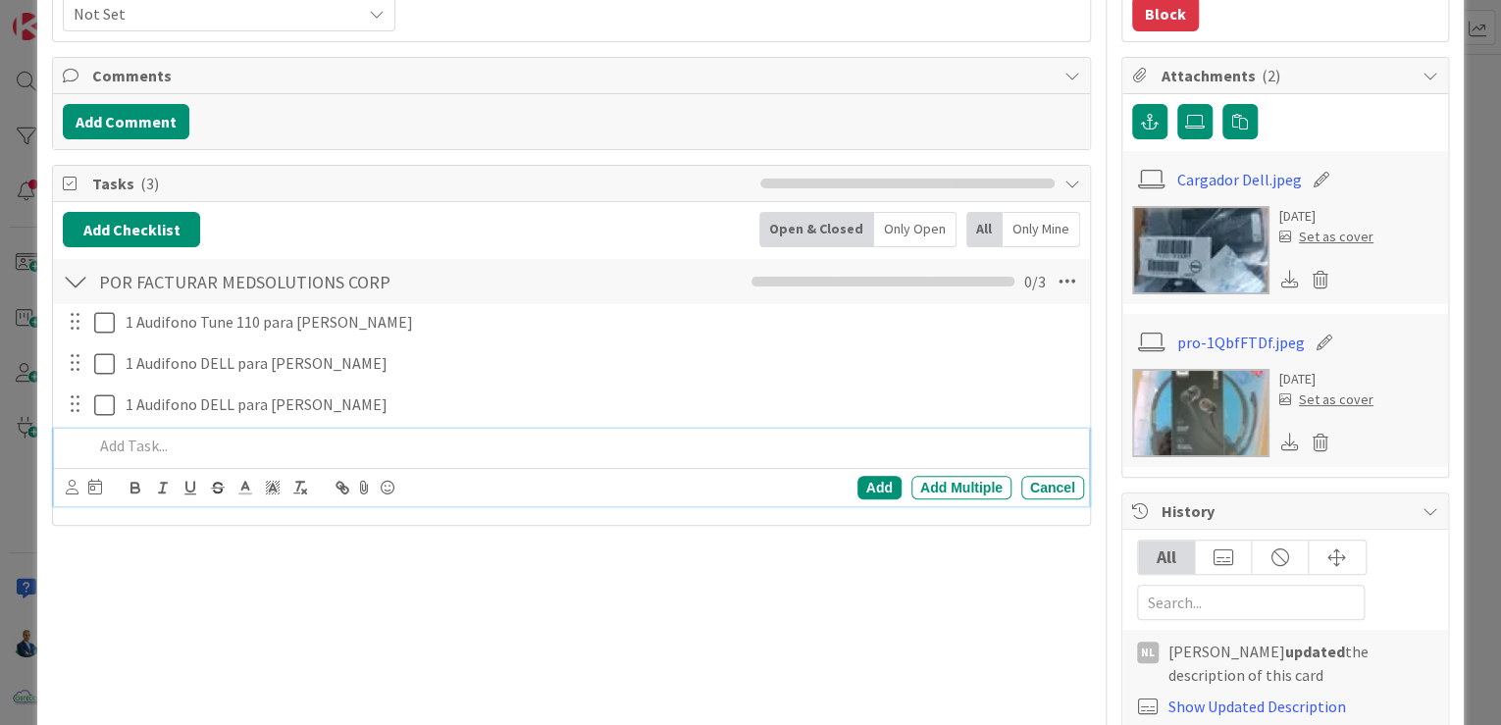
click at [324, 435] on p at bounding box center [584, 446] width 983 height 23
click at [240, 452] on p "1 Cargador DELL" at bounding box center [584, 446] width 983 height 23
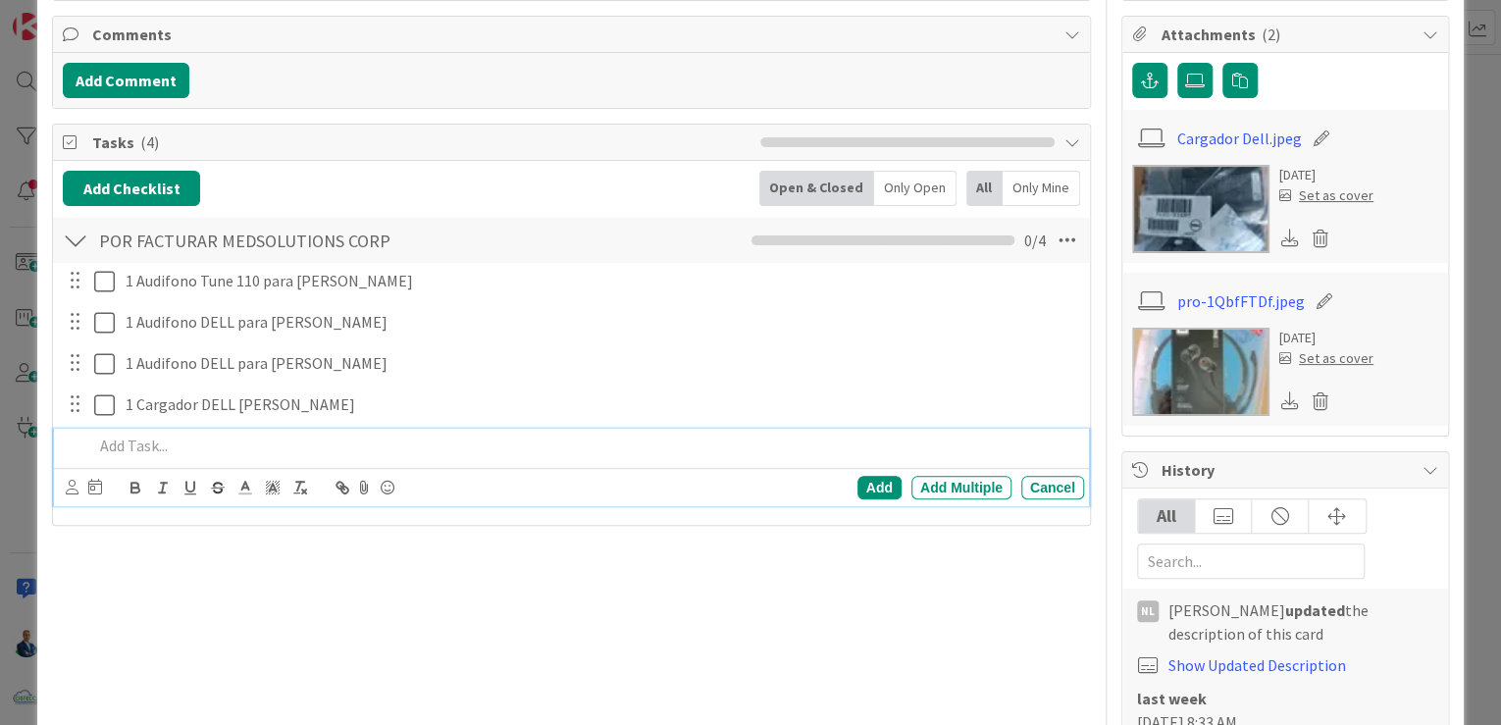
drag, startPoint x: 1468, startPoint y: 145, endPoint x: 1447, endPoint y: 153, distance: 22.1
click at [1468, 145] on div "ID 3612 ADMINISTRACION POR FACTURAR A CLIENTES Title 55 / 128 Facturar a MEdSOL…" at bounding box center [750, 362] width 1501 height 725
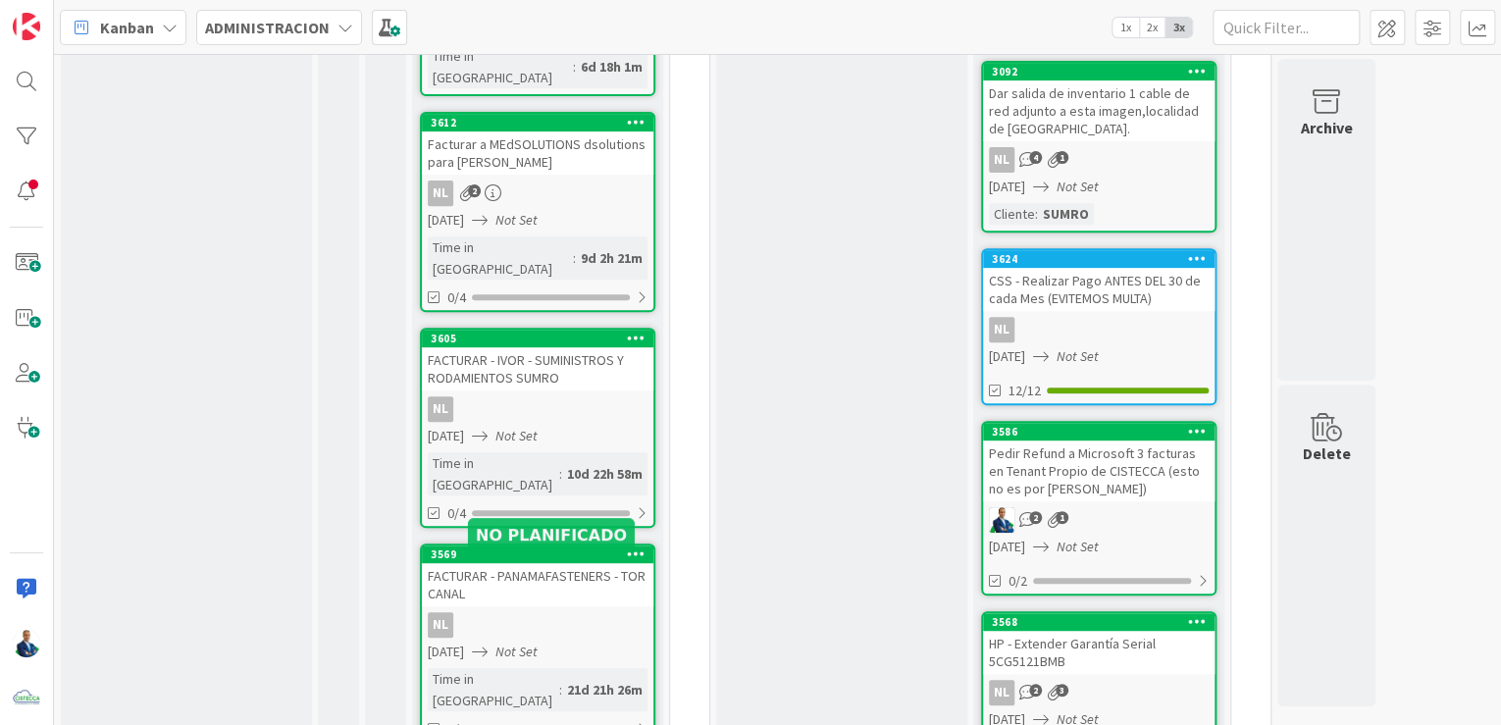
scroll to position [99, 0]
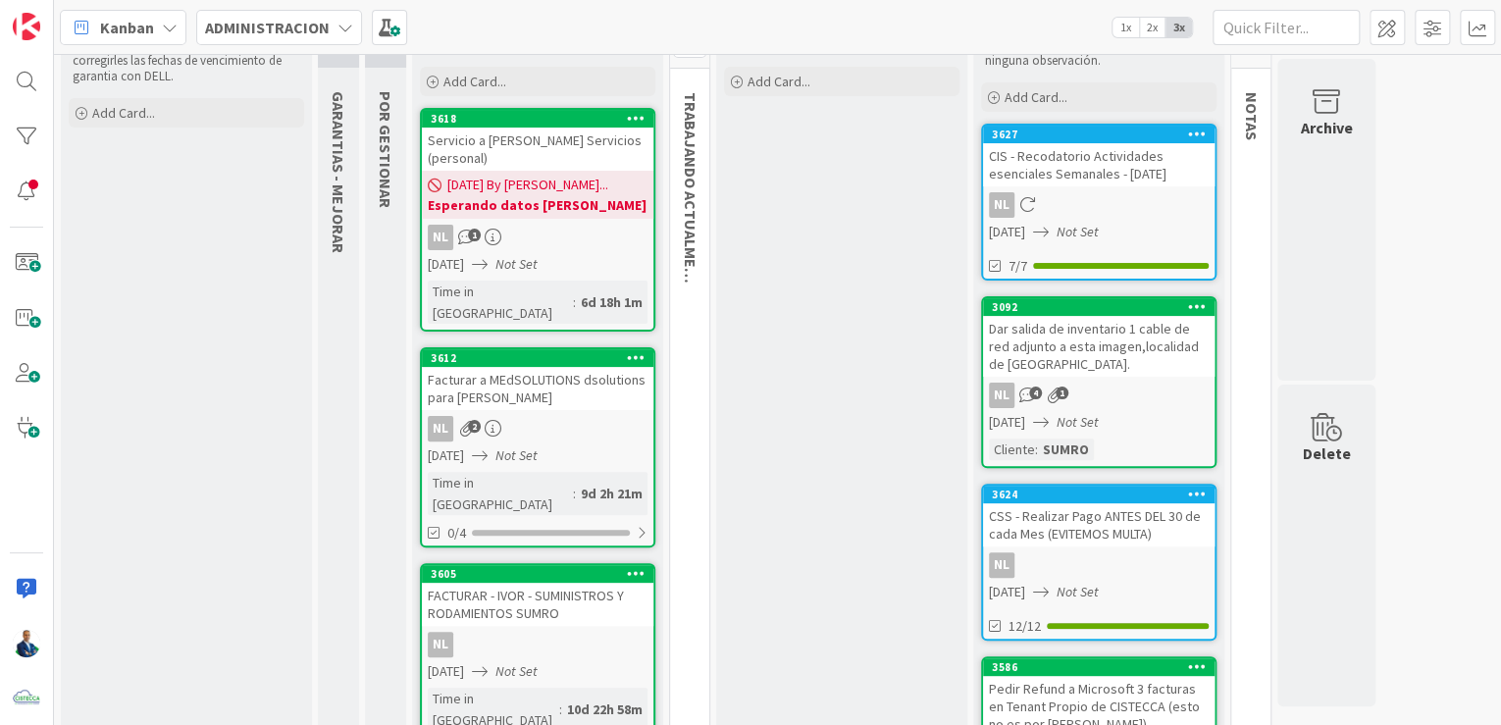
click at [542, 367] on div "Facturar a MEdSOLUTIONS dsolutions para Nicole Batista" at bounding box center [538, 388] width 232 height 43
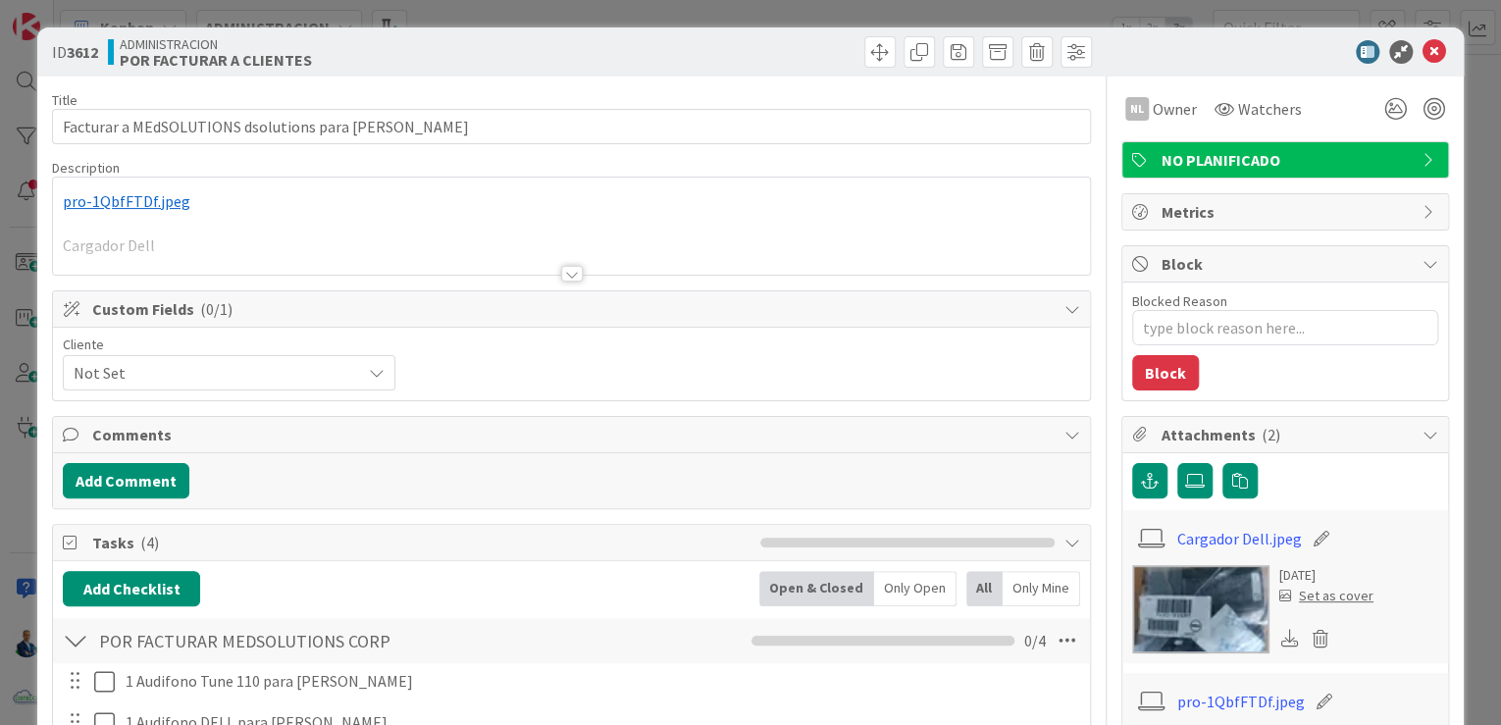
type textarea "x"
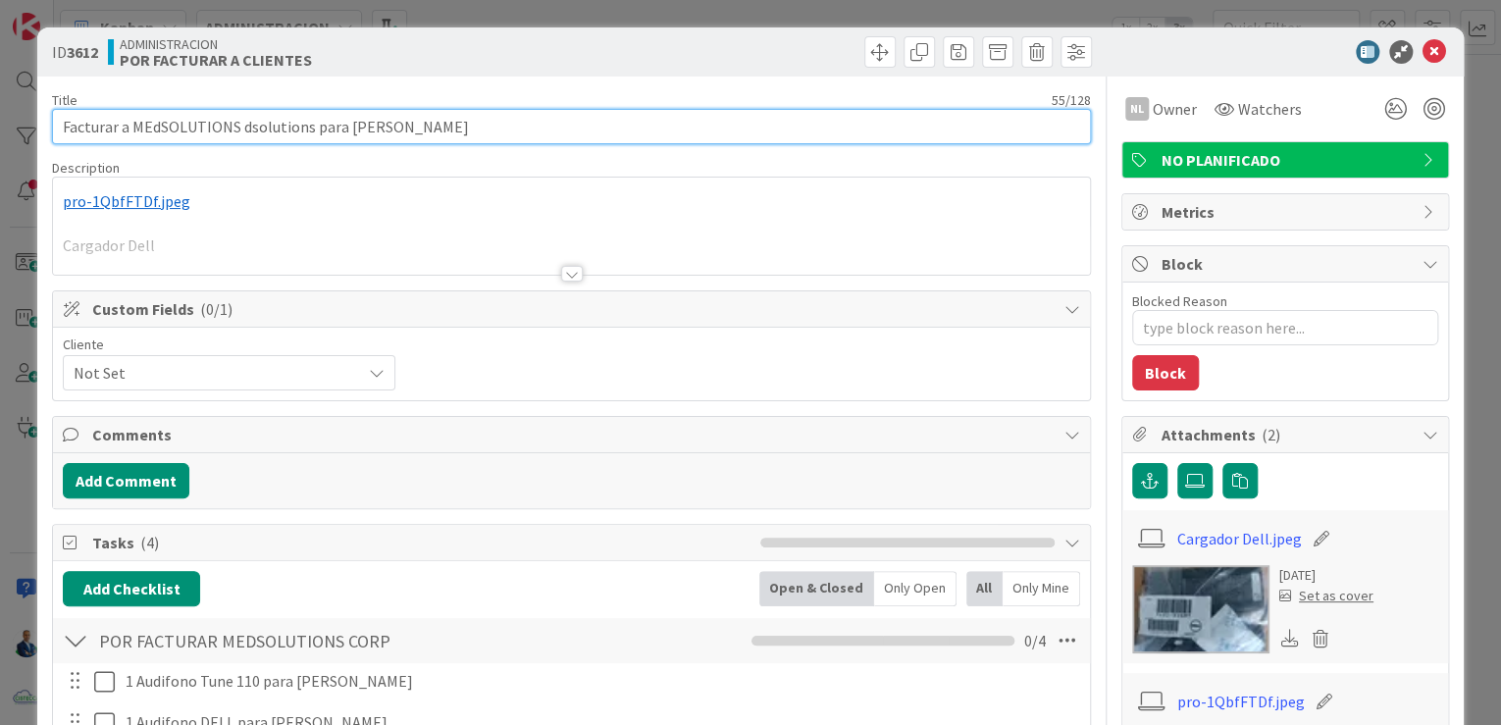
click at [78, 130] on input "Facturar a MEdSOLUTIONS dsolutions para Nicole Batista" at bounding box center [571, 126] width 1039 height 35
type input "FACTURARa MEdSOLUTIONS dsolutions para Nicole Batista"
type textarea "x"
type input "FACTURAR MEdSOLUTIONS dsolutions para Nicole Batista"
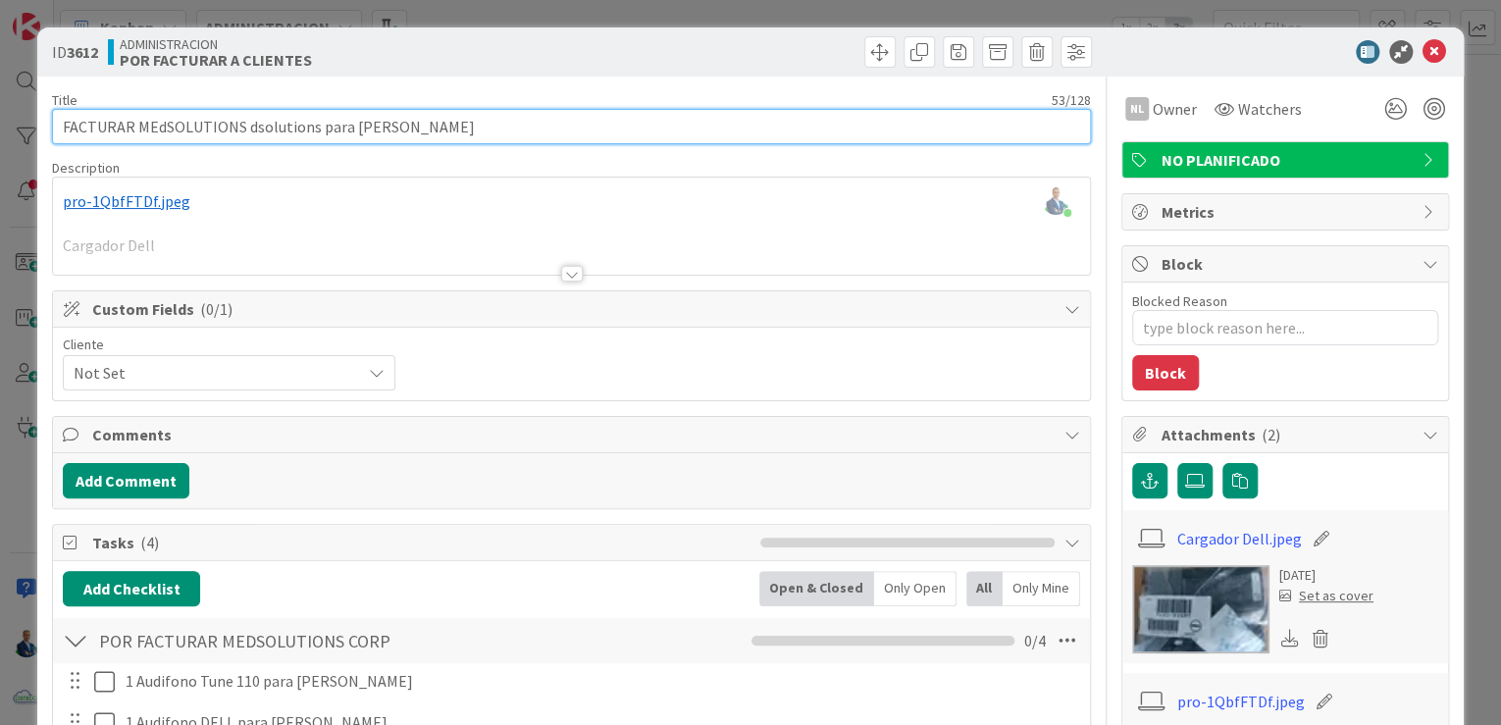
type textarea "x"
drag, startPoint x: 247, startPoint y: 131, endPoint x: 623, endPoint y: 130, distance: 375.8
click at [623, 130] on input "FACTURAR MEdSOLUTIONS dsolutions para Nicole Batista" at bounding box center [571, 126] width 1039 height 35
type input "FACTURAR MEdSOLUTIONS"
type textarea "x"
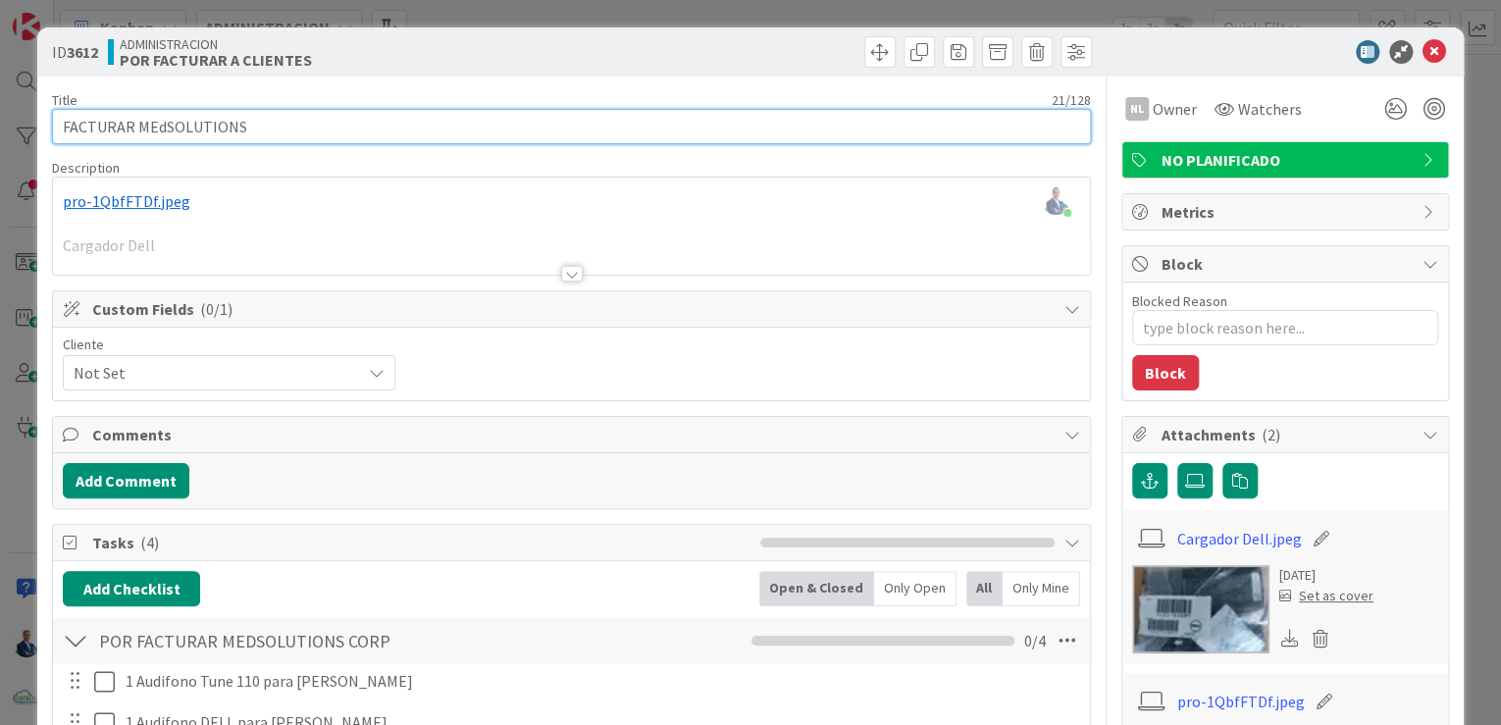
type input "FACTURAR MEdSOLUTIONS"
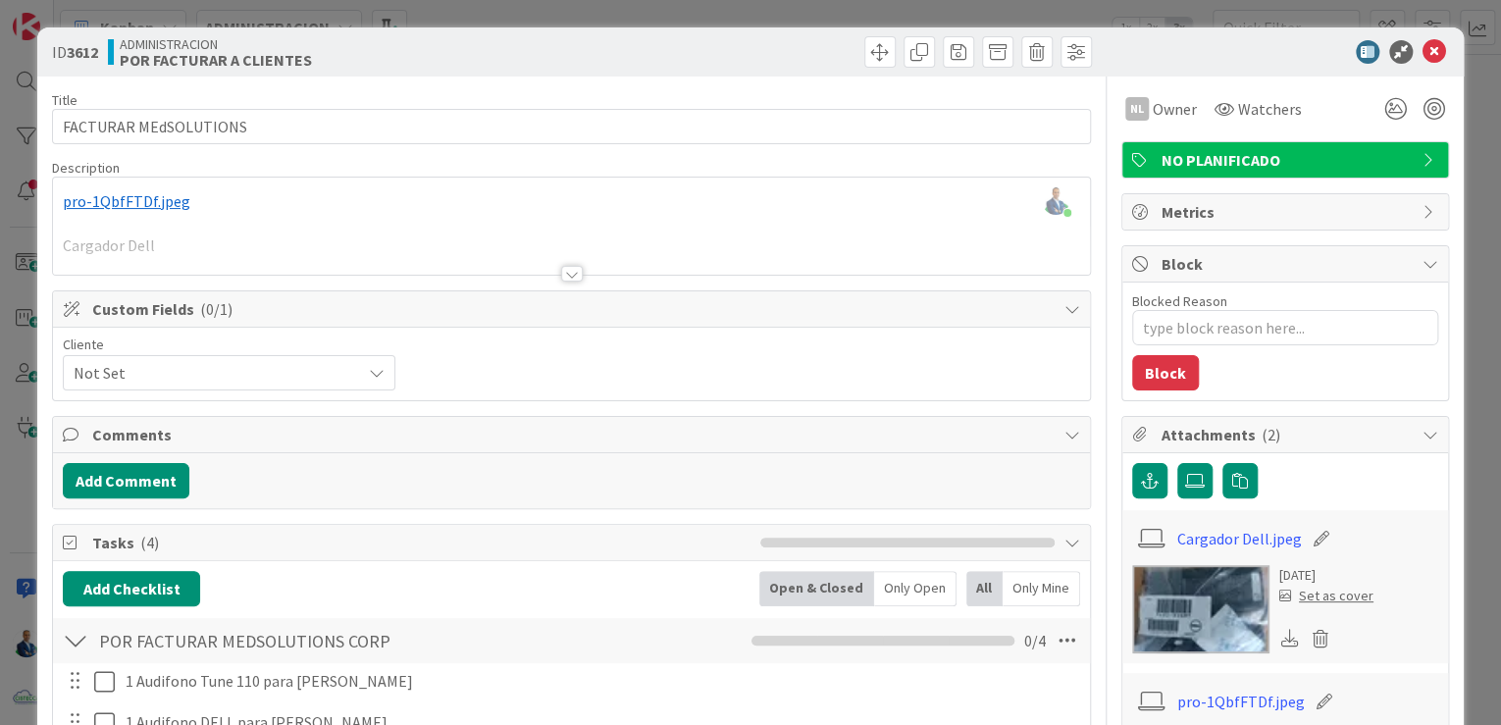
click at [424, 218] on div "Gabriel Adrian just joined ﻿ pro-1QbfFTDf.jpeg ﻿ Cargador Dell" at bounding box center [571, 226] width 1037 height 97
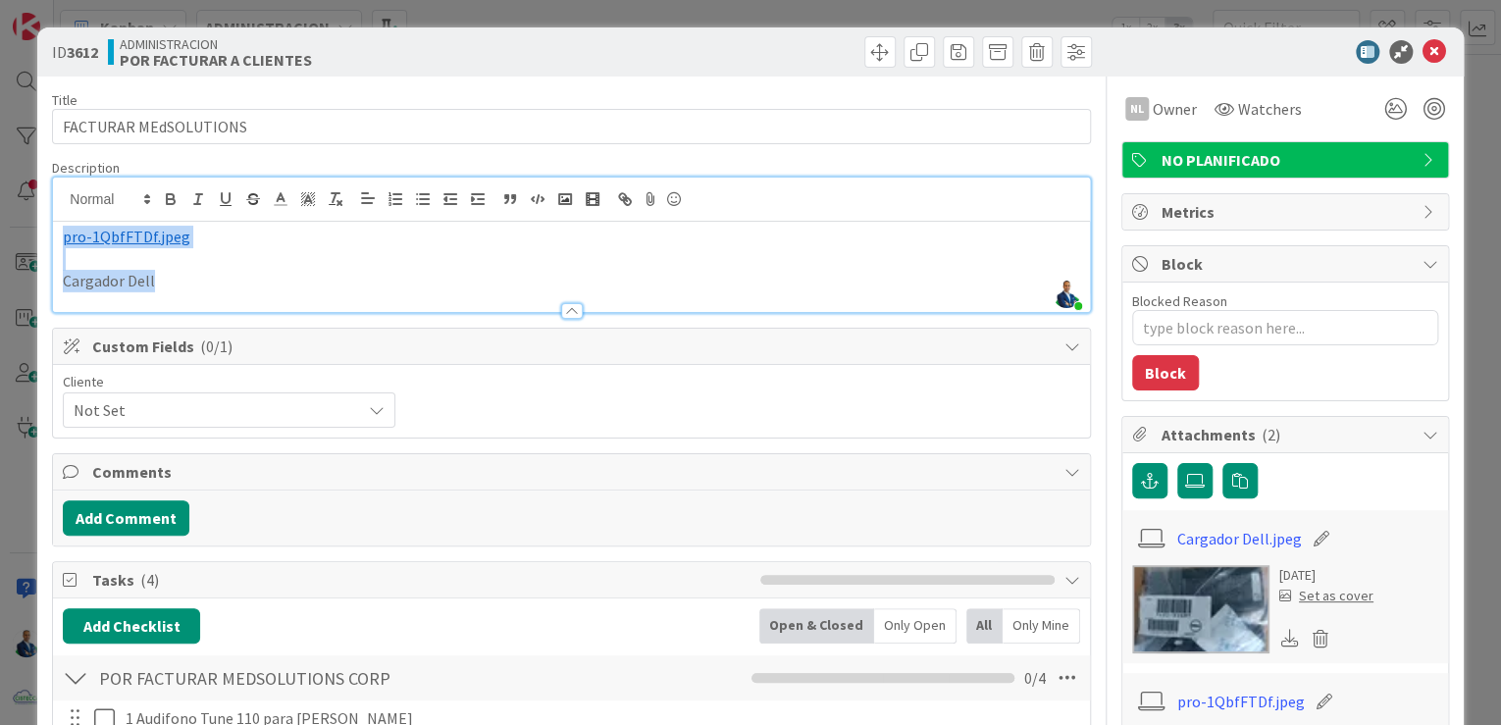
drag, startPoint x: 184, startPoint y: 276, endPoint x: 56, endPoint y: 211, distance: 143.9
click at [60, 212] on div "Gabriel Adrian just joined ﻿ pro-1QbfFTDf.jpeg ﻿ Cargador Dell" at bounding box center [571, 245] width 1037 height 134
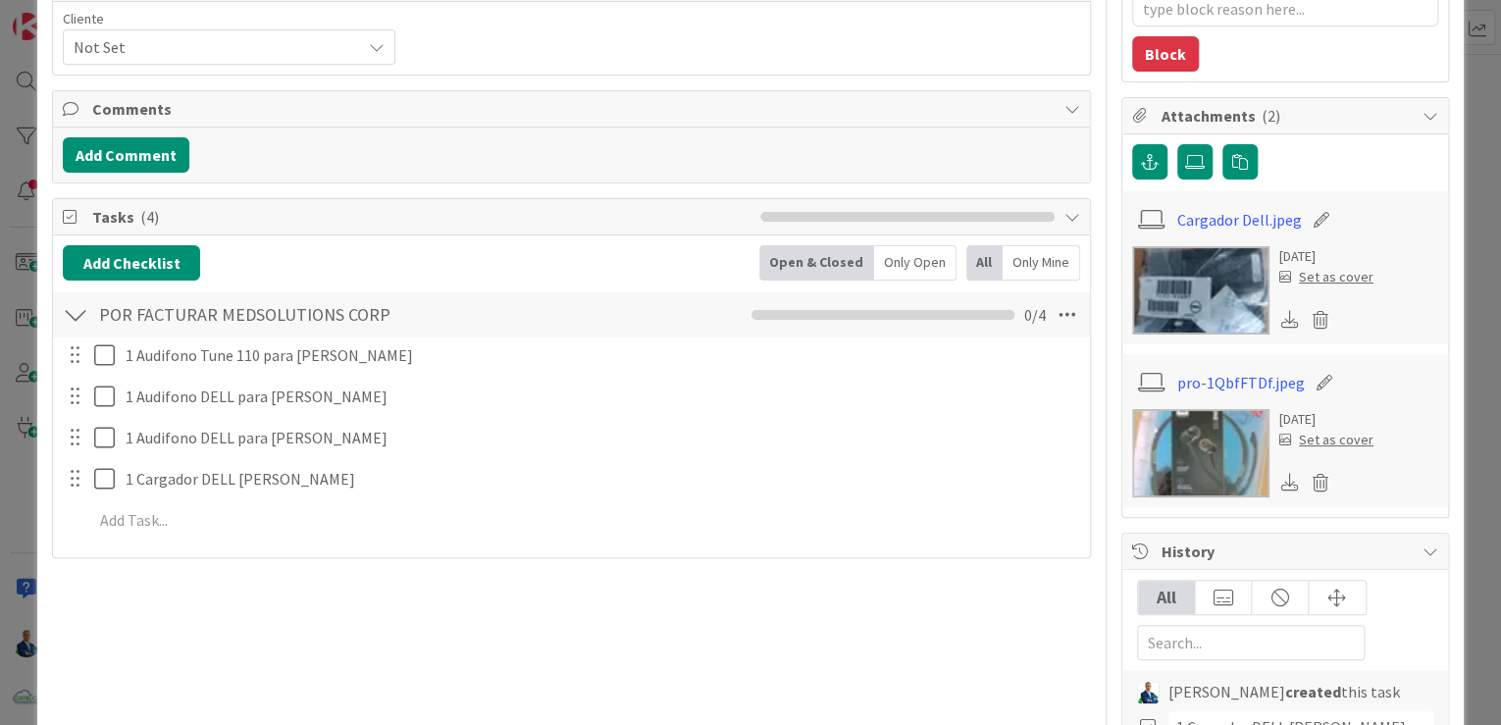
scroll to position [314, 0]
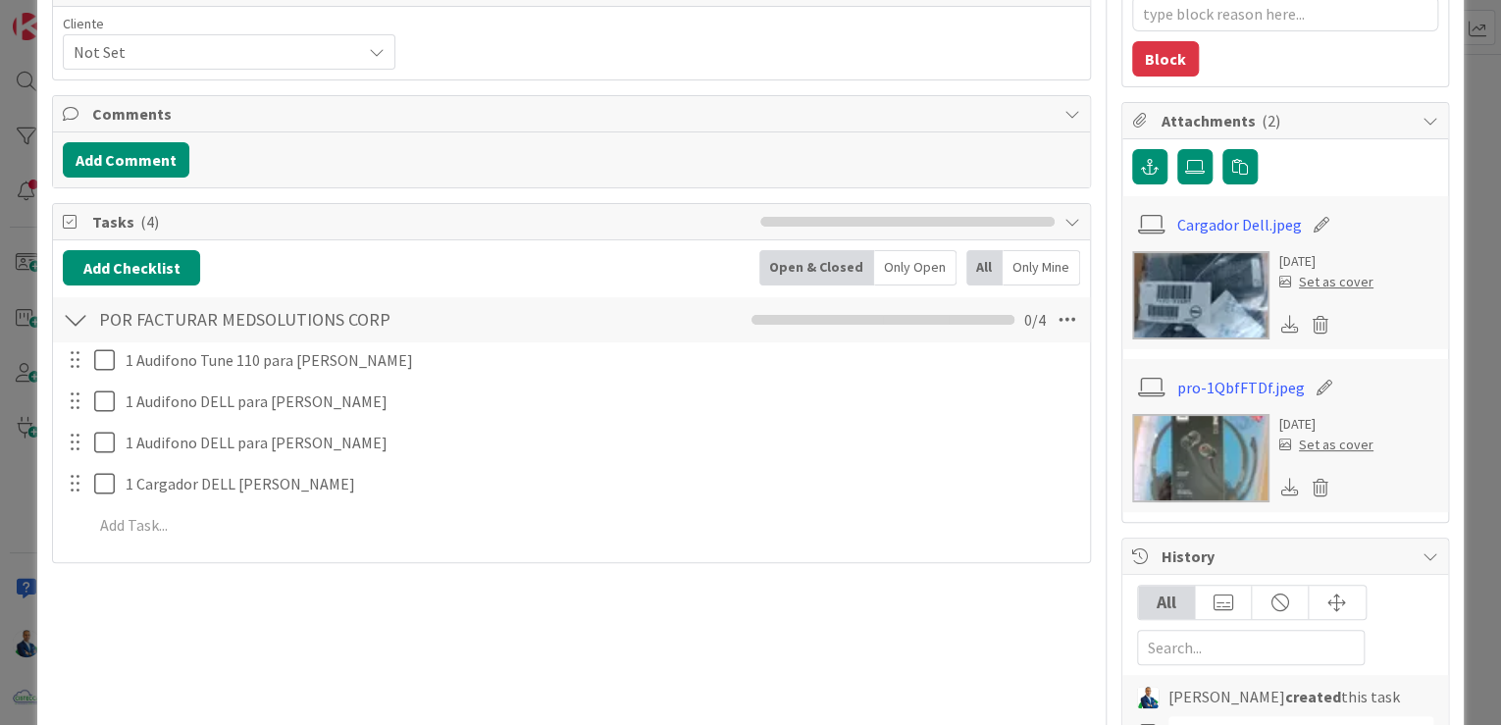
click at [1464, 287] on div "ID 3612 ADMINISTRACION POR FACTURAR A CLIENTES Title 21 / 128 FACTURAR MEdSOLUT…" at bounding box center [750, 362] width 1501 height 725
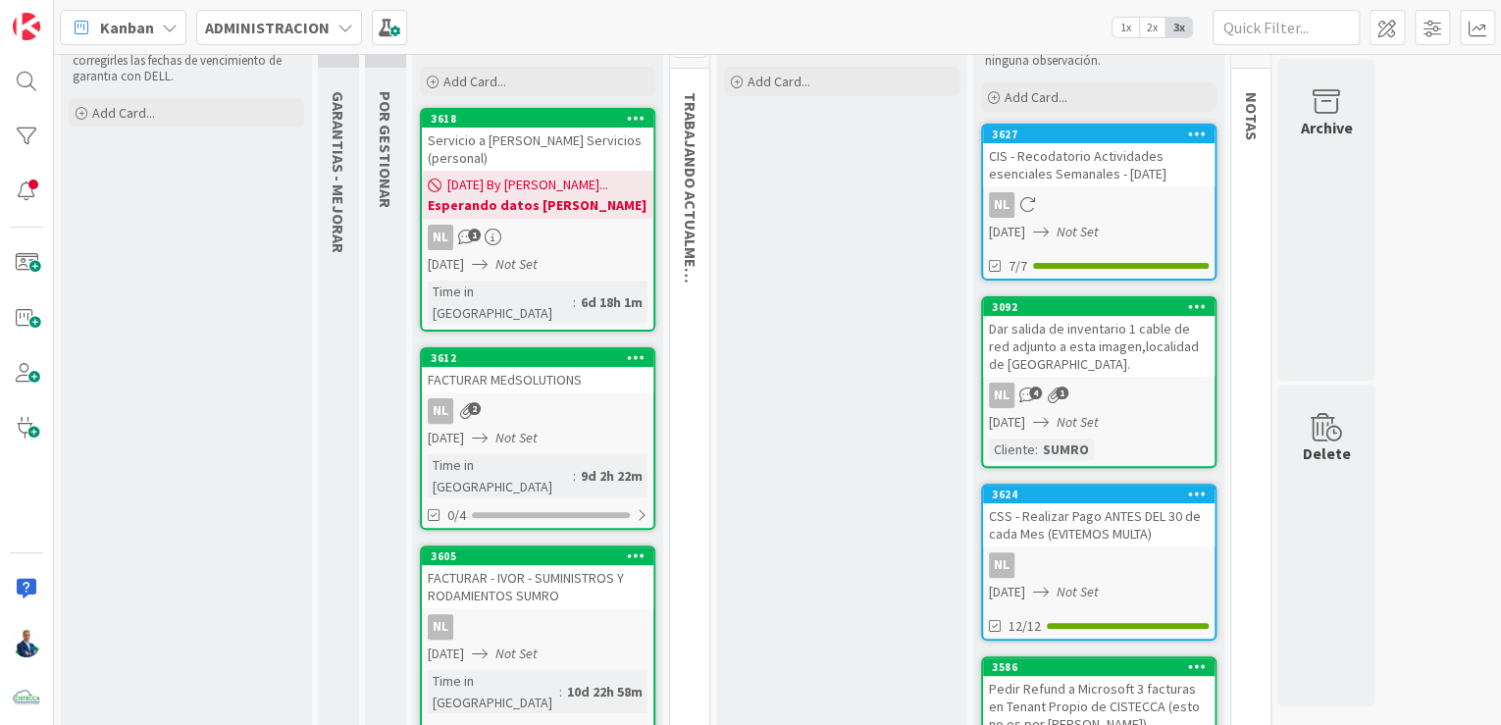
click at [519, 367] on div "FACTURAR MEdSOLUTIONS" at bounding box center [538, 380] width 232 height 26
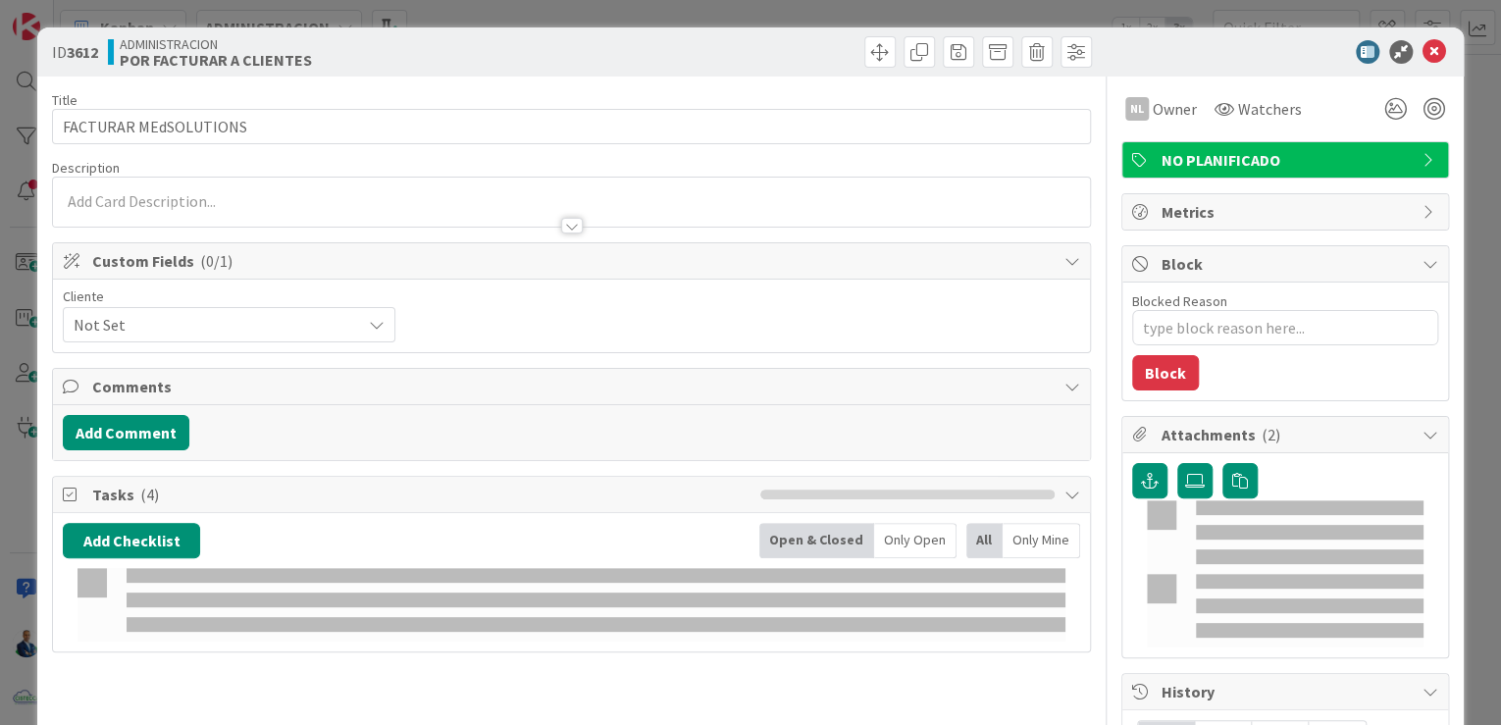
type textarea "x"
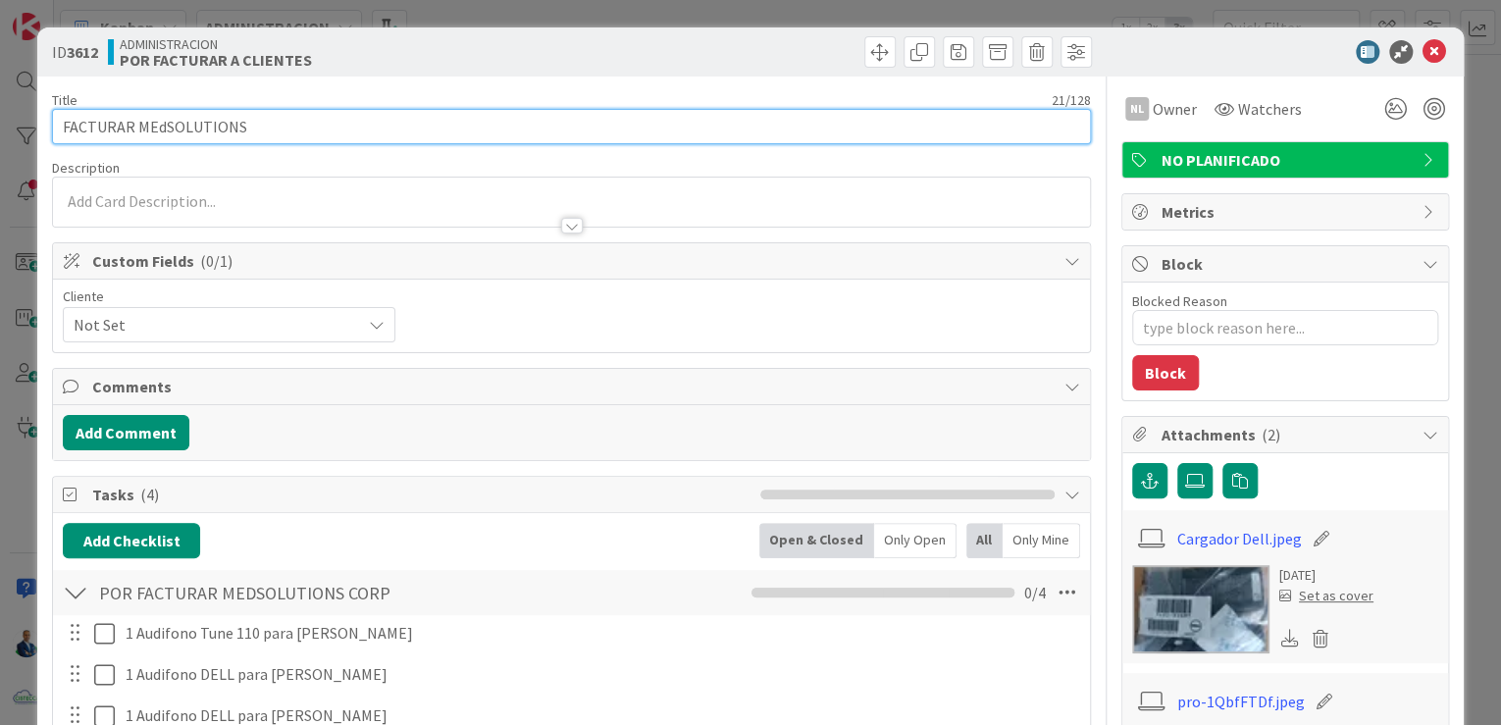
click at [132, 128] on input "FACTURAR MEdSOLUTIONS" at bounding box center [571, 126] width 1039 height 35
type input "FACTURAR - MEdSOLUTIONS"
type textarea "x"
type input "FACTURAR - MEDSOLUTIONS"
type textarea "x"
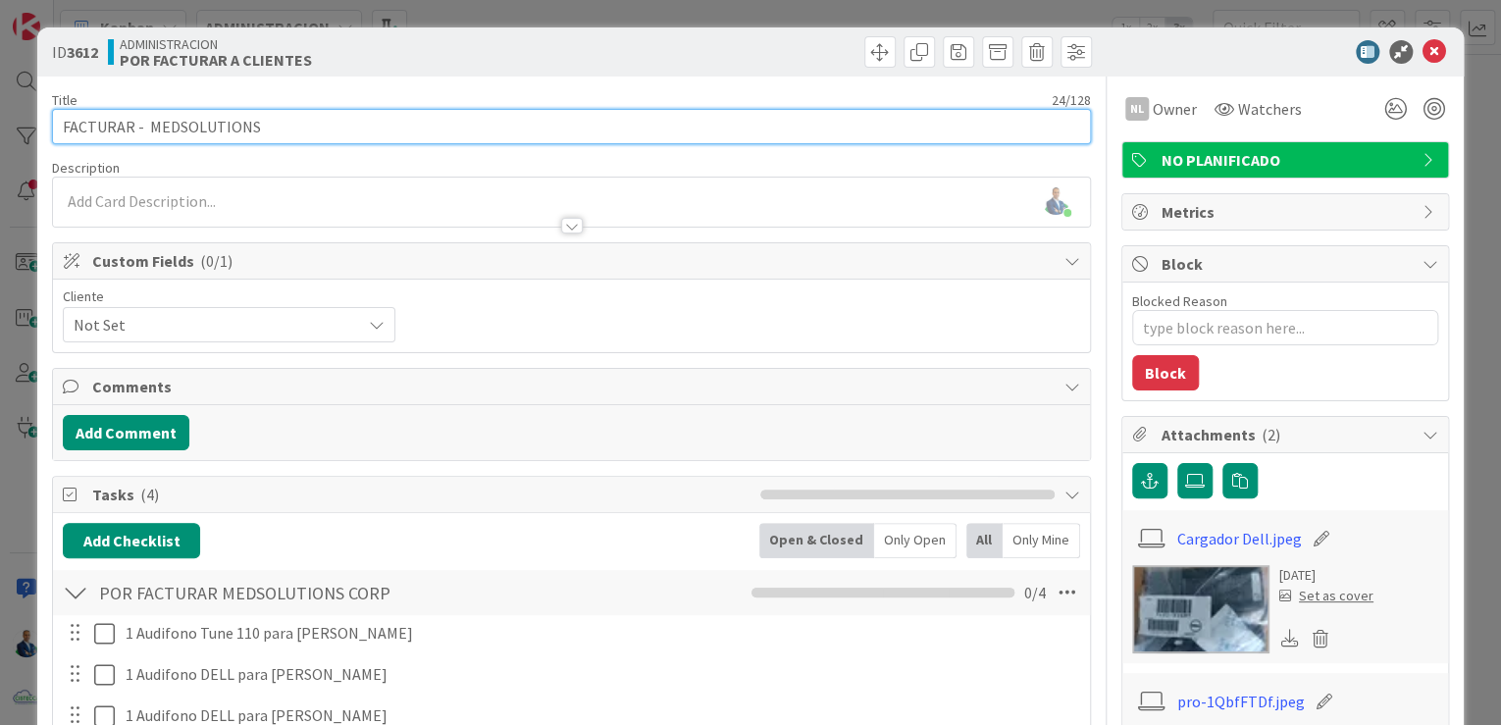
click at [302, 125] on input "FACTURAR - MEDSOLUTIONS" at bounding box center [571, 126] width 1039 height 35
type input "FACTURAR - MEDSOLUTIONSCORP"
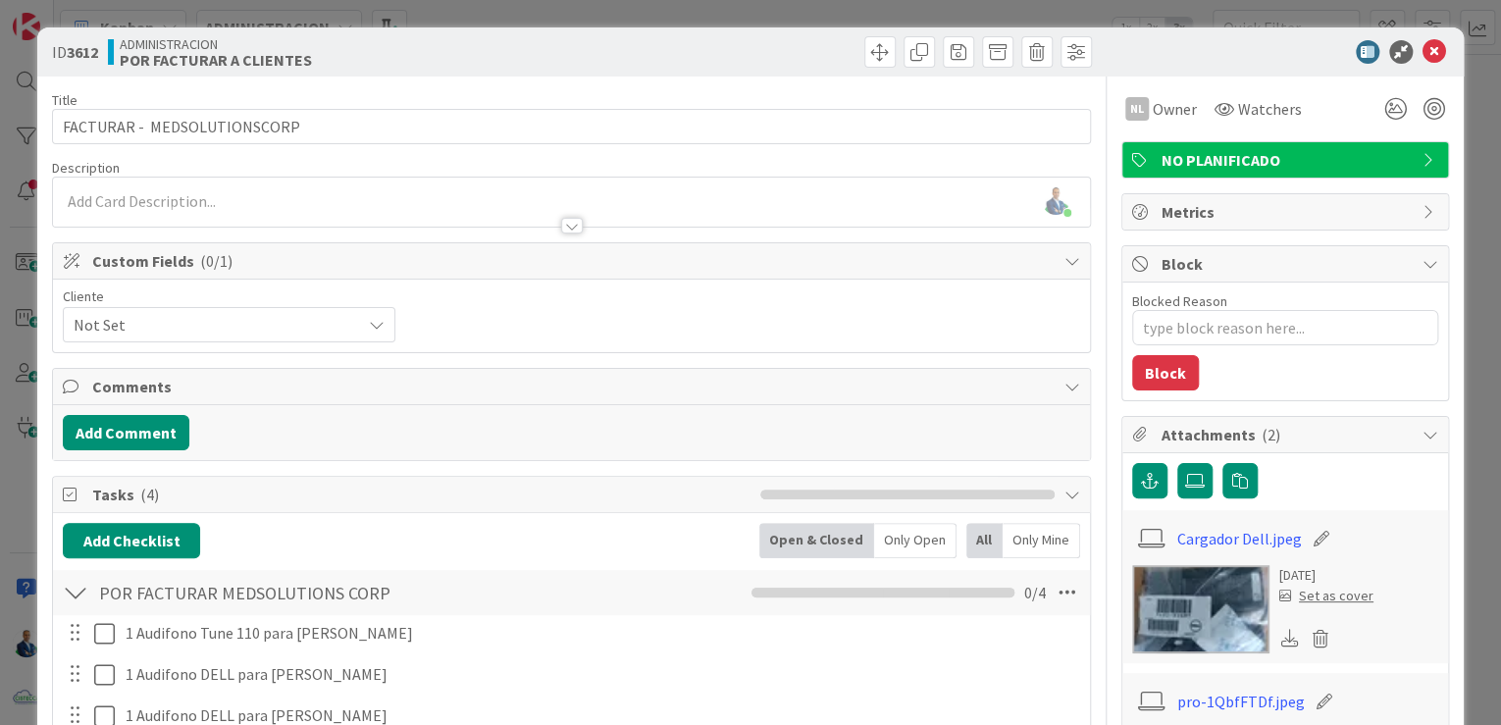
click at [1460, 181] on div "ID 3612 ADMINISTRACION POR FACTURAR A CLIENTES Title 28 / 128 FACTURAR - MEDSOL…" at bounding box center [750, 362] width 1501 height 725
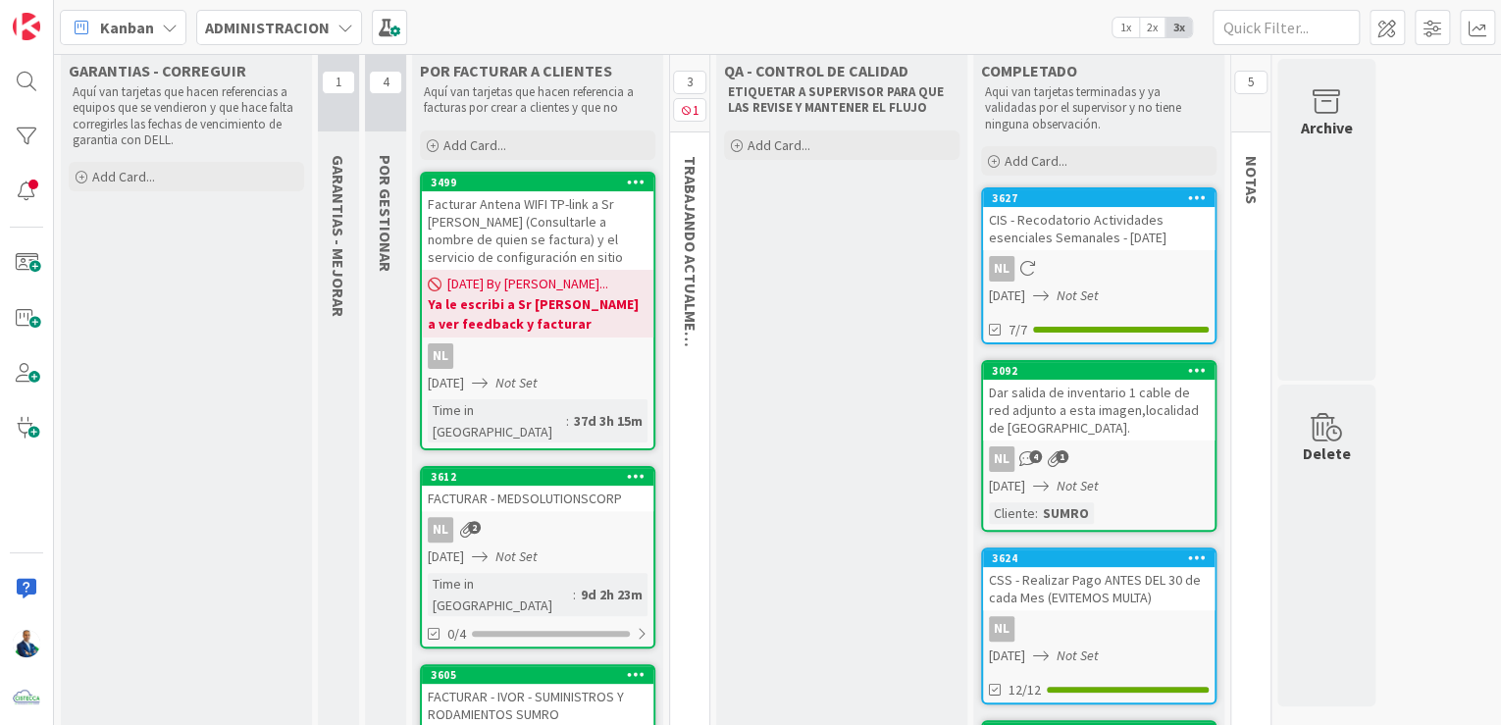
scroll to position [27, 0]
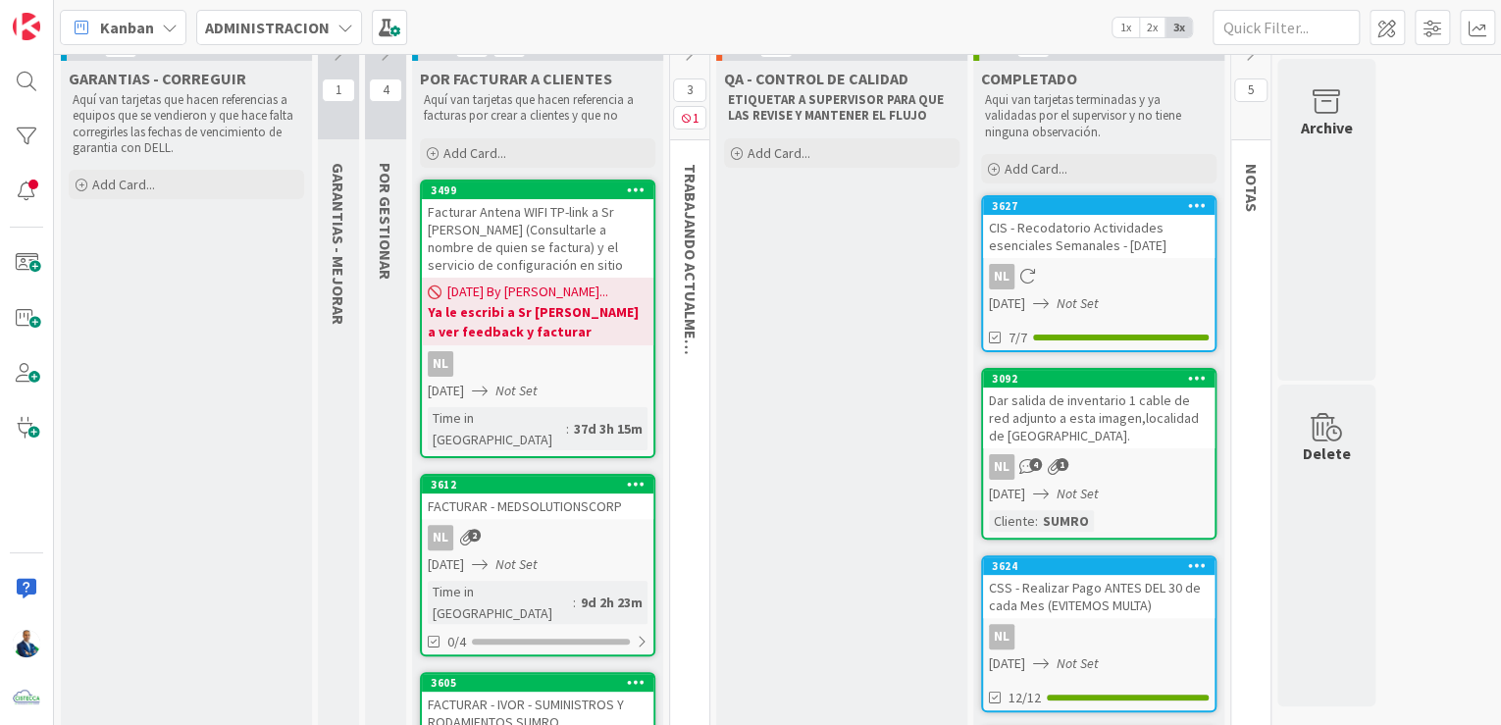
click at [538, 196] on div "3499" at bounding box center [538, 191] width 232 height 18
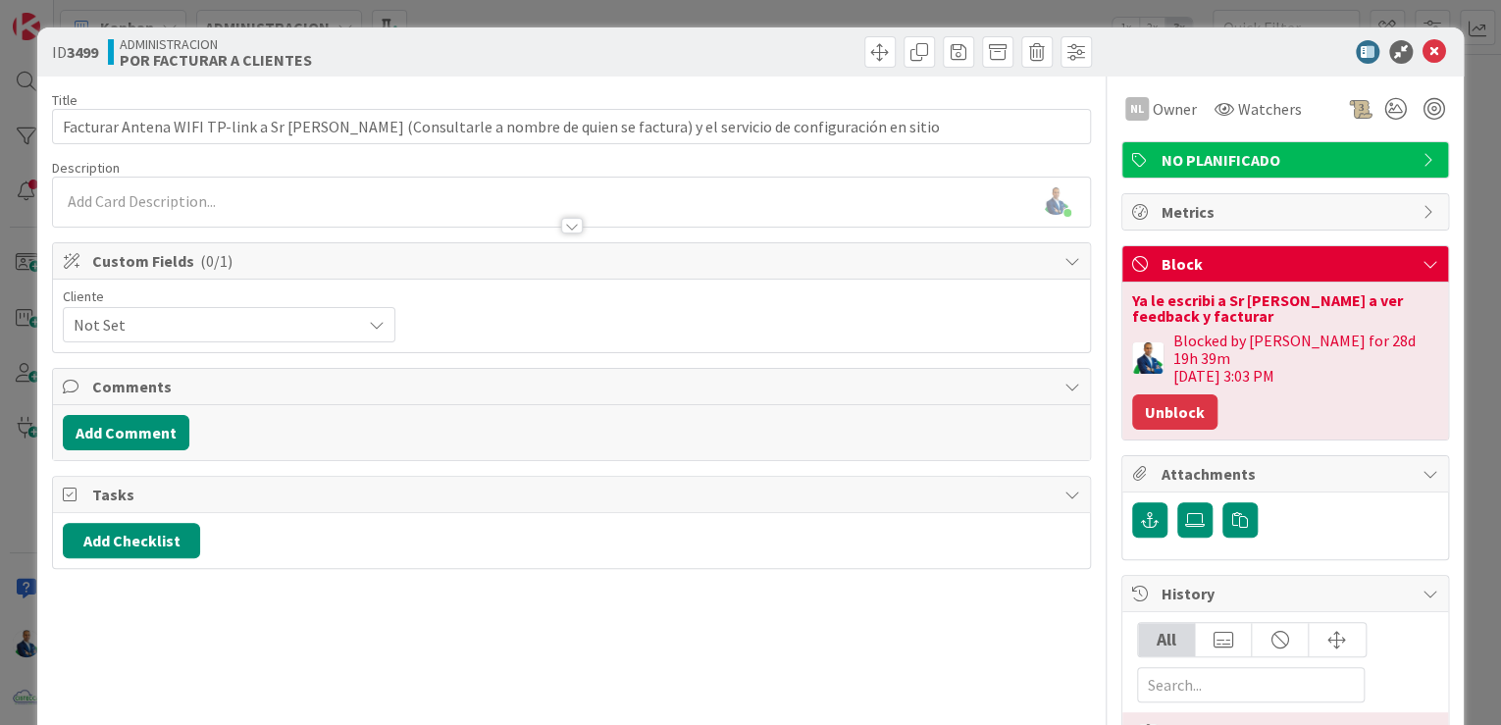
click at [1175, 394] on button "Unblock" at bounding box center [1174, 411] width 85 height 35
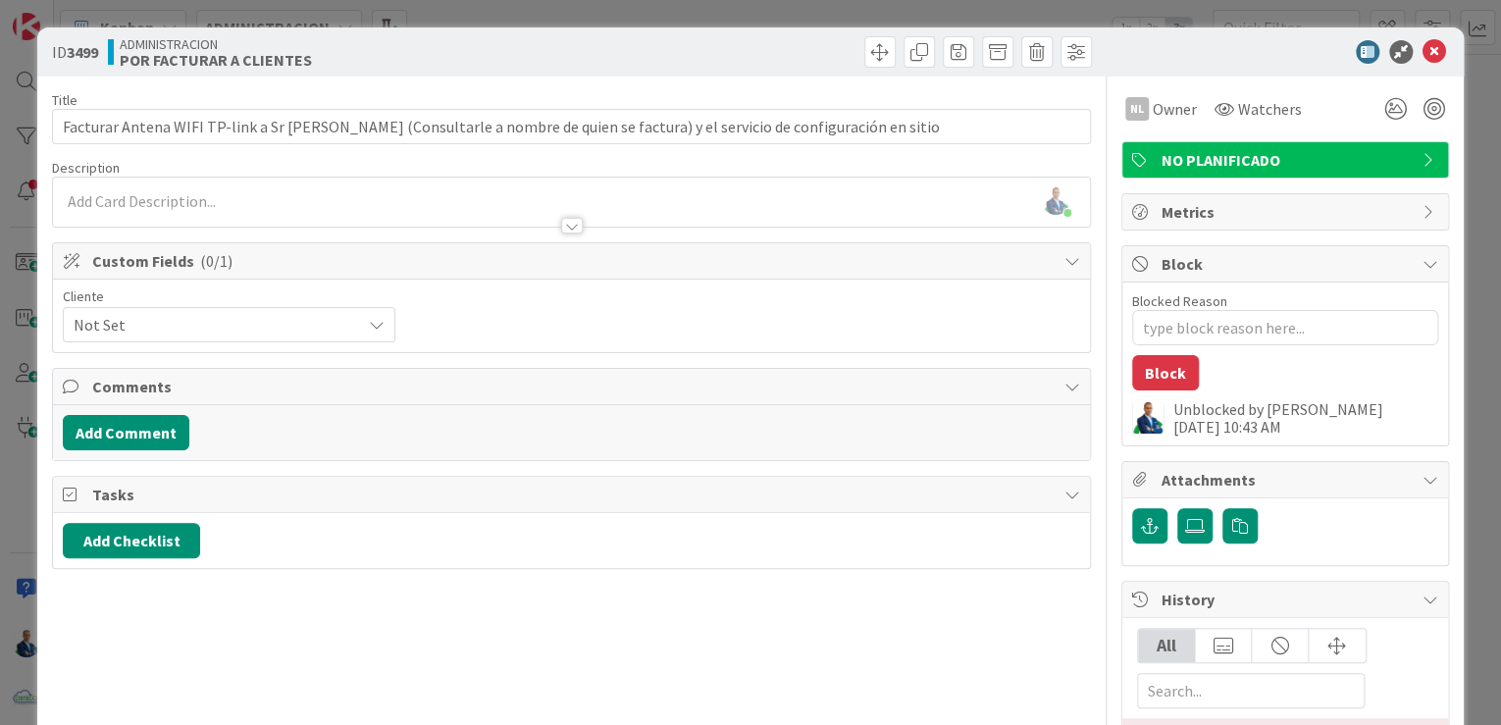
type textarea "x"
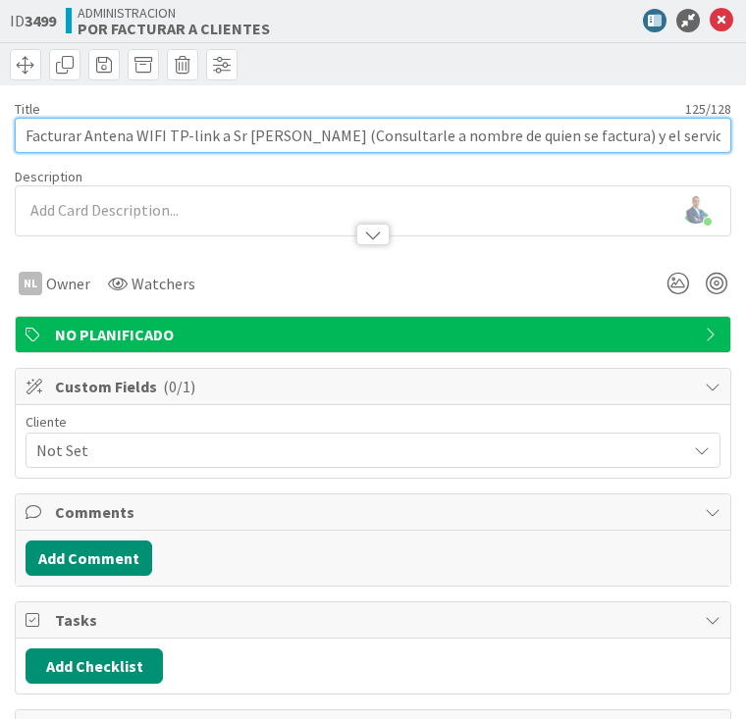
drag, startPoint x: 182, startPoint y: 139, endPoint x: 192, endPoint y: 137, distance: 11.0
click at [192, 137] on input "Facturar Antena WIFI TP-link a Sr Jose GIl (Consultarle a nombre de quien se fa…" at bounding box center [373, 135] width 716 height 35
drag, startPoint x: 167, startPoint y: 135, endPoint x: 207, endPoint y: 137, distance: 40.3
click at [207, 137] on input "Facturar Antena WIFI TP-link a Sr Jose GIl (Consultarle a nombre de quien se fa…" at bounding box center [373, 135] width 716 height 35
click at [211, 128] on input "Facturar Antena WIFI TP-link a Sr Jose GIl (Consultarle a nombre de quien se fa…" at bounding box center [373, 135] width 716 height 35
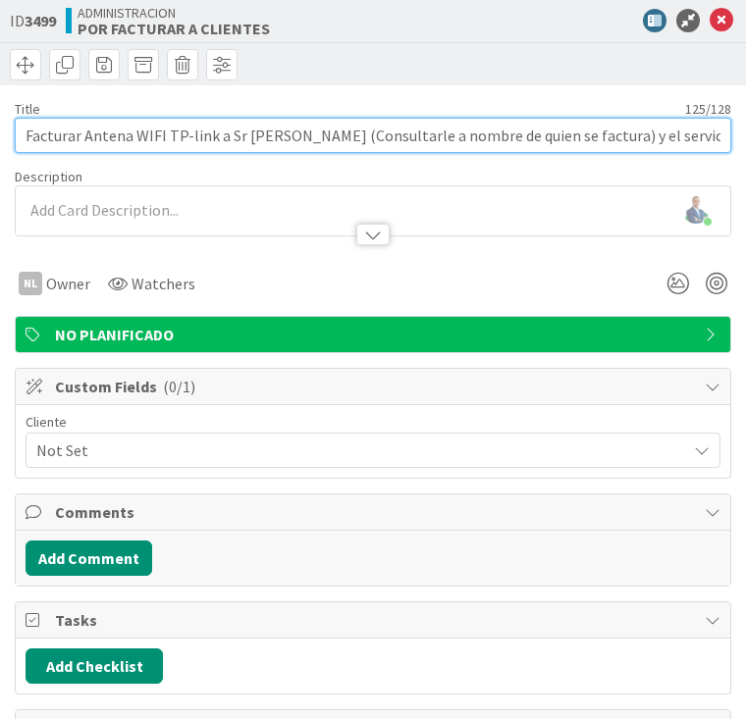
type input "Facturar Antena WIFI TP-link a Sr Jose GIl (Consultarle a nombre de quien se fa…"
type textarea "x"
type input "Facturar Antena WIFI TP-link X a Sr Jose GIl (Consultarle a nombre de quien se …"
type textarea "x"
type input "Facturar Antena WIFI TP-link XE a Sr Jose GIl (Consultarle a nombre de quien se…"
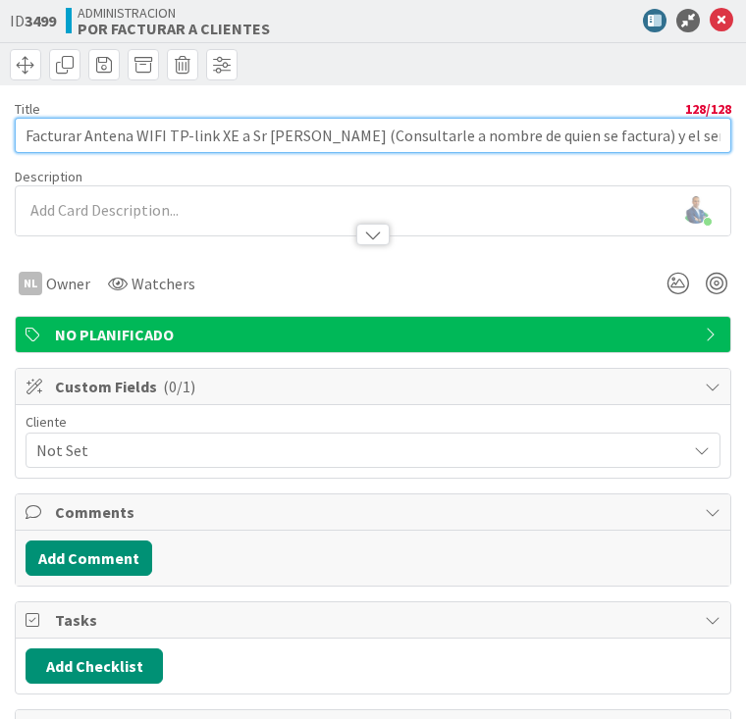
type textarea "x"
drag, startPoint x: 316, startPoint y: 138, endPoint x: 564, endPoint y: 137, distance: 248.2
click at [564, 137] on input "Facturar Antena WIFI TP-link XE a Sr Jose GIl (Consultarle a nombre de quien se…" at bounding box center [373, 135] width 716 height 35
type input "Facturar Antena WIFI TP-link XE a Sr Jose GIl y el servicio de configuración en…"
type textarea "x"
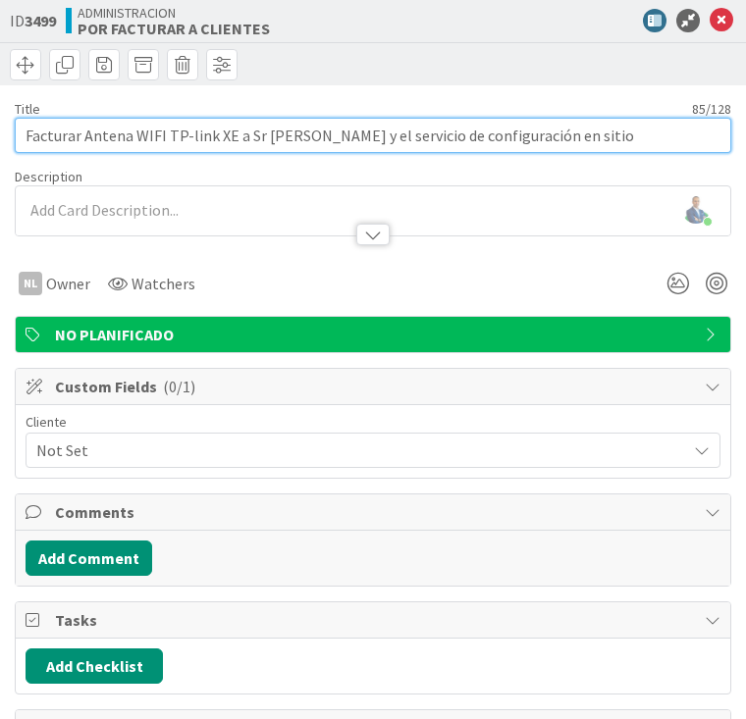
click at [228, 139] on input "Facturar Antena WIFI TP-link XE a Sr Jose GIl y el servicio de configuración en…" at bounding box center [373, 135] width 716 height 35
type input "Facturar Antena WIFI TP-link XE75 a Sr Jose GIl y el servicio de configuración …"
type textarea "x"
type input "Facturar Antena WIFI TP-link XE75 a Sr Jose GIl y el servicio de configuración …"
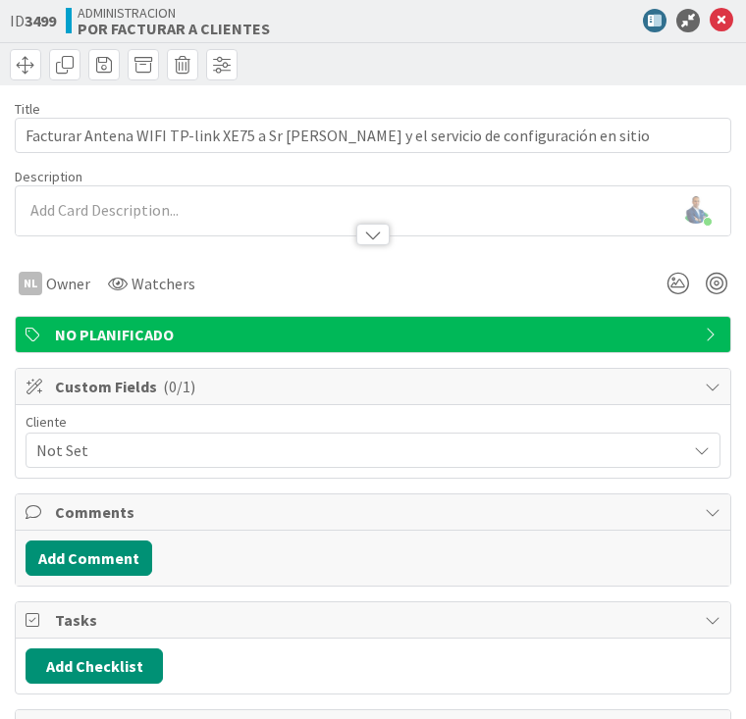
click at [534, 83] on div "ID 3499 ADMINISTRACION POR FACTURAR A CLIENTES" at bounding box center [373, 42] width 746 height 85
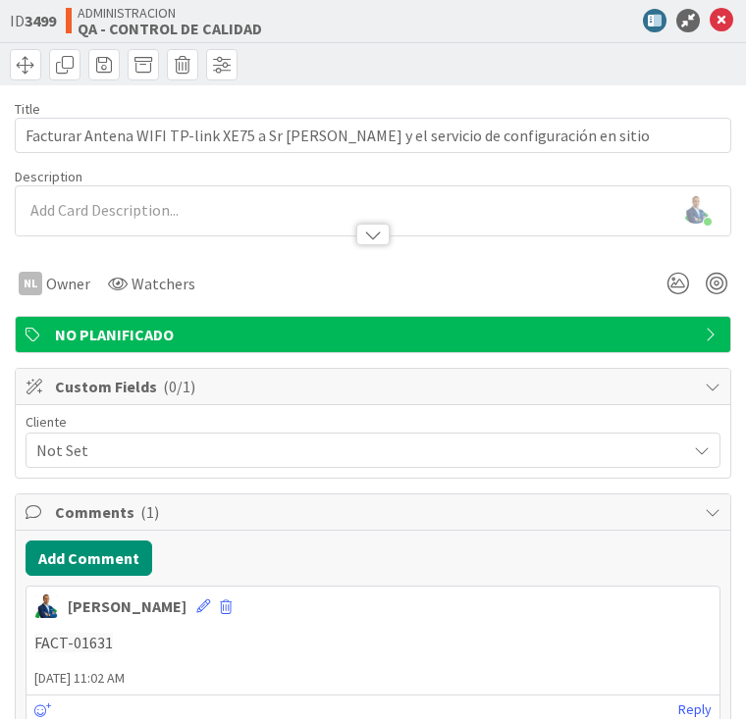
click at [709, 24] on icon at bounding box center [721, 21] width 24 height 24
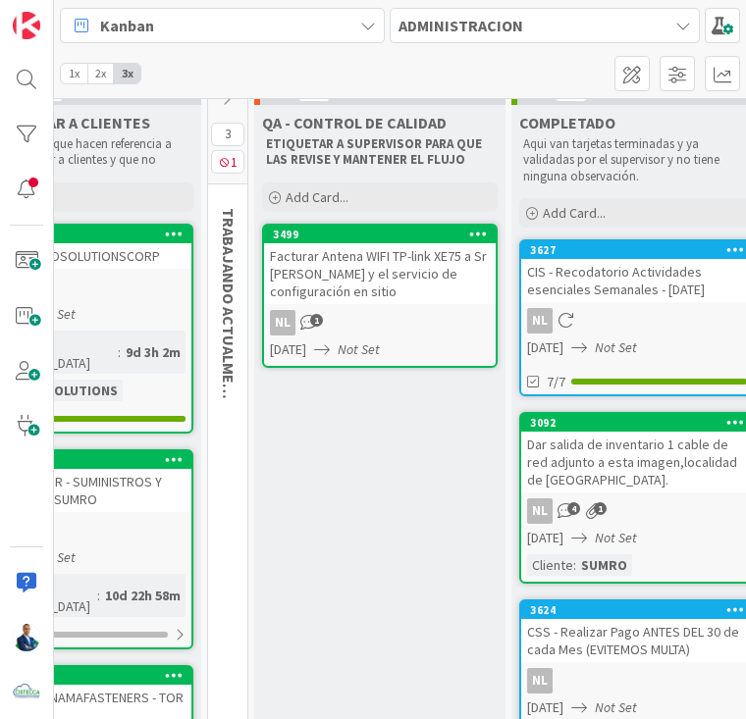
scroll to position [27, 221]
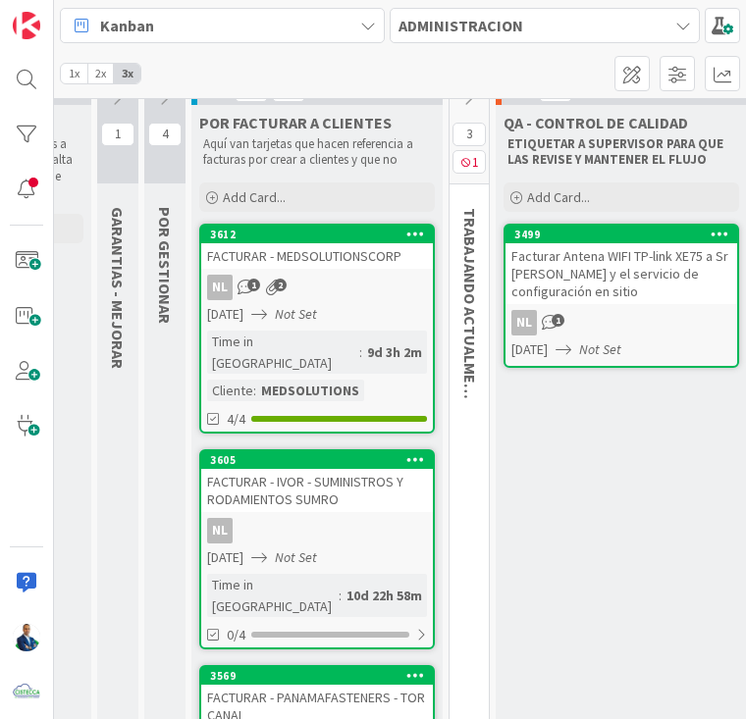
click at [306, 262] on div "FACTURAR - MEDSOLUTIONSCORP" at bounding box center [317, 256] width 232 height 26
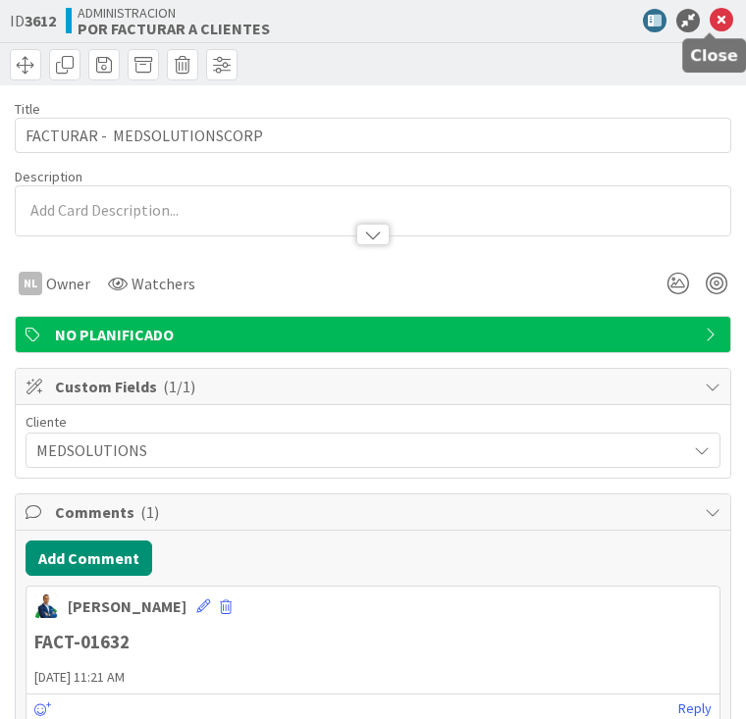
click at [713, 26] on icon at bounding box center [721, 21] width 24 height 24
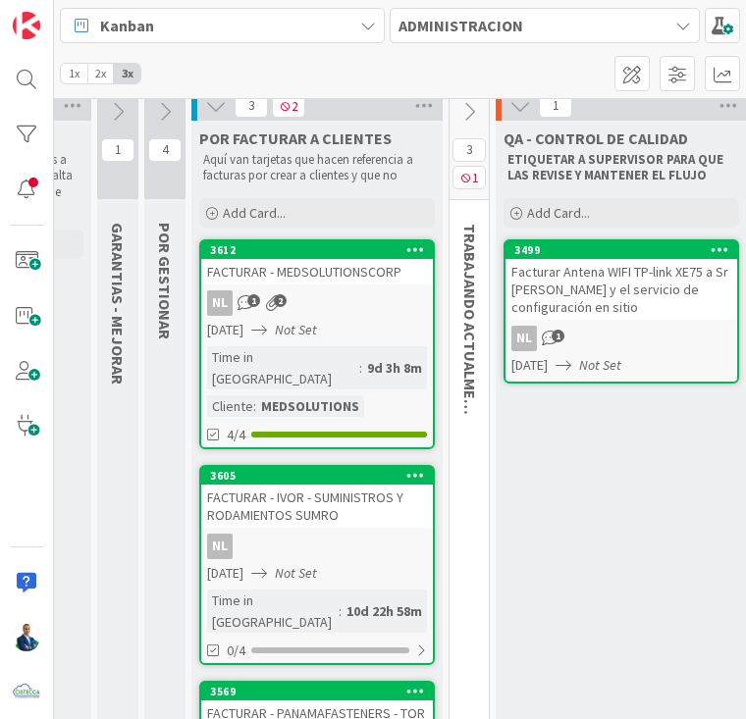
scroll to position [0, 221]
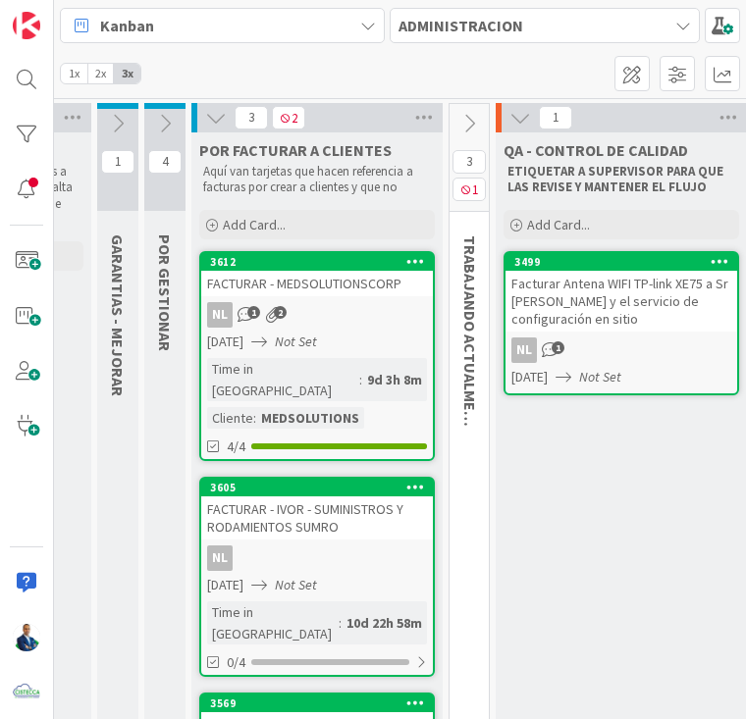
click at [417, 256] on icon at bounding box center [415, 261] width 19 height 14
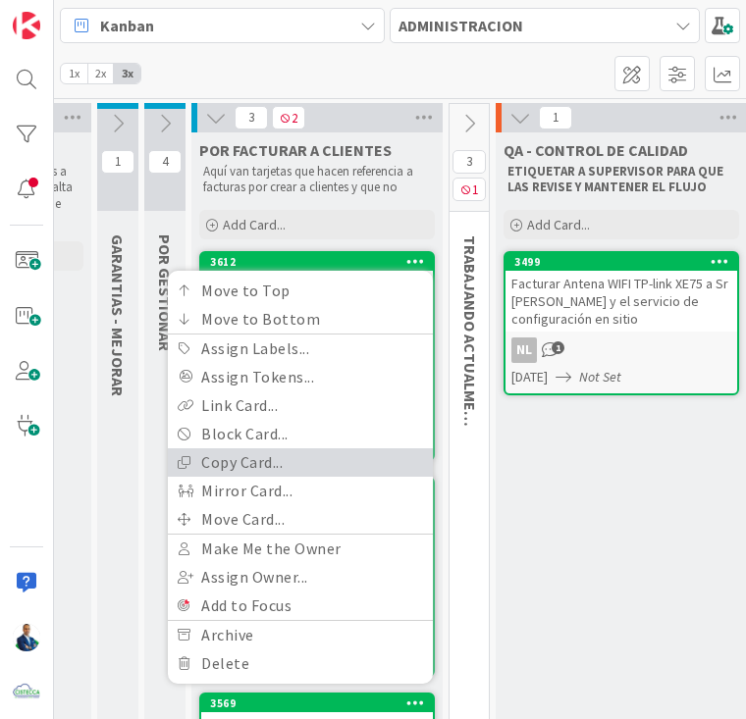
click at [248, 455] on link "Copy Card..." at bounding box center [300, 462] width 265 height 28
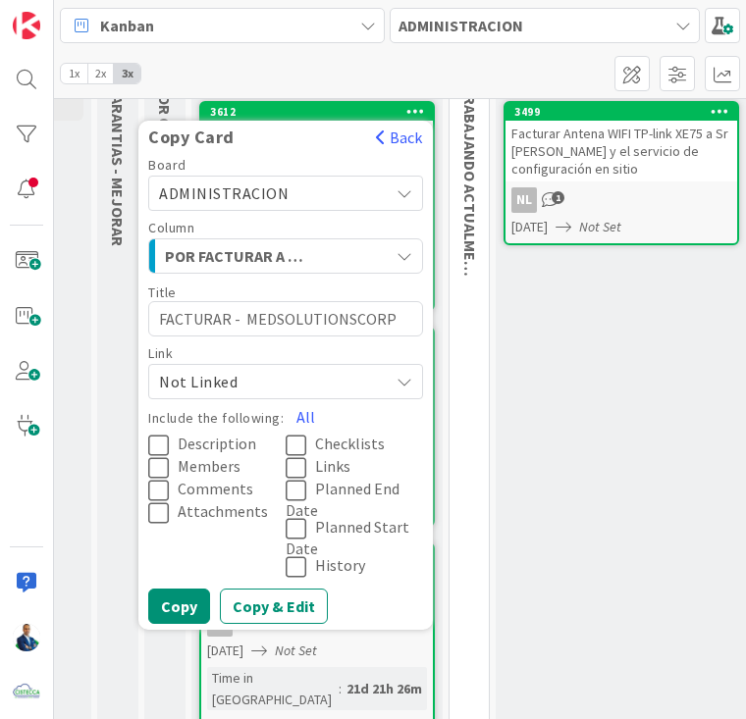
scroll to position [157, 221]
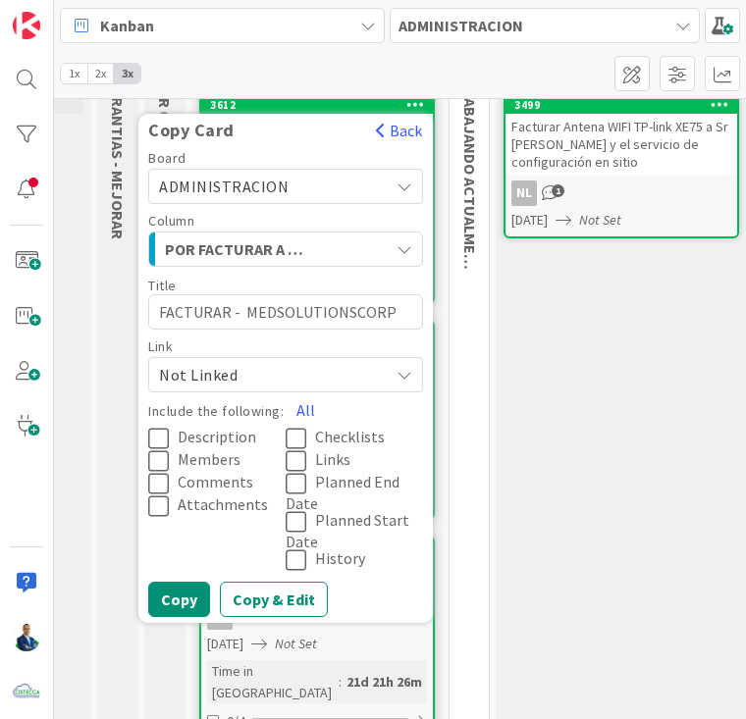
click at [297, 438] on icon at bounding box center [300, 439] width 29 height 24
click at [240, 601] on button "Copy & Edit" at bounding box center [274, 599] width 108 height 35
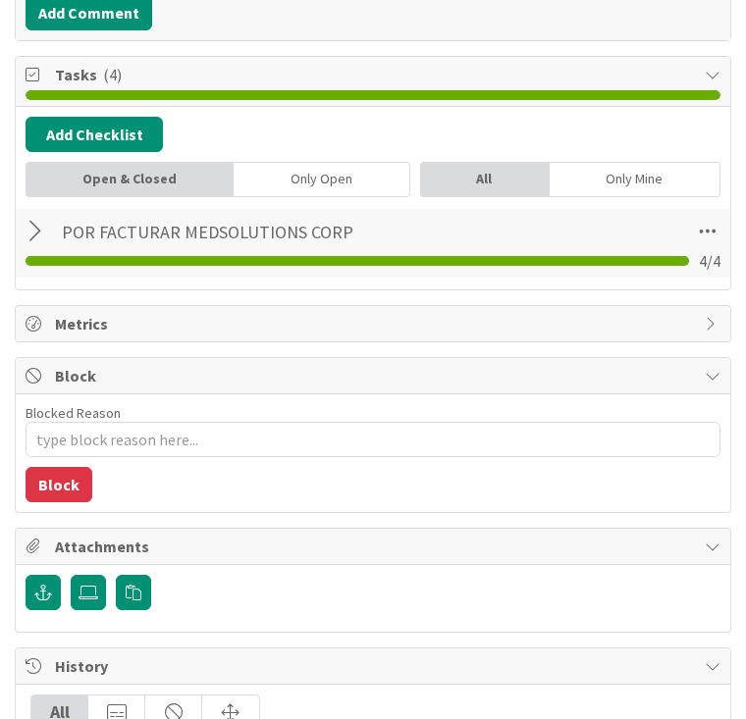
scroll to position [549, 0]
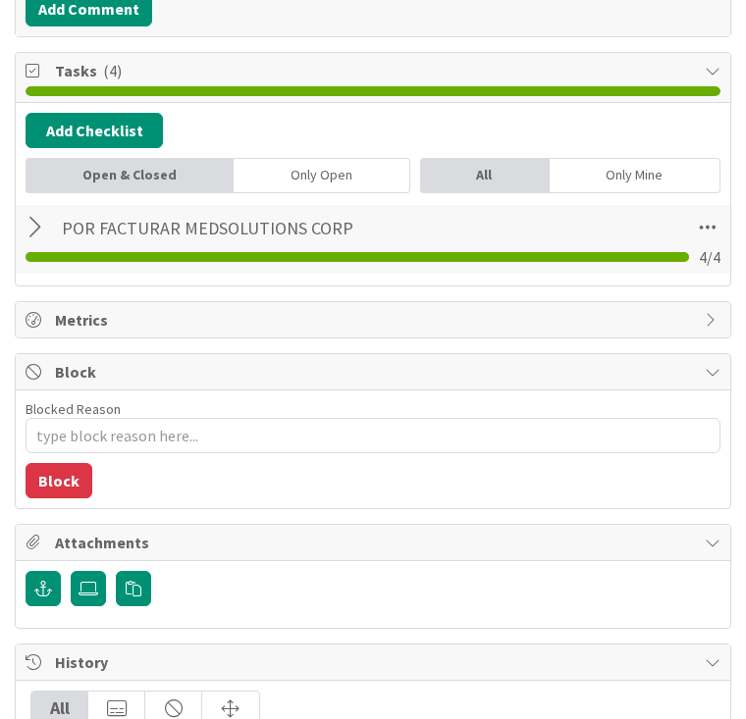
click at [37, 222] on div at bounding box center [39, 227] width 26 height 35
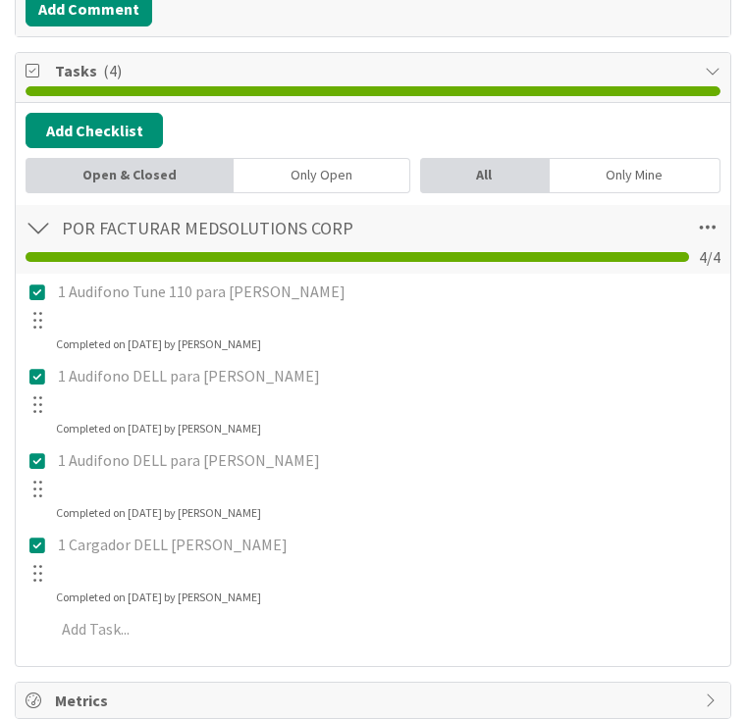
click at [41, 290] on icon at bounding box center [37, 293] width 23 height 18
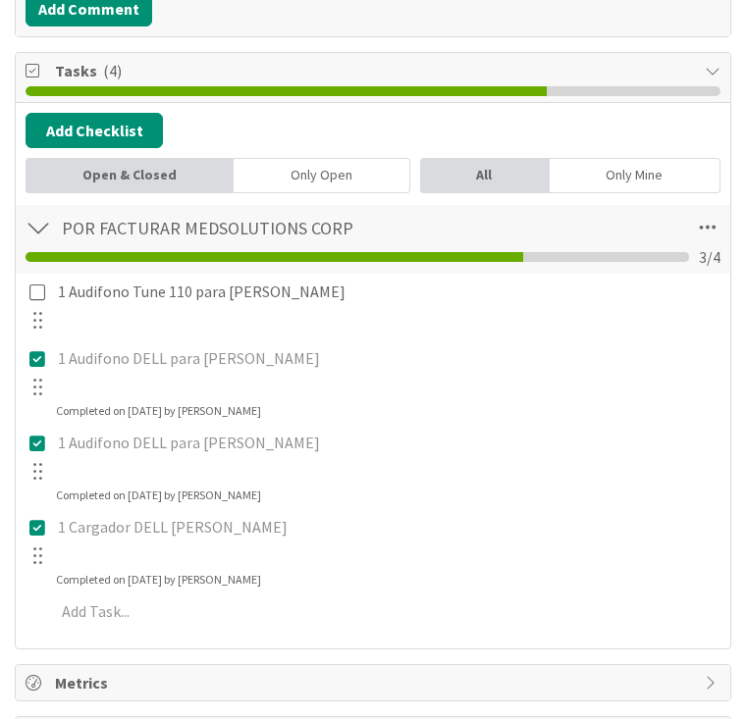
click at [32, 426] on div "1 Audifono Tune 110 para Nicole Batista Update Cancel 1 Audifono DELL para Nass…" at bounding box center [373, 455] width 695 height 363
click at [32, 437] on icon at bounding box center [37, 444] width 23 height 18
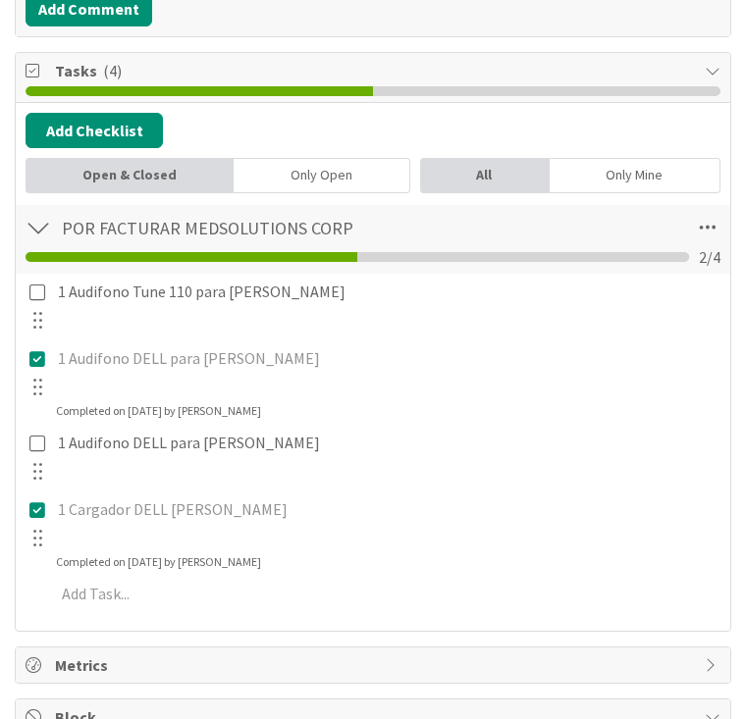
click at [35, 365] on div at bounding box center [38, 371] width 26 height 61
click at [38, 365] on div at bounding box center [38, 371] width 26 height 61
click at [39, 357] on icon at bounding box center [37, 359] width 23 height 18
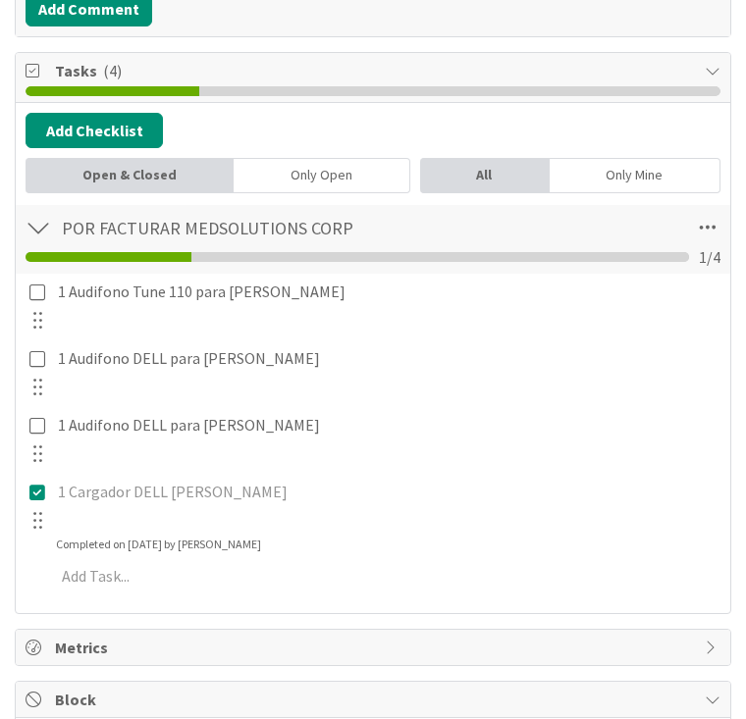
click at [38, 549] on div "1 Audifono Tune 110 para Nicole Batista Update Cancel 1 Audifono DELL para Nass…" at bounding box center [373, 438] width 695 height 328
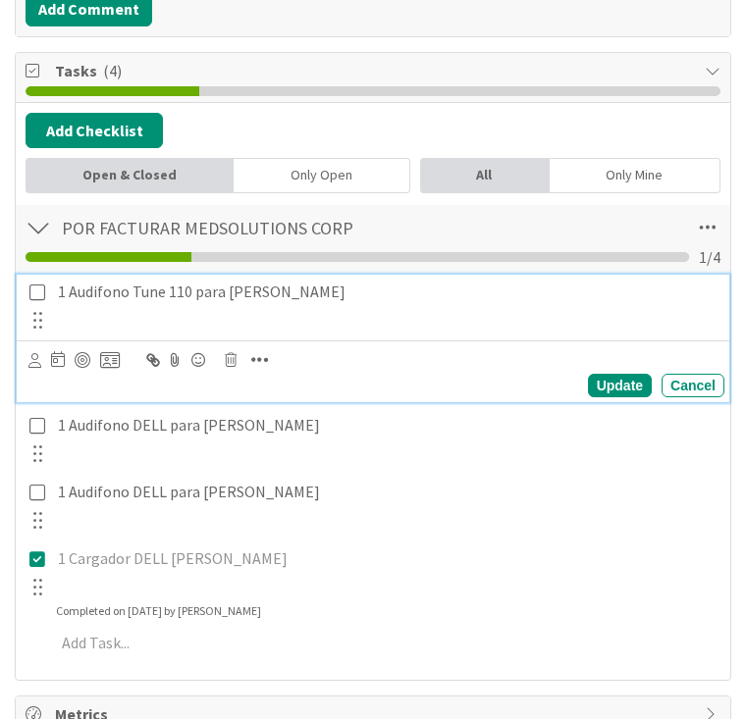
click at [328, 282] on p "1 Audifono Tune 110 para Nicole Batista" at bounding box center [387, 292] width 658 height 23
click at [230, 353] on icon at bounding box center [231, 360] width 12 height 14
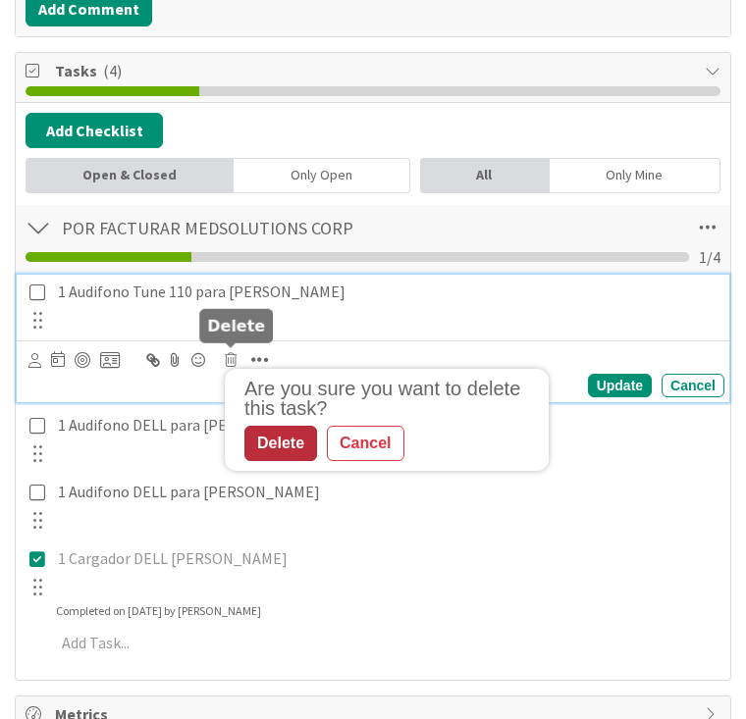
click at [288, 431] on div "Delete" at bounding box center [280, 443] width 73 height 35
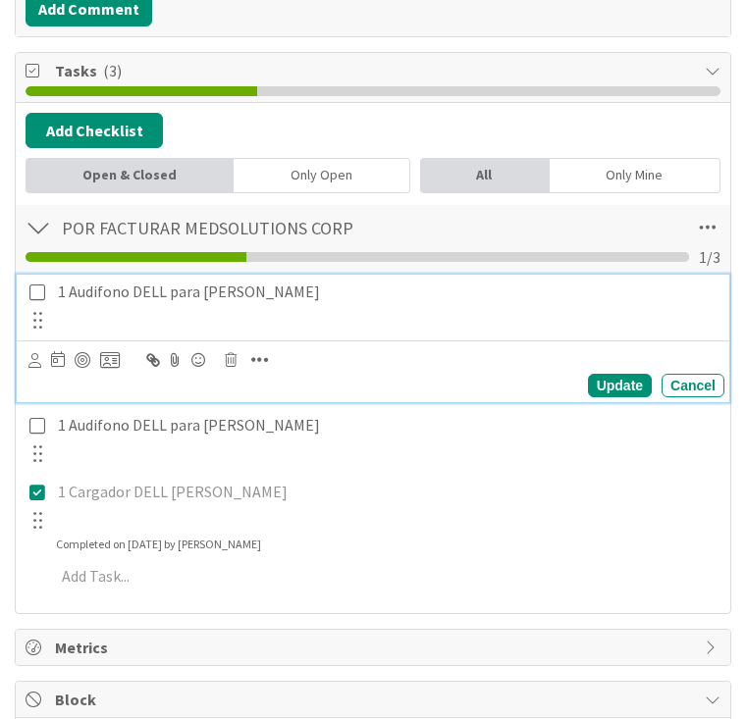
click at [344, 281] on p "1 Audifono DELL para Nassim Gonzalez" at bounding box center [387, 292] width 658 height 23
click at [225, 354] on icon at bounding box center [231, 360] width 12 height 14
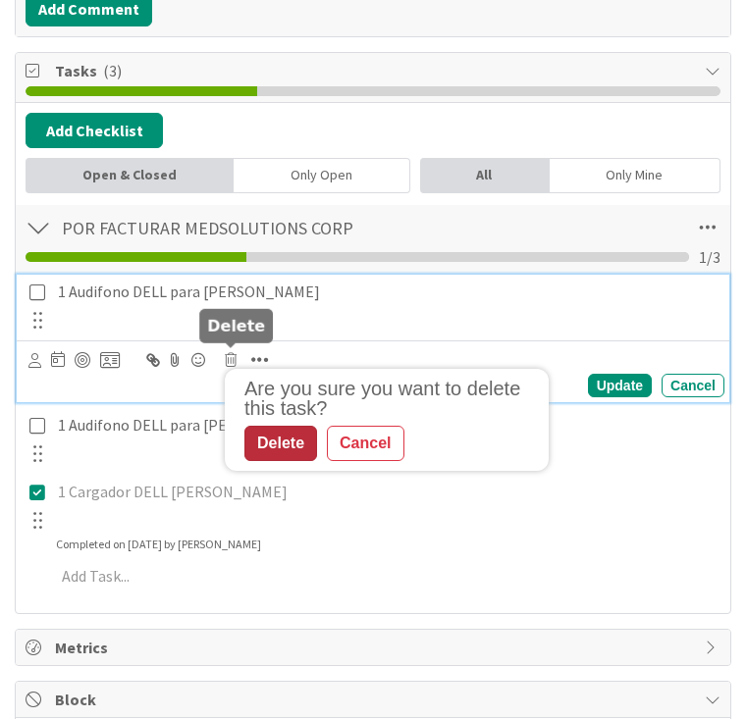
click at [306, 451] on div "Delete" at bounding box center [280, 443] width 73 height 35
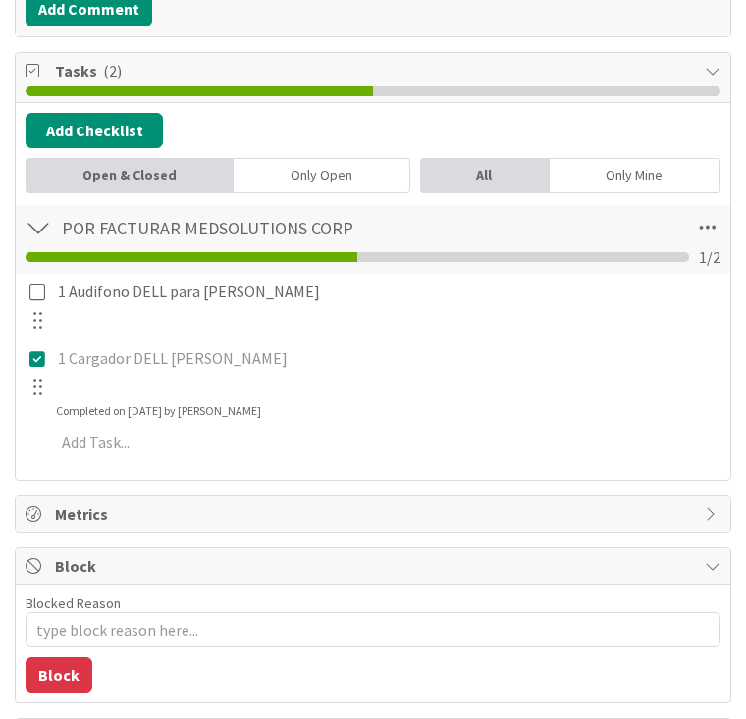
click at [344, 310] on div "1 Audifono DELL para Mayda Fuentes" at bounding box center [375, 305] width 700 height 61
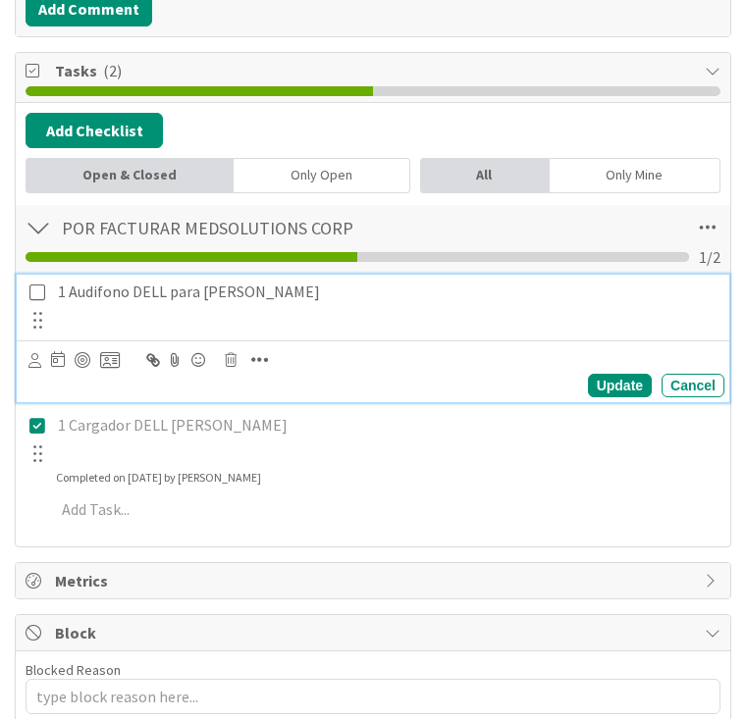
click at [344, 292] on p "1 Audifono DELL para Mayda Fuentes" at bounding box center [387, 292] width 658 height 23
click at [235, 354] on icon at bounding box center [231, 360] width 12 height 14
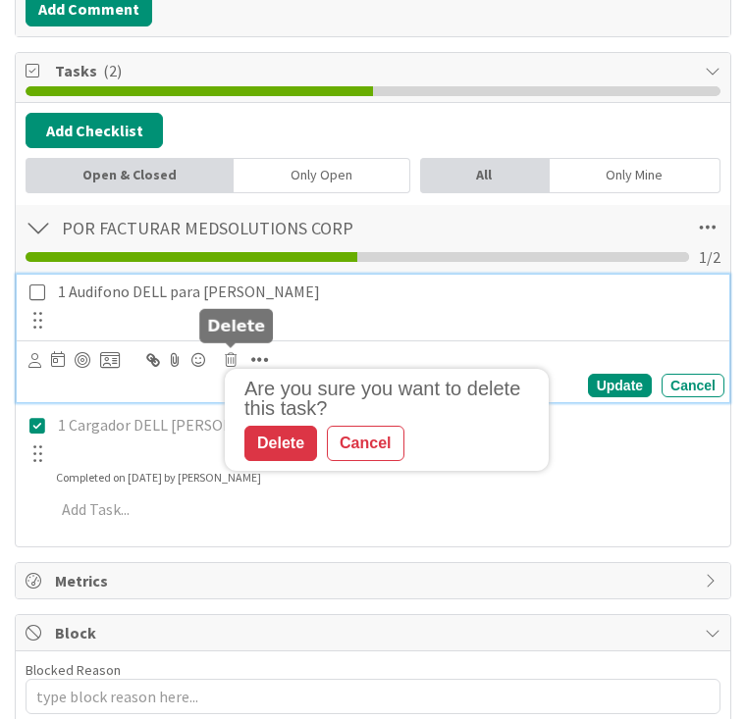
drag, startPoint x: 289, startPoint y: 440, endPoint x: 291, endPoint y: 430, distance: 10.0
click at [290, 440] on div "Delete" at bounding box center [280, 443] width 73 height 35
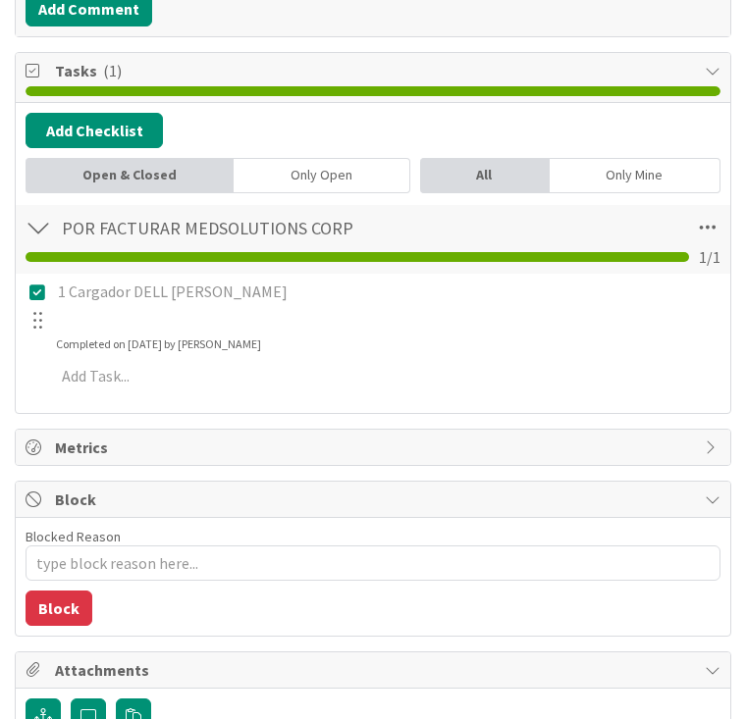
click at [338, 296] on p "1 Cargador DELL Dherian Sandoya" at bounding box center [387, 292] width 658 height 23
click at [322, 294] on p "1 Cargador DELL Dherian Sandoya" at bounding box center [387, 292] width 658 height 23
click at [39, 290] on icon at bounding box center [37, 293] width 23 height 18
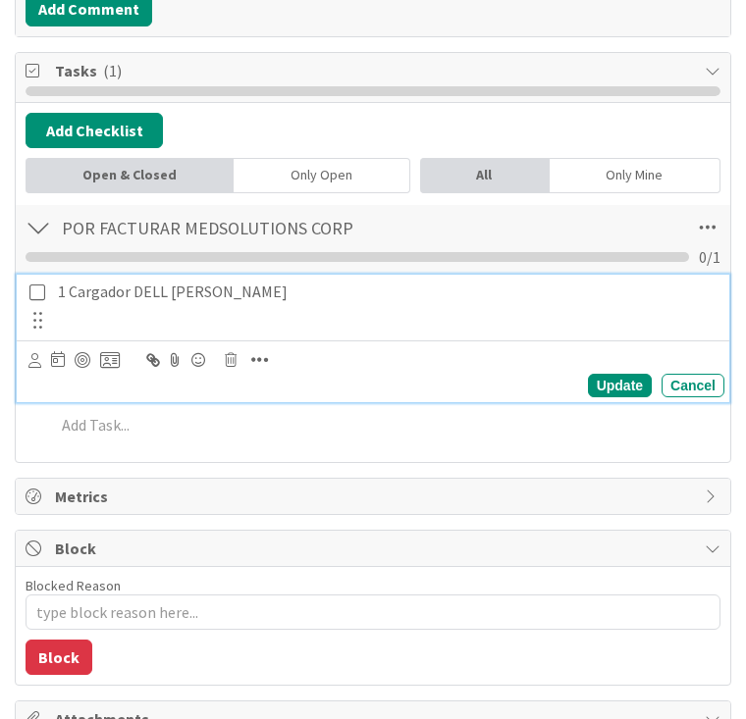
click at [283, 289] on p "1 Cargador DELL Dherian Sandoya" at bounding box center [387, 292] width 658 height 23
click at [235, 355] on icon at bounding box center [231, 360] width 12 height 14
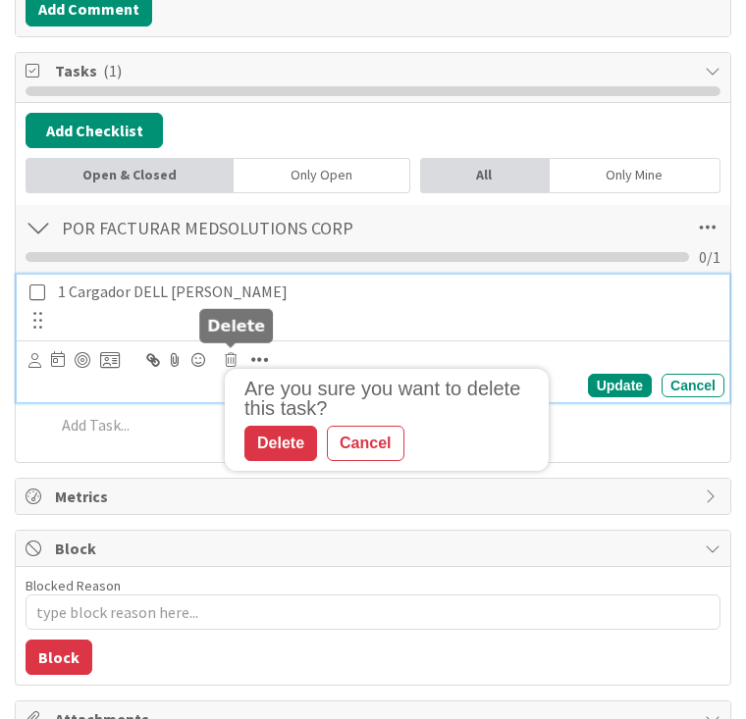
click at [303, 431] on div "Delete" at bounding box center [280, 443] width 73 height 35
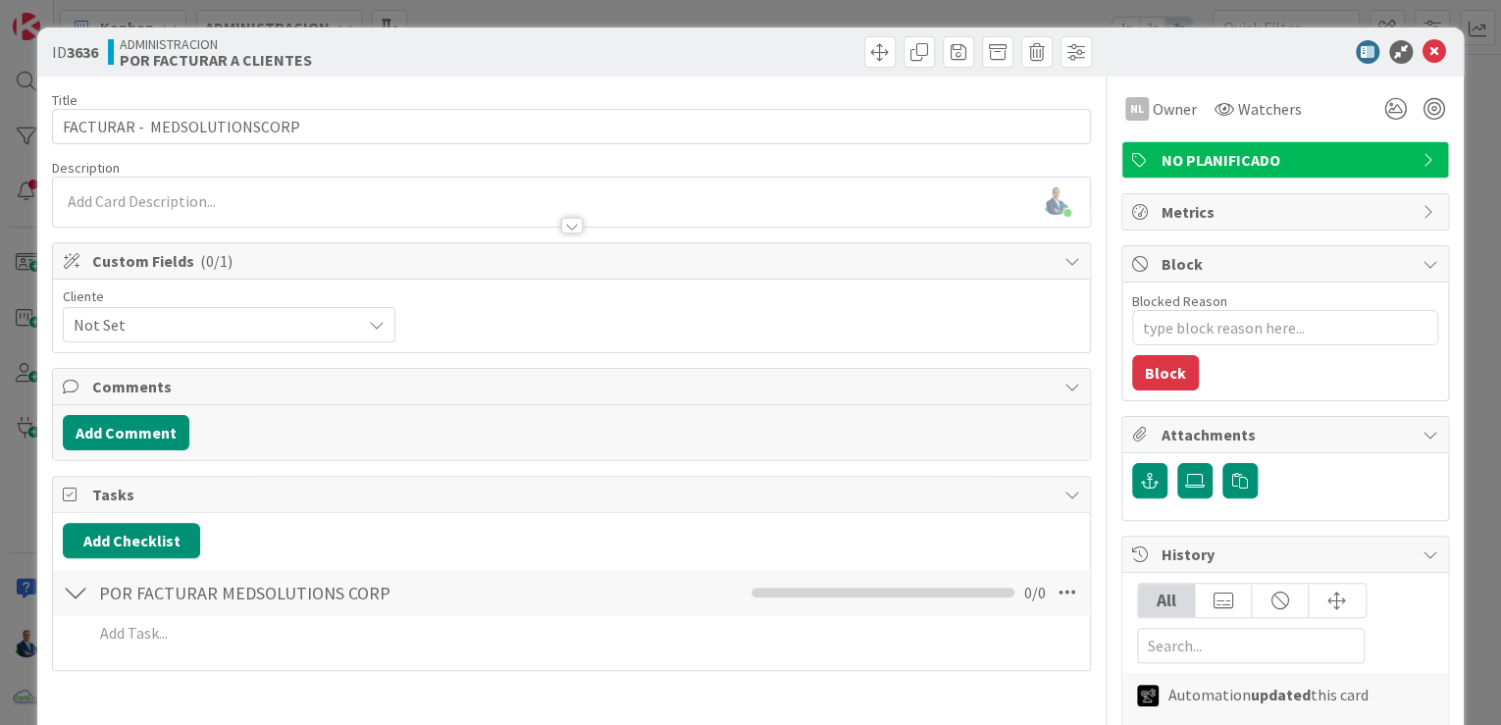
scroll to position [157, 0]
click at [943, 50] on span at bounding box center [958, 51] width 31 height 31
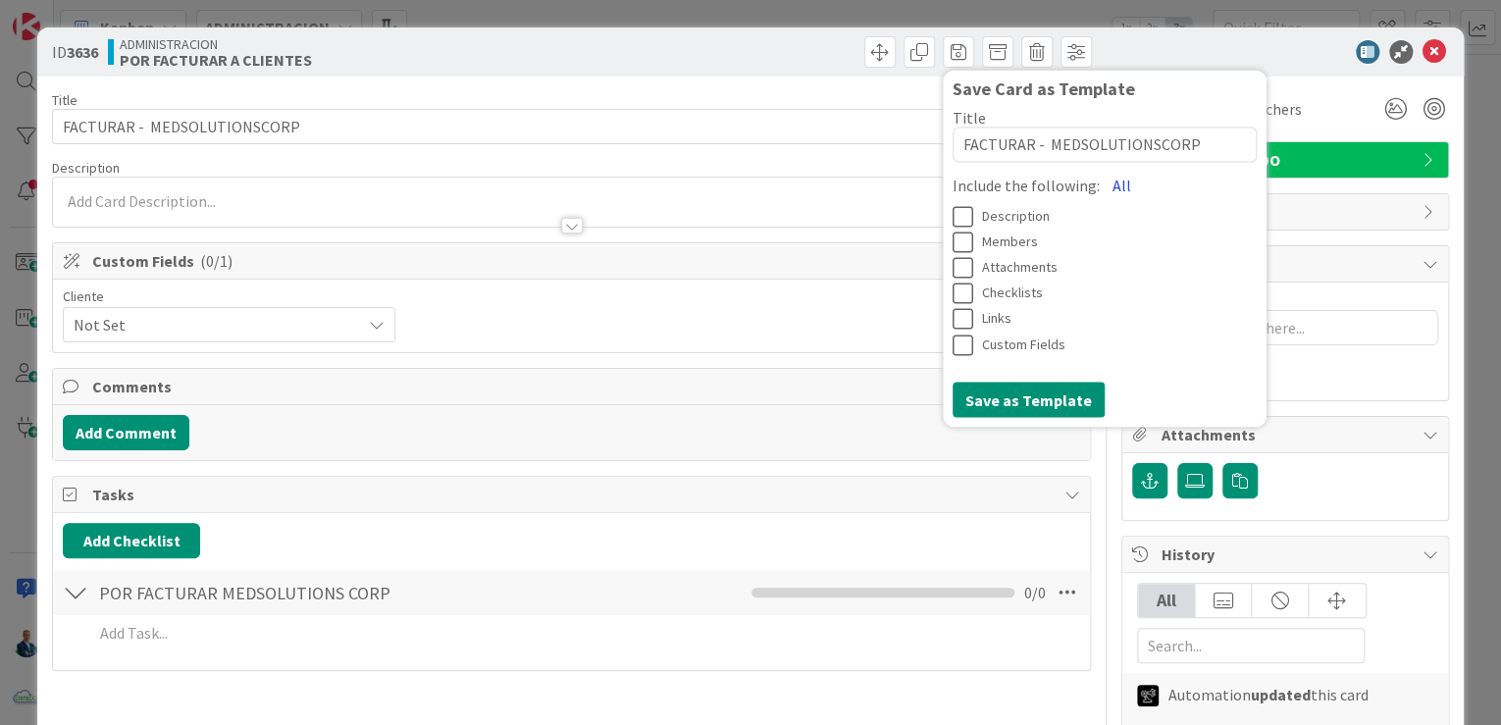
click at [1103, 179] on button "All" at bounding box center [1122, 185] width 44 height 35
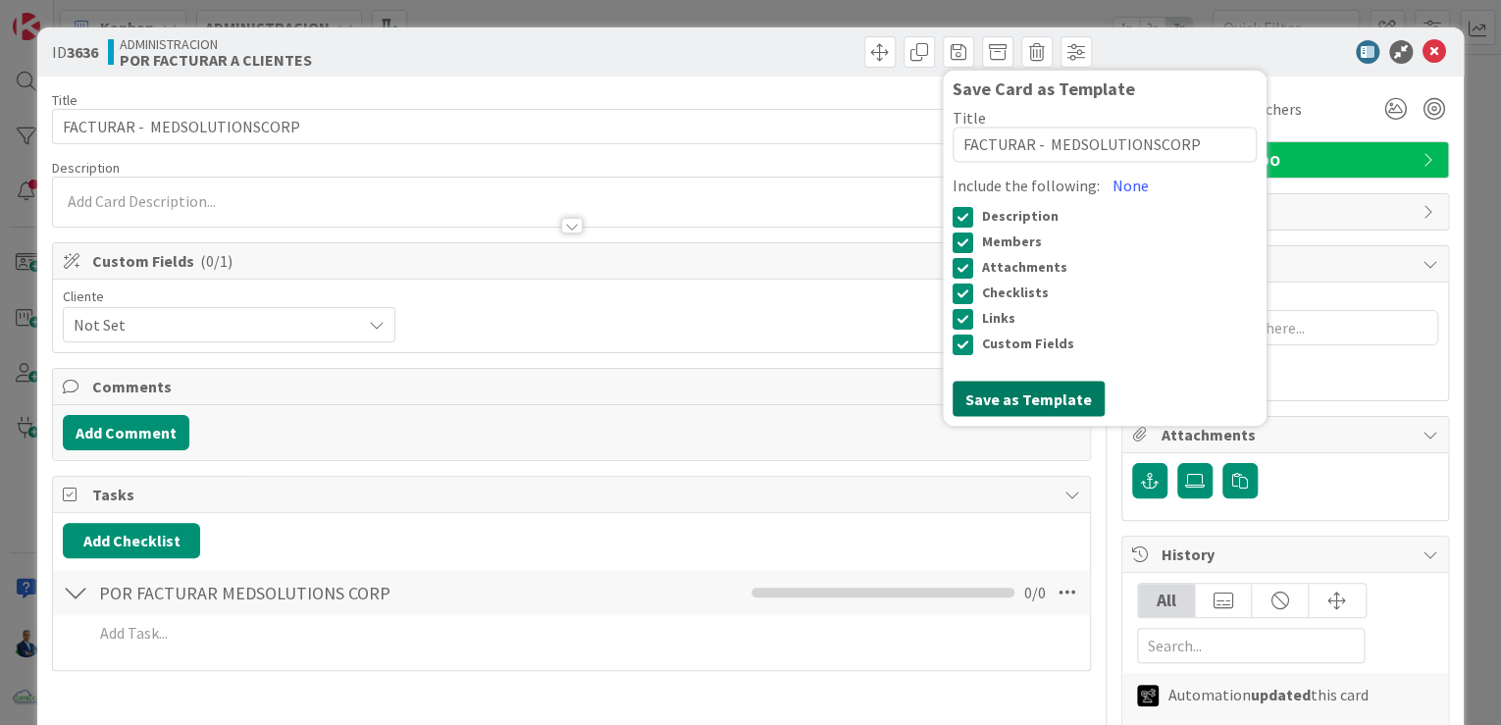
click at [1010, 388] on button "Save as Template" at bounding box center [1029, 399] width 152 height 35
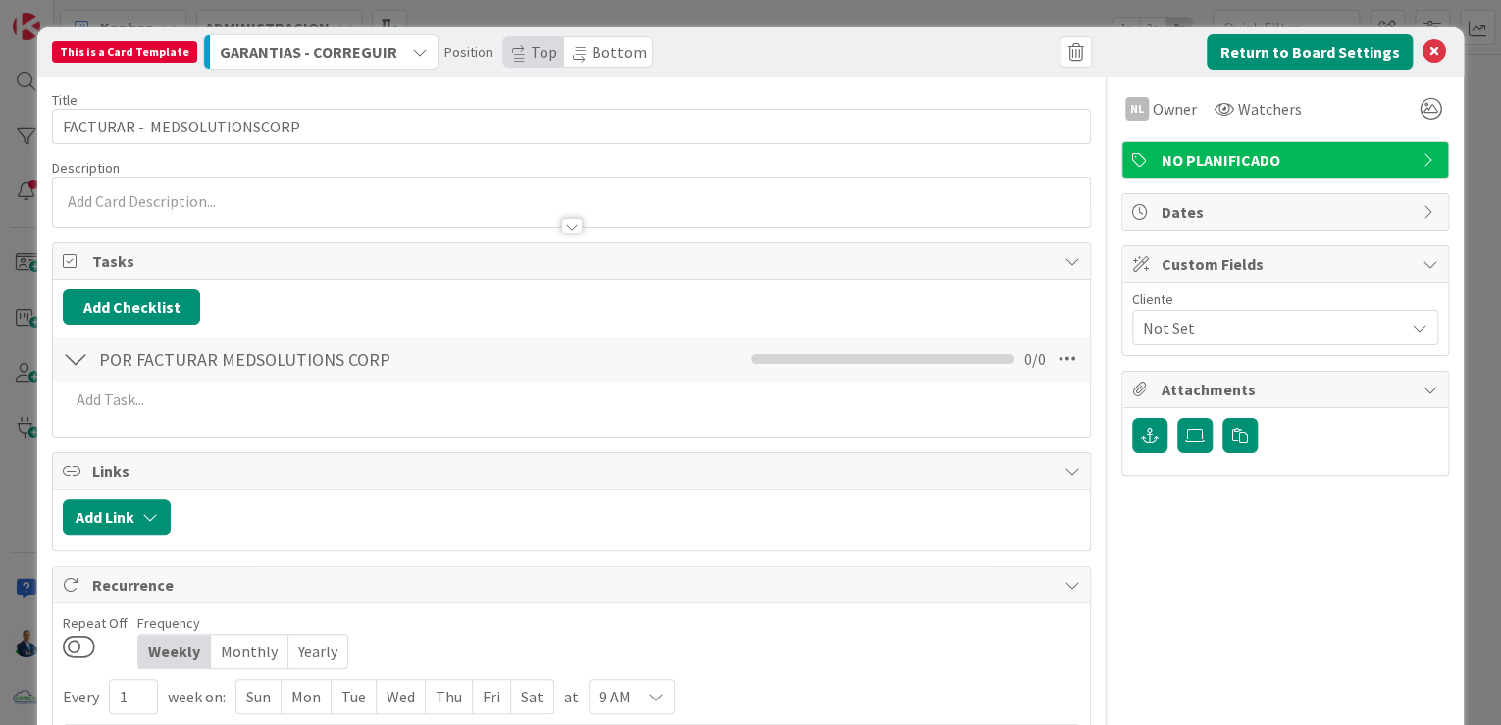
click at [1467, 179] on div "This is a Card Template GARANTIAS - CORREGUIR Position Top Bottom Return to Boa…" at bounding box center [750, 362] width 1501 height 725
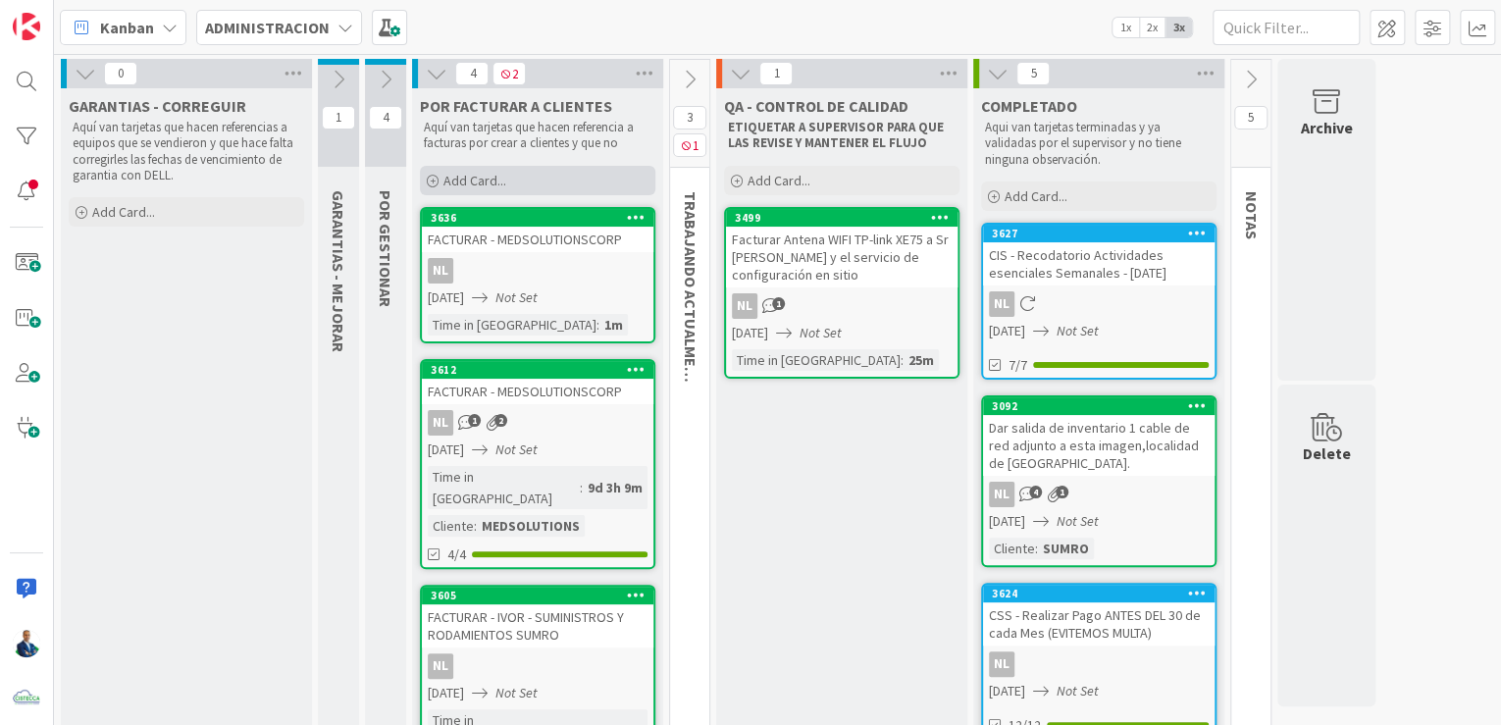
click at [502, 187] on span "Add Card..." at bounding box center [475, 181] width 63 height 18
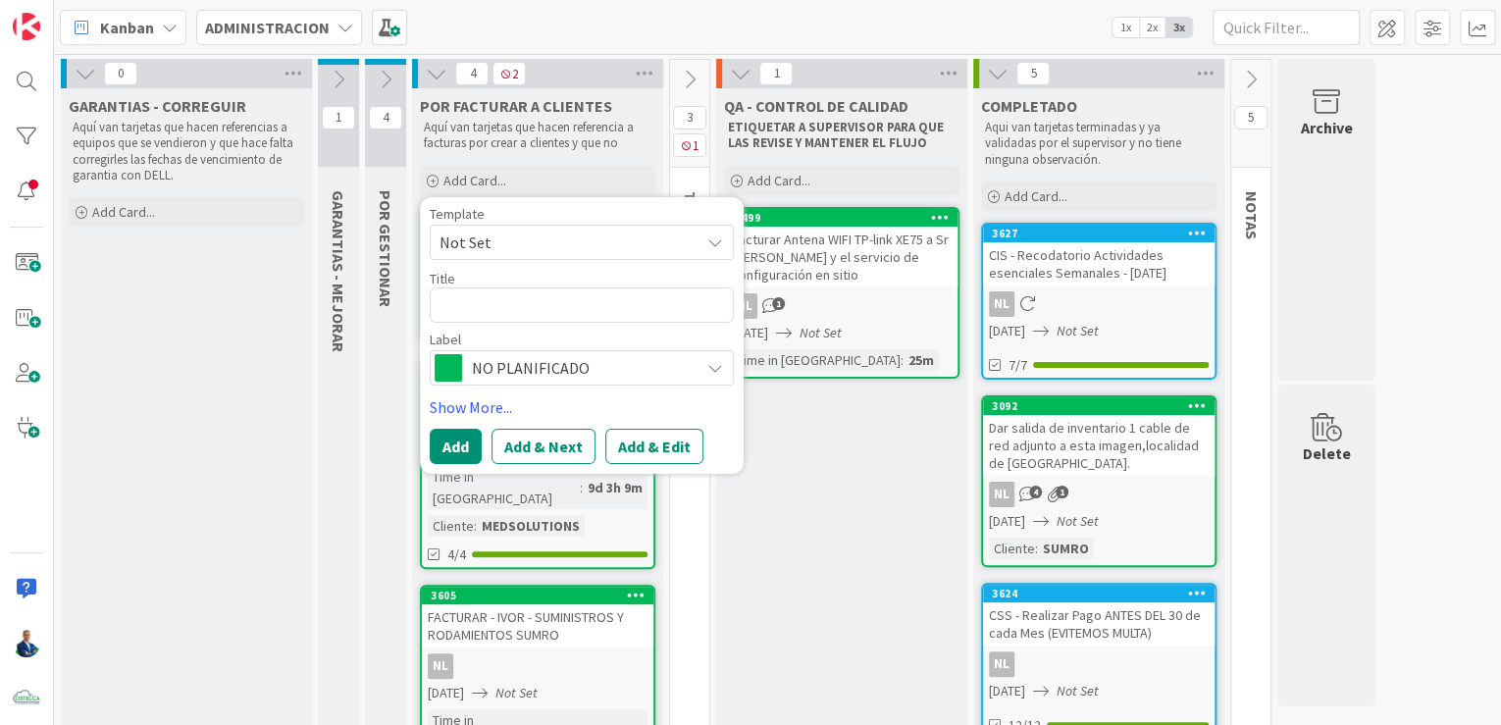
click at [510, 235] on span "Not Set" at bounding box center [562, 243] width 245 height 26
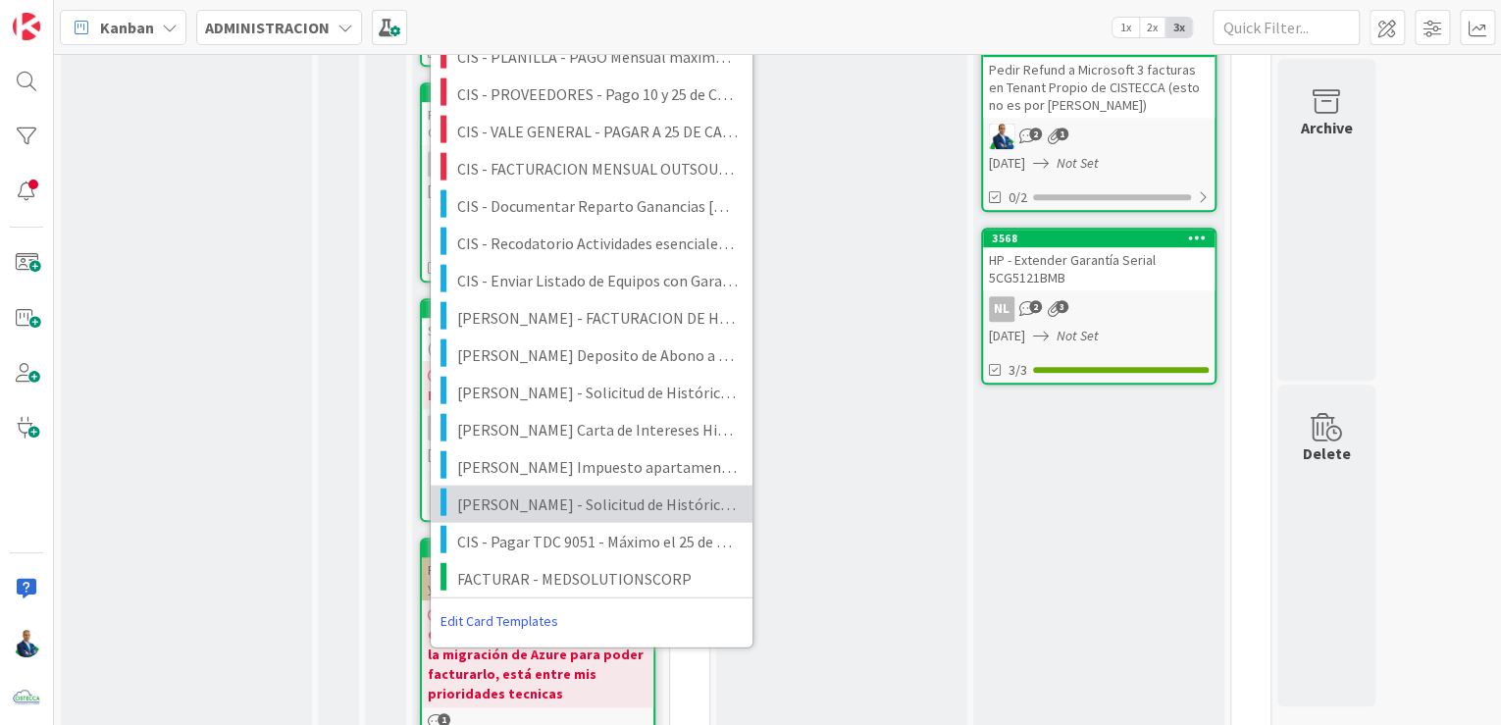
scroll to position [719, 0]
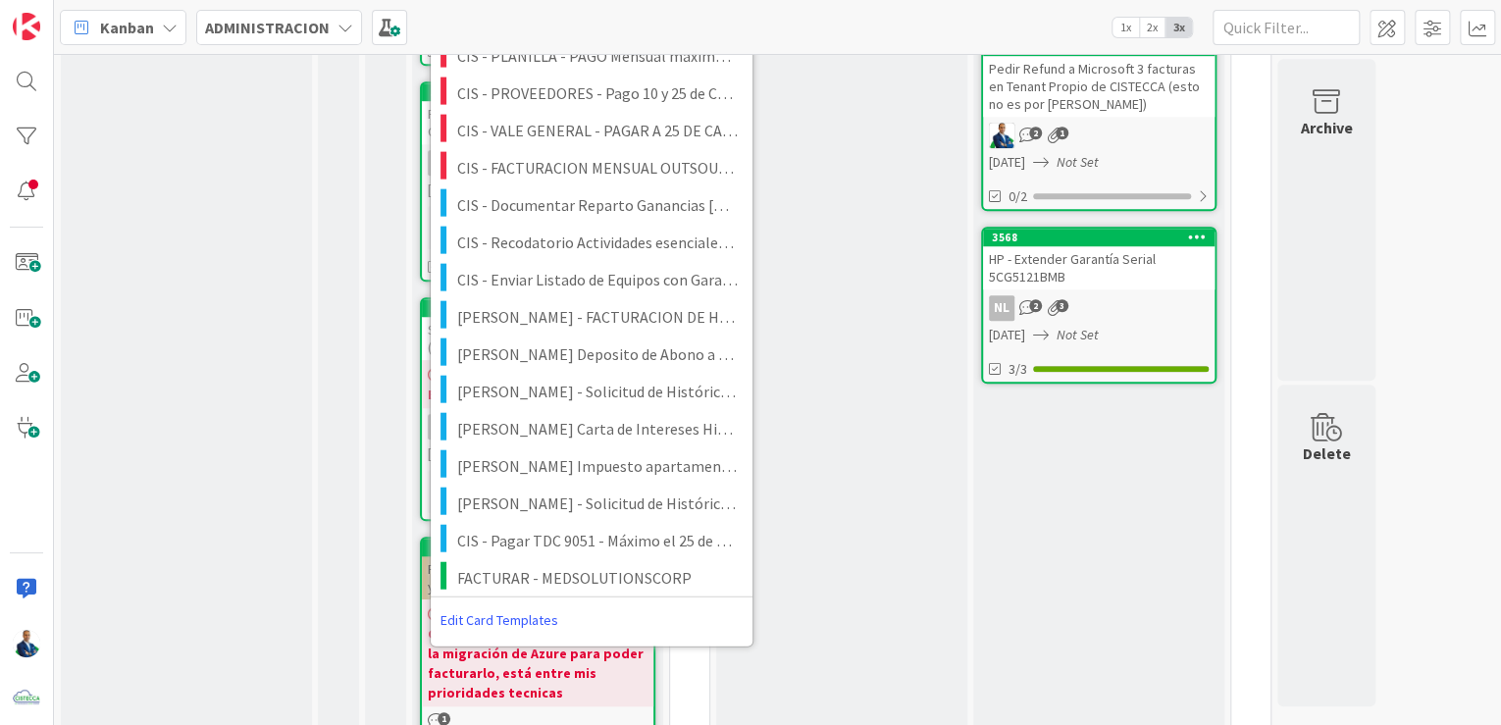
click at [949, 338] on div "QA - CONTROL DE CALIDAD ETIQUETAR A SUPERVISOR PARA QUE LAS REVISE Y MANTENER E…" at bounding box center [841, 99] width 251 height 1460
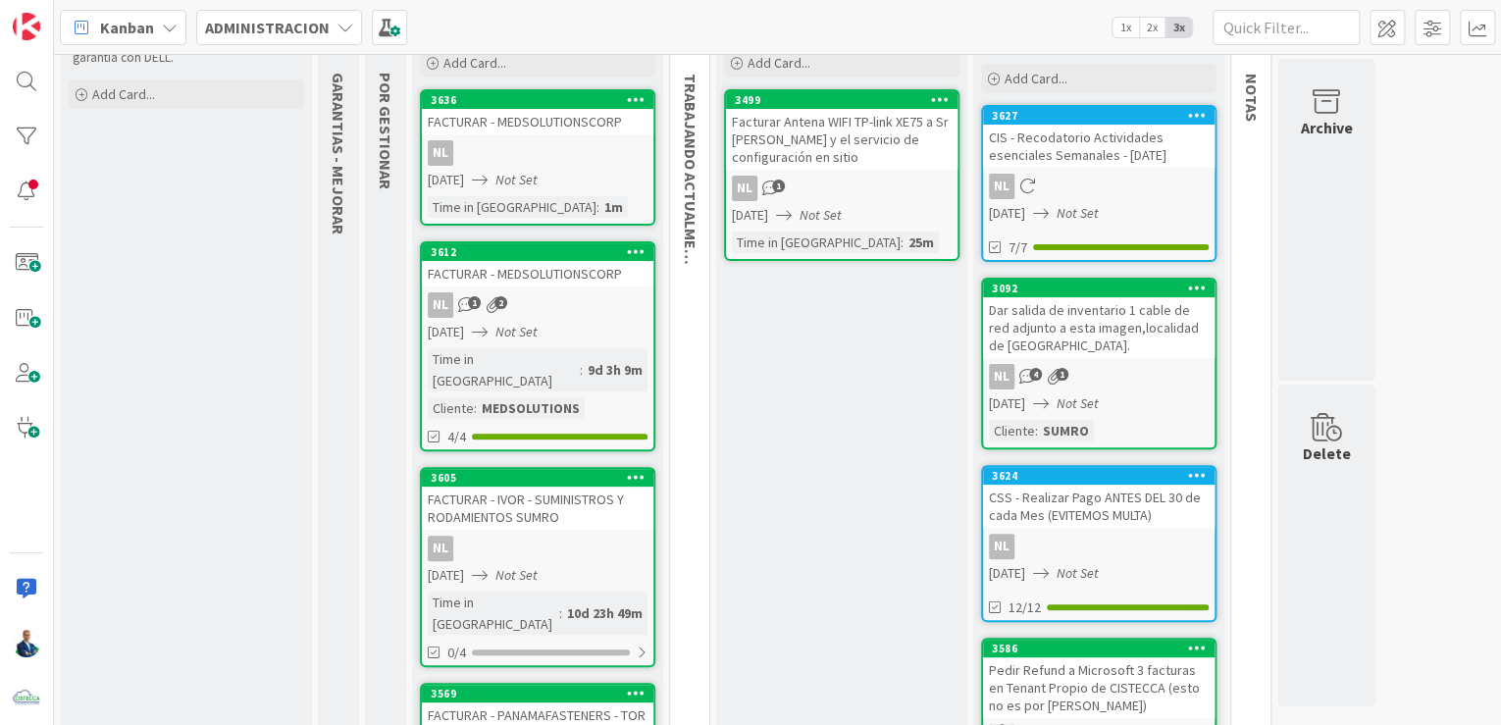
scroll to position [91, 0]
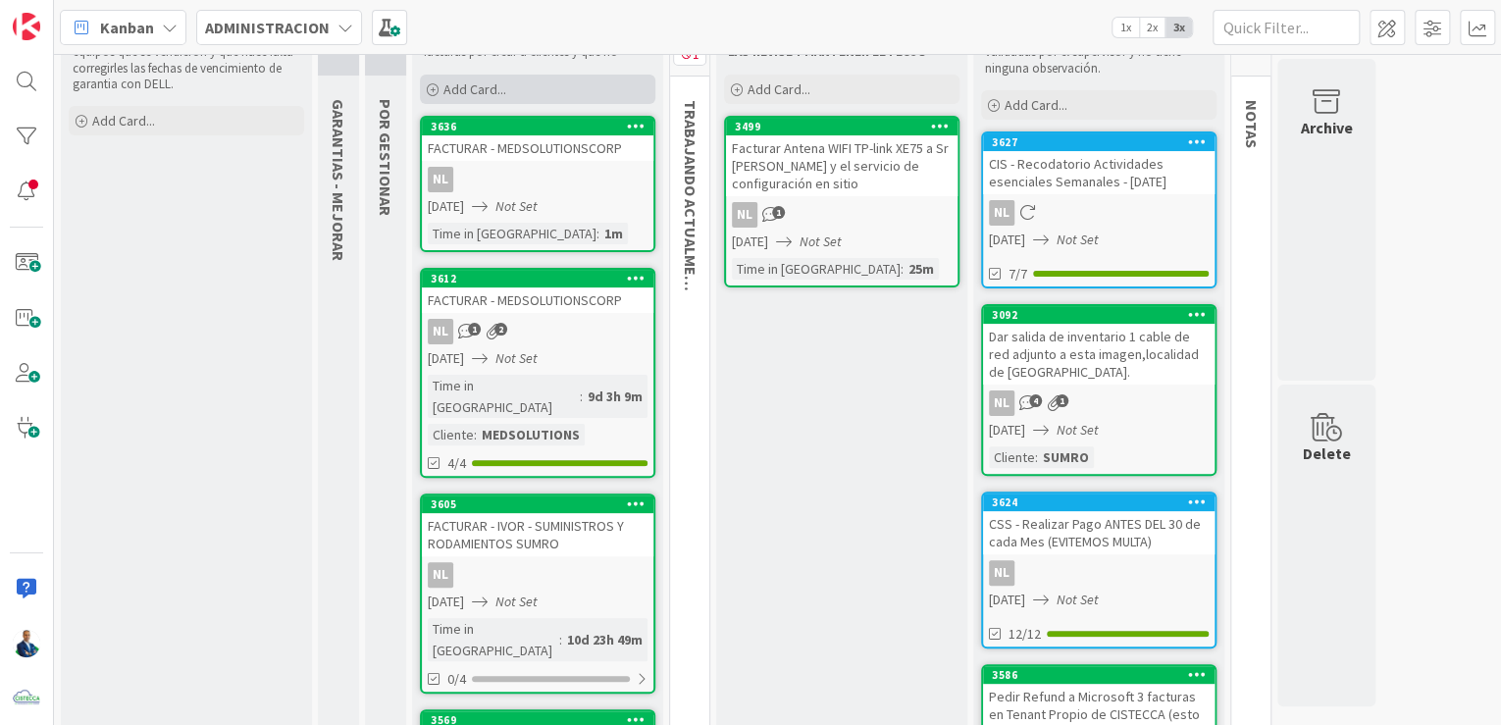
click at [490, 90] on span "Add Card..." at bounding box center [475, 89] width 63 height 18
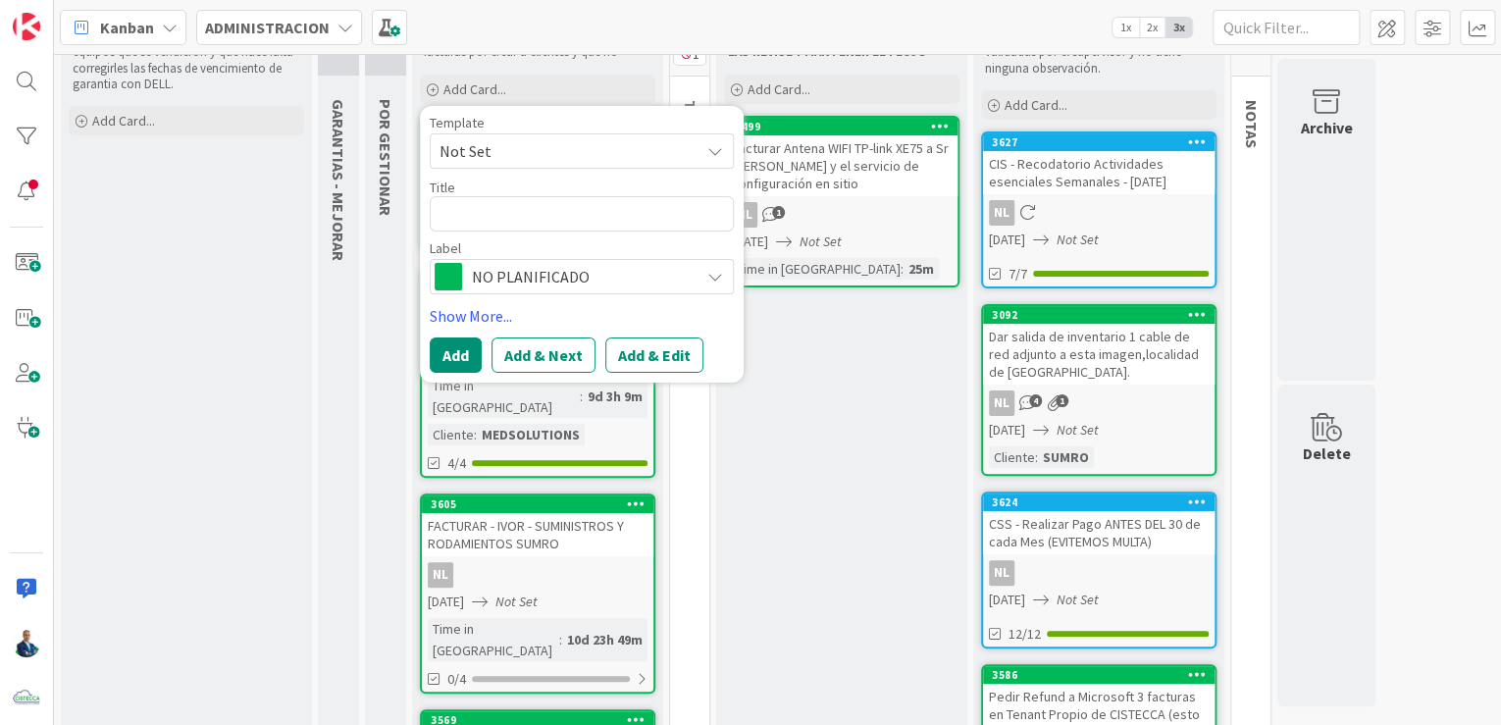
click at [492, 149] on span "Not Set" at bounding box center [562, 151] width 245 height 26
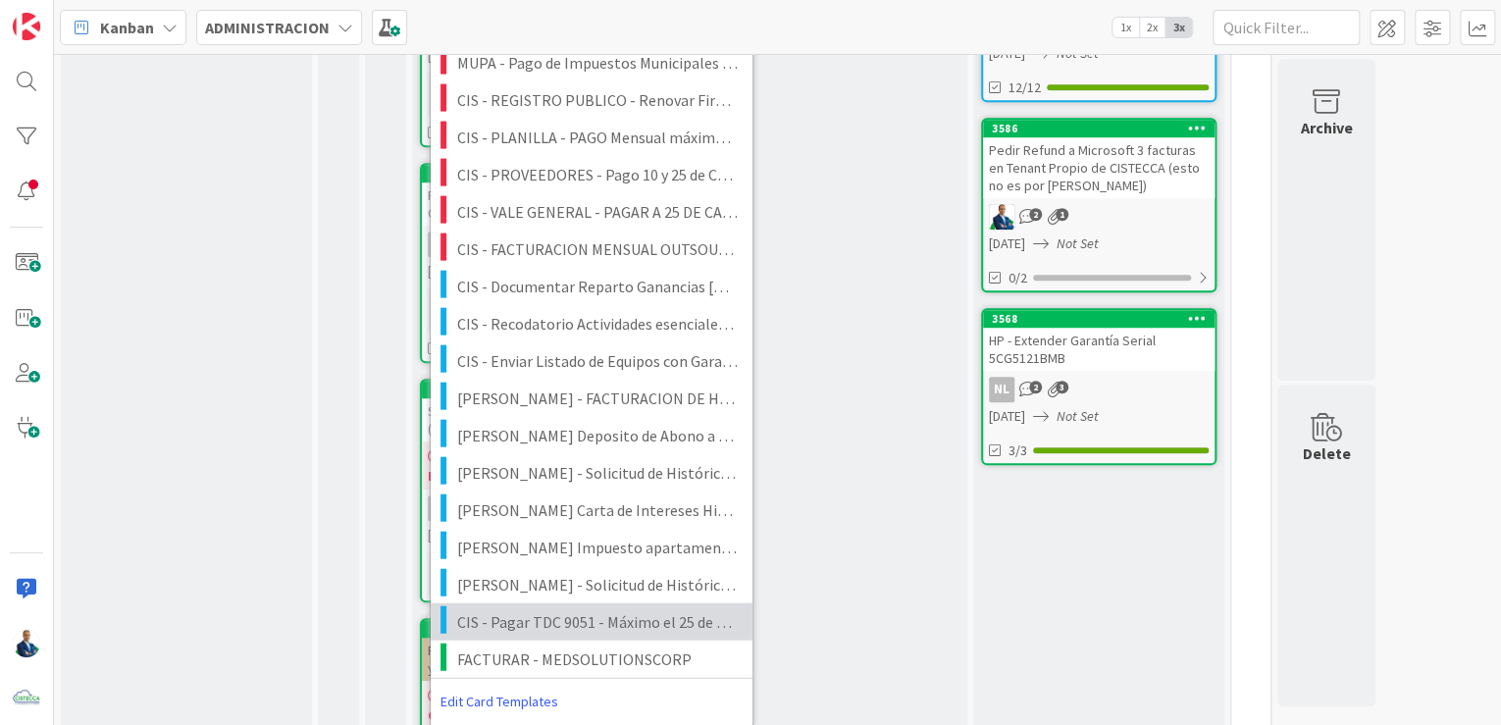
scroll to position [719, 0]
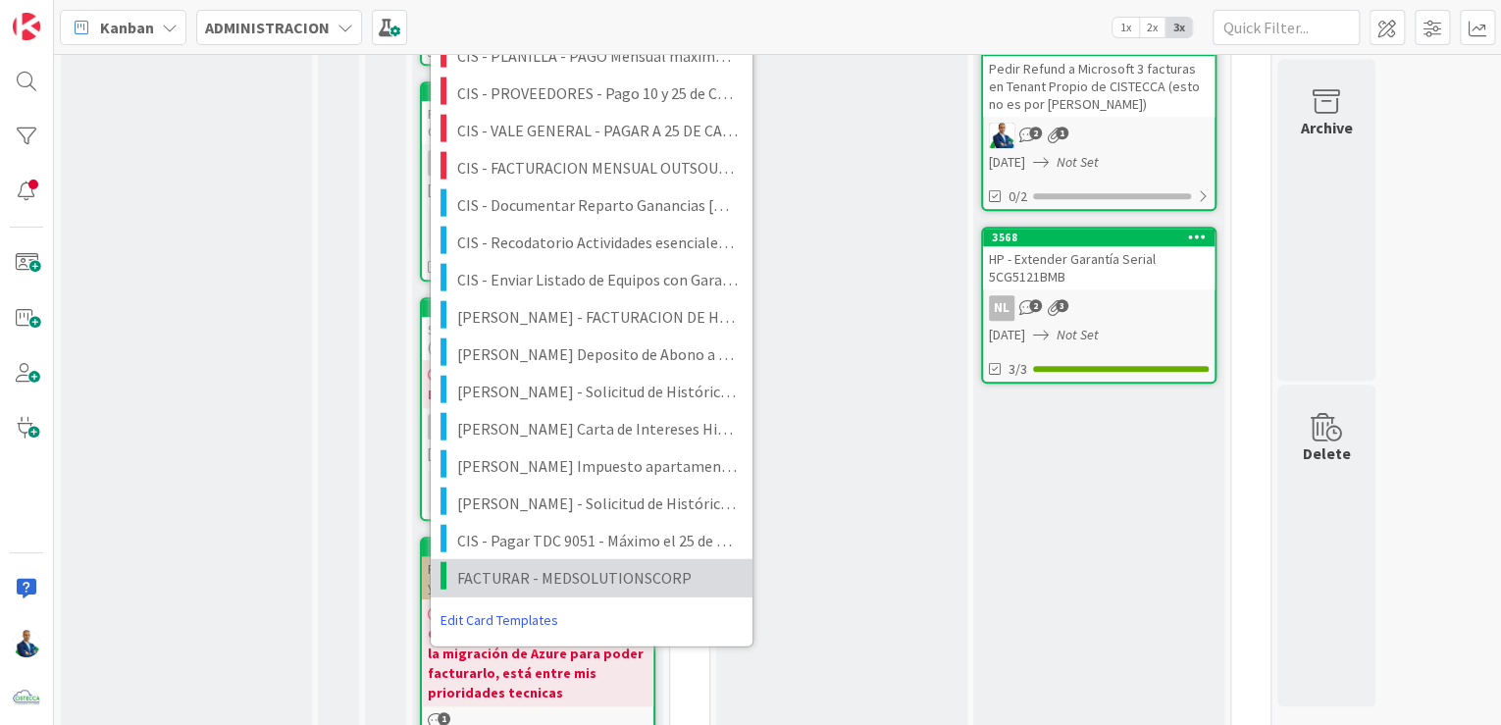
click at [525, 581] on span "FACTURAR - MEDSOLUTIONSCORP" at bounding box center [597, 577] width 281 height 26
type textarea "x"
type textarea "FACTURAR - MEDSOLUTIONSCORP"
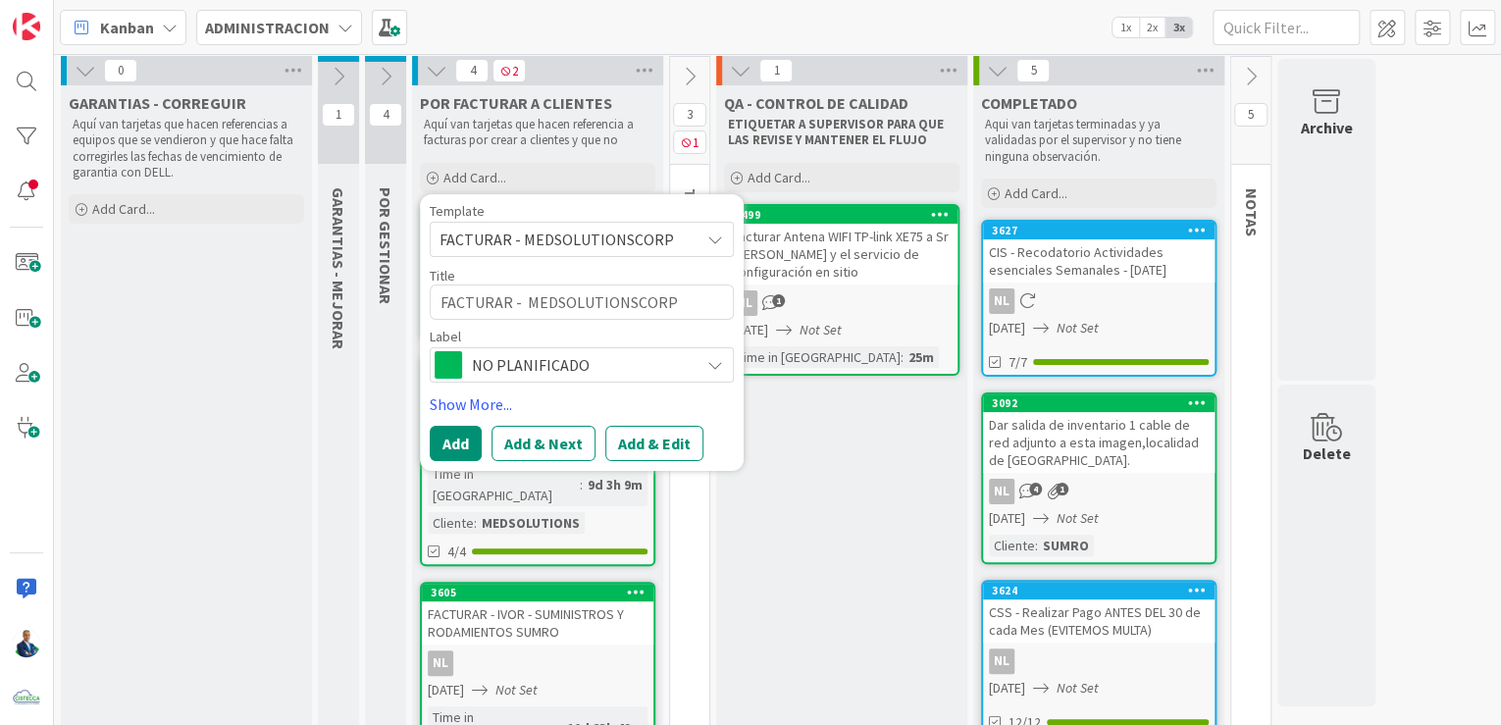
scroll to position [0, 0]
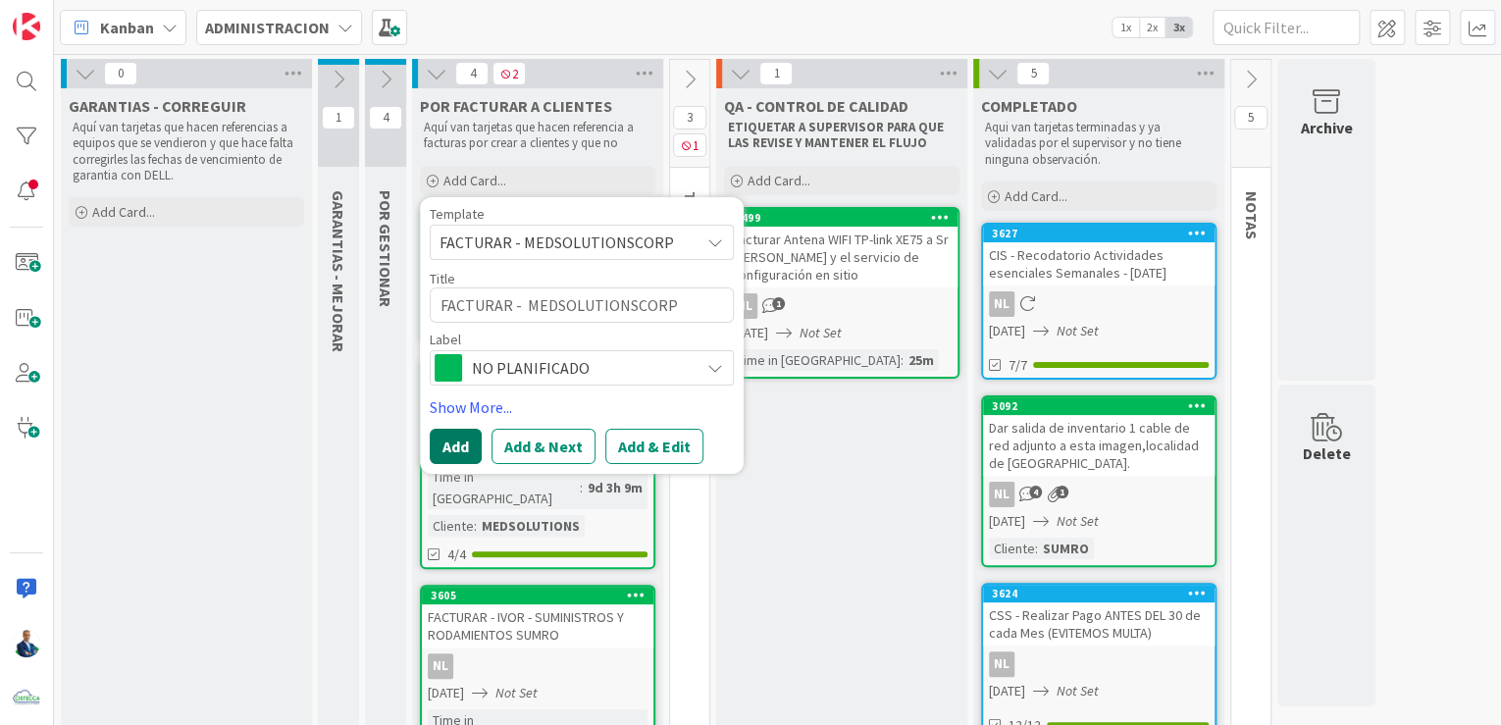
click at [460, 437] on button "Add" at bounding box center [456, 446] width 52 height 35
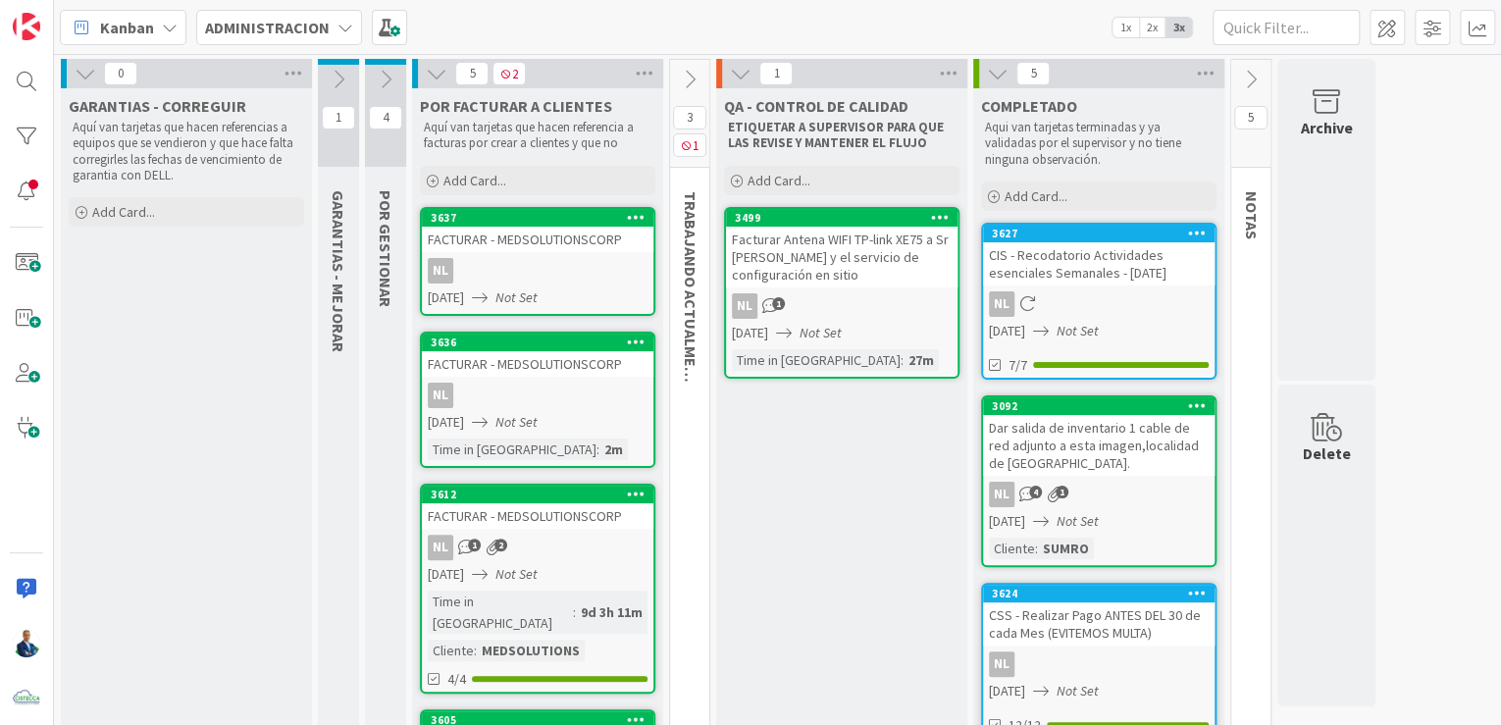
click at [480, 227] on div "FACTURAR - MEDSOLUTIONSCORP" at bounding box center [538, 240] width 232 height 26
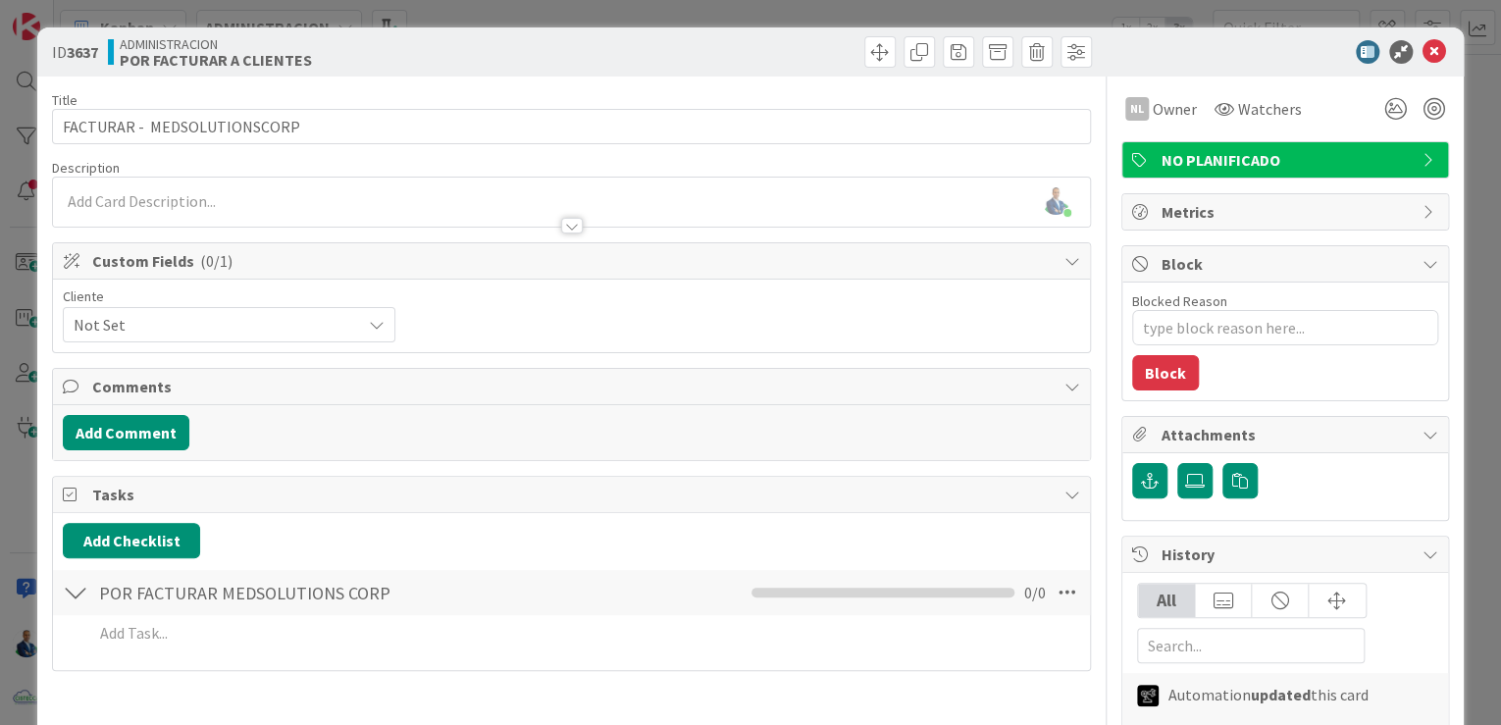
click at [1476, 232] on div "ID 3637 ADMINISTRACION POR FACTURAR A CLIENTES Title 28 / 128 FACTURAR - MEDSOL…" at bounding box center [750, 362] width 1501 height 725
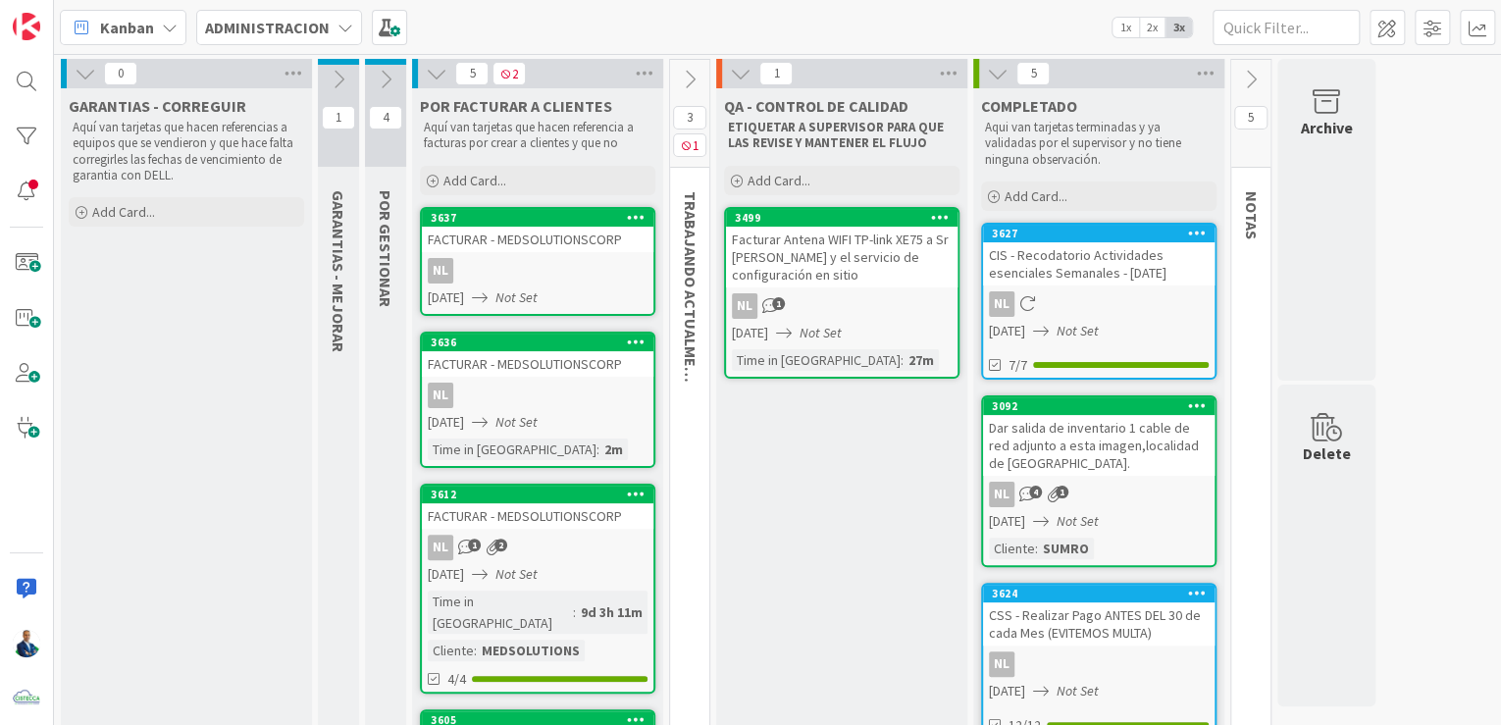
click at [541, 217] on div "3637" at bounding box center [542, 218] width 223 height 14
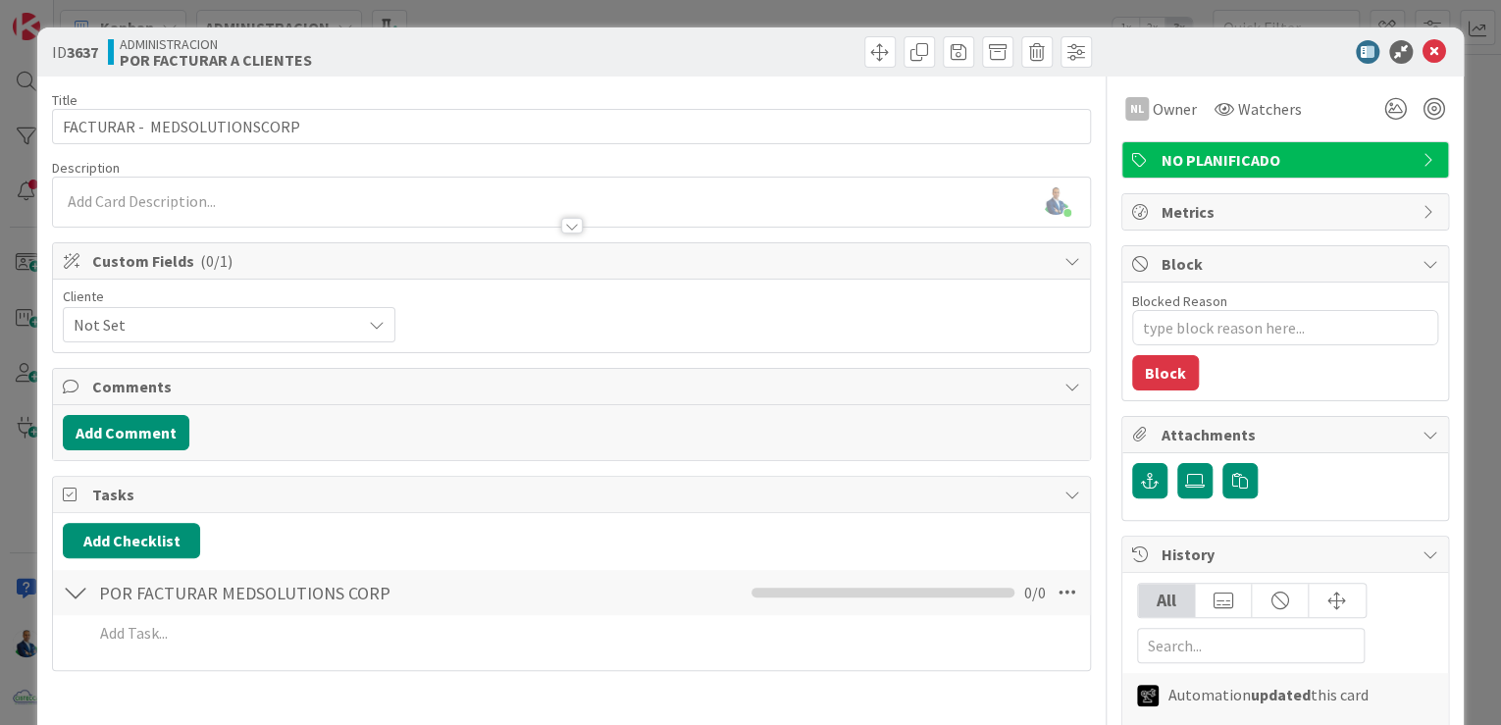
click at [1452, 110] on div "ID 3637 ADMINISTRACION POR FACTURAR A CLIENTES Title 28 / 128 FACTURAR - MEDSOL…" at bounding box center [750, 362] width 1501 height 725
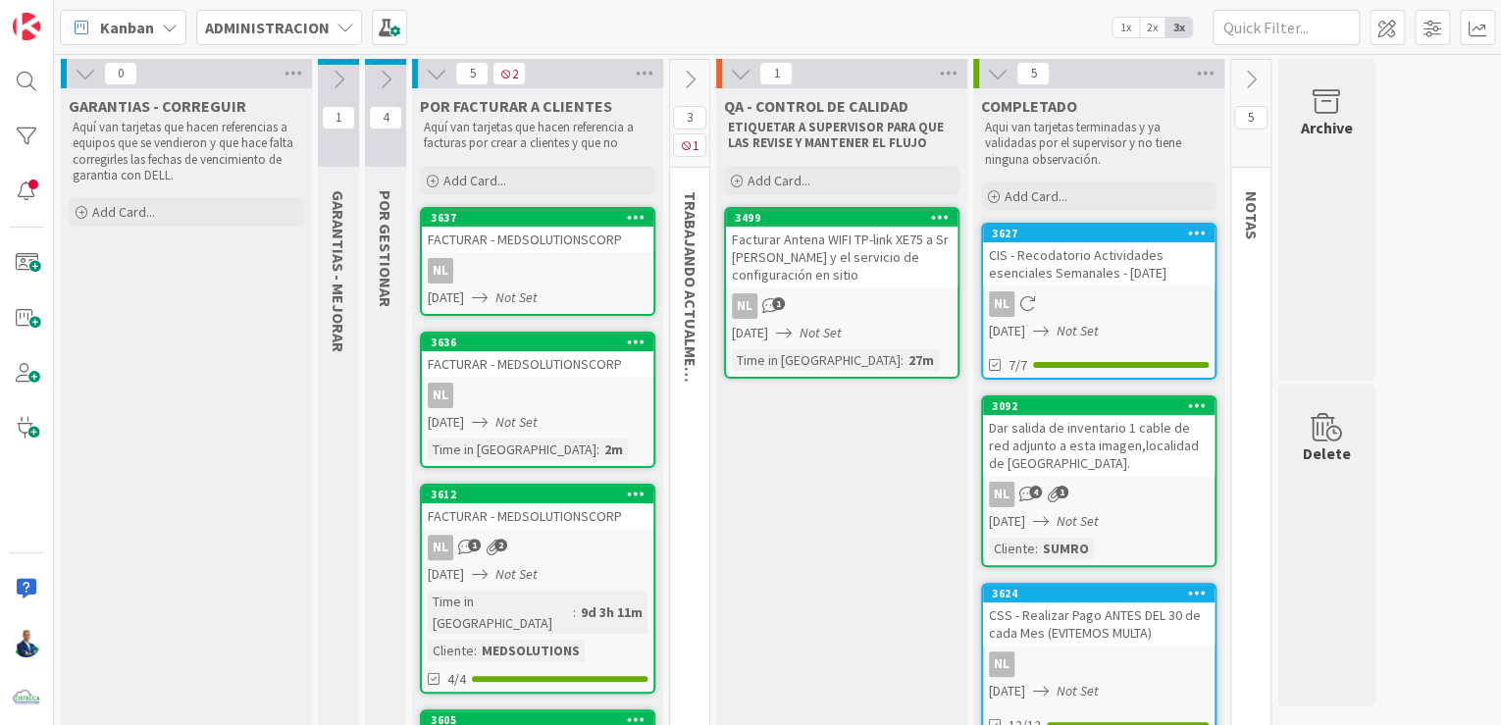
click at [640, 217] on icon at bounding box center [636, 217] width 19 height 14
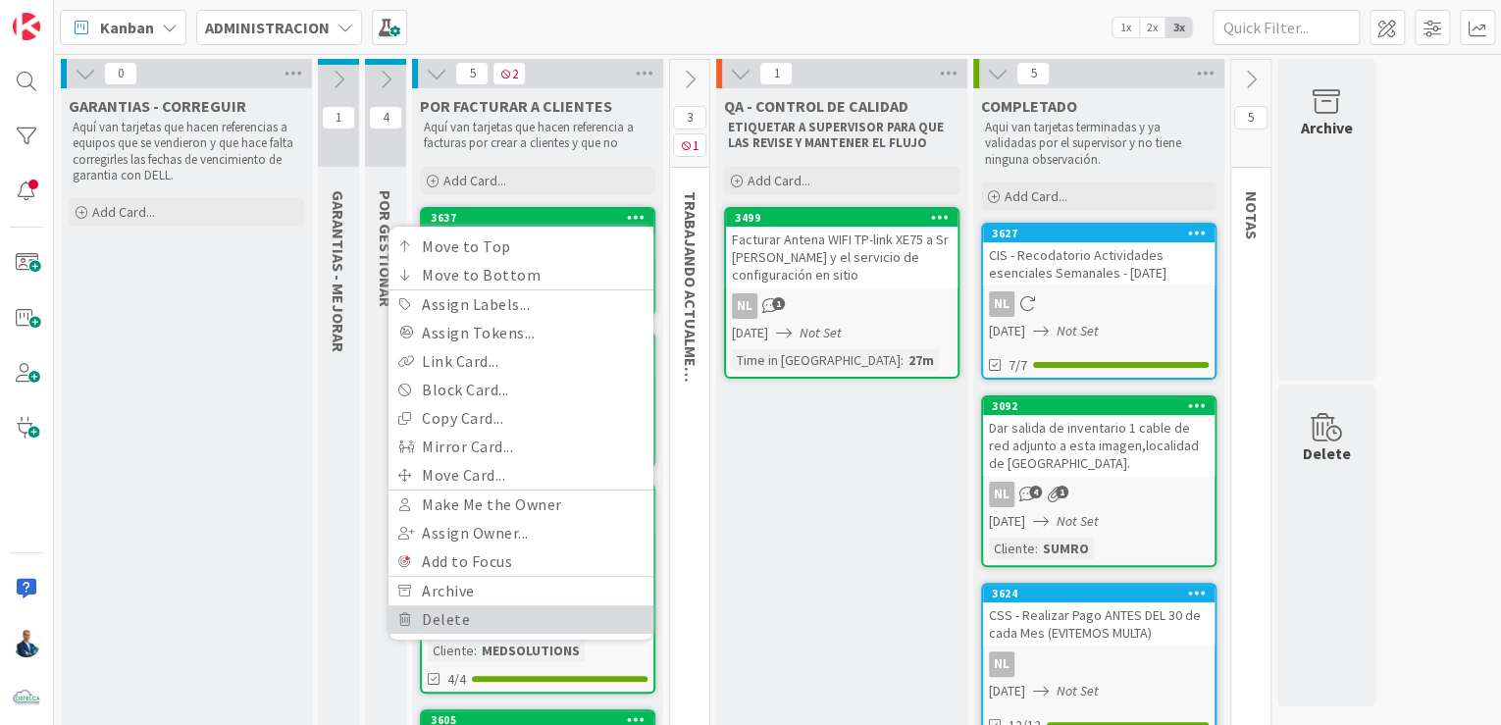
click at [461, 620] on link "Delete" at bounding box center [521, 619] width 265 height 28
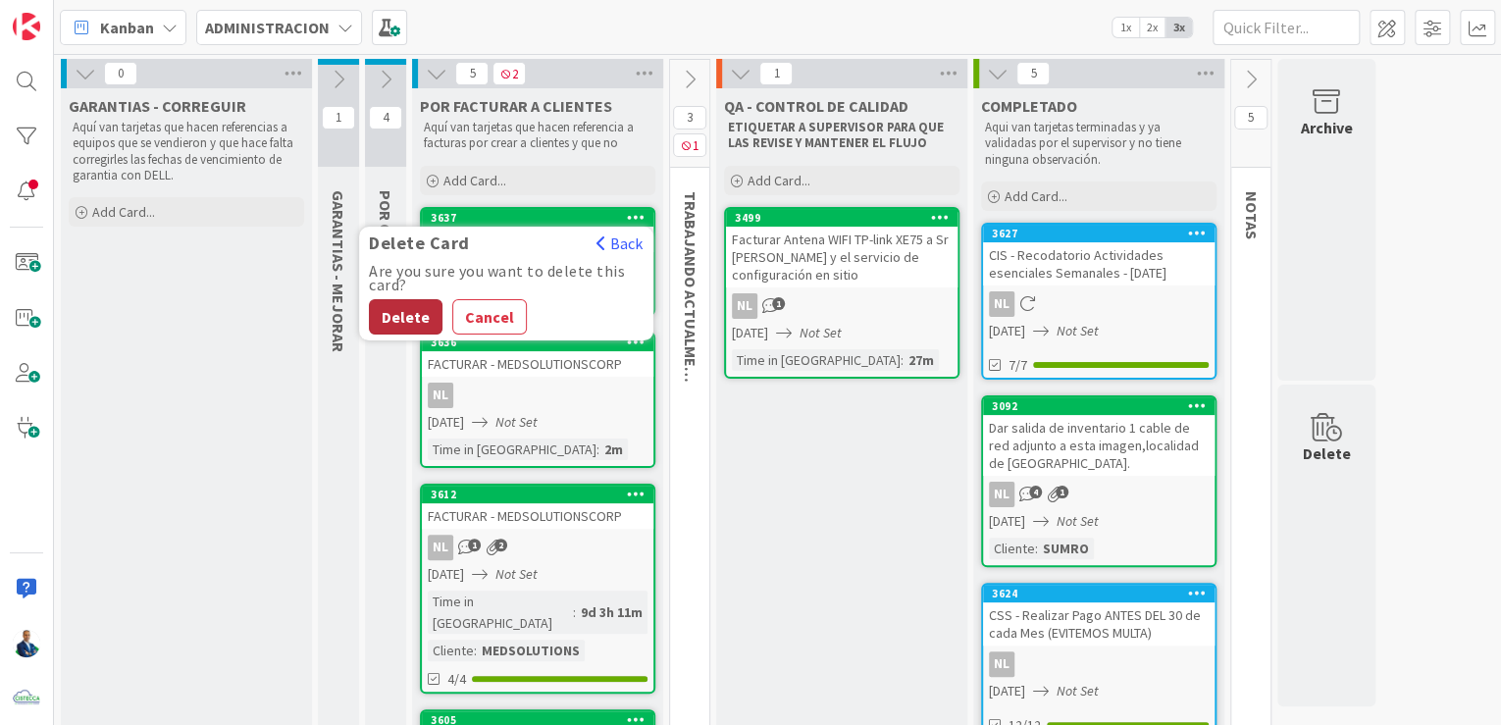
click at [411, 312] on button "Delete" at bounding box center [406, 316] width 74 height 35
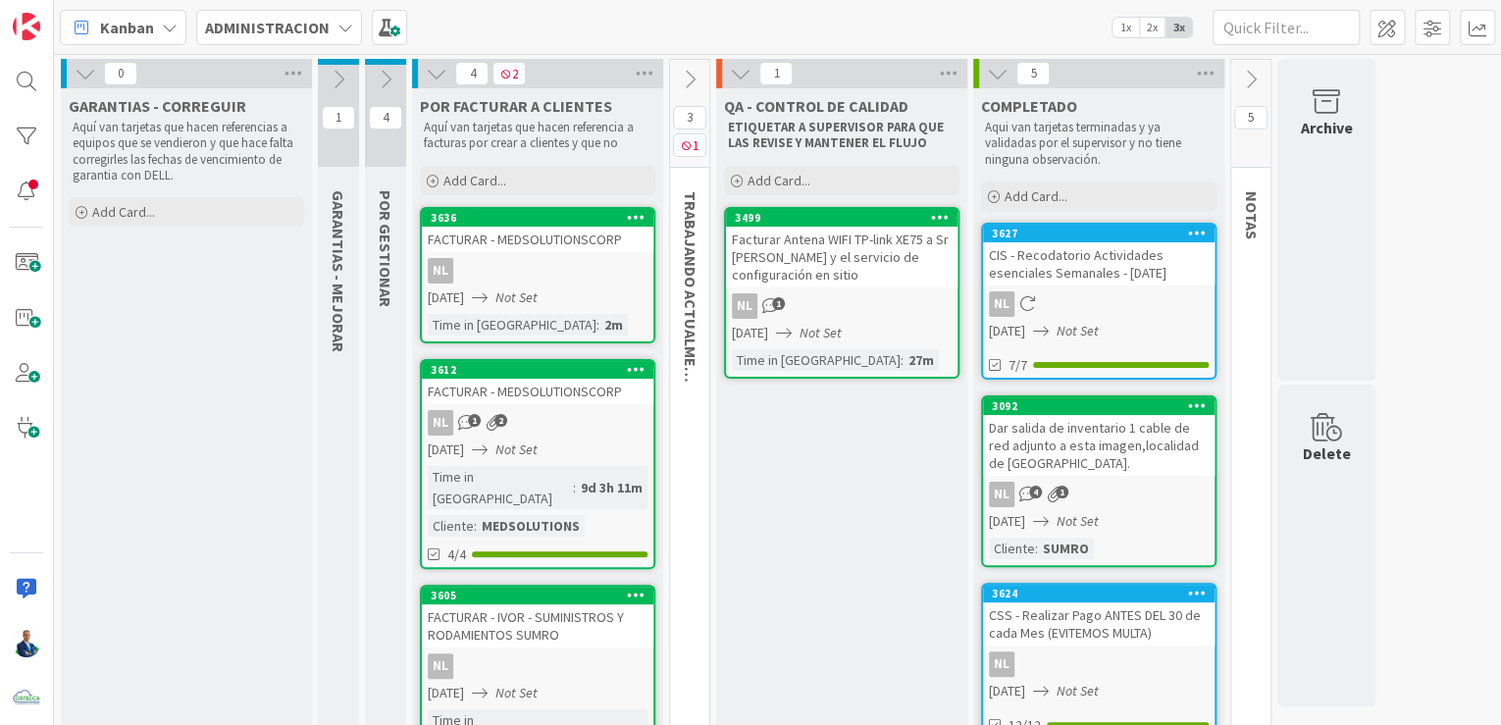
click at [640, 216] on icon at bounding box center [636, 217] width 19 height 14
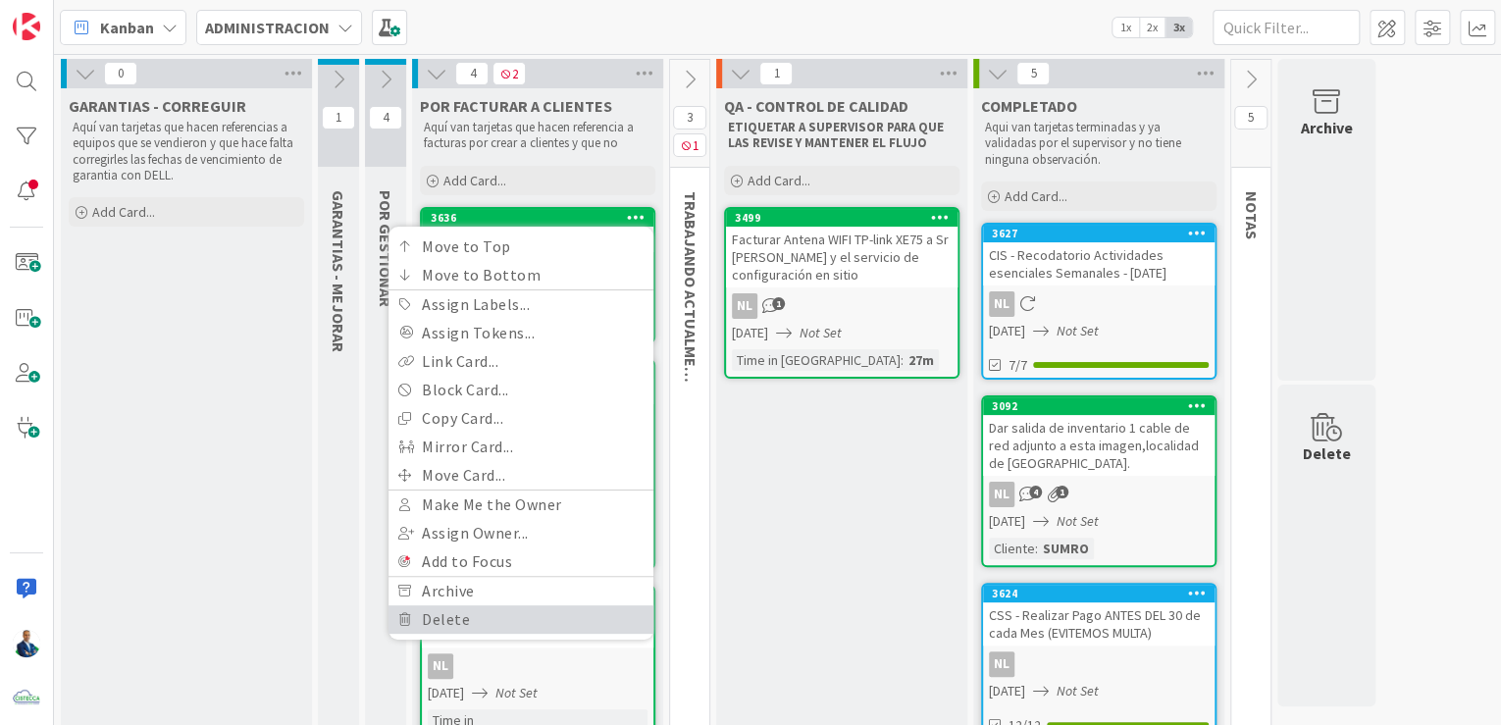
click at [482, 614] on link "Delete" at bounding box center [521, 619] width 265 height 28
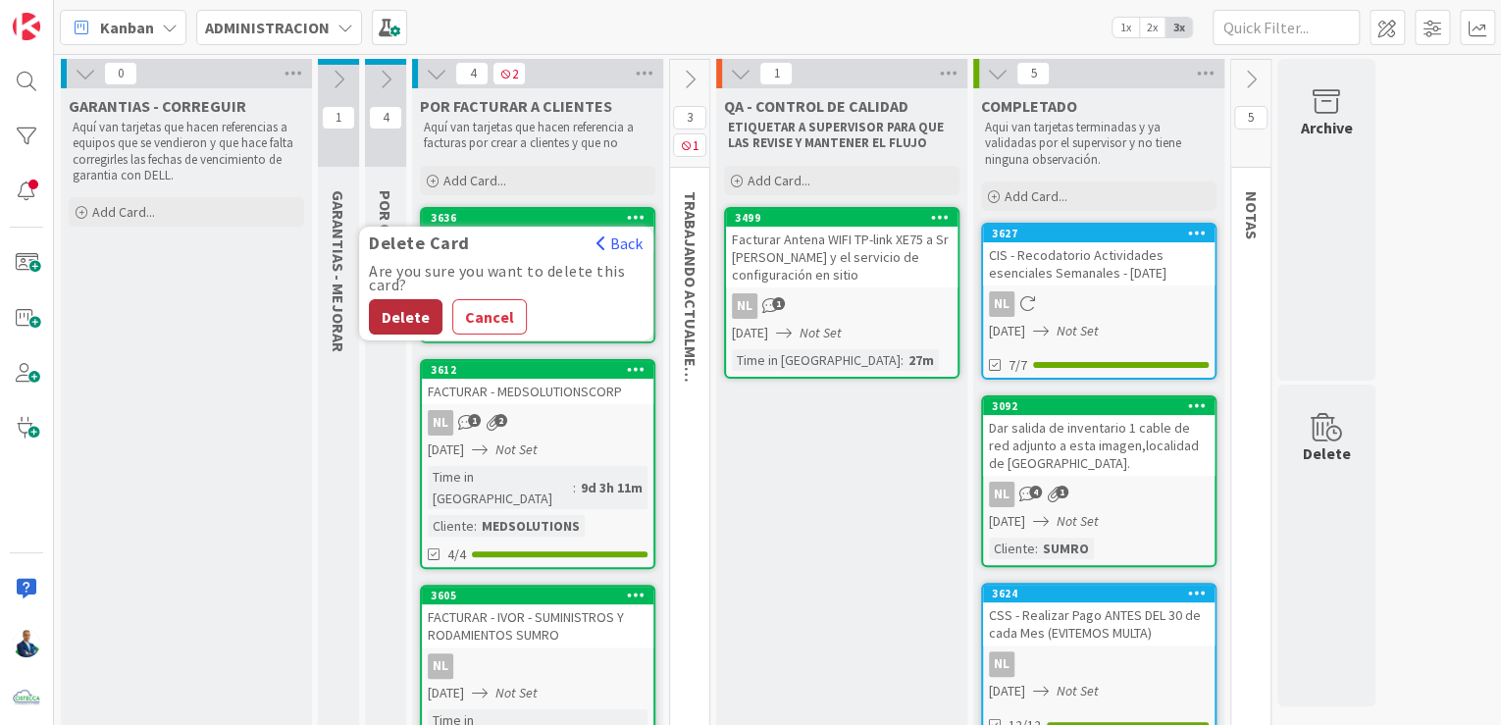
click at [396, 306] on button "Delete" at bounding box center [406, 316] width 74 height 35
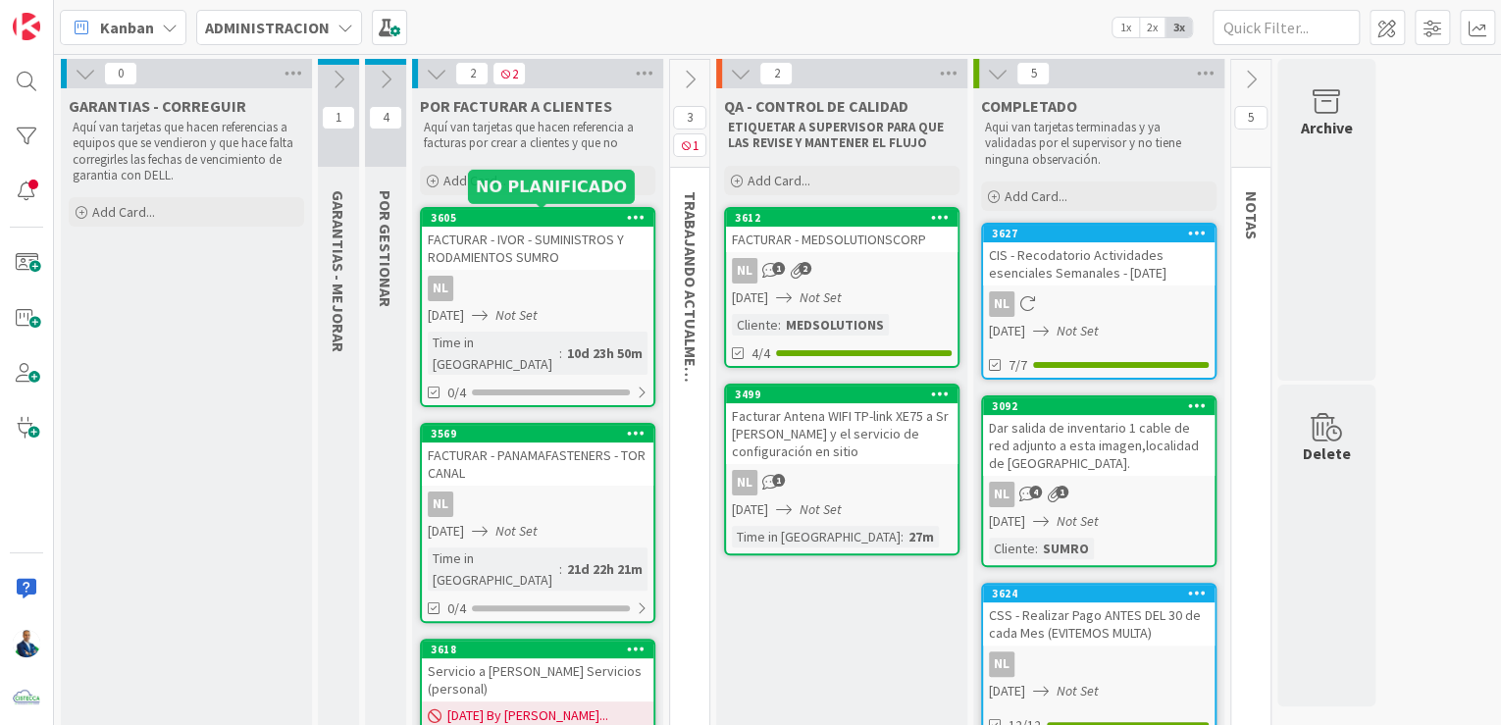
click at [543, 219] on div "3605" at bounding box center [542, 218] width 223 height 14
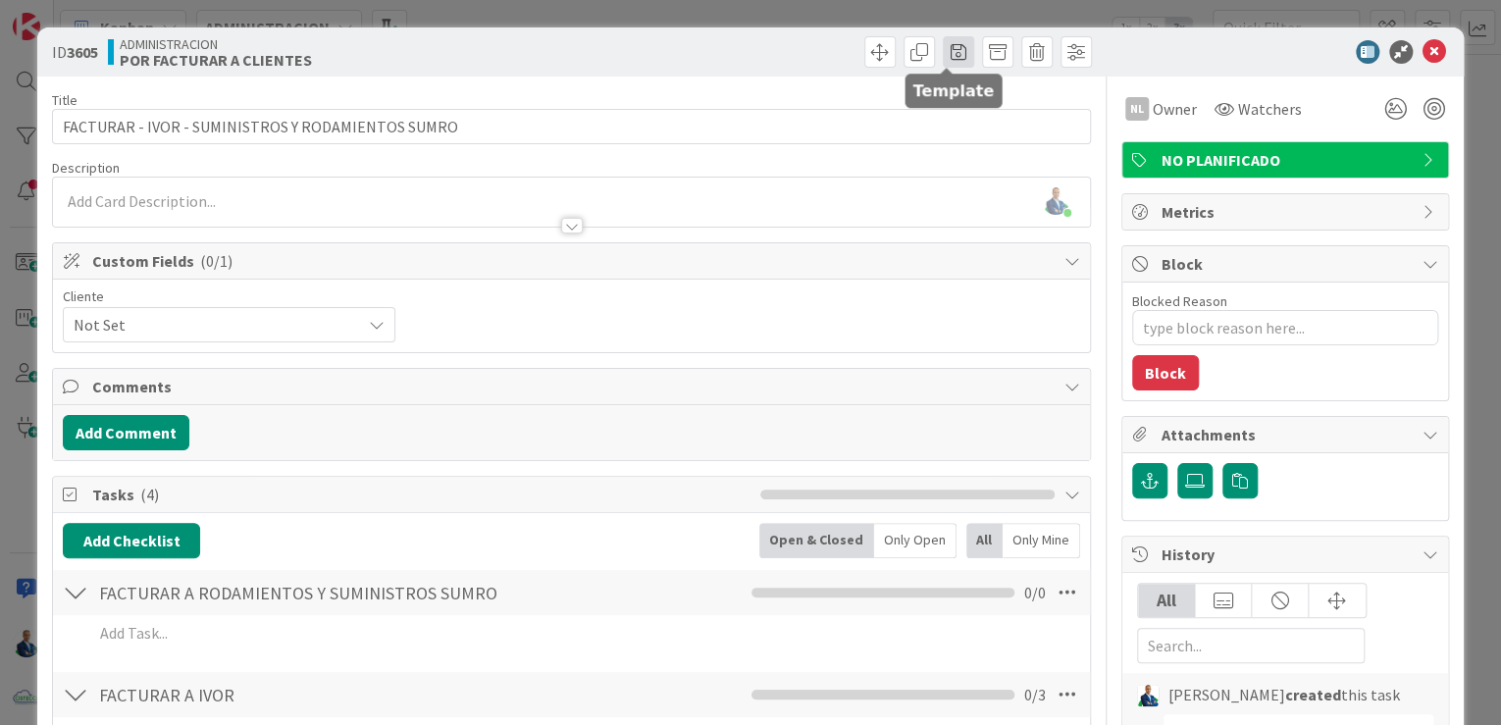
click at [948, 55] on span at bounding box center [958, 51] width 31 height 31
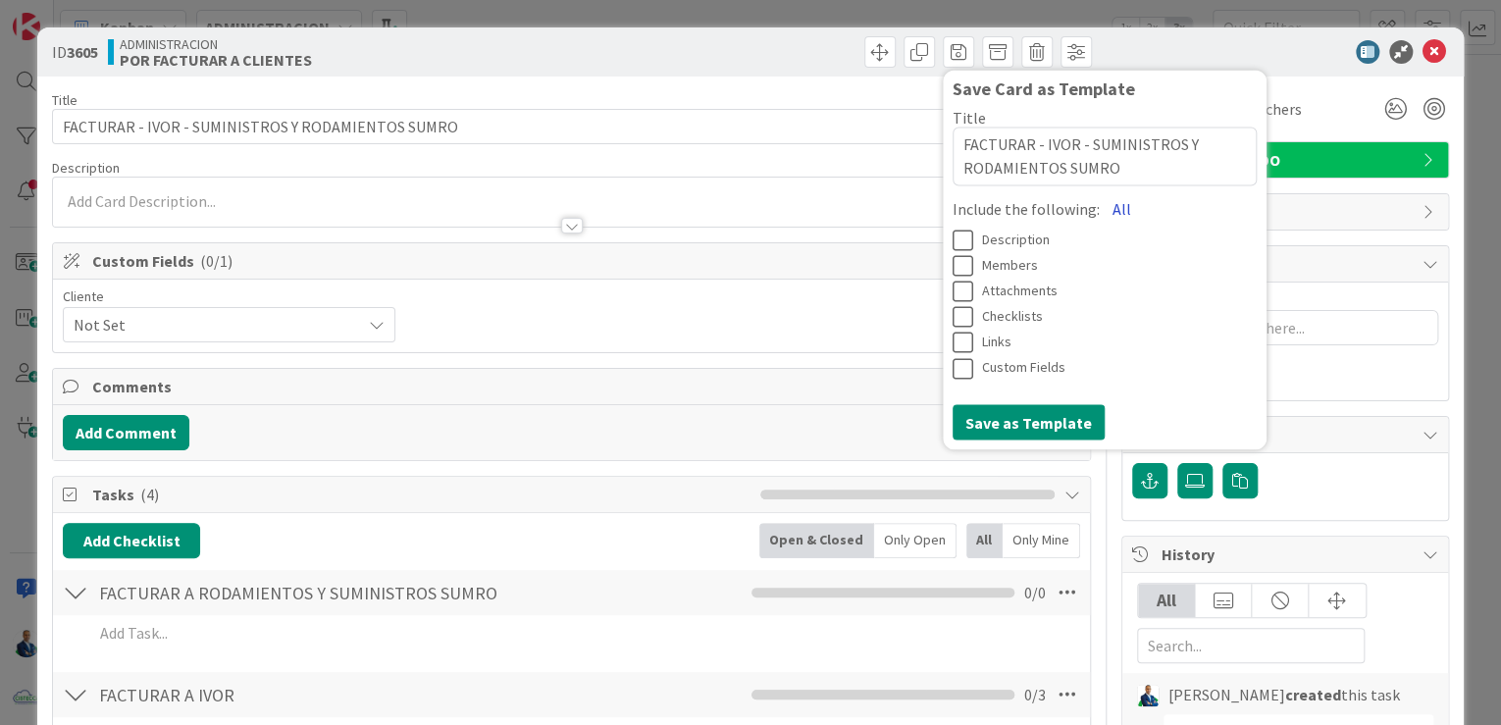
click at [1101, 208] on button "All" at bounding box center [1122, 208] width 44 height 35
click at [1031, 412] on button "Save as Template" at bounding box center [1029, 421] width 152 height 35
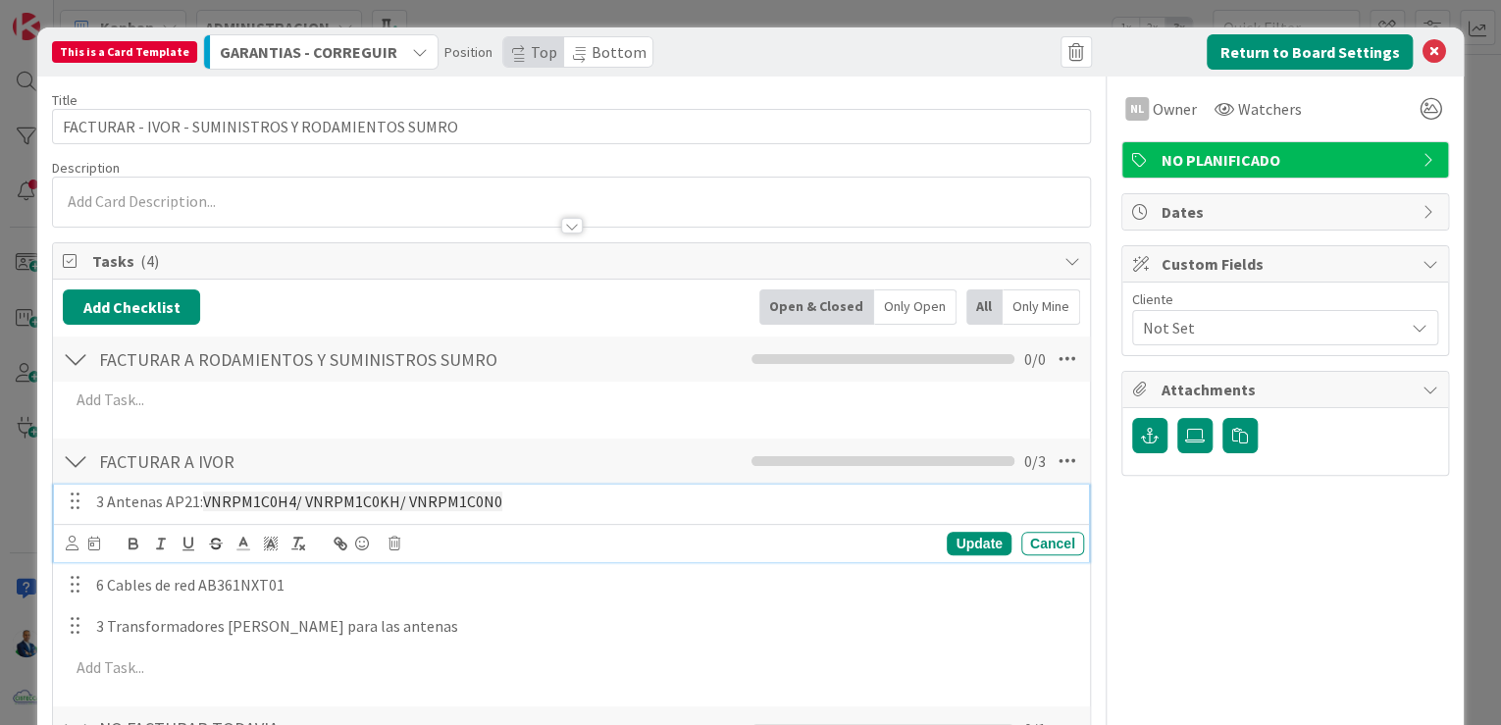
click at [475, 515] on div "3 Antenas AP21: VNRPM1C0H4/ VNRPM1C0KH/ VNRPM1C0N0" at bounding box center [586, 502] width 996 height 34
click at [398, 542] on icon at bounding box center [395, 544] width 12 height 14
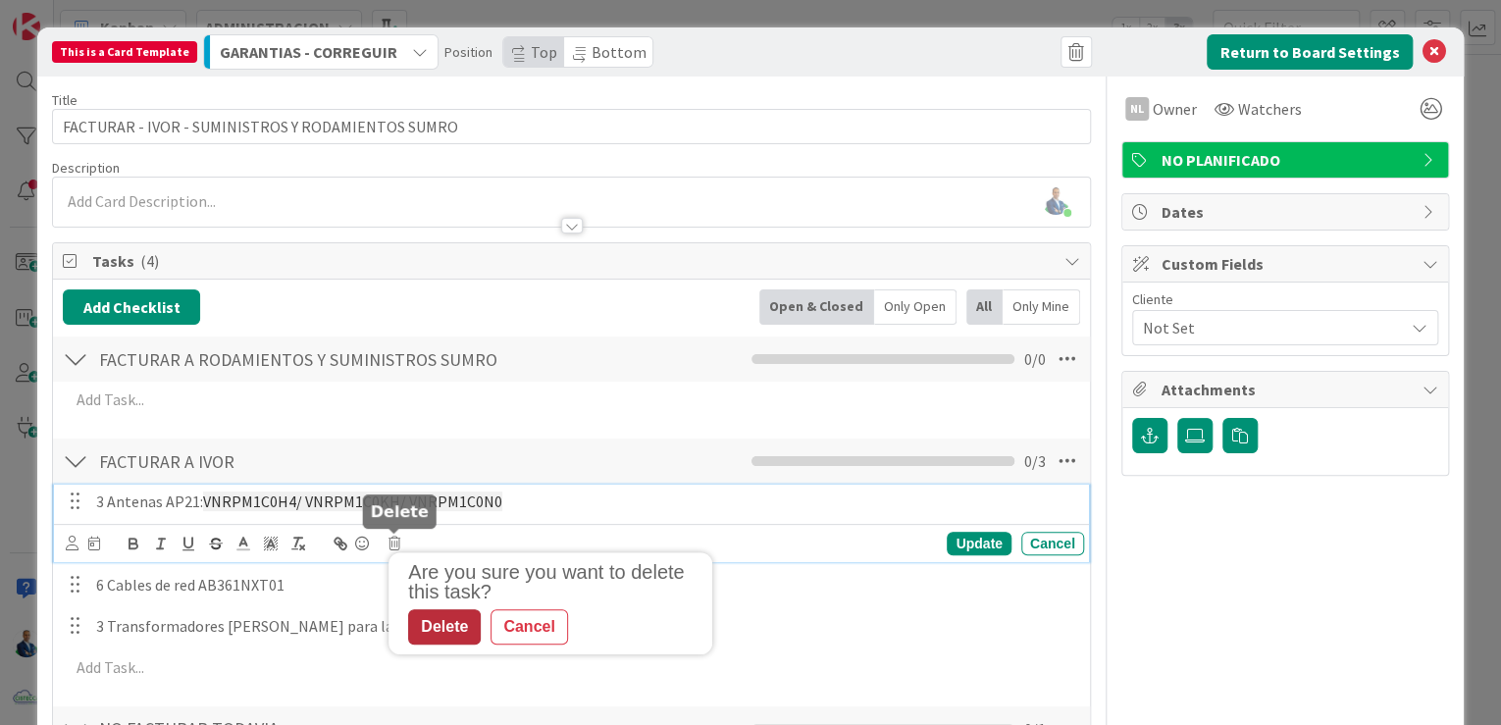
click at [453, 626] on div "Delete" at bounding box center [444, 626] width 73 height 35
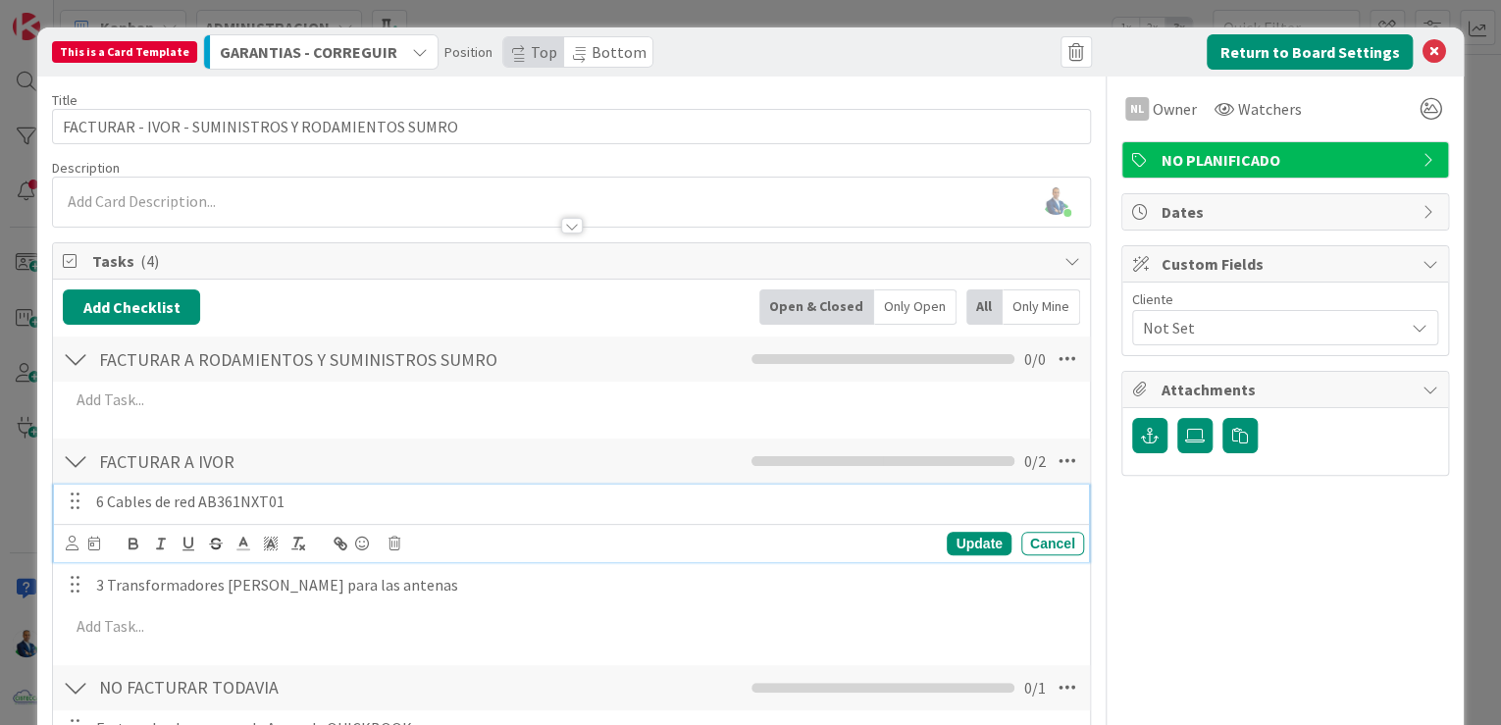
click at [345, 499] on p "6 Cables de red AB361NXT01" at bounding box center [586, 502] width 980 height 23
click at [395, 546] on icon at bounding box center [395, 544] width 12 height 14
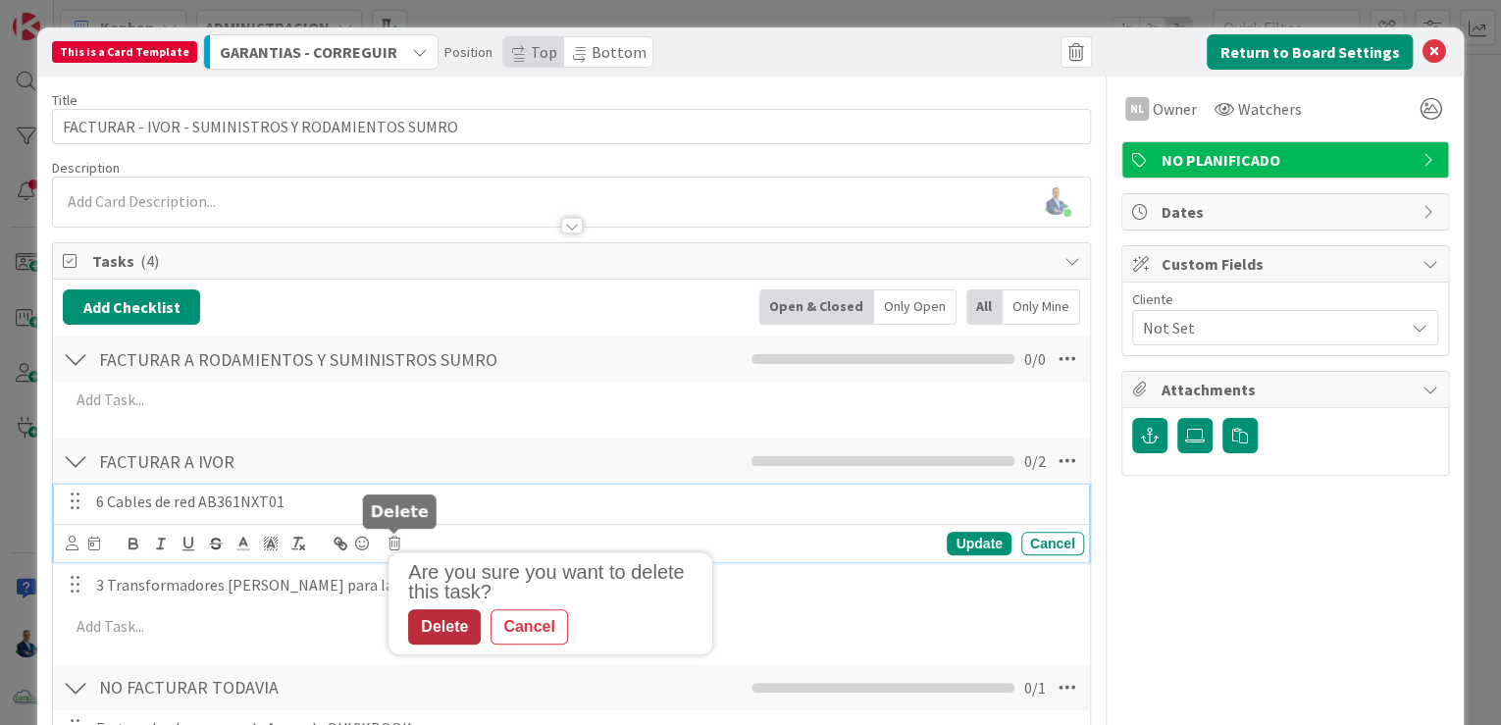
click at [436, 619] on div "Delete" at bounding box center [444, 626] width 73 height 35
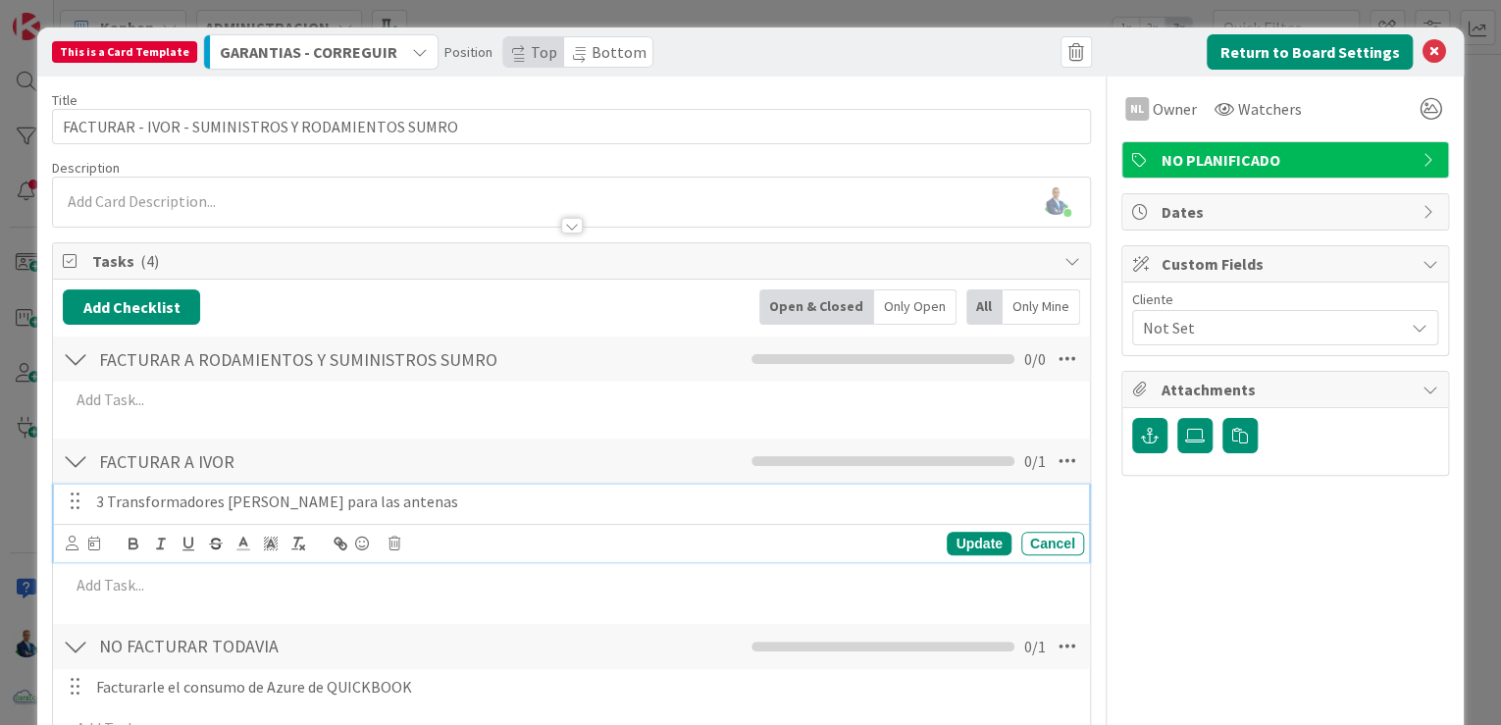
click at [392, 511] on div "3 Transformadores POE para las antenas" at bounding box center [586, 502] width 996 height 34
click at [396, 534] on body "Kanban ADMINISTRACION 1x 2x 3x 0 GARANTIAS - CORREGUIR Aquí van tarjetas que ha…" at bounding box center [750, 362] width 1501 height 725
click at [394, 540] on icon at bounding box center [395, 544] width 12 height 14
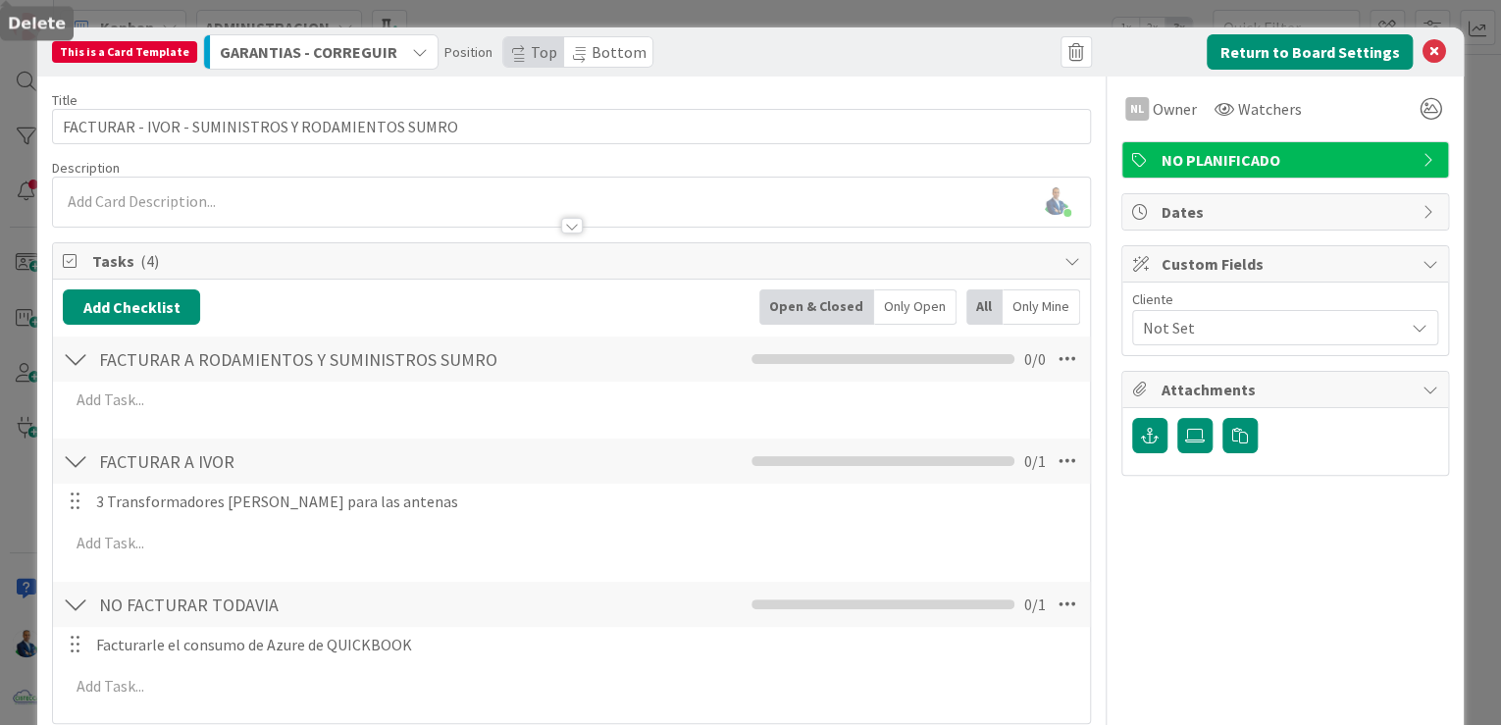
click at [440, 616] on div "Add Checklist Open & Closed Only Open All Only Mine FACTURAR A RODAMIENTOS Y SU…" at bounding box center [572, 501] width 1018 height 424
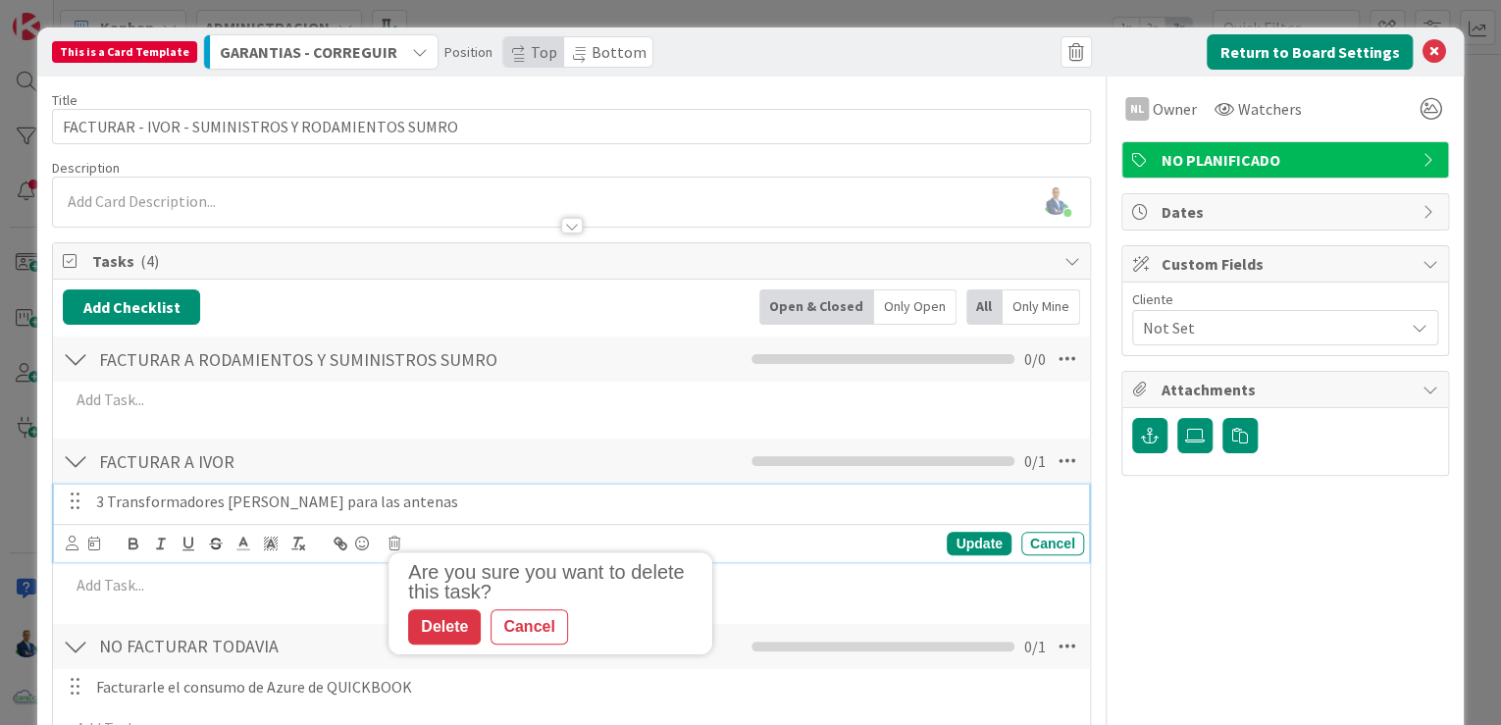
click at [385, 502] on p "3 Transformadores POE para las antenas" at bounding box center [586, 502] width 980 height 23
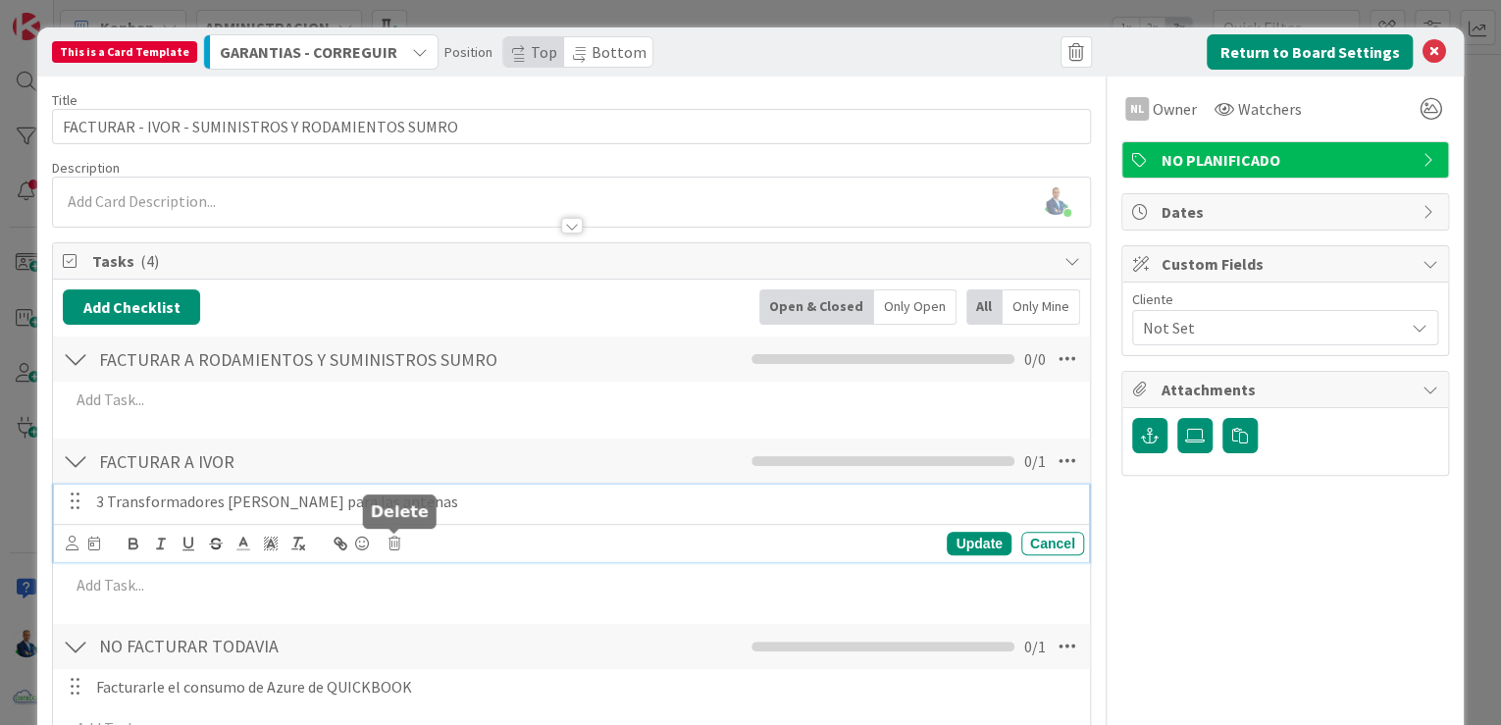
click at [401, 543] on div "Are you sure you want to delete this task? Delete Cancel Update Cancel" at bounding box center [575, 543] width 1018 height 27
click at [396, 538] on icon at bounding box center [395, 544] width 12 height 14
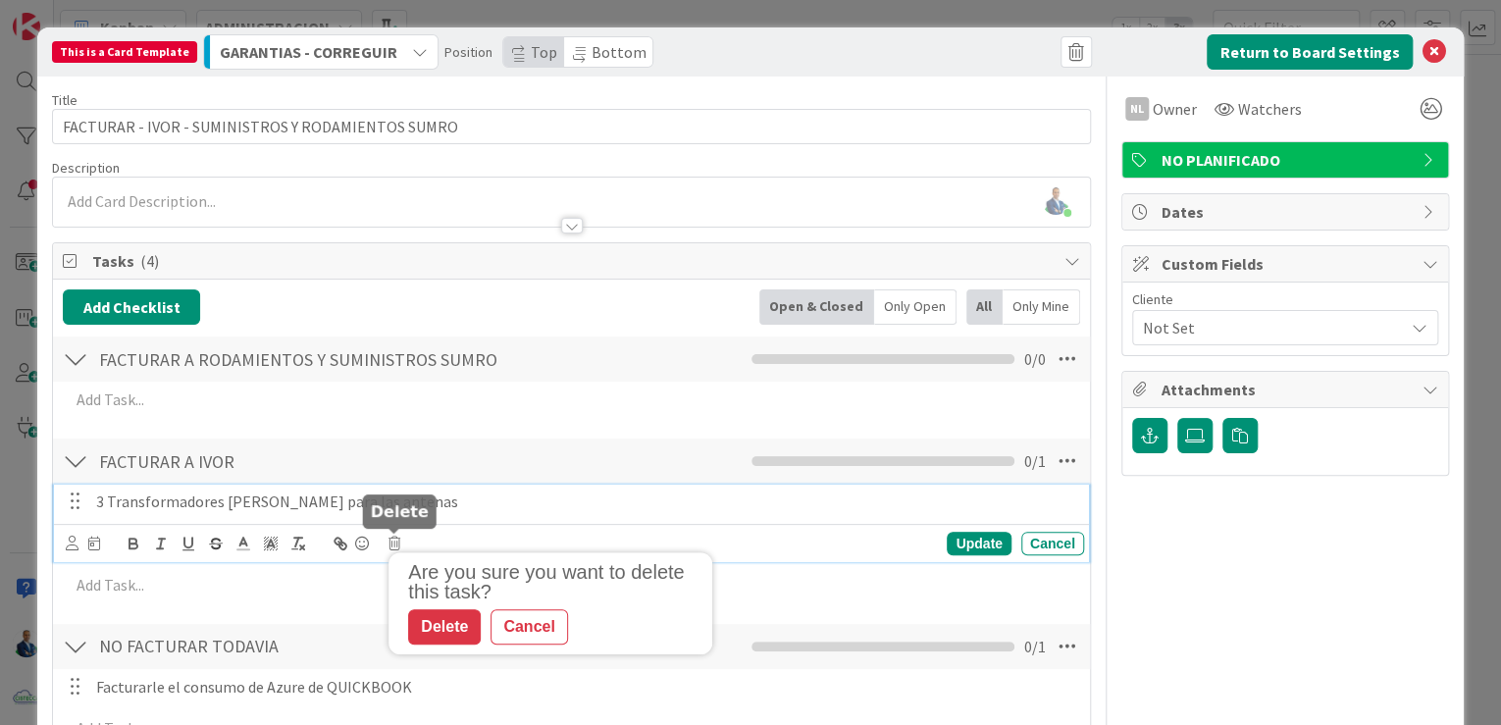
click at [436, 609] on div "Delete Cancel" at bounding box center [555, 626] width 294 height 35
click at [437, 618] on div "Delete" at bounding box center [444, 626] width 73 height 35
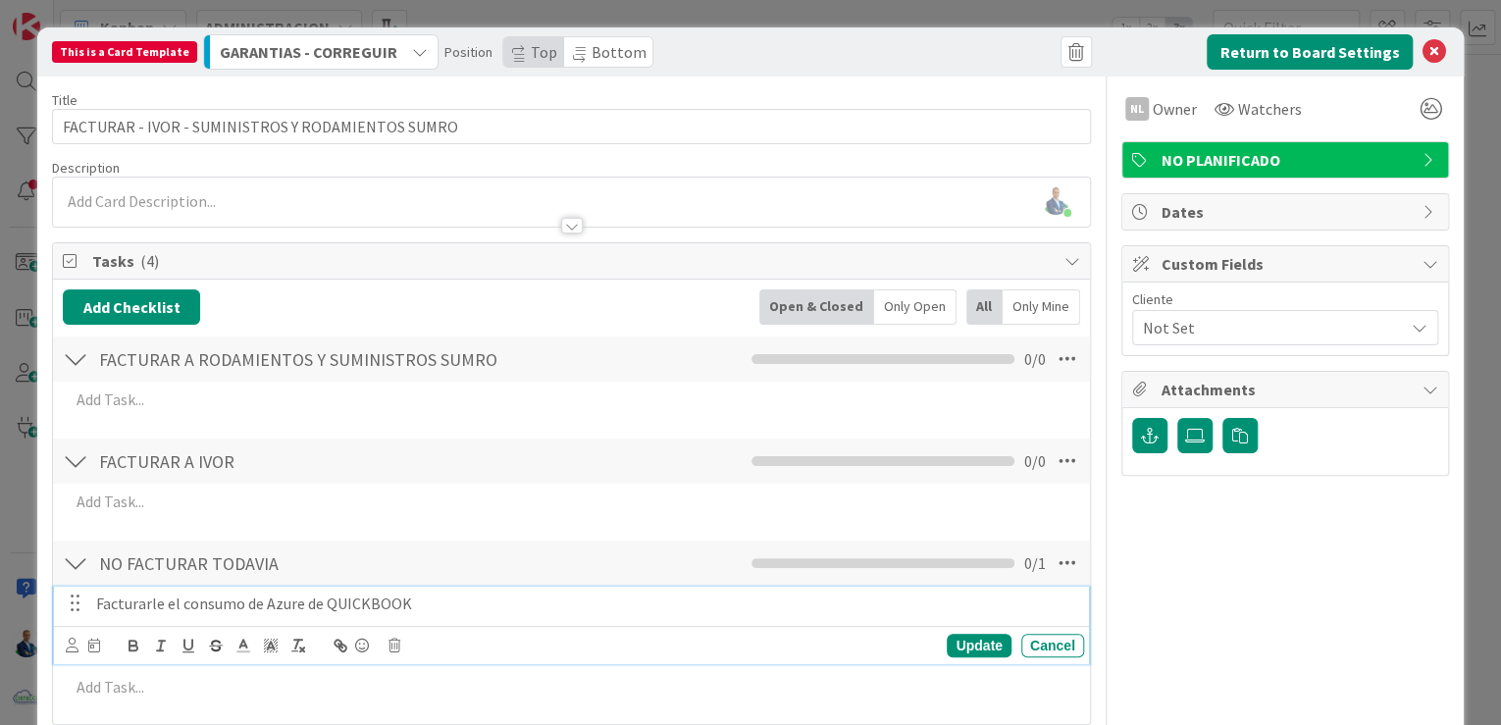
click at [409, 603] on p "Facturarle el consumo de Azure de QUICKBOOK" at bounding box center [586, 604] width 980 height 23
click at [395, 644] on icon at bounding box center [395, 646] width 12 height 14
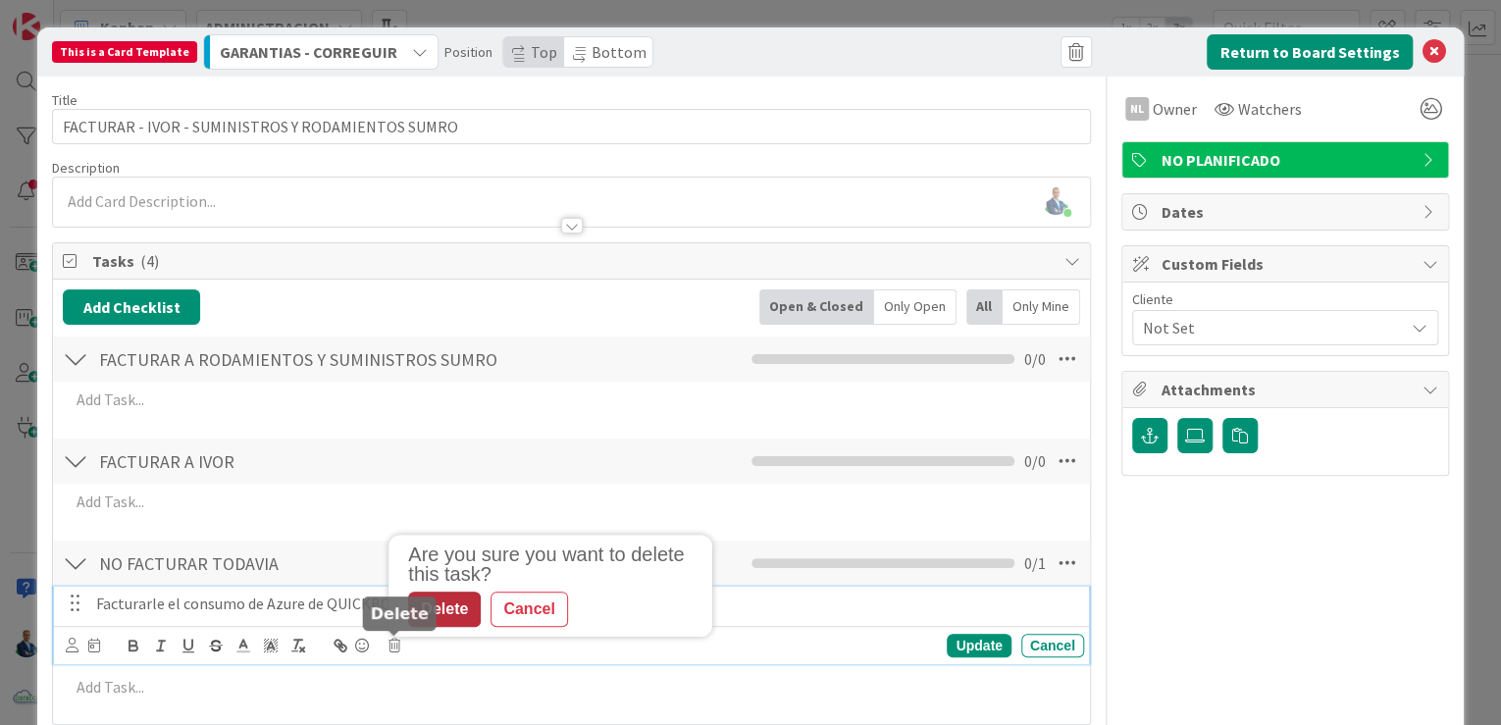
click at [447, 606] on div "Delete" at bounding box center [444, 609] width 73 height 35
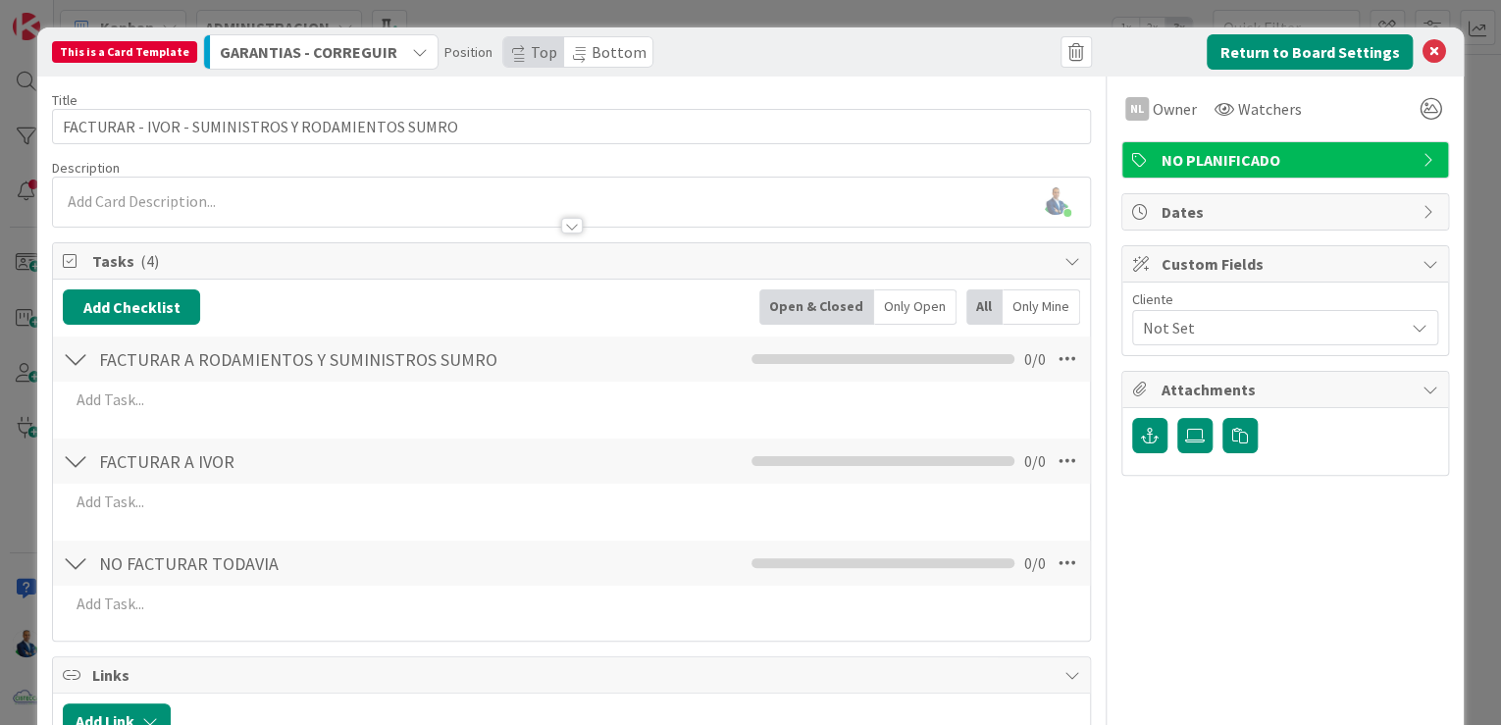
click at [1461, 369] on div "This is a Card Template GARANTIAS - CORREGUIR Position Top Bottom Return to Boa…" at bounding box center [750, 362] width 1501 height 725
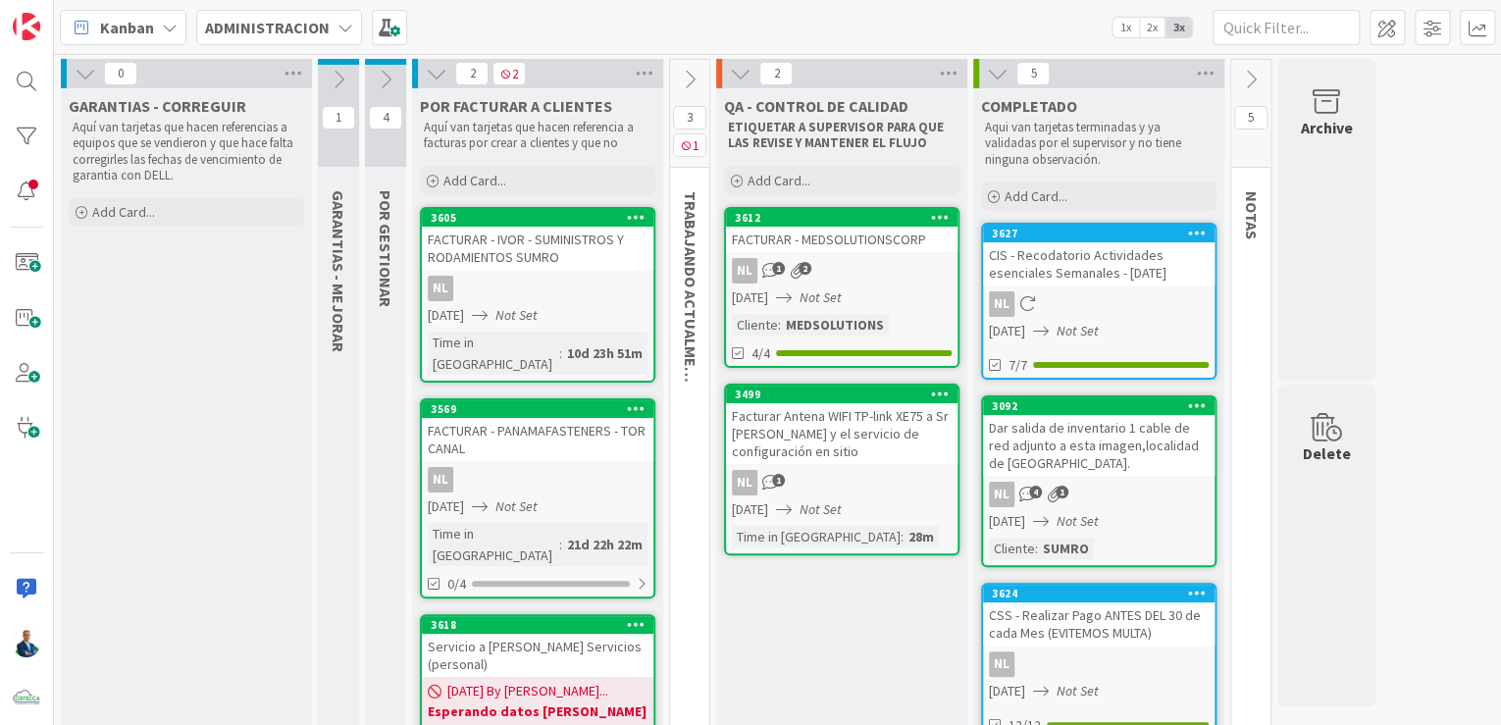
click at [534, 233] on div "FACTURAR - IVOR - SUMINISTROS Y RODAMIENTOS SUMRO" at bounding box center [538, 248] width 232 height 43
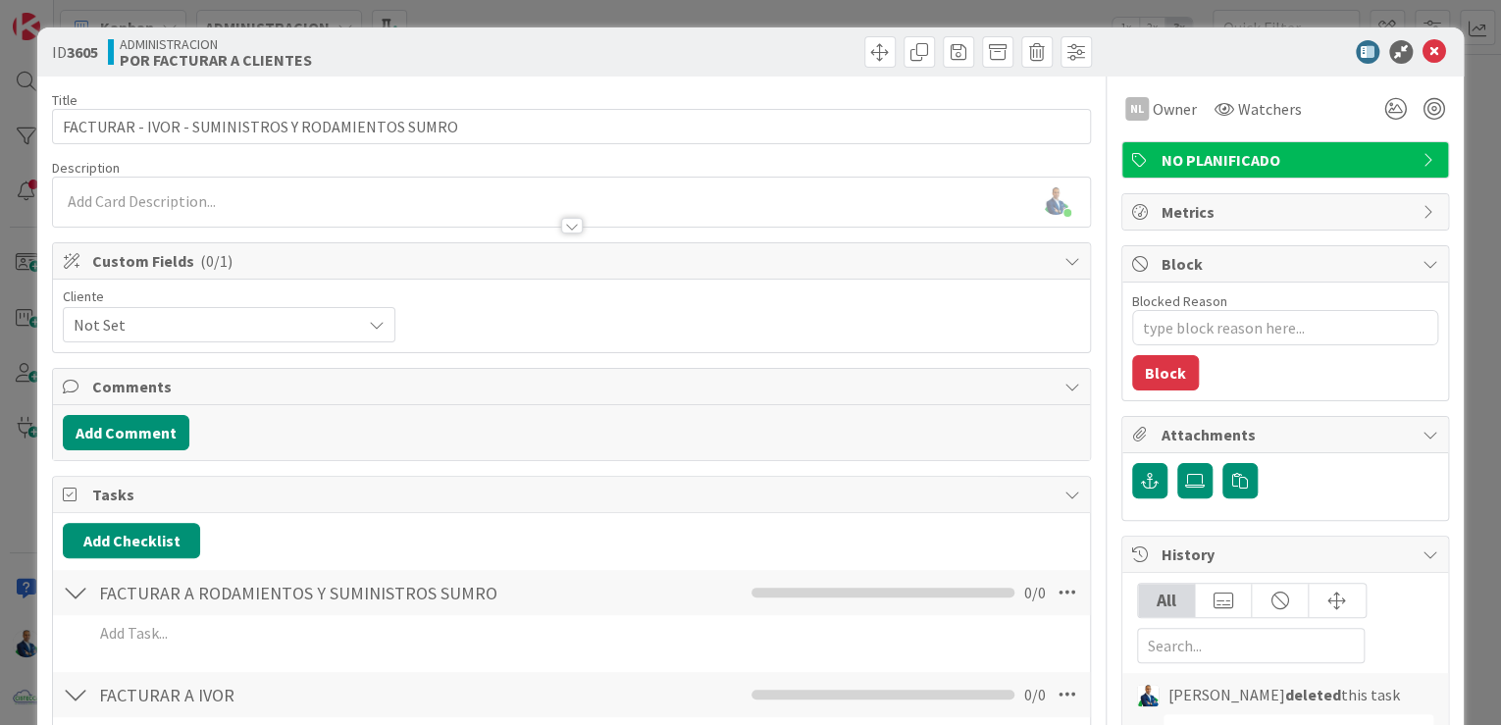
click at [1476, 148] on div "ID 3605 ADMINISTRACION POR FACTURAR A CLIENTES Title 49 / 128 FACTURAR - IVOR -…" at bounding box center [750, 362] width 1501 height 725
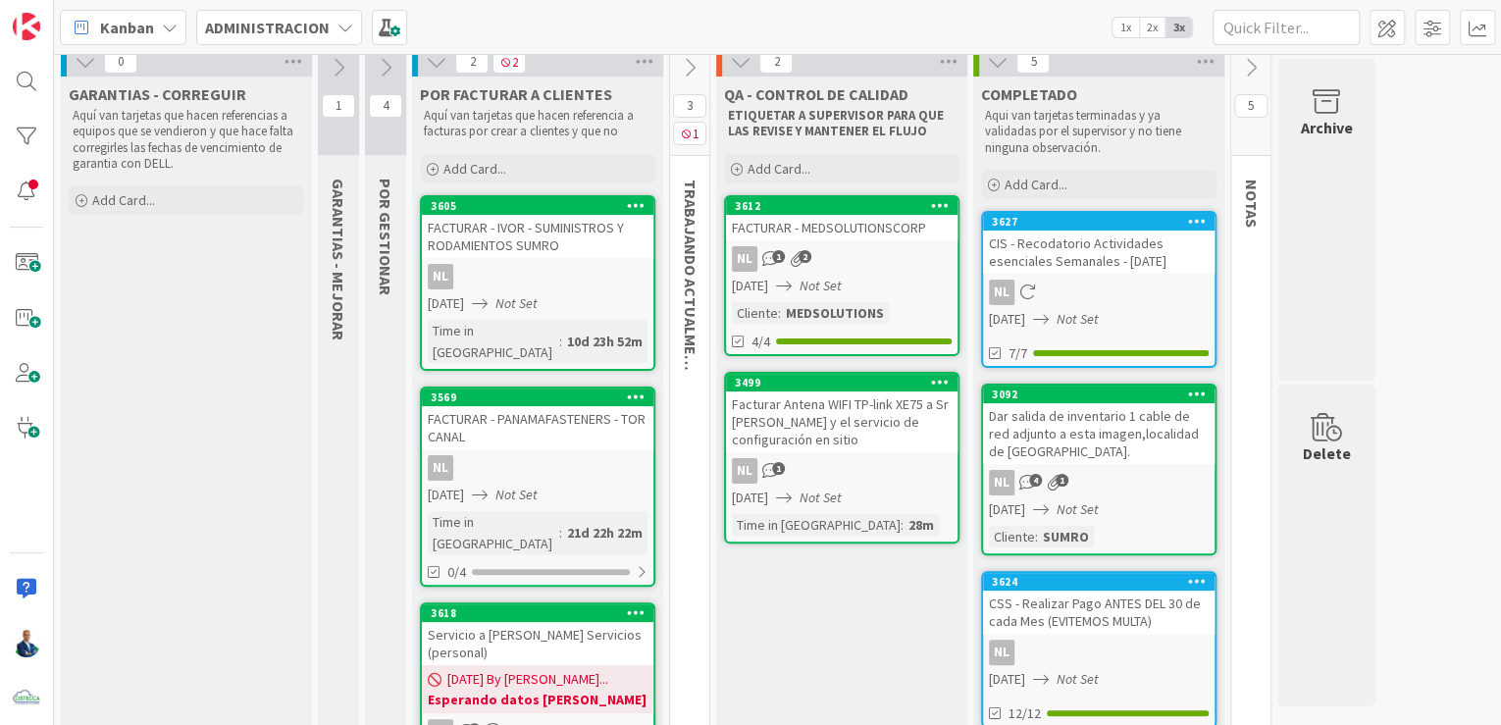
scroll to position [6, 0]
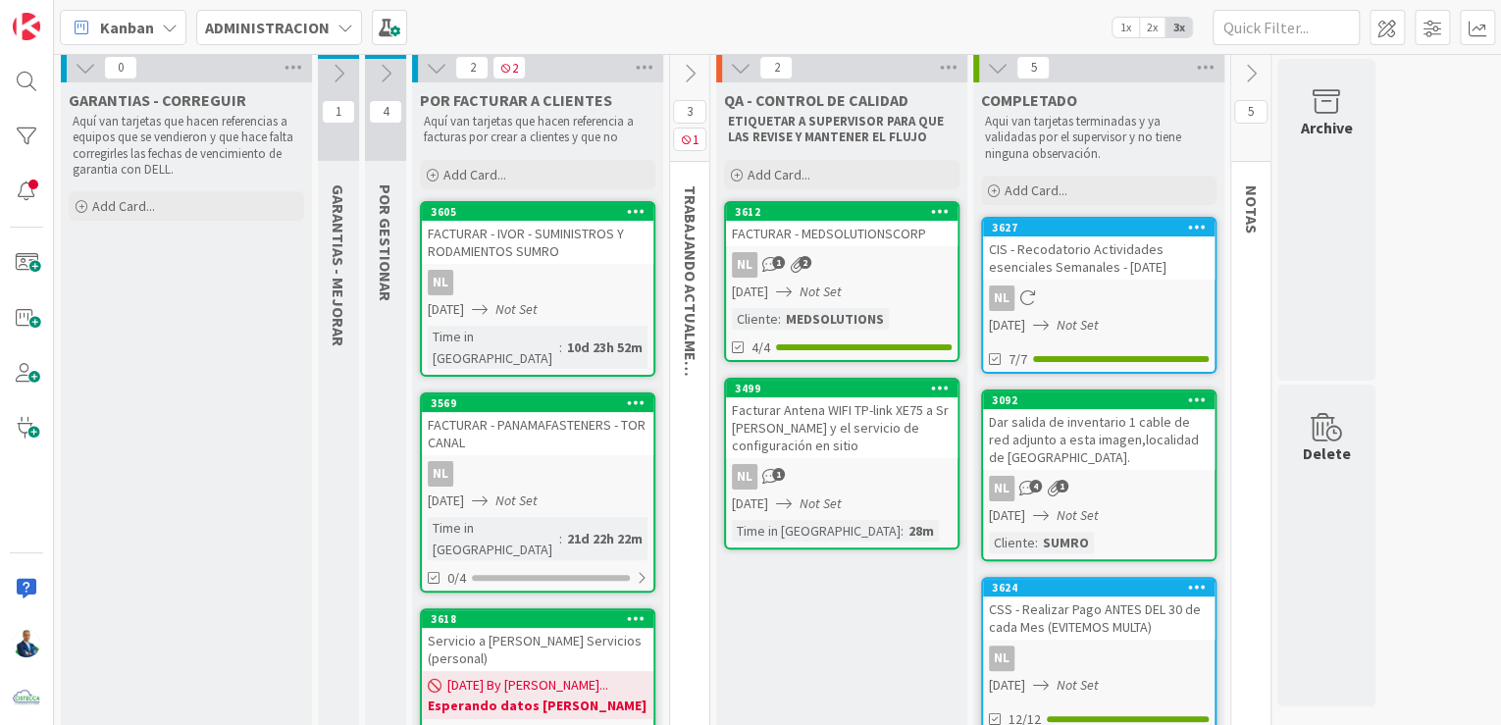
click at [542, 232] on div "FACTURAR - IVOR - SUMINISTROS Y RODAMIENTOS SUMRO" at bounding box center [538, 242] width 232 height 43
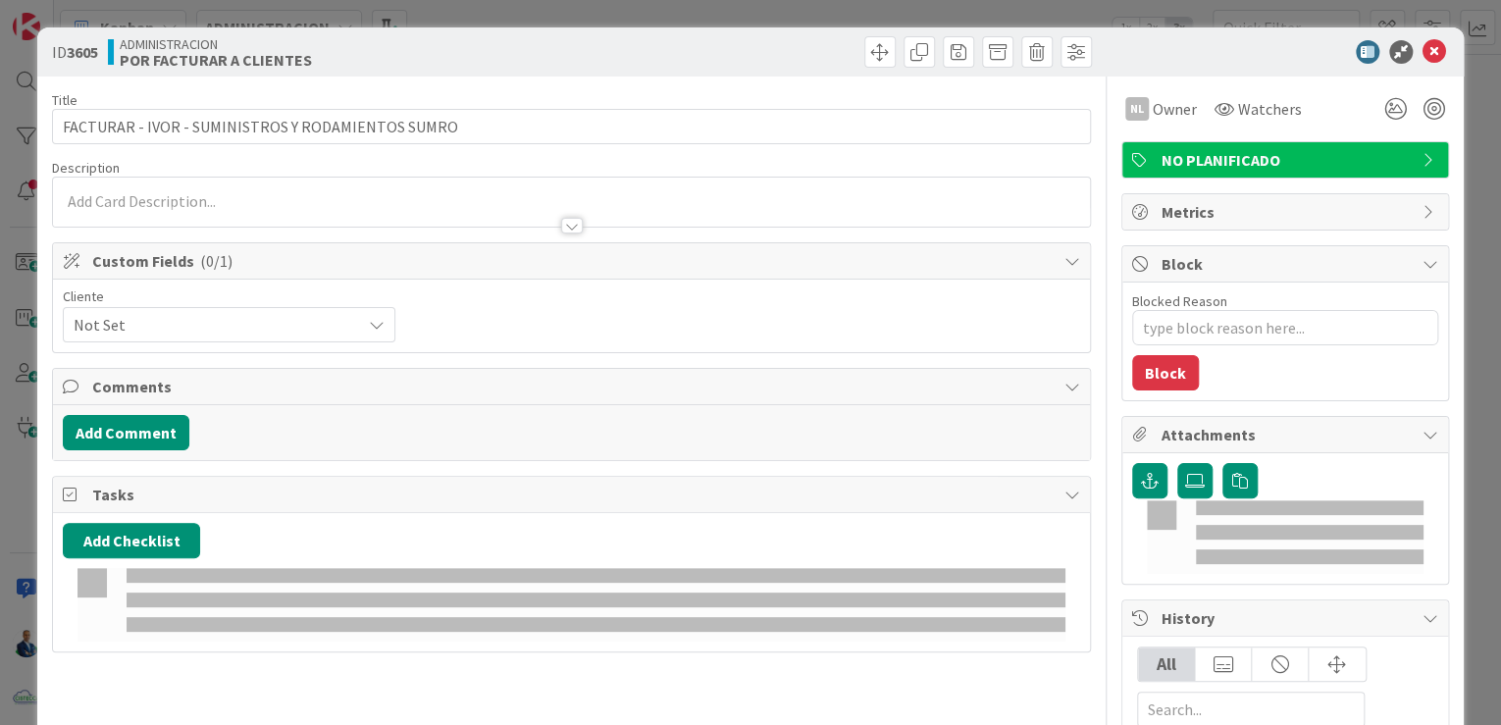
type textarea "x"
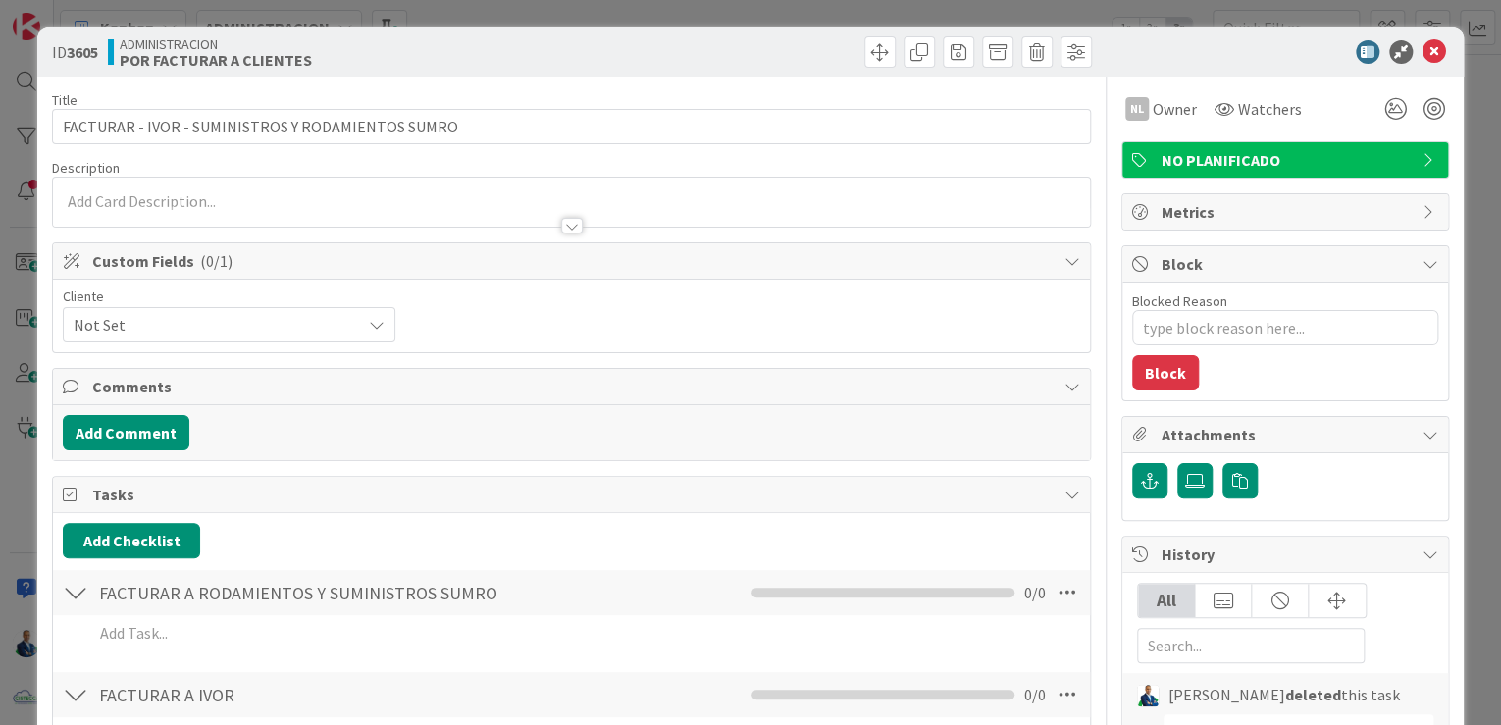
scroll to position [314, 0]
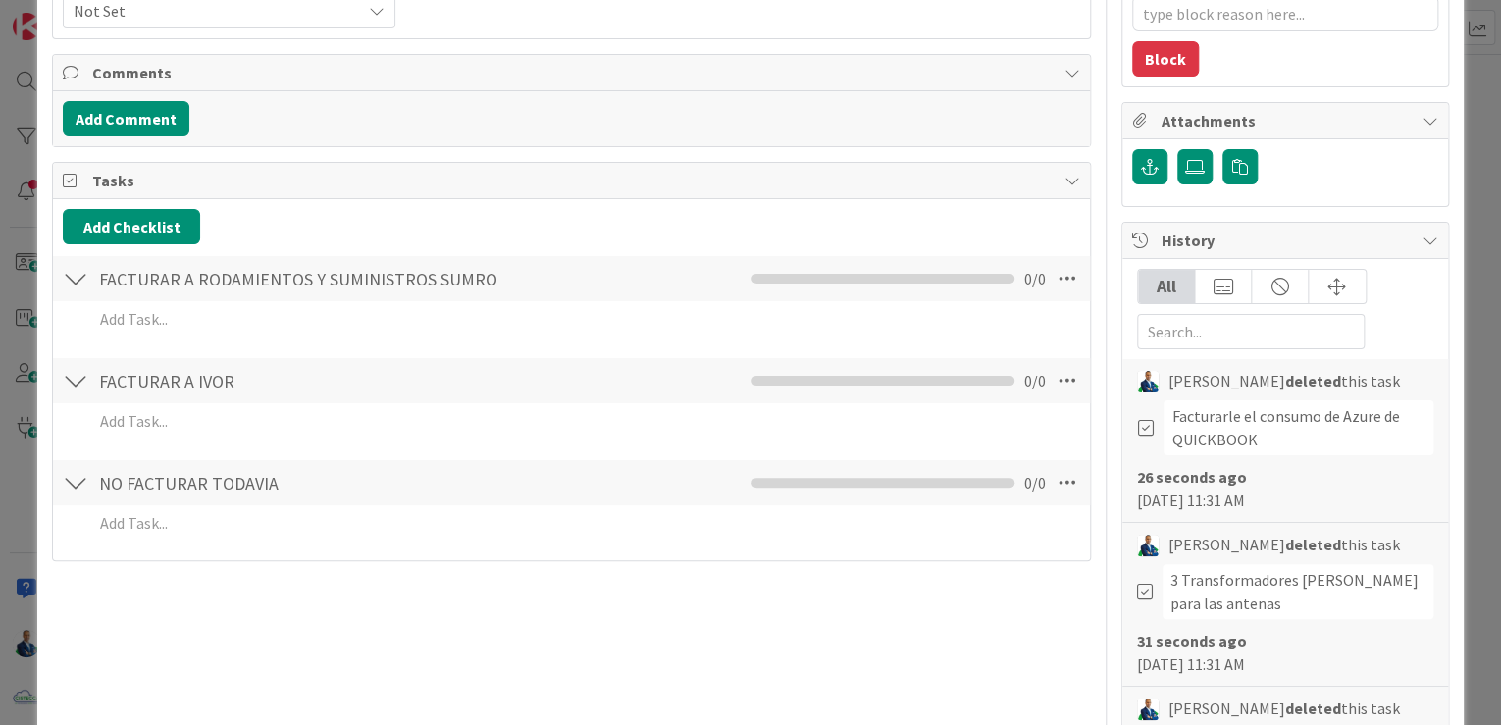
click at [1483, 181] on div "ID 3605 ADMINISTRACION POR FACTURAR A CLIENTES Title 49 / 128 FACTURAR - IVOR -…" at bounding box center [750, 362] width 1501 height 725
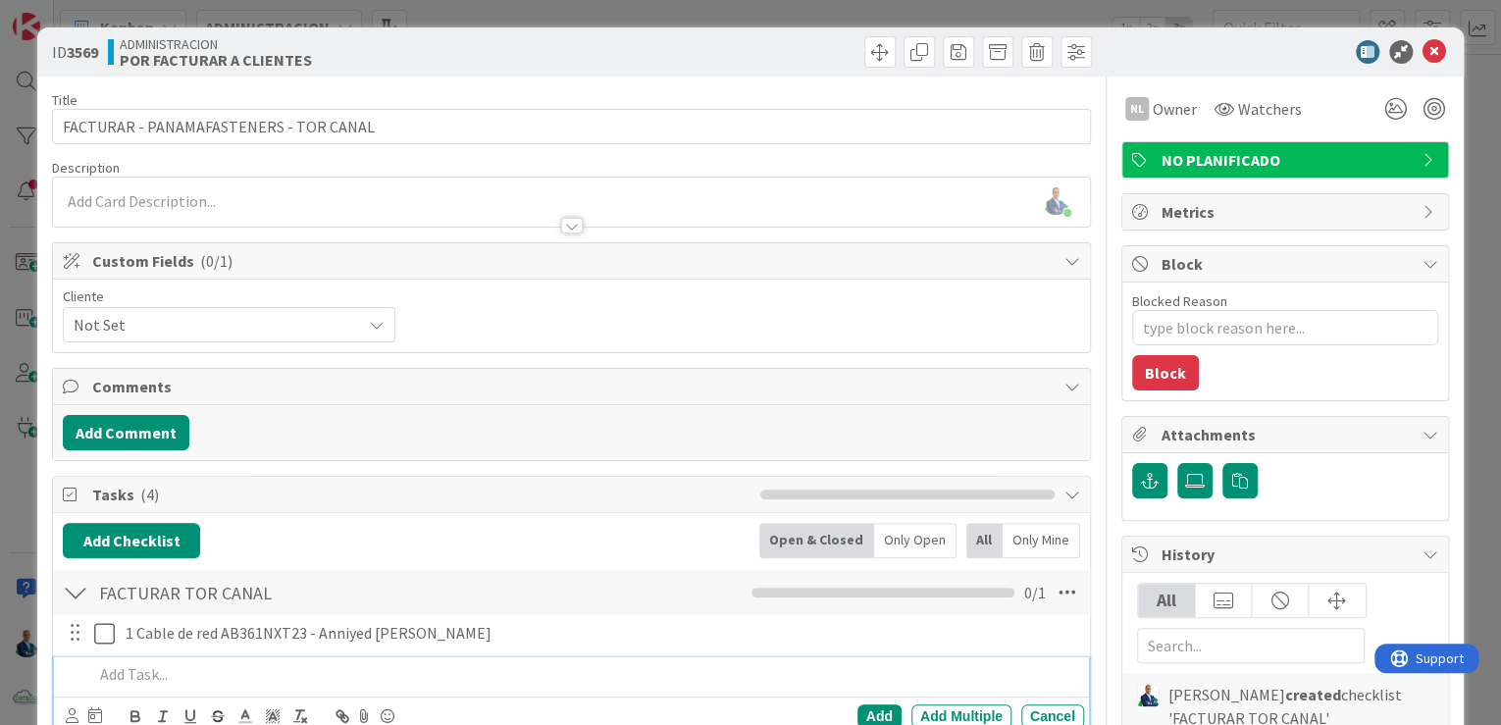
scroll to position [277, 0]
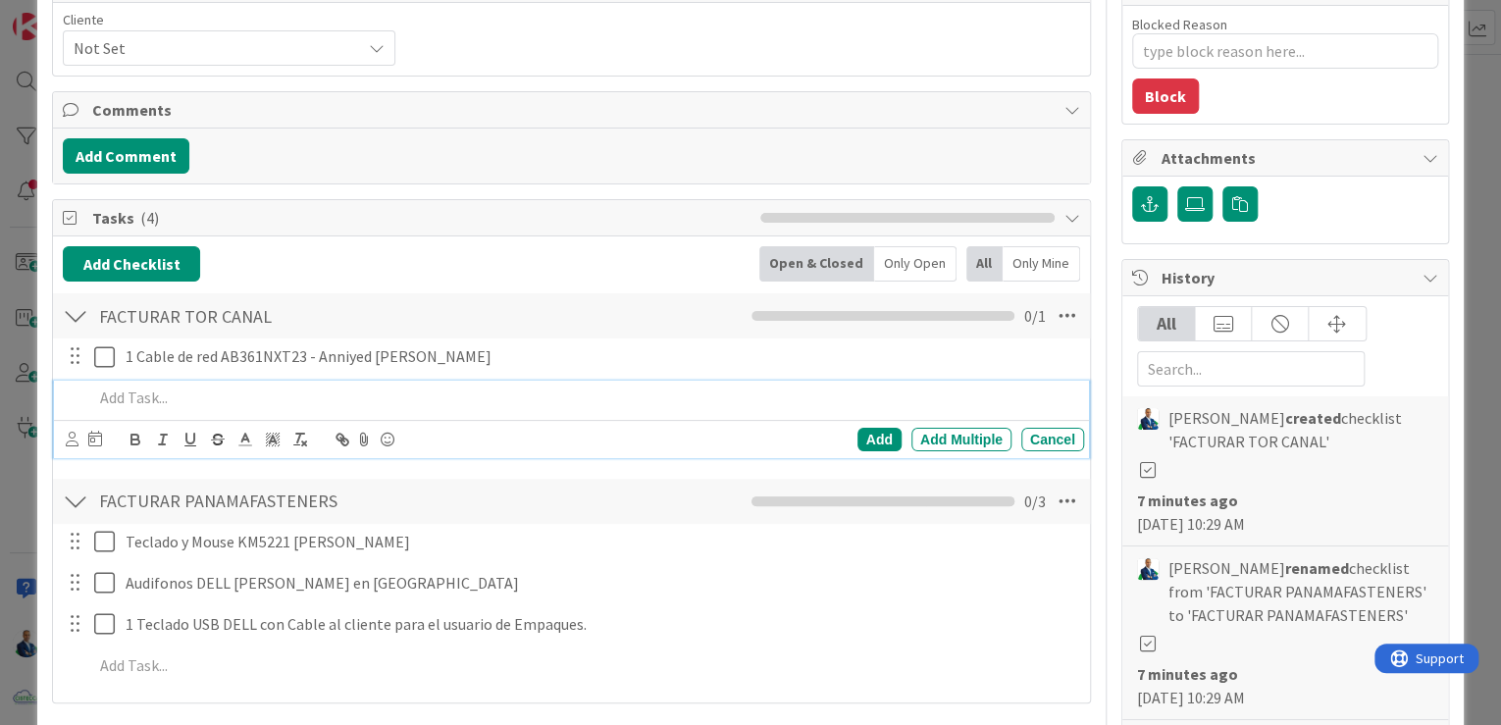
click at [1474, 167] on div "ID 3569 ADMINISTRACION POR FACTURAR A CLIENTES Title 38 / 128 FACTURAR - PANAMA…" at bounding box center [750, 362] width 1501 height 725
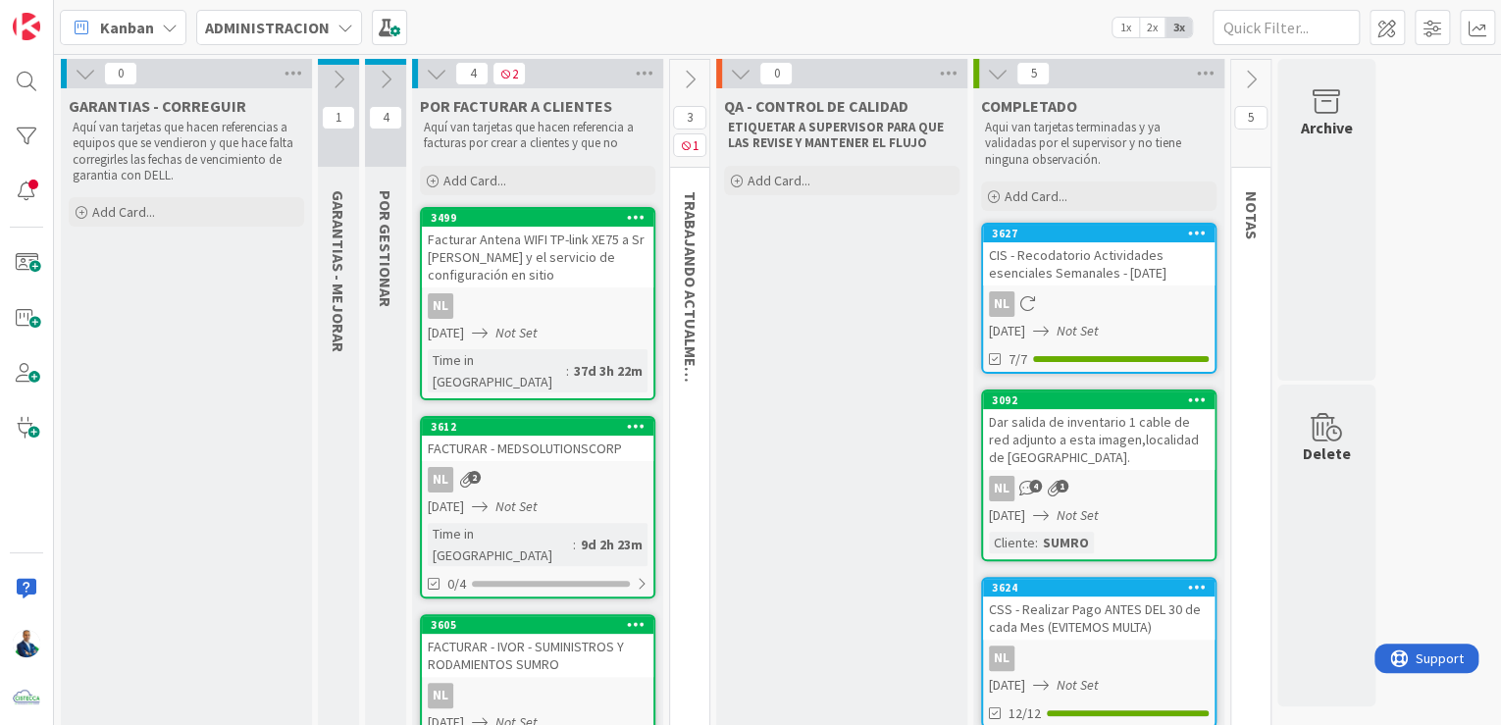
click at [582, 243] on div "Facturar Antena WIFI TP-link XE75 a Sr [PERSON_NAME] y el servicio de configura…" at bounding box center [538, 257] width 232 height 61
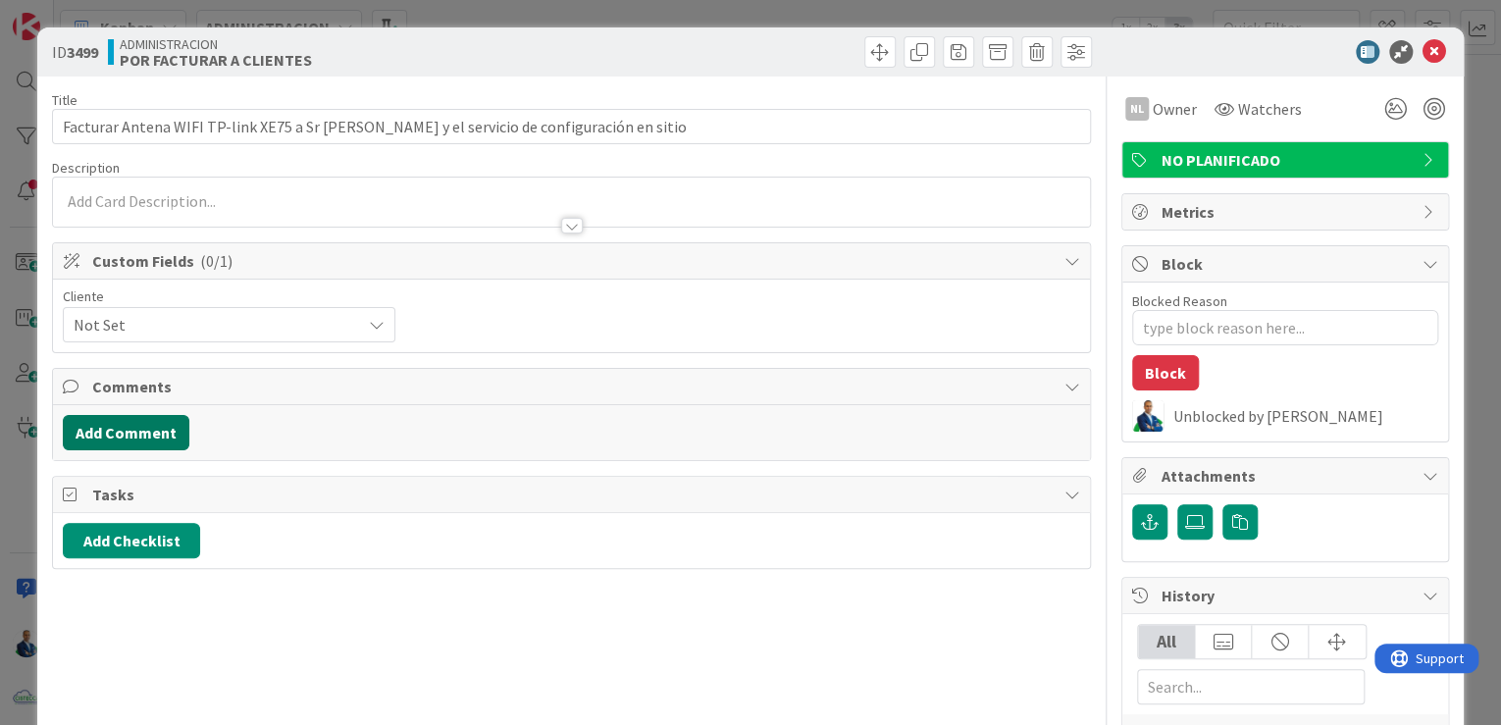
click at [126, 424] on button "Add Comment" at bounding box center [126, 432] width 127 height 35
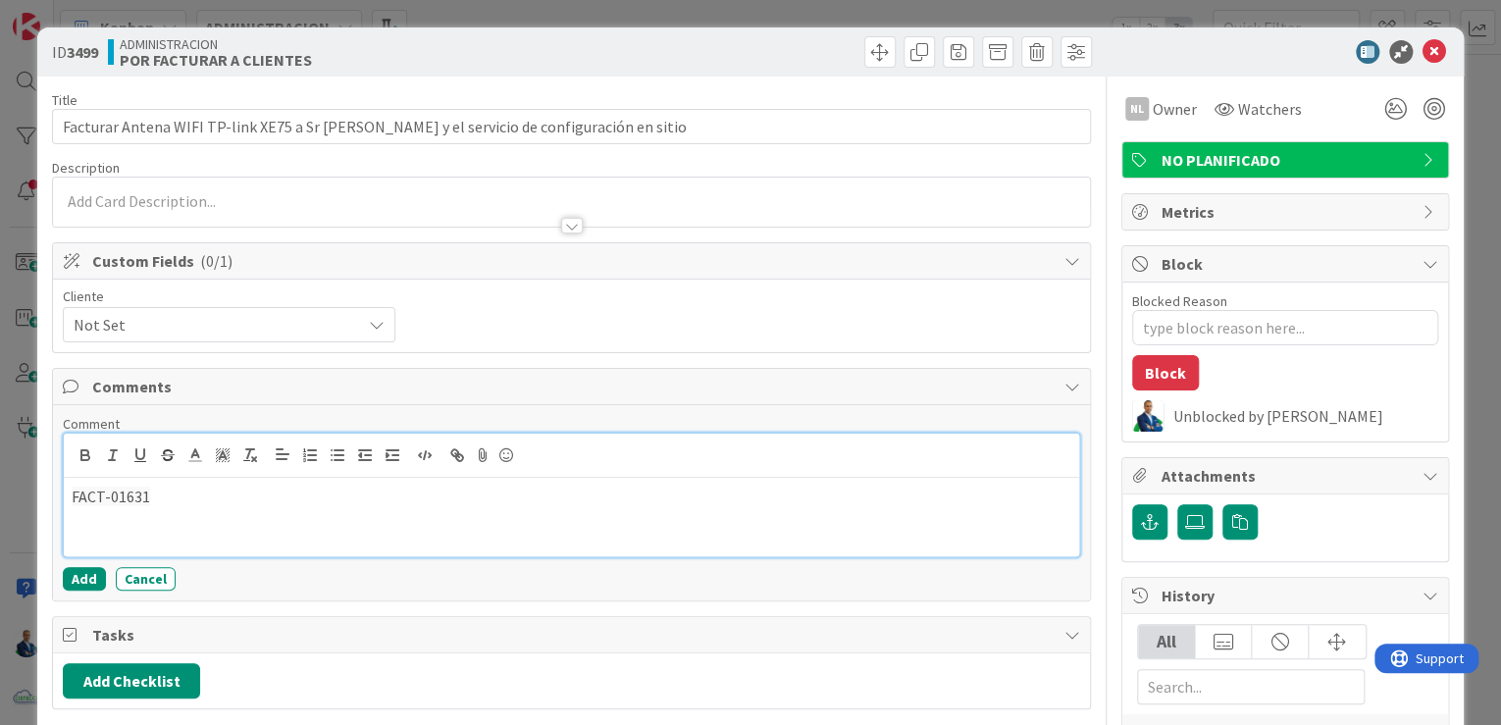
click at [78, 575] on button "Add" at bounding box center [84, 579] width 43 height 24
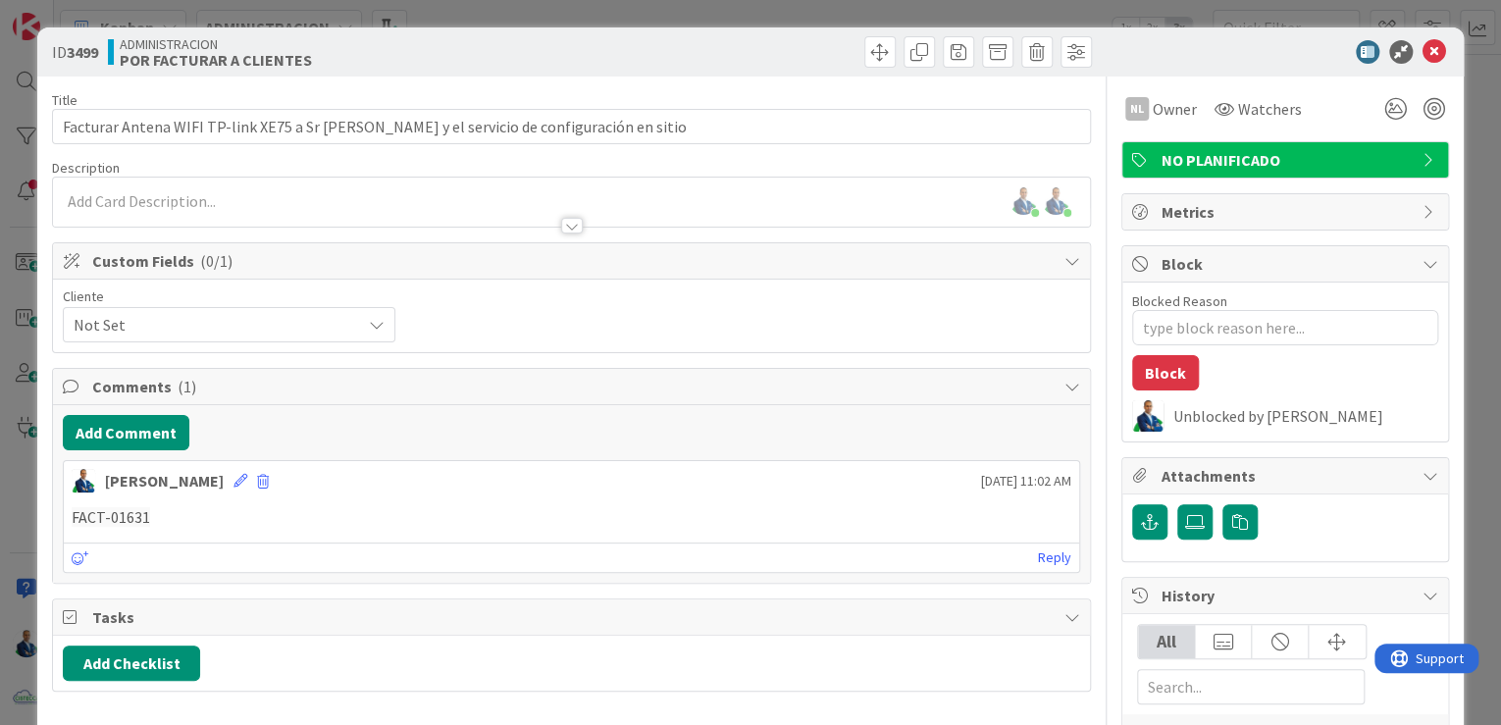
click at [1475, 219] on div "ID 3499 ADMINISTRACION POR FACTURAR A CLIENTES Title 87 / 128 Facturar Antena W…" at bounding box center [750, 362] width 1501 height 725
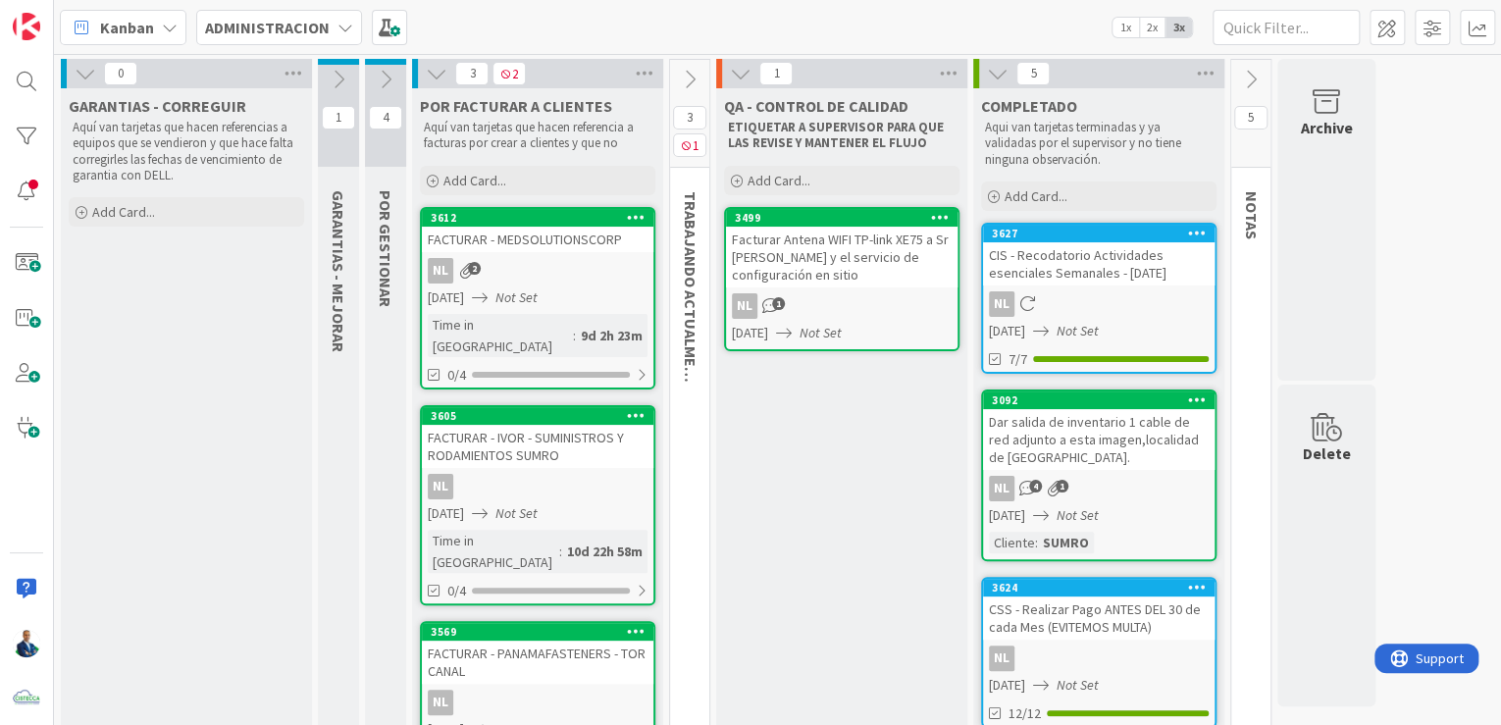
click at [549, 228] on div "FACTURAR - MEDSOLUTIONSCORP" at bounding box center [538, 240] width 232 height 26
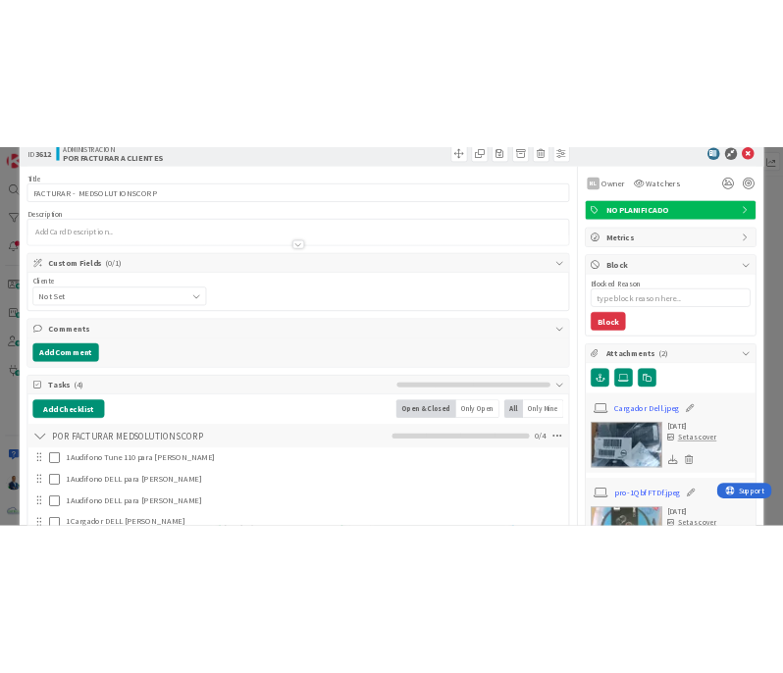
scroll to position [78, 0]
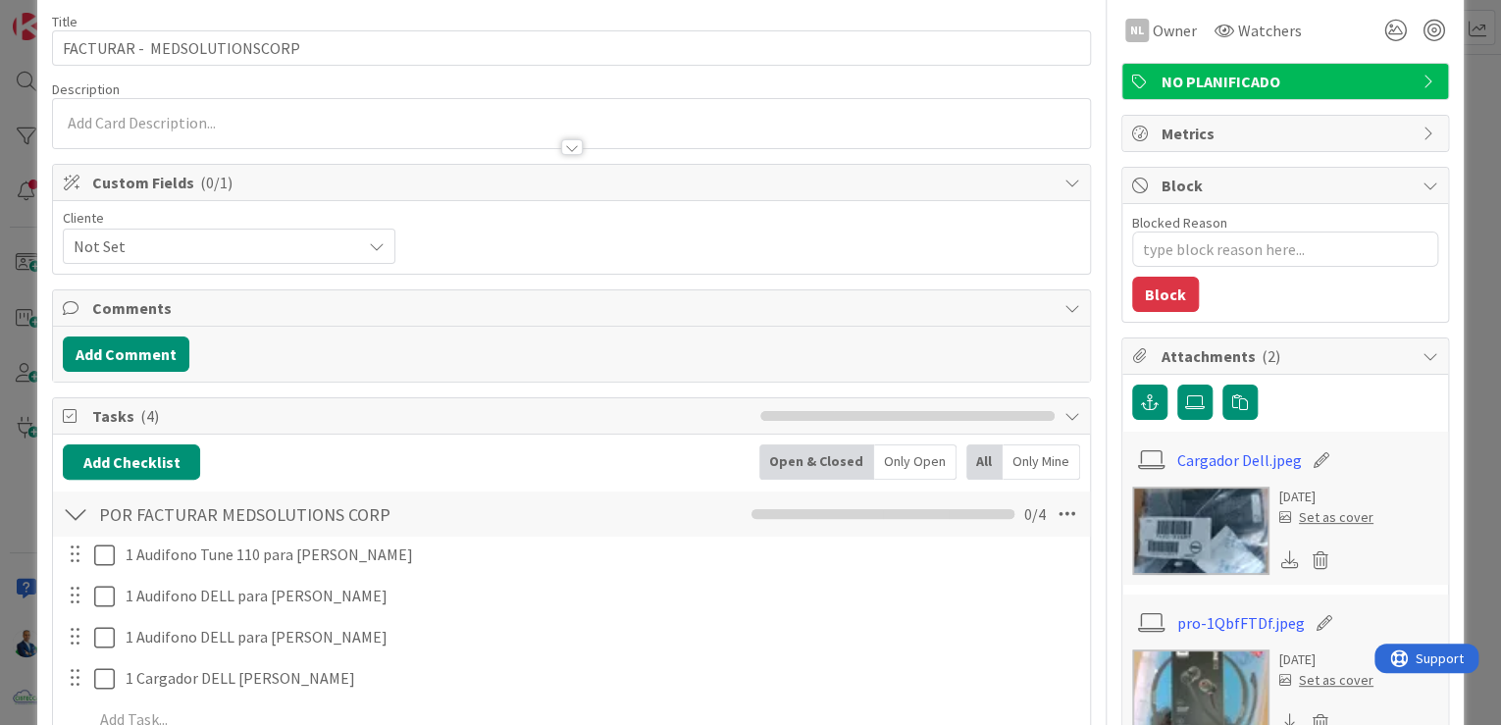
click at [307, 263] on div "Cliente Not Set" at bounding box center [571, 237] width 1037 height 73
click at [287, 245] on span "Not Set" at bounding box center [213, 246] width 278 height 27
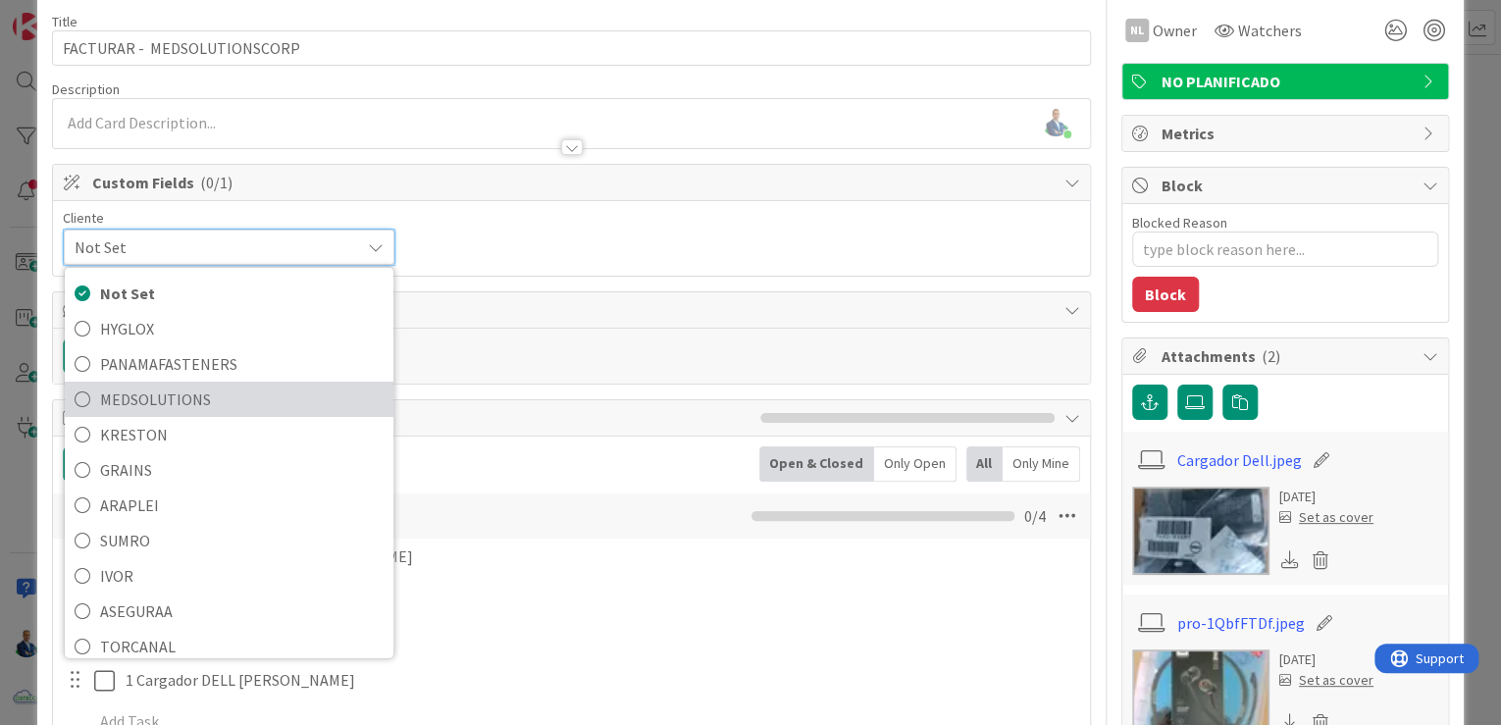
click at [181, 388] on span "MEDSOLUTIONS" at bounding box center [242, 399] width 284 height 29
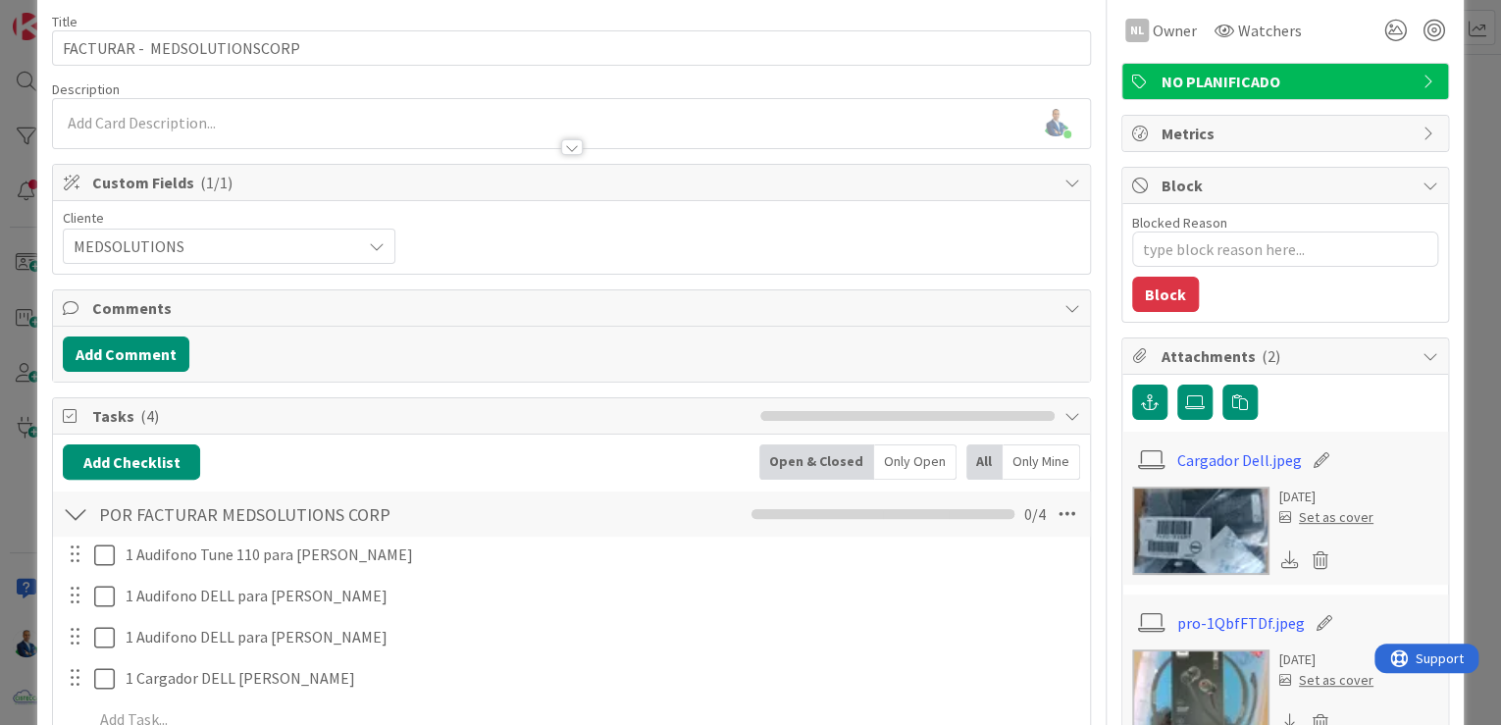
click at [597, 192] on span "Custom Fields ( 1/1 )" at bounding box center [573, 183] width 963 height 24
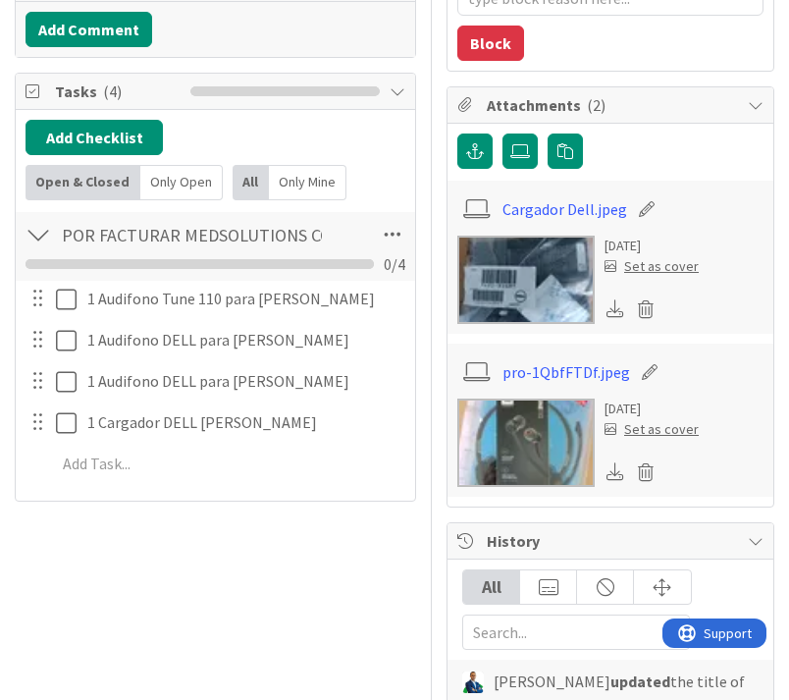
scroll to position [314, 0]
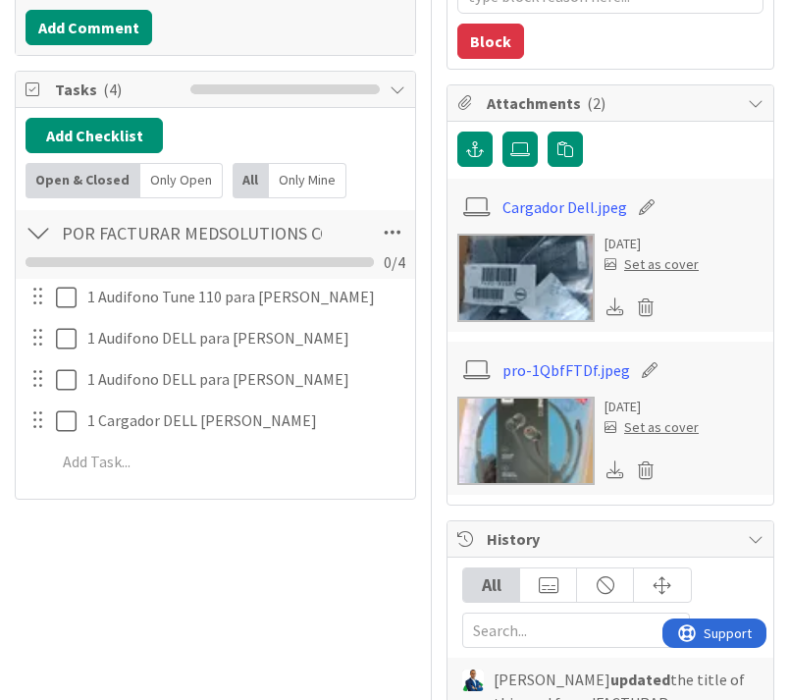
click at [467, 396] on img at bounding box center [525, 440] width 137 height 88
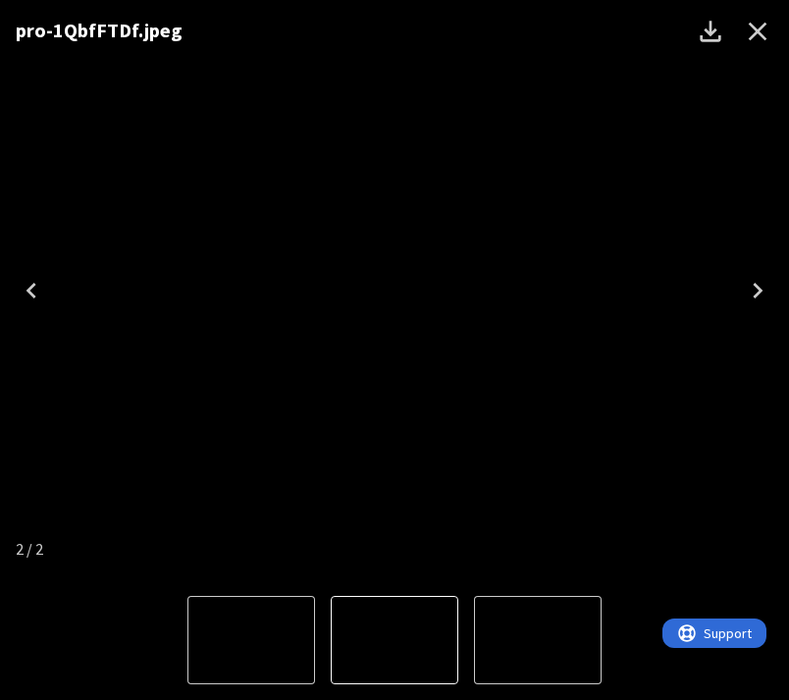
click at [707, 129] on div "pro-1QbfFTDf.jpeg" at bounding box center [394, 290] width 789 height 580
click at [719, 199] on div "pro-1QbfFTDf.jpeg" at bounding box center [394, 290] width 789 height 580
click at [754, 29] on icon "Close" at bounding box center [757, 31] width 31 height 31
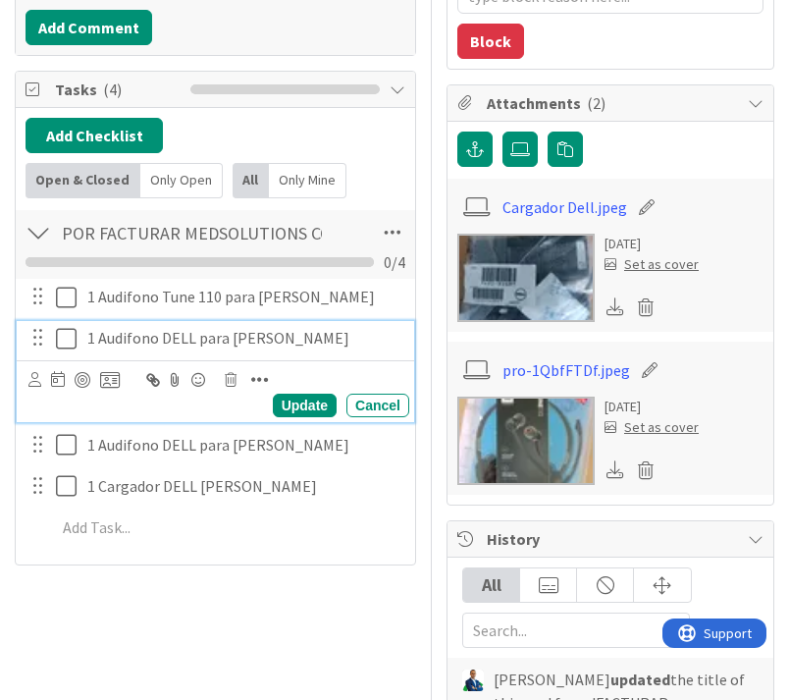
drag, startPoint x: 230, startPoint y: 459, endPoint x: 339, endPoint y: 457, distance: 109.9
click at [339, 349] on p "1 Audifono DELL para Nassim Gonzalez" at bounding box center [244, 338] width 314 height 23
copy p "Nassim Gonzalez"
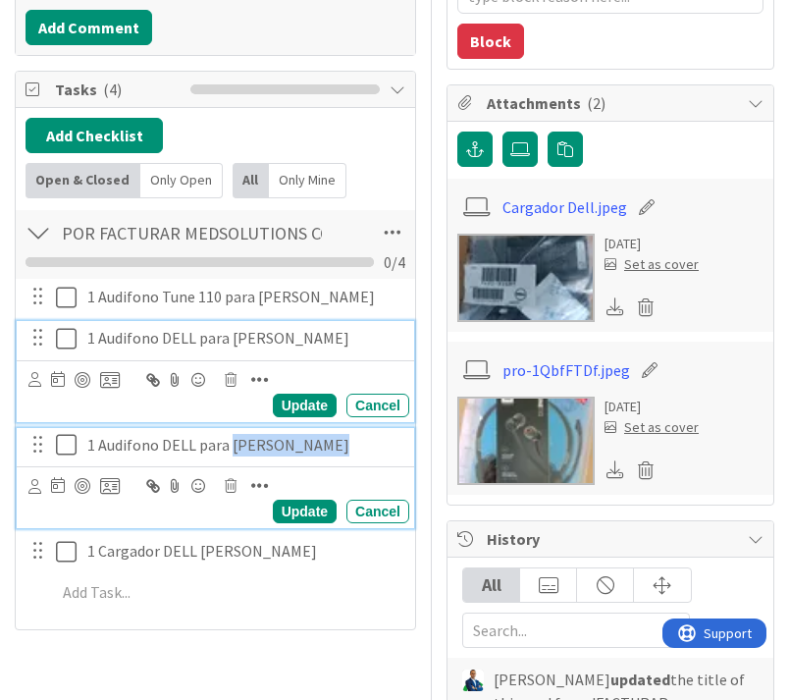
drag, startPoint x: 232, startPoint y: 569, endPoint x: 348, endPoint y: 569, distance: 116.8
click at [348, 456] on p "1 Audifono DELL para Mayda Fuentes" at bounding box center [244, 445] width 314 height 23
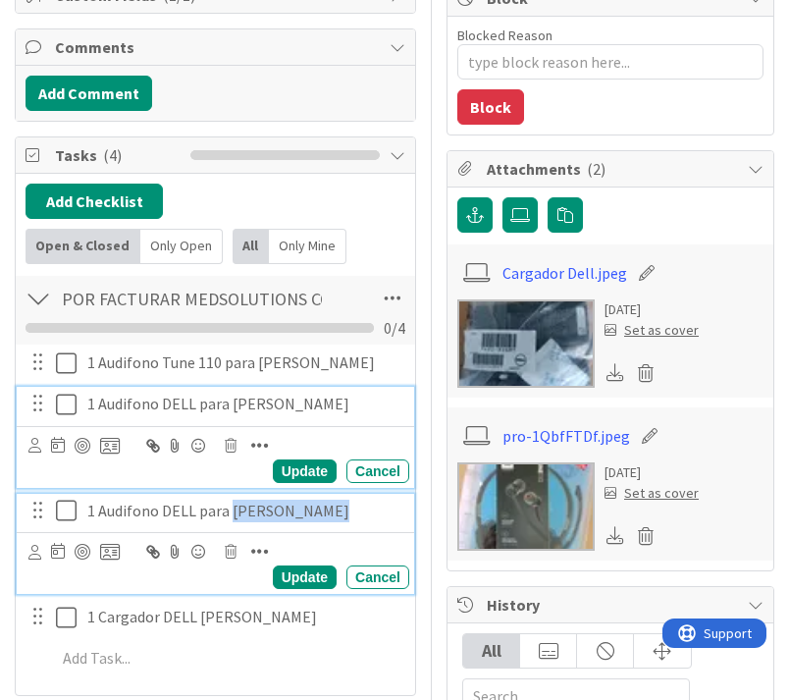
copy p "Mayda Fuentes"
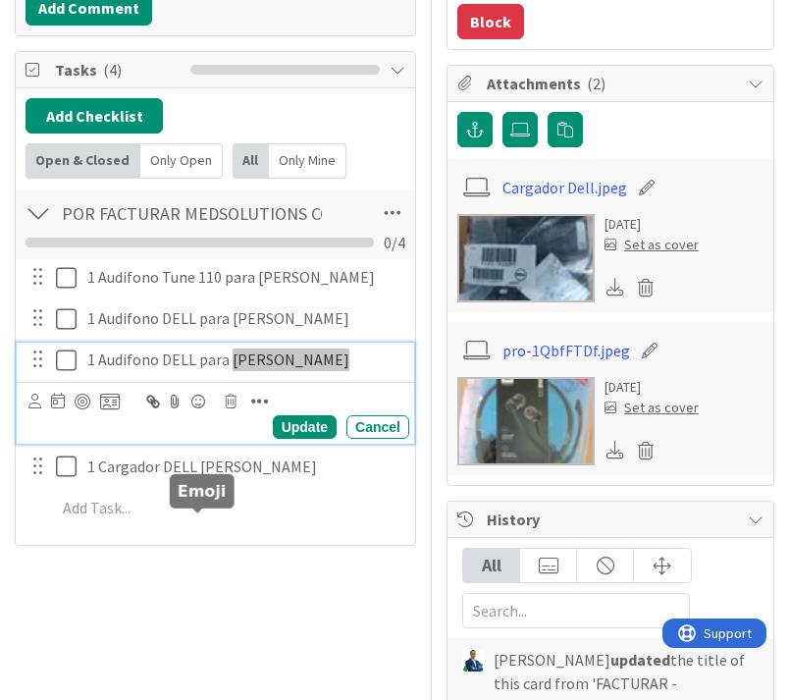
scroll to position [405, 0]
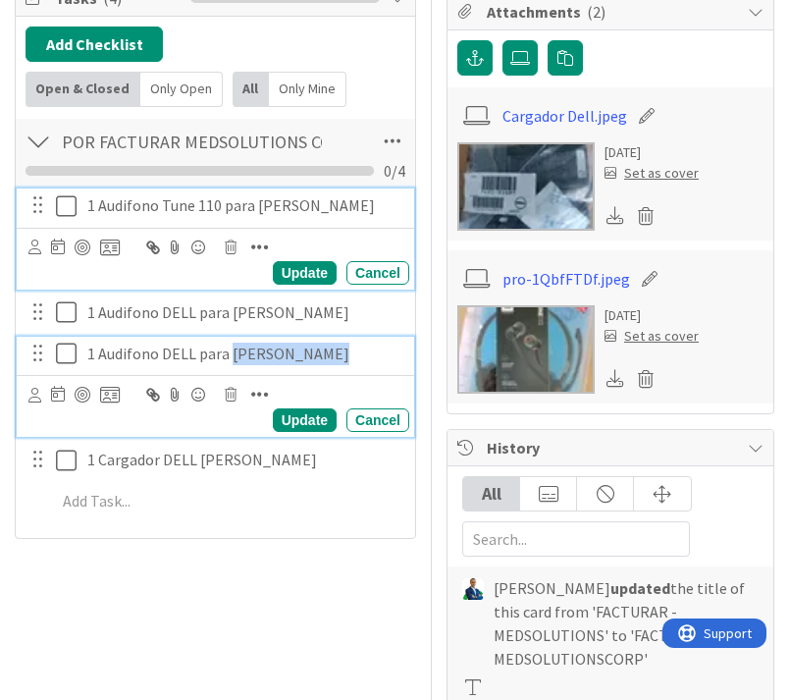
click at [71, 218] on icon at bounding box center [70, 206] width 29 height 24
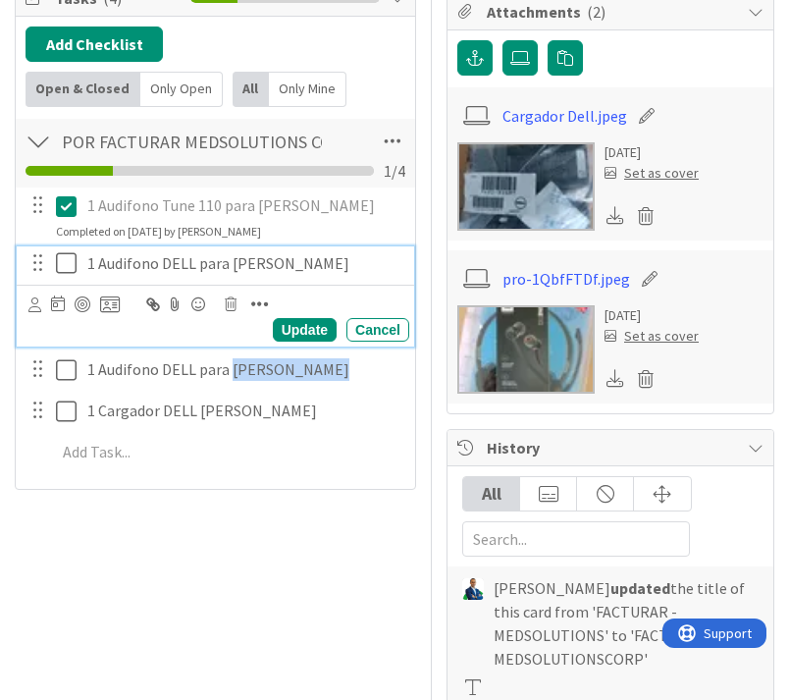
click at [67, 275] on icon at bounding box center [70, 263] width 29 height 24
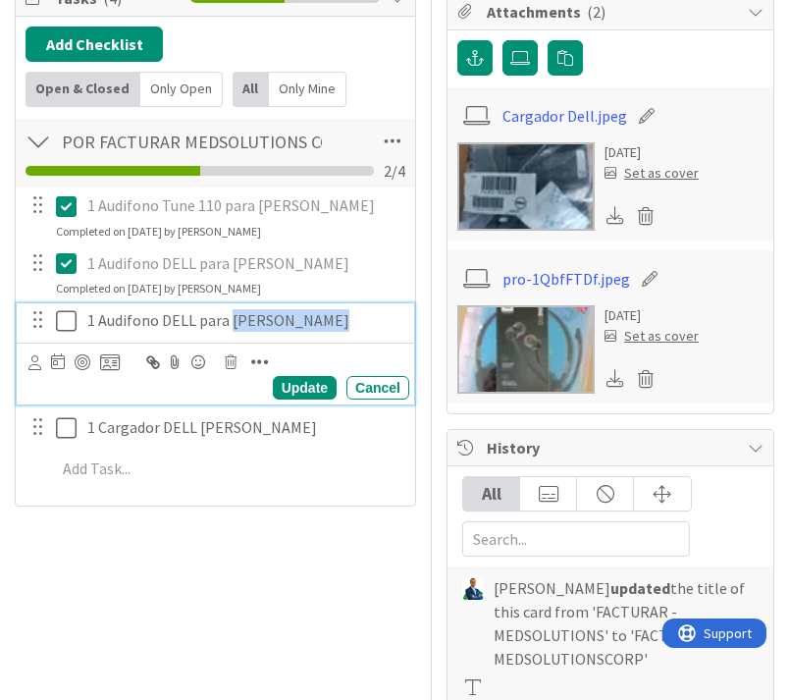
click at [67, 333] on icon at bounding box center [70, 321] width 29 height 24
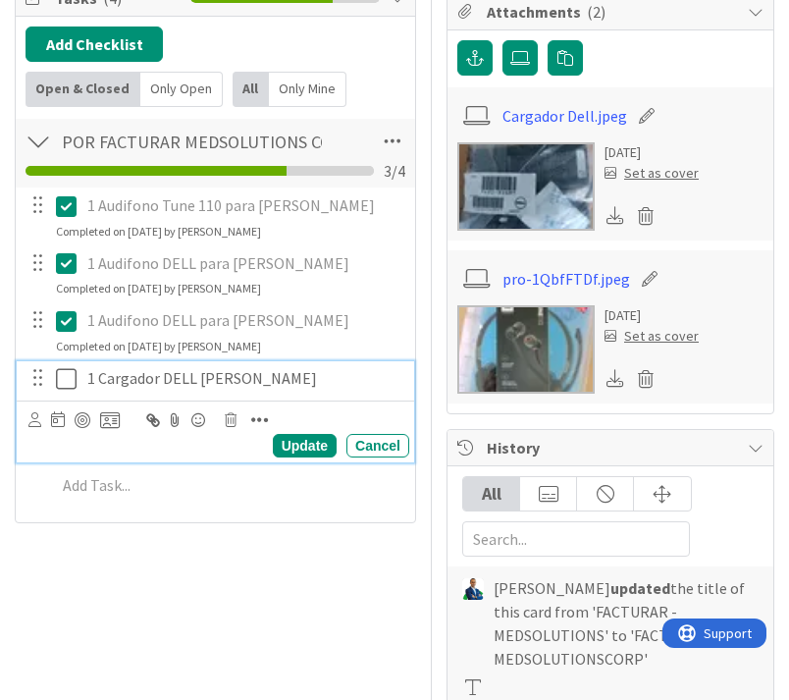
click at [204, 390] on p "1 Cargador DELL Dherian Sandoya" at bounding box center [244, 378] width 314 height 23
drag, startPoint x: 201, startPoint y: 502, endPoint x: 306, endPoint y: 502, distance: 105.0
click at [306, 390] on p "1 Cargador DELL Dherian Sandoya" at bounding box center [244, 378] width 314 height 23
copy p "Dherian Sandoya"
click at [65, 391] on icon at bounding box center [70, 379] width 29 height 24
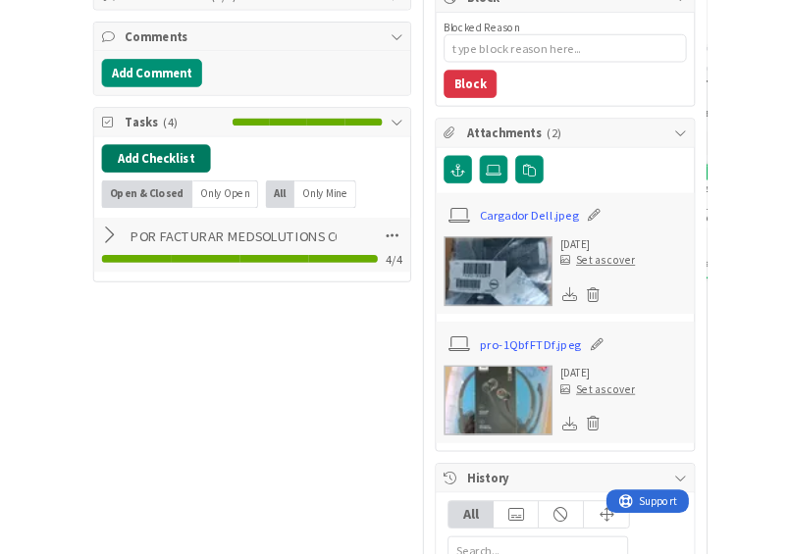
scroll to position [248, 0]
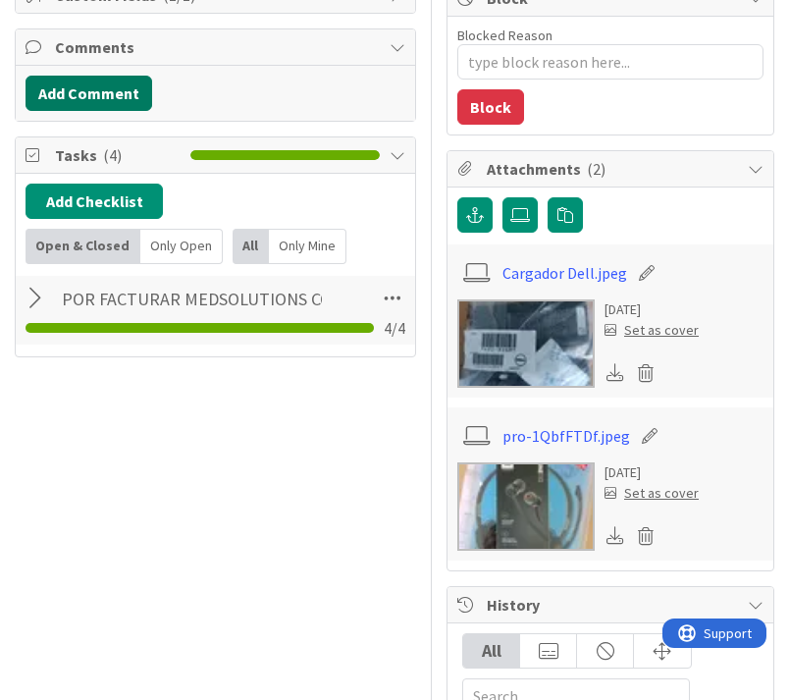
click at [114, 111] on button "Add Comment" at bounding box center [89, 93] width 127 height 35
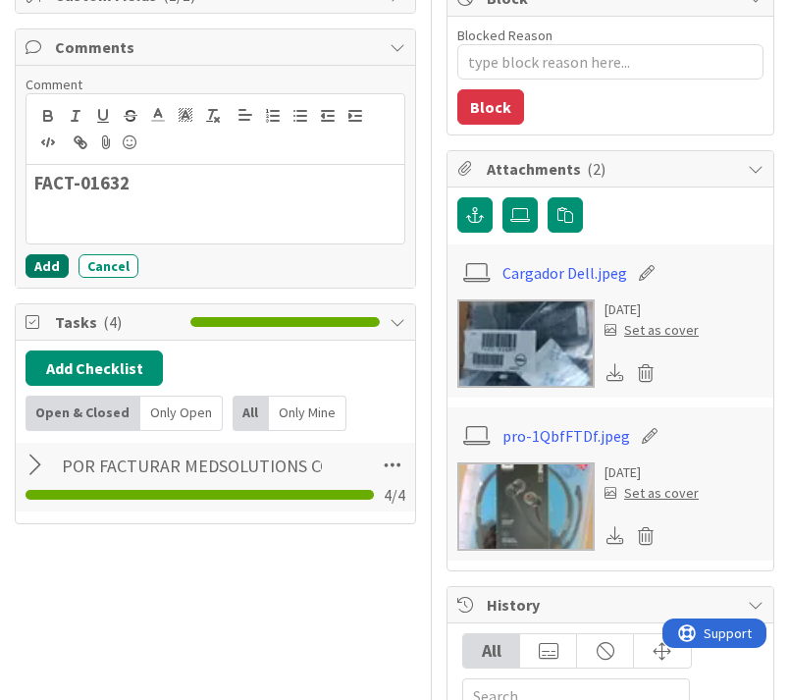
click at [39, 278] on button "Add" at bounding box center [47, 266] width 43 height 24
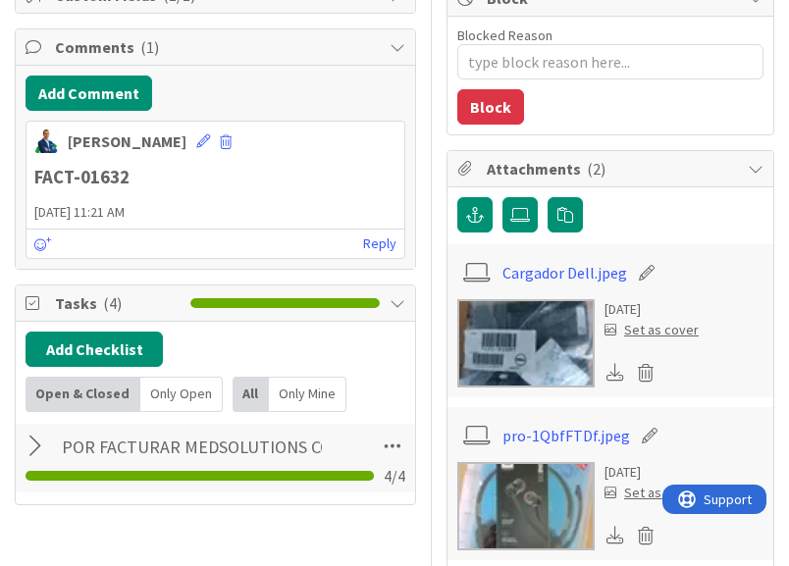
type textarea "x"
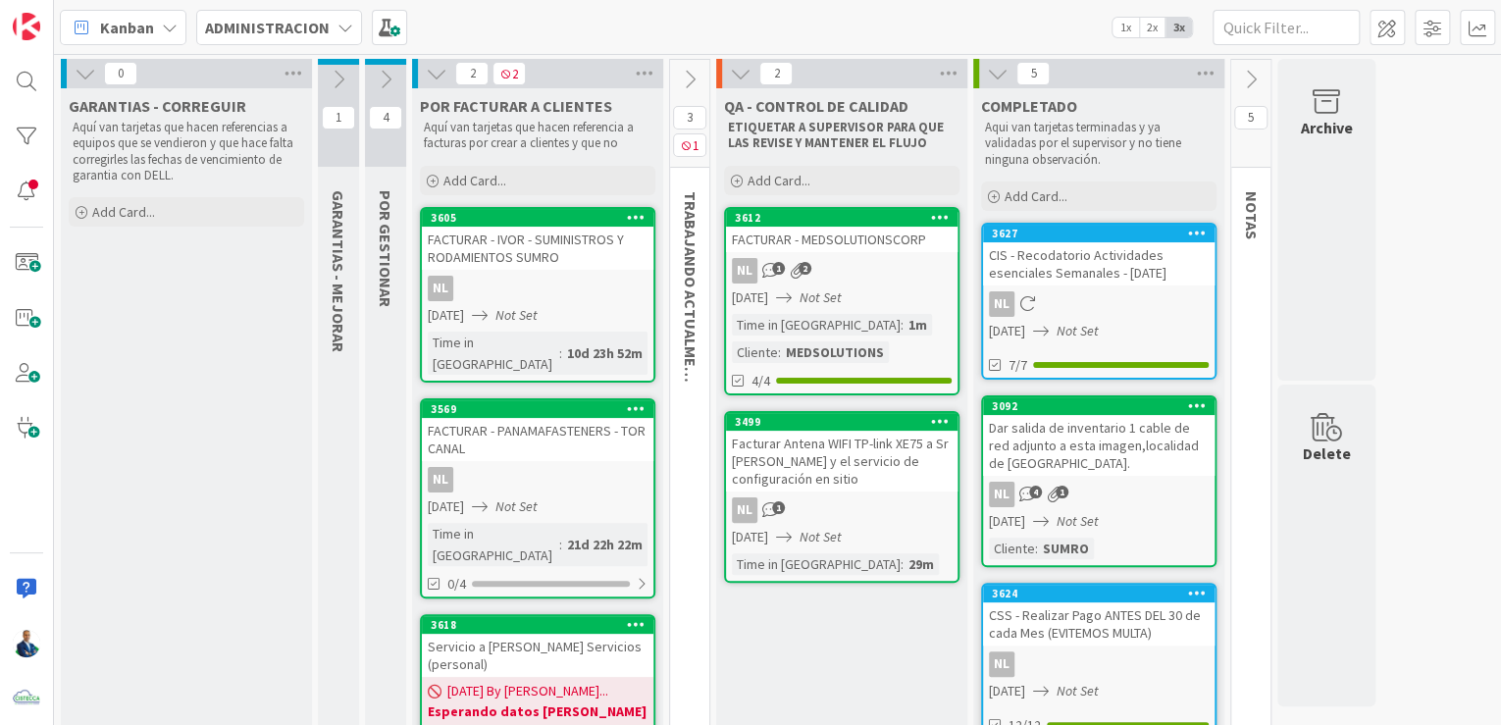
click at [545, 236] on div "FACTURAR - IVOR - SUMINISTROS Y RODAMIENTOS SUMRO" at bounding box center [538, 248] width 232 height 43
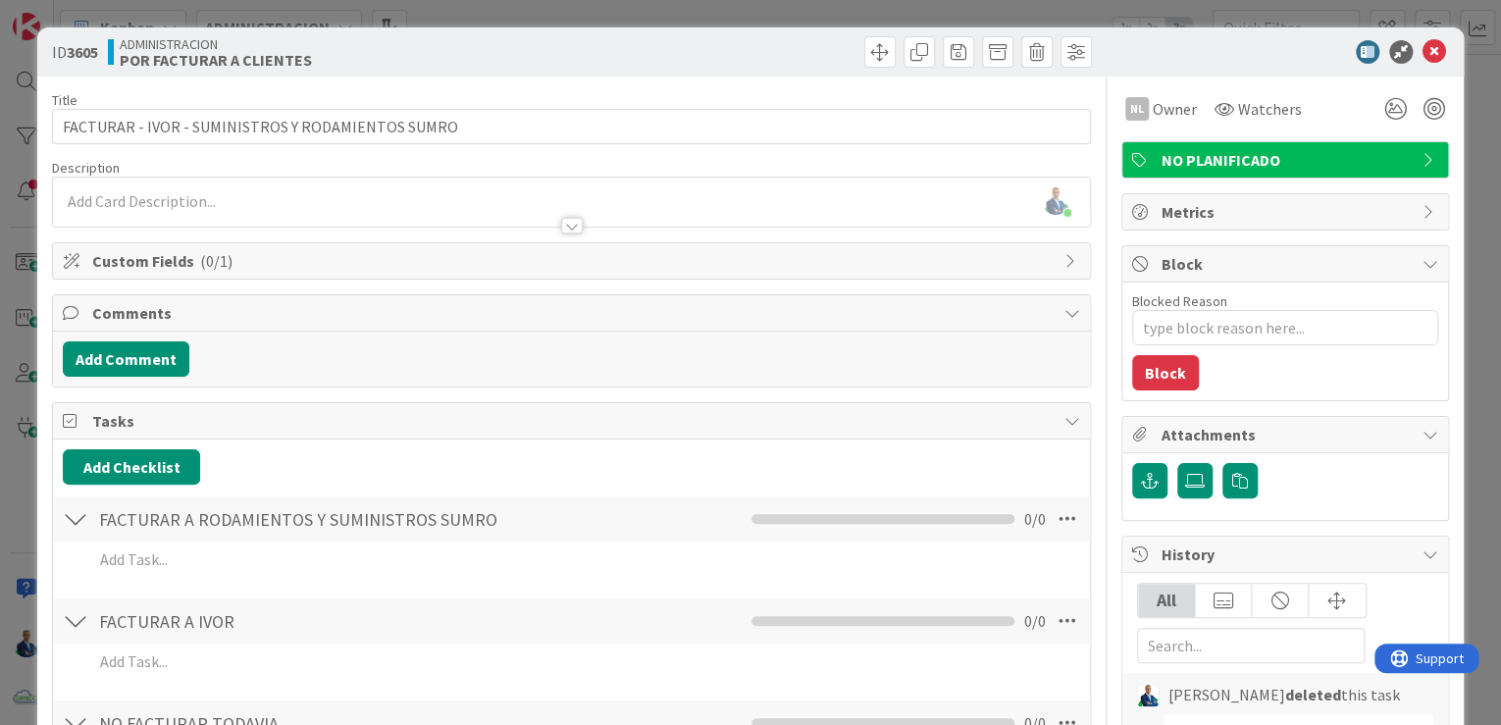
click at [1457, 244] on div "ID 3605 ADMINISTRACION POR FACTURAR A CLIENTES Title 49 / 128 FACTURAR - IVOR -…" at bounding box center [750, 362] width 1501 height 725
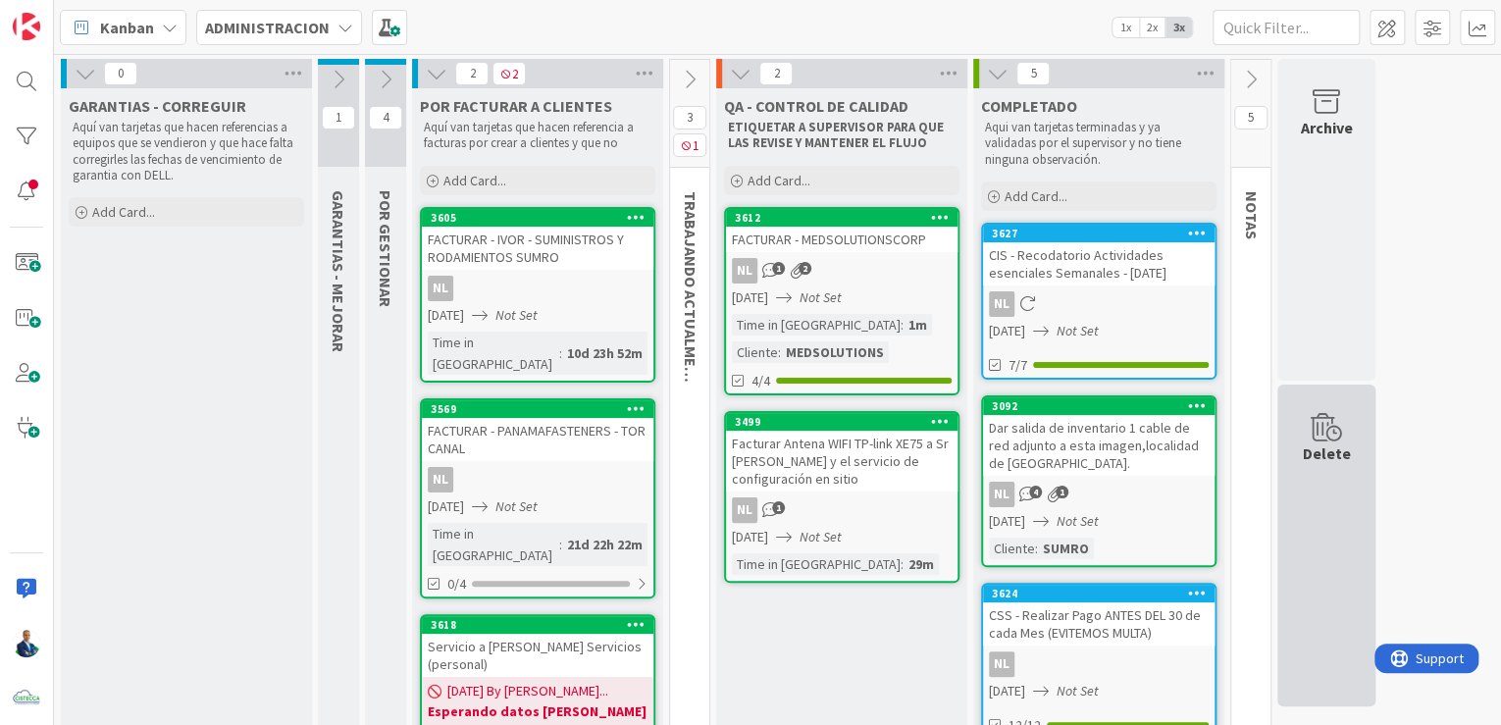
click at [1318, 514] on div "Delete" at bounding box center [1327, 546] width 98 height 322
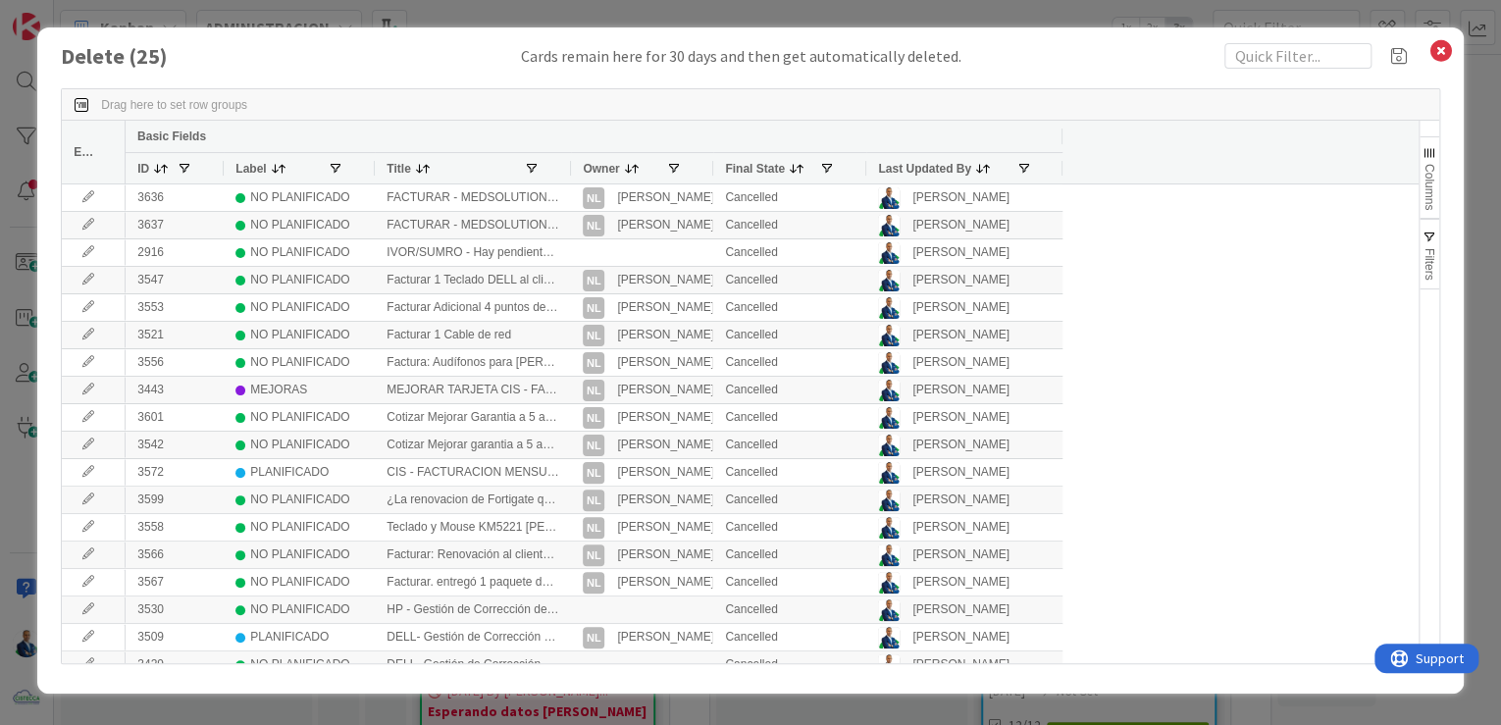
click at [1467, 150] on div "Delete ( 25 ) Cards remain here for 30 days and then get automatically deleted.…" at bounding box center [750, 362] width 1501 height 725
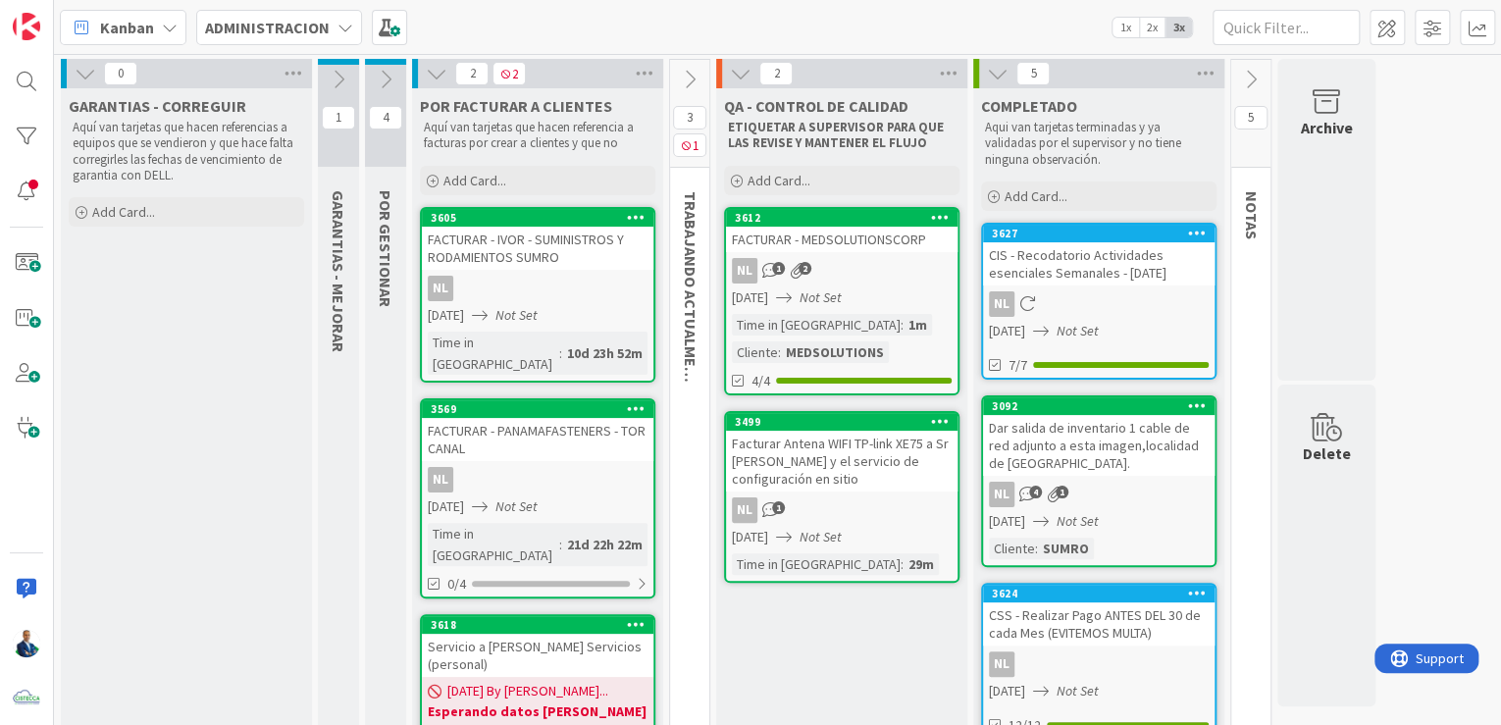
click at [531, 256] on div "FACTURAR - IVOR - SUMINISTROS Y RODAMIENTOS SUMRO" at bounding box center [538, 248] width 232 height 43
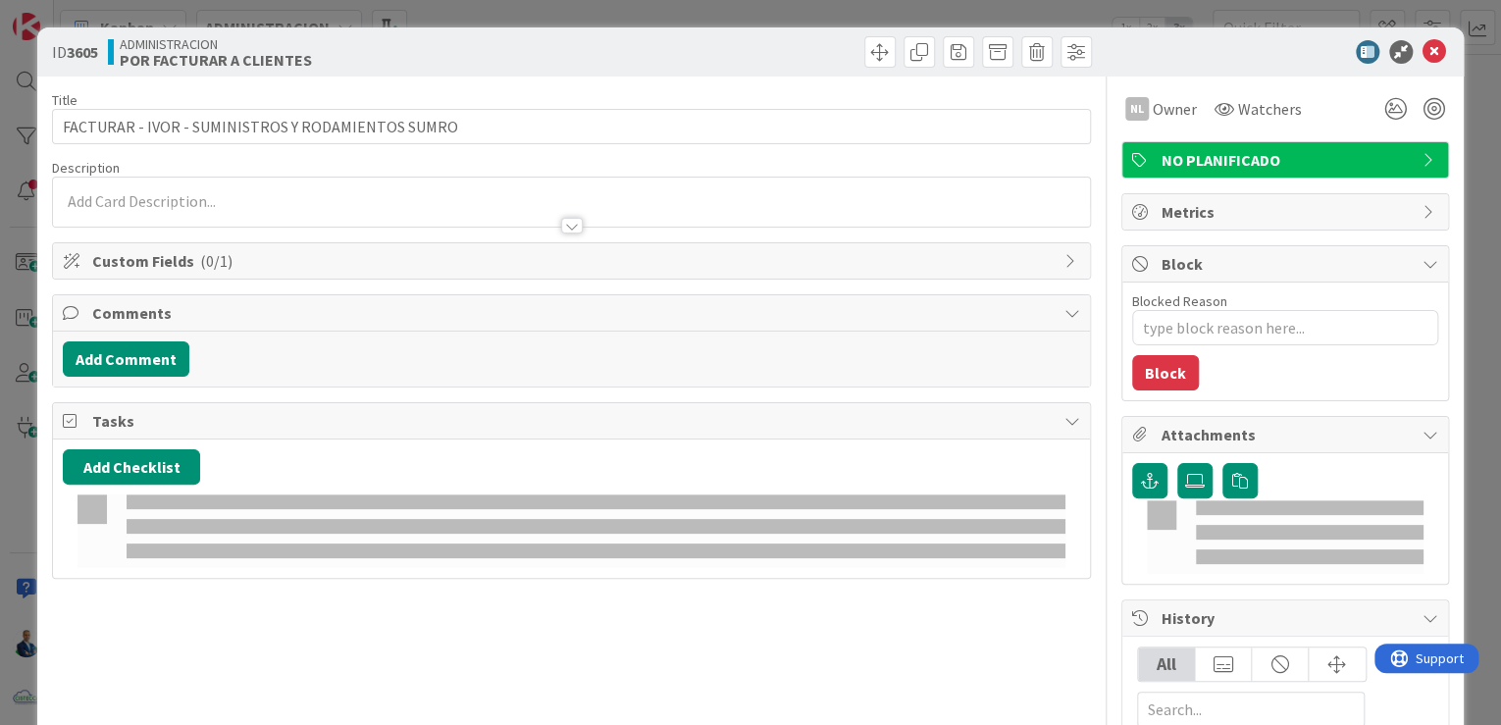
type textarea "x"
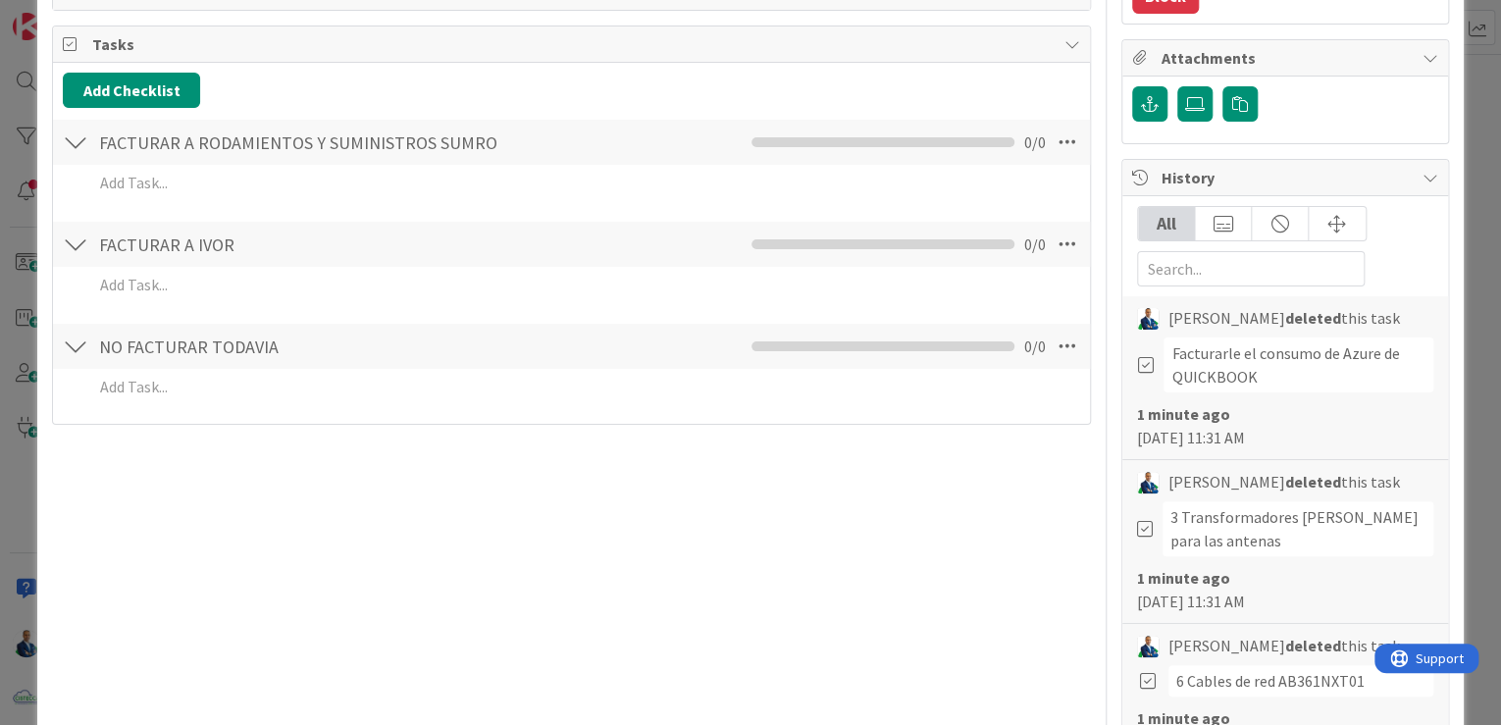
scroll to position [157, 0]
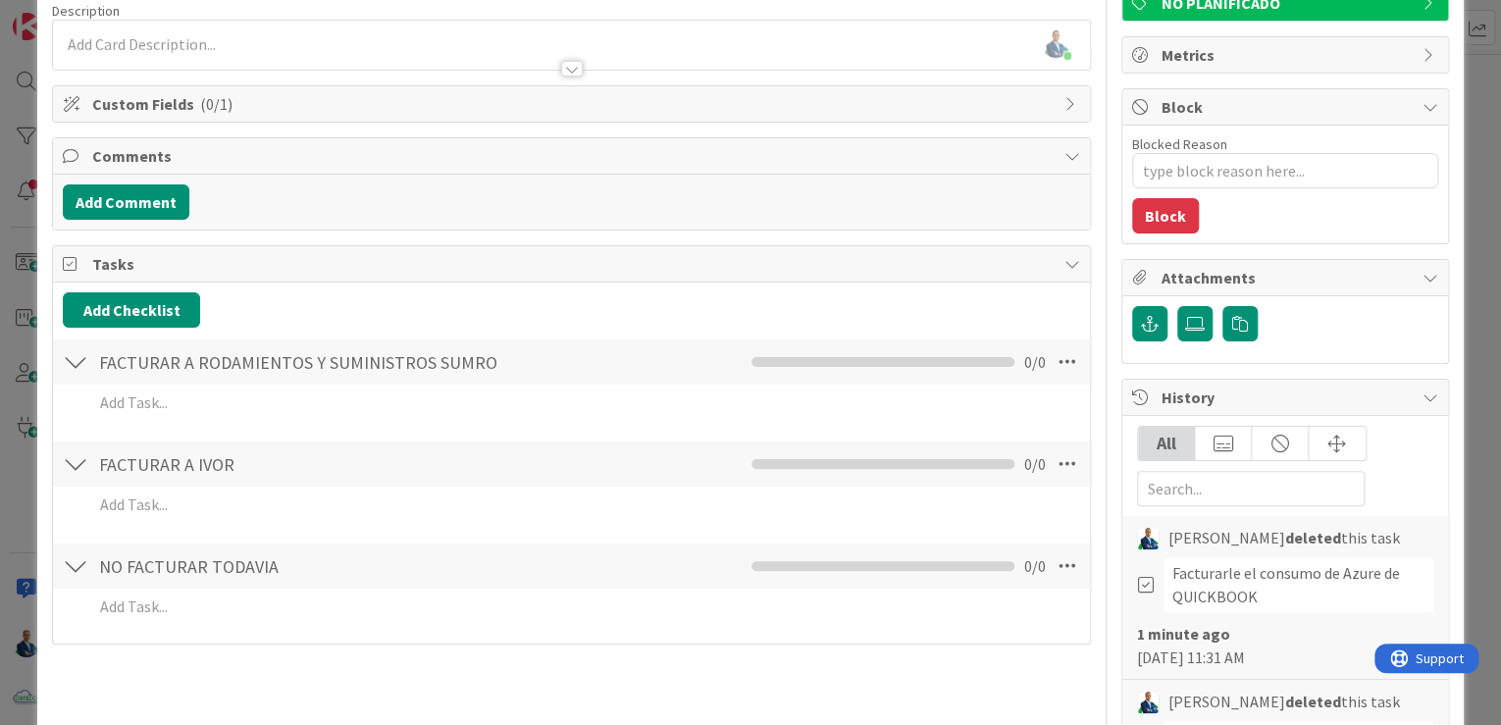
click at [1479, 242] on div "ID 3605 ADMINISTRACION POR FACTURAR A CLIENTES Title 49 / 128 FACTURAR - IVOR -…" at bounding box center [750, 362] width 1501 height 725
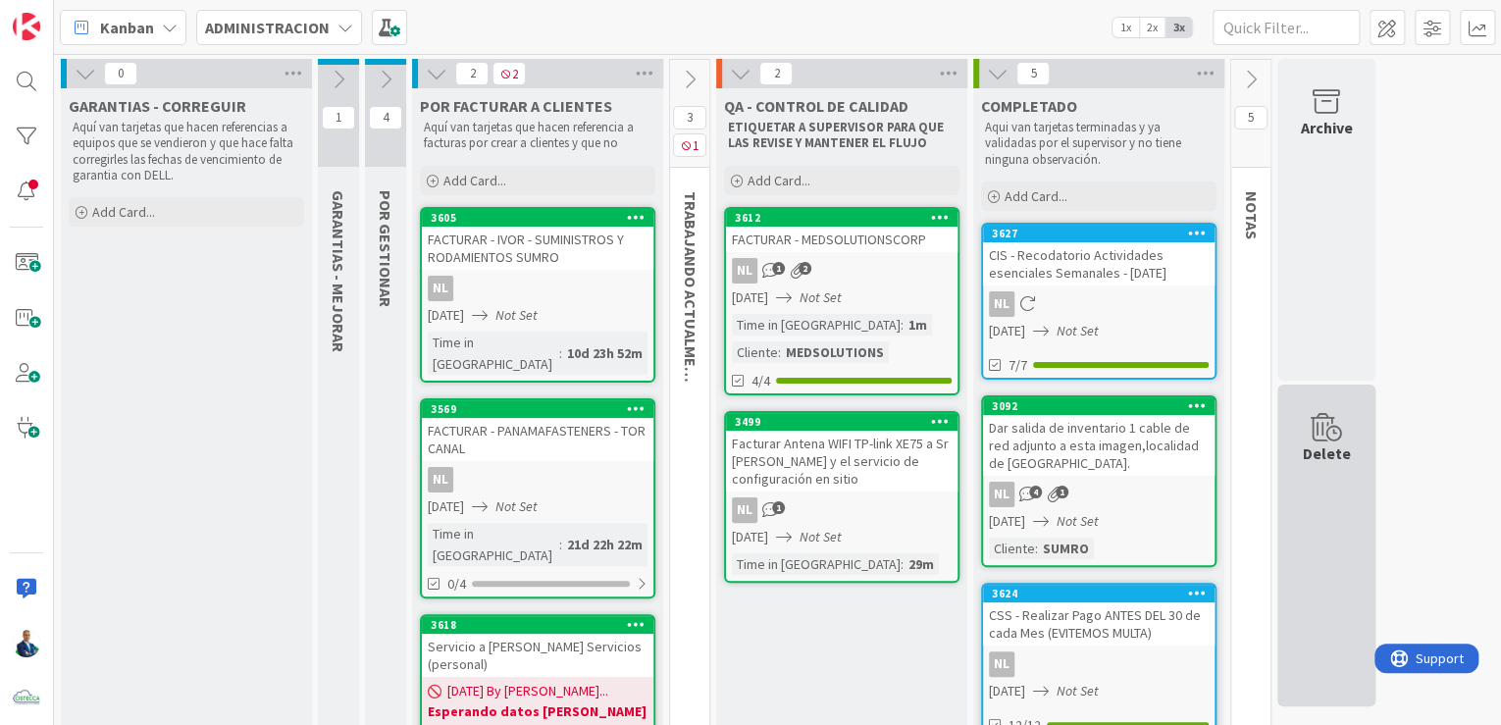
click at [1327, 565] on div "Delete" at bounding box center [1327, 546] width 98 height 322
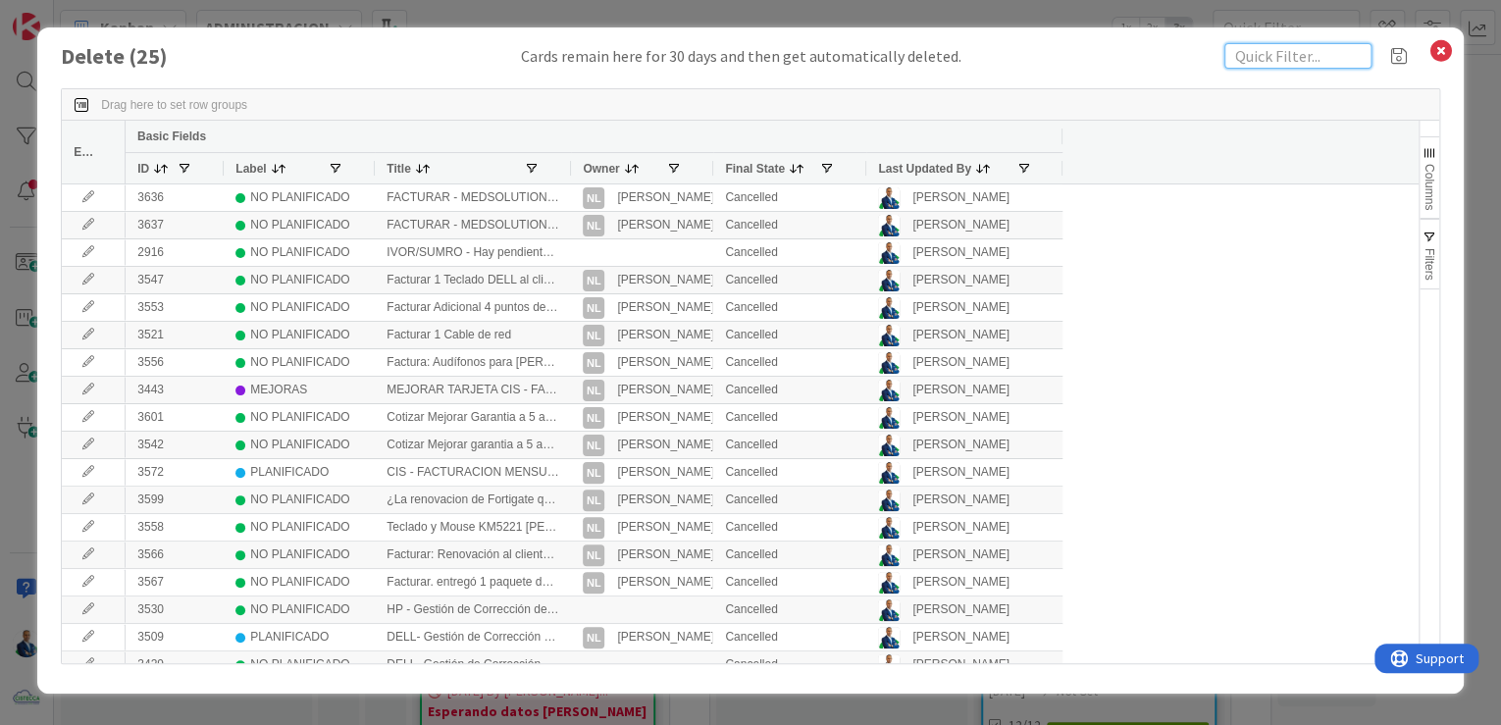
click at [1277, 56] on input "text" at bounding box center [1298, 56] width 147 height 26
type input "FACTURAR"
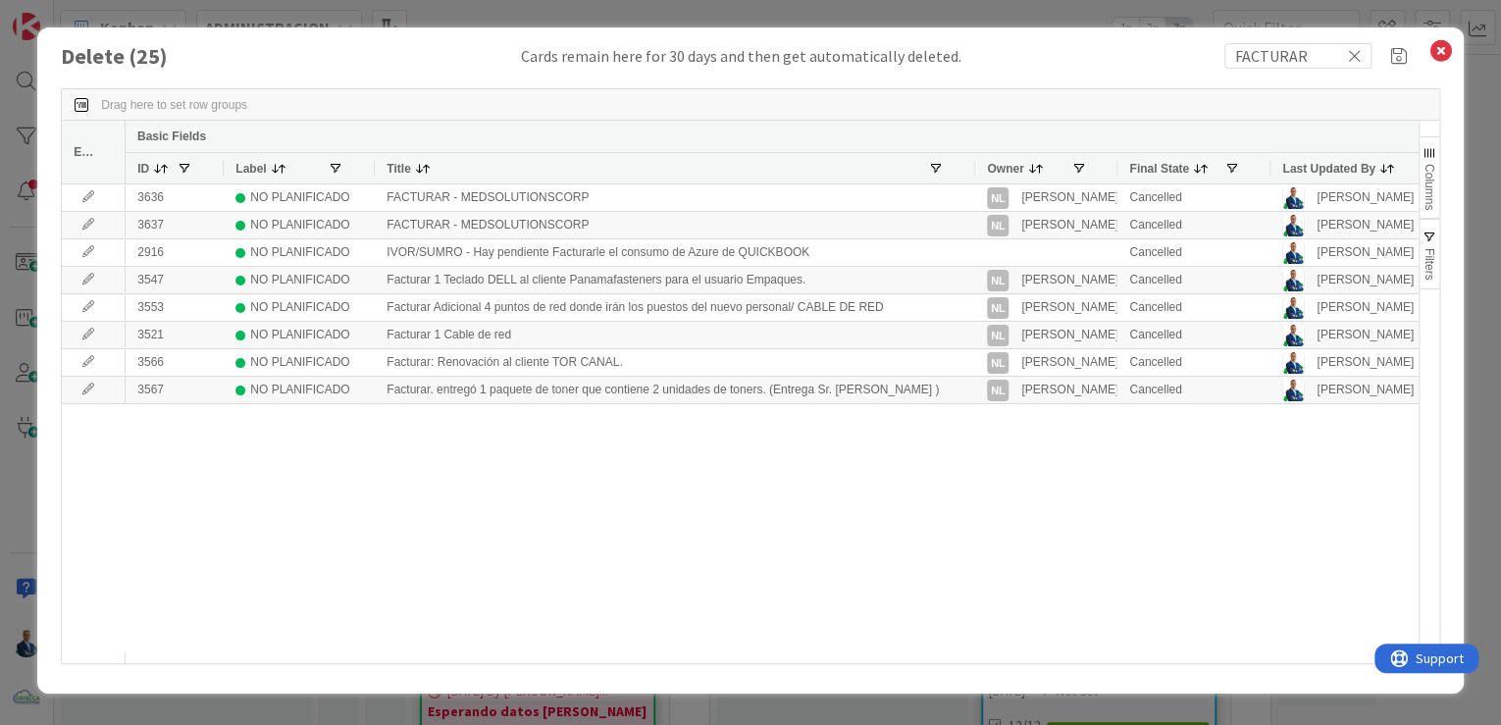
drag, startPoint x: 570, startPoint y: 166, endPoint x: 968, endPoint y: 165, distance: 398.4
click at [970, 165] on div at bounding box center [974, 168] width 8 height 30
click at [1444, 55] on icon at bounding box center [1442, 50] width 26 height 27
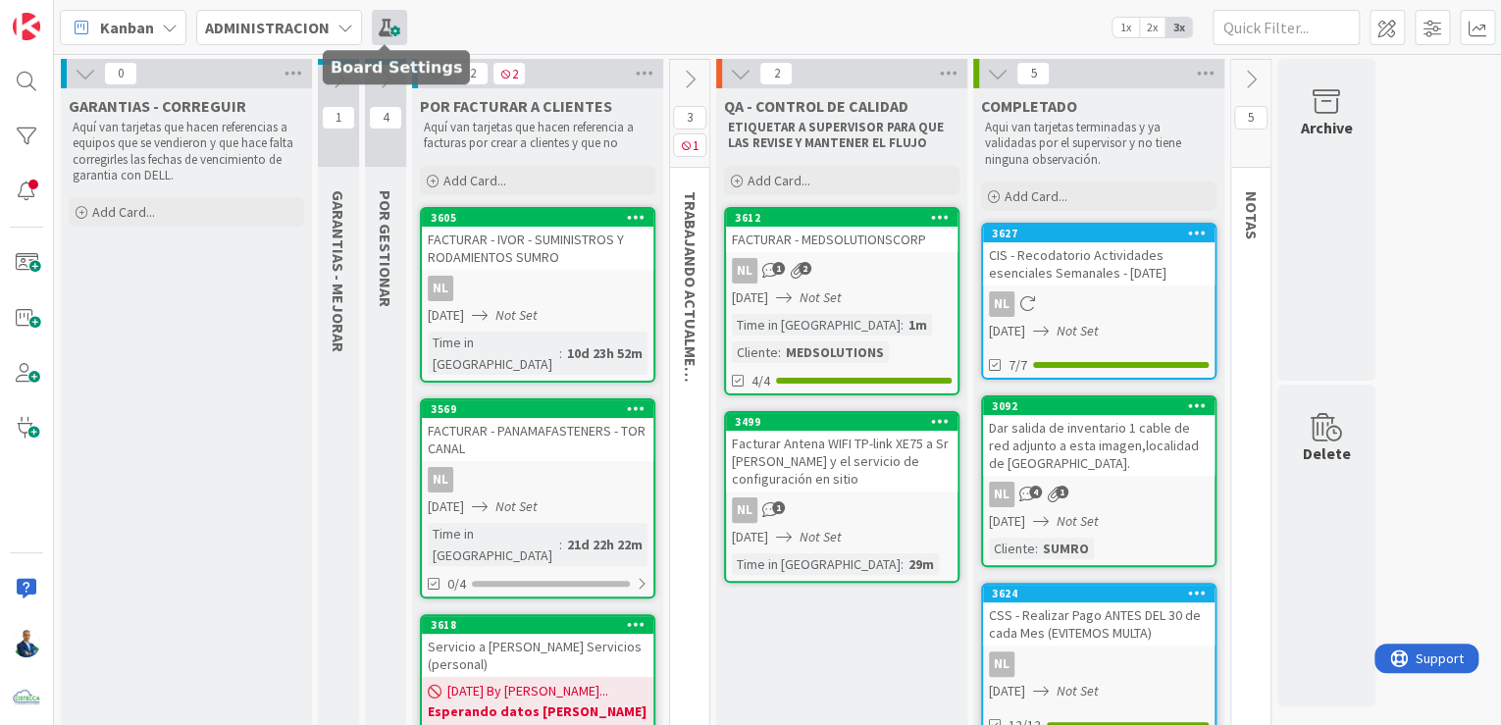
click at [392, 31] on span at bounding box center [389, 27] width 35 height 35
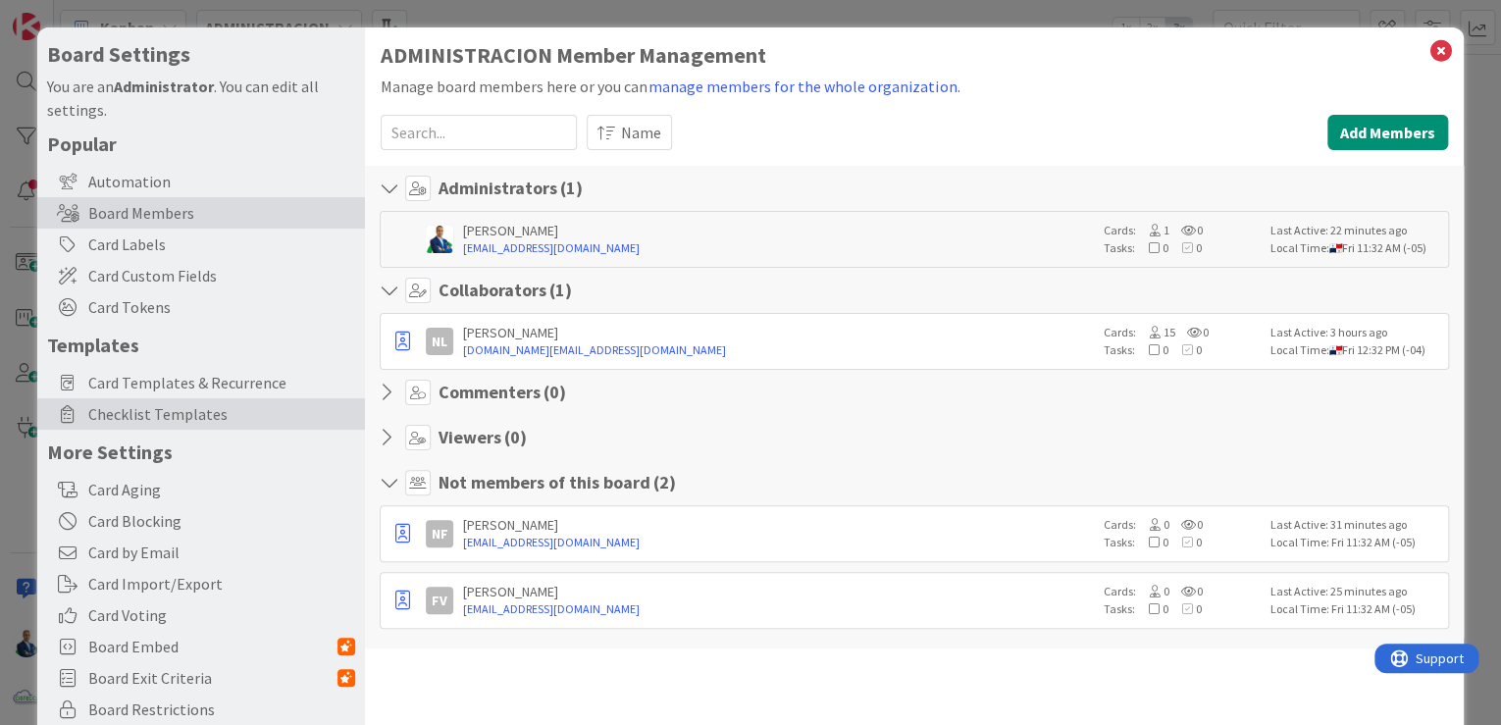
click at [171, 416] on span "Checklist Templates" at bounding box center [221, 414] width 267 height 24
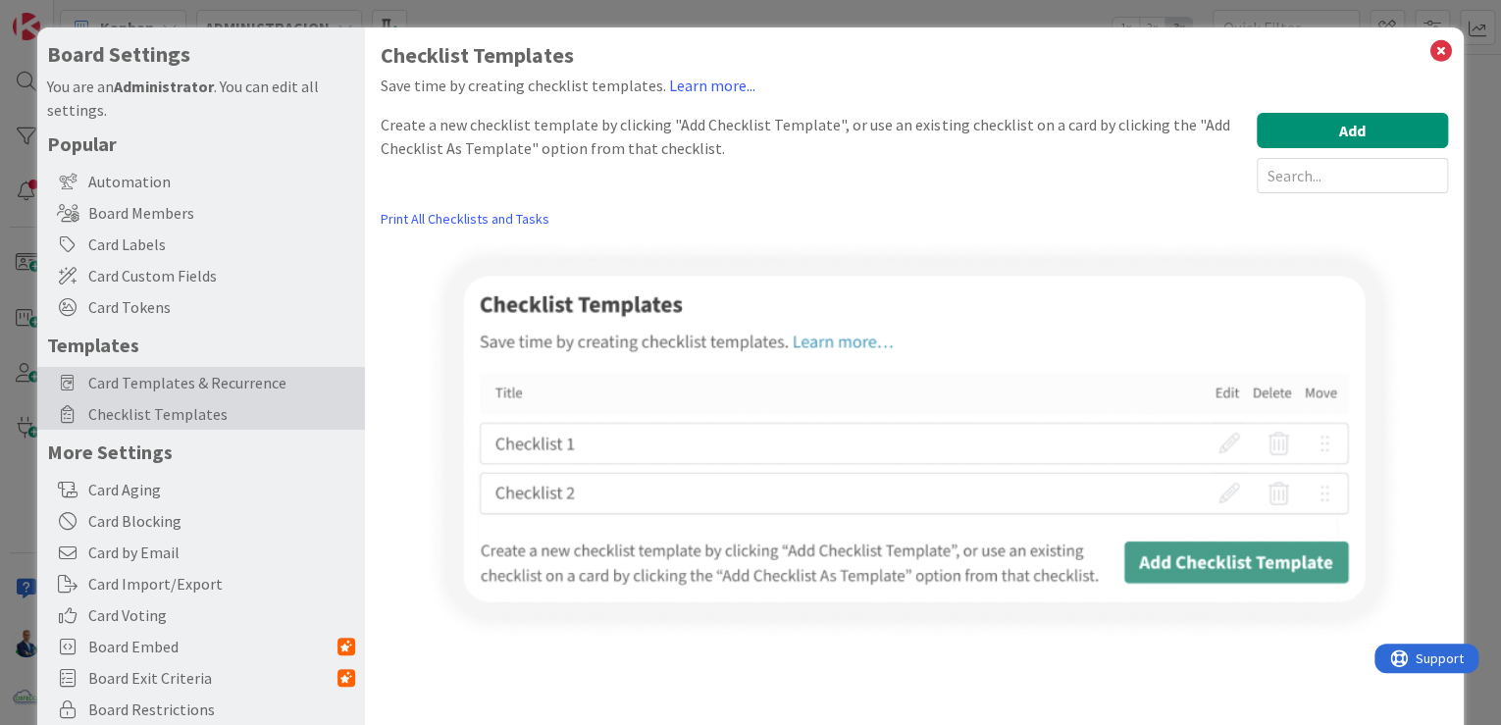
click at [186, 392] on span "Card Templates & Recurrence" at bounding box center [221, 383] width 267 height 24
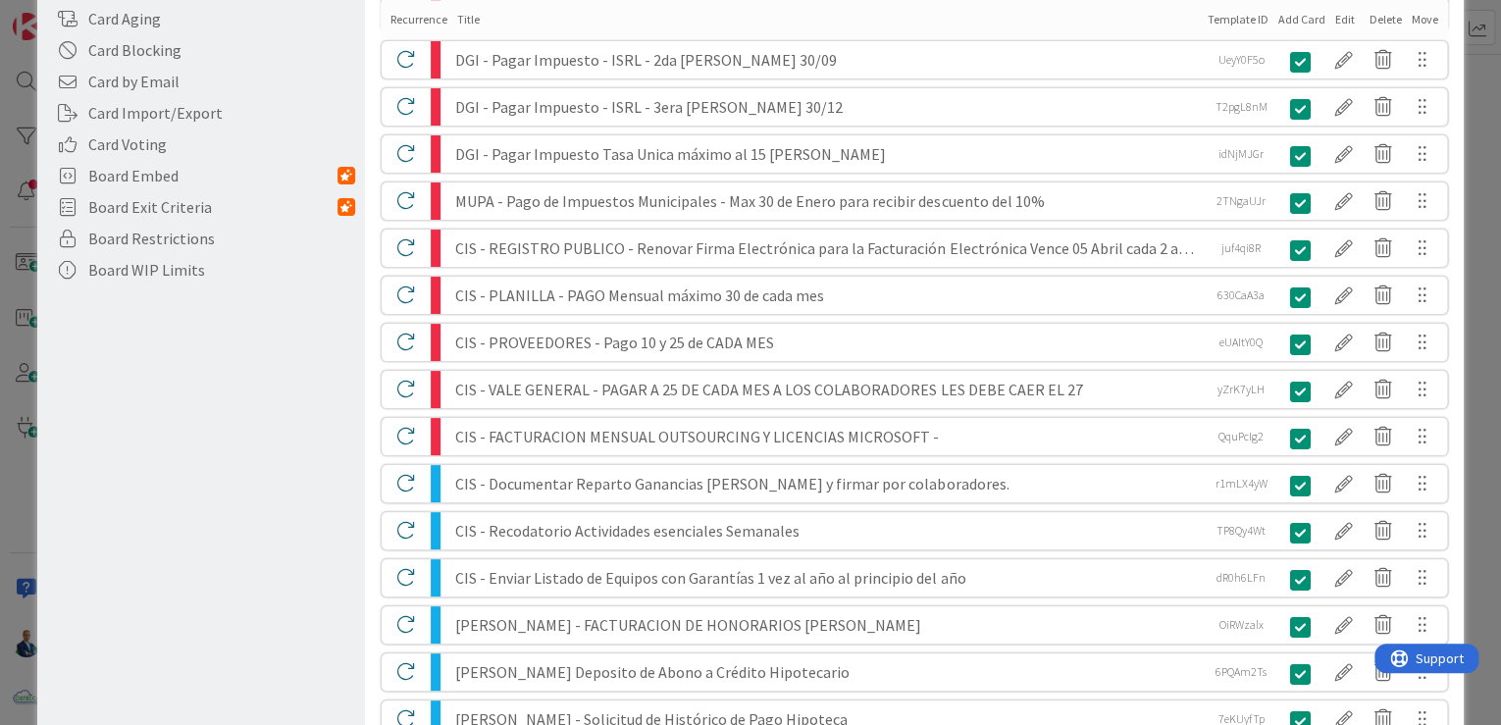
scroll to position [919, 0]
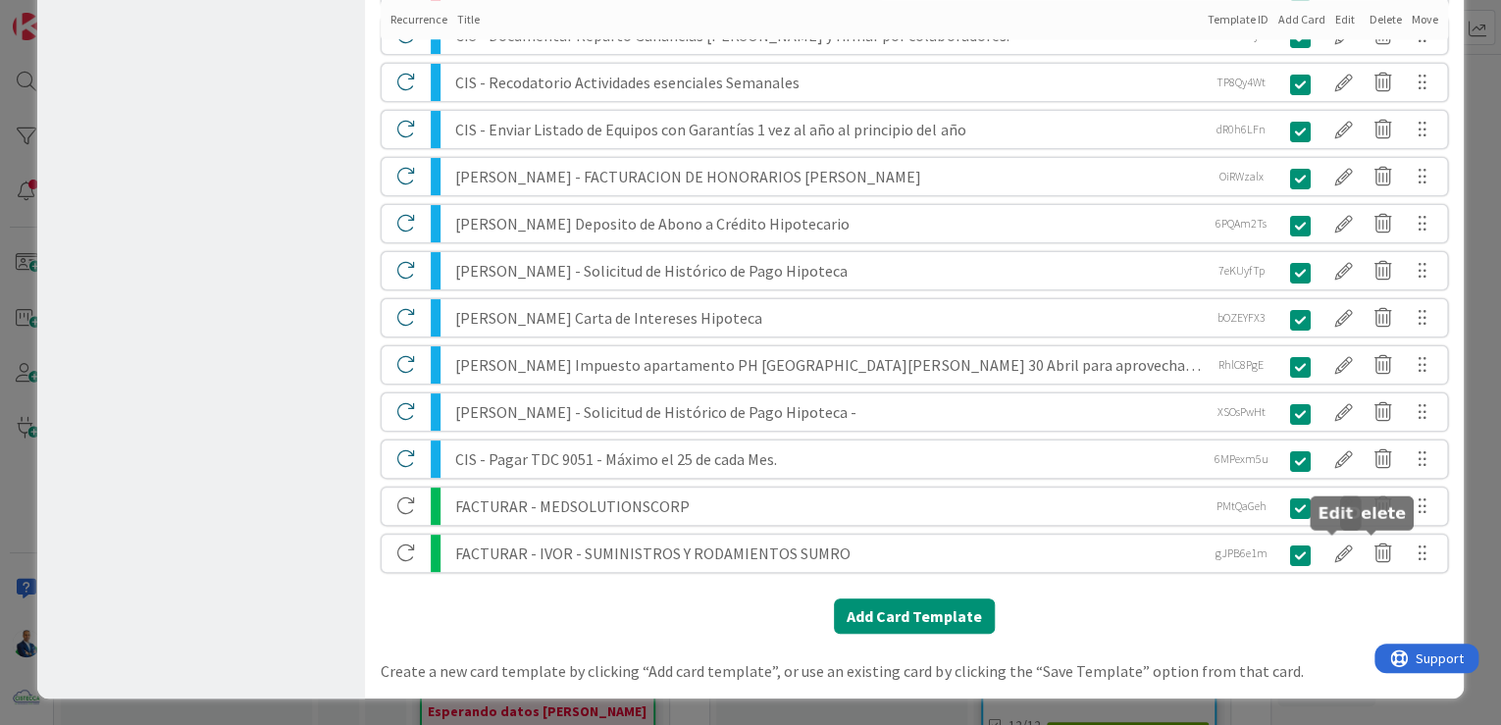
click at [1334, 554] on div at bounding box center [1344, 553] width 39 height 33
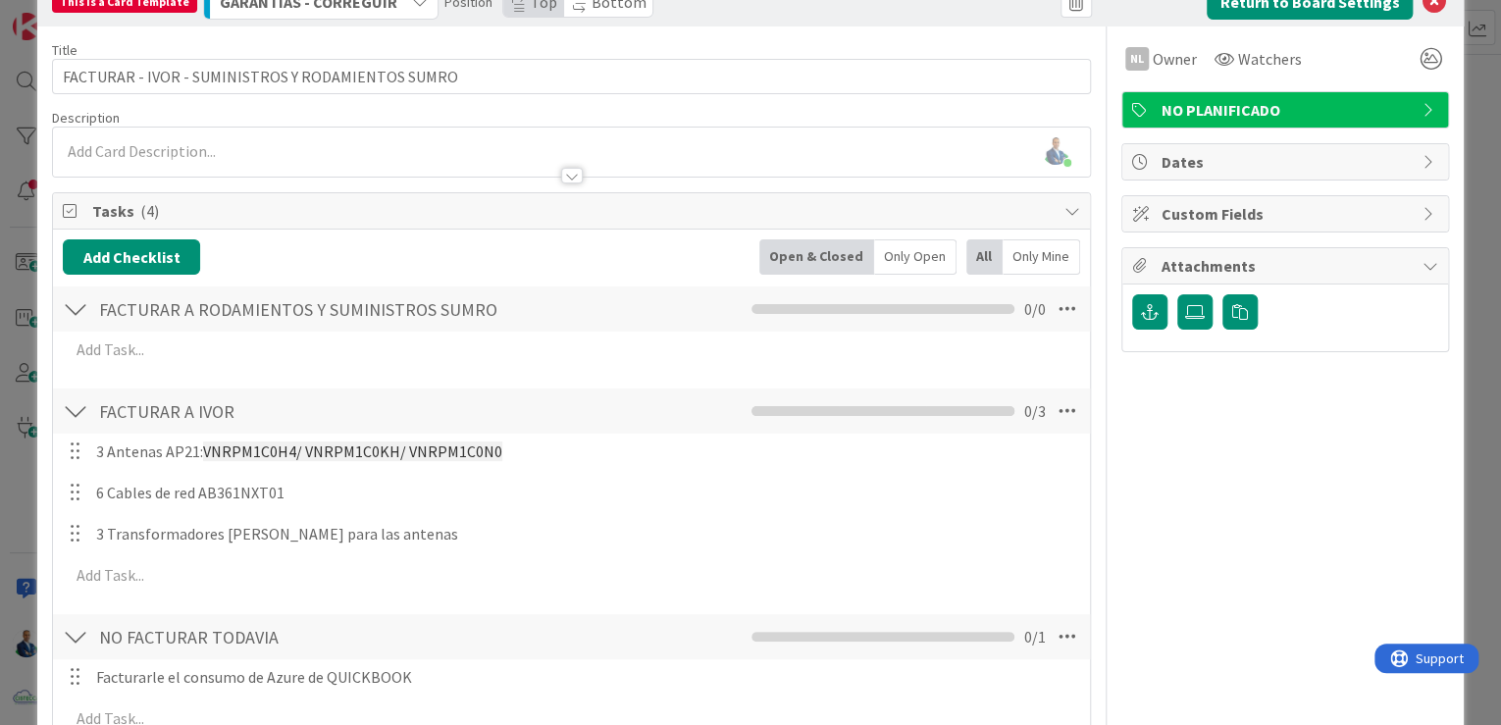
scroll to position [78, 0]
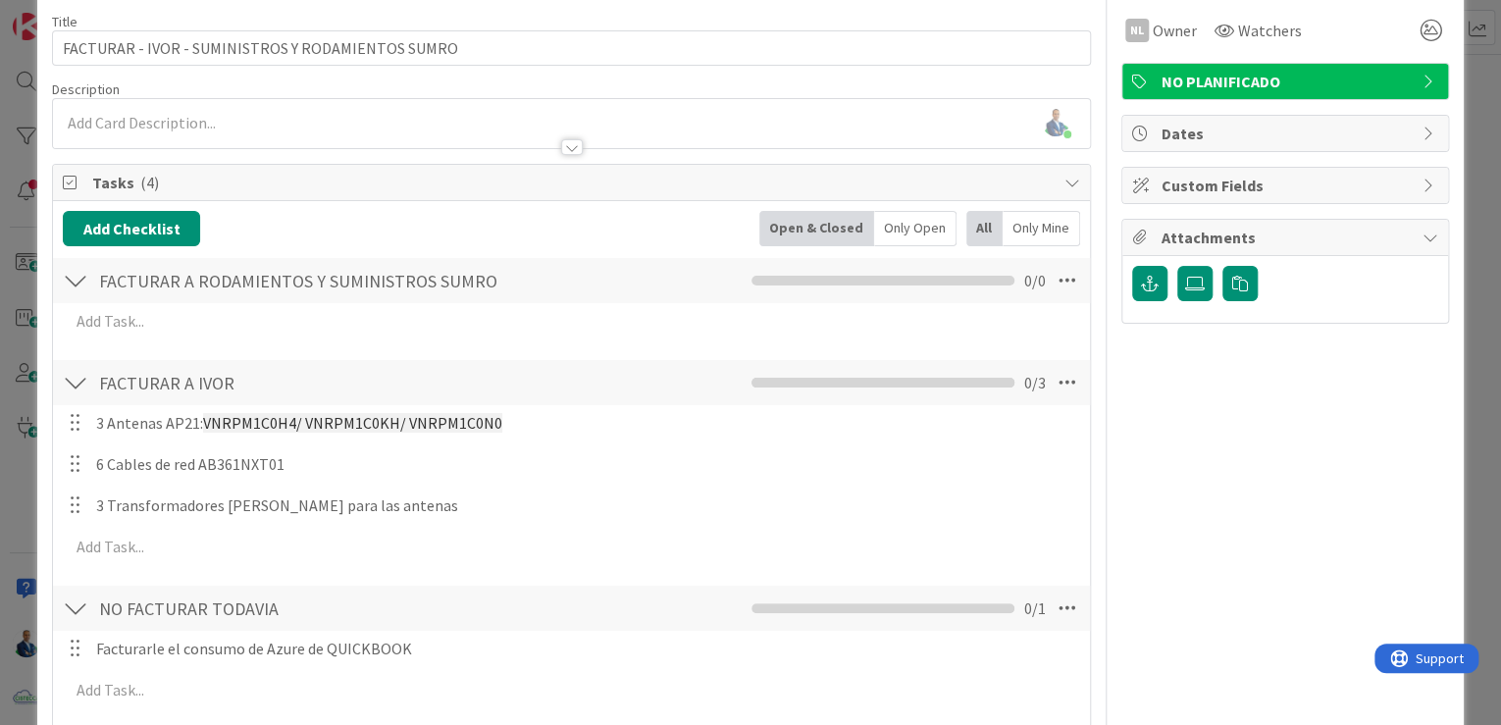
click at [1468, 235] on div "This is a Card Template GARANTIAS - CORREGUIR Position Top Bottom Return to Boa…" at bounding box center [750, 362] width 1501 height 725
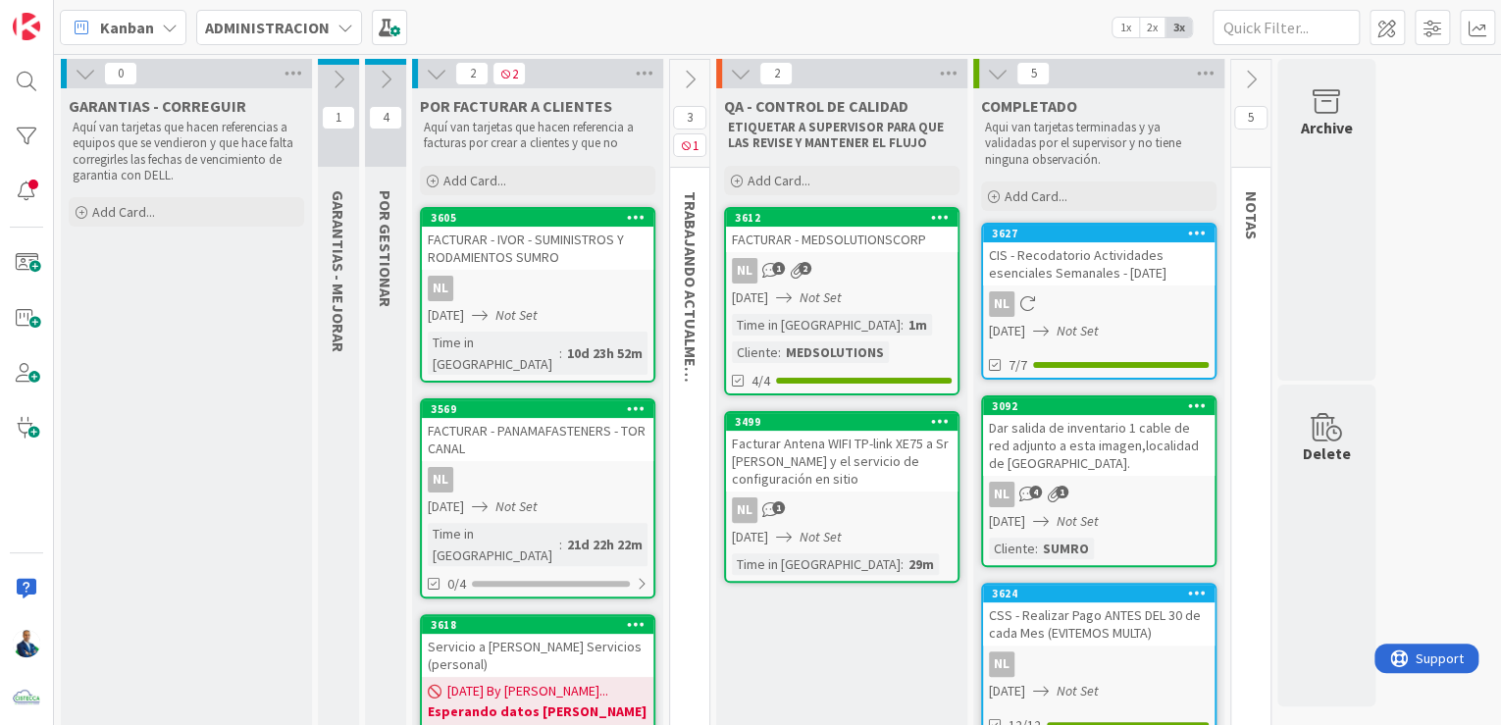
click at [640, 217] on icon at bounding box center [636, 217] width 19 height 14
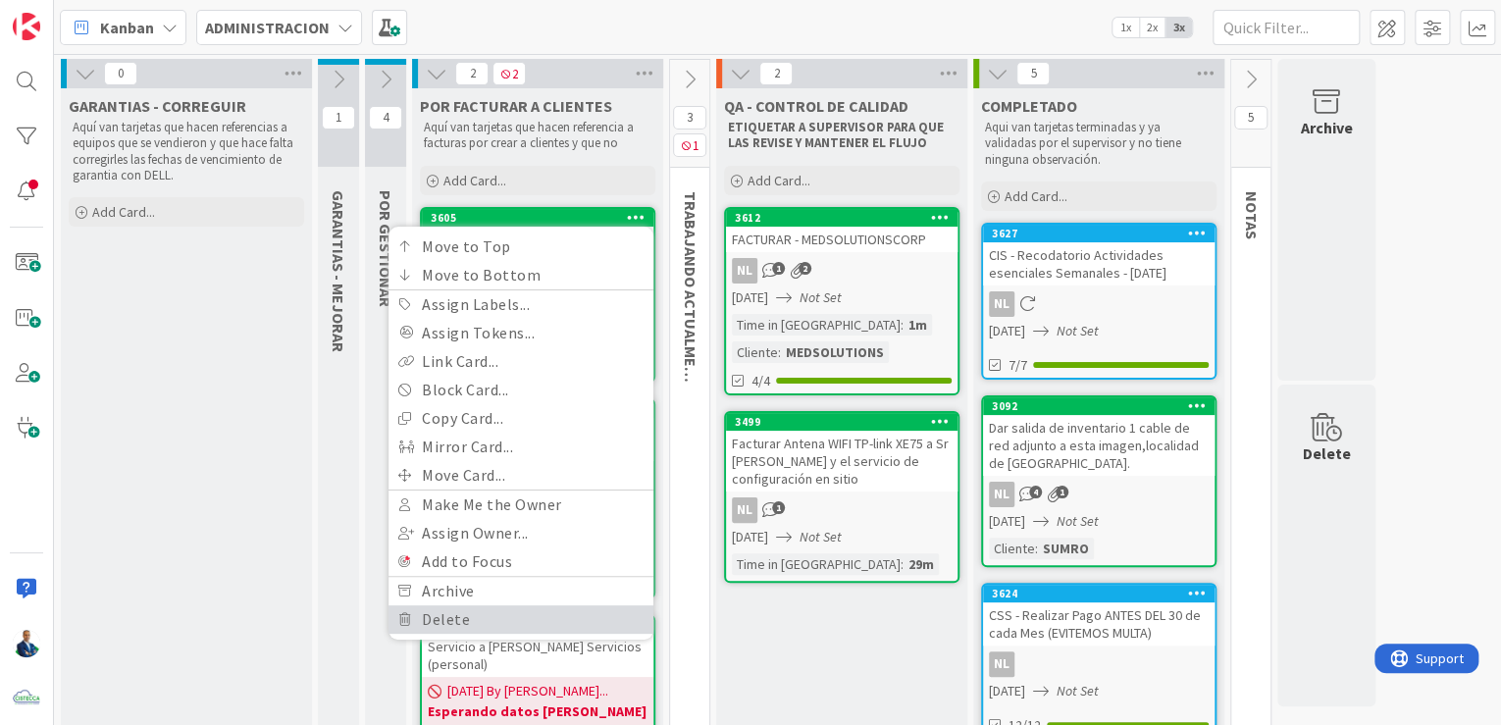
click at [462, 616] on link "Delete" at bounding box center [521, 619] width 265 height 28
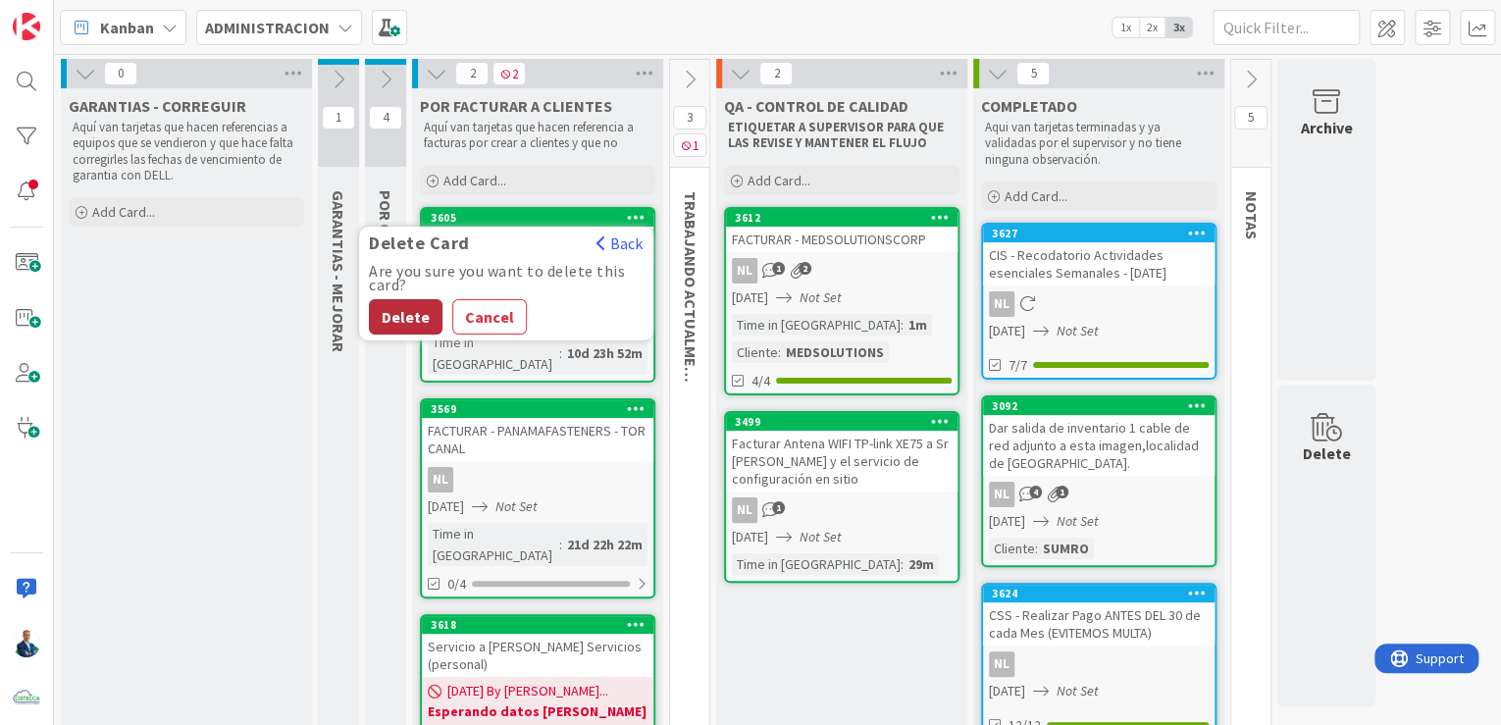
click at [421, 310] on button "Delete" at bounding box center [406, 316] width 74 height 35
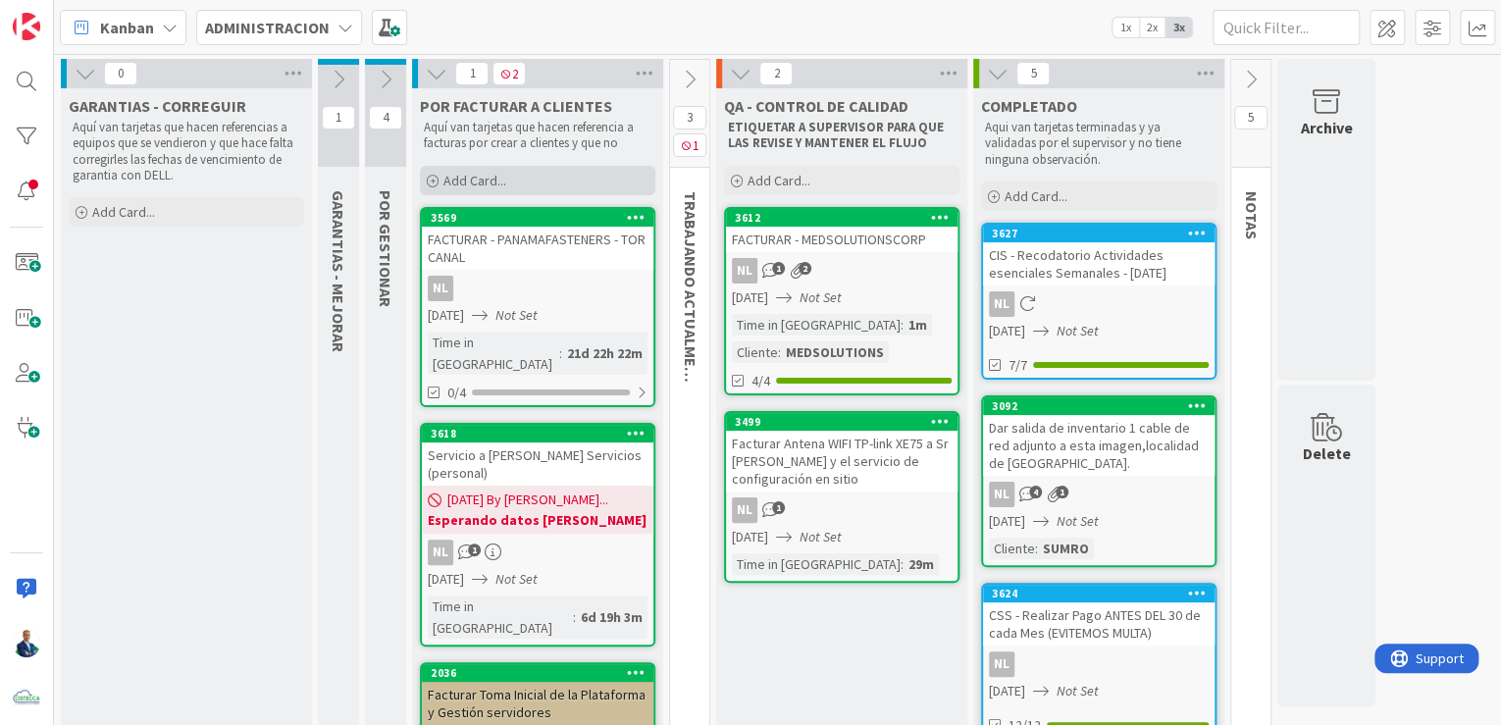
click at [549, 187] on div "Add Card..." at bounding box center [537, 180] width 235 height 29
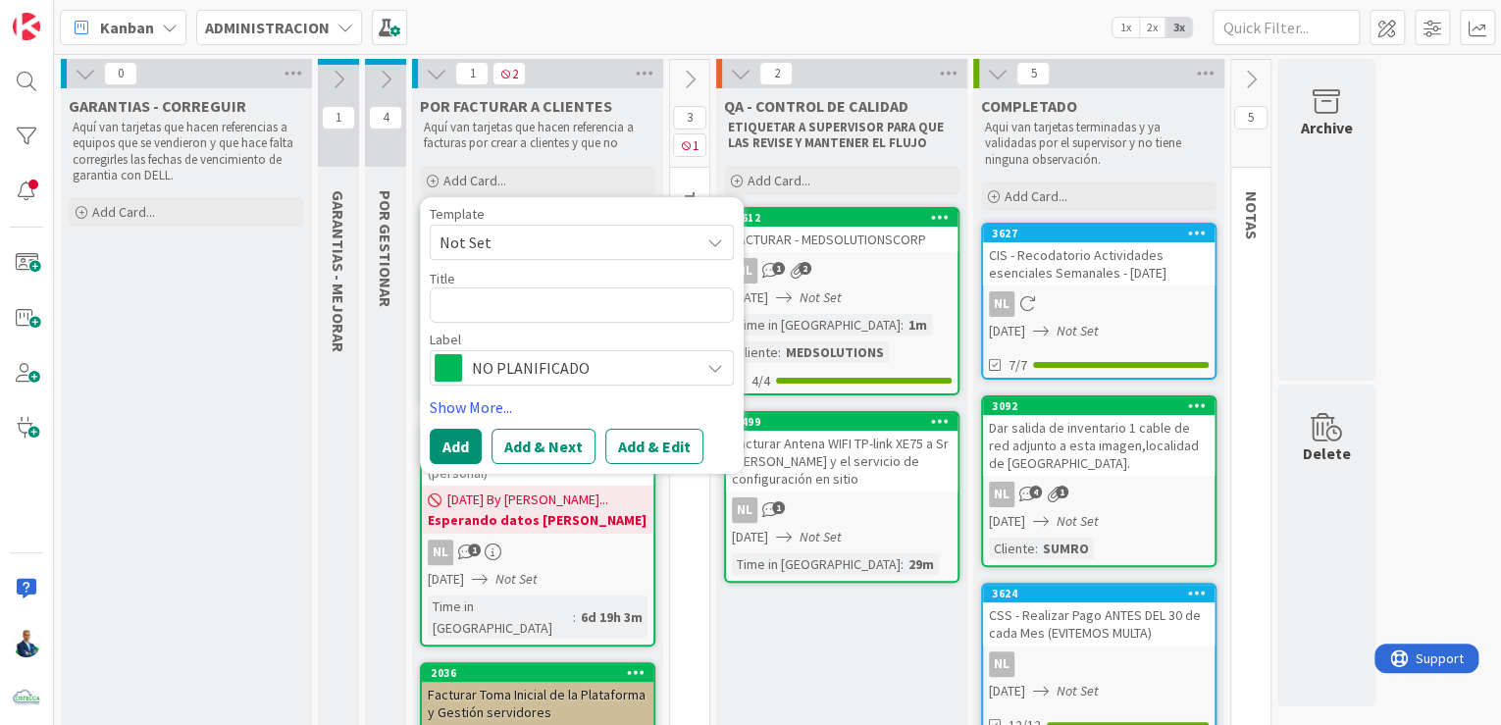
click at [526, 245] on span "Not Set" at bounding box center [562, 243] width 245 height 26
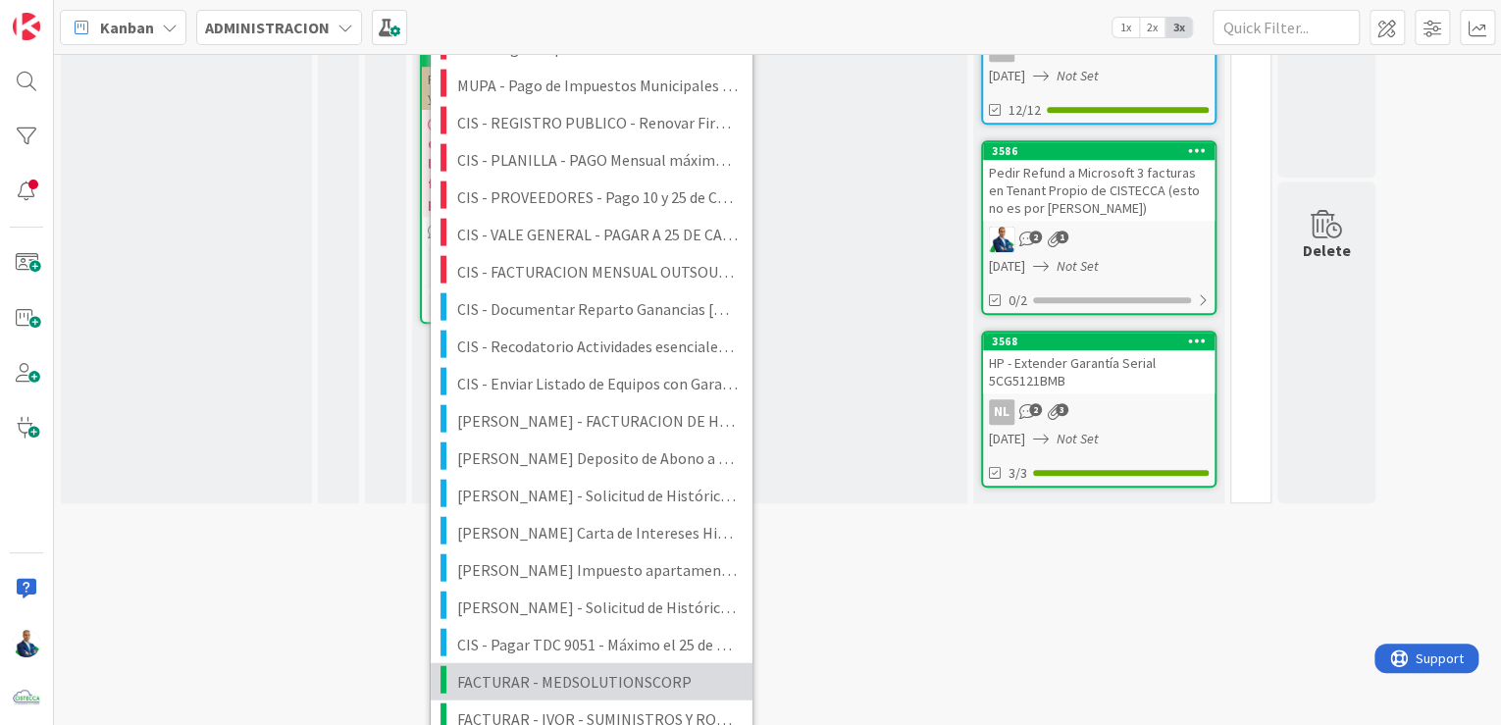
scroll to position [676, 0]
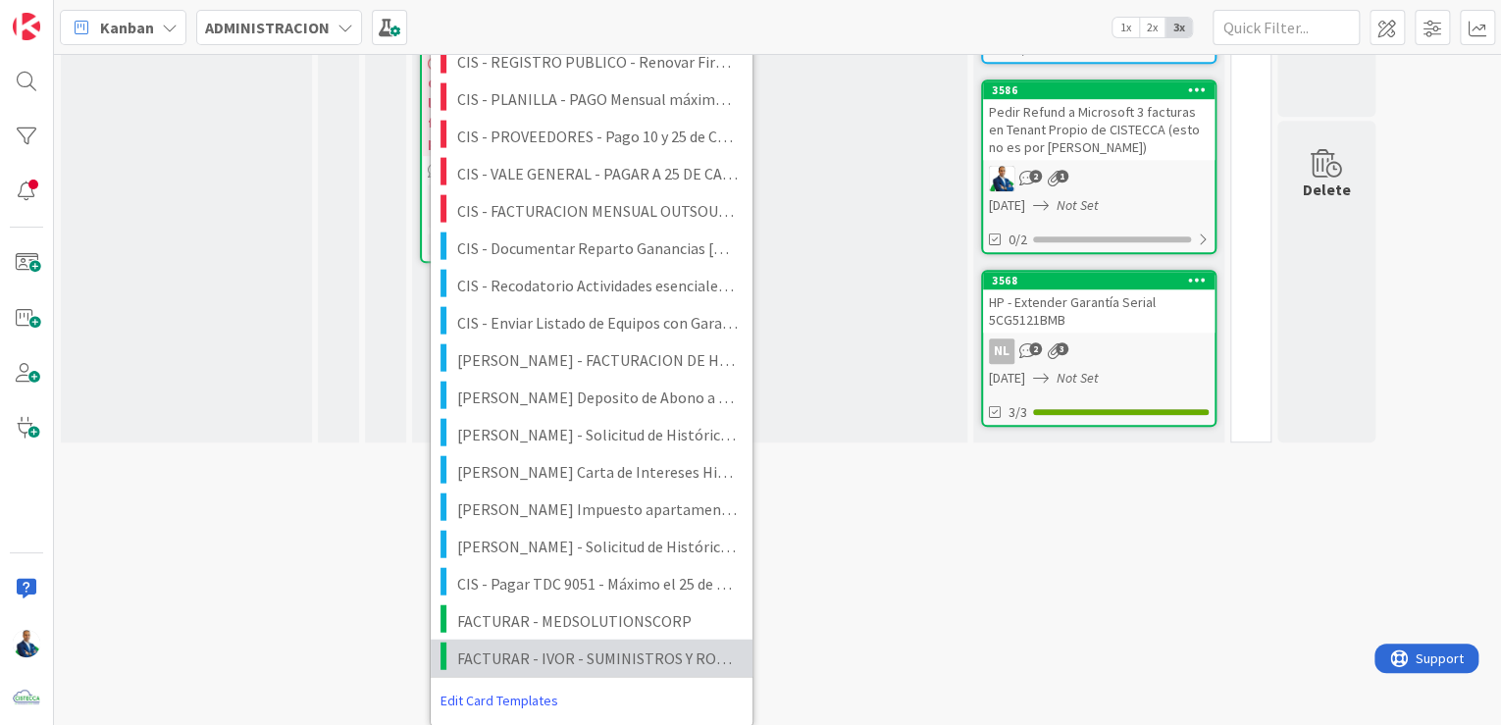
click at [571, 653] on span "FACTURAR - IVOR - SUMINISTROS Y RODAMIENTOS SUMRO" at bounding box center [597, 658] width 281 height 26
type textarea "x"
type textarea "FACTURAR - IVOR - SUMINISTROS Y RODAMIENTOS SUMRO"
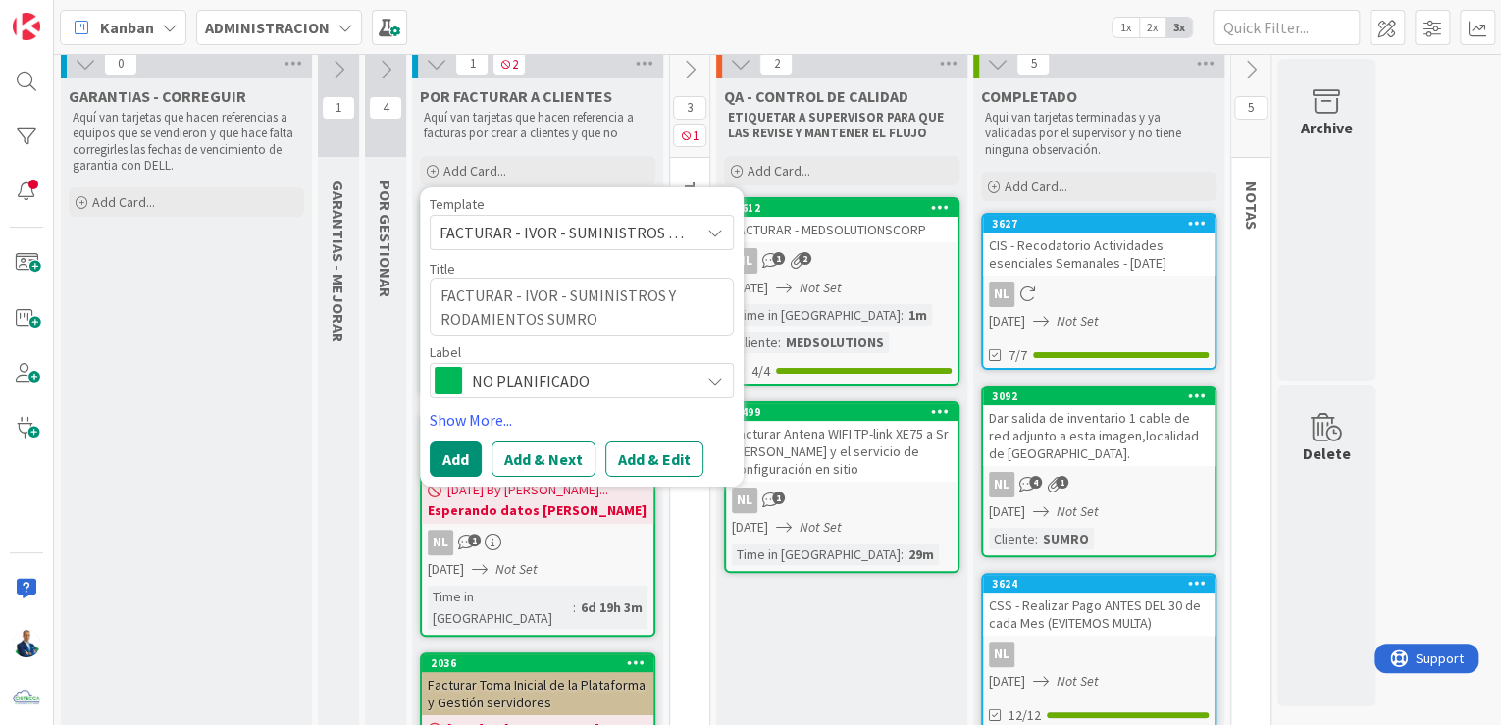
scroll to position [6, 0]
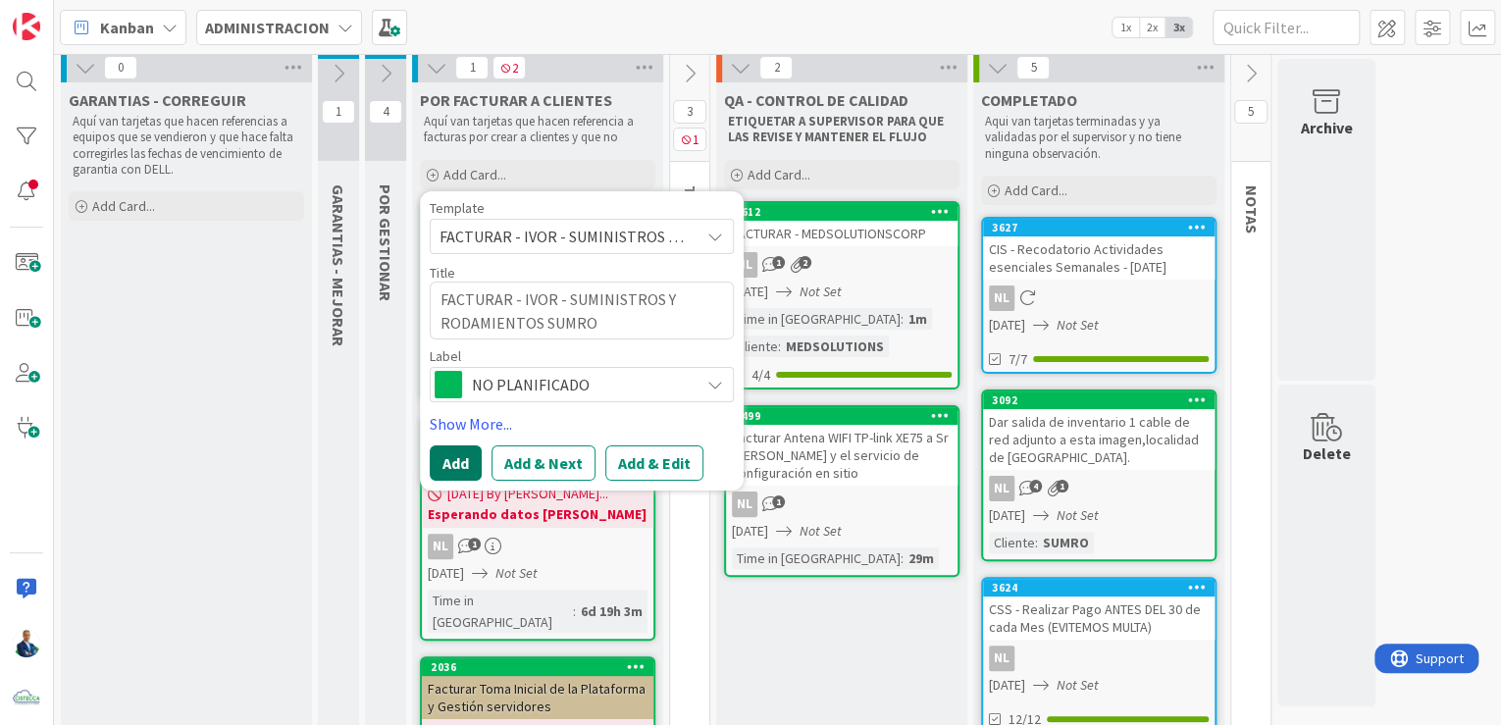
click at [473, 461] on button "Add" at bounding box center [456, 462] width 52 height 35
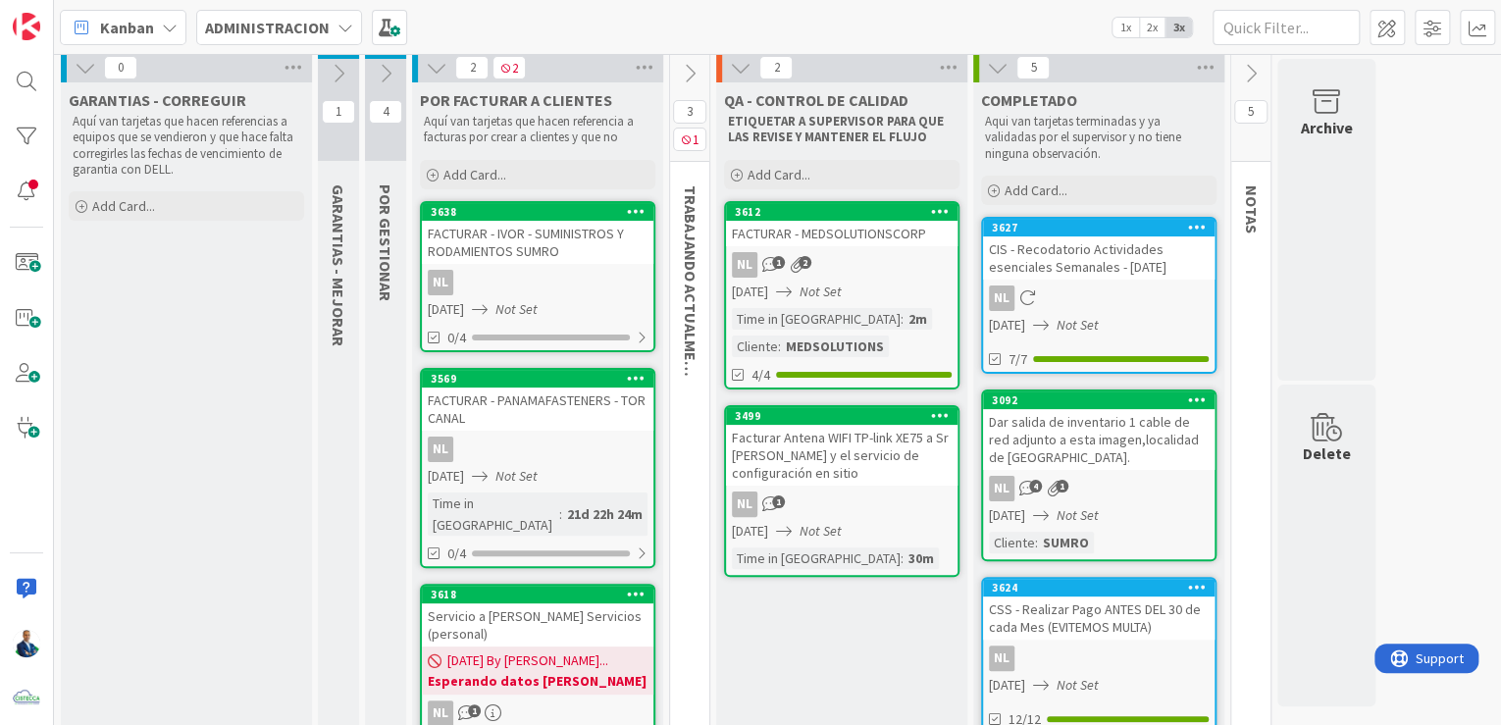
click at [531, 235] on div "FACTURAR - IVOR - SUMINISTROS Y RODAMIENTOS SUMRO" at bounding box center [538, 242] width 232 height 43
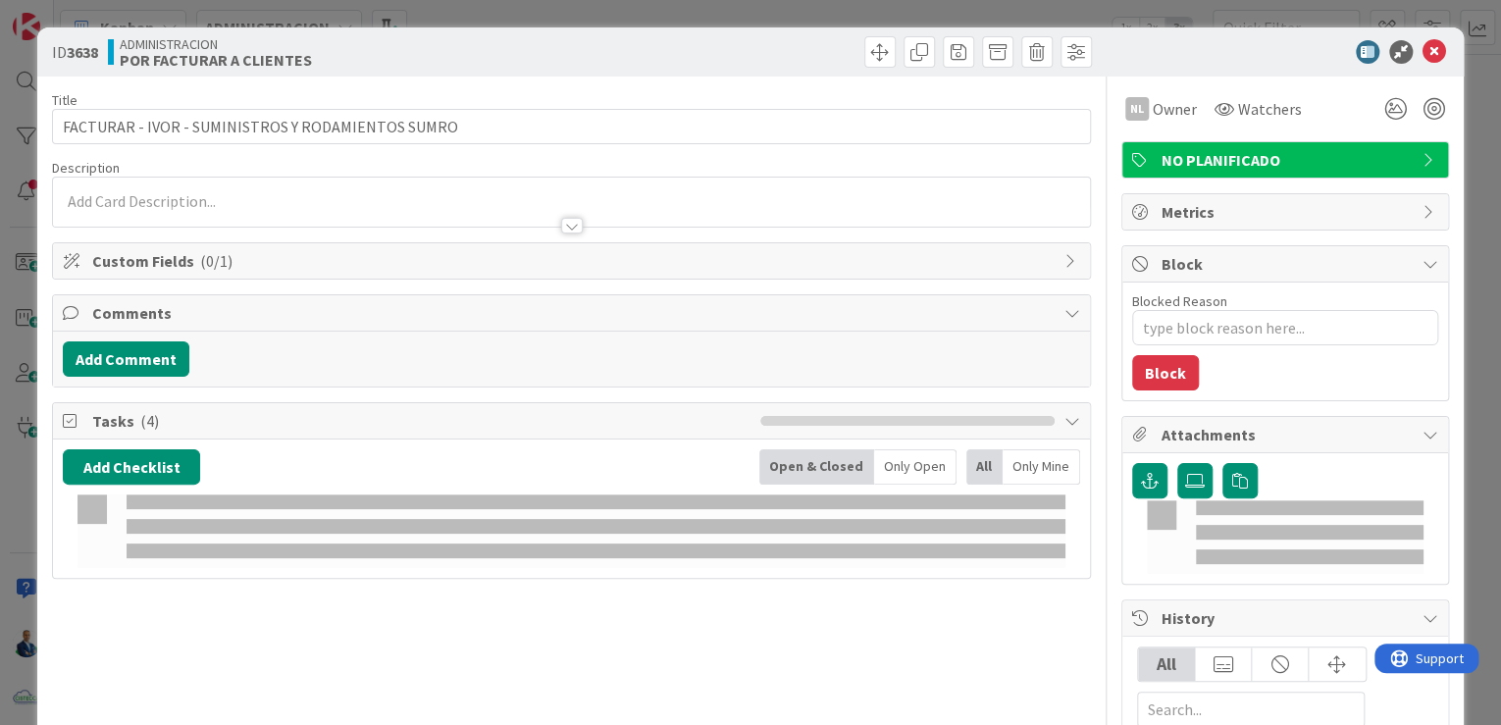
type textarea "x"
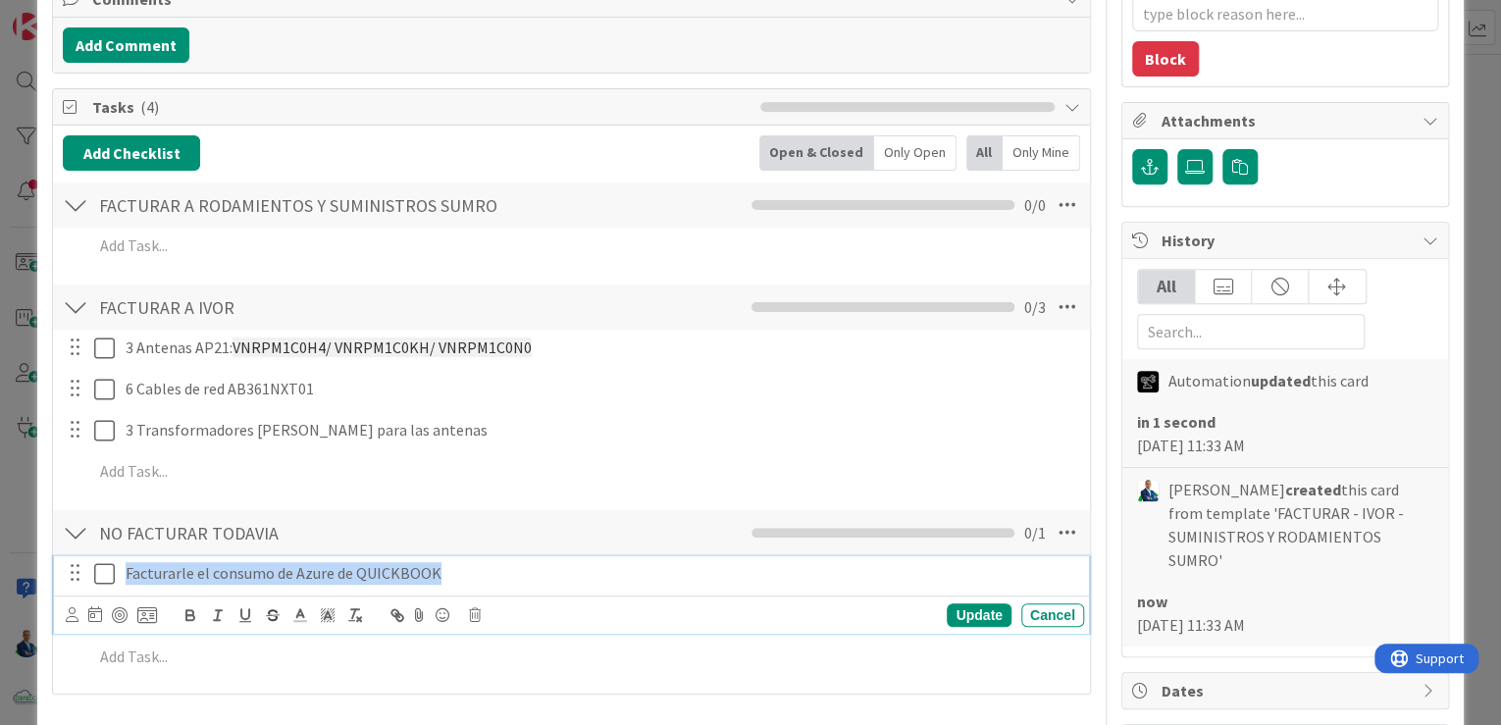
drag, startPoint x: 124, startPoint y: 573, endPoint x: 499, endPoint y: 572, distance: 375.8
click at [499, 572] on p "Facturarle el consumo de Azure de QUICKBOOK" at bounding box center [601, 573] width 951 height 23
copy p "Facturarle el consumo de Azure de QUICKBOOK"
click at [1476, 347] on div "ID 3638 ADMINISTRACION POR FACTURAR A CLIENTES Title 49 / 128 FACTURAR - IVOR -…" at bounding box center [750, 362] width 1501 height 725
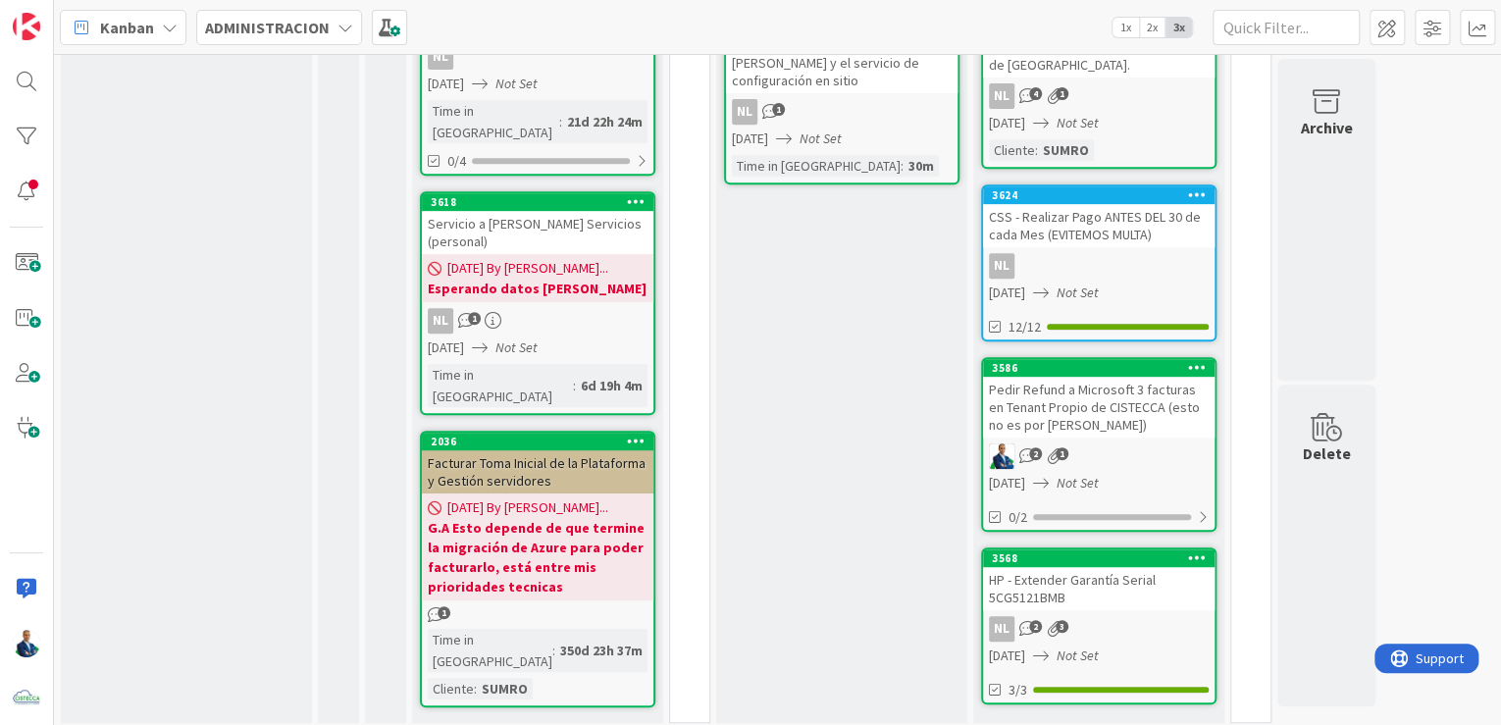
click at [546, 450] on div "Facturar Toma Inicial de la Plataforma y Gestión servidores" at bounding box center [538, 471] width 232 height 43
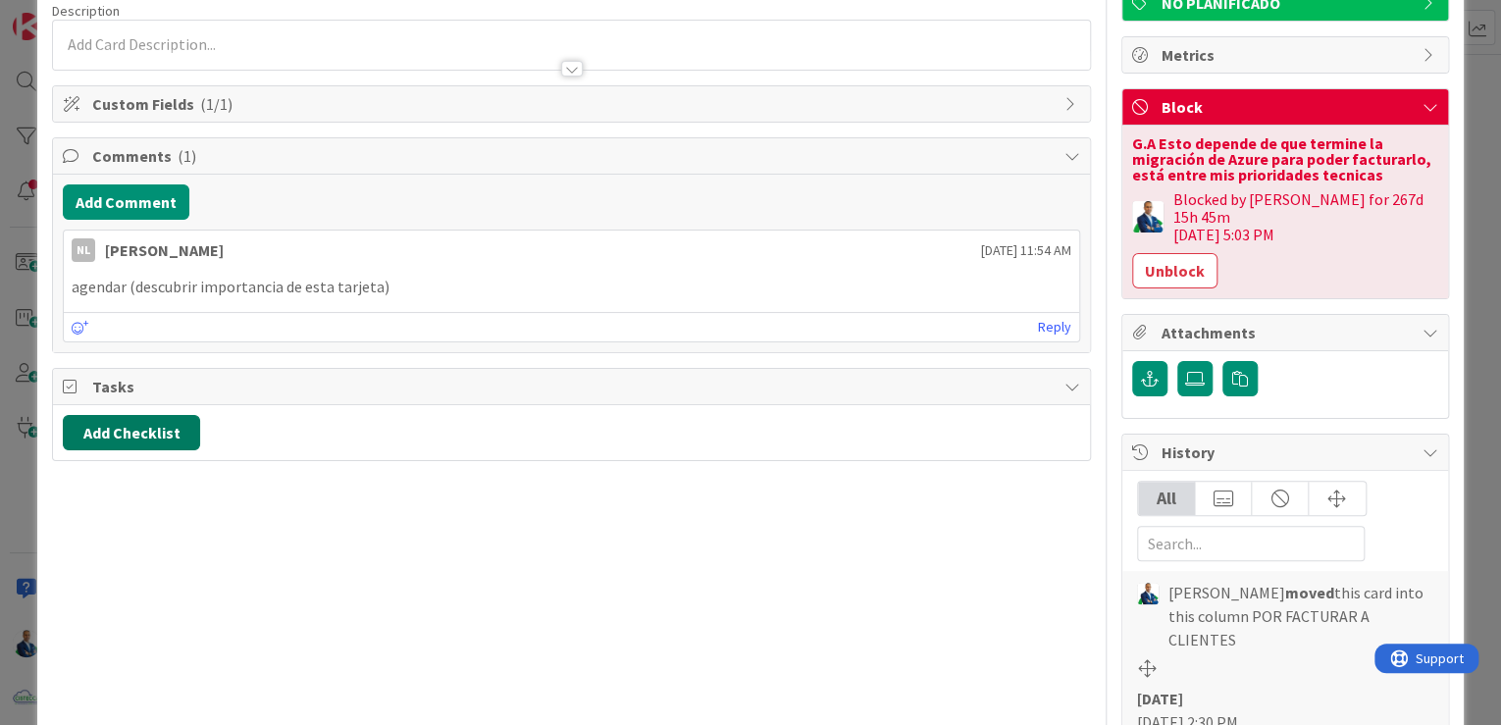
click at [145, 420] on button "Add Checklist" at bounding box center [131, 432] width 137 height 35
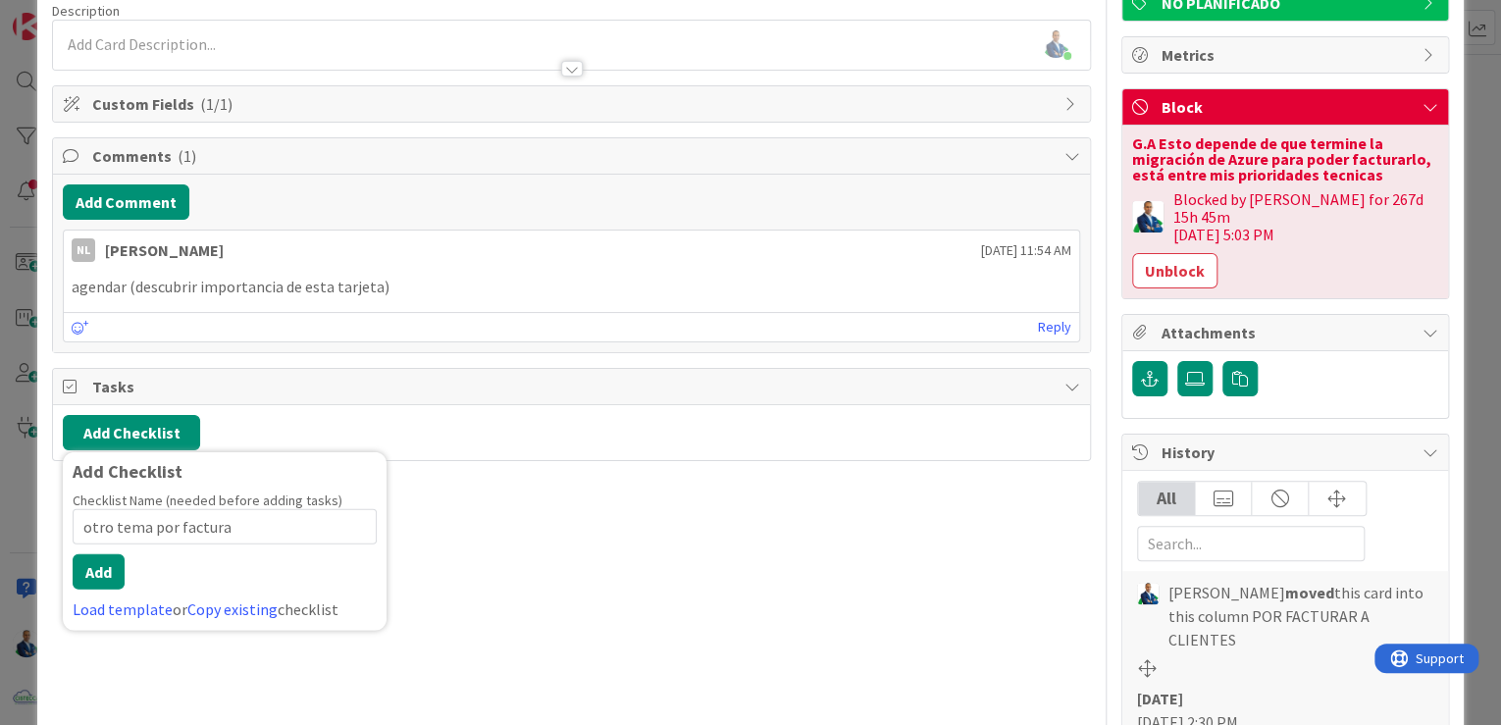
type input "otro tema por facturar"
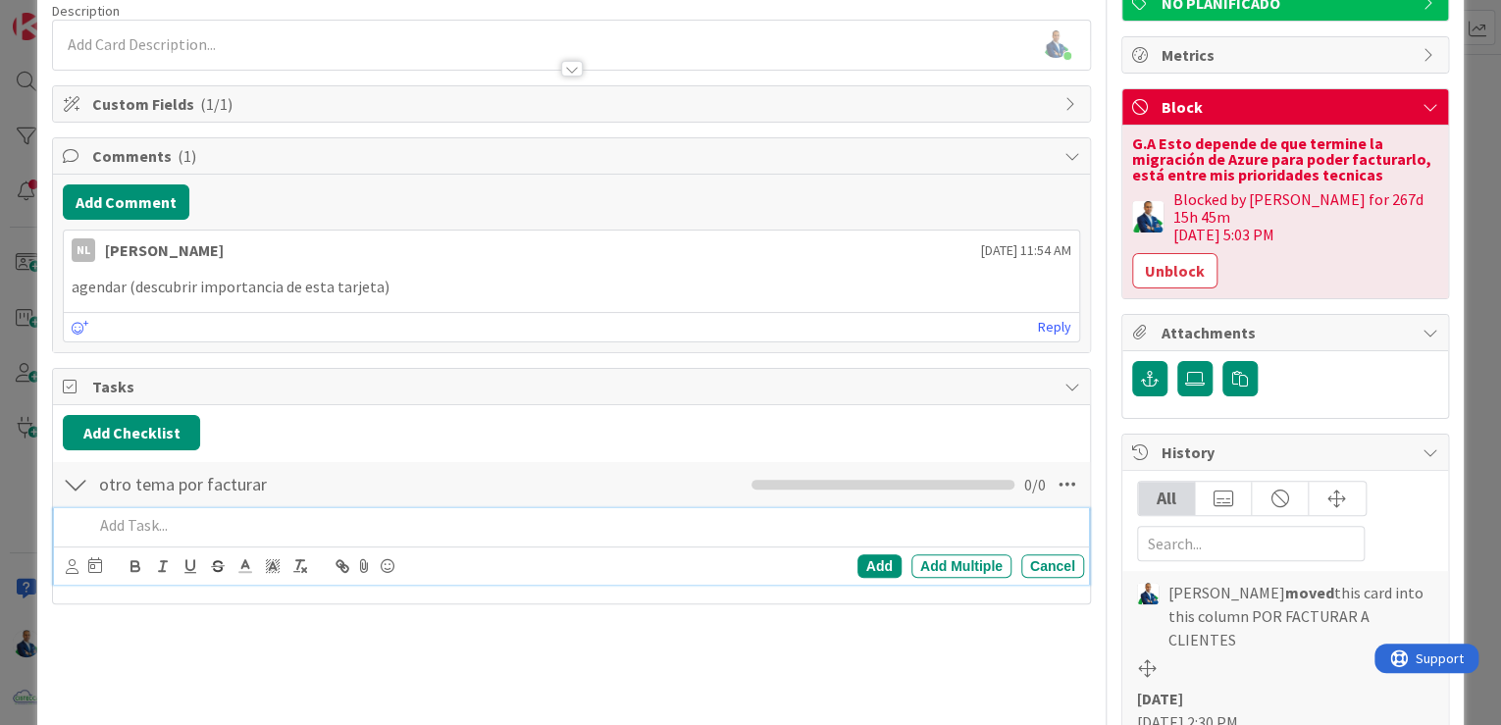
click at [160, 526] on p at bounding box center [584, 525] width 983 height 23
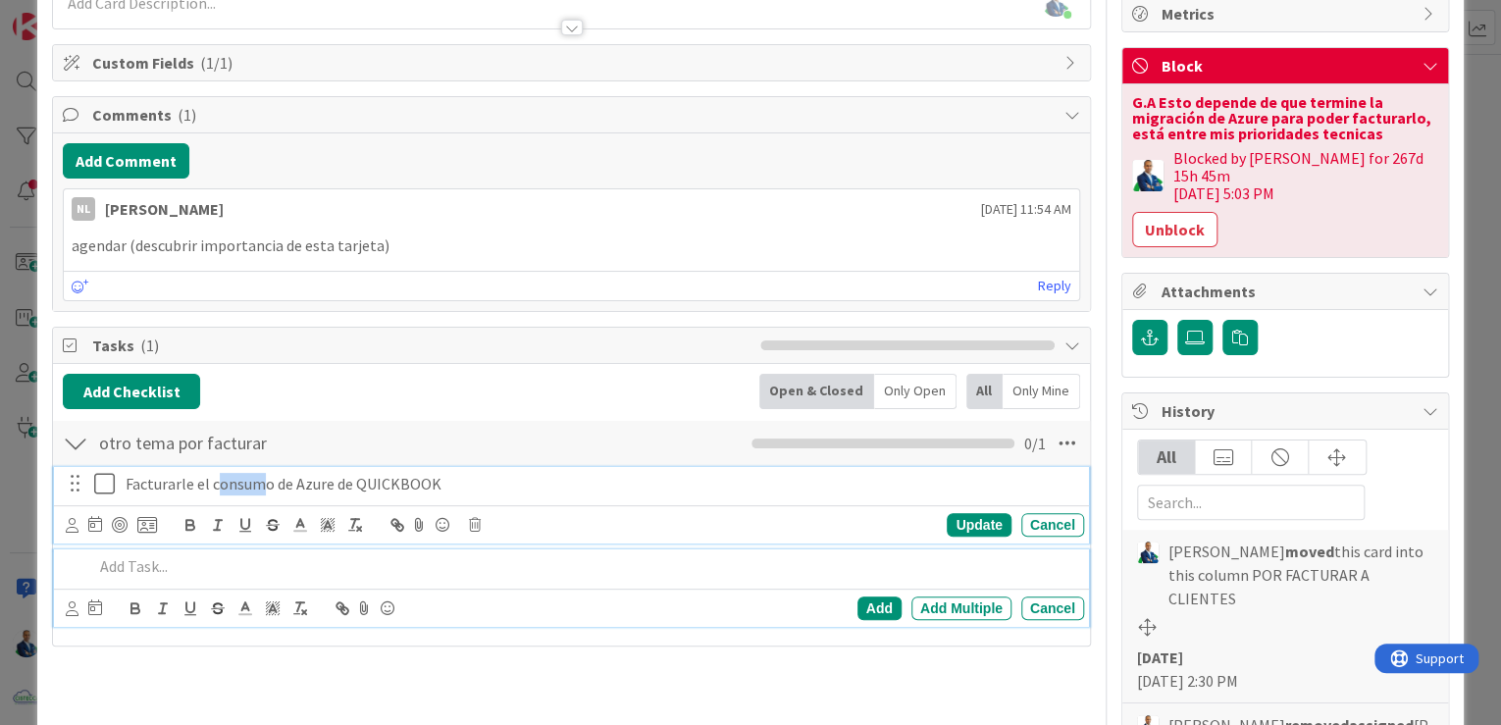
scroll to position [240, 0]
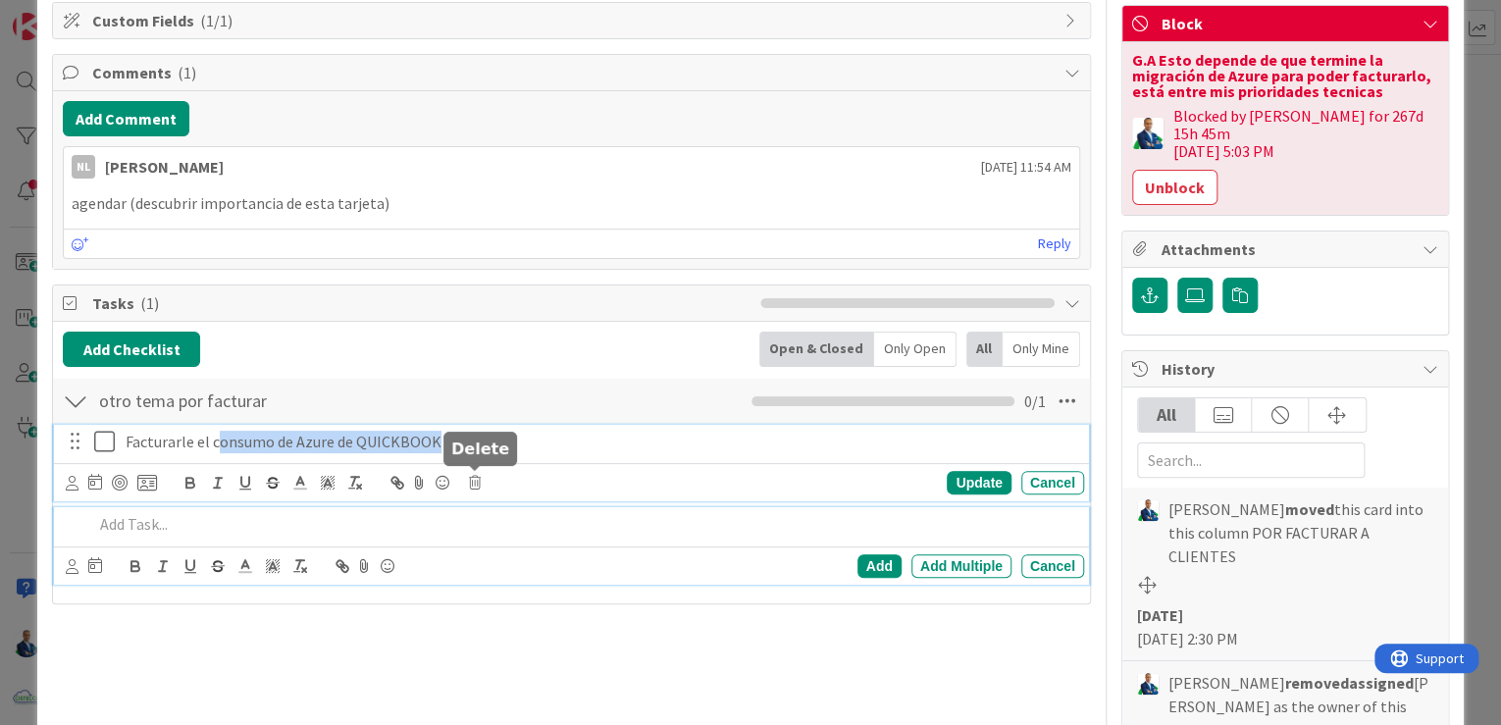
drag, startPoint x: 395, startPoint y: 478, endPoint x: 467, endPoint y: 436, distance: 83.1
click at [471, 461] on body "Kanban ADMINISTRACION 1x 2x 3x 0 GARANTIAS - CORREGUIR Aquí van tarjetas que ha…" at bounding box center [750, 362] width 1501 height 725
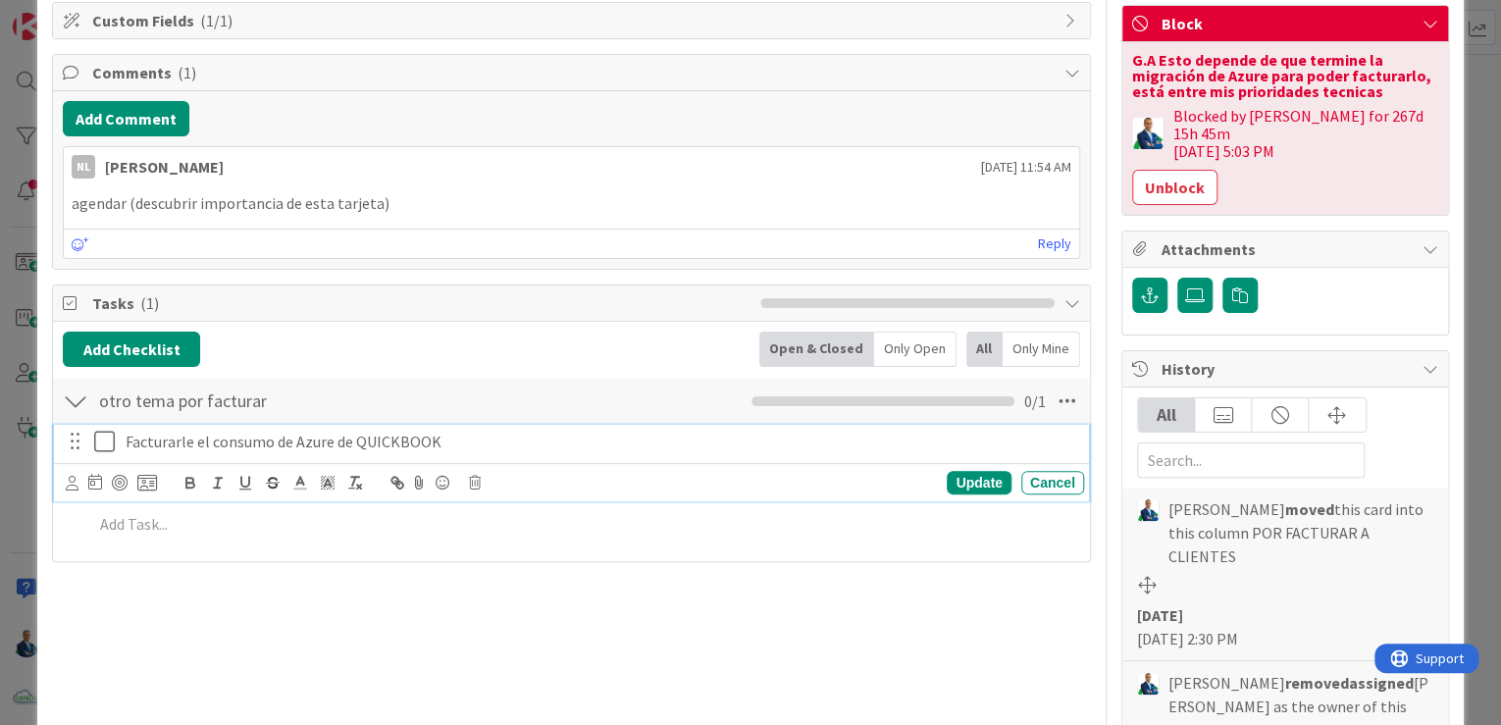
click at [466, 432] on p "Facturarle el consumo de Azure de QUICKBOOK" at bounding box center [601, 442] width 951 height 23
drag, startPoint x: 365, startPoint y: 436, endPoint x: 57, endPoint y: 436, distance: 308.1
click at [59, 437] on div "Facturarle el consumo de Azure de QUICKBOOK Update Cancel" at bounding box center [571, 464] width 1035 height 78
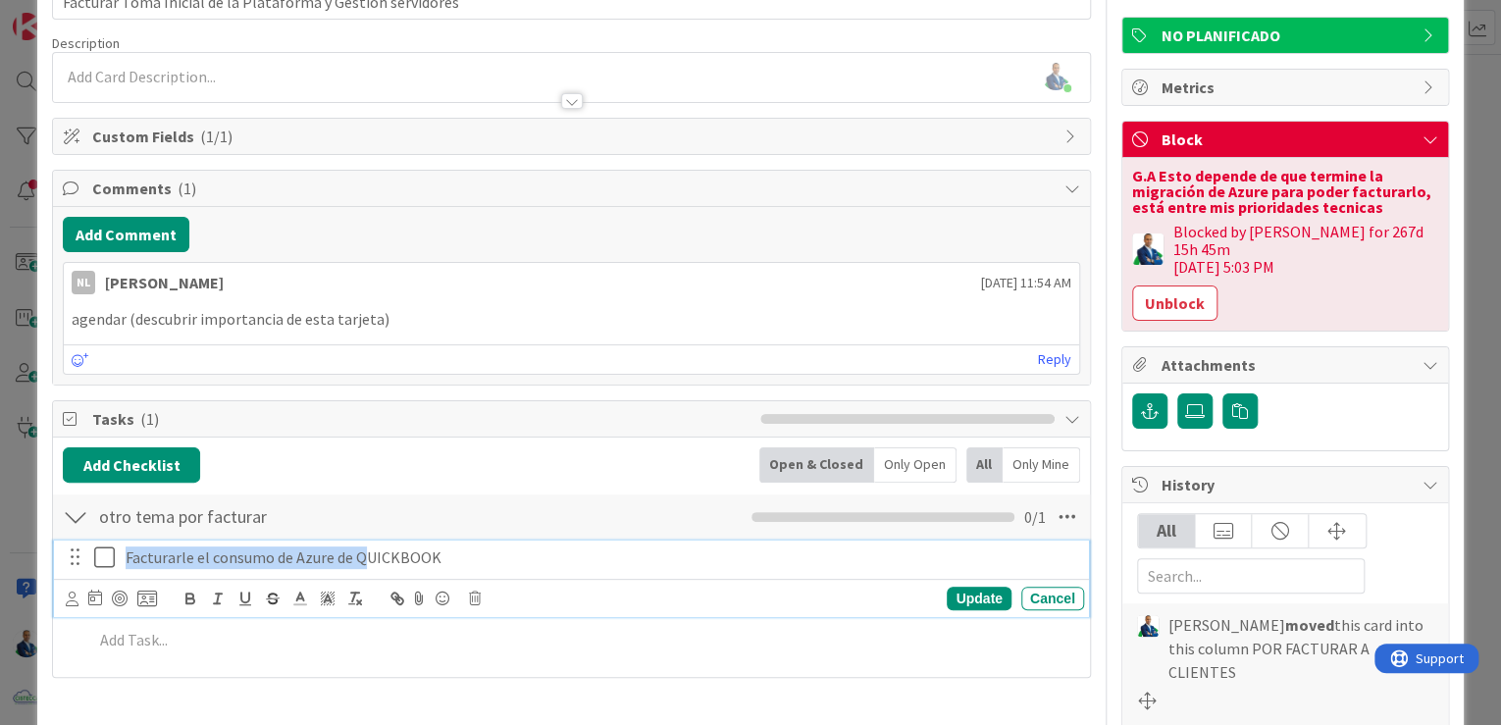
scroll to position [0, 0]
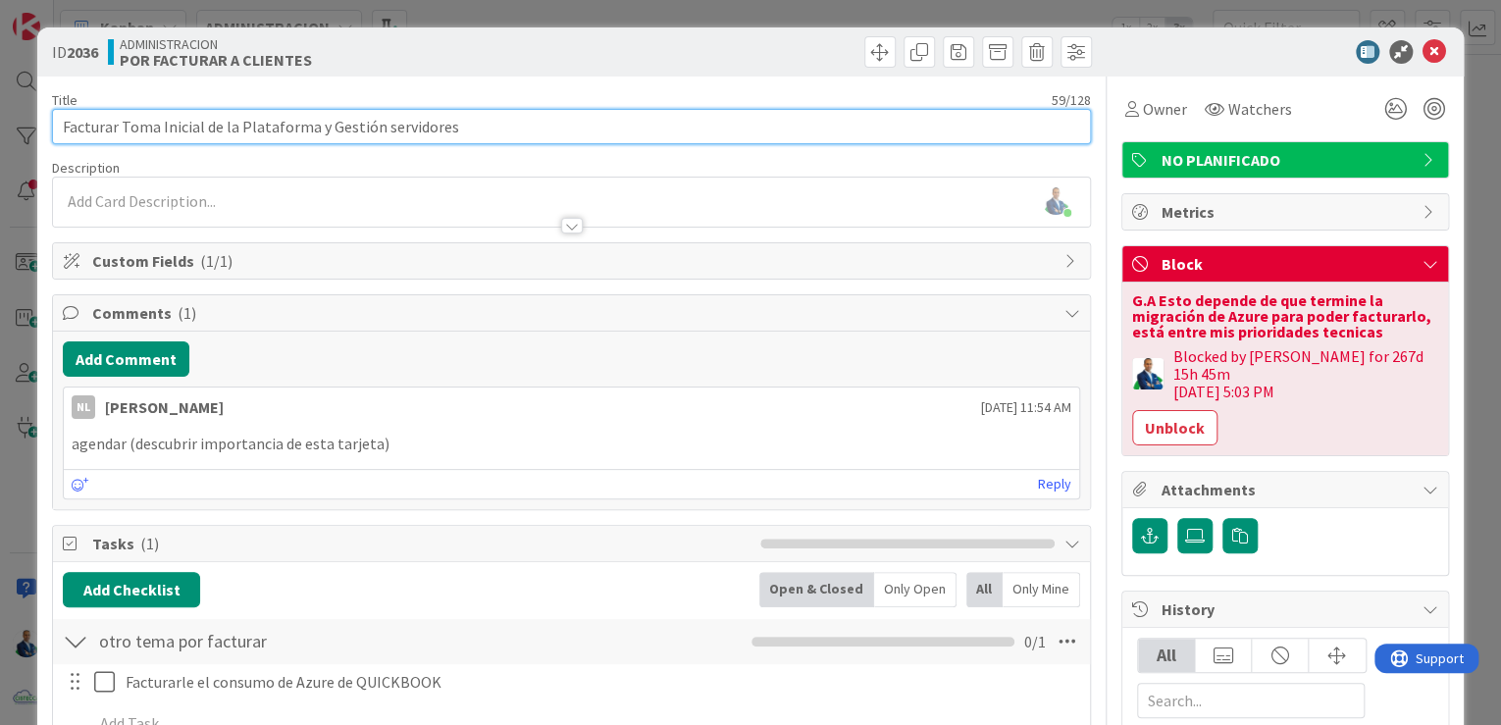
drag, startPoint x: 69, startPoint y: 130, endPoint x: 619, endPoint y: 130, distance: 550.5
click at [619, 130] on input "Facturar Toma Inicial de la Plataforma y Gestión servidores" at bounding box center [571, 126] width 1039 height 35
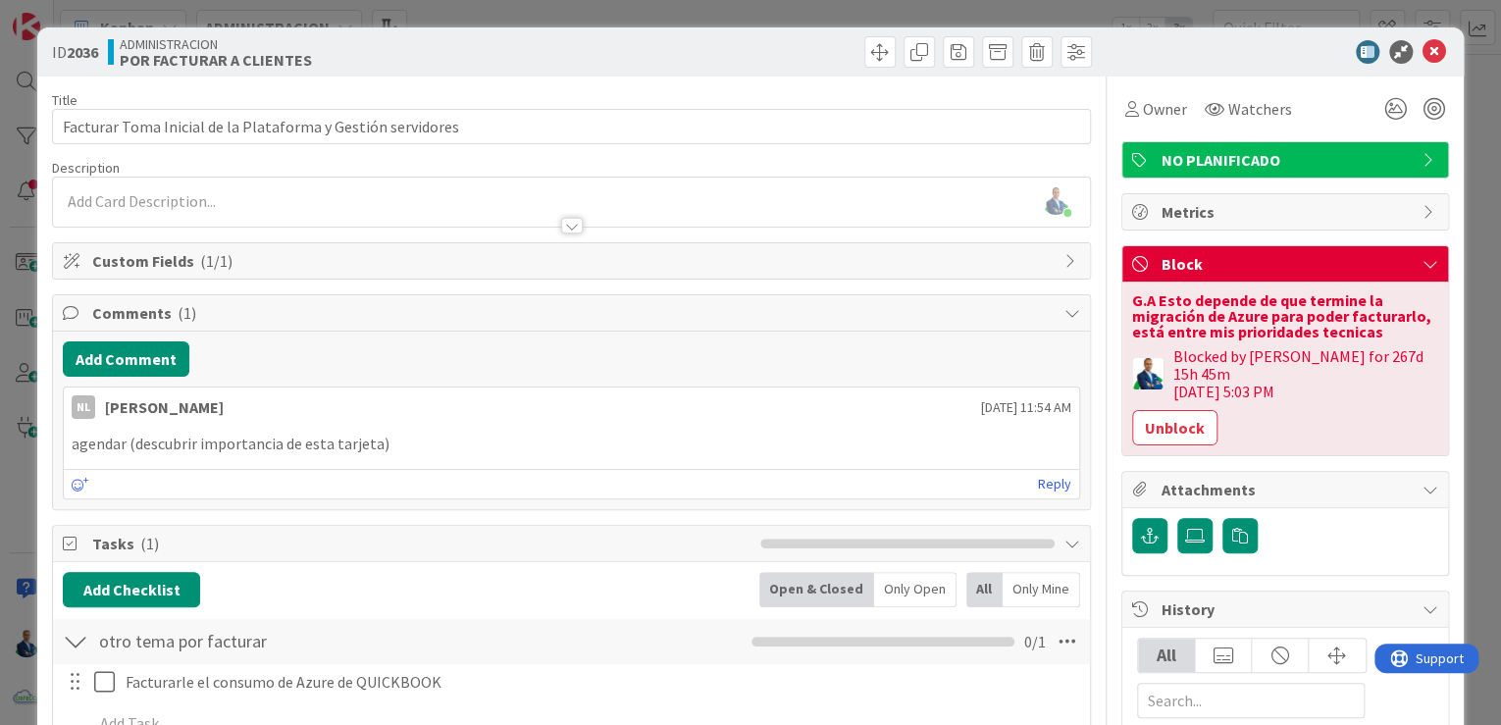
click at [1464, 247] on div "ID 2036 ADMINISTRACION POR FACTURAR A CLIENTES Title 59 / 128 Facturar Toma Ini…" at bounding box center [750, 362] width 1501 height 725
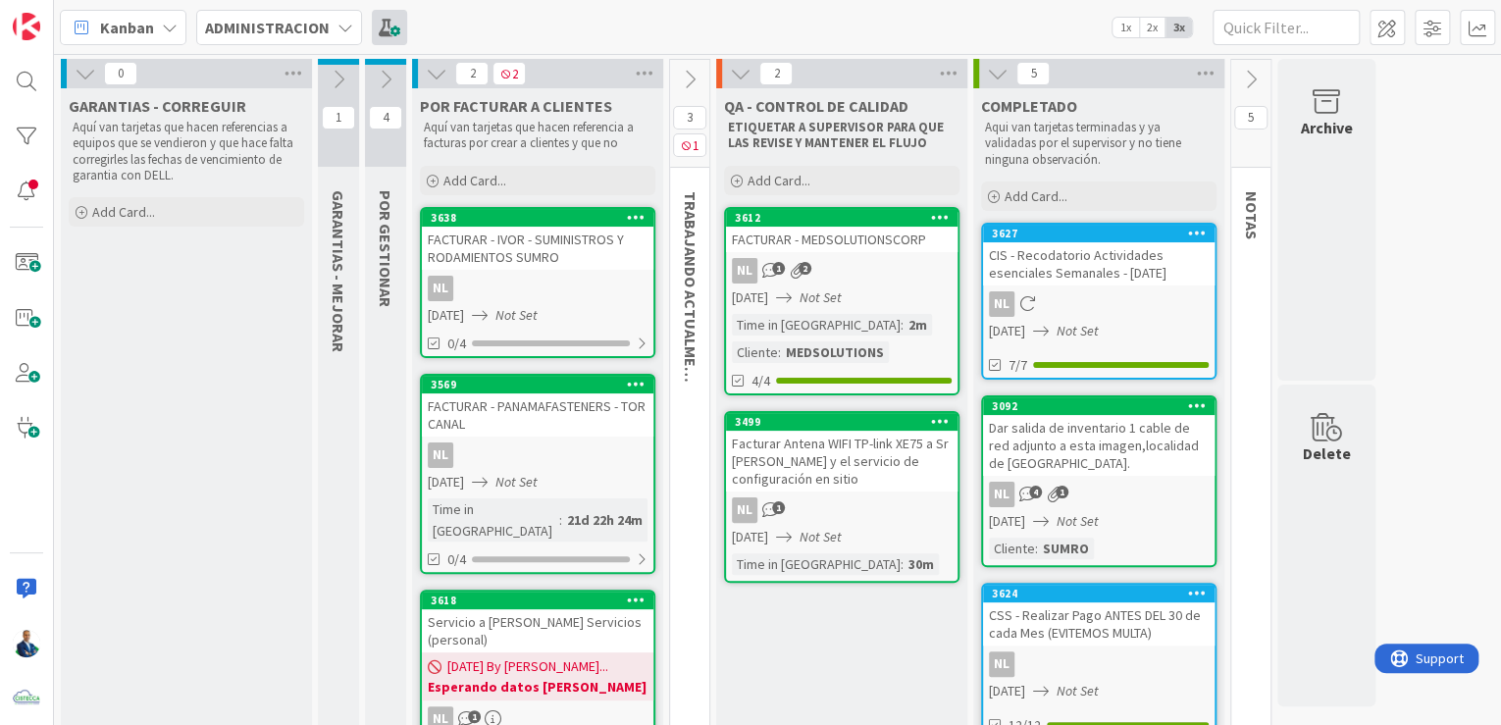
click at [382, 31] on span at bounding box center [389, 27] width 35 height 35
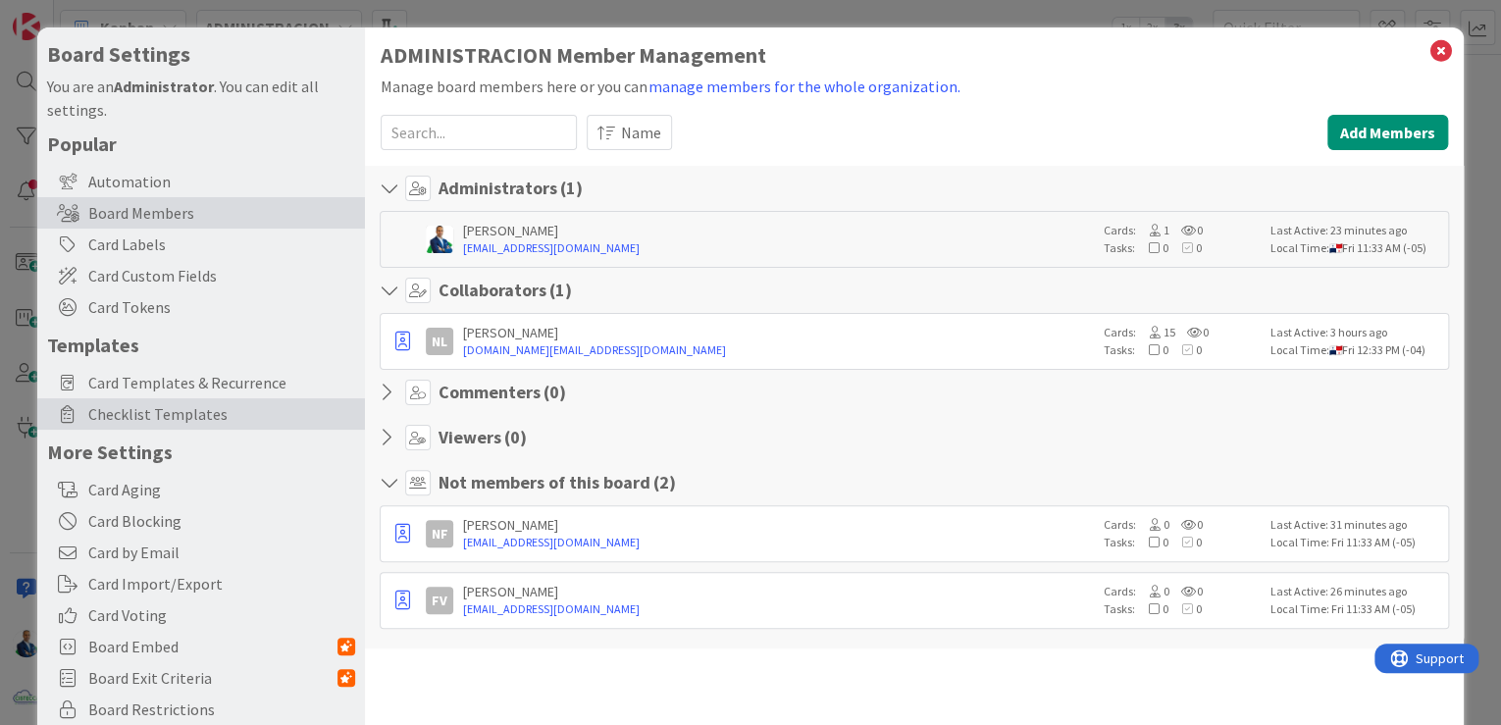
click at [164, 414] on span "Checklist Templates" at bounding box center [221, 414] width 267 height 24
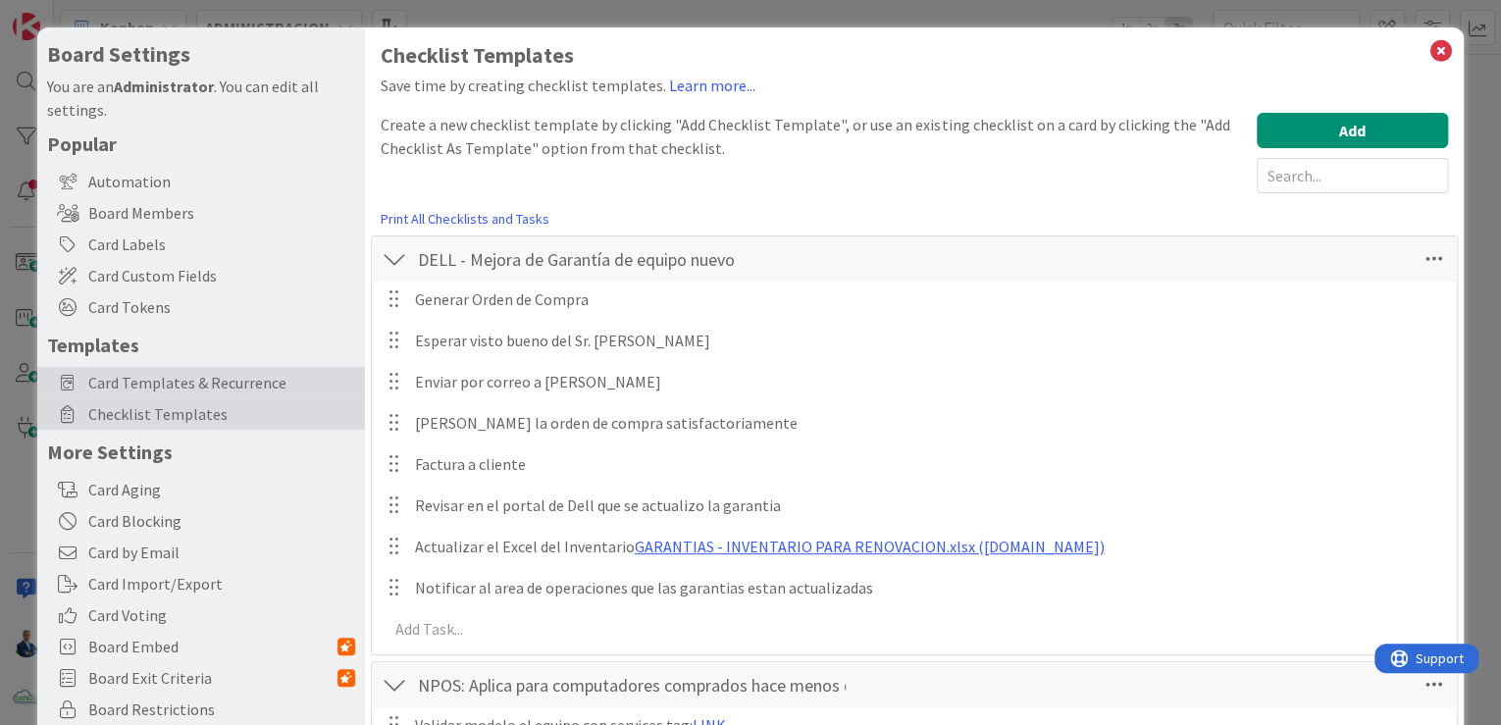
click at [225, 389] on span "Card Templates & Recurrence" at bounding box center [221, 383] width 267 height 24
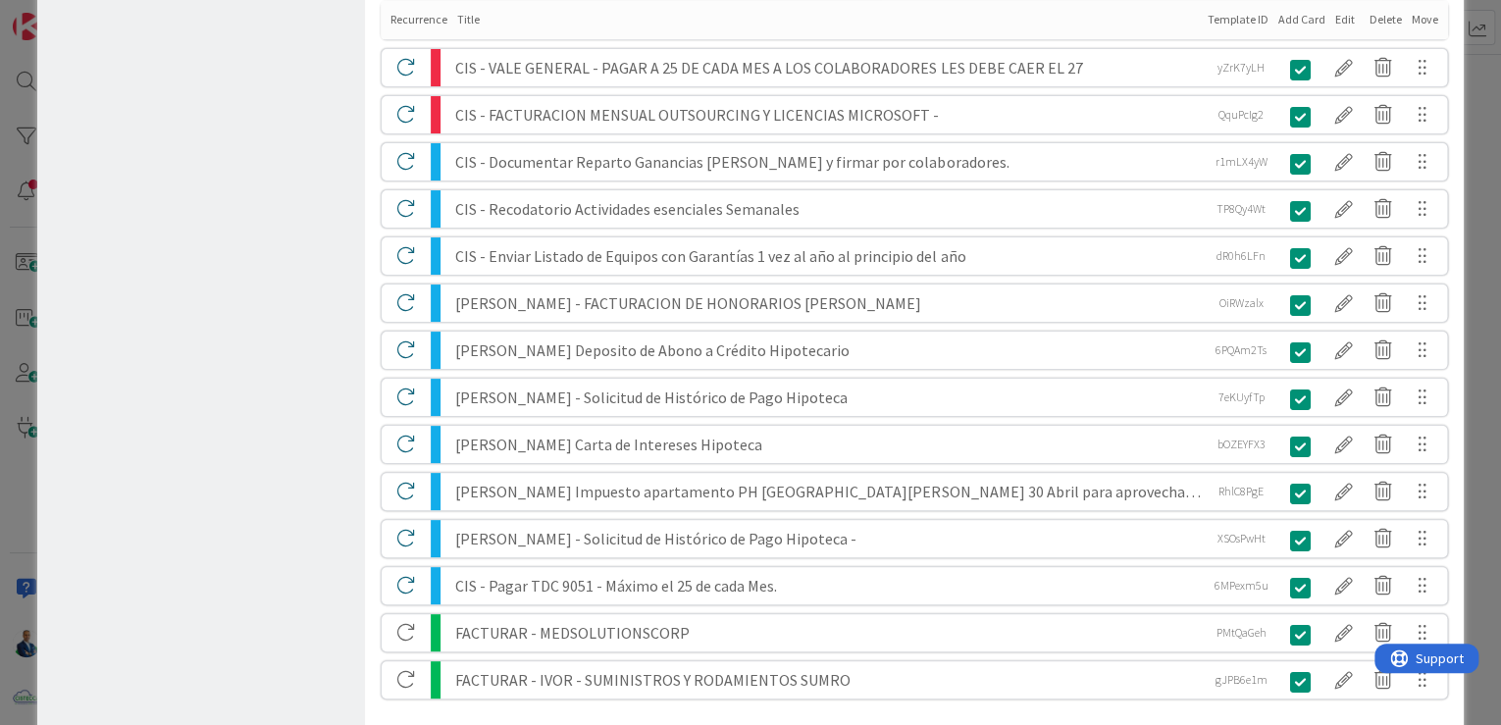
scroll to position [919, 0]
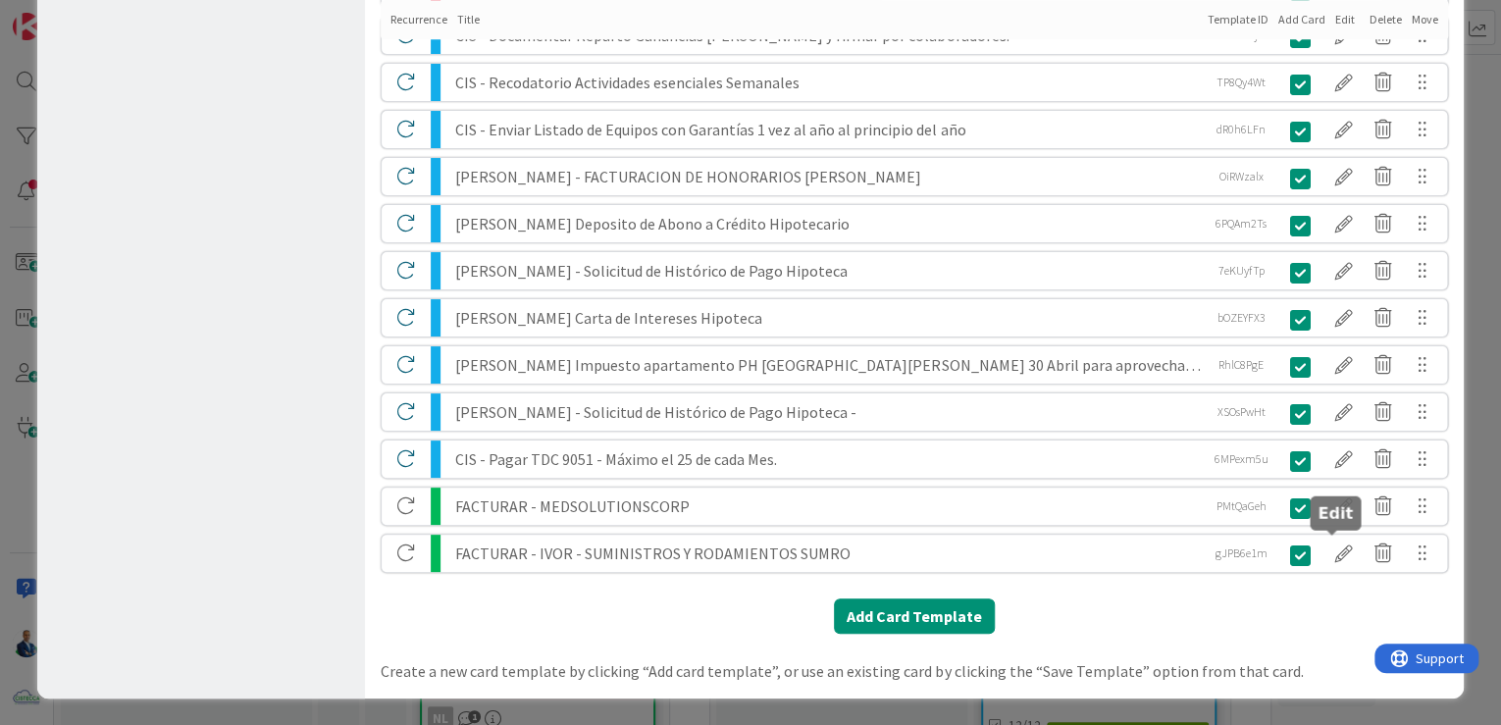
click at [1335, 546] on div at bounding box center [1344, 553] width 39 height 33
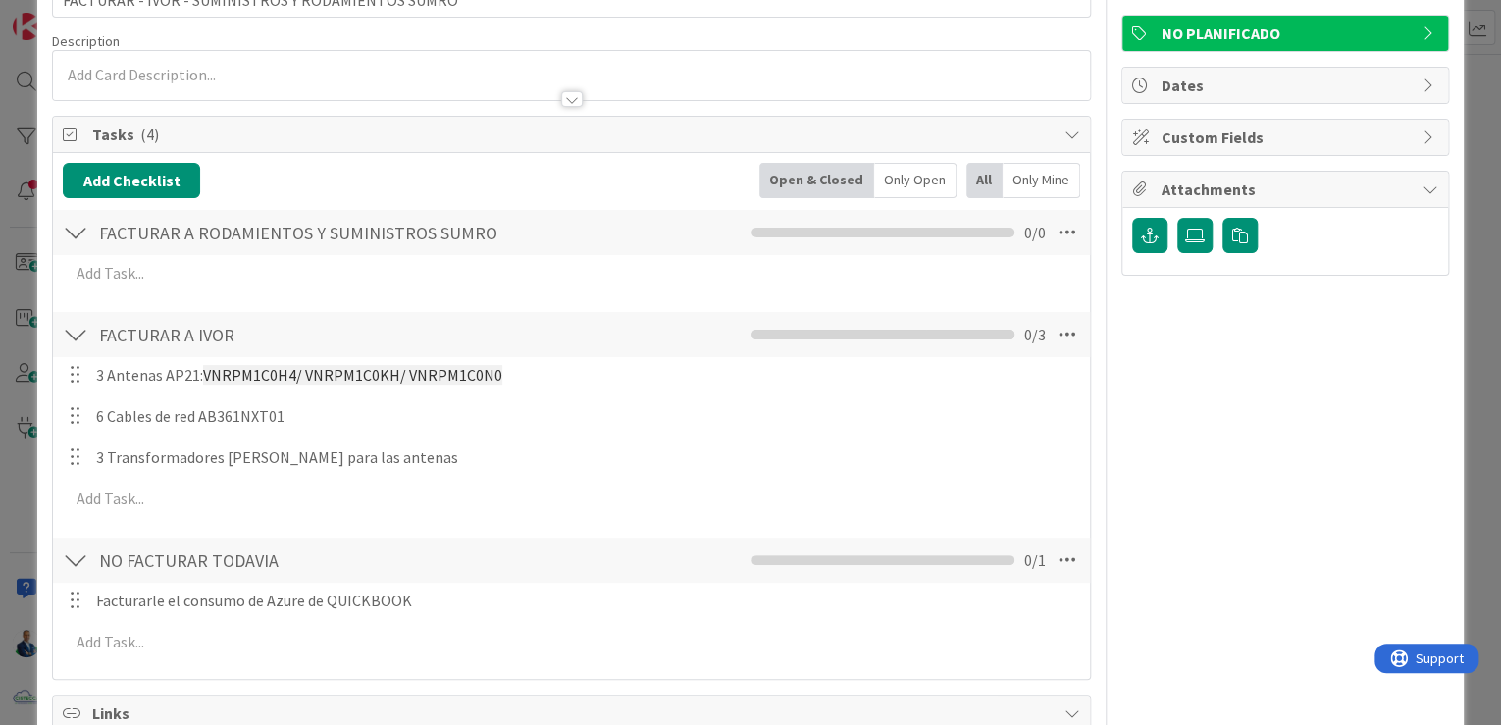
scroll to position [235, 0]
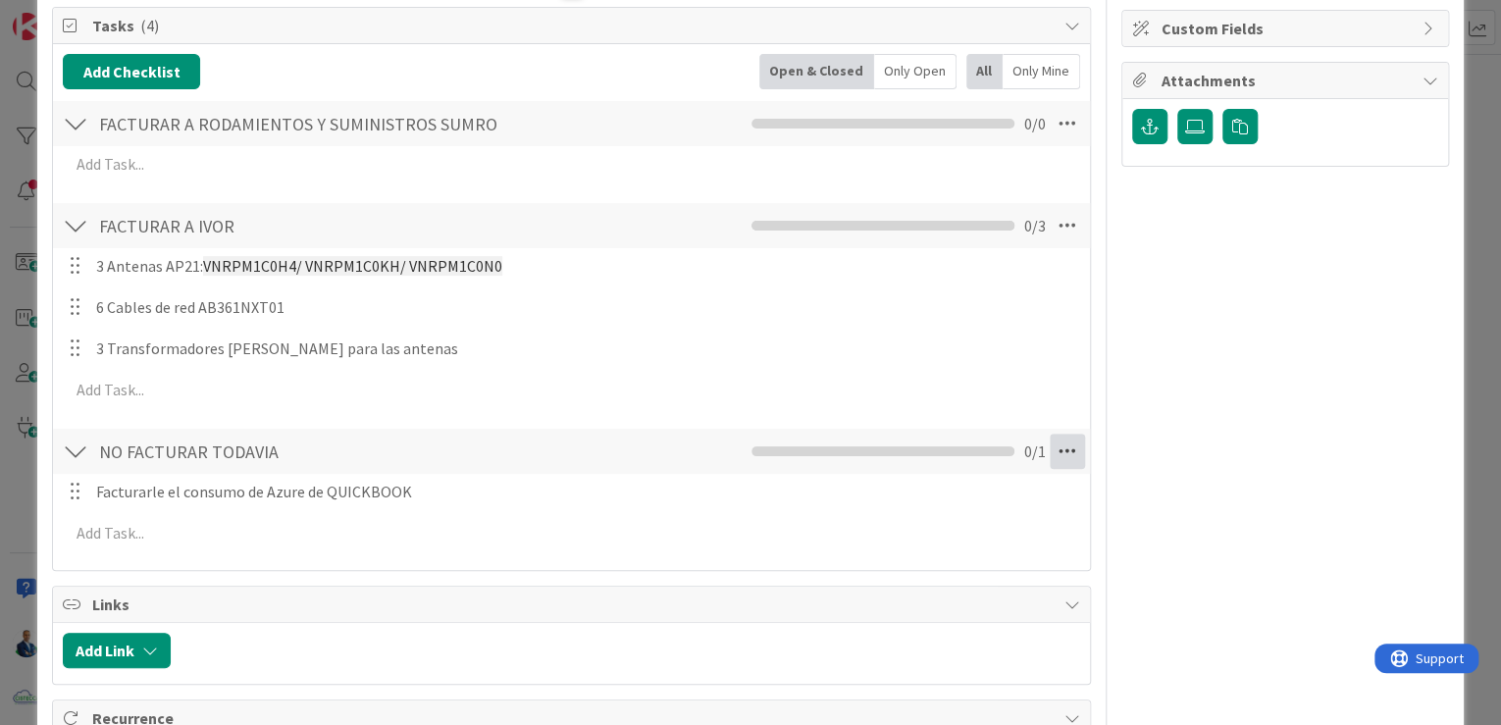
click at [1061, 452] on icon at bounding box center [1067, 451] width 35 height 35
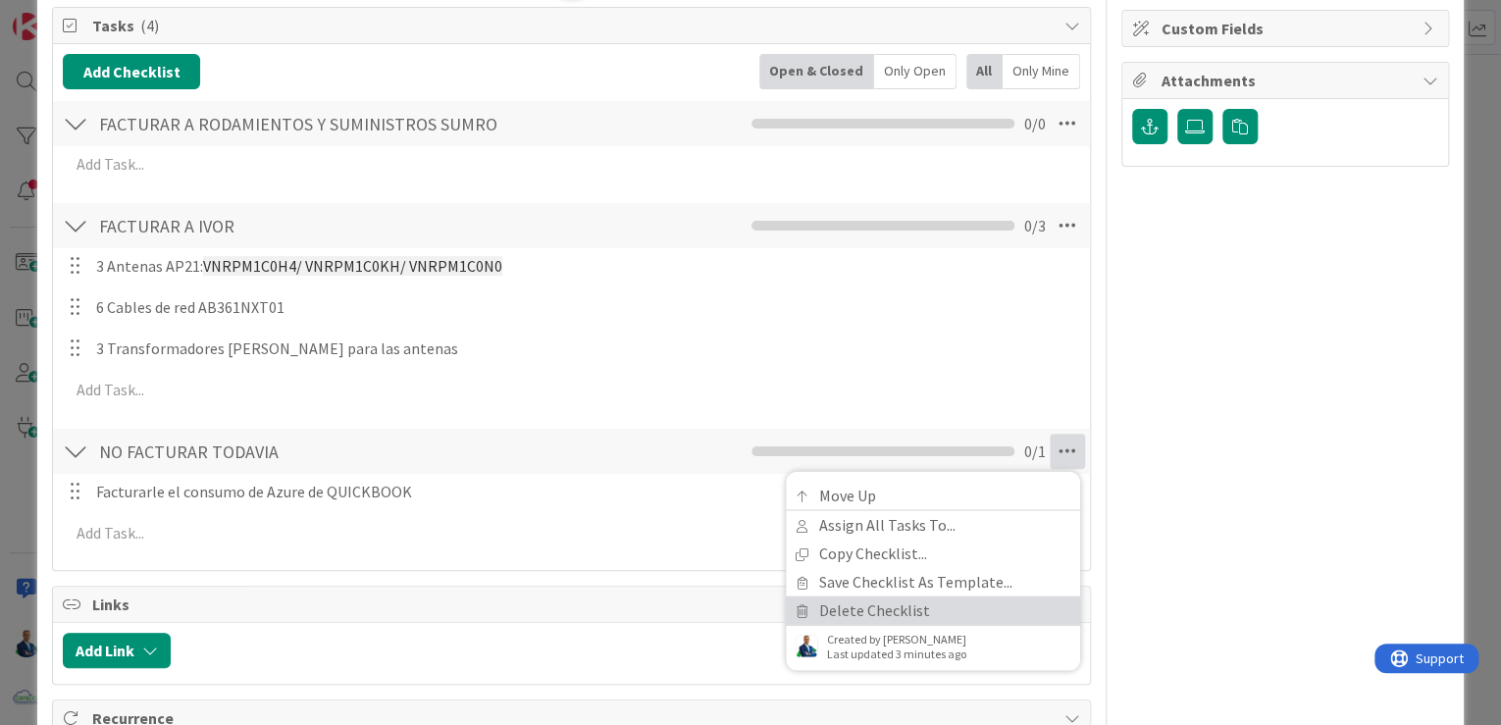
click at [883, 596] on link "Delete Checklist" at bounding box center [933, 610] width 294 height 28
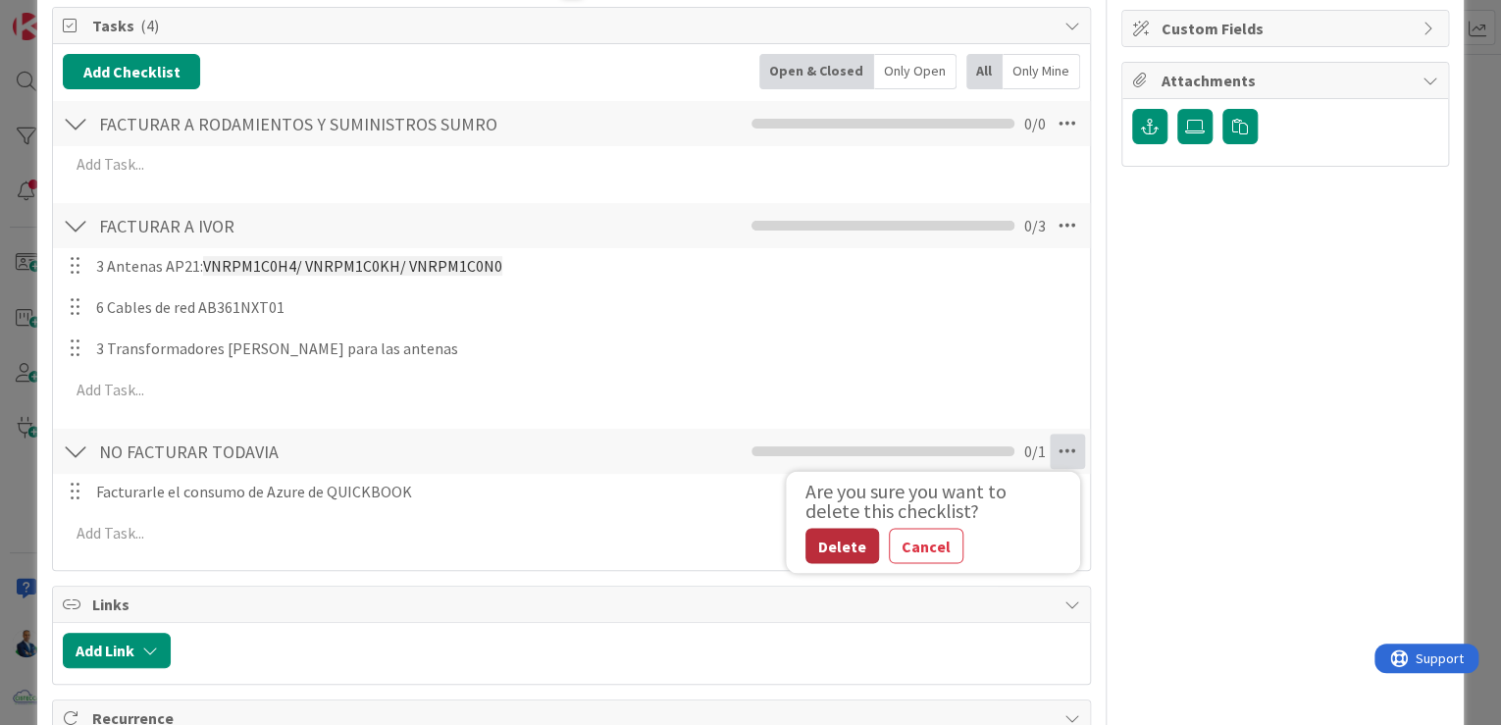
click at [836, 543] on button "Delete" at bounding box center [843, 545] width 74 height 35
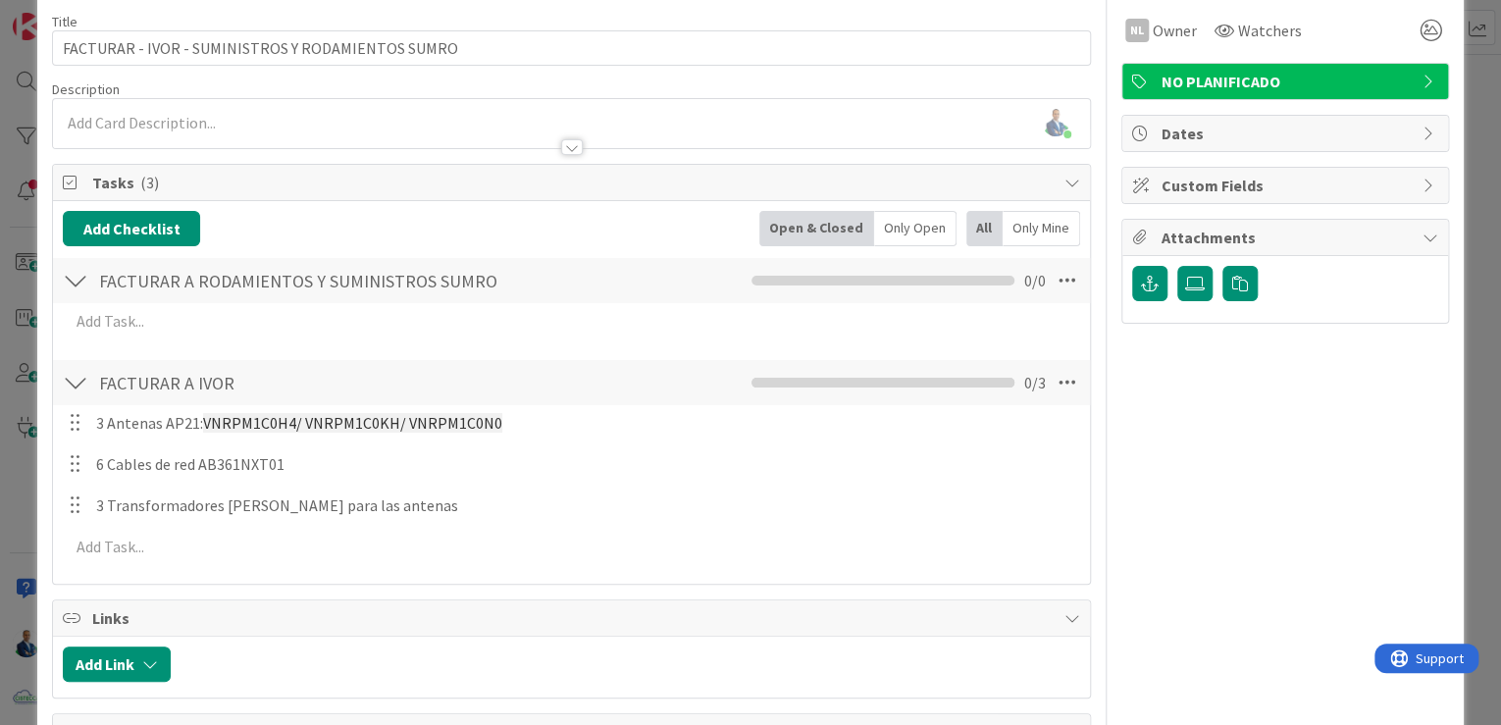
scroll to position [78, 0]
click at [1466, 318] on div "This is a Card Template GARANTIAS - CORREGUIR Position Top Bottom Return to Boa…" at bounding box center [750, 362] width 1501 height 725
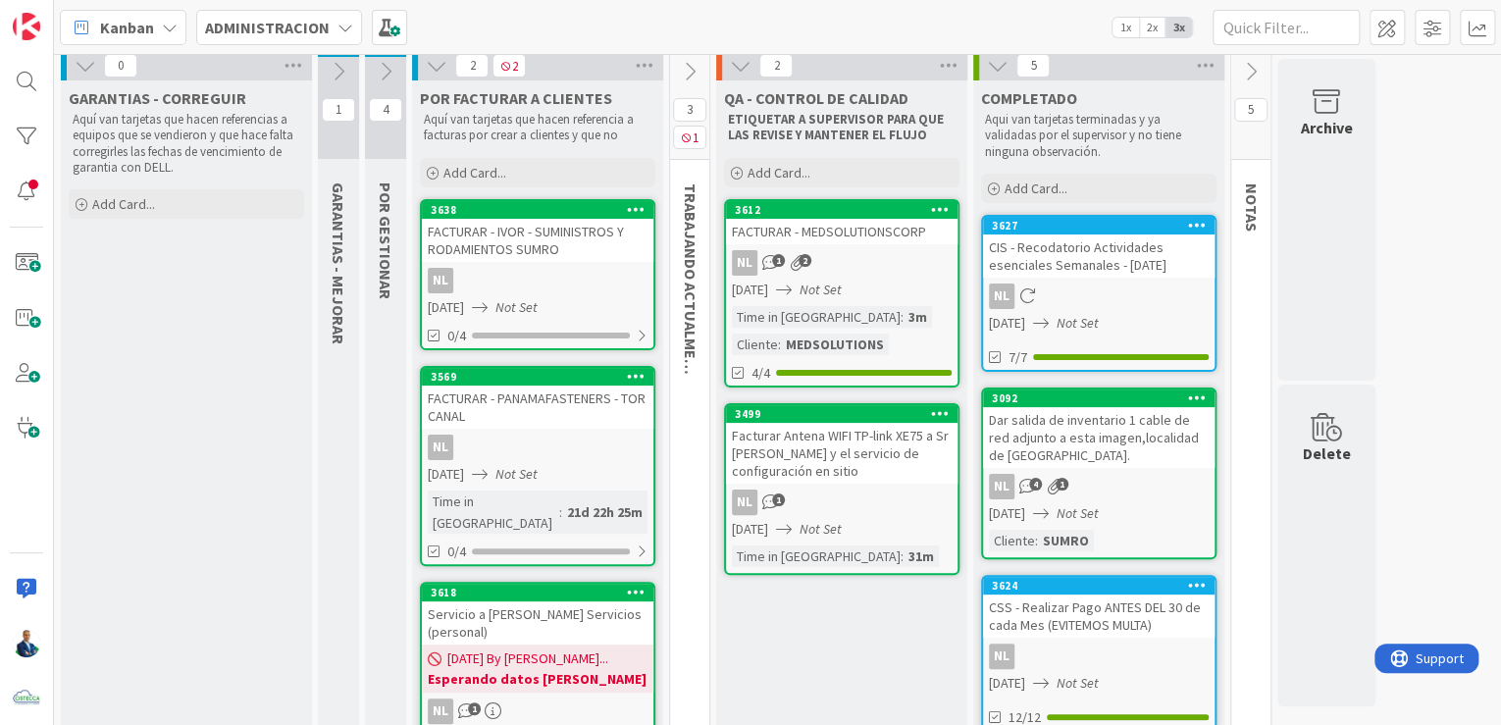
scroll to position [6, 0]
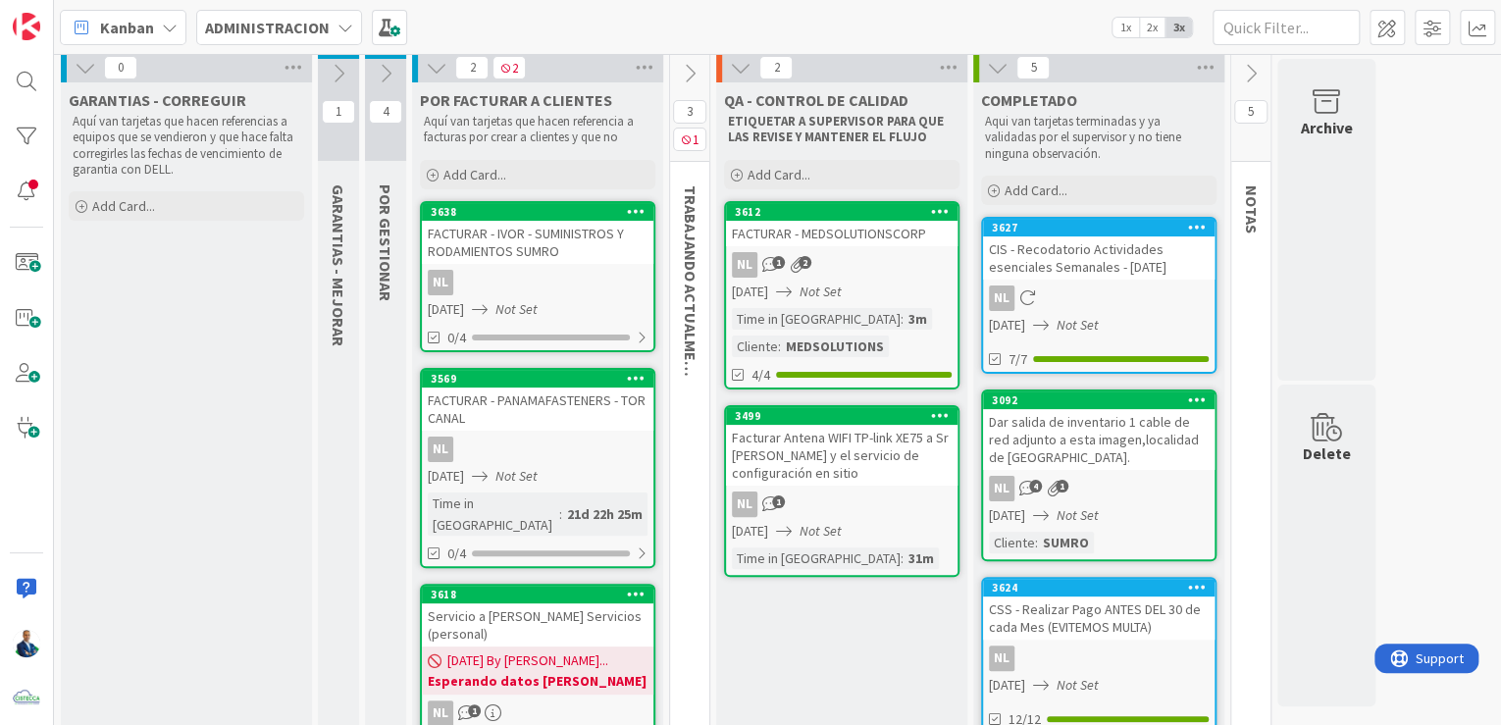
click at [571, 244] on div "FACTURAR - IVOR - SUMINISTROS Y RODAMIENTOS SUMRO" at bounding box center [538, 242] width 232 height 43
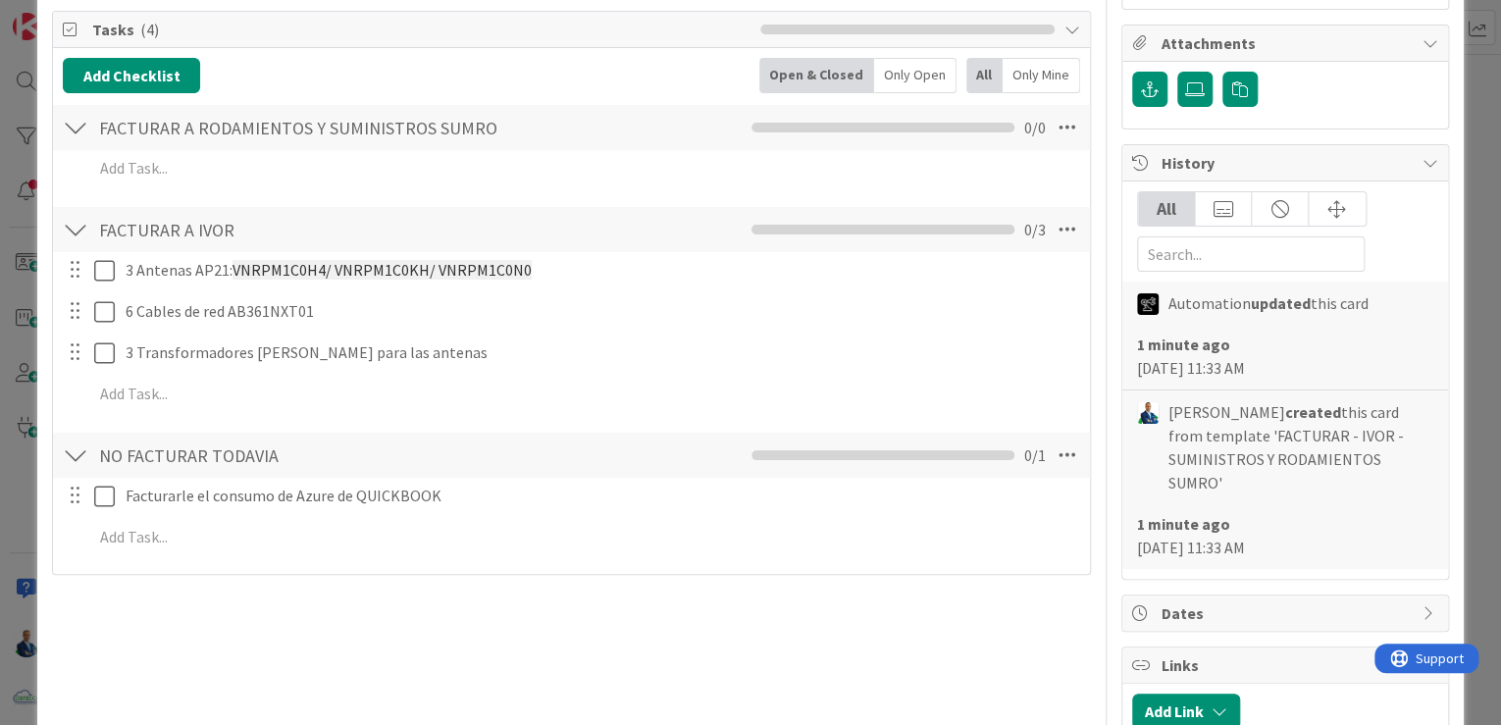
scroll to position [392, 0]
click at [1063, 445] on icon at bounding box center [1067, 454] width 35 height 35
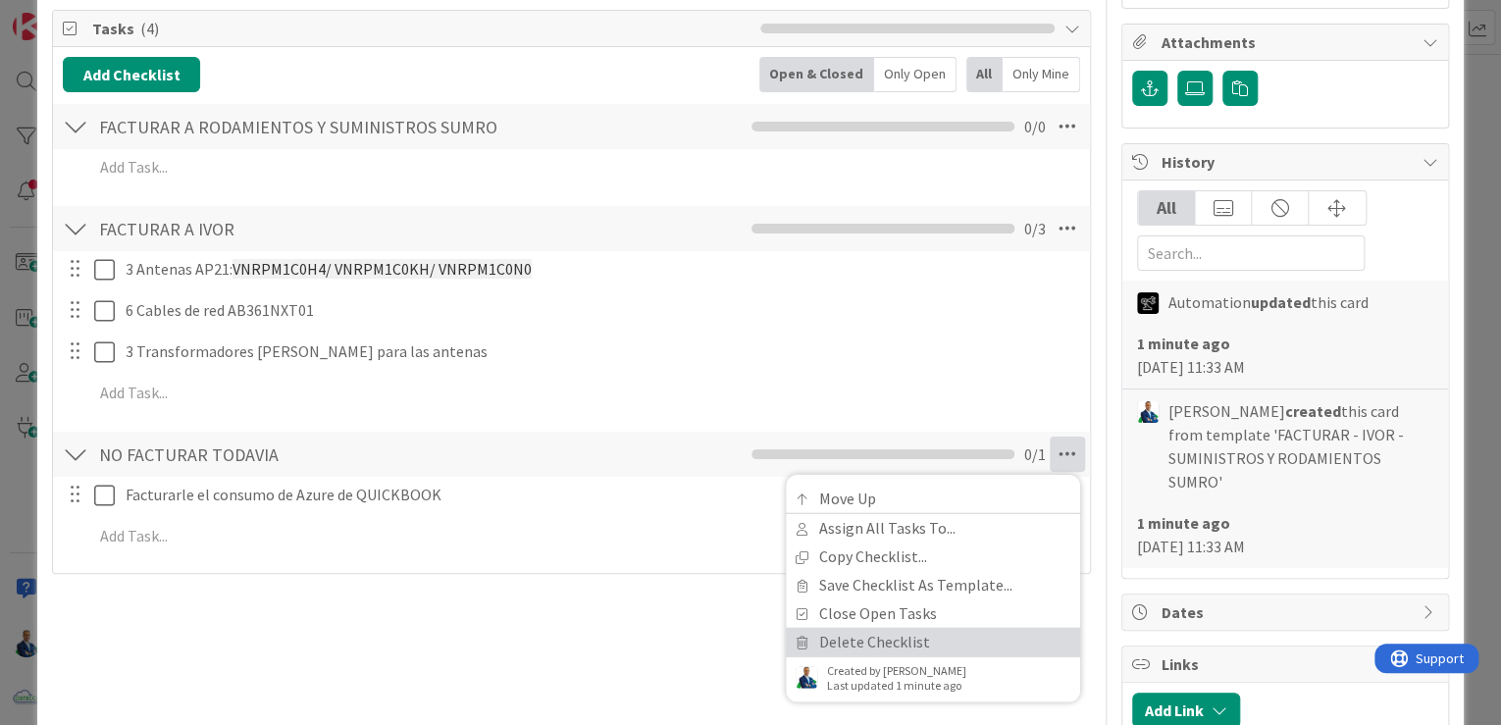
click at [871, 644] on link "Delete Checklist" at bounding box center [933, 641] width 294 height 28
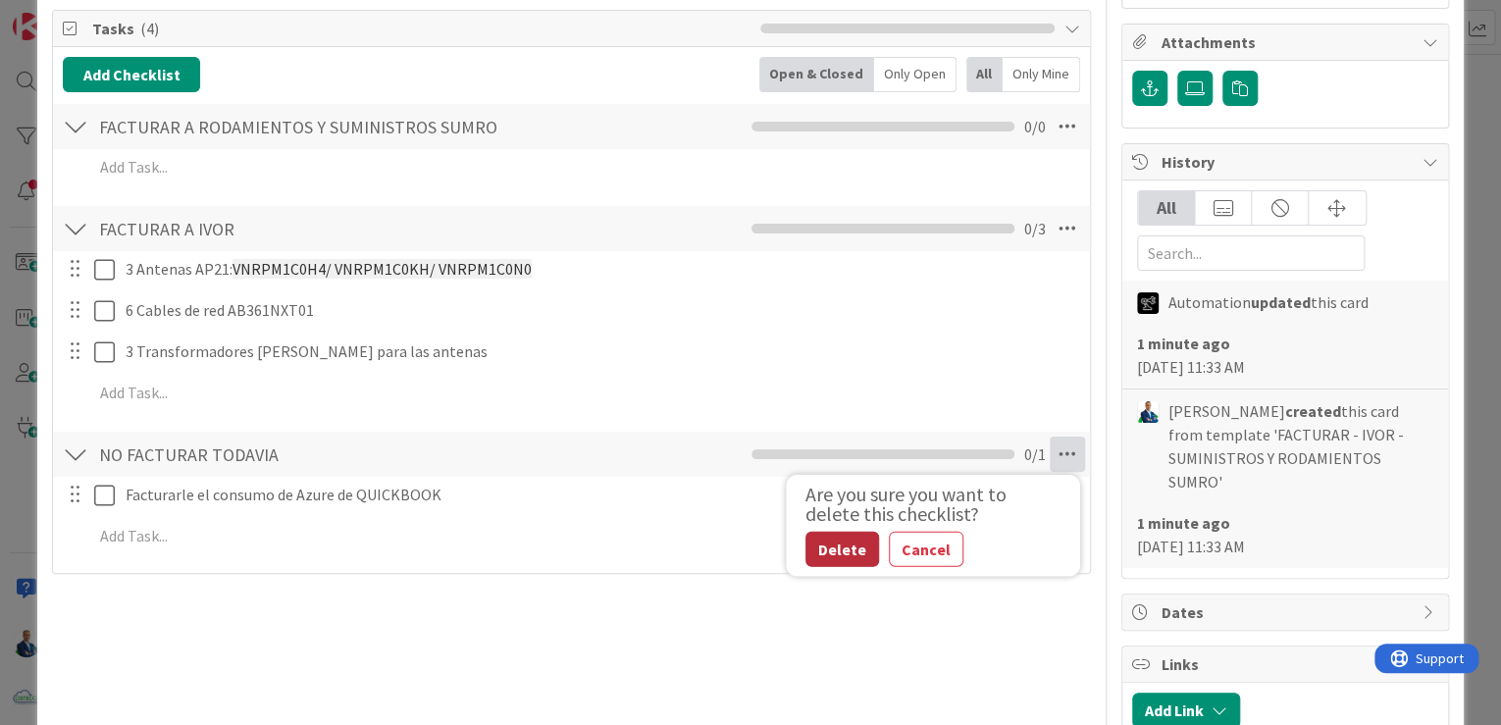
click at [824, 536] on button "Delete" at bounding box center [843, 548] width 74 height 35
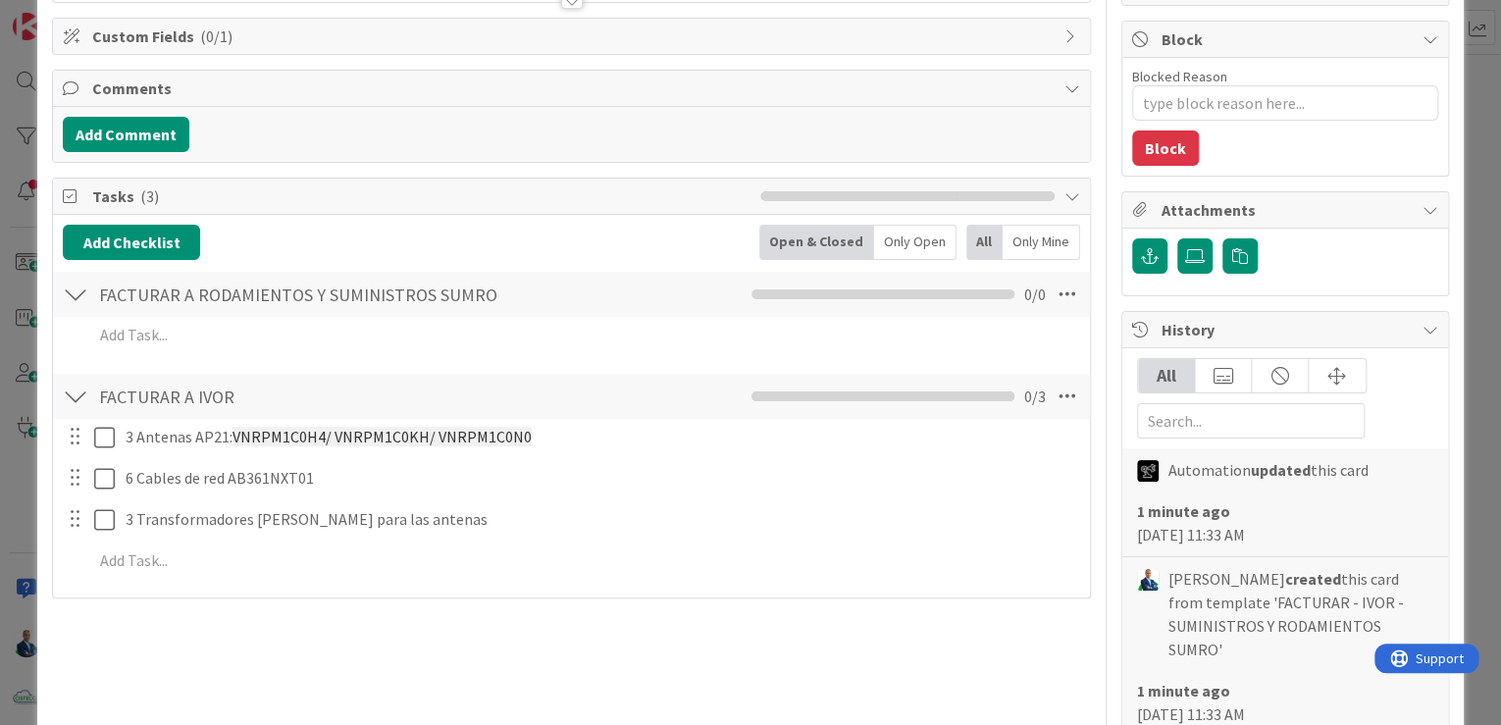
scroll to position [157, 0]
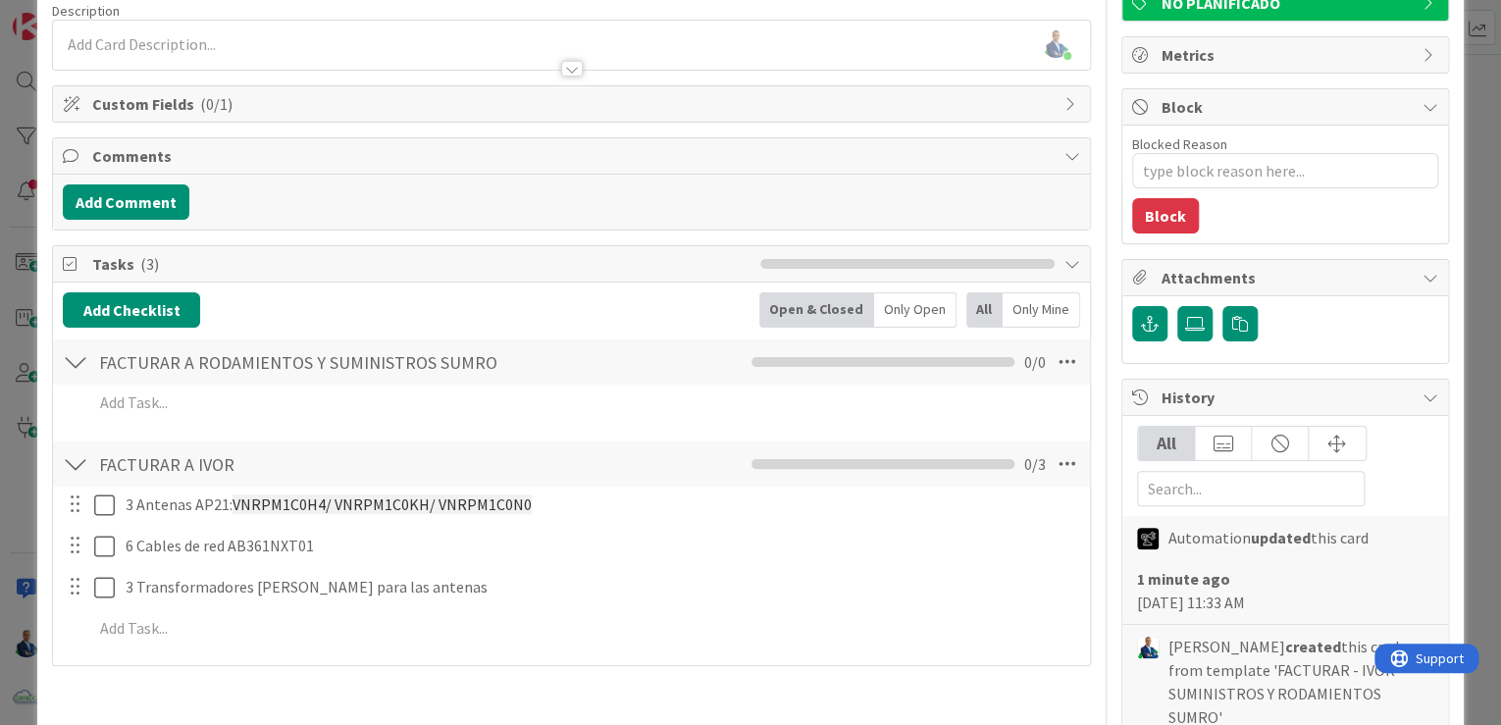
click at [1479, 317] on div "ID 3638 ADMINISTRACION POR FACTURAR A CLIENTES Title 49 / 128 FACTURAR - IVOR -…" at bounding box center [750, 362] width 1501 height 725
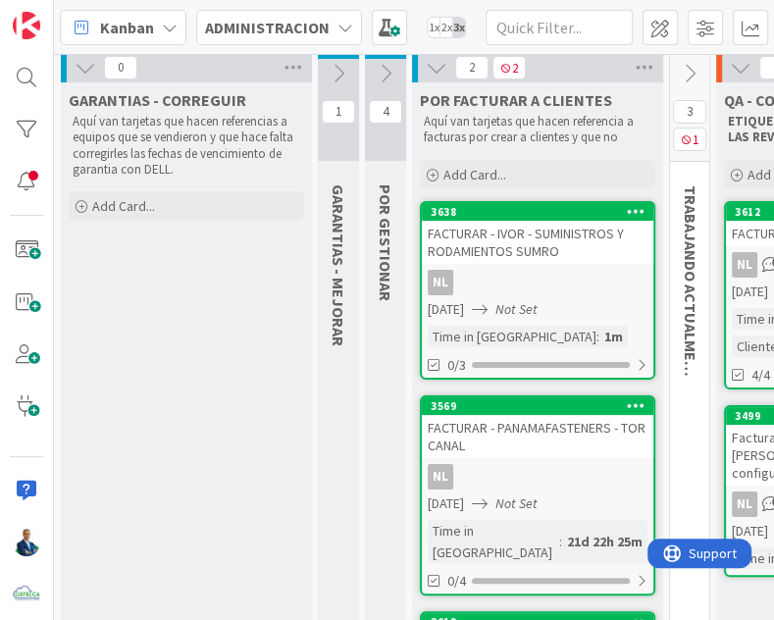
click at [541, 217] on div "3638" at bounding box center [538, 212] width 232 height 18
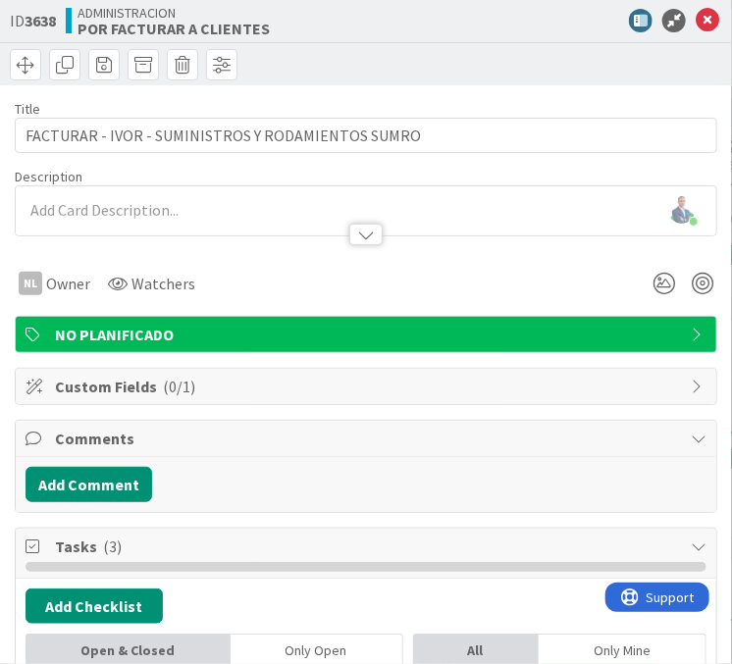
type textarea "x"
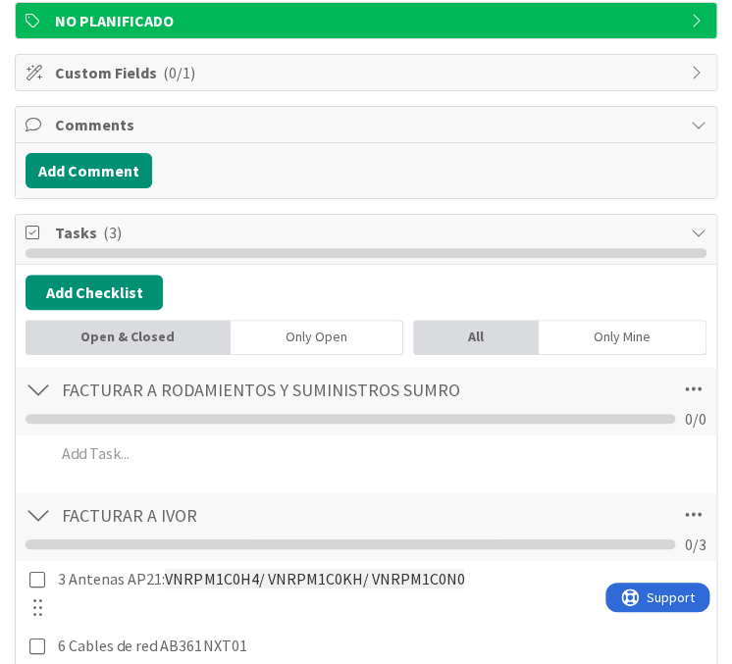
scroll to position [628, 0]
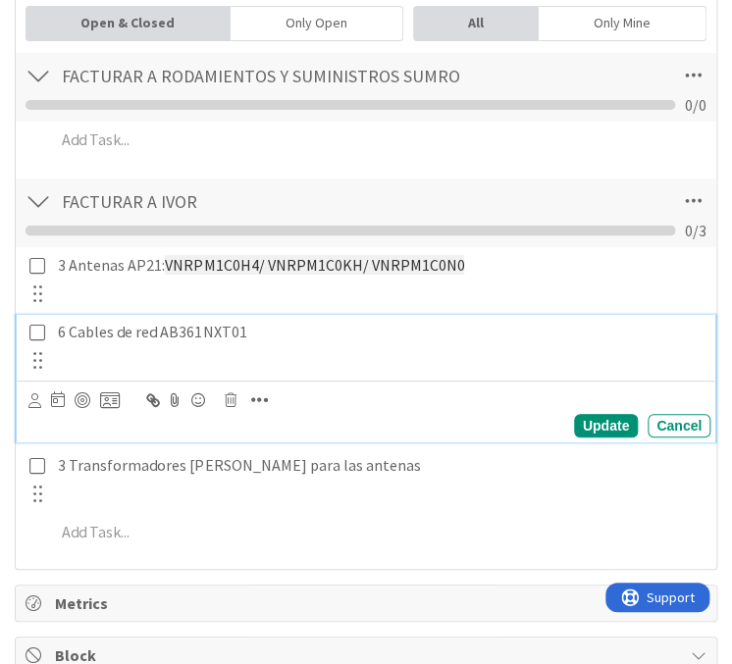
click at [204, 333] on p "6 Cables de red AB361NXT01" at bounding box center [380, 332] width 645 height 23
copy p "AB361NXT01"
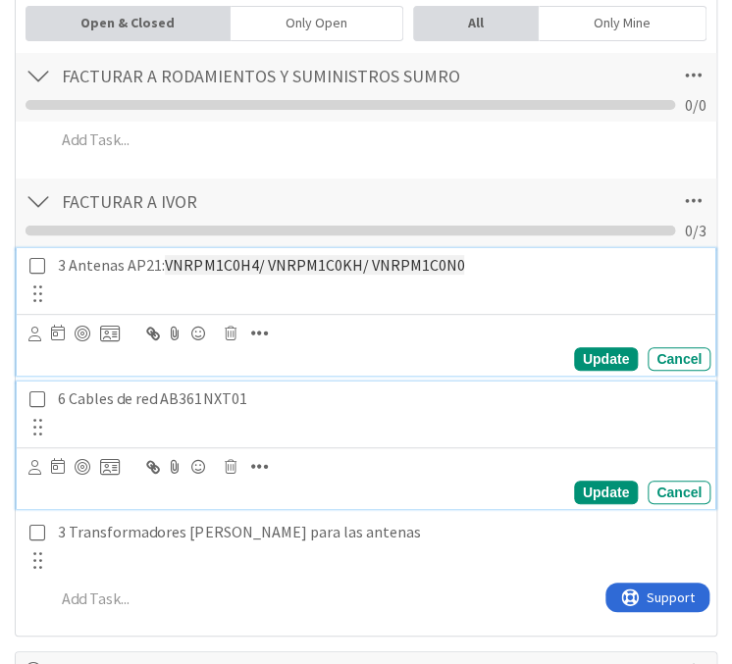
click at [139, 262] on p "3 Antenas AP21: VNRPM1C0H4/ VNRPM1C0KH/ VNRPM1C0N0" at bounding box center [380, 265] width 645 height 23
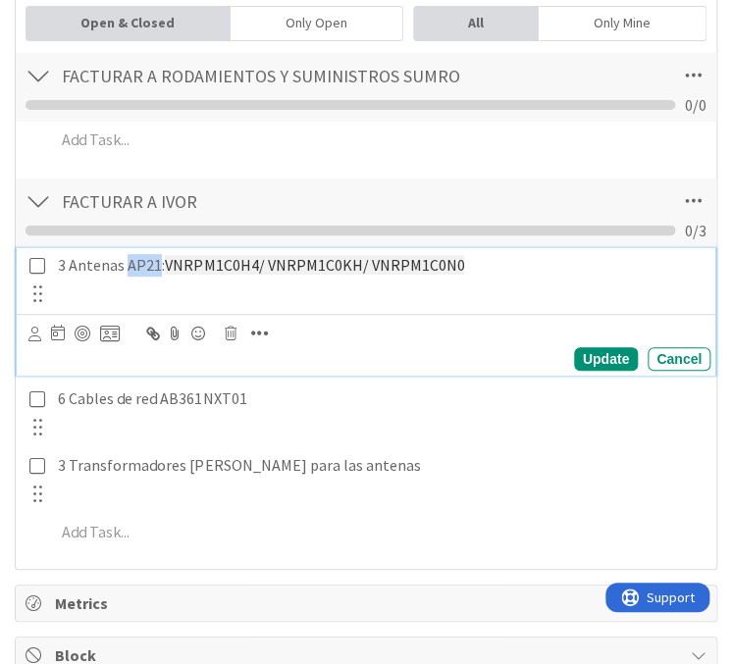
copy p "AP21"
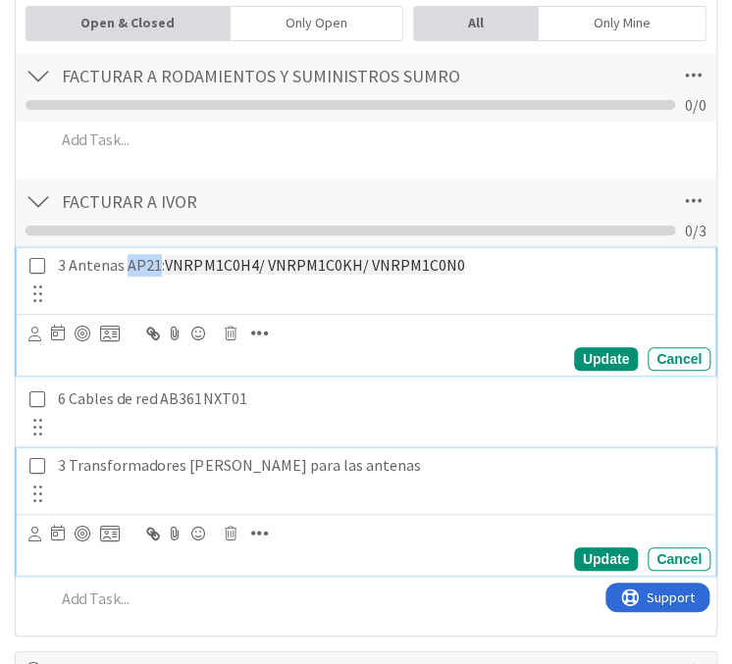
click at [197, 459] on p "3 Transformadores POE para las antenas" at bounding box center [380, 465] width 645 height 23
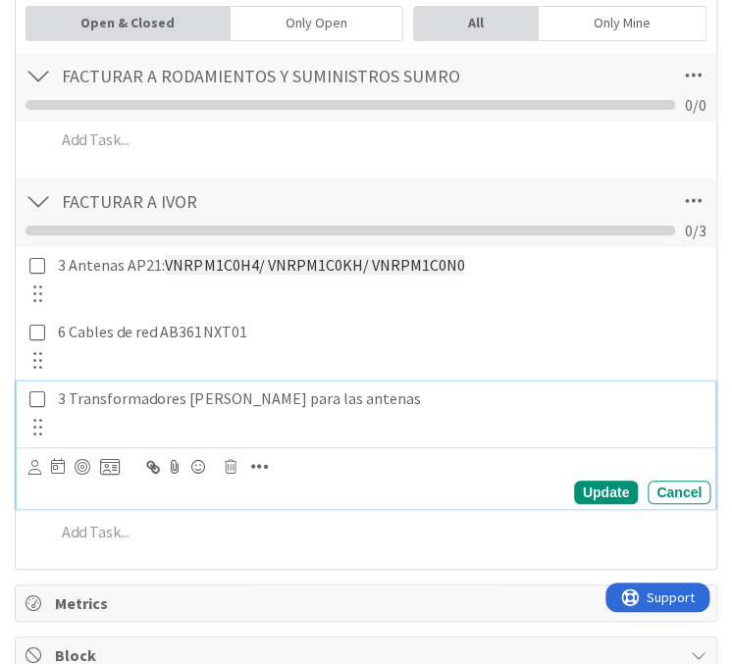
scroll to position [561, 0]
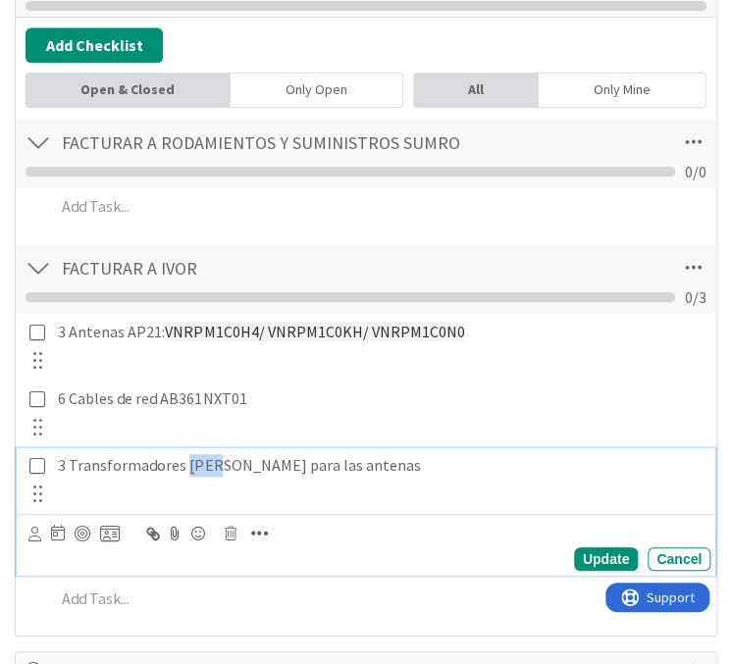
click at [197, 459] on p "3 Transformadores POE para las antenas" at bounding box center [380, 465] width 645 height 23
paste div
drag, startPoint x: 184, startPoint y: 462, endPoint x: 224, endPoint y: 458, distance: 39.4
click at [224, 458] on span "U-POE" at bounding box center [252, 465] width 132 height 20
click at [589, 548] on div "Update" at bounding box center [606, 560] width 64 height 24
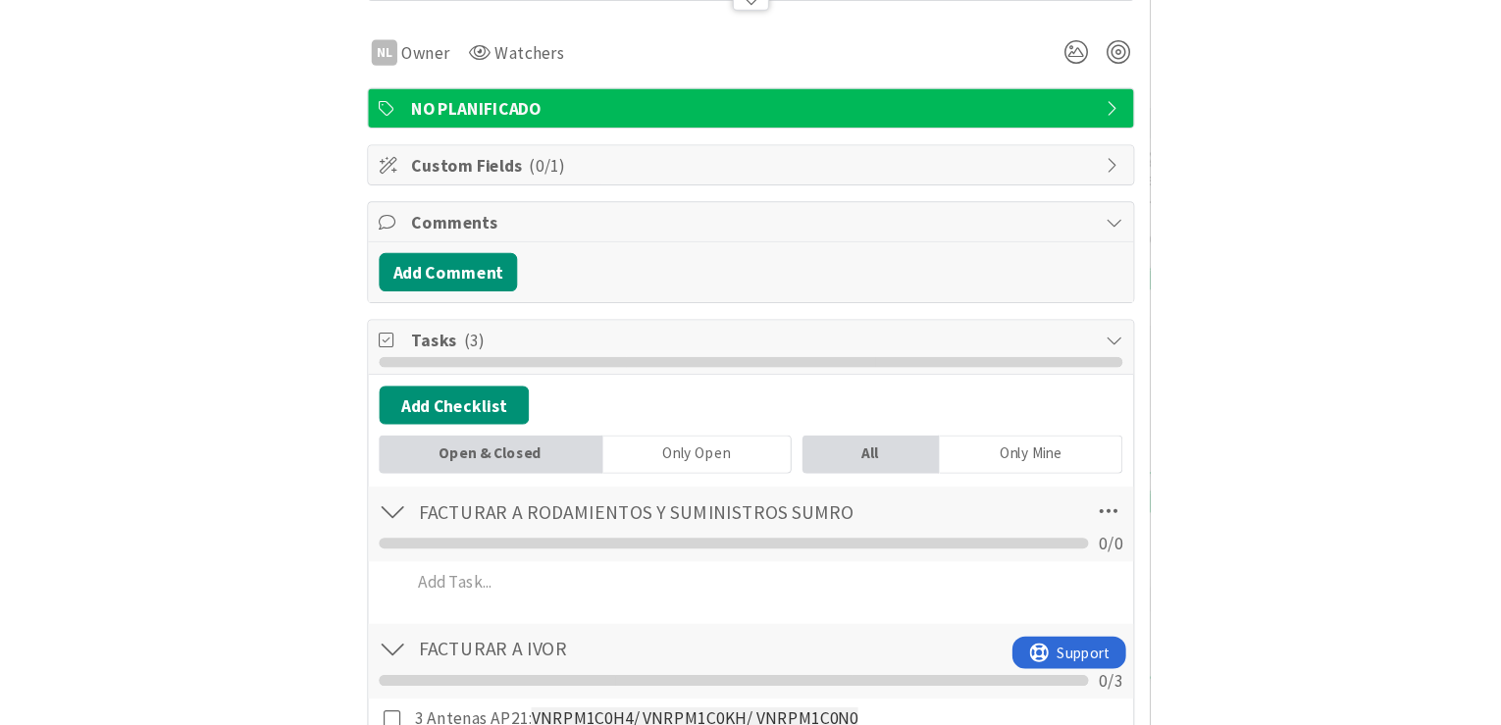
scroll to position [0, 0]
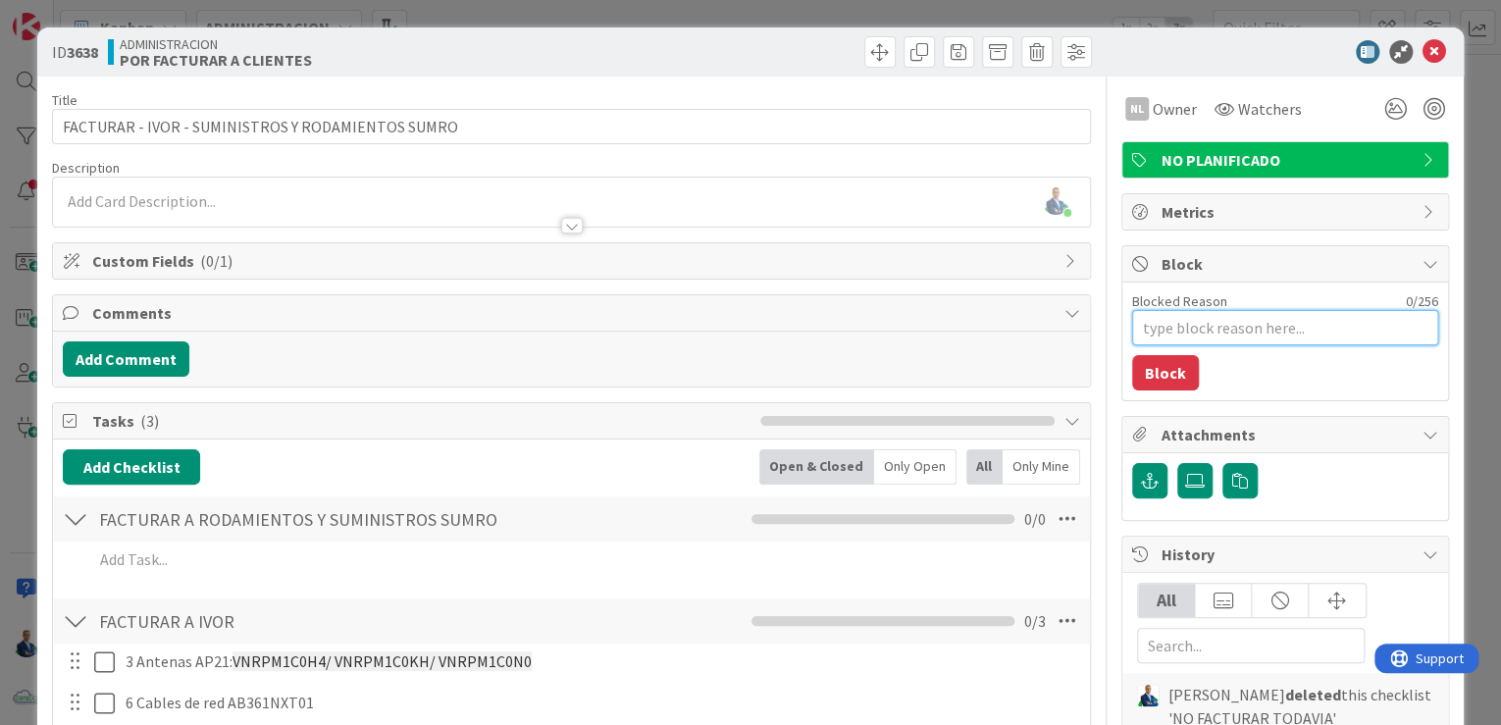
click at [1210, 325] on textarea "Blocked Reason" at bounding box center [1285, 327] width 306 height 35
type textarea "x"
type textarea "Es"
type textarea "x"
type textarea "Esp"
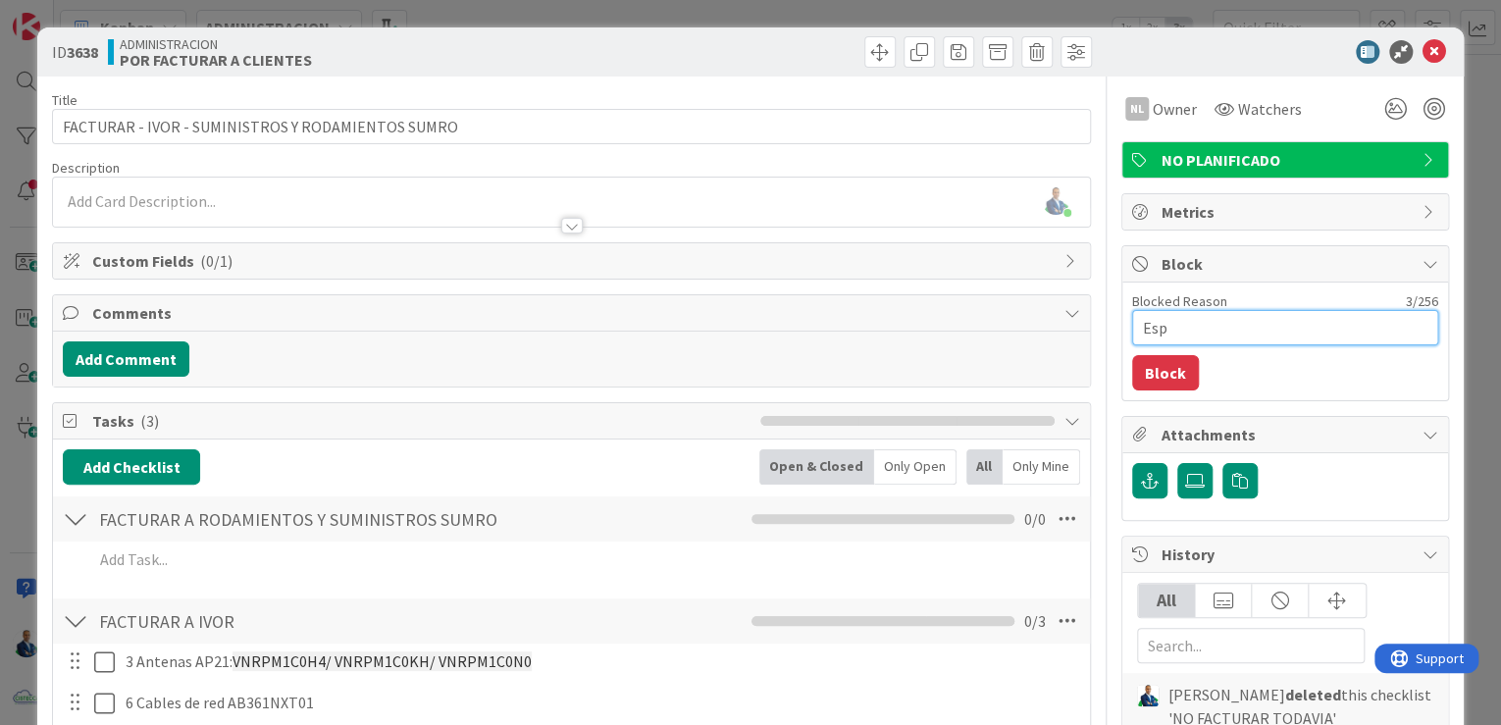
type textarea "x"
type textarea "Espe"
type textarea "x"
type textarea "Esper"
type textarea "x"
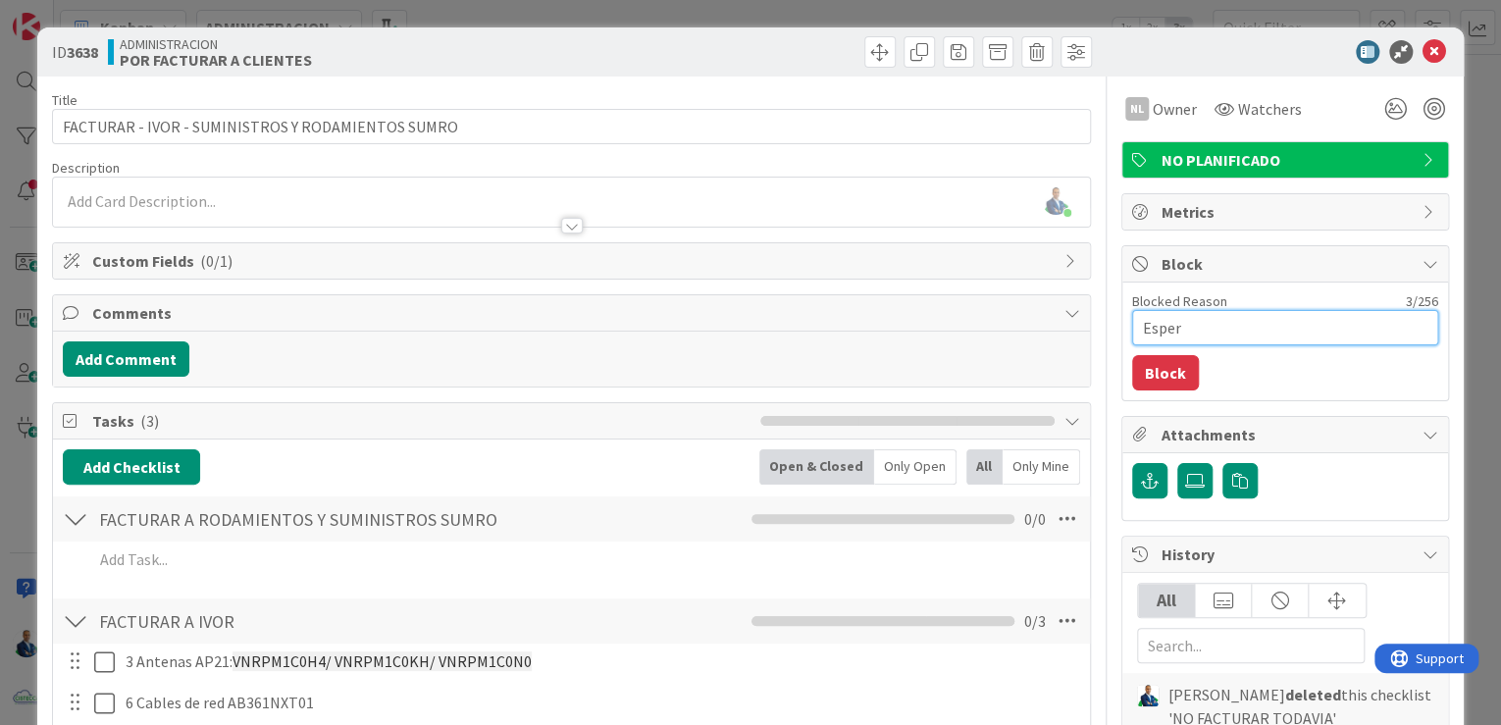
type textarea "Espera"
type textarea "x"
type textarea "Esperan"
type textarea "x"
type textarea "Esperand"
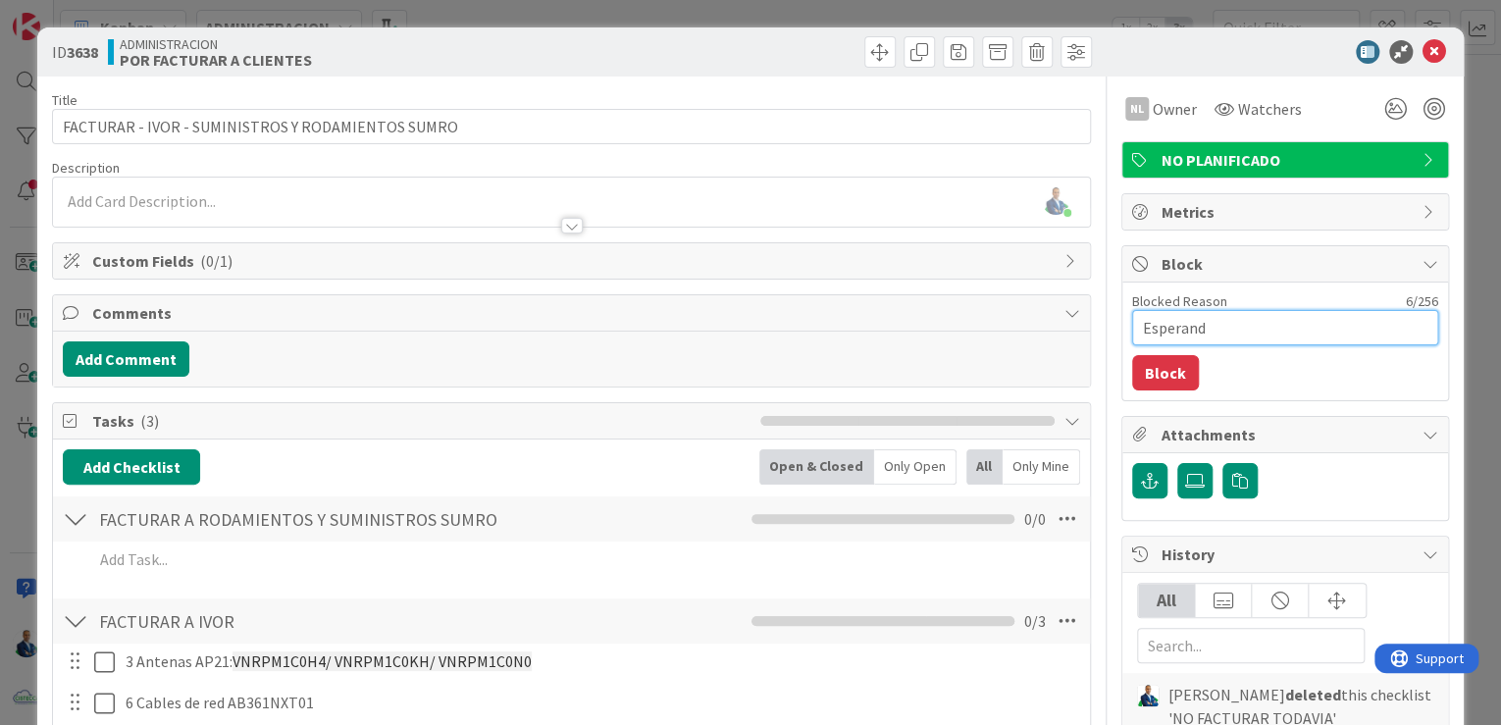
type textarea "x"
type textarea "Esperando"
type textarea "x"
type textarea "Esperando"
type textarea "x"
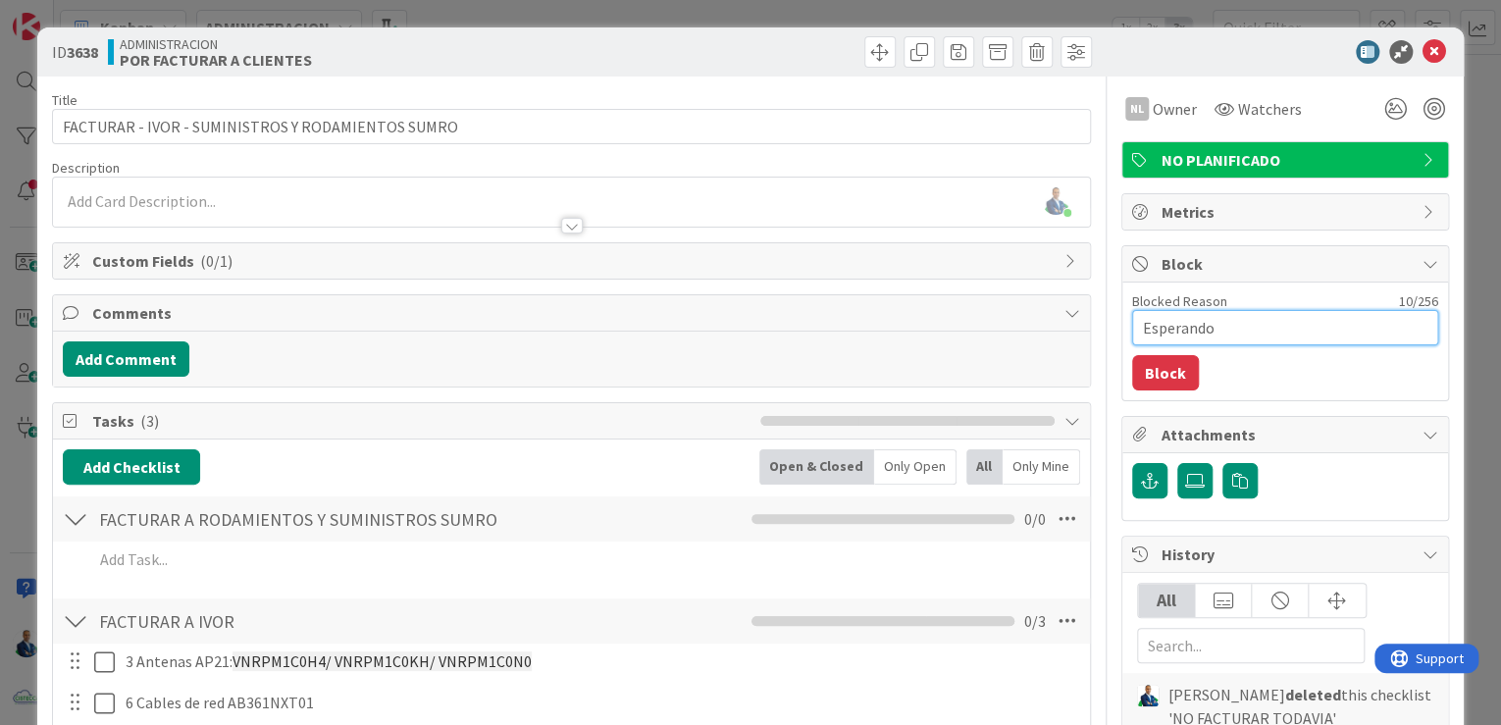
type textarea "Esperando J"
type textarea "x"
type textarea "Esperando Jr"
type textarea "x"
type textarea "Esperando Jro"
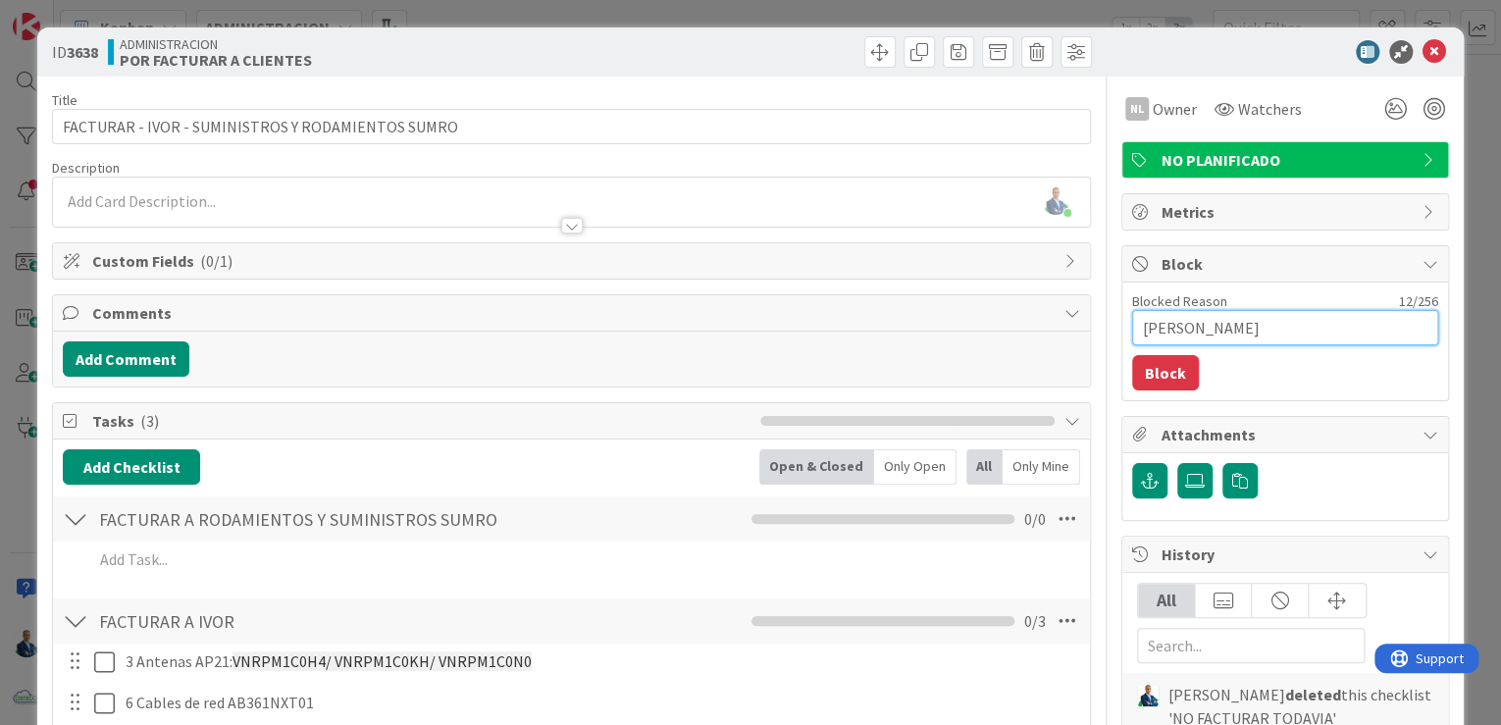
type textarea "x"
type textarea "Esperando Jroj"
type textarea "x"
type textarea "Esperando Jroja"
type textarea "x"
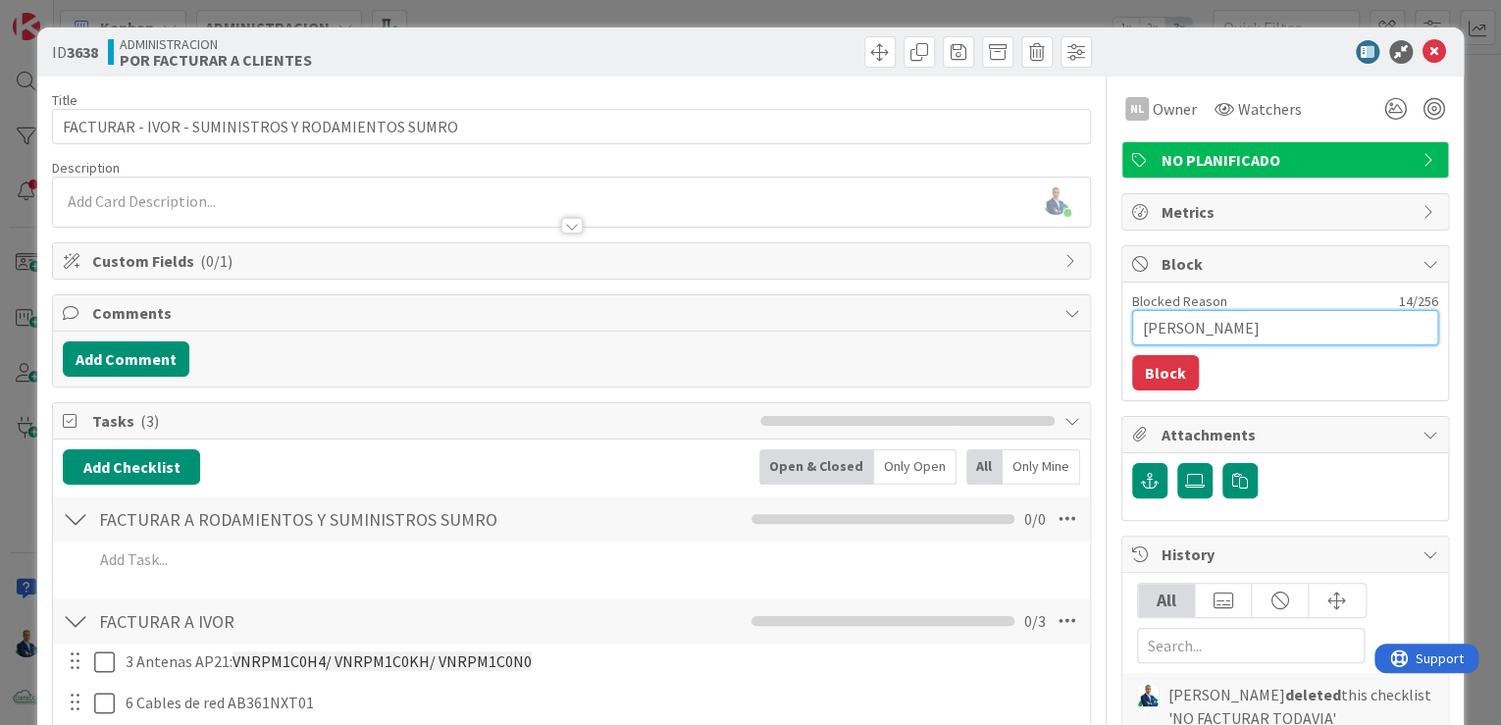
type textarea "Esperando Jrojas"
type textarea "x"
type textarea "Esperando Jrojas c"
type textarea "x"
type textarea "Esperando Jrojas co"
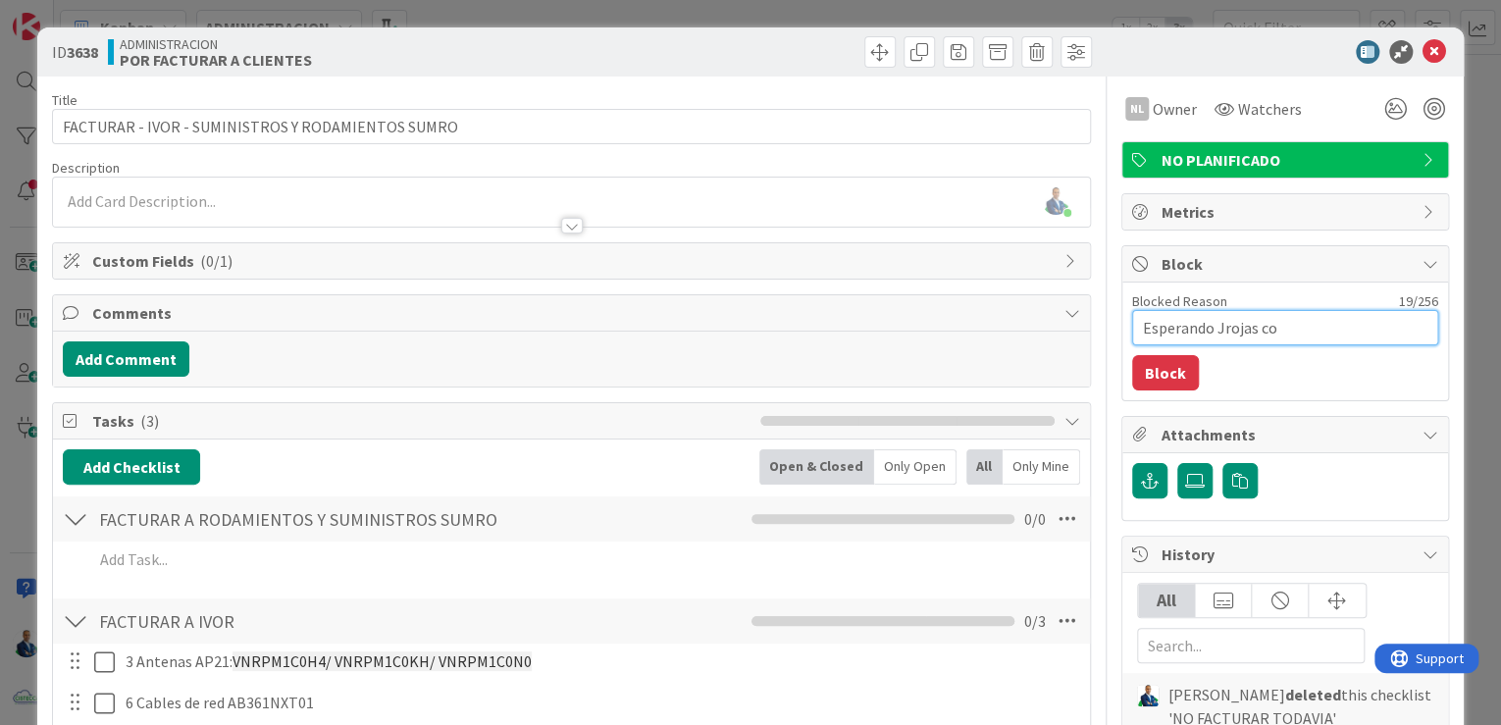
type textarea "x"
type textarea "Esperando Jrojas con"
type textarea "x"
type textarea "Esperando Jrojas conf"
type textarea "x"
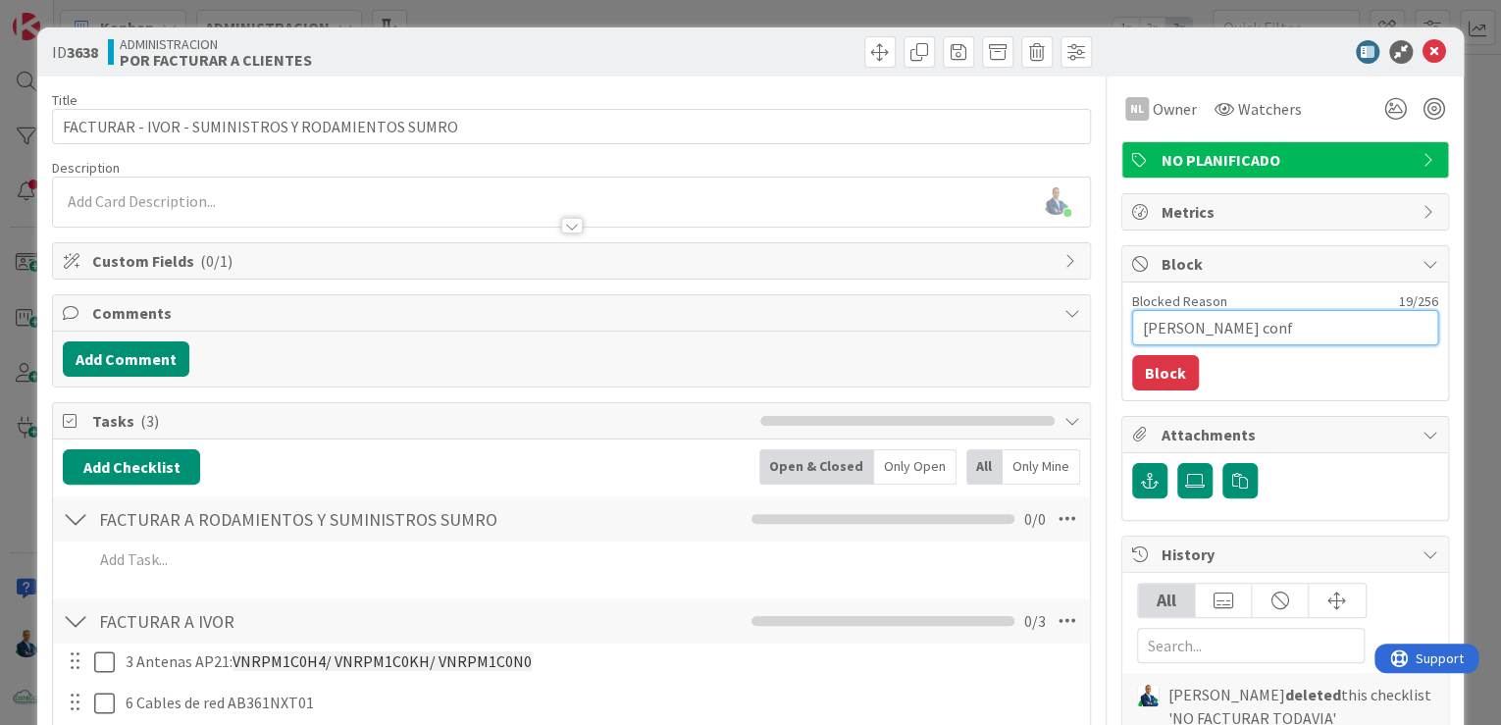
type textarea "Esperando Jrojas confi"
type textarea "x"
type textarea "Esperando Jrojas confir"
type textarea "x"
type textarea "Esperando Jrojas confirm"
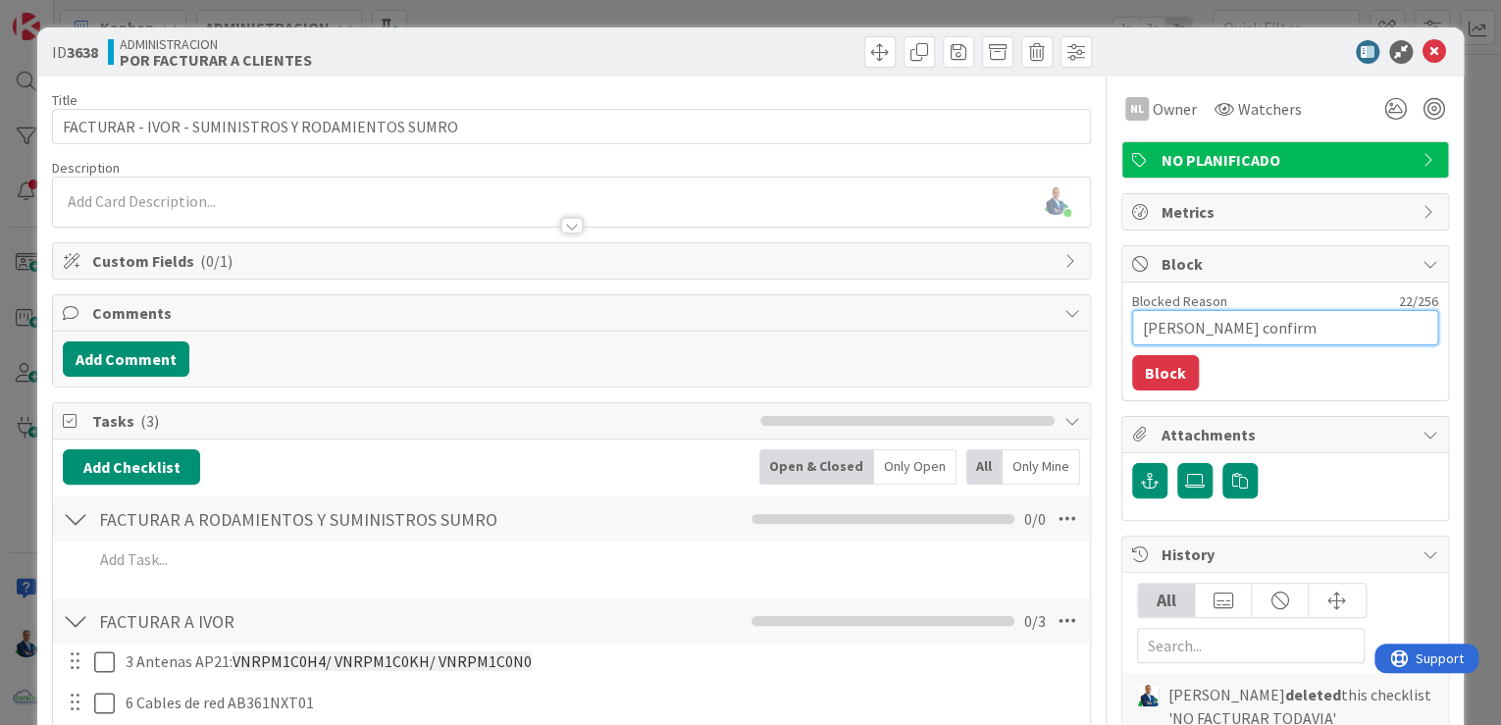
type textarea "x"
type textarea "Esperando Jrojas confirma"
type textarea "x"
type textarea "Esperando Jrojas confirmar"
type textarea "x"
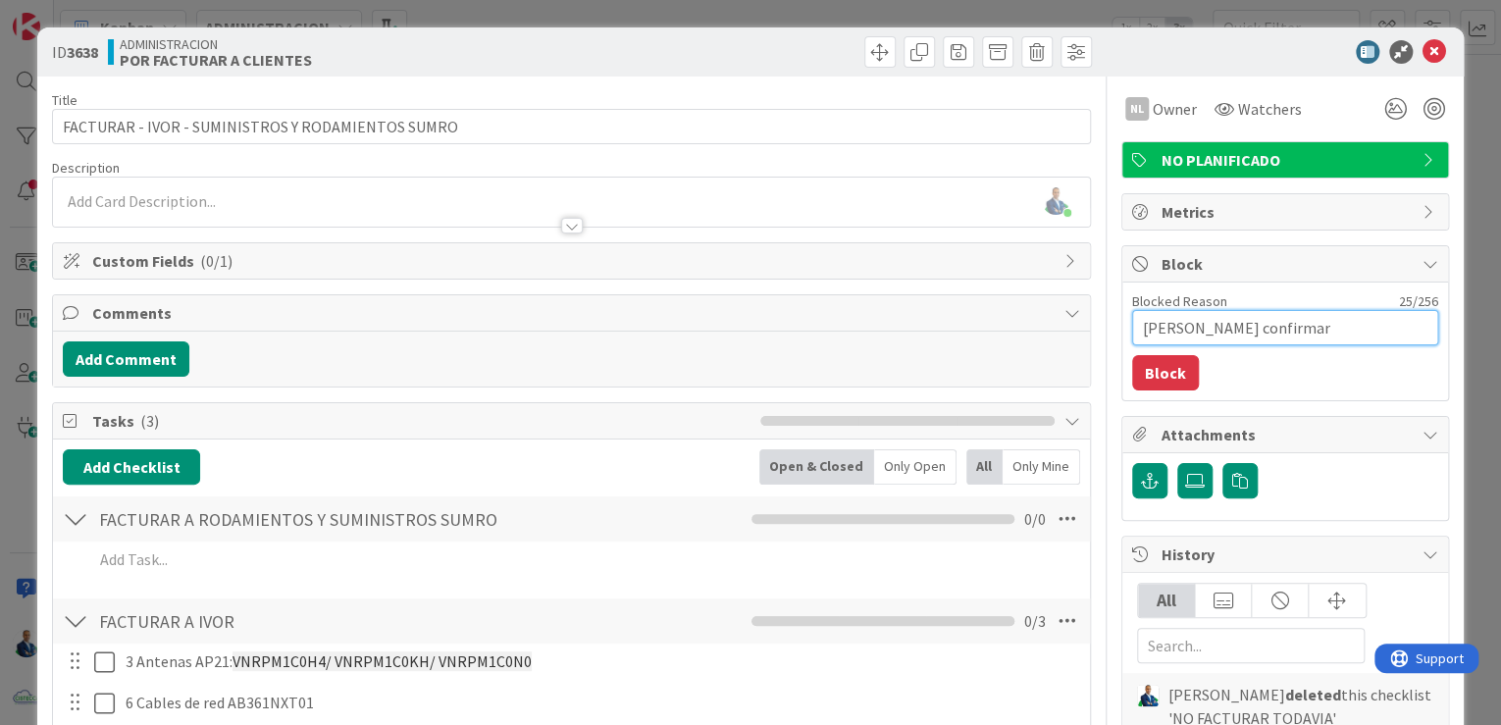
type textarea "Esperando Jrojas confirmar"
type textarea "x"
type textarea "Esperando Jrojas confirmar e"
type textarea "x"
type textarea "Esperando Jrojas confirmar em"
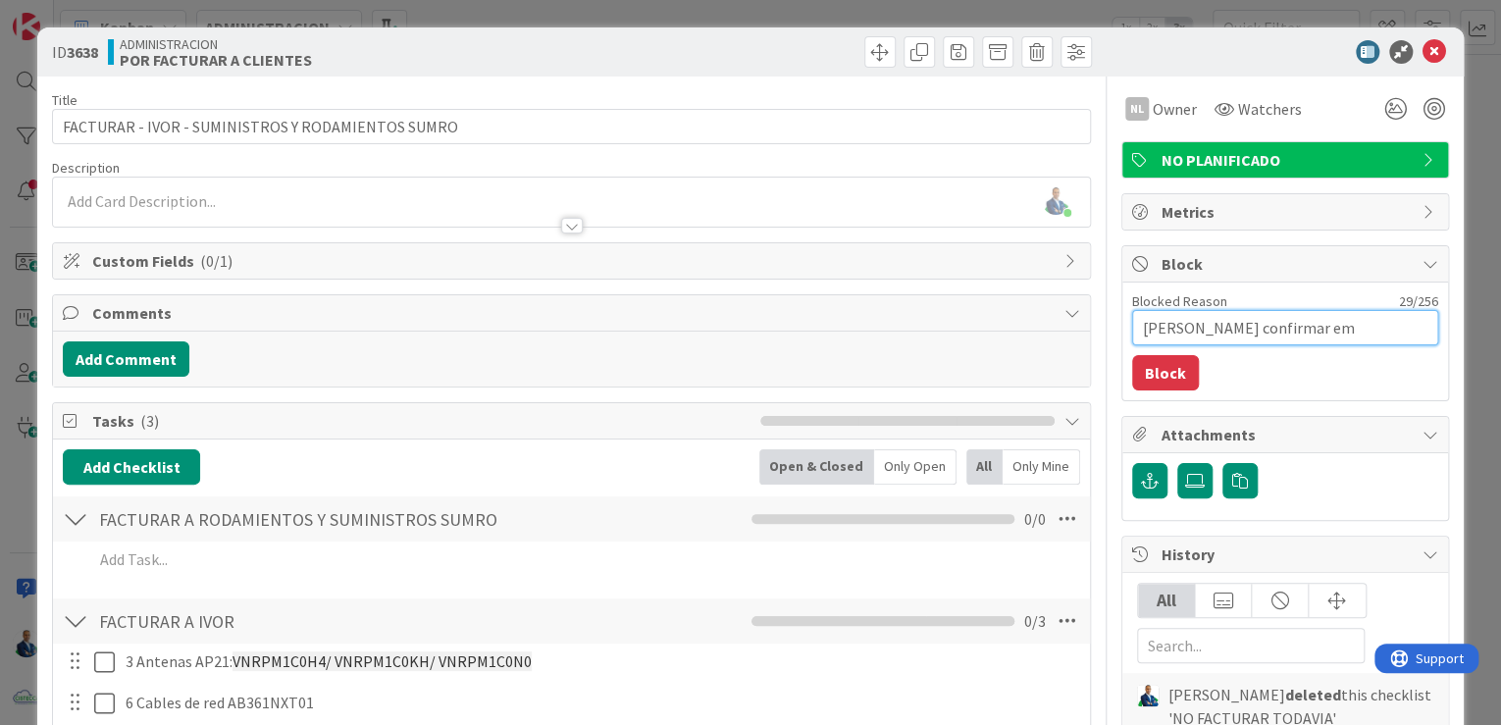
type textarea "x"
type textarea "Esperando Jrojas confirmar emp"
type textarea "x"
type textarea "Esperando Jrojas confirmar empr"
type textarea "x"
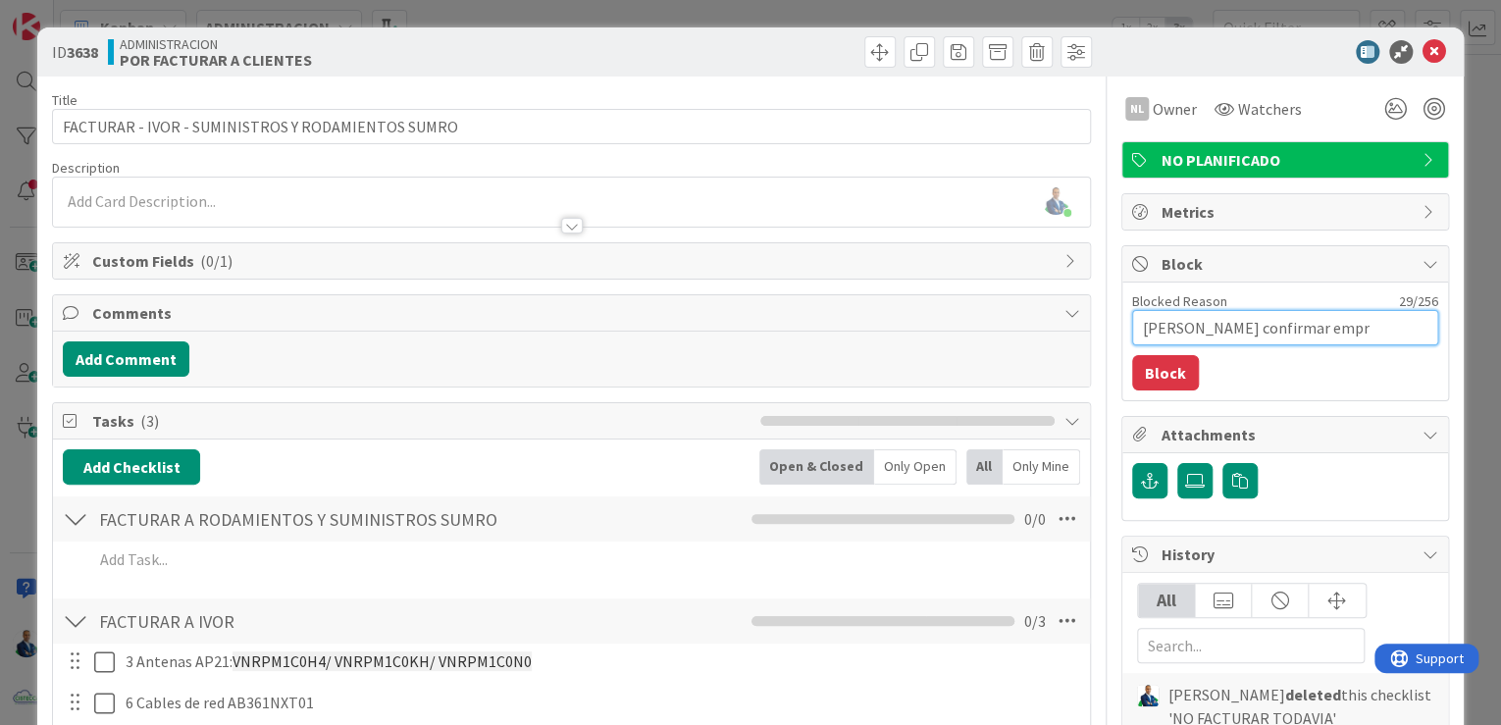
type textarea "Esperando Jrojas confirmar empre"
type textarea "x"
type textarea "Esperando Jrojas confirmar empres"
type textarea "x"
type textarea "Esperando Jrojas confirmar empresa"
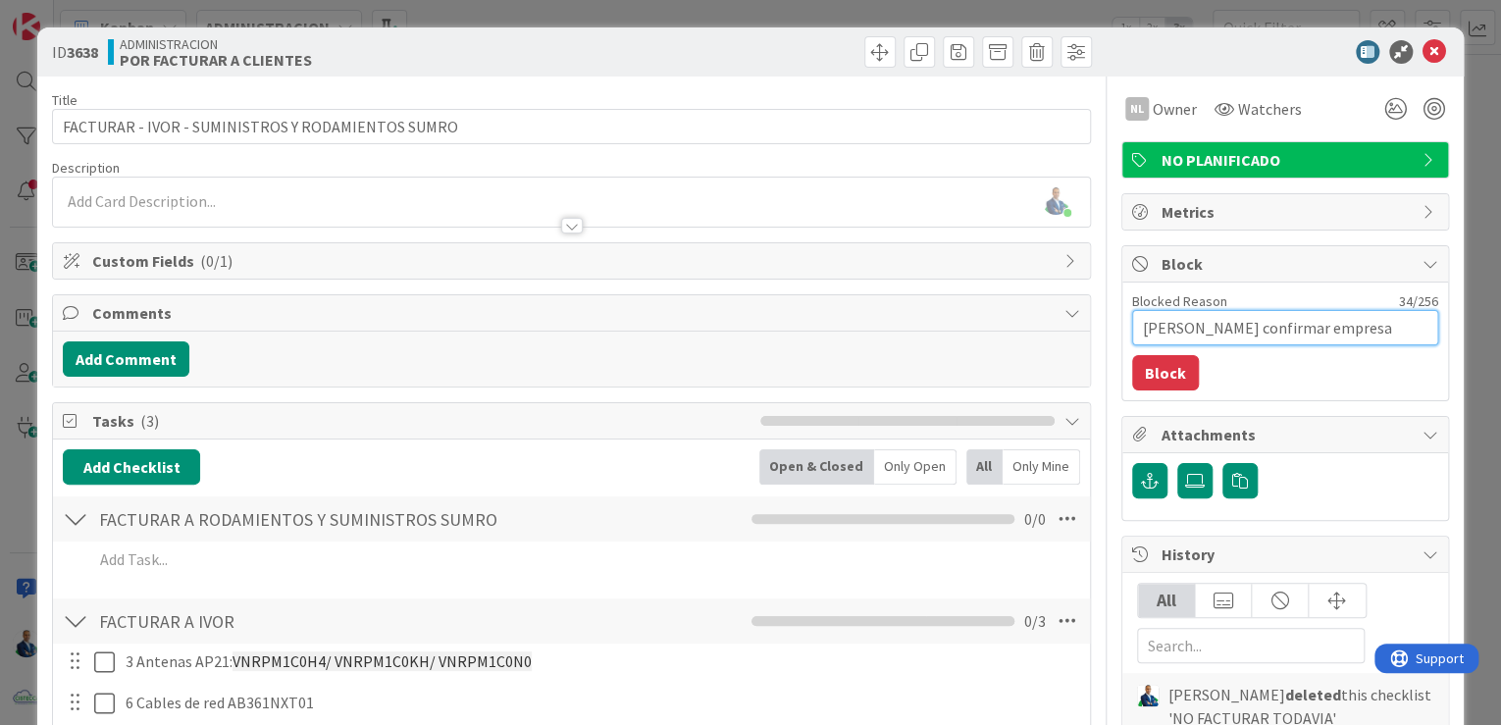
type textarea "x"
type textarea "Esperando Jrojas confirmar empresa"
type textarea "x"
type textarea "Esperando Jrojas confirmar empresa p"
type textarea "x"
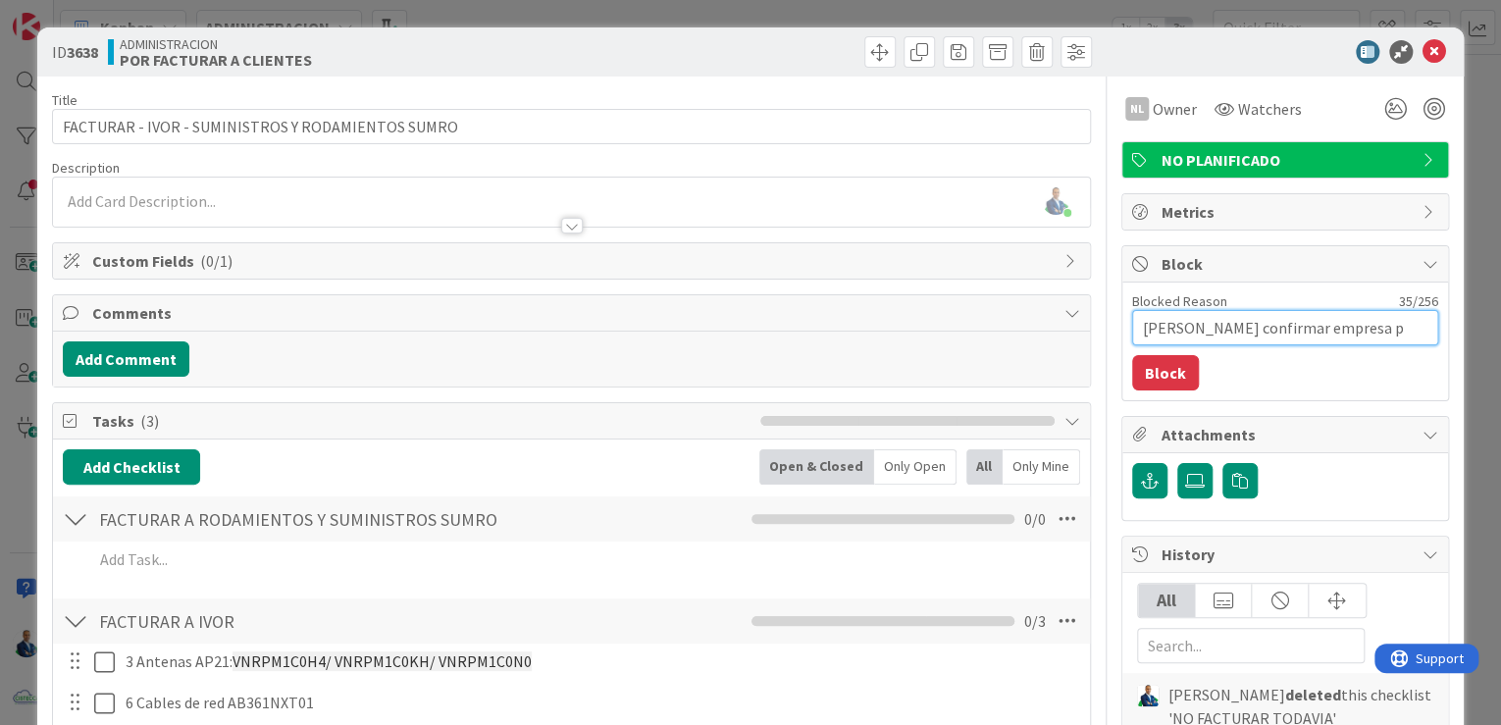
type textarea "Esperando Jrojas confirmar empresa pa"
type textarea "x"
type textarea "Esperando Jrojas confirmar empresa par"
type textarea "x"
type textarea "Esperando Jrojas confirmar empresa para"
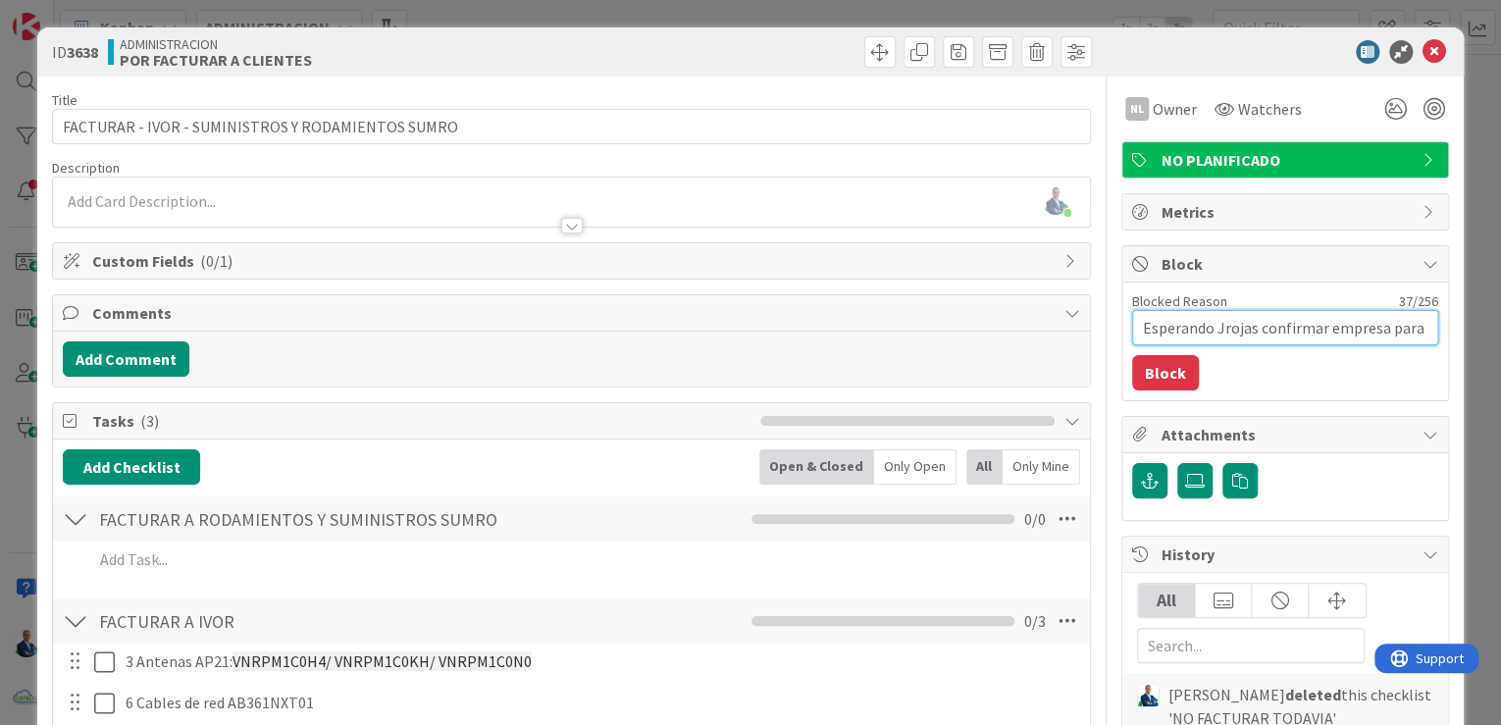
type textarea "x"
type textarea "Esperando Jrojas confirmar empresa para"
type textarea "x"
type textarea "Esperando Jrojas confirmar empresa para fa"
type textarea "x"
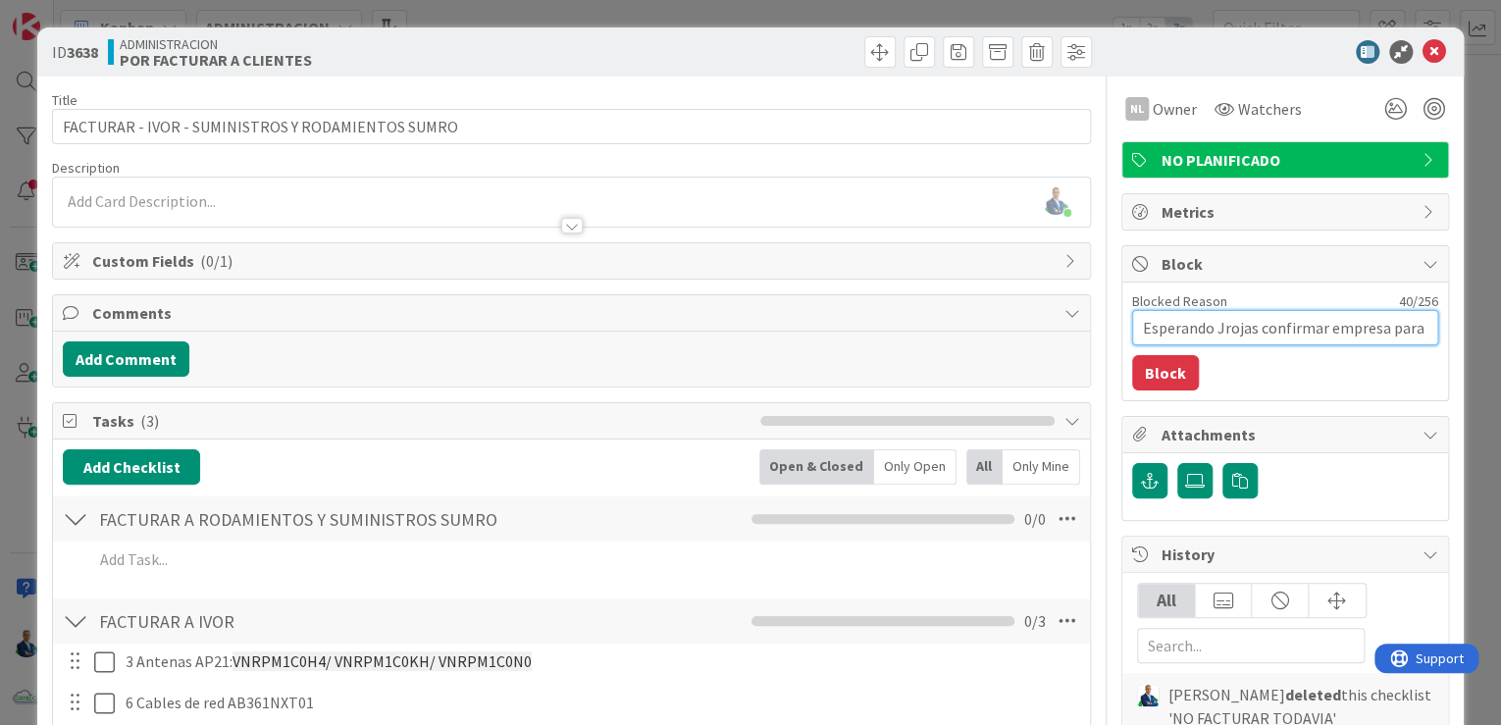
type textarea "Esperando Jrojas confirmar empresa para fac"
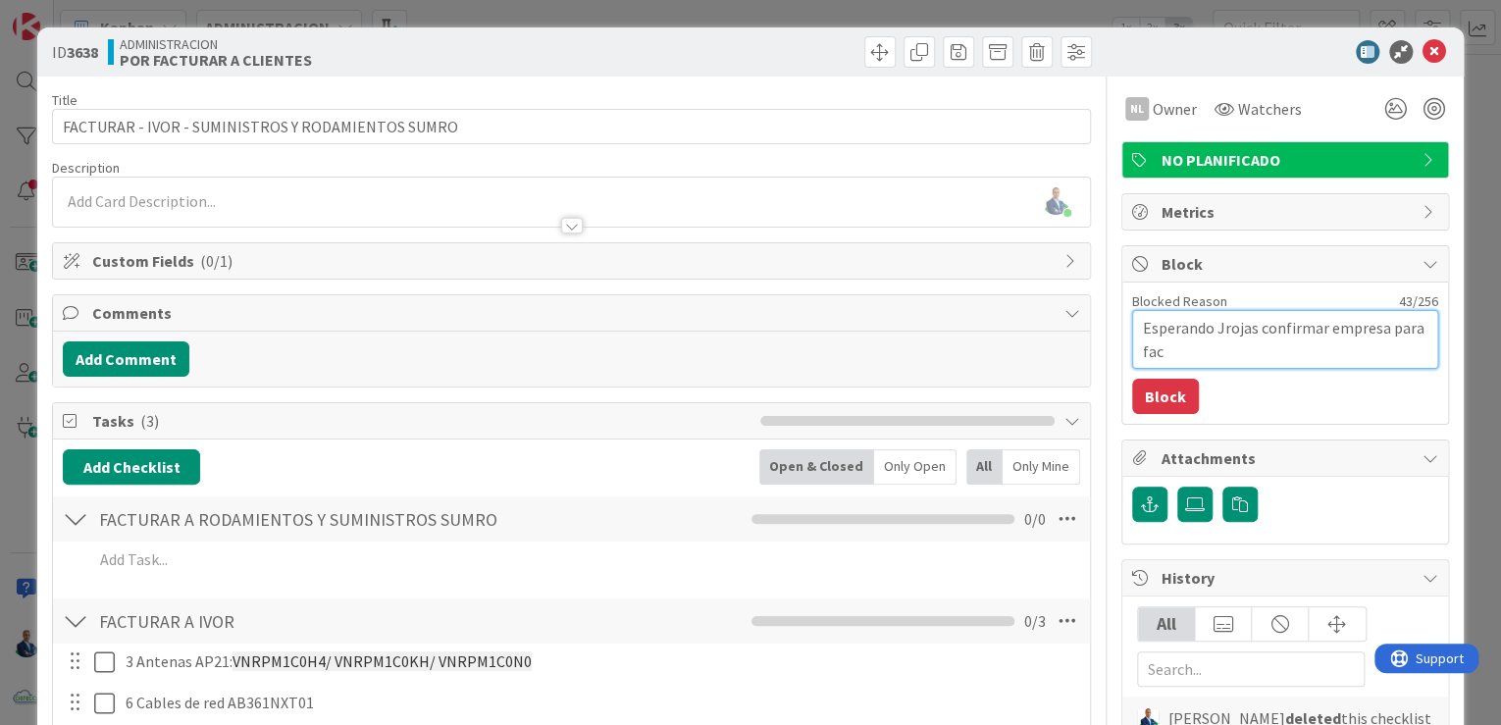
type textarea "x"
type textarea "Esperando Jrojas confirmar empresa para fact"
type textarea "x"
type textarea "Esperando Jrojas confirmar empresa para factu"
type textarea "x"
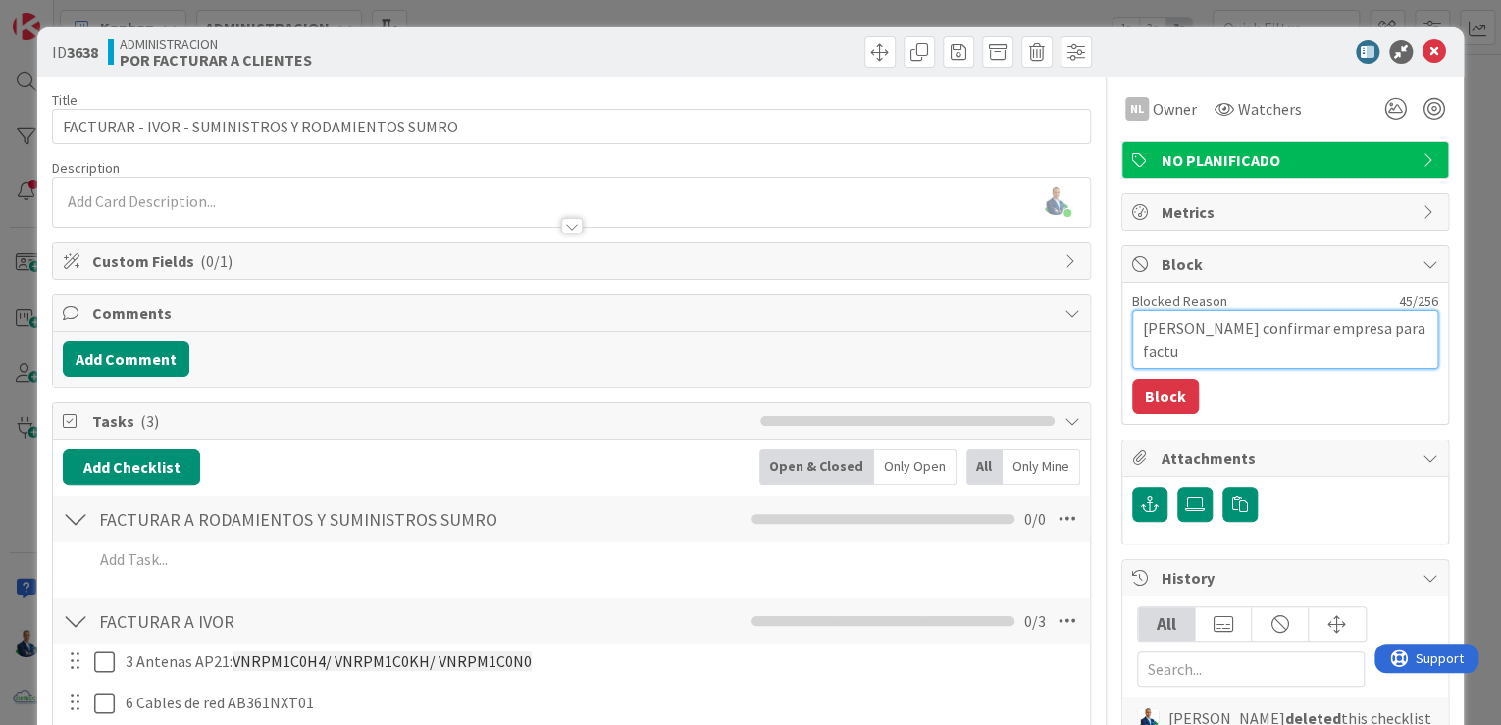
type textarea "Esperando Jrojas confirmar empresa para factur"
type textarea "x"
type textarea "Esperando Jrojas confirmar empresa para factura"
type textarea "x"
type textarea "Esperando Jrojas confirmar empresa para facturar"
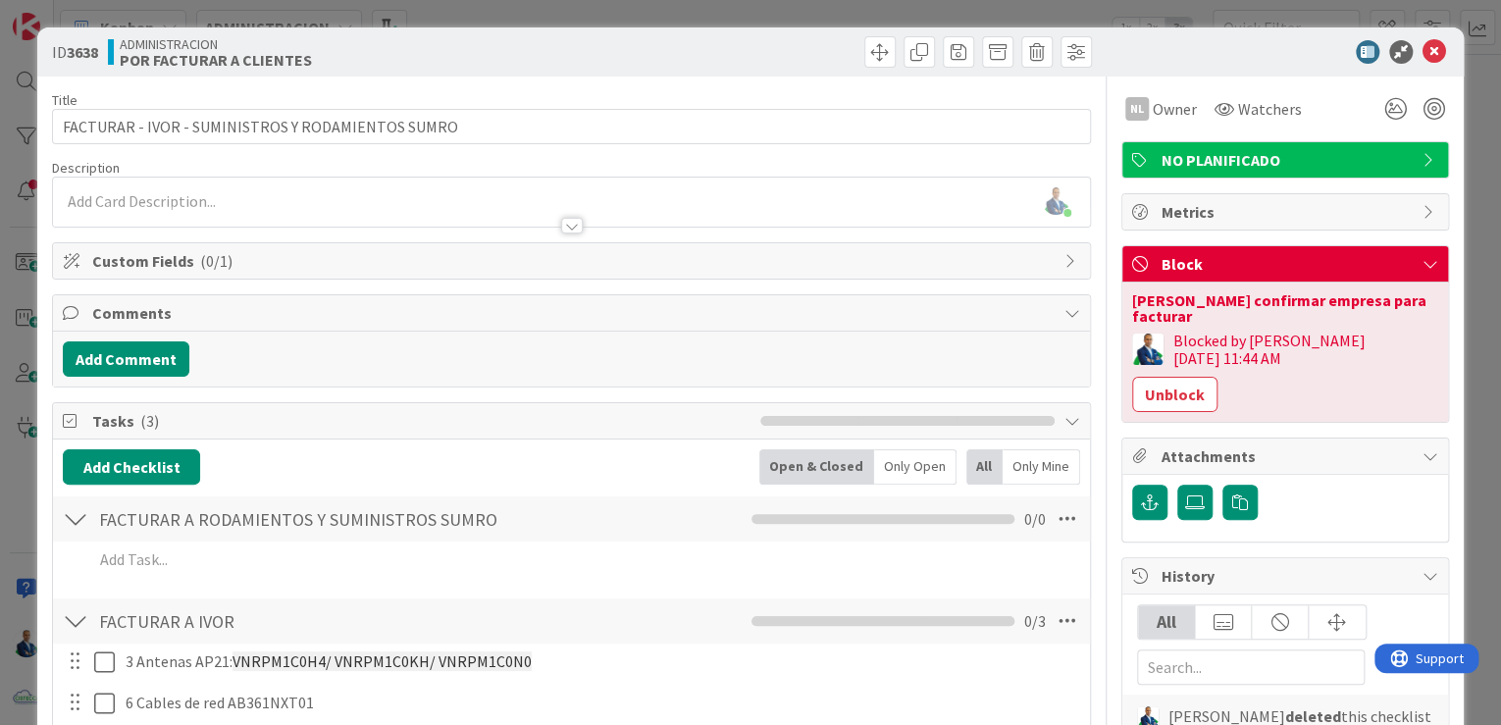
click at [1466, 212] on div "ID 3638 ADMINISTRACION POR FACTURAR A CLIENTES Title 49 / 128 FACTURAR - IVOR -…" at bounding box center [750, 362] width 1501 height 725
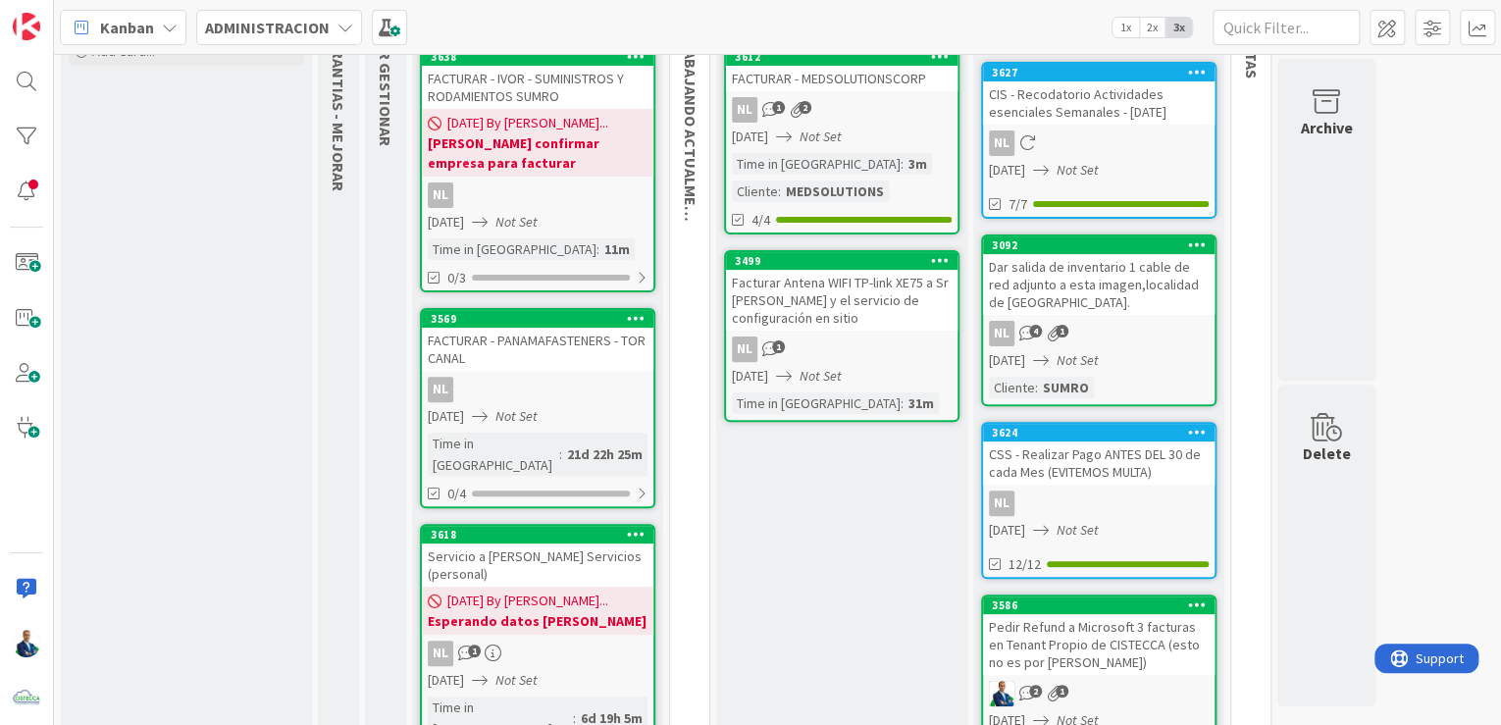
scroll to position [163, 0]
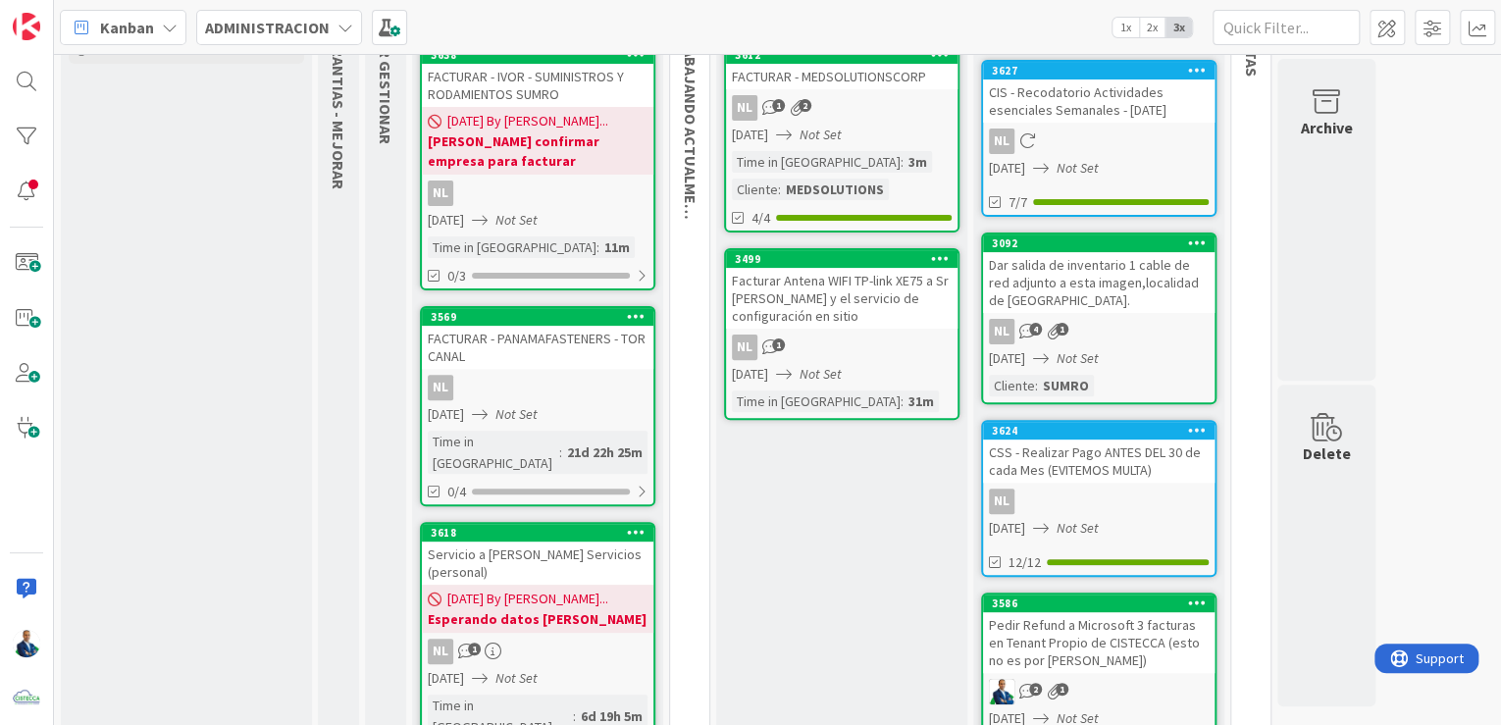
click at [504, 334] on div "FACTURAR - PANAMAFASTENERS - TOR CANAL" at bounding box center [538, 347] width 232 height 43
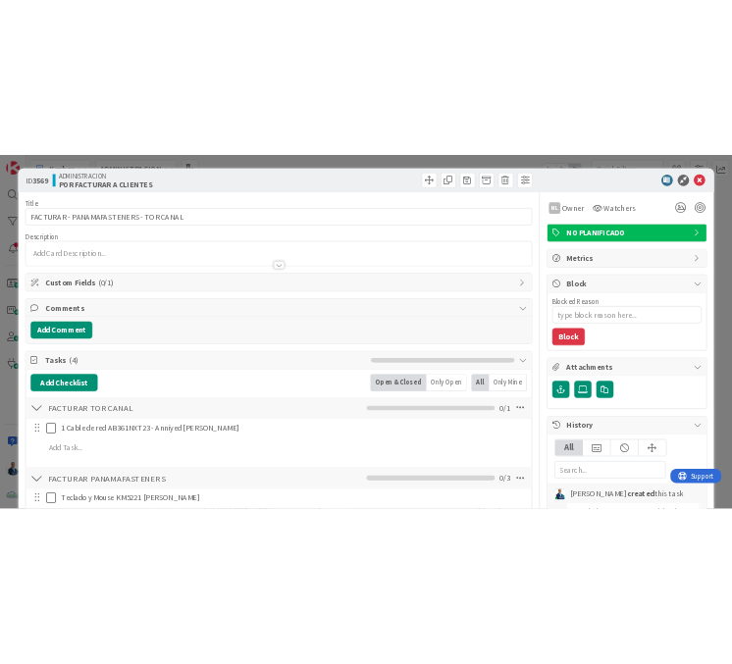
scroll to position [235, 0]
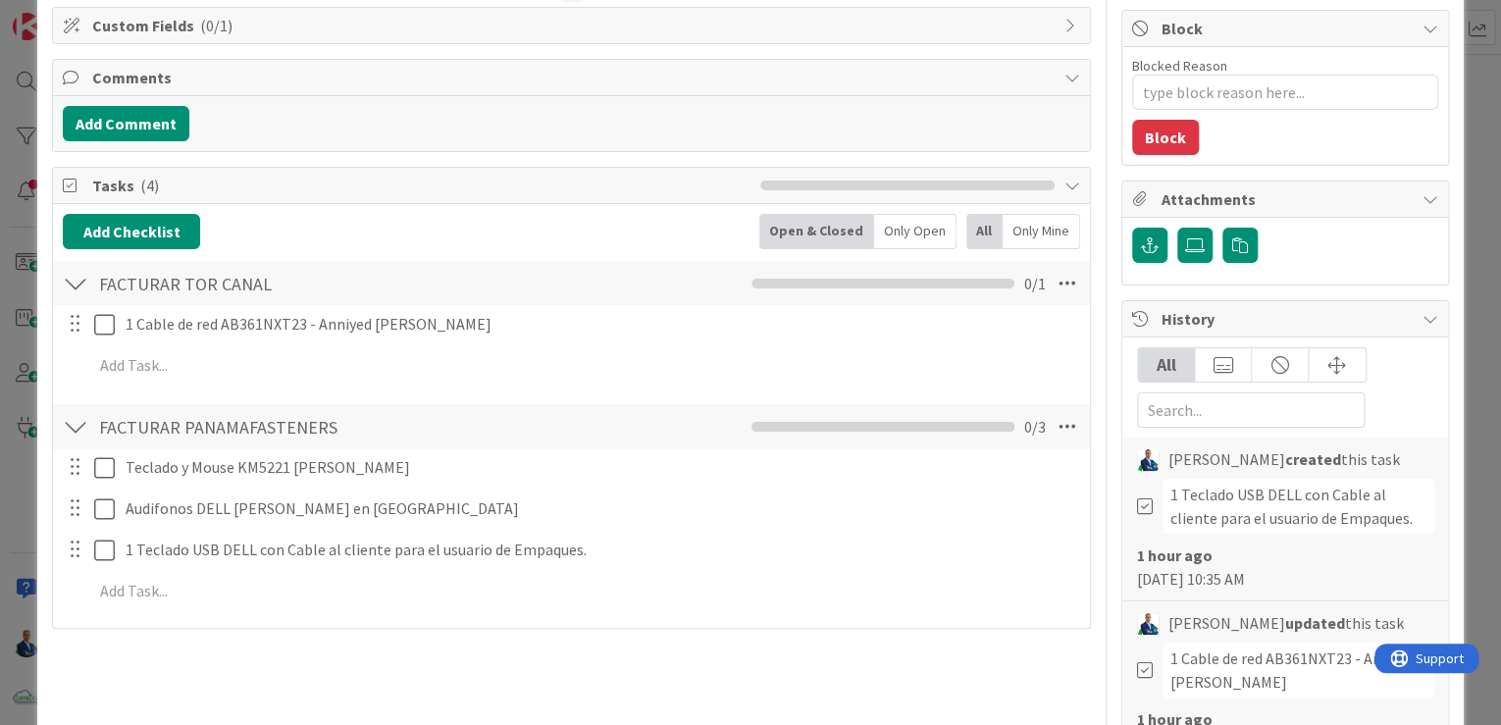
type textarea "x"
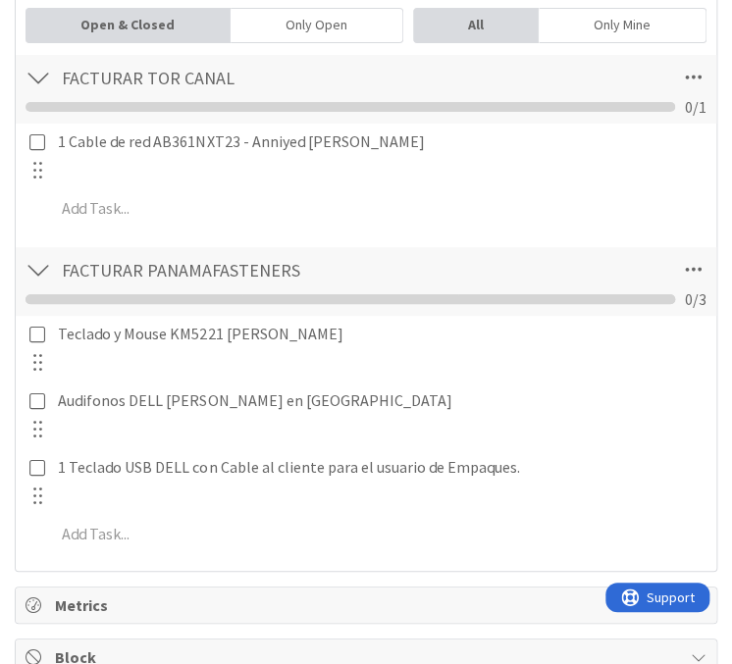
scroll to position [628, 0]
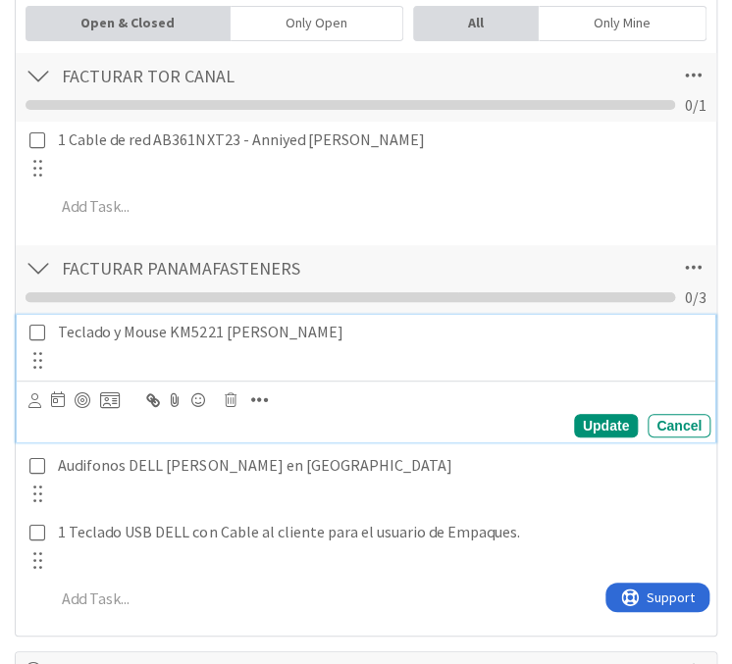
click at [203, 332] on p "Teclado y Mouse KM5221 CARMEN PAREDES" at bounding box center [380, 332] width 645 height 23
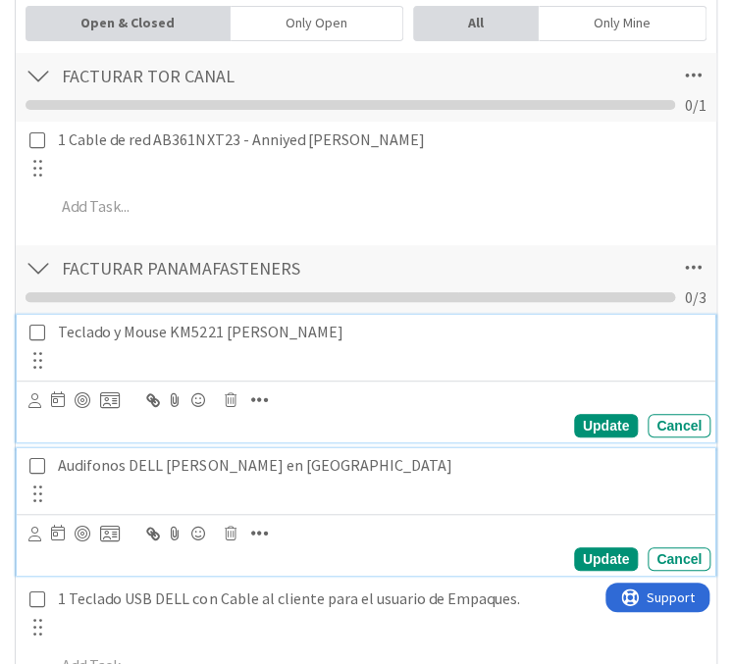
click at [141, 461] on p "Audifonos DELL Sulin Suarez en TOR CANAL" at bounding box center [380, 465] width 645 height 23
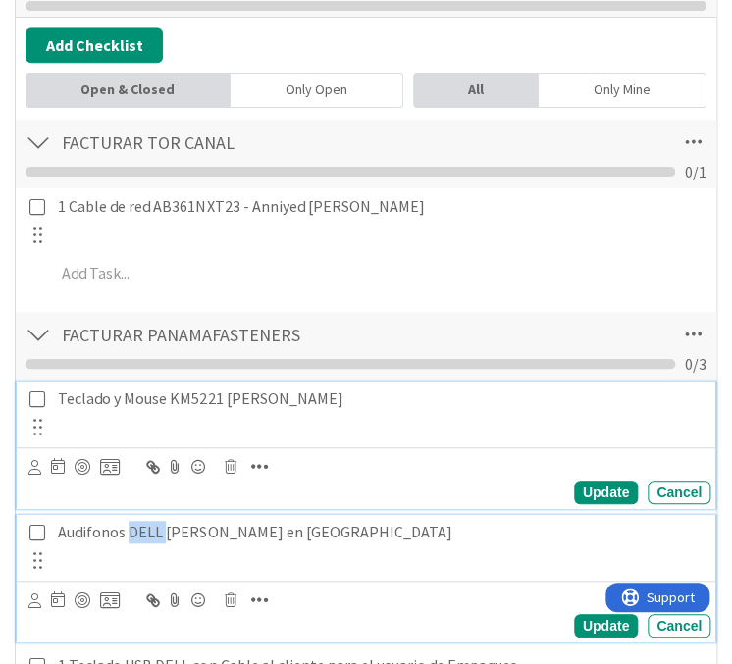
click at [141, 521] on p "Audifonos DELL Sulin Suarez en TOR CANAL" at bounding box center [380, 532] width 645 height 23
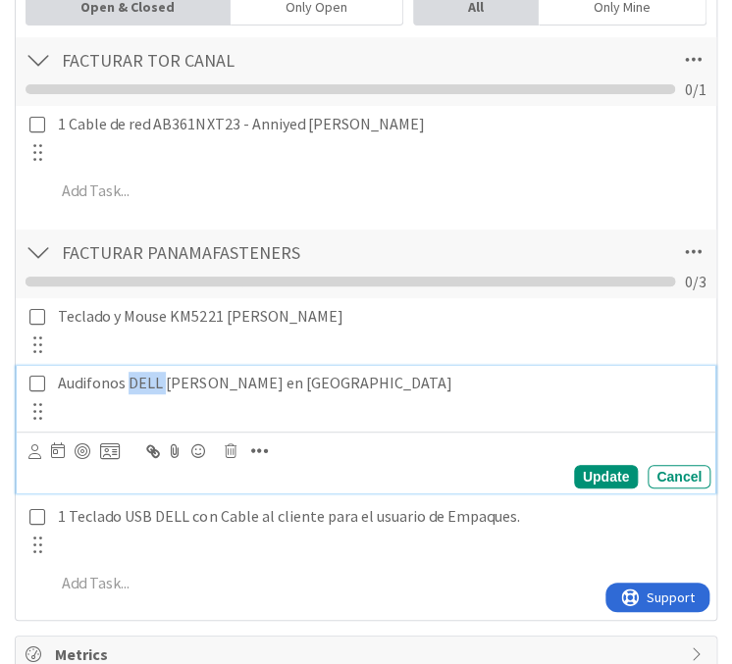
scroll to position [718, 0]
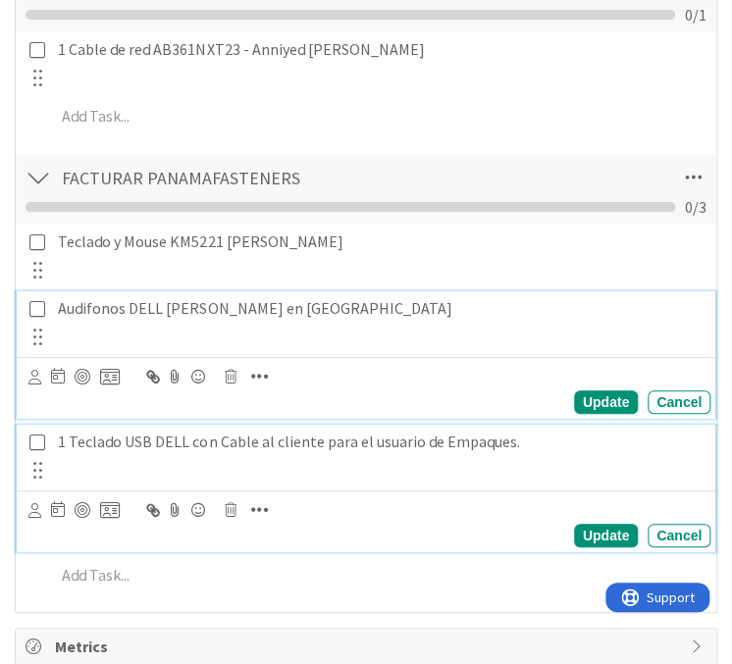
click at [205, 450] on div "1 Teclado USB DELL con Cable al cliente para el usuario de Empaques." at bounding box center [380, 442] width 660 height 34
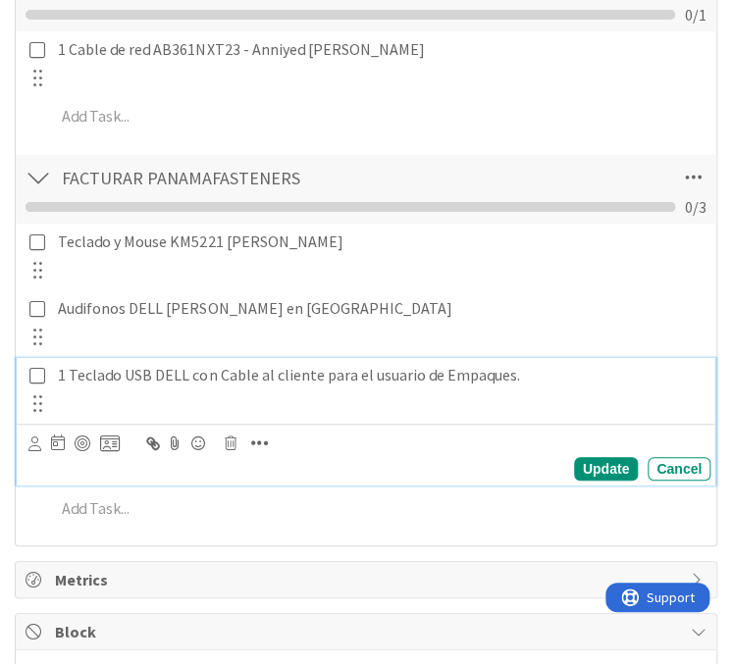
scroll to position [653, 0]
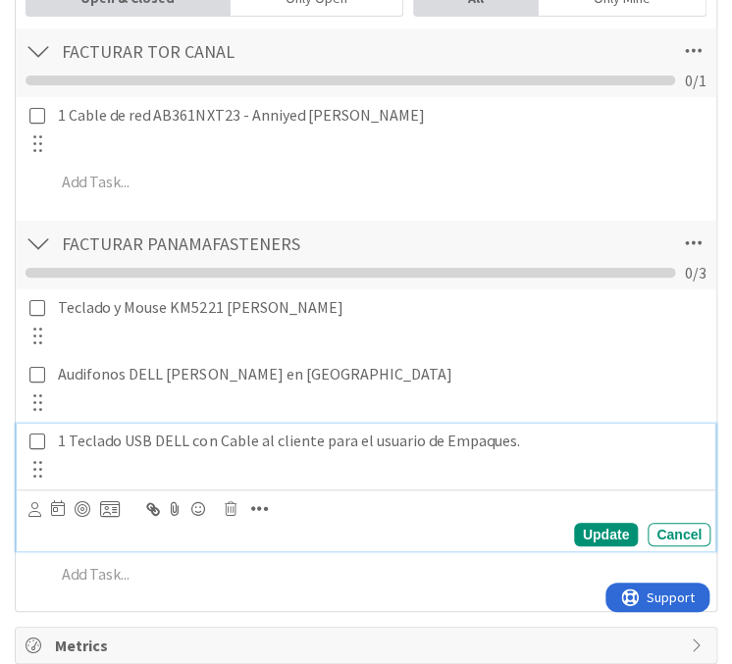
click at [184, 434] on p "1 Teclado USB DELL con Cable al cliente para el usuario de Empaques." at bounding box center [380, 441] width 645 height 23
paste div
click at [190, 435] on span "KB216-BK-LTN" at bounding box center [239, 441] width 101 height 20
click at [606, 526] on div "Update" at bounding box center [606, 535] width 64 height 24
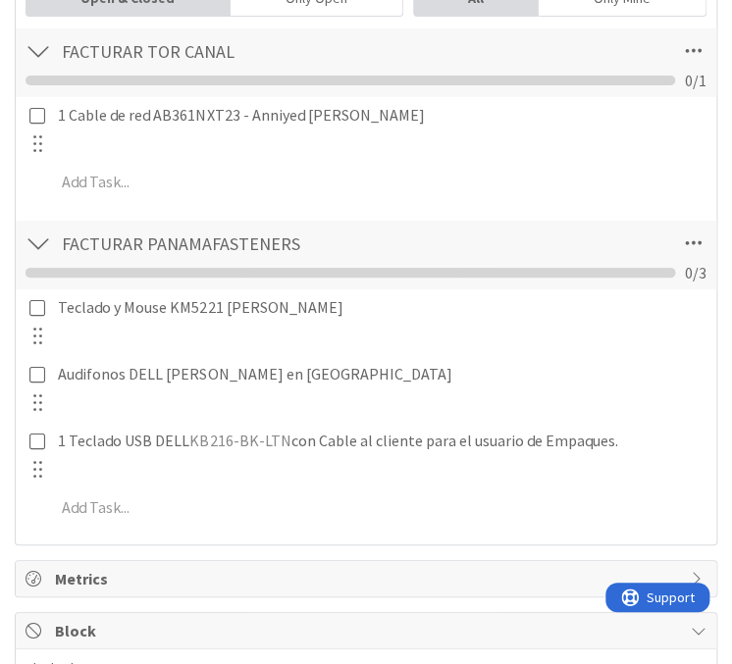
type textarea "x"
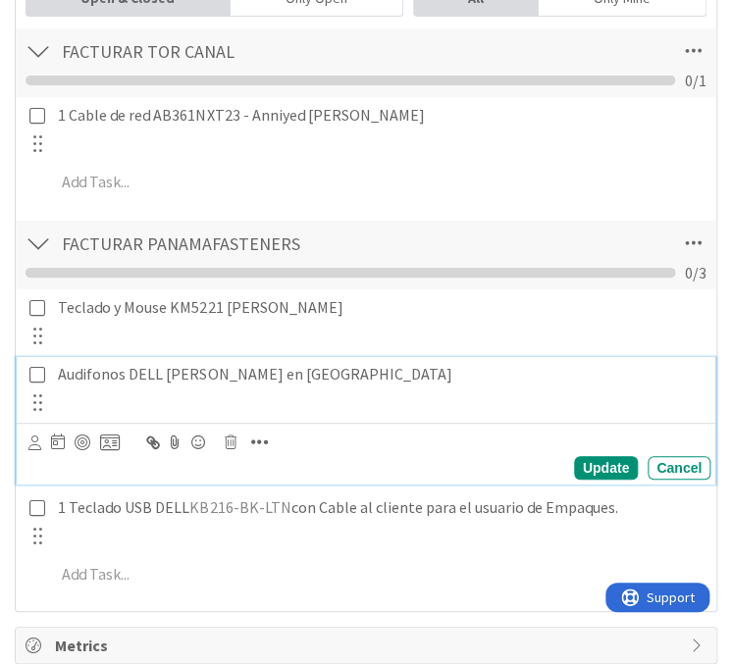
click at [161, 363] on p "Audifonos DELL Sulin Suarez en TOR CANAL" at bounding box center [380, 374] width 645 height 23
click at [593, 459] on div "Update" at bounding box center [606, 468] width 64 height 24
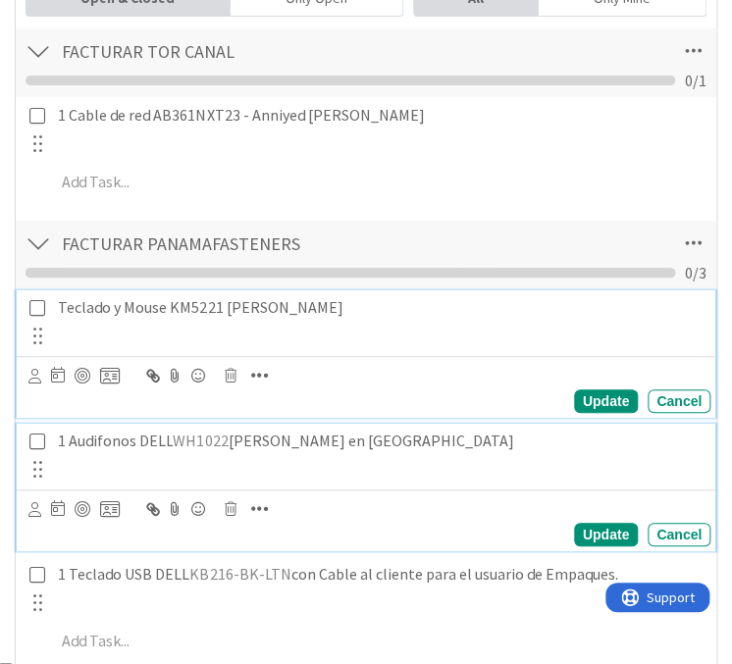
click at [55, 301] on div "Teclado y Mouse KM5221 CARMEN PAREDES Update Cancel" at bounding box center [366, 354] width 699 height 128
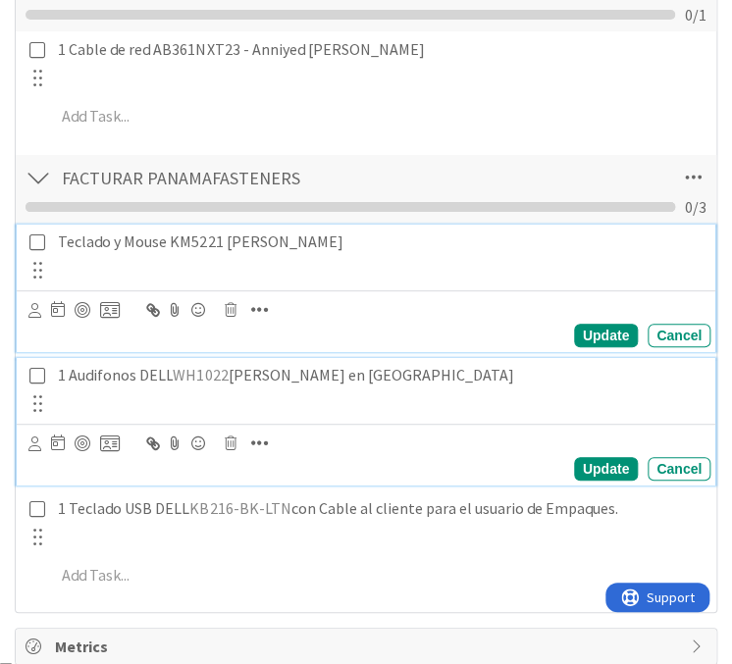
type textarea "x"
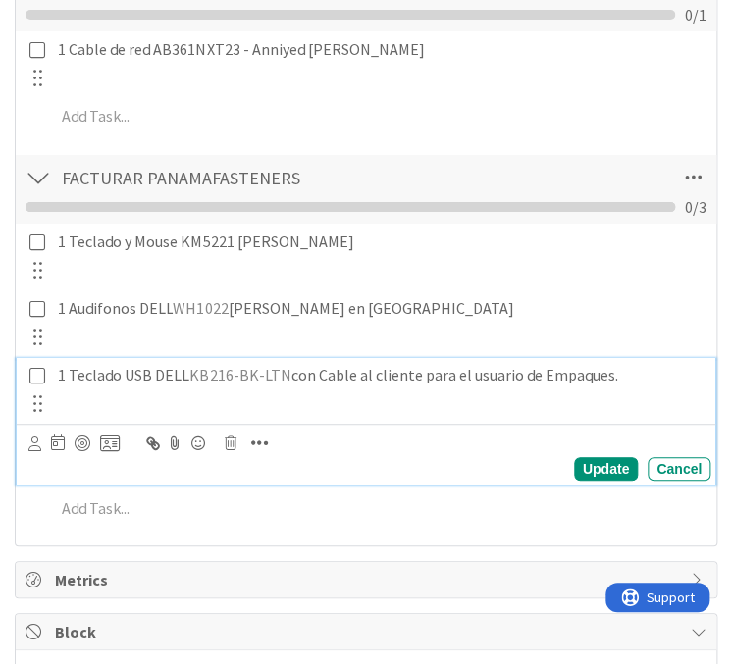
drag, startPoint x: 615, startPoint y: 376, endPoint x: 467, endPoint y: 375, distance: 148.2
click at [467, 375] on p "1 Teclado USB DELL KB216-BK-LTN con Cable al cliente para el usuario de Empaque…" at bounding box center [380, 375] width 645 height 23
click at [581, 465] on div "Update" at bounding box center [606, 469] width 64 height 24
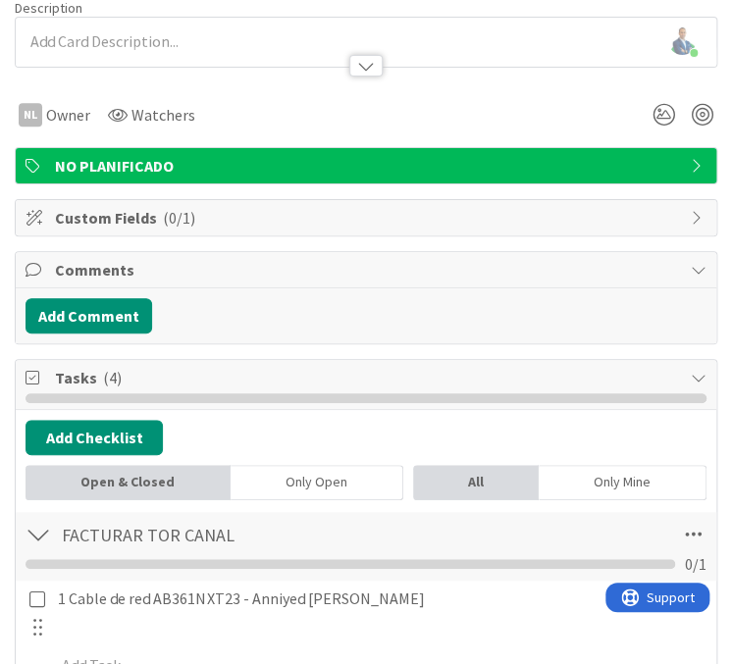
scroll to position [0, 0]
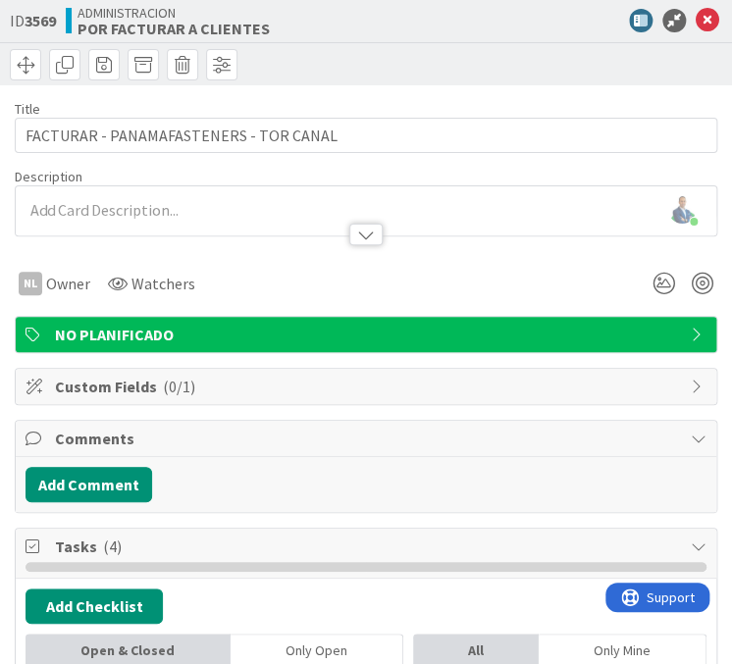
click at [696, 20] on icon at bounding box center [708, 21] width 24 height 24
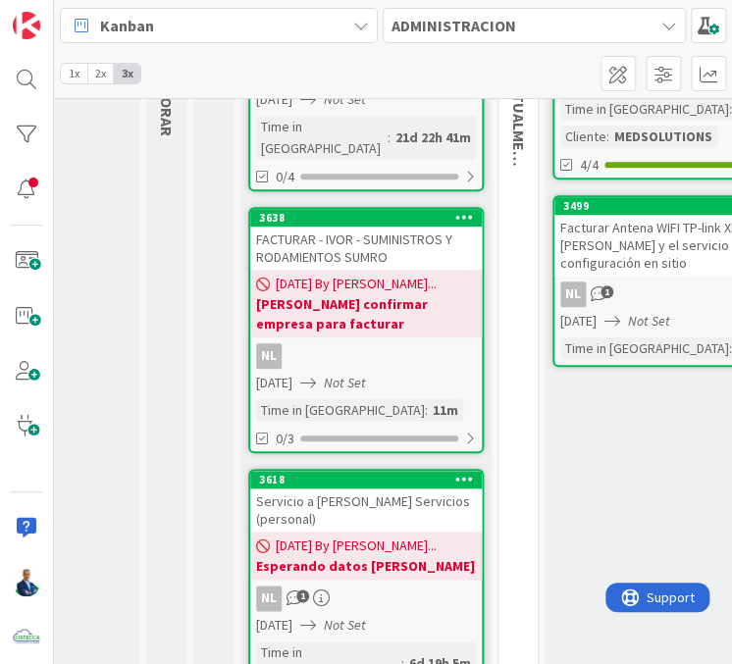
scroll to position [103, 172]
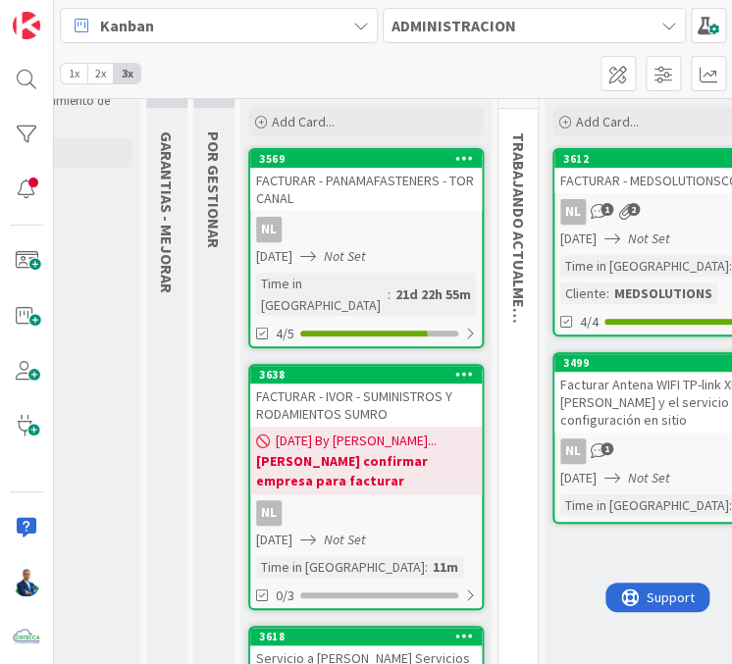
click at [453, 57] on div "Kanban ADMINISTRACION 1x 2x 3x" at bounding box center [393, 49] width 678 height 98
click at [403, 177] on div "FACTURAR - PANAMAFASTENERS - TOR CANAL" at bounding box center [366, 189] width 232 height 43
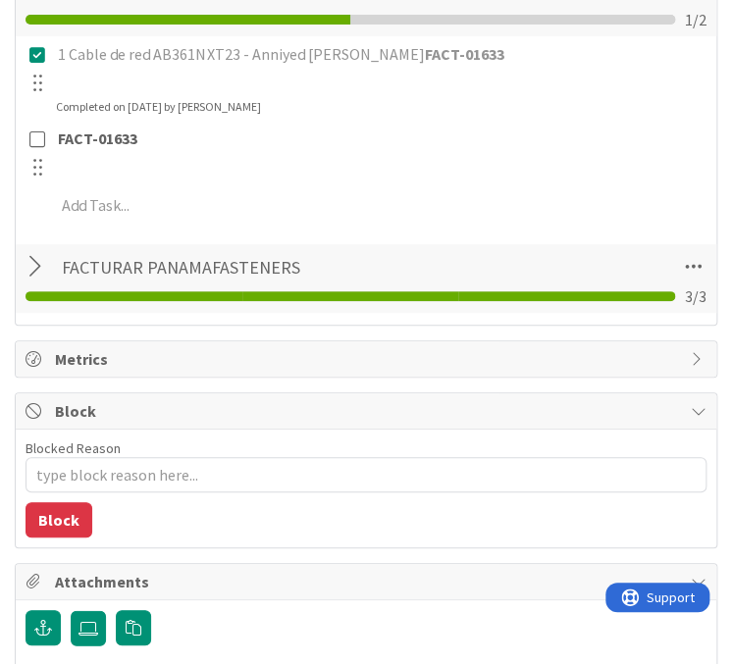
scroll to position [706, 0]
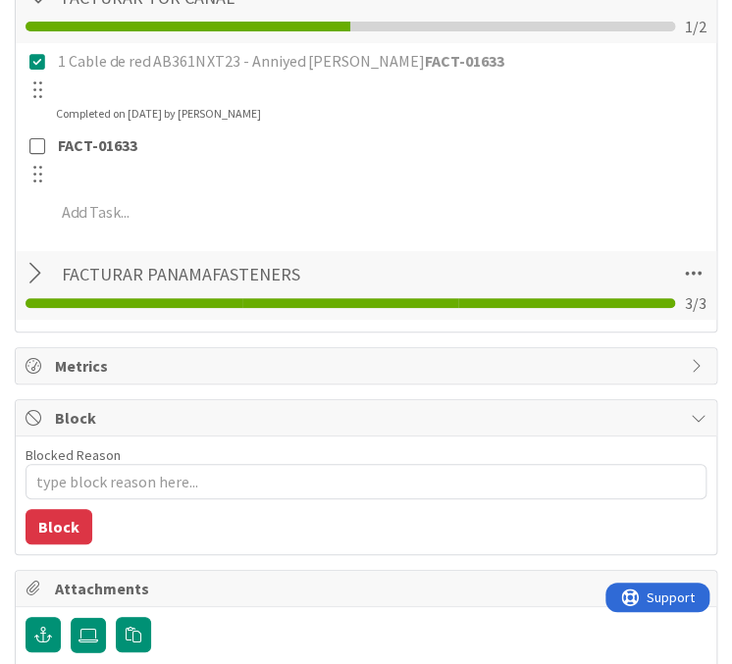
click at [46, 270] on div at bounding box center [39, 273] width 26 height 35
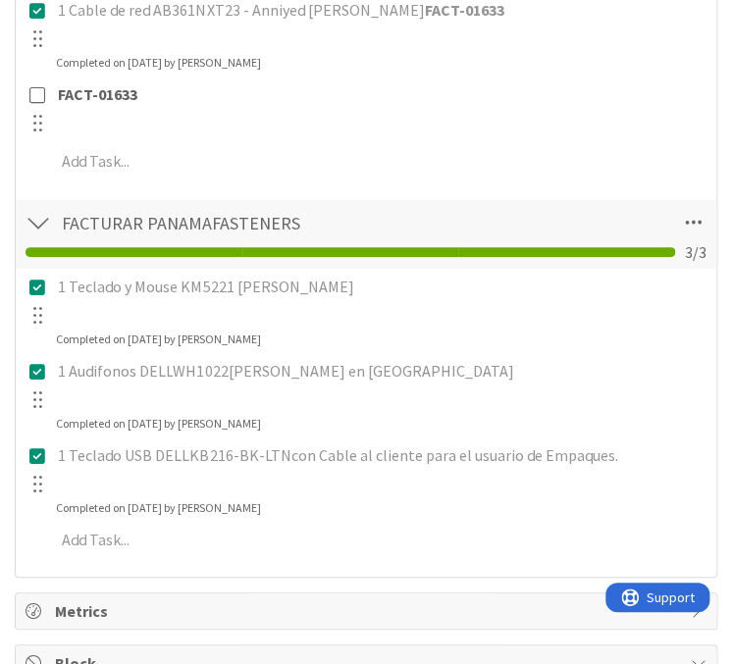
scroll to position [785, 0]
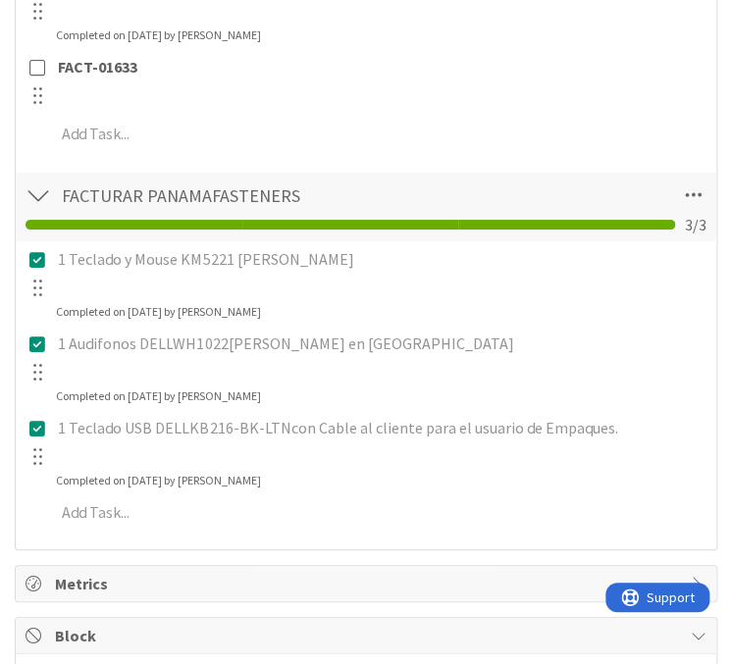
click at [42, 420] on icon at bounding box center [37, 429] width 23 height 18
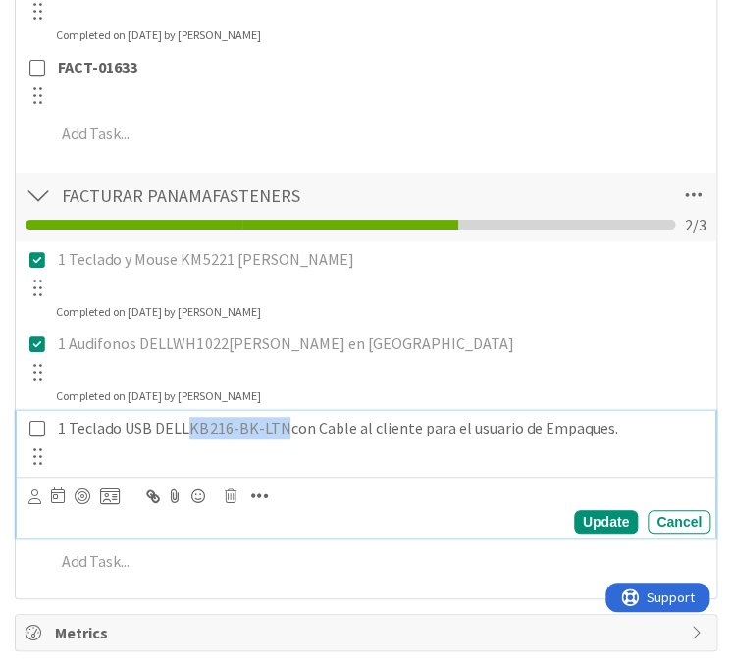
drag, startPoint x: 283, startPoint y: 428, endPoint x: 194, endPoint y: 432, distance: 88.4
click at [194, 432] on span "KB216-BK-LTN" at bounding box center [239, 428] width 101 height 20
copy span "KB216-BK-LTN"
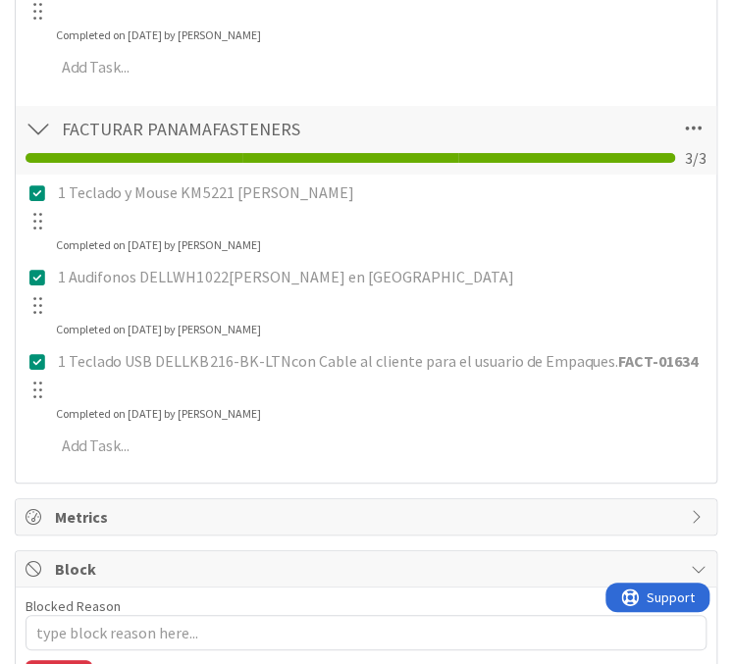
type textarea "x"
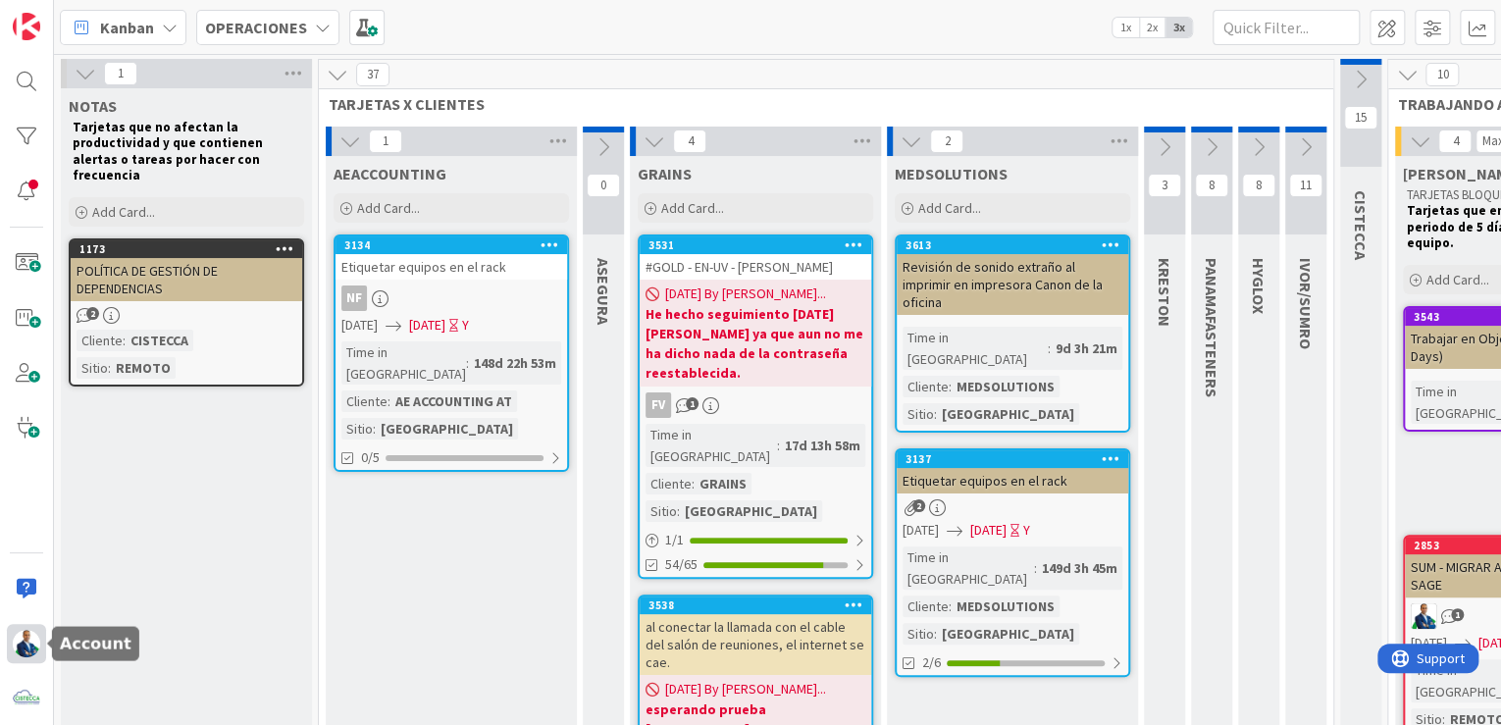
click at [30, 641] on img at bounding box center [26, 643] width 27 height 27
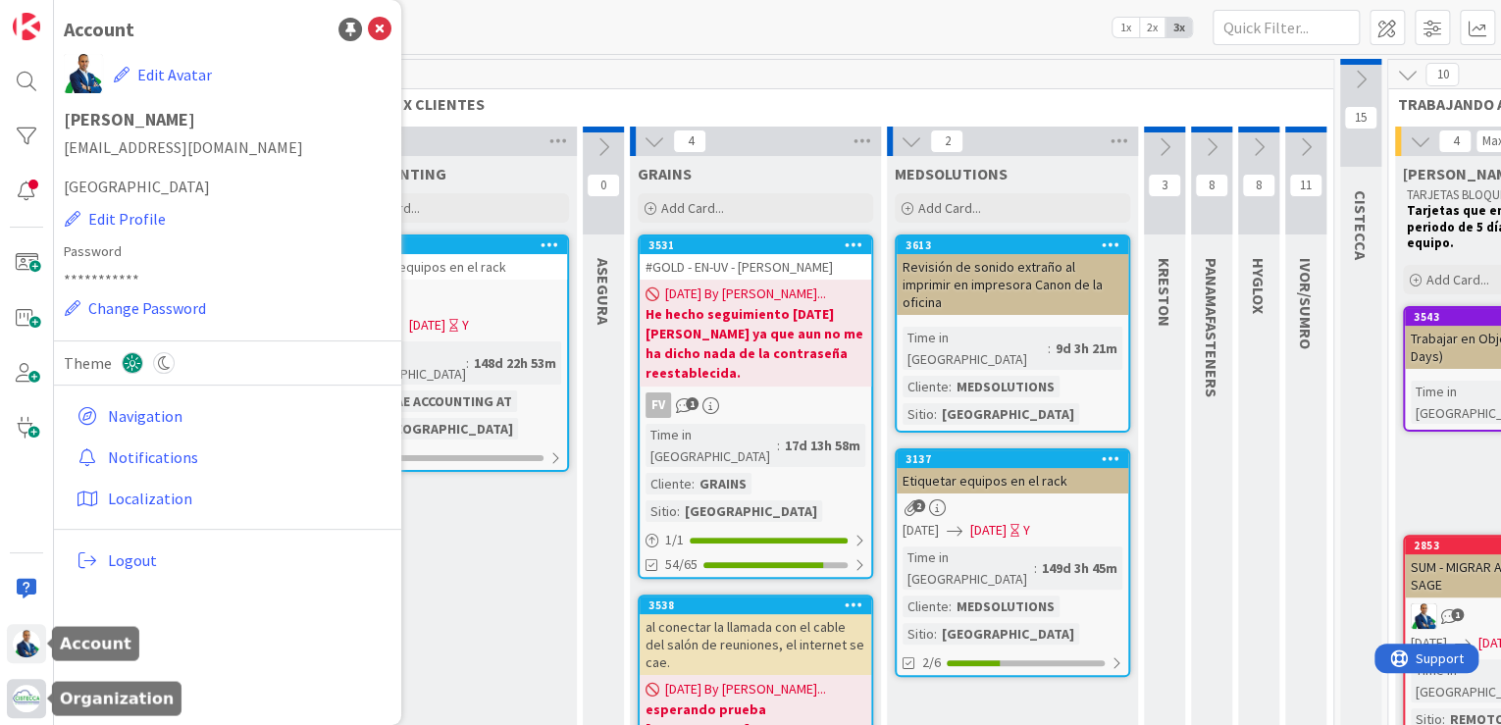
click at [29, 691] on img at bounding box center [26, 698] width 27 height 27
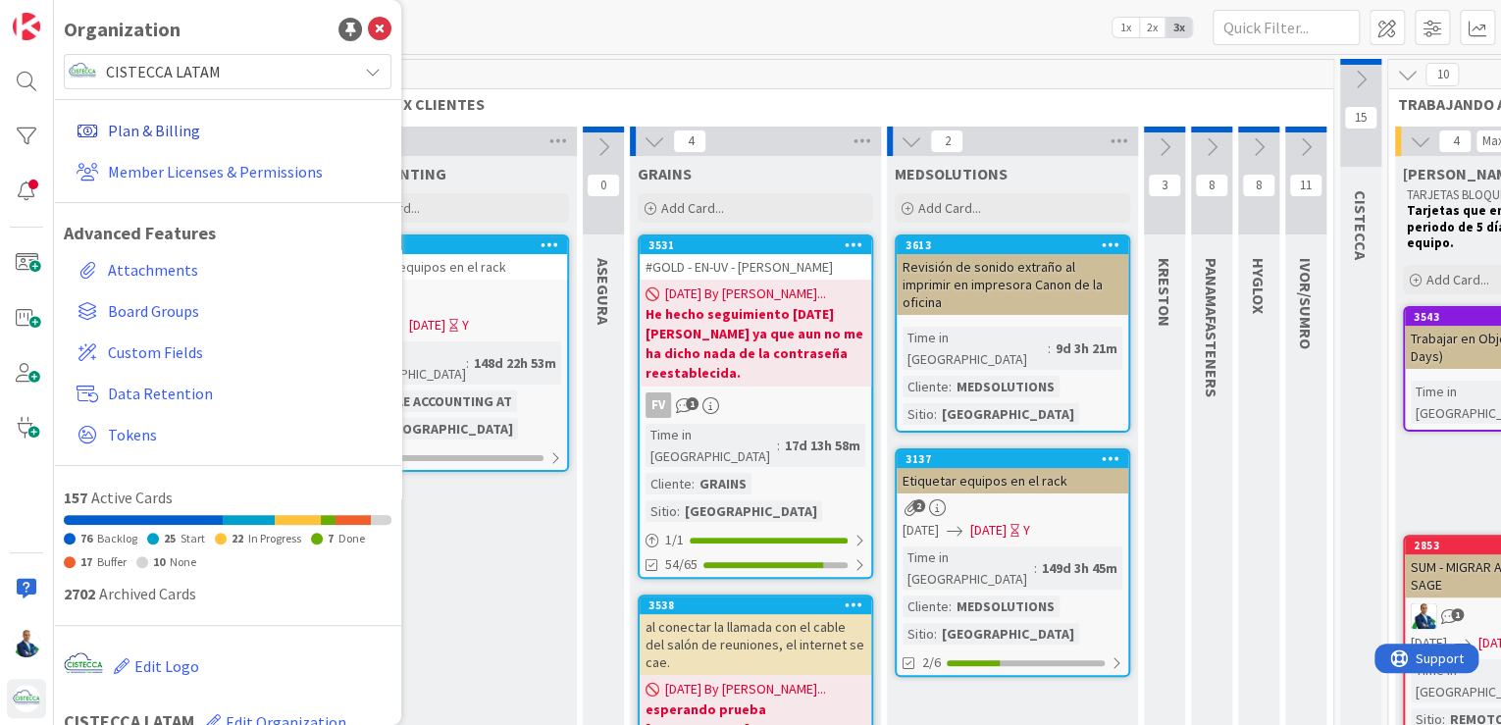
click at [173, 136] on link "Plan & Billing" at bounding box center [230, 130] width 323 height 35
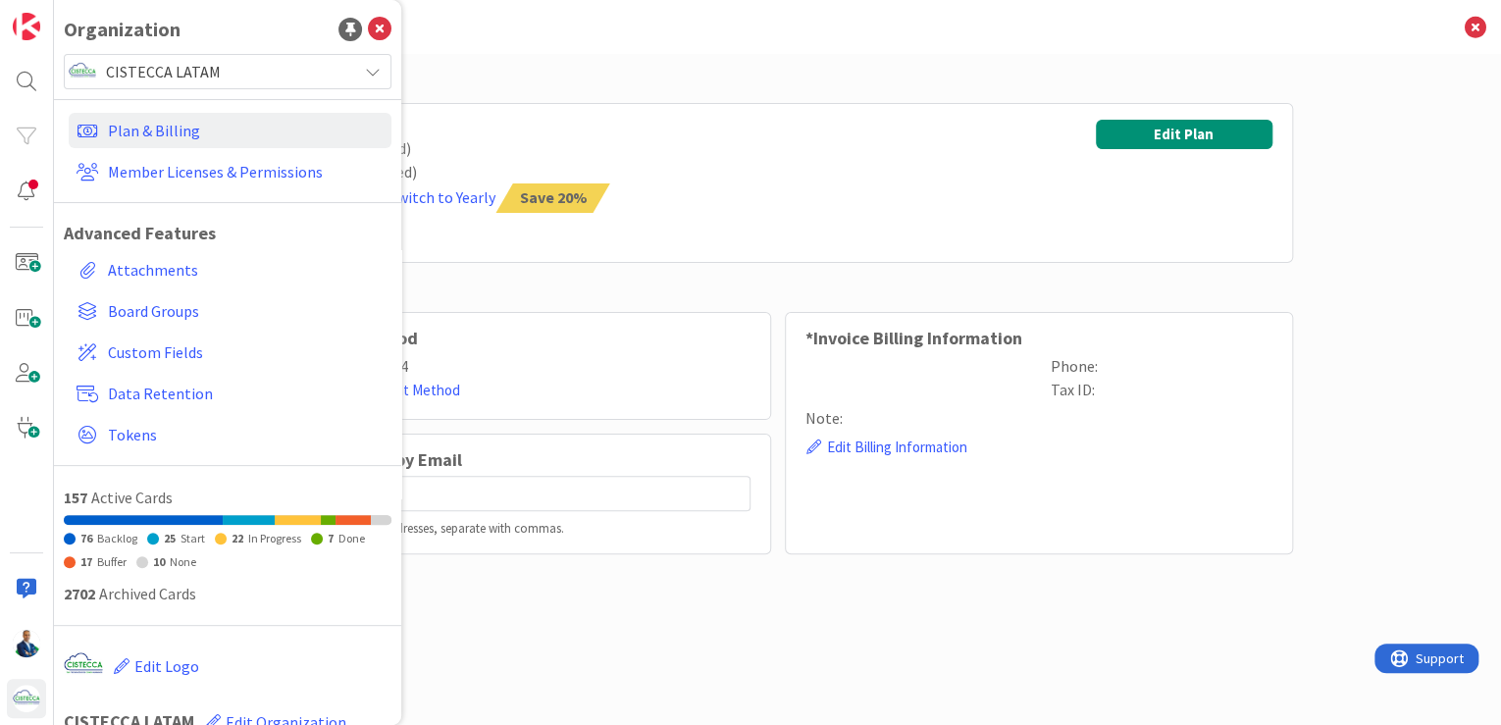
type input "[DOMAIN_NAME][EMAIL_ADDRESS][DOMAIN_NAME]"
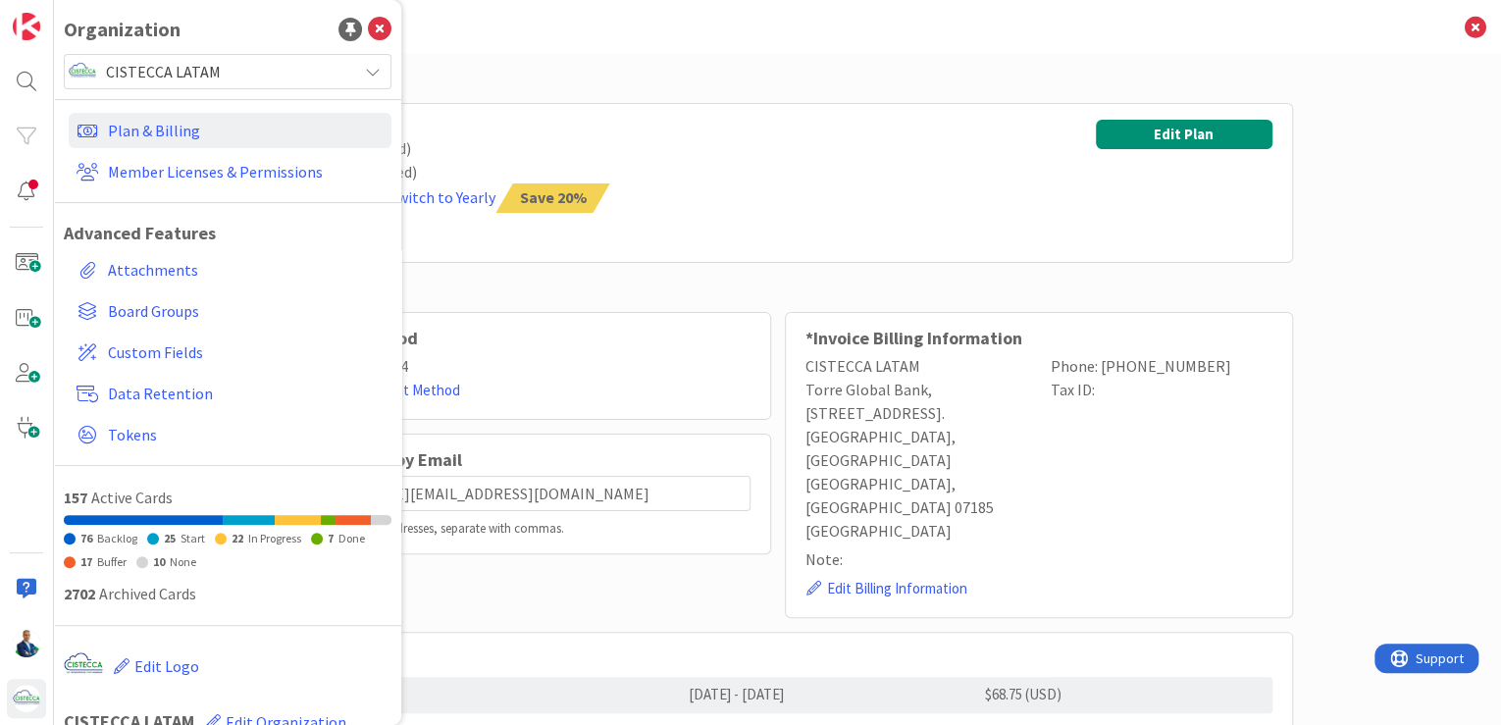
scroll to position [141, 0]
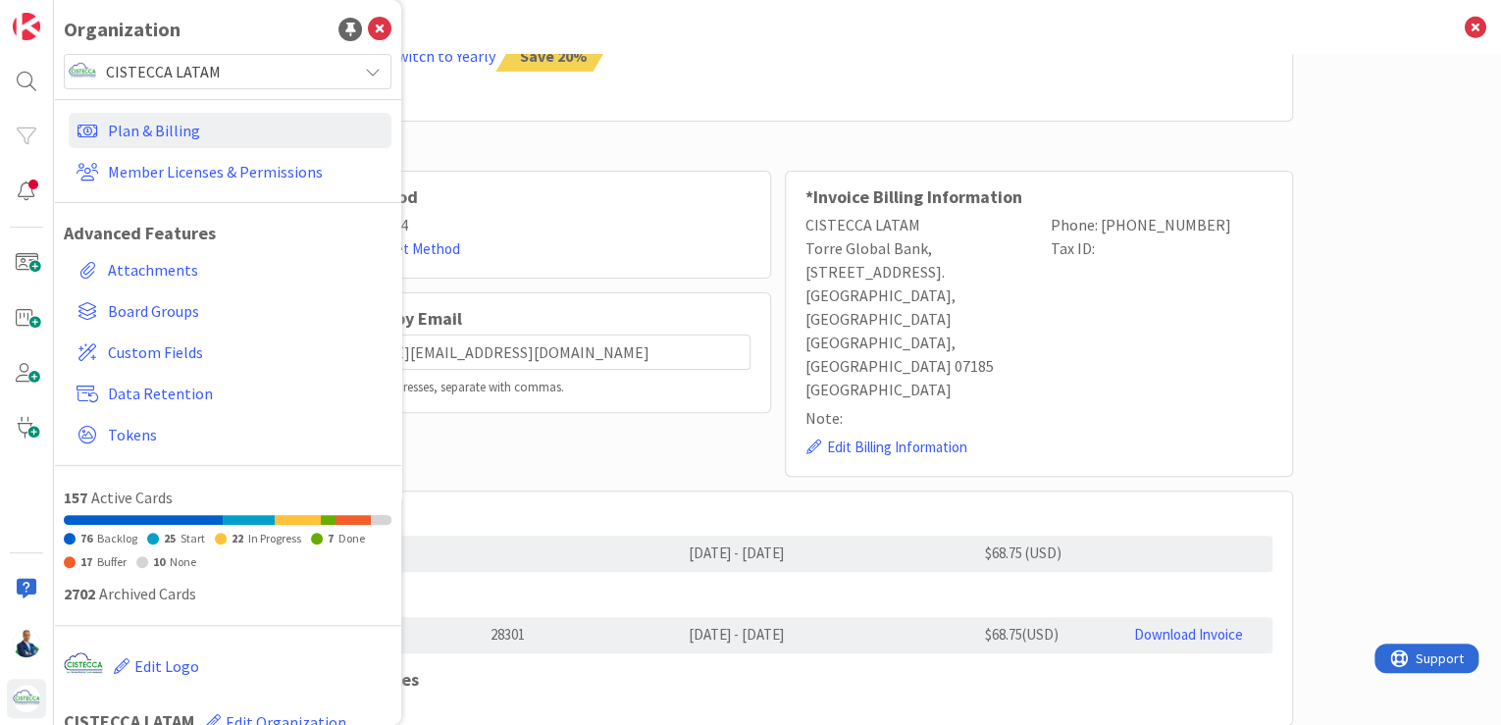
click at [1095, 309] on div "Phone: [PHONE_NUMBER] Tax ID:" at bounding box center [1161, 307] width 245 height 188
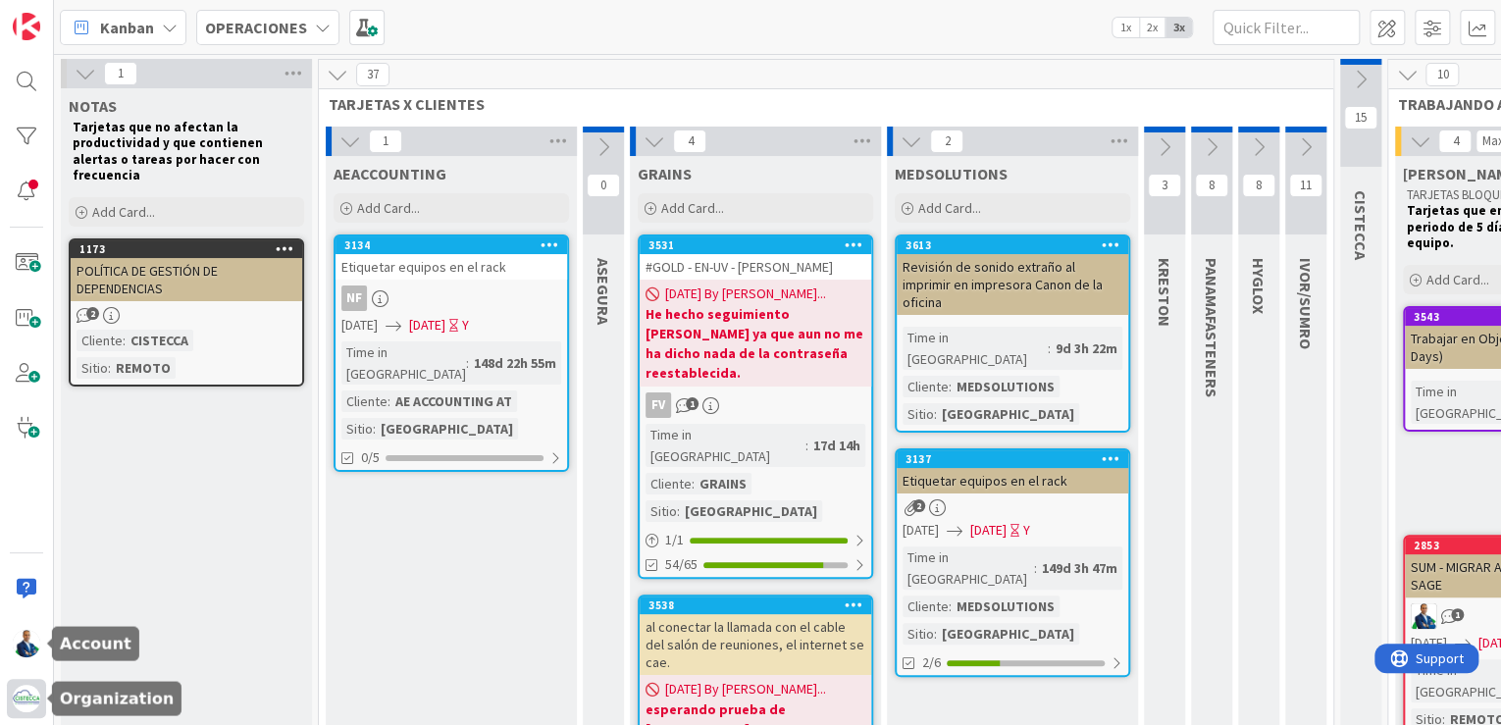
click at [31, 680] on div at bounding box center [26, 698] width 39 height 39
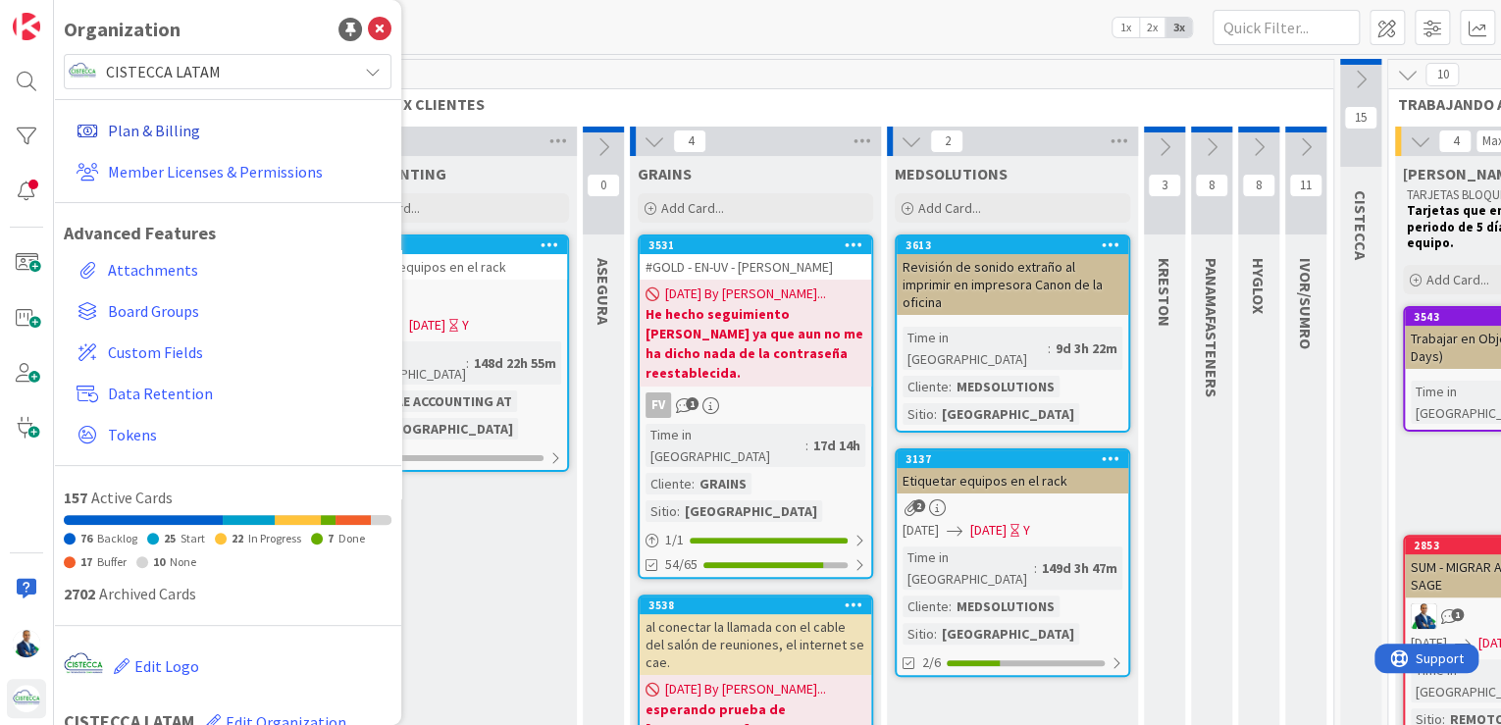
click at [181, 141] on link "Plan & Billing" at bounding box center [230, 130] width 323 height 35
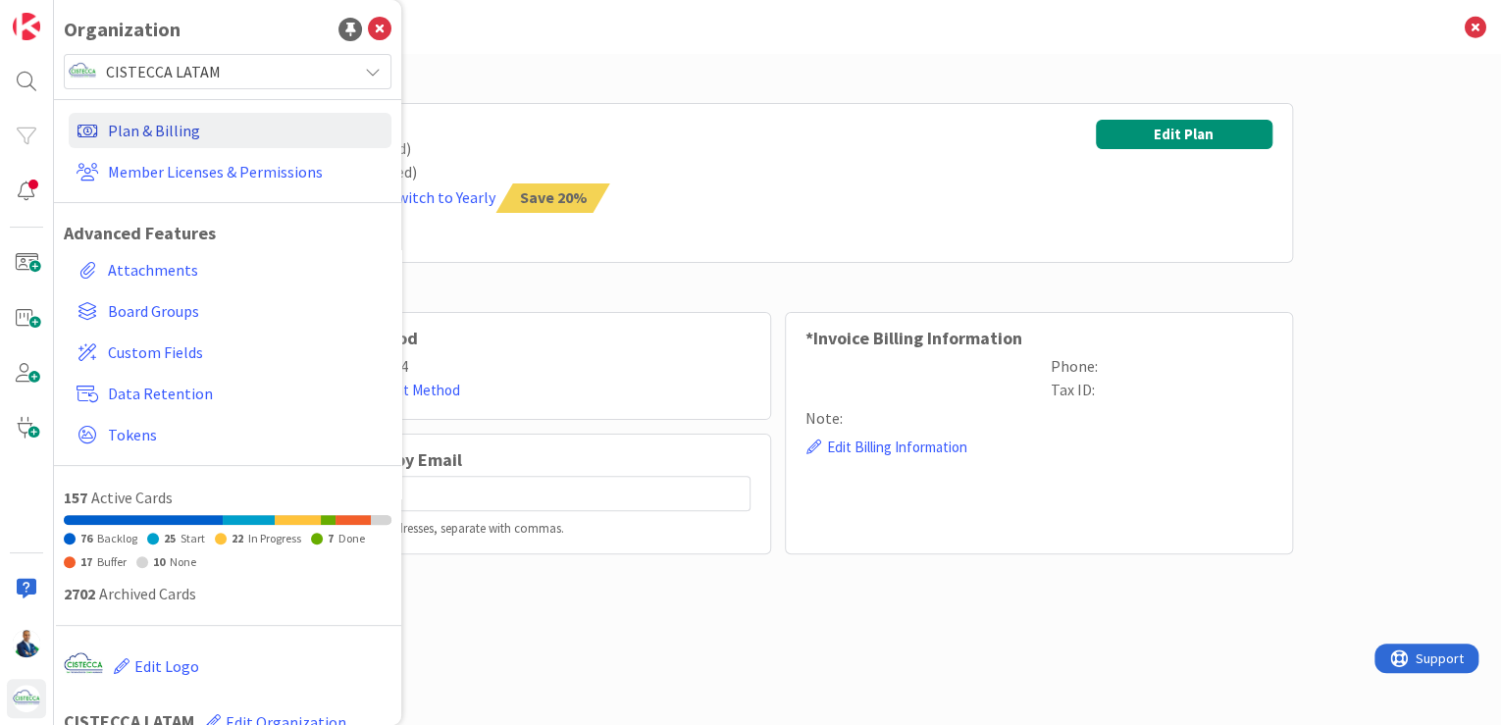
type input "[DOMAIN_NAME][EMAIL_ADDRESS][DOMAIN_NAME]"
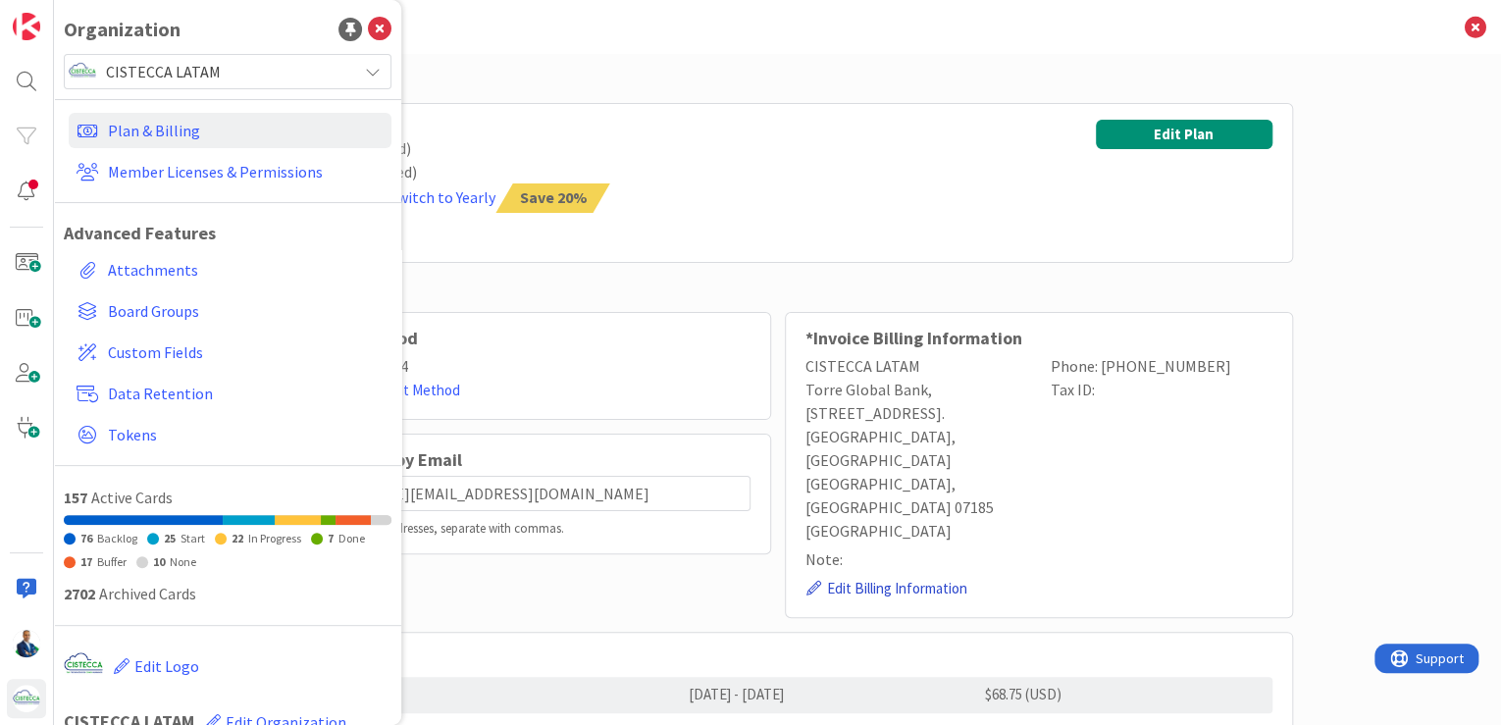
click at [942, 577] on button "Edit Billing Information" at bounding box center [887, 589] width 163 height 25
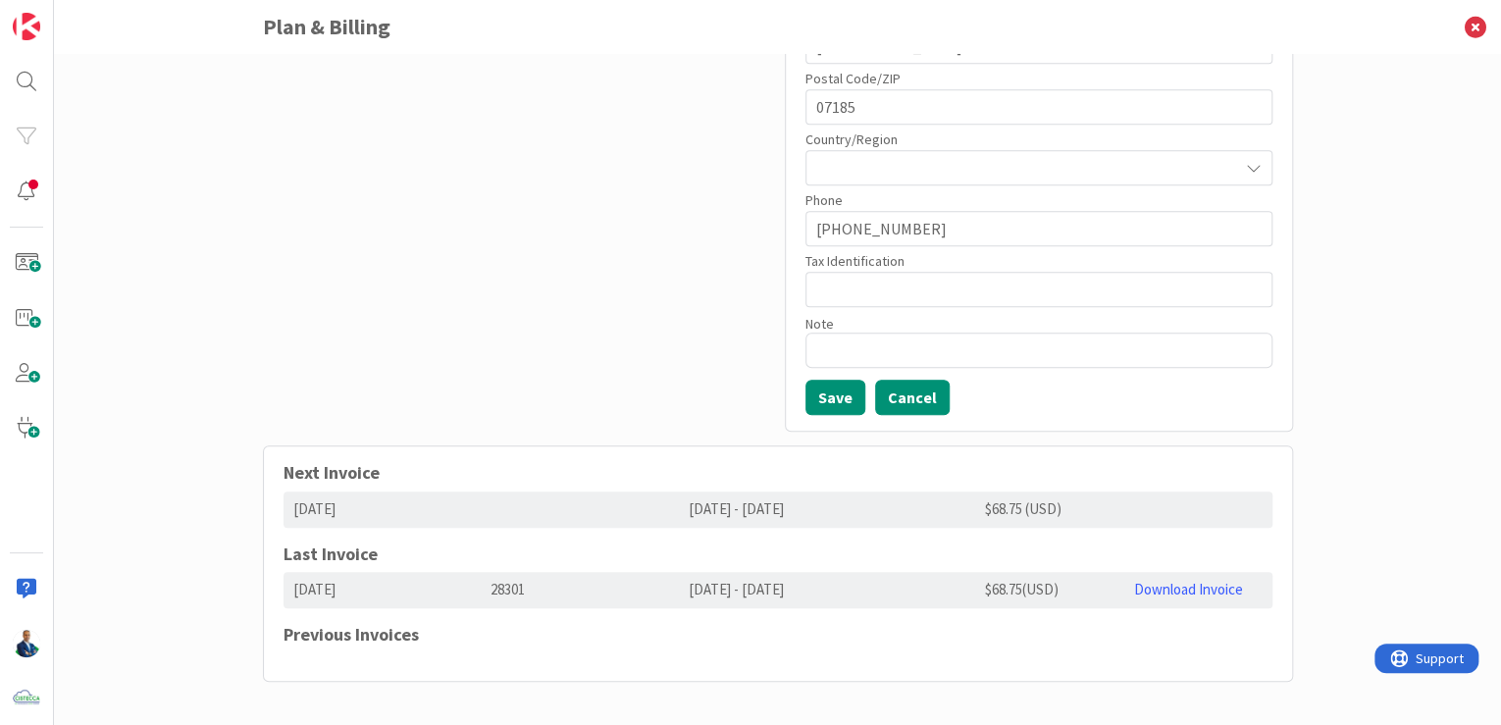
click at [920, 392] on button "Cancel" at bounding box center [912, 397] width 75 height 35
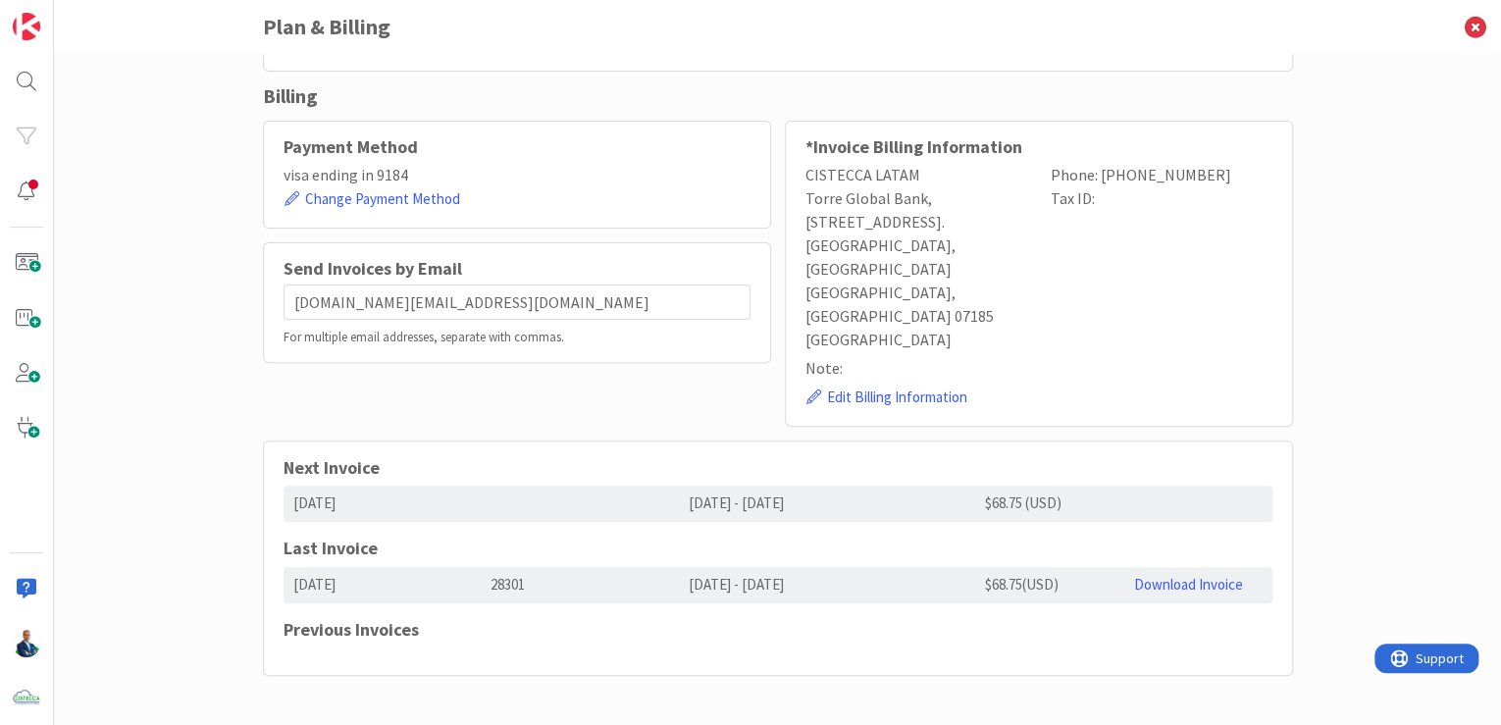
scroll to position [141, 0]
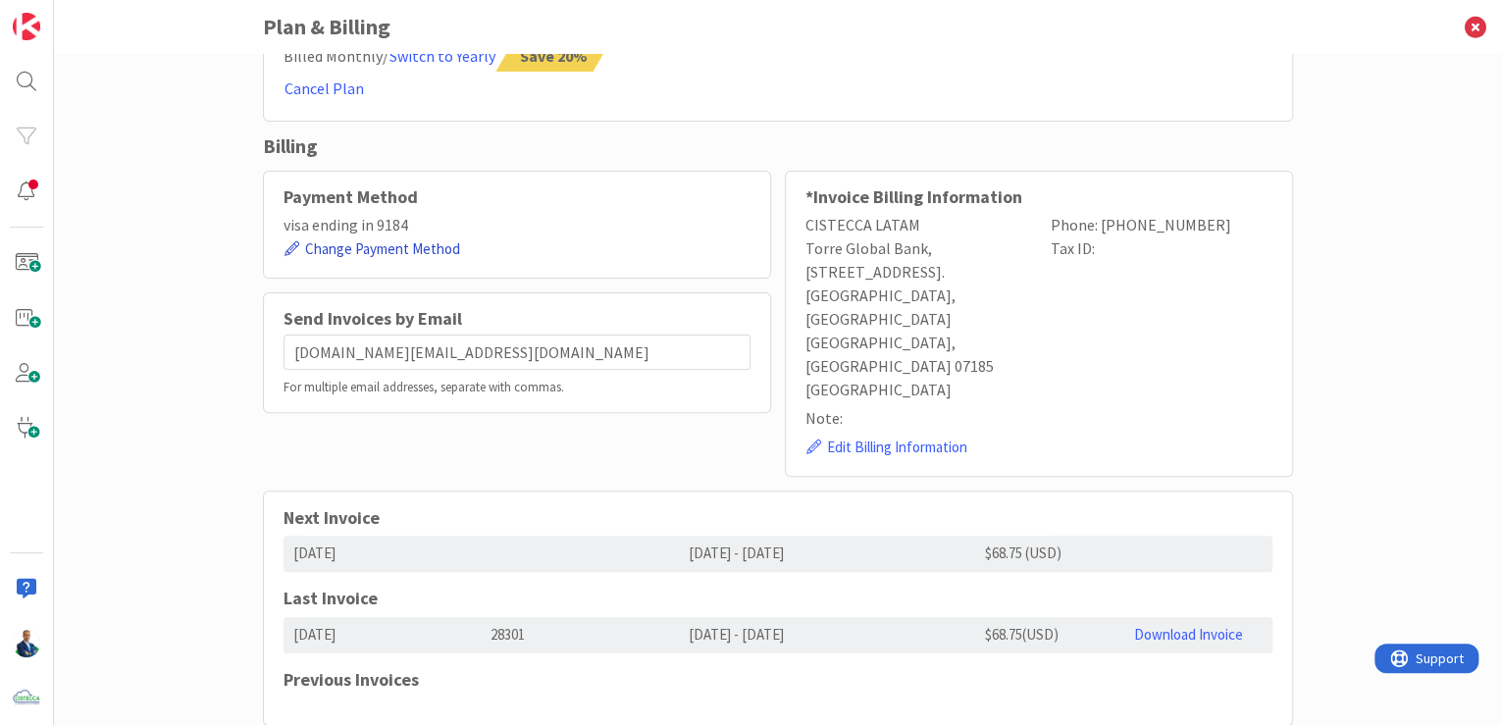
click at [408, 239] on button "Change Payment Method" at bounding box center [373, 249] width 178 height 25
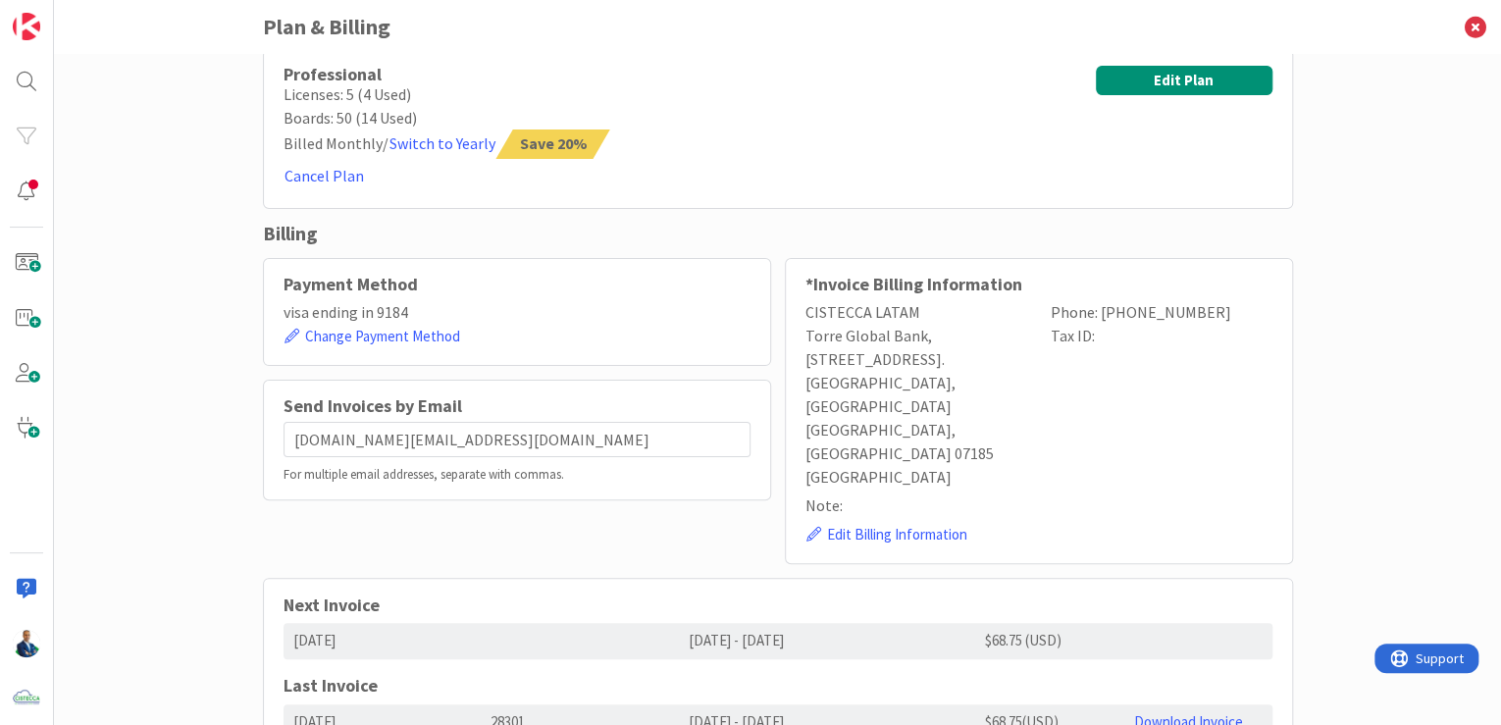
scroll to position [0, 0]
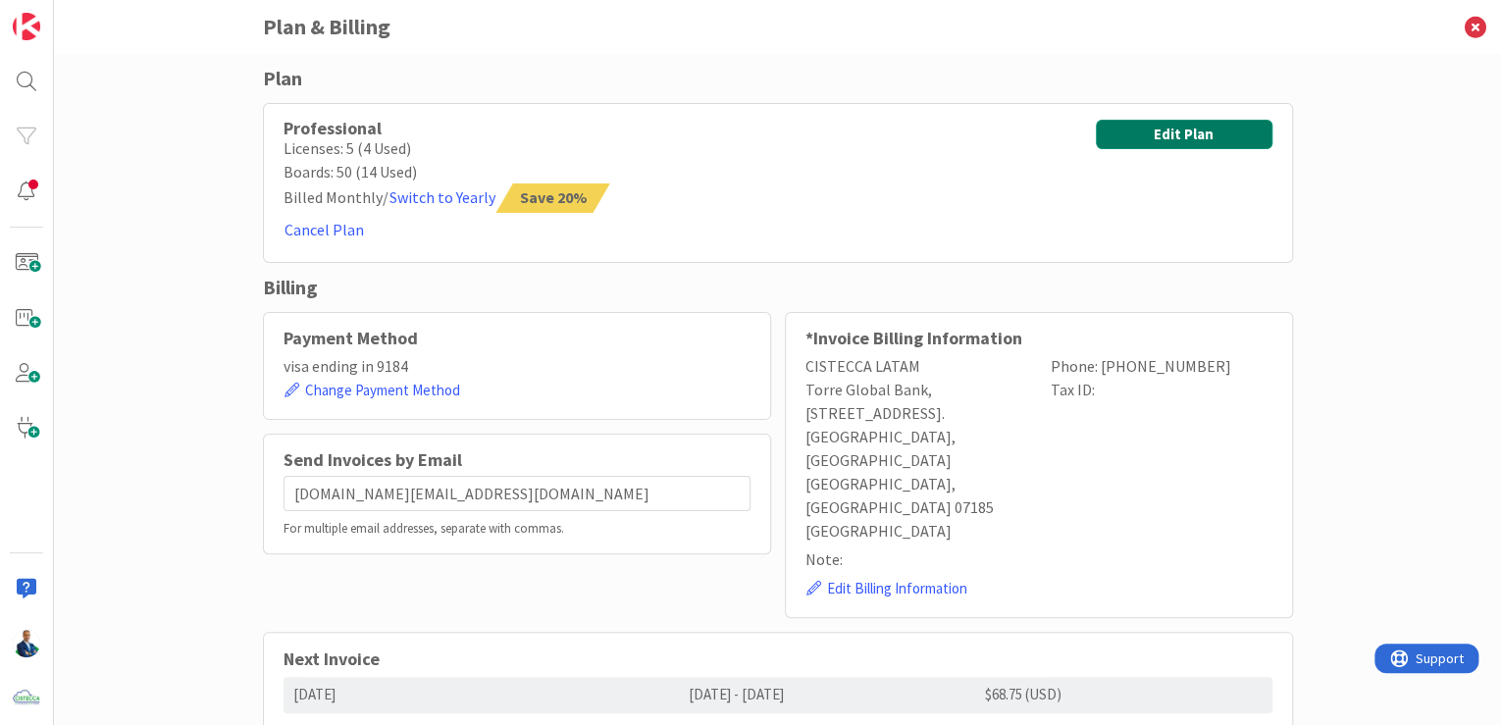
click at [1174, 137] on button "Edit Plan" at bounding box center [1184, 134] width 177 height 29
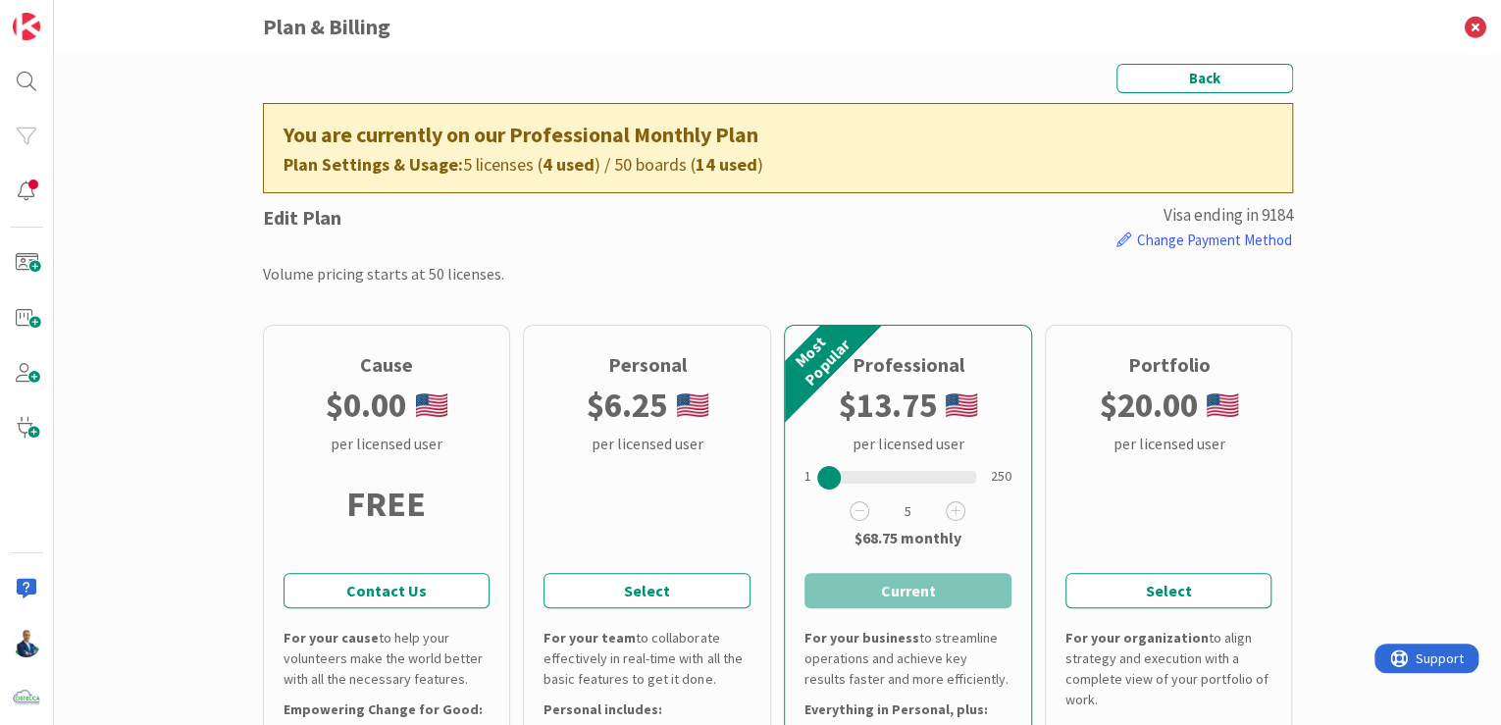
scroll to position [235, 0]
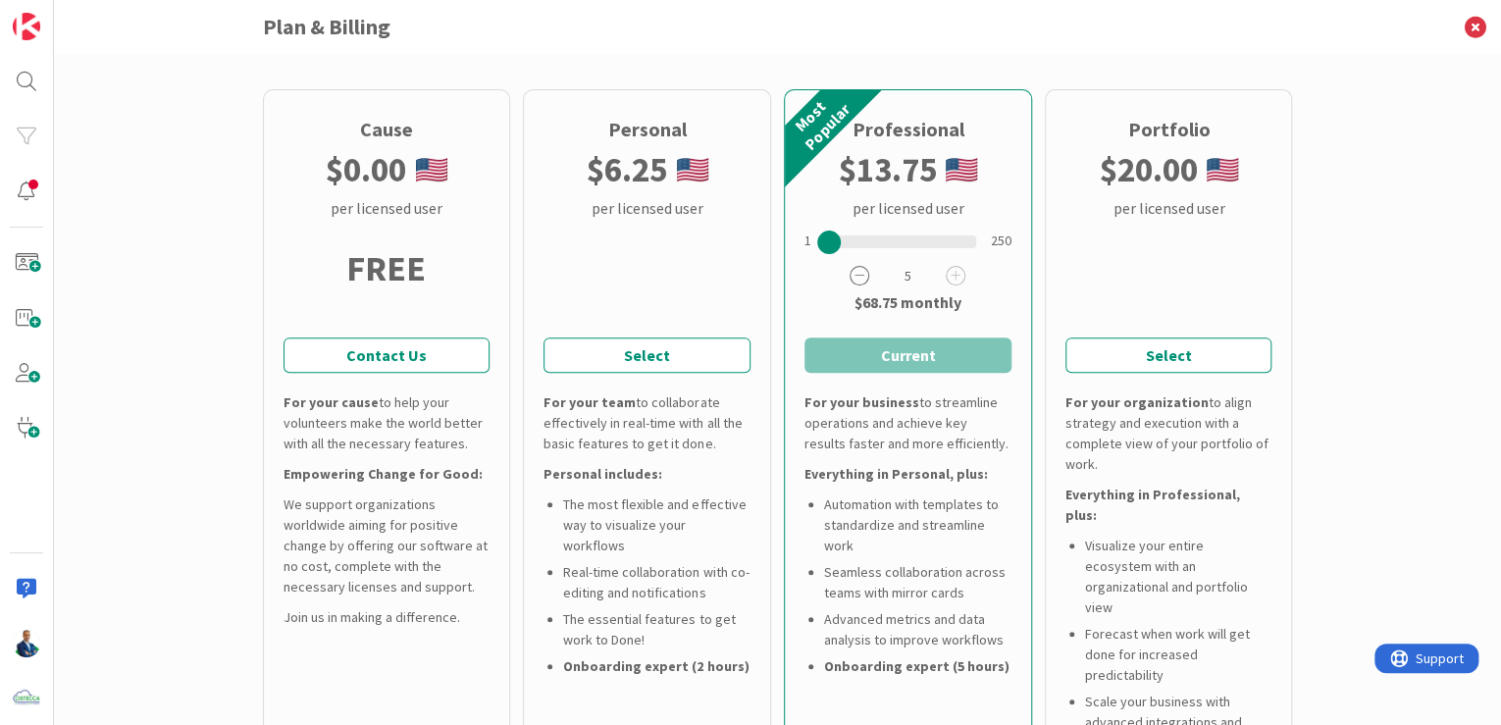
click at [850, 280] on icon at bounding box center [860, 276] width 20 height 20
click at [894, 349] on button "Select and Continue" at bounding box center [908, 355] width 207 height 35
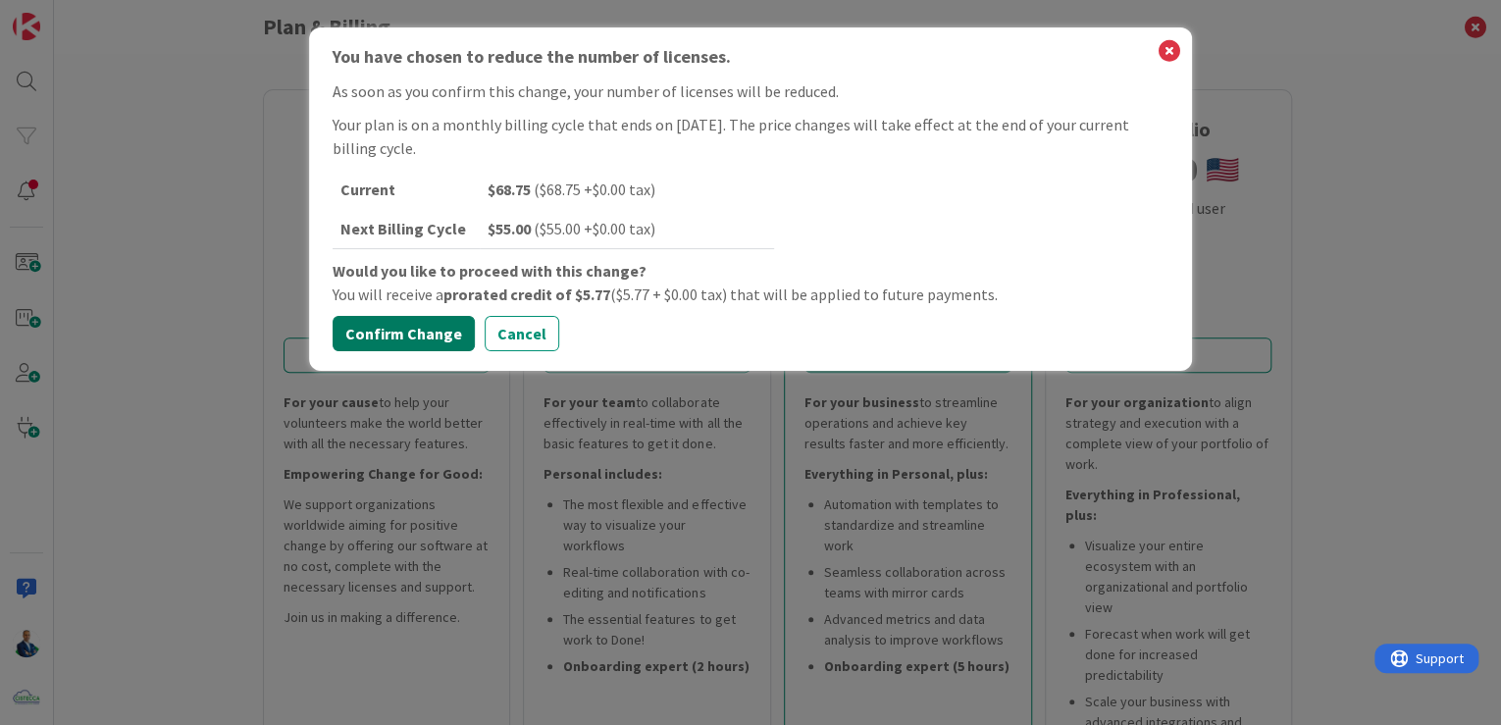
click at [423, 336] on button "Confirm Change" at bounding box center [404, 333] width 142 height 35
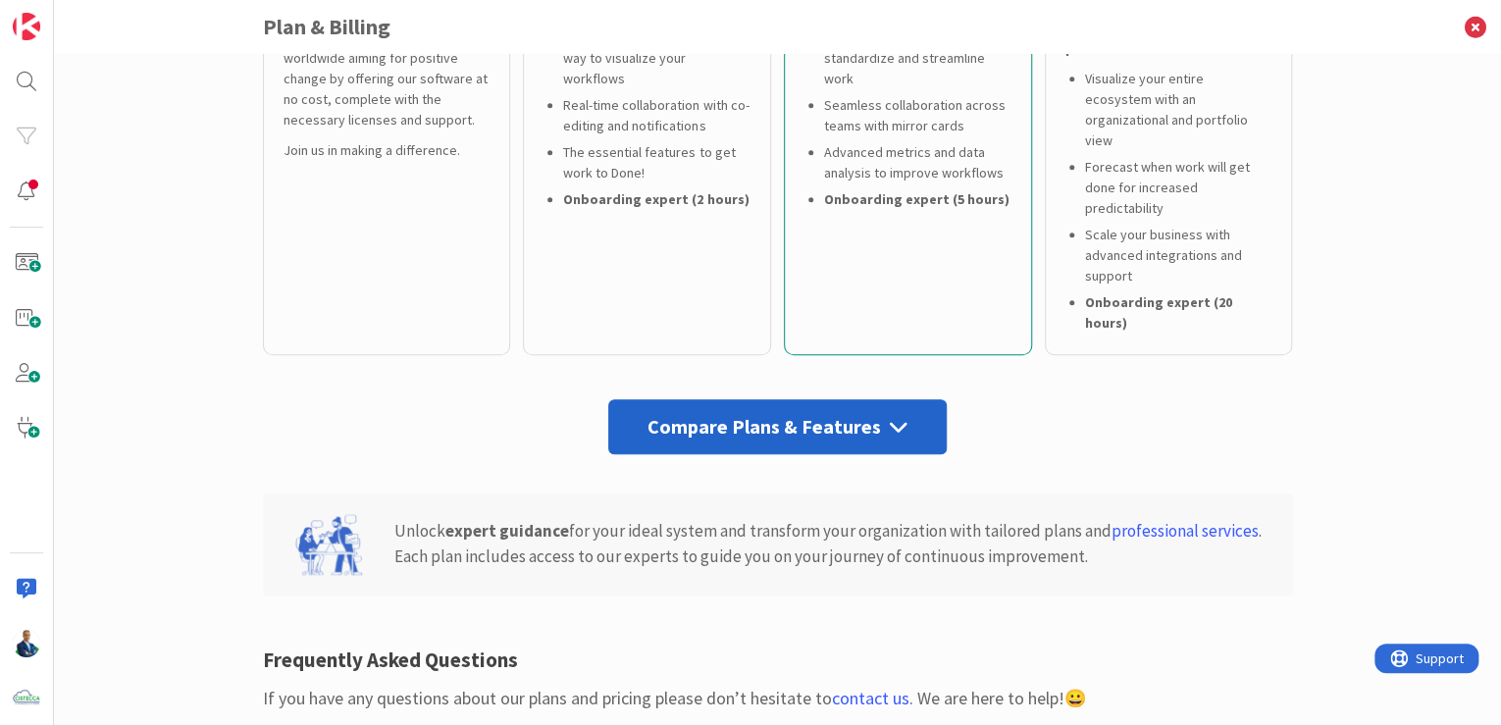
scroll to position [908, 0]
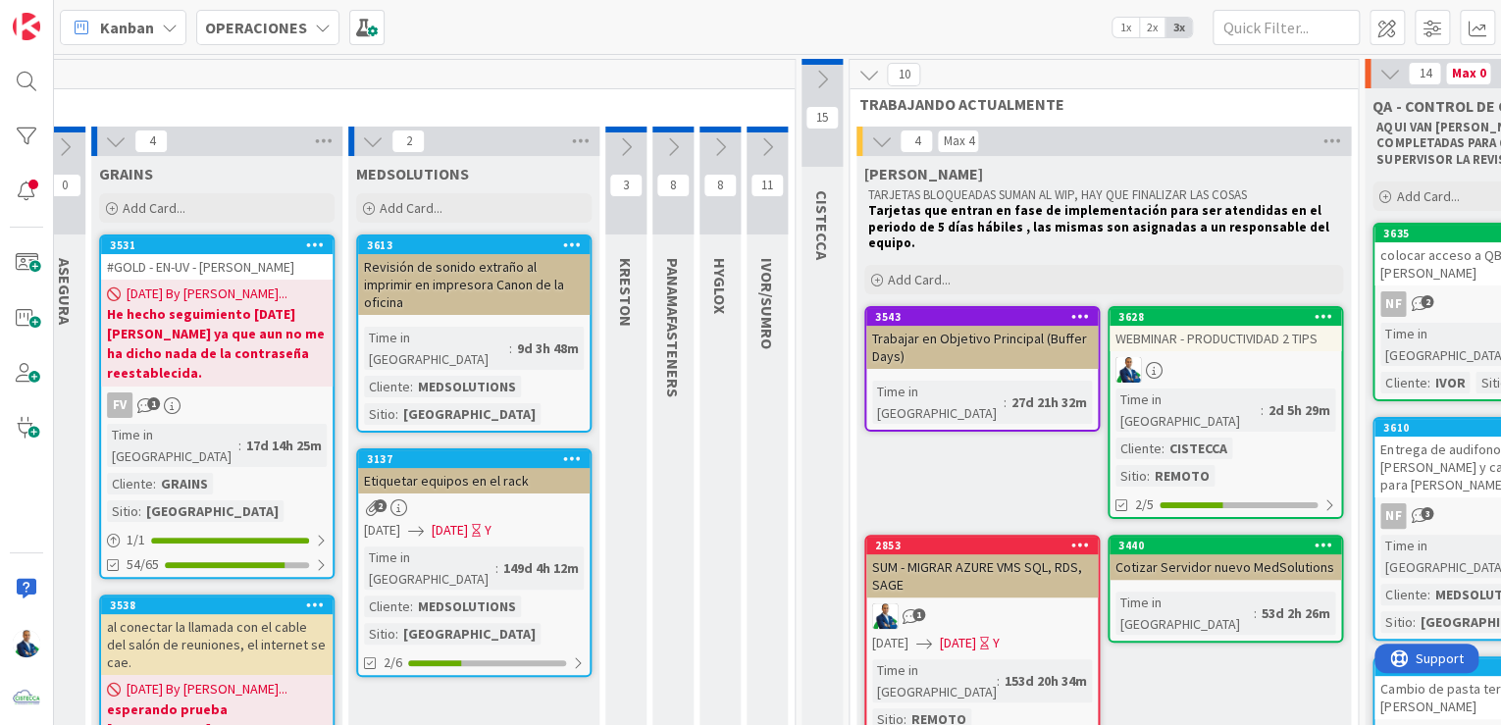
scroll to position [0, 557]
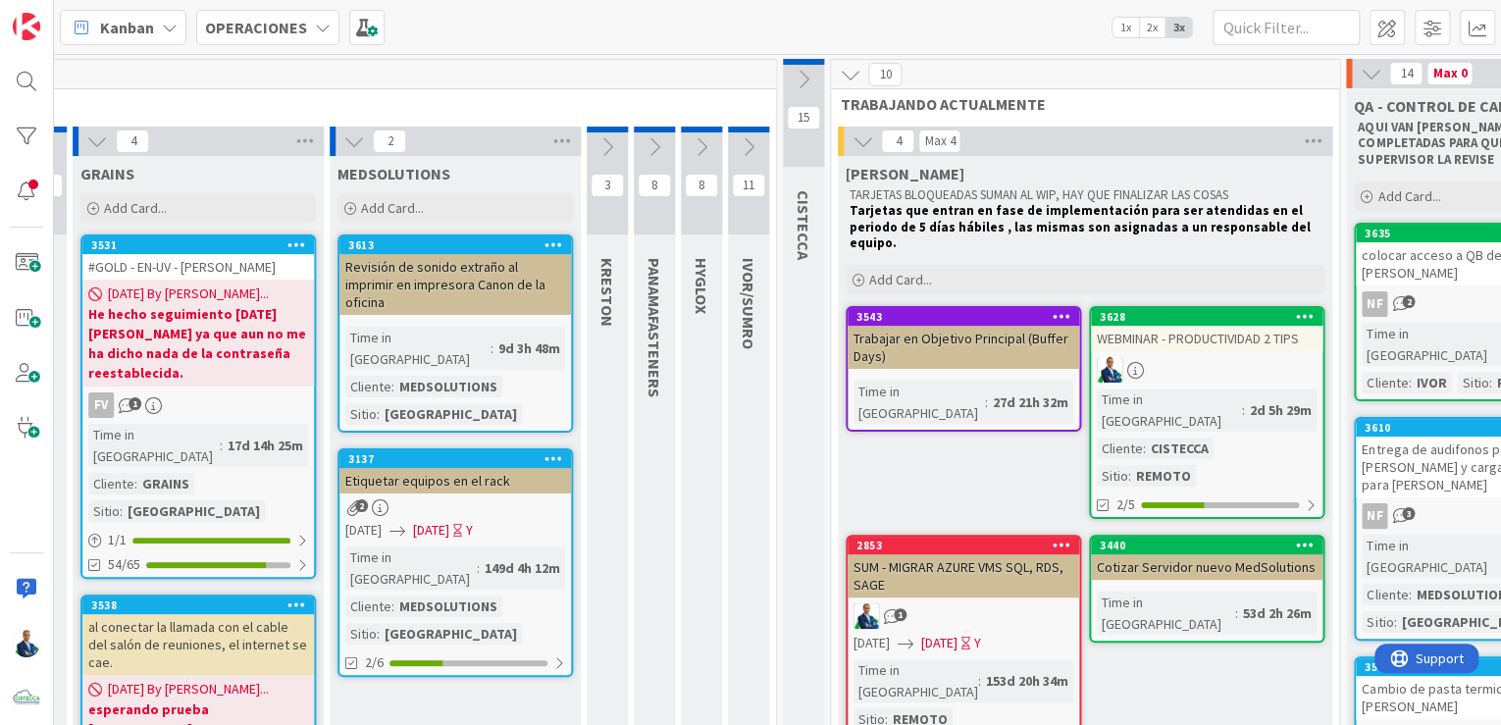
click at [744, 145] on icon at bounding box center [749, 147] width 22 height 22
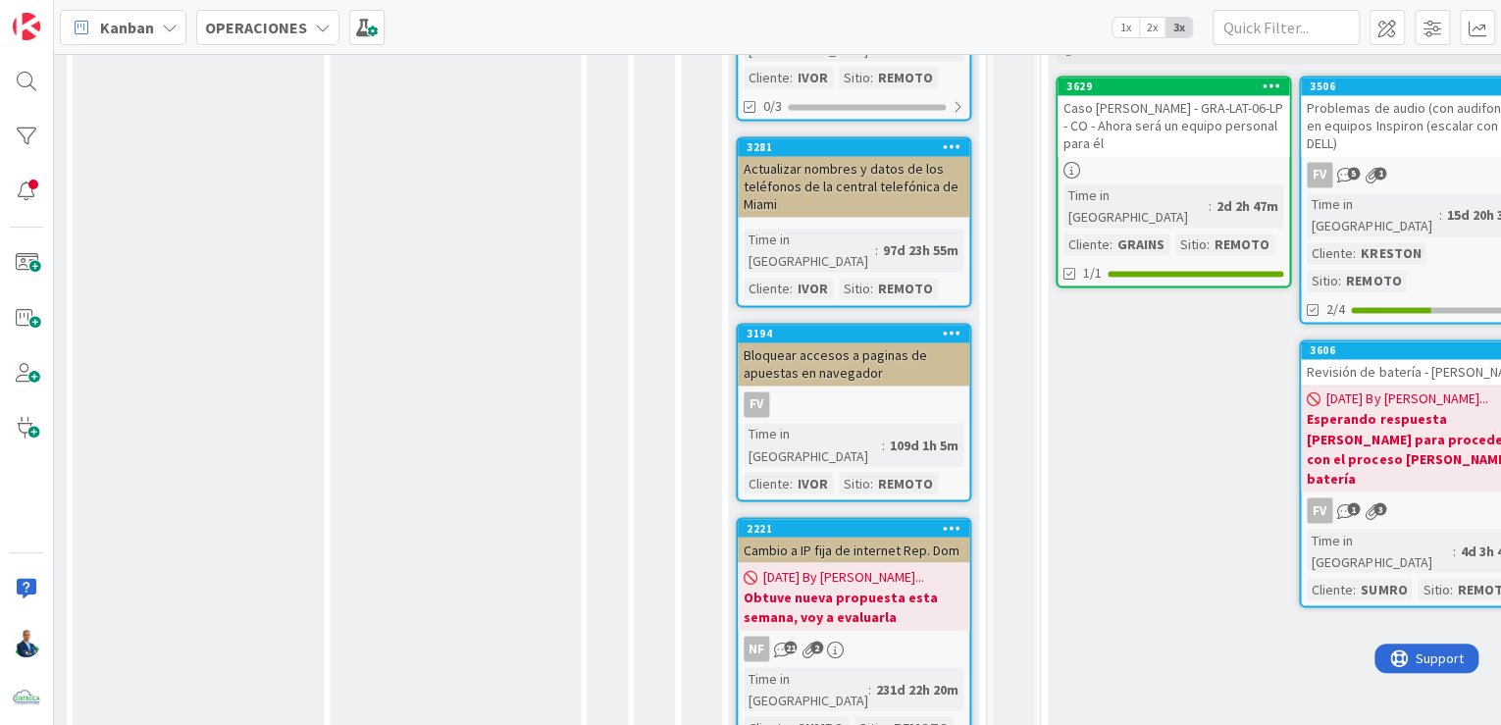
scroll to position [1491, 557]
